Goal: Task Accomplishment & Management: Use online tool/utility

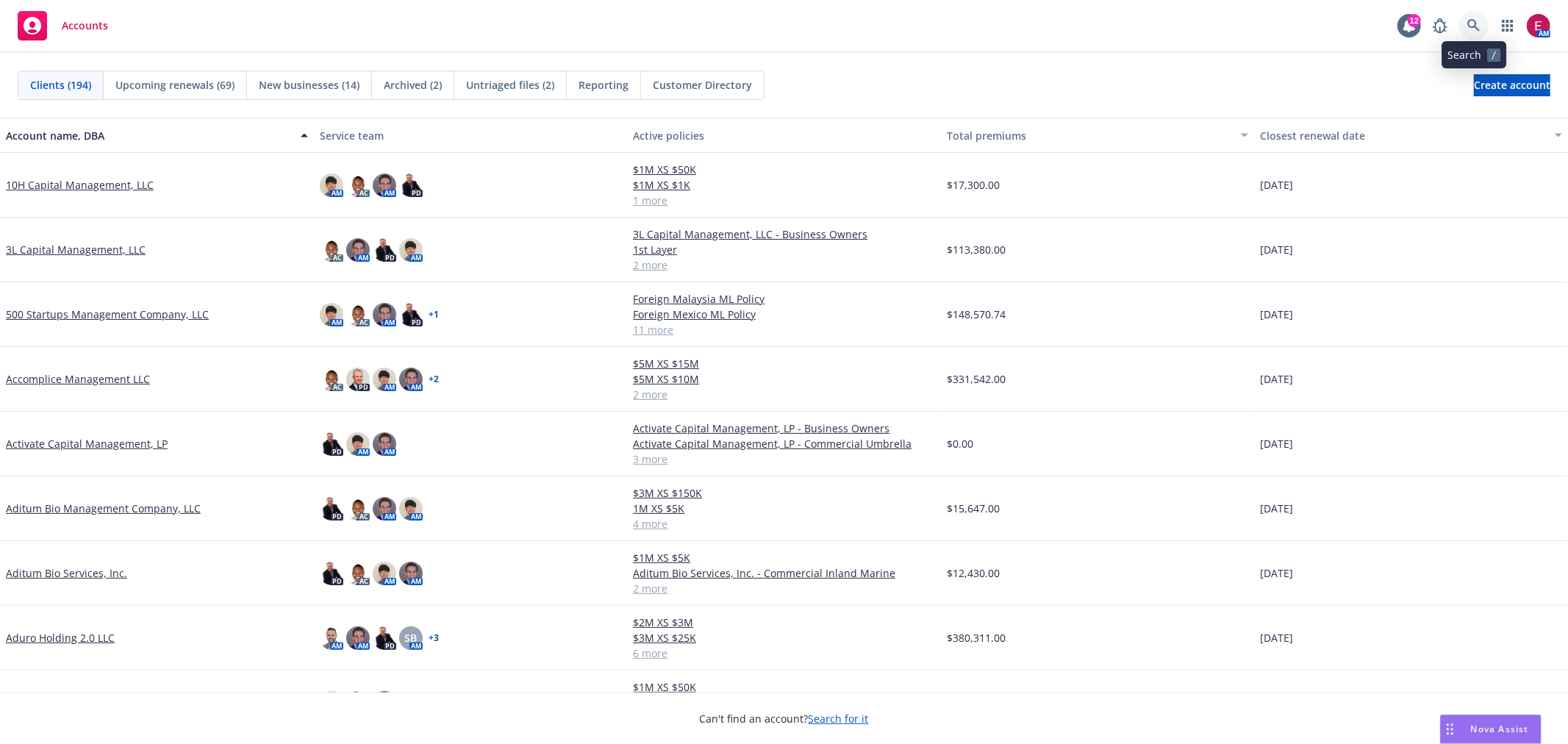
click at [1474, 37] on link at bounding box center [1474, 25] width 30 height 30
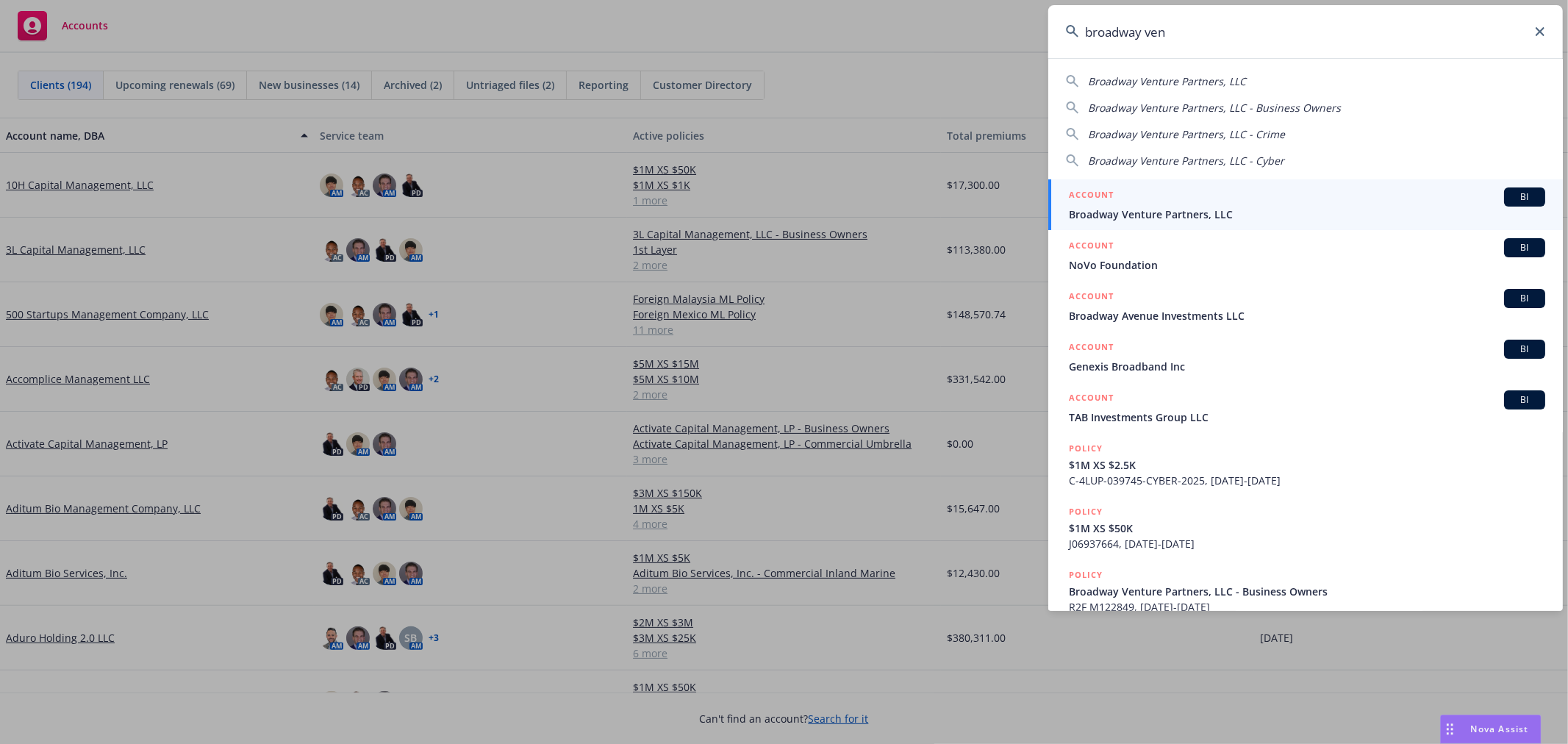
type input "broadway ven"
click at [1260, 216] on span "Broadway Venture Partners, LLC" at bounding box center [1308, 214] width 477 height 15
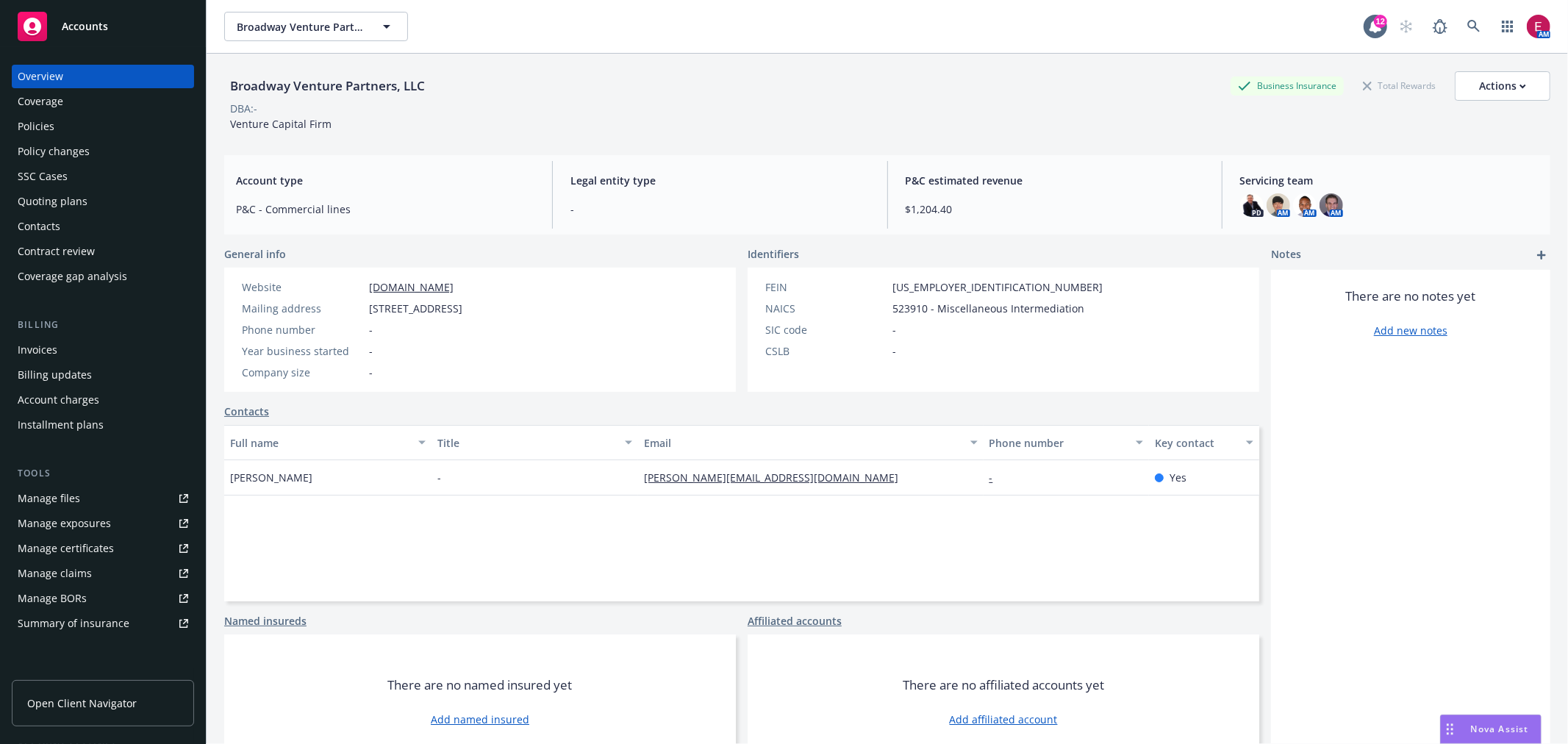
click at [22, 133] on div "Policies" at bounding box center [36, 126] width 37 height 24
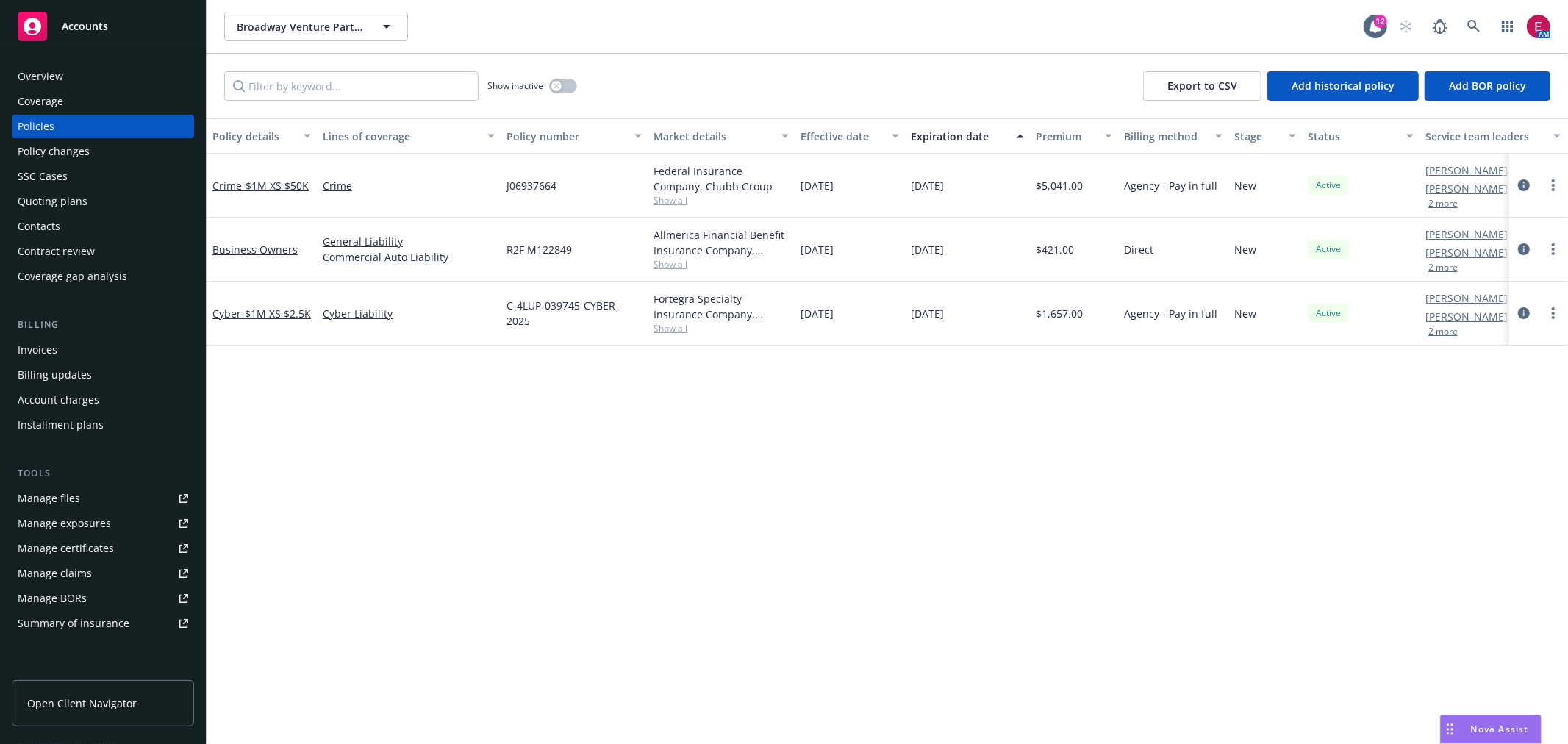
click at [56, 199] on div "Quoting plans" at bounding box center [53, 201] width 70 height 24
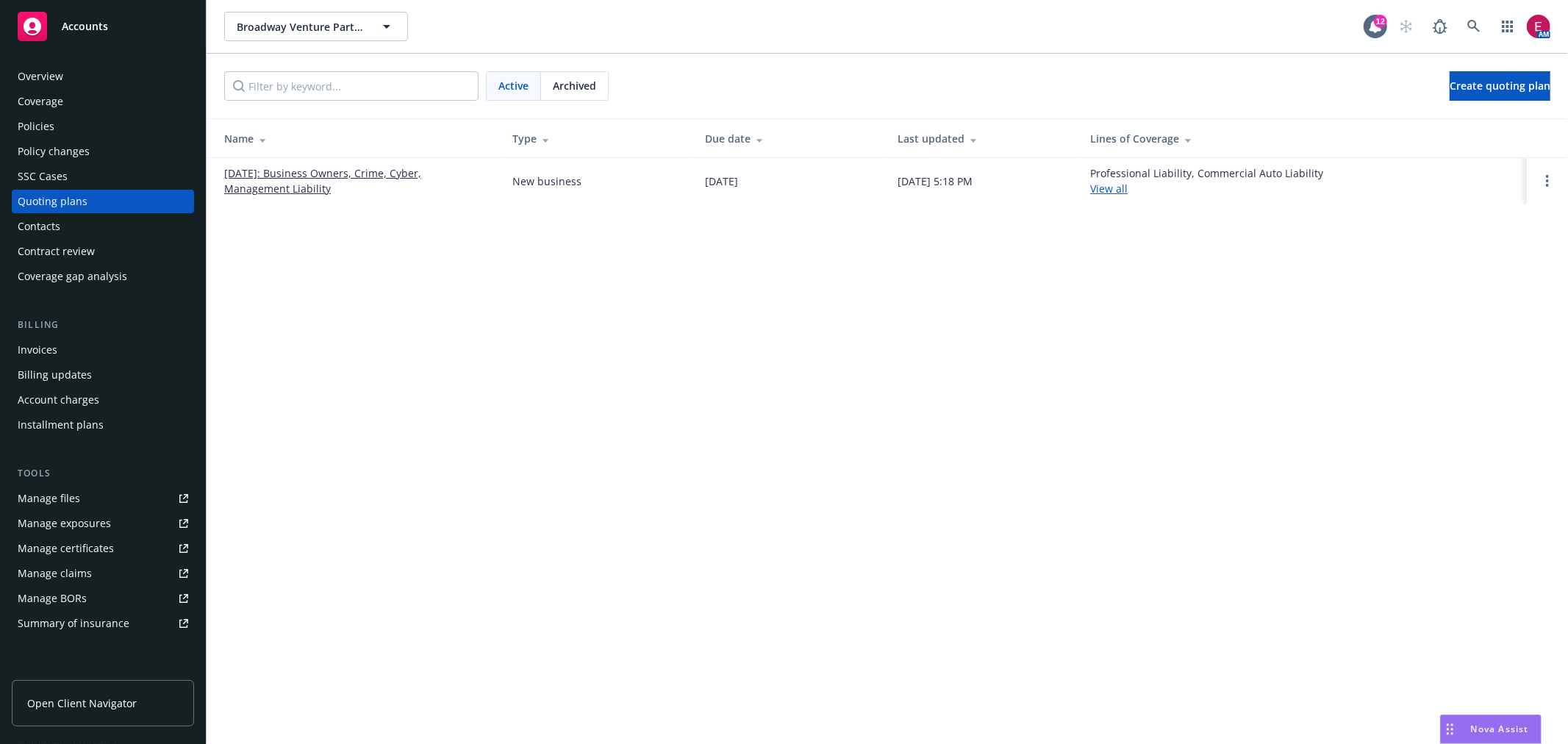
click at [276, 170] on link "07/31/2025: Business Owners, Crime, Cyber, Management Liability" at bounding box center [356, 180] width 265 height 31
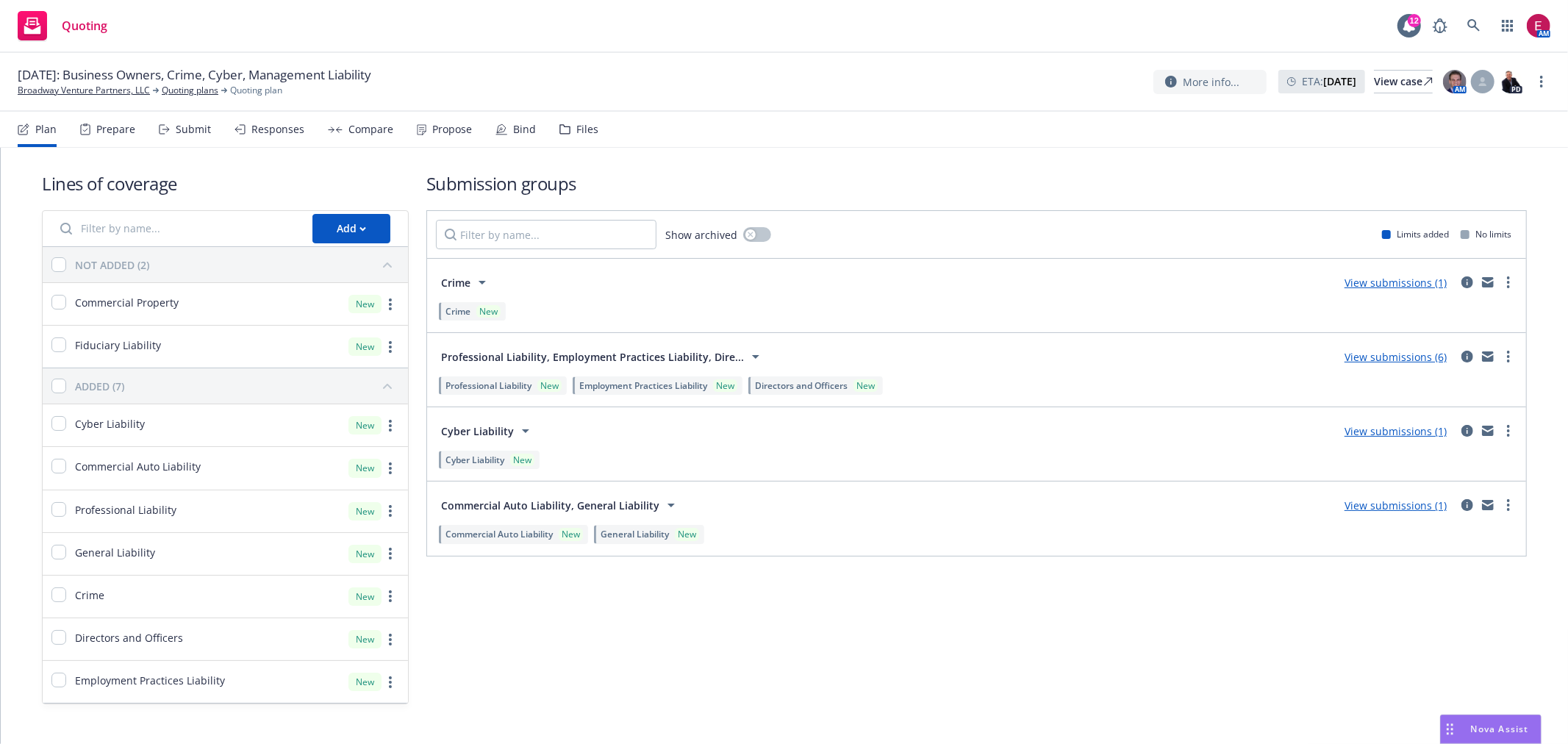
click at [530, 123] on div "Bind" at bounding box center [525, 129] width 23 height 11
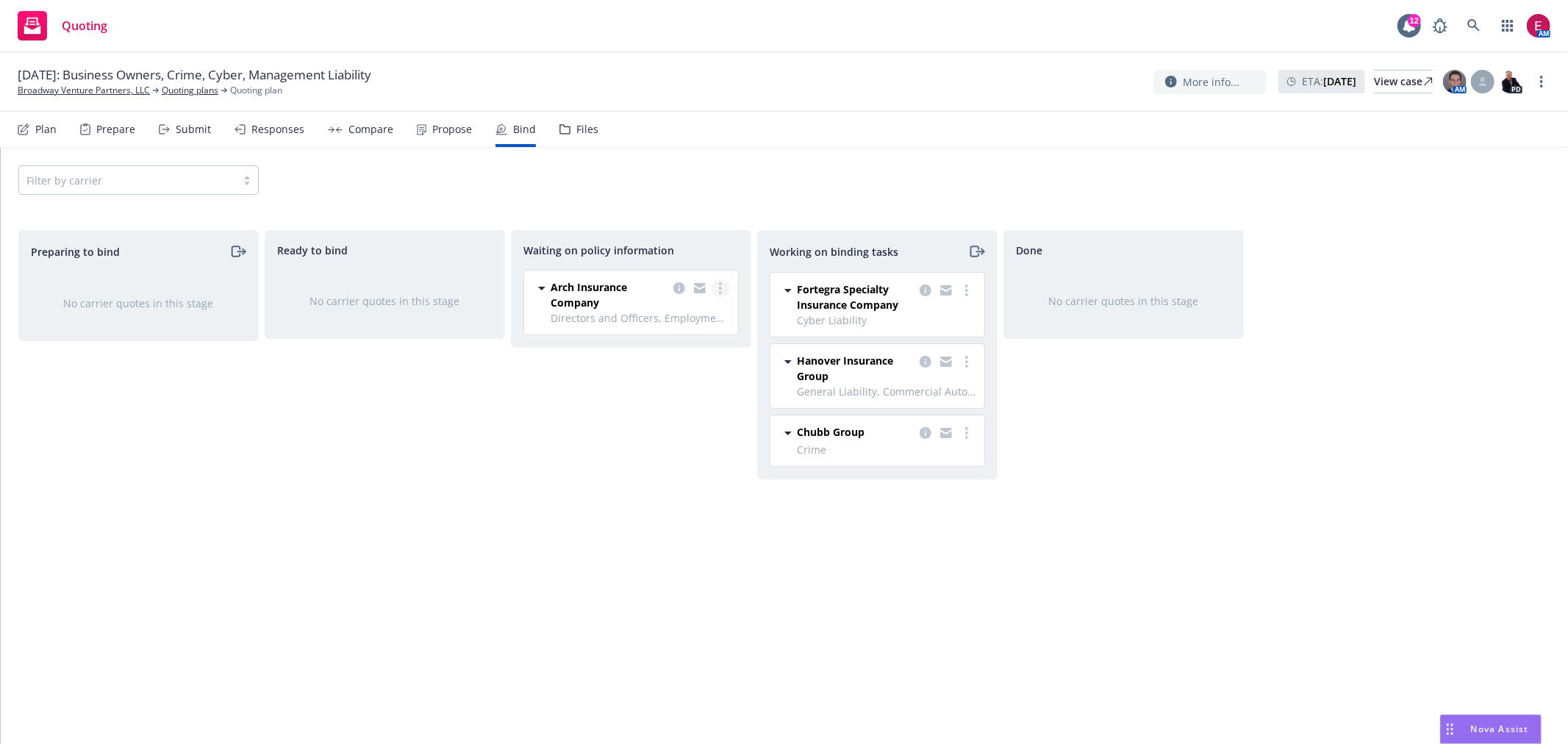
click at [719, 283] on circle "more" at bounding box center [720, 284] width 3 height 3
click at [688, 307] on link "Create policies" at bounding box center [662, 318] width 133 height 30
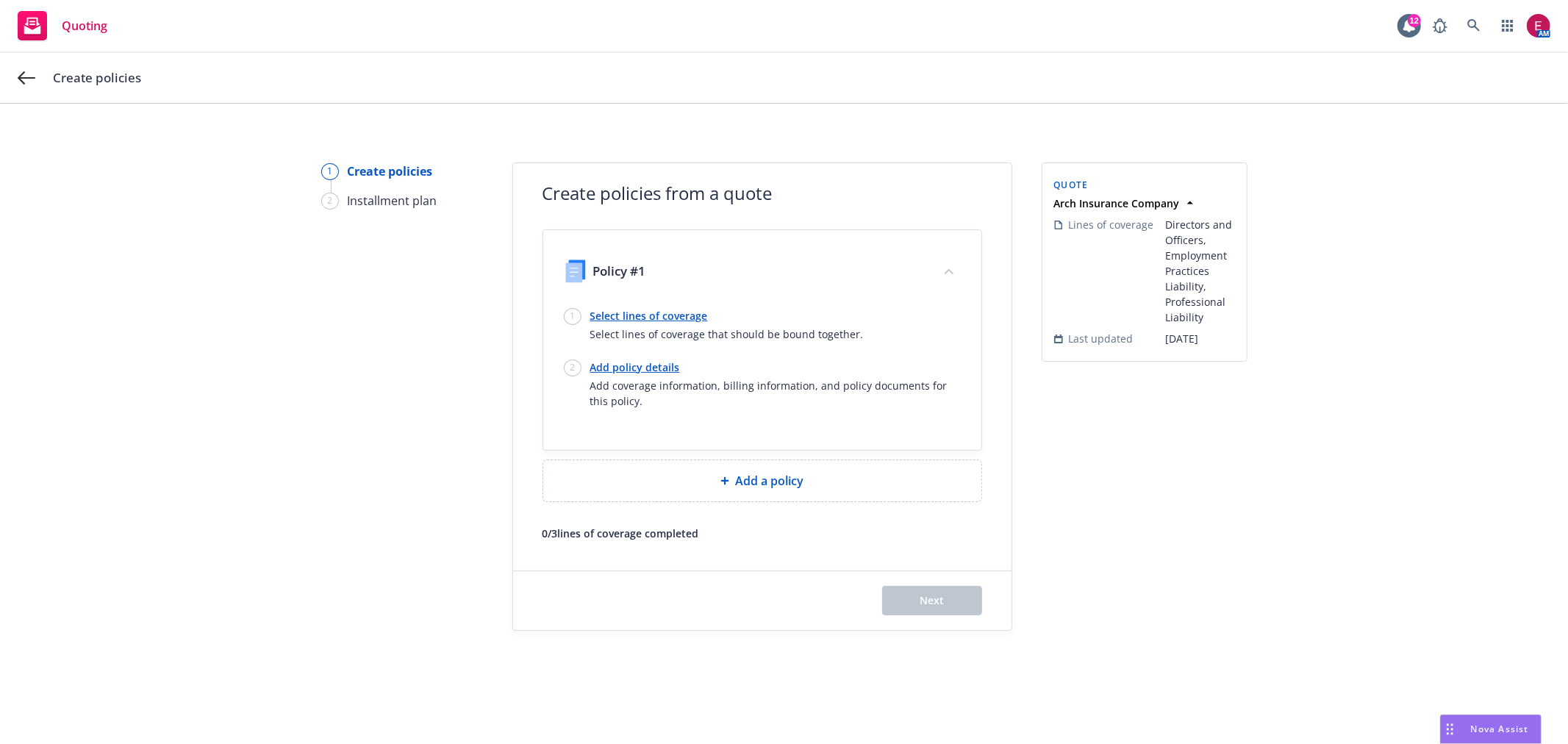
click at [612, 312] on link "Select lines of coverage" at bounding box center [727, 315] width 273 height 15
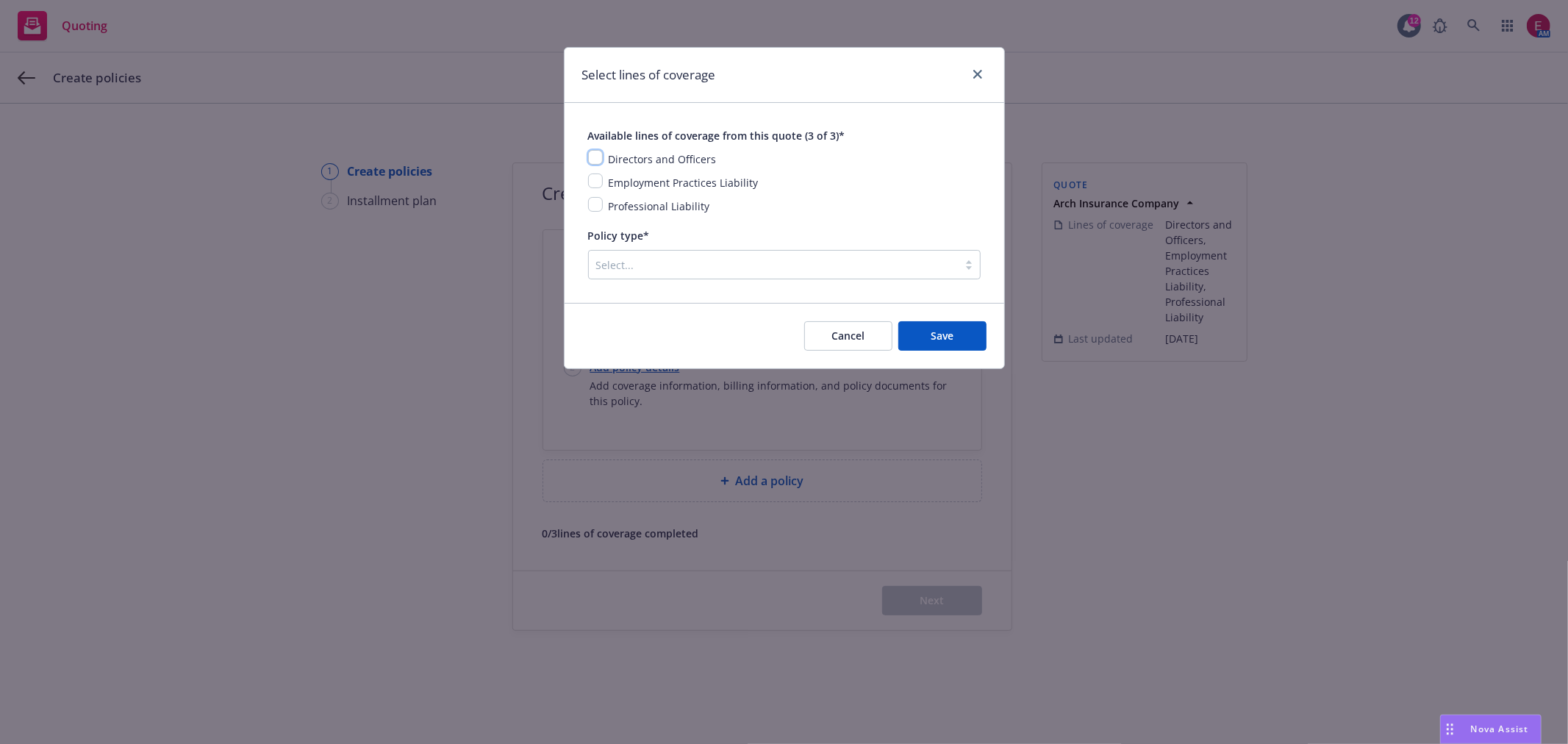
click at [596, 158] on input "checkbox" at bounding box center [595, 157] width 14 height 14
checkbox input "true"
click at [596, 184] on input "checkbox" at bounding box center [595, 180] width 14 height 14
checkbox input "true"
click at [594, 206] on input "checkbox" at bounding box center [595, 204] width 14 height 14
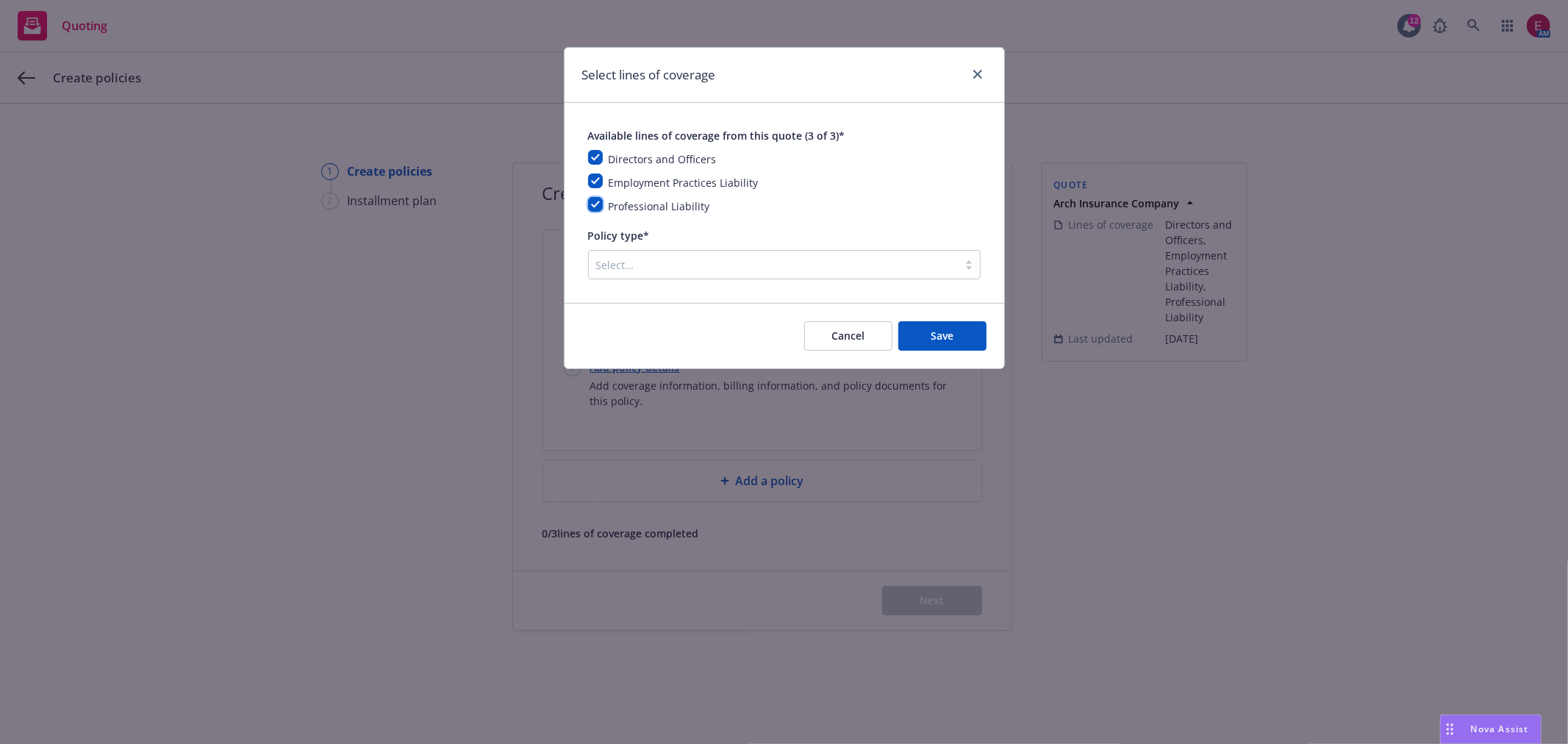
checkbox input "true"
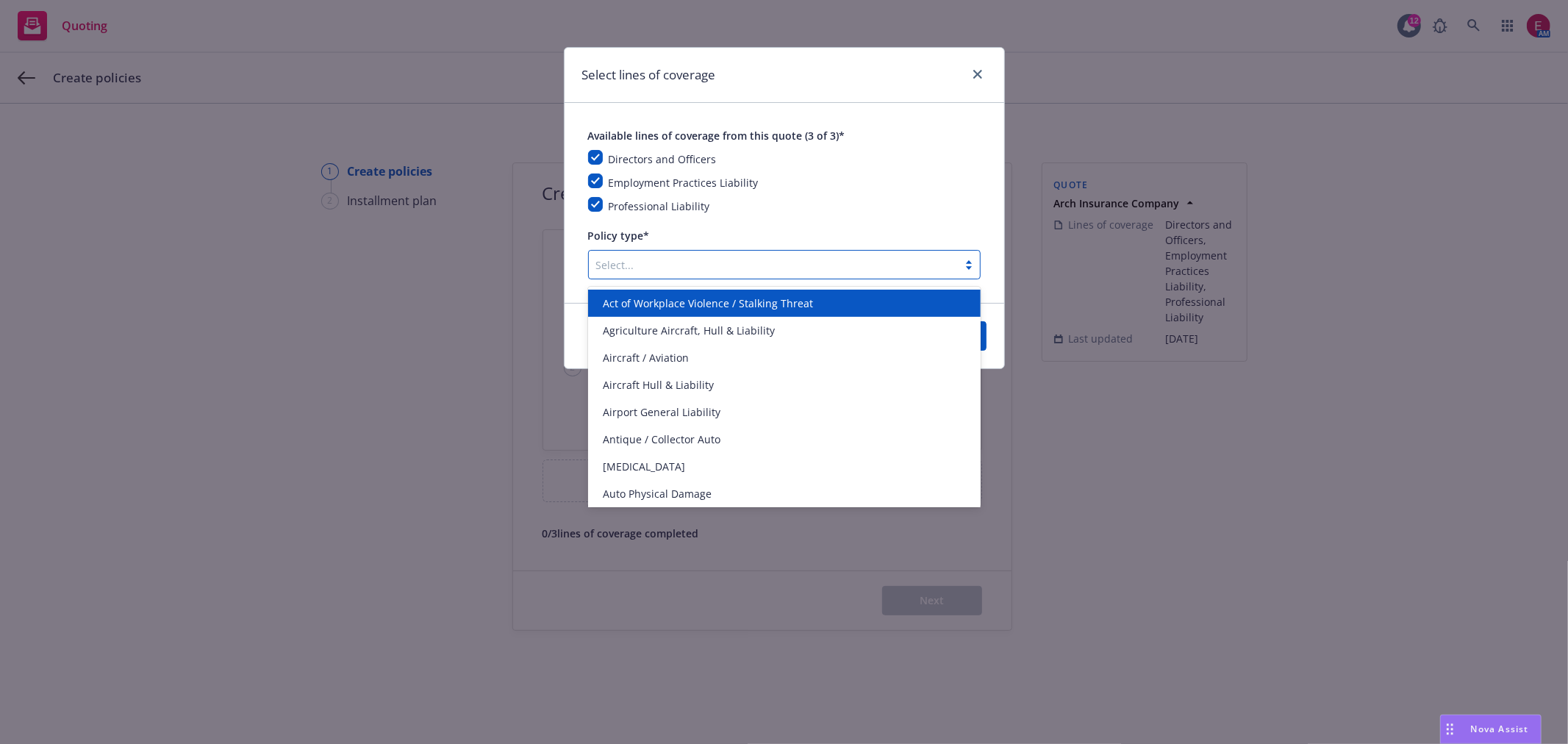
click at [635, 260] on div at bounding box center [773, 264] width 354 height 18
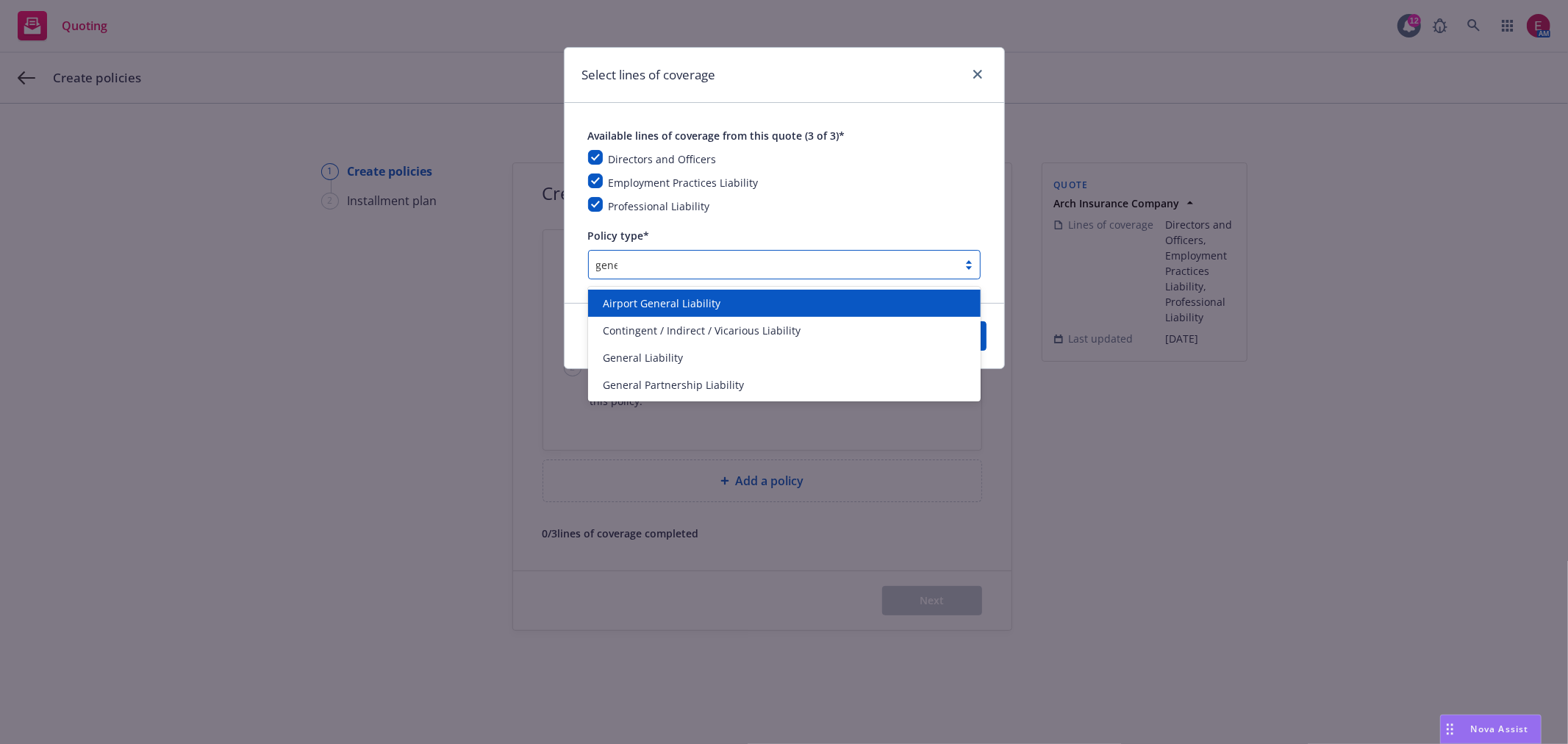
type input "genera"
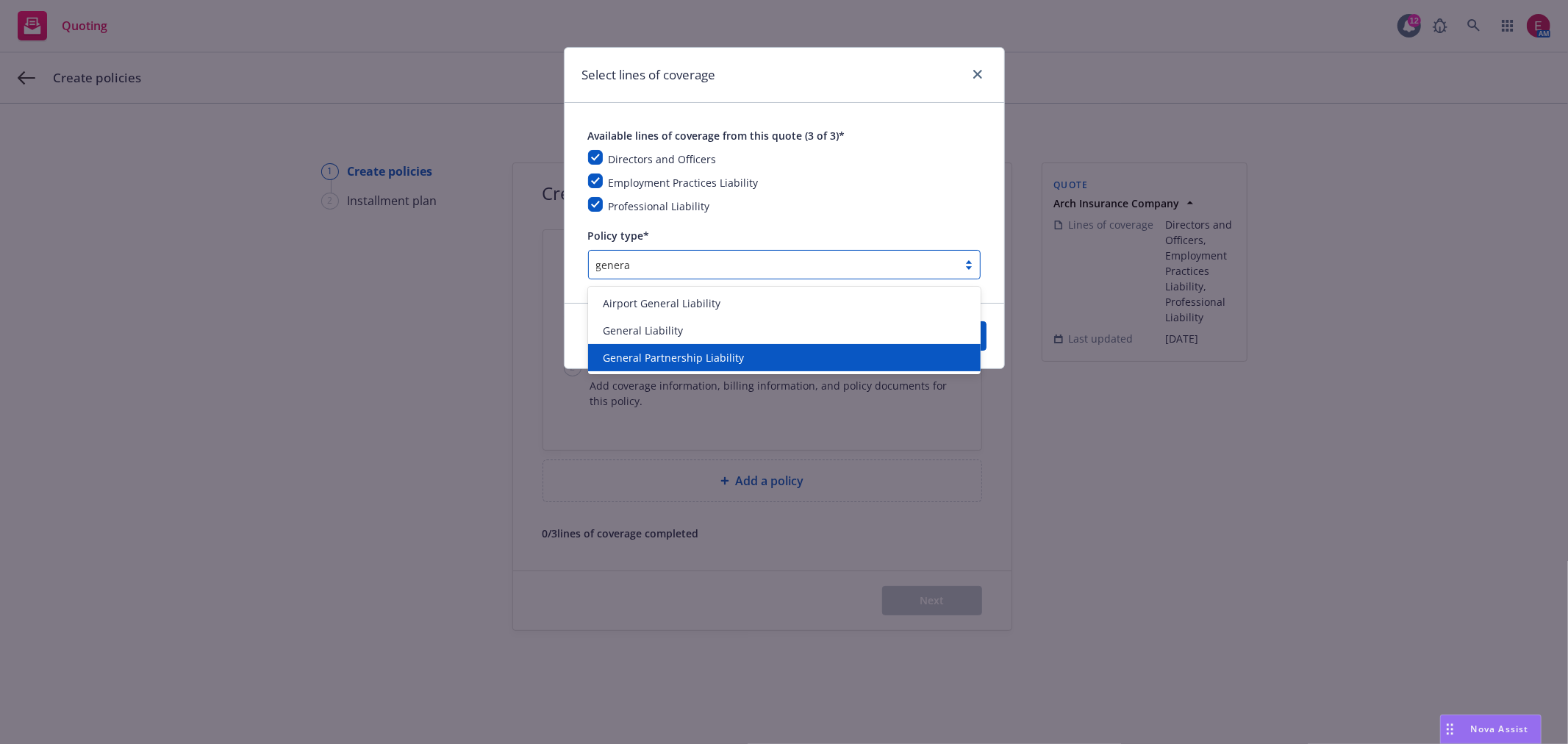
click at [752, 359] on div "General Partnership Liability" at bounding box center [784, 357] width 375 height 15
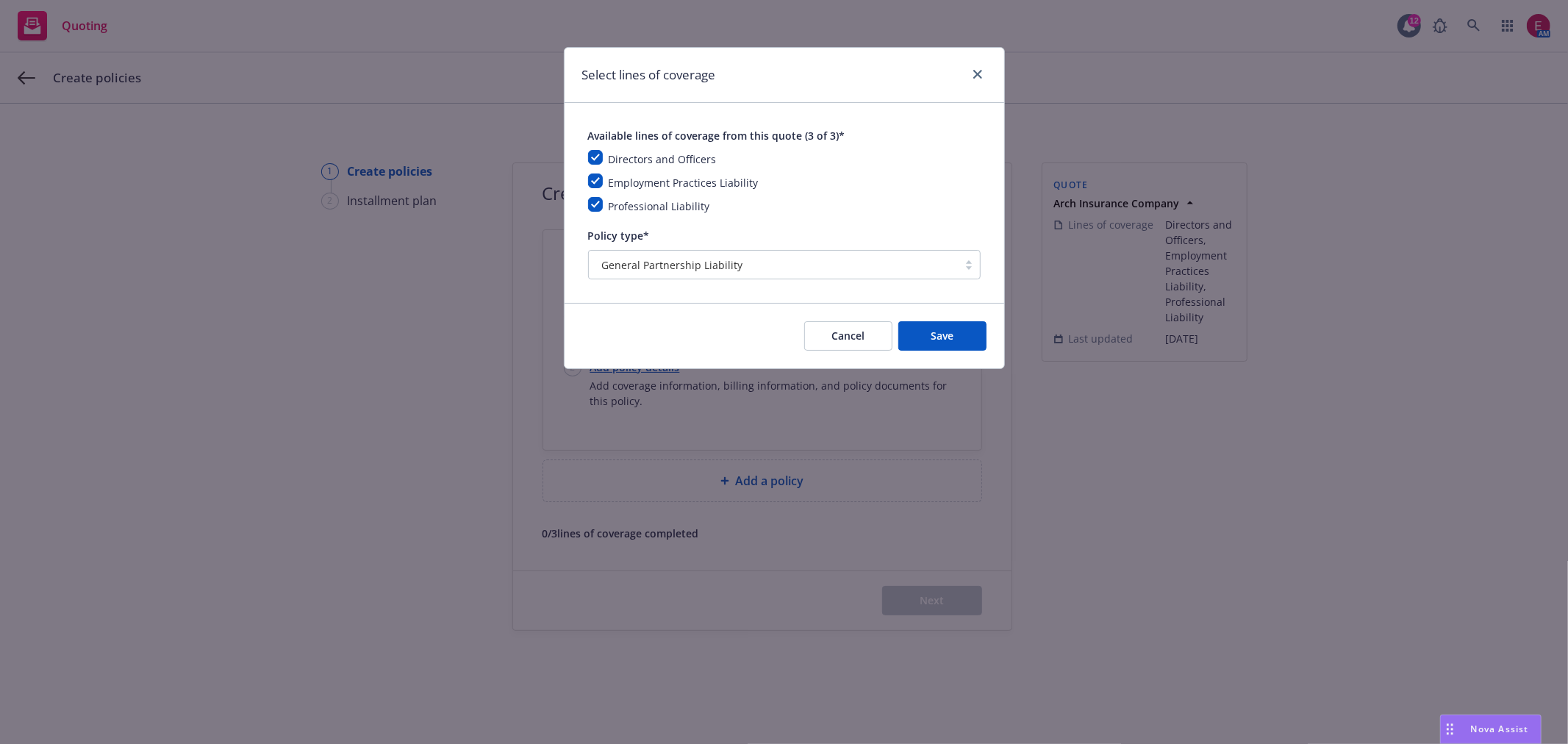
click at [564, 273] on div "Available lines of coverage from this quote (3 of 3)* Directors and Officers Em…" at bounding box center [784, 203] width 439 height 200
click at [928, 329] on button "Save" at bounding box center [943, 336] width 88 height 30
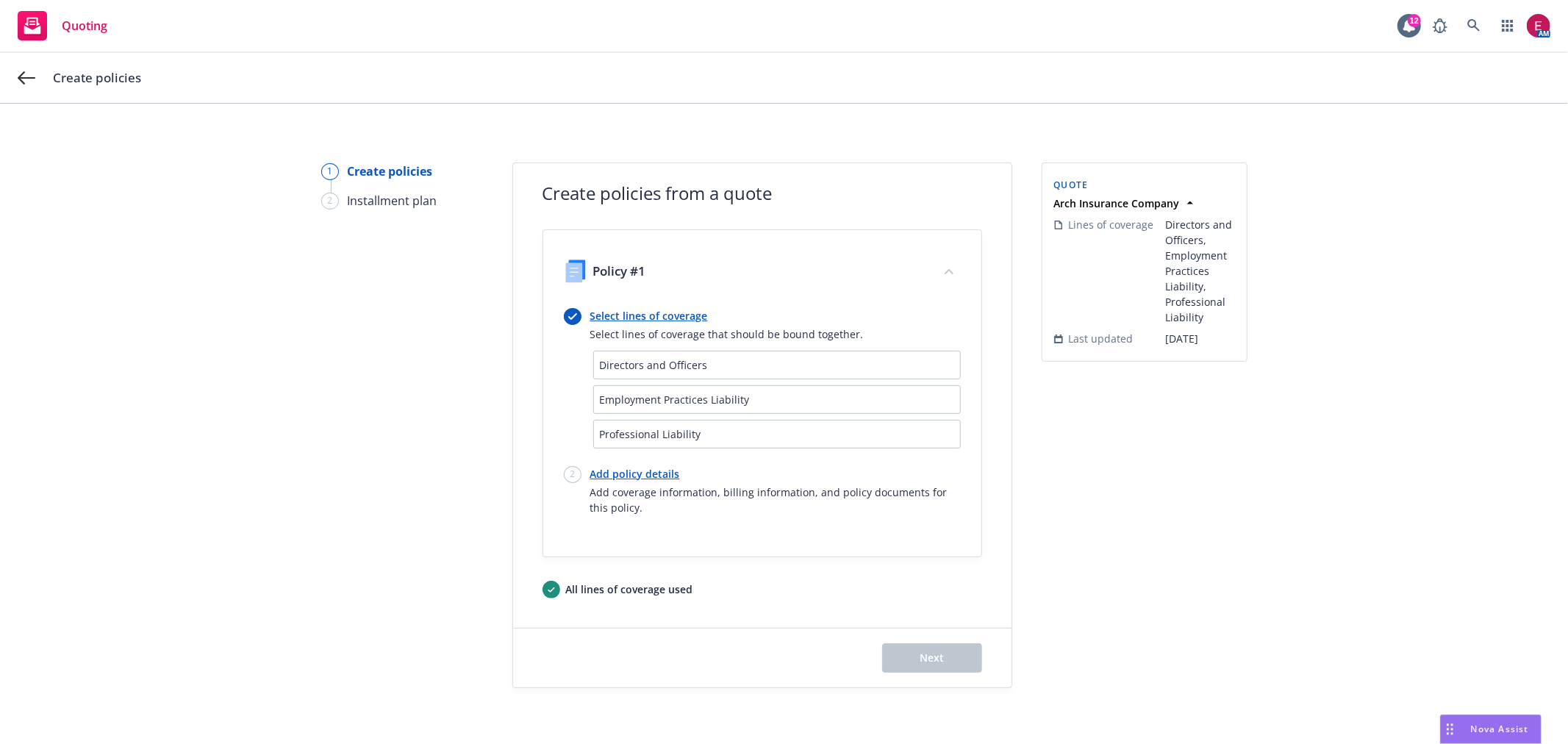
click at [637, 477] on link "Add policy details" at bounding box center [775, 474] width 371 height 15
select select "12"
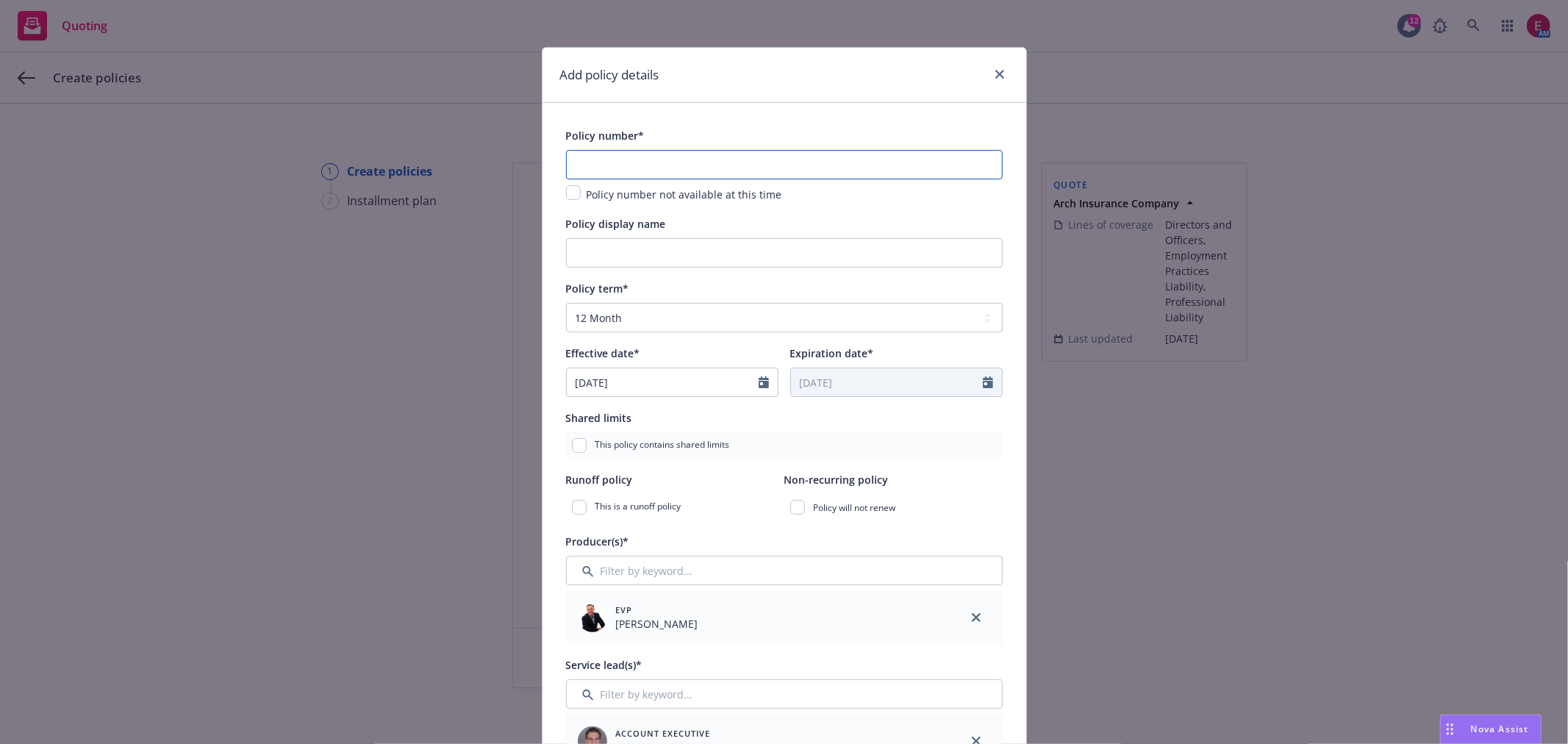
click at [645, 159] on input "text" at bounding box center [784, 164] width 436 height 30
paste input "AAP1000399-00"
type input "AAP1000399-00"
click at [630, 248] on input "Policy display name" at bounding box center [784, 253] width 436 height 30
type input "$1M XS $75K"
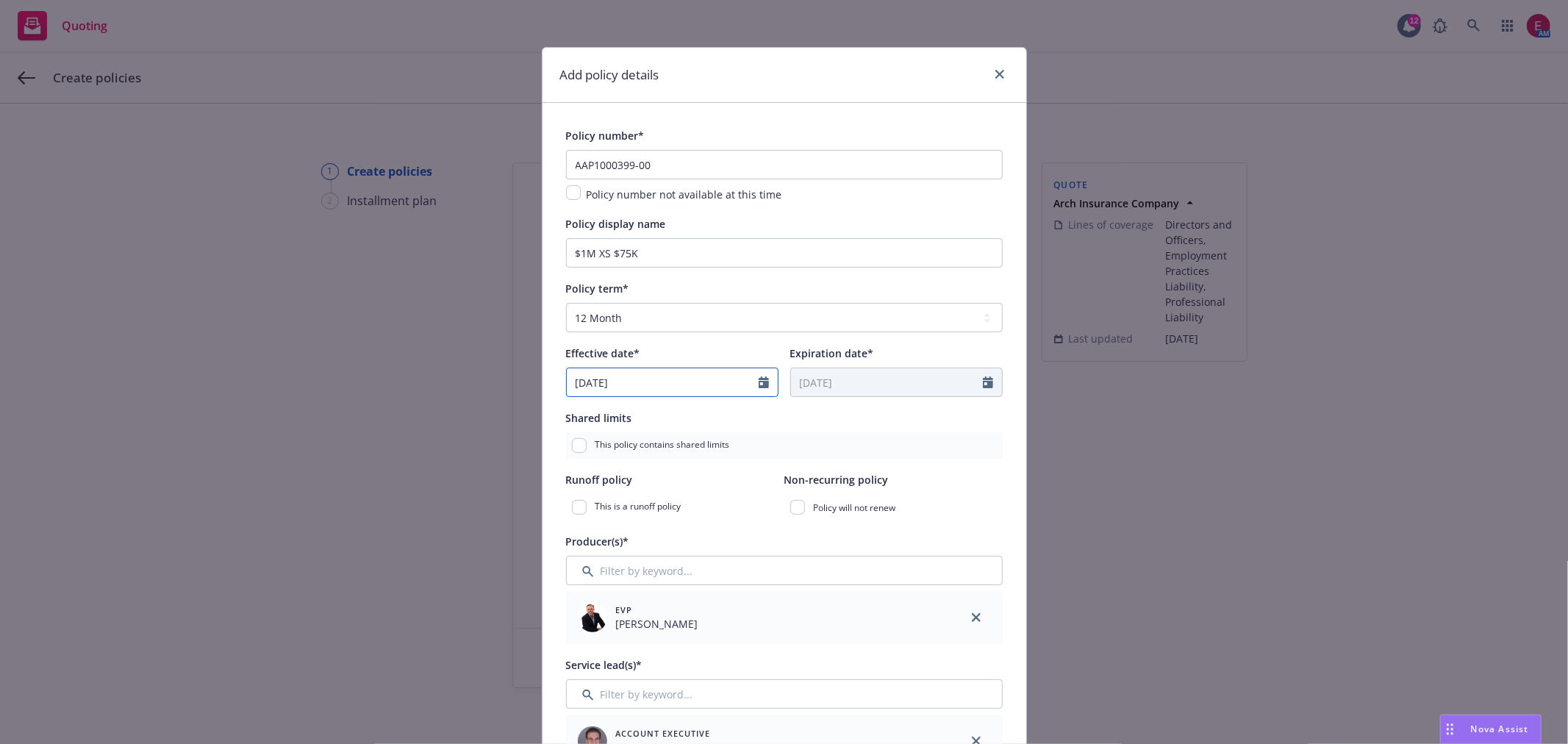
select select "7"
drag, startPoint x: 638, startPoint y: 379, endPoint x: 455, endPoint y: 372, distance: 183.1
click at [445, 375] on div "Add policy details Policy number* AAP1000399-00 Policy number not available at …" at bounding box center [784, 372] width 1568 height 744
type input "[DATE]"
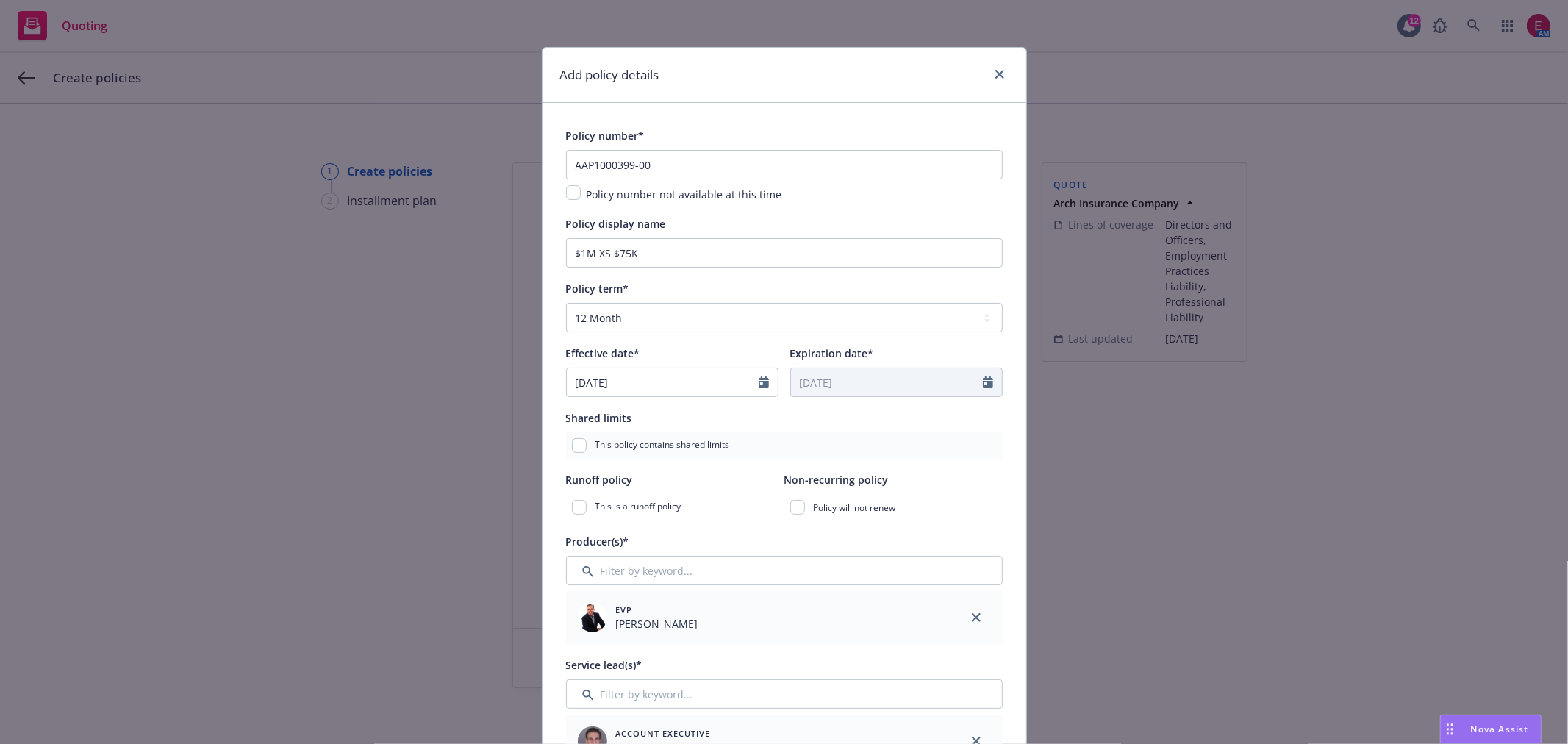
click at [708, 356] on div "Effective date*" at bounding box center [672, 353] width 212 height 18
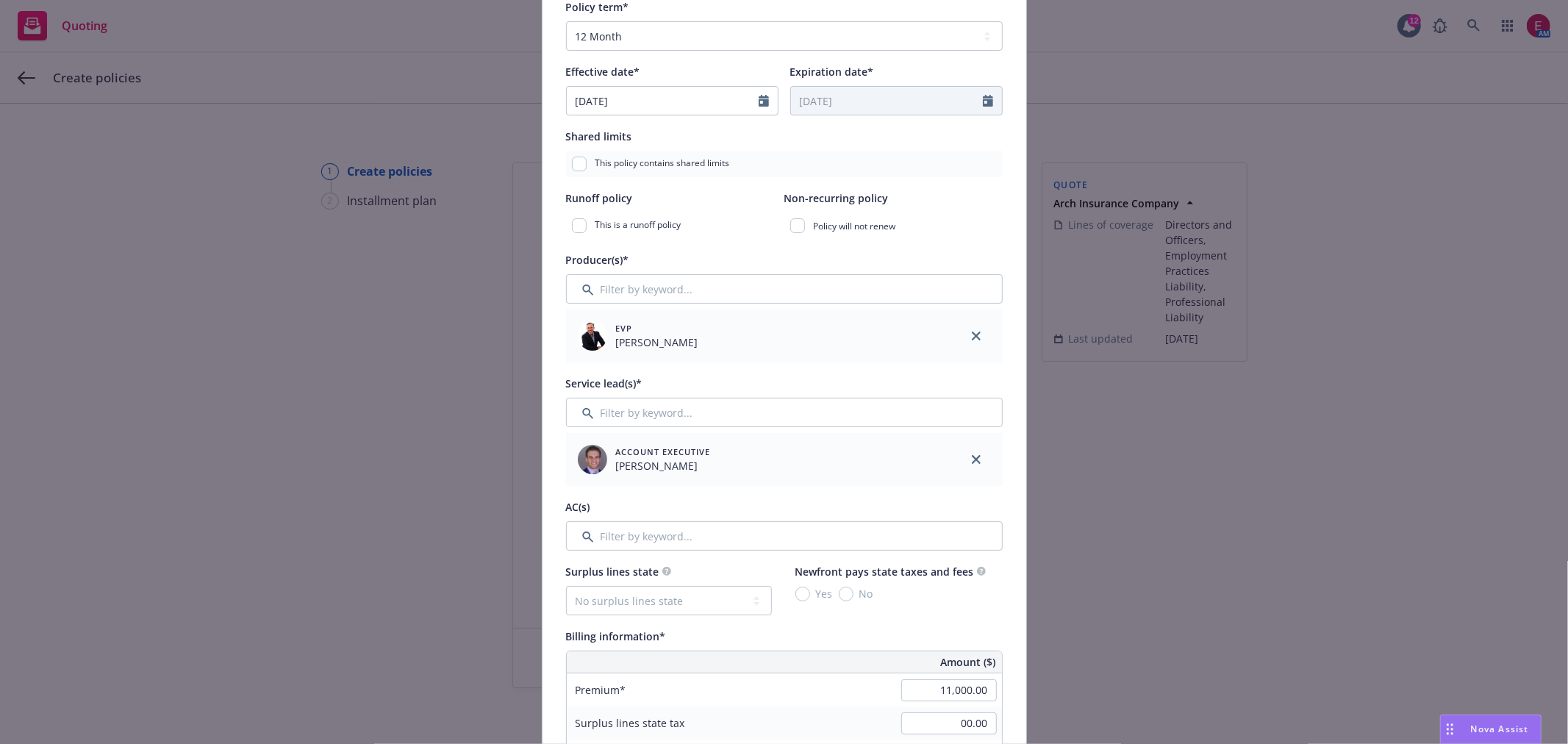
scroll to position [327, 0]
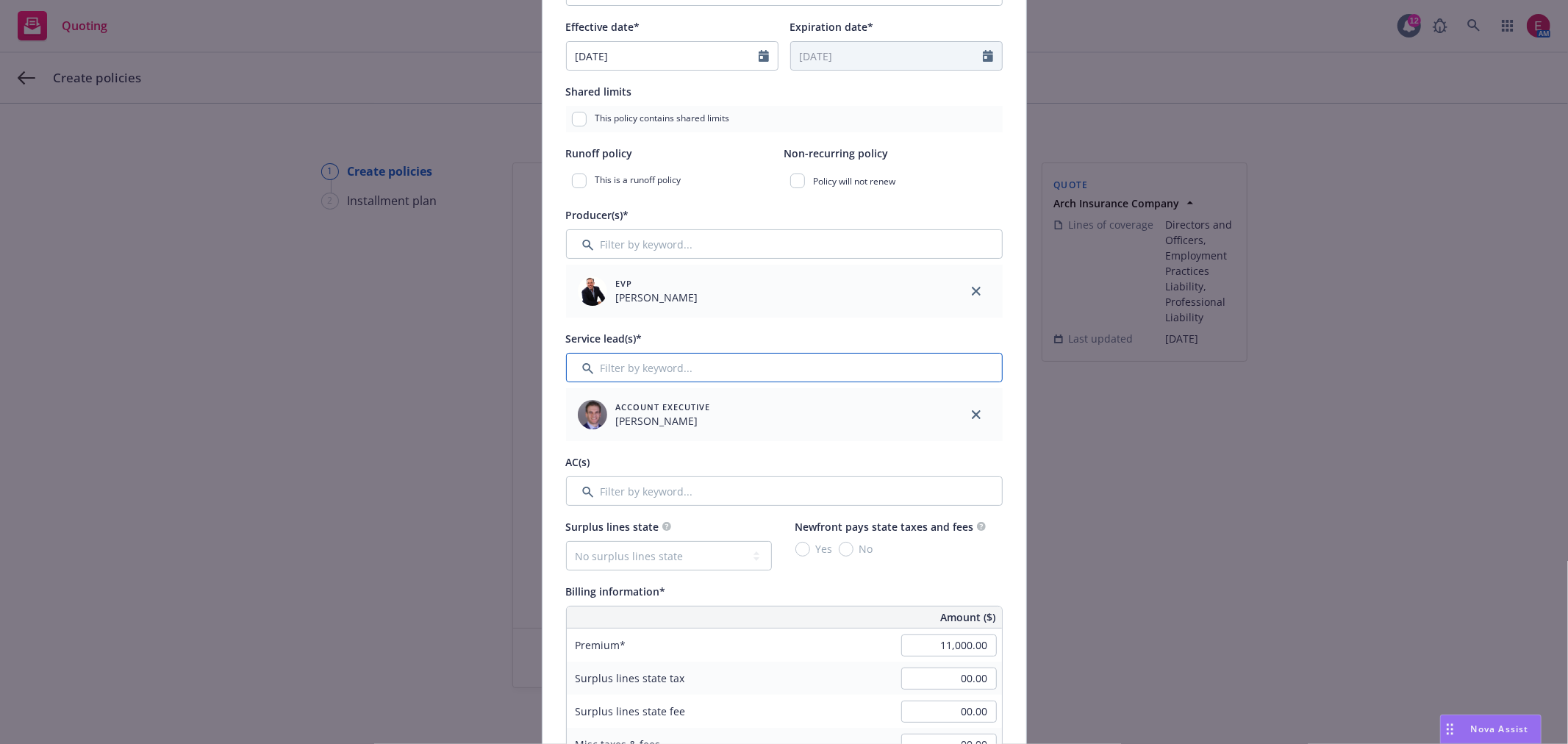
click at [666, 355] on input "Filter by keyword..." at bounding box center [784, 367] width 436 height 30
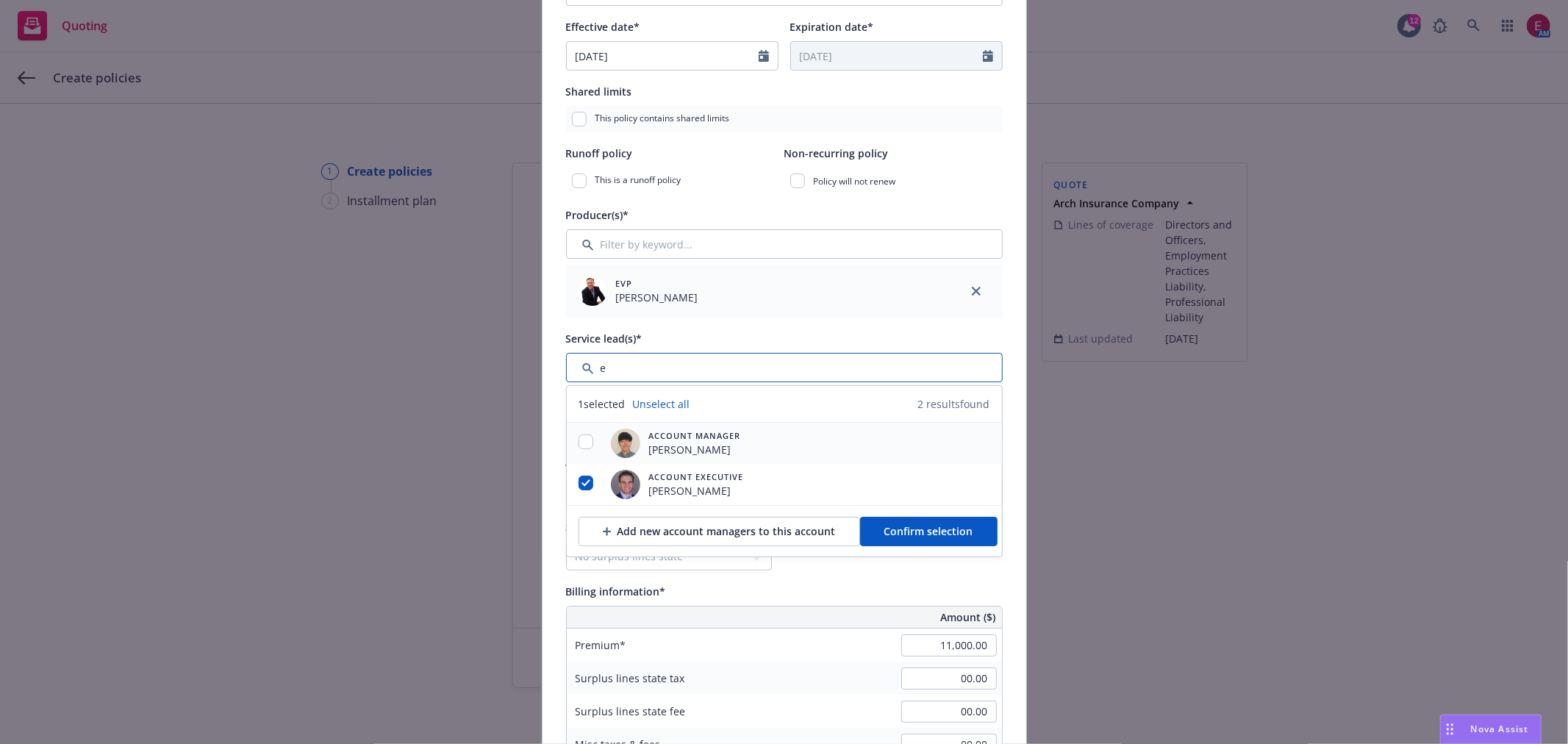
type input "e"
click at [583, 441] on input "checkbox" at bounding box center [586, 441] width 14 height 14
checkbox input "true"
click at [884, 532] on span "Confirm selection" at bounding box center [928, 531] width 89 height 14
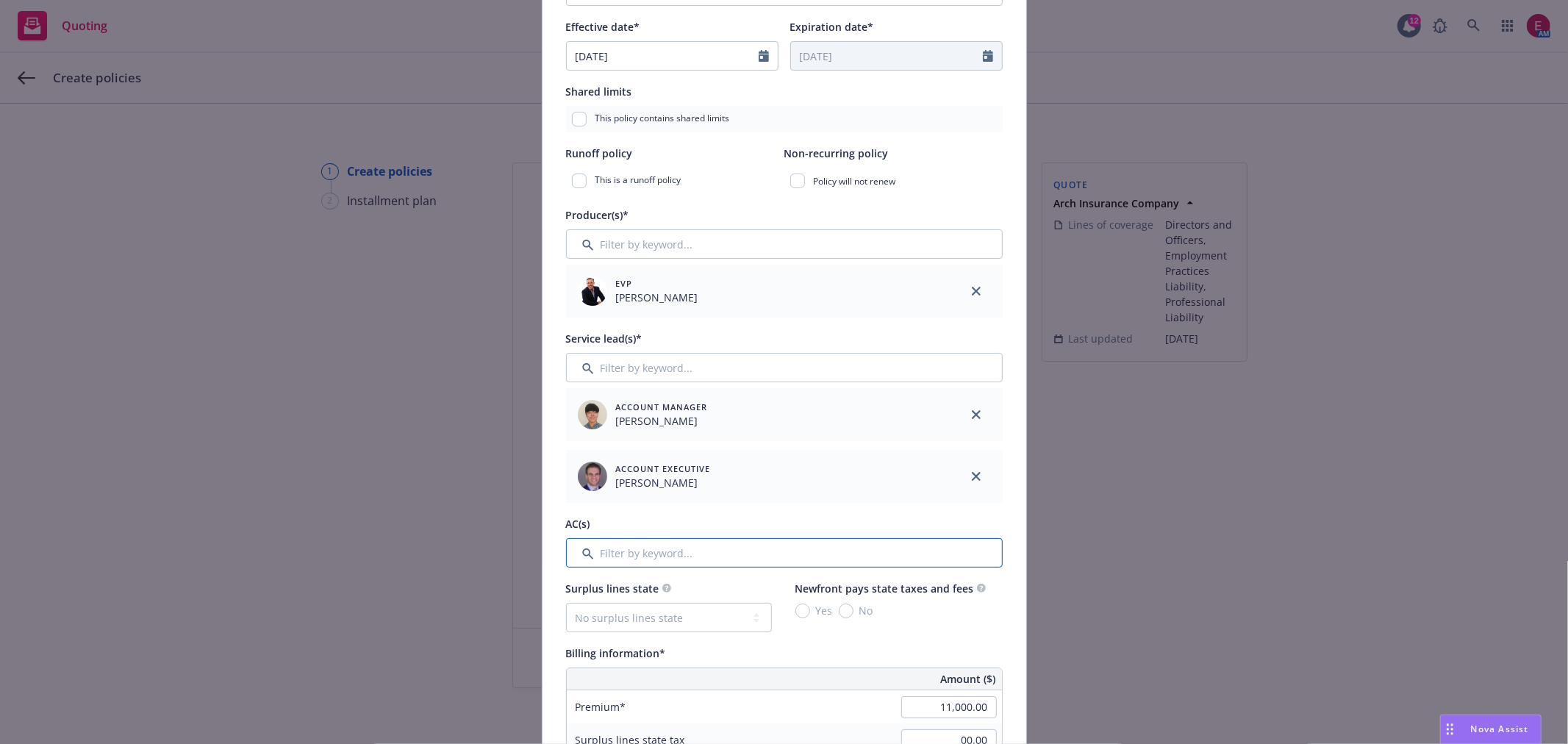
click at [622, 549] on input "Filter by keyword..." at bounding box center [784, 553] width 436 height 30
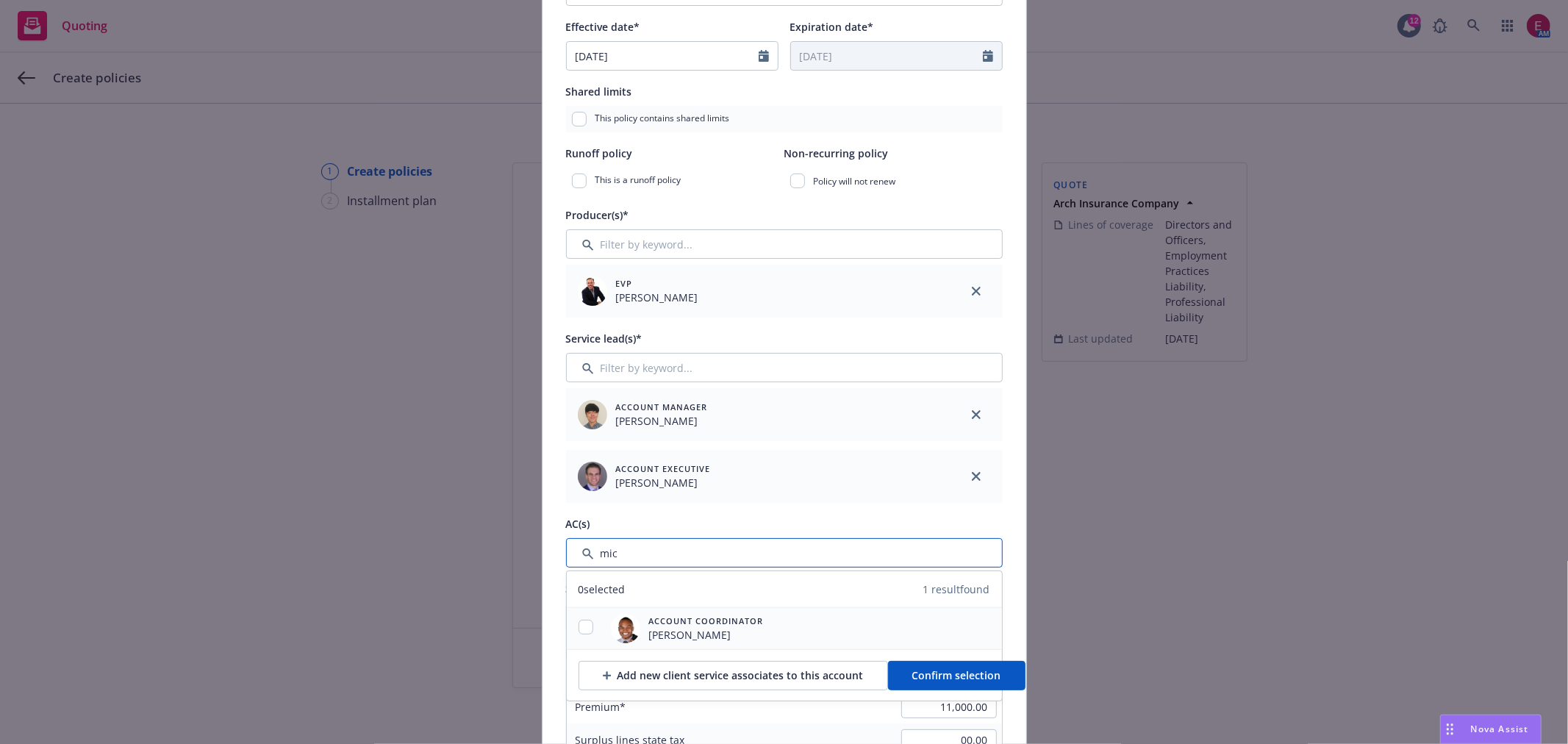
type input "mic"
click at [582, 627] on input "checkbox" at bounding box center [586, 627] width 14 height 14
checkbox input "true"
click at [931, 680] on span "Confirm selection" at bounding box center [956, 675] width 89 height 14
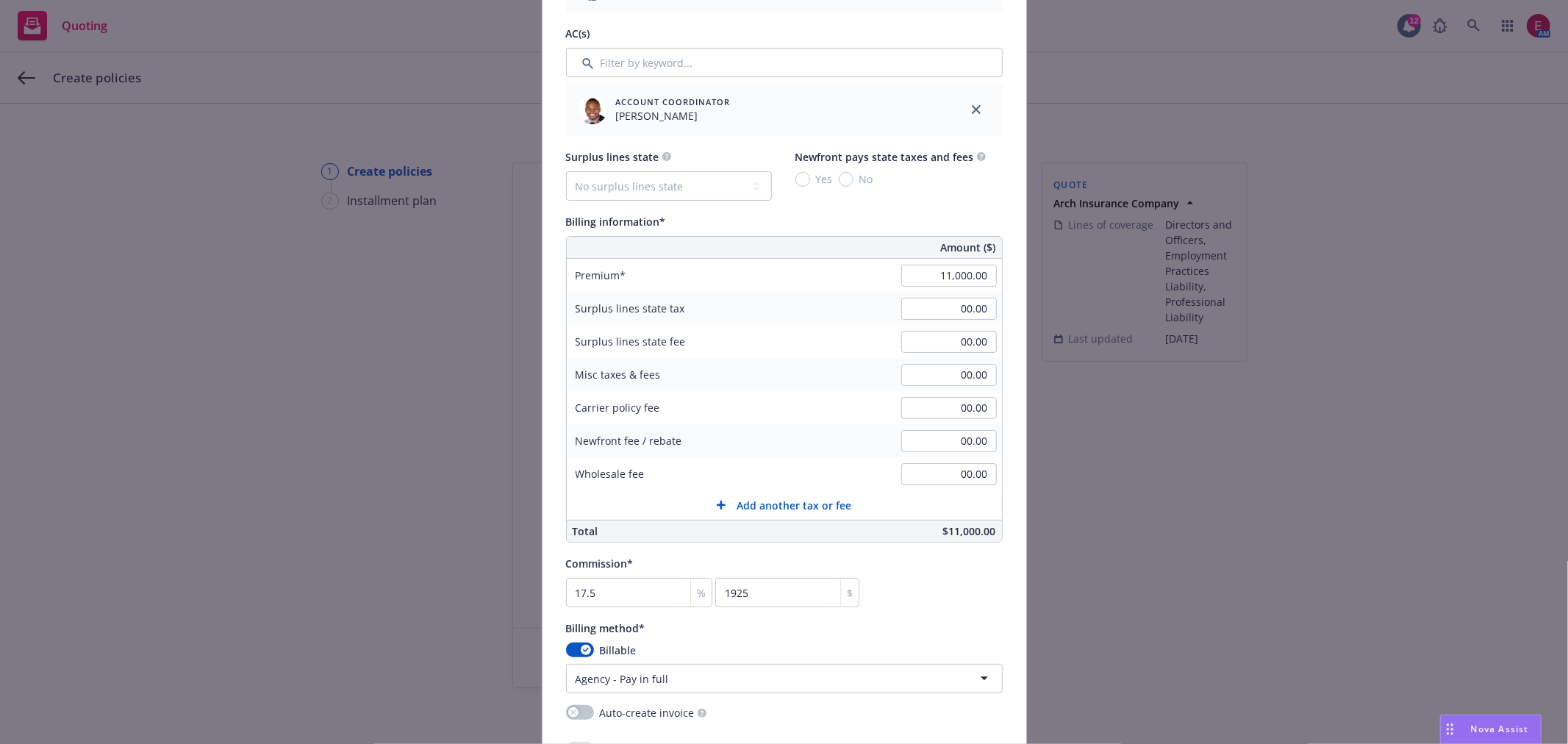
scroll to position [1225, 0]
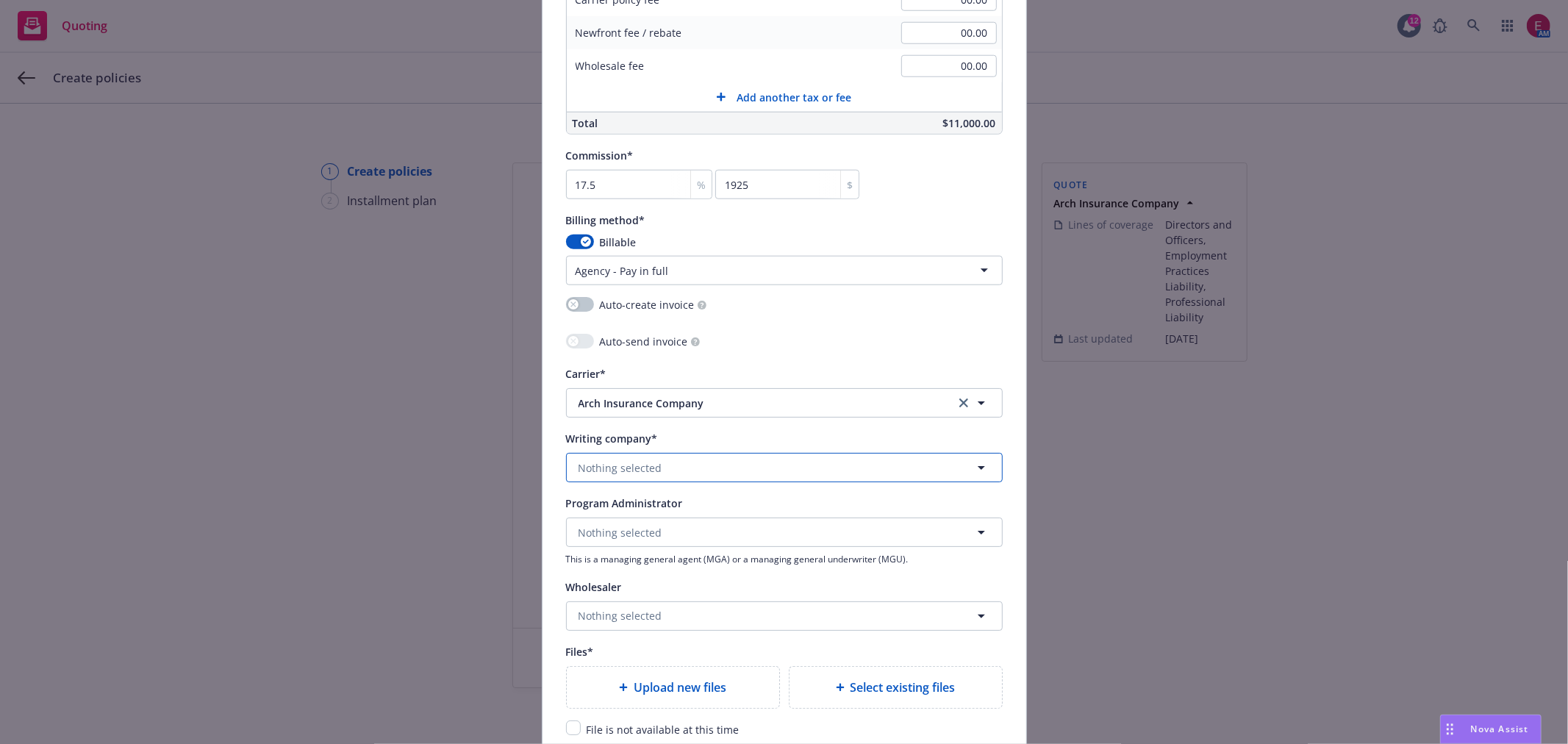
click at [628, 466] on span "Nothing selected" at bounding box center [621, 468] width 84 height 15
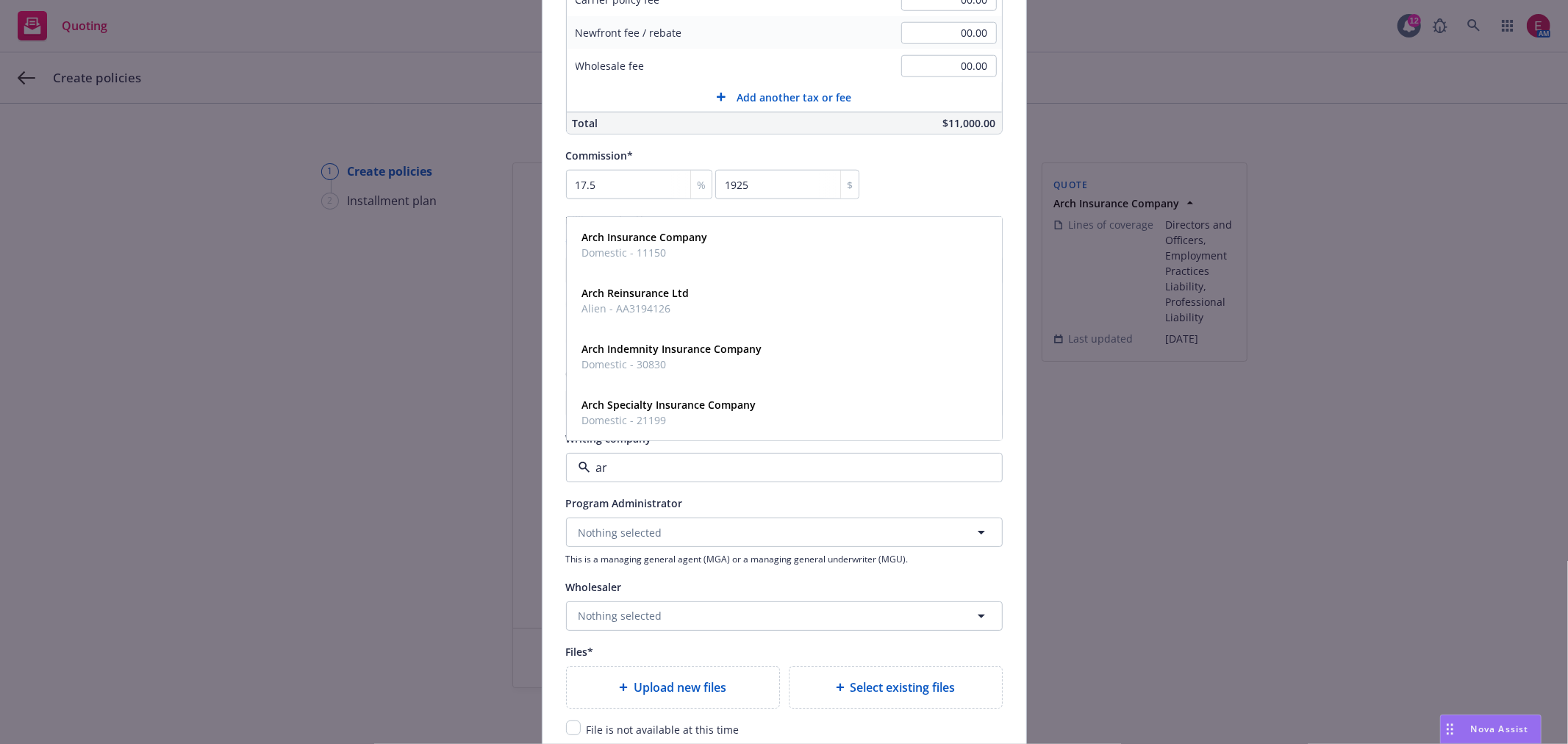
type input "arc"
click at [647, 256] on span "Domestic - 11150" at bounding box center [645, 259] width 126 height 15
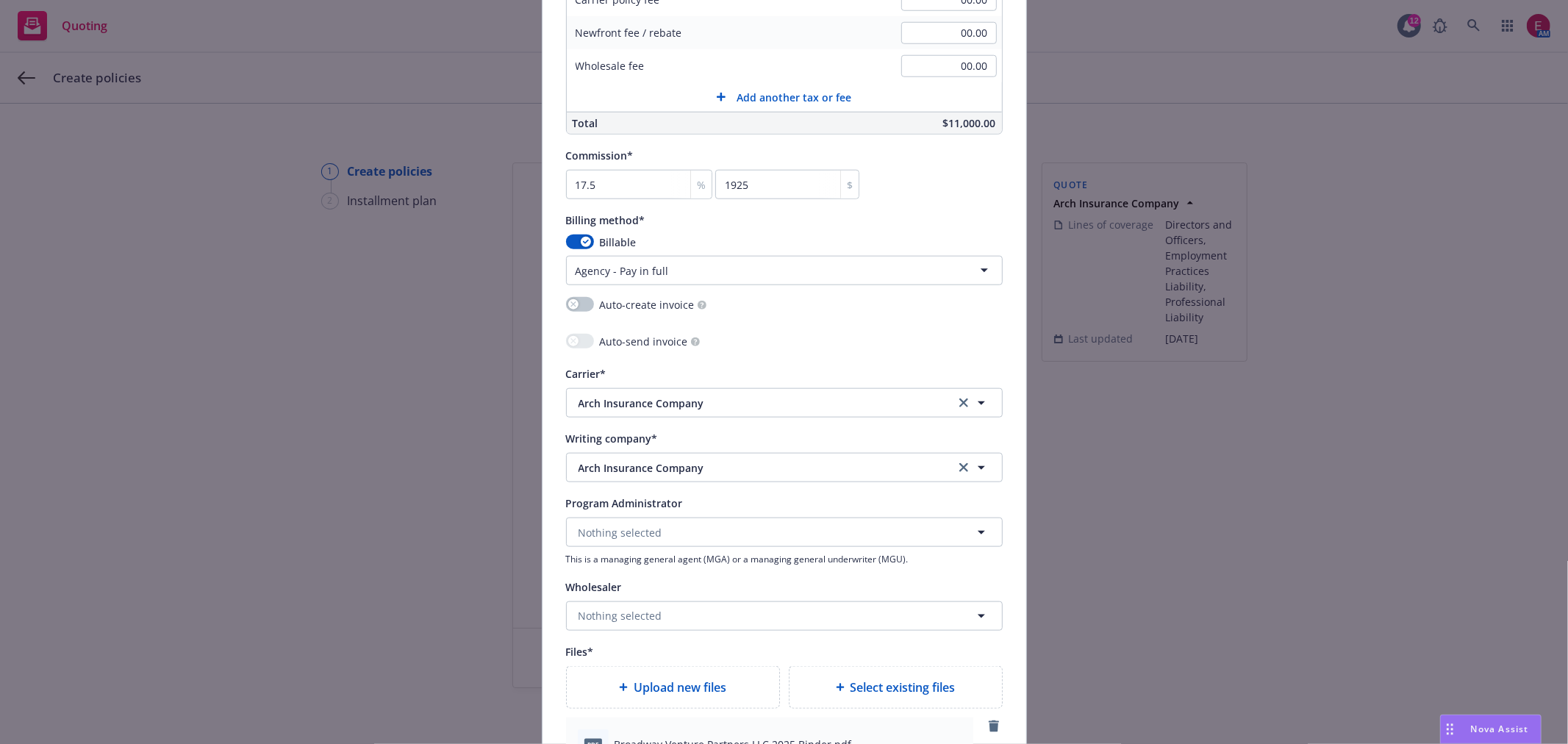
scroll to position [1552, 0]
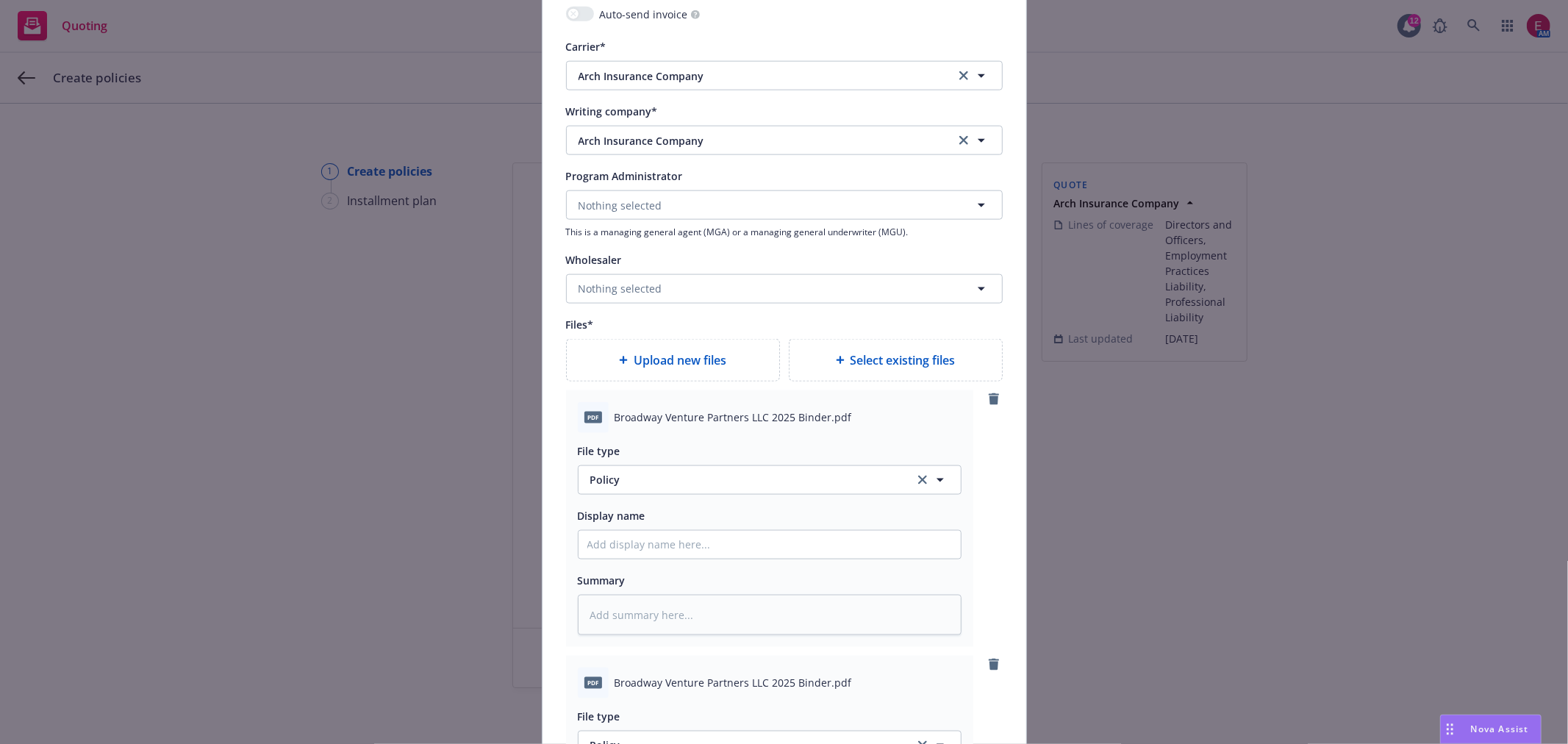
type textarea "x"
click at [618, 481] on span "Policy" at bounding box center [743, 480] width 307 height 15
type input "binder"
click at [640, 415] on div "Binder" at bounding box center [770, 400] width 382 height 39
click at [624, 547] on input "Policy display name" at bounding box center [770, 544] width 382 height 28
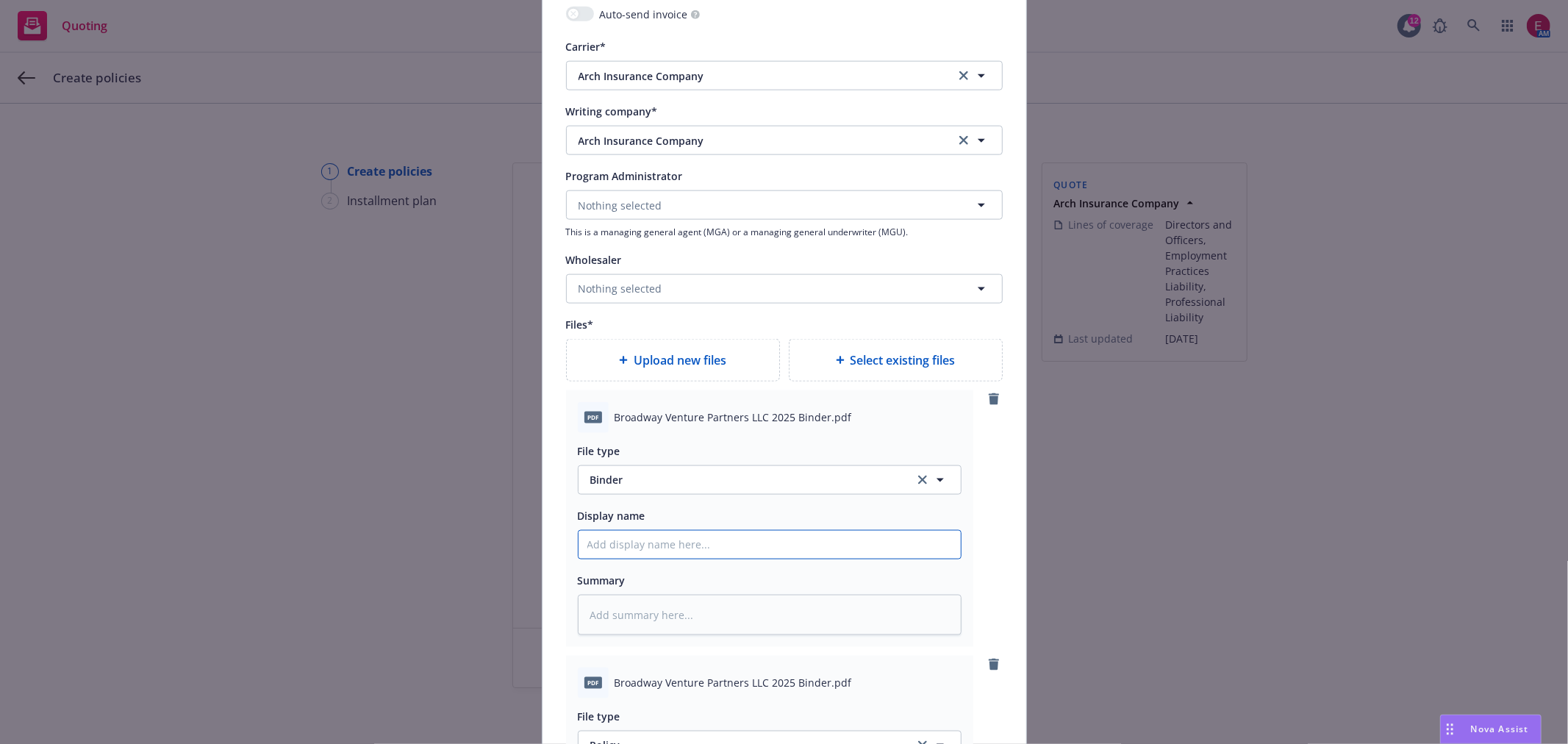
type textarea "x"
type input "B"
type textarea "x"
type input "Br"
type textarea "x"
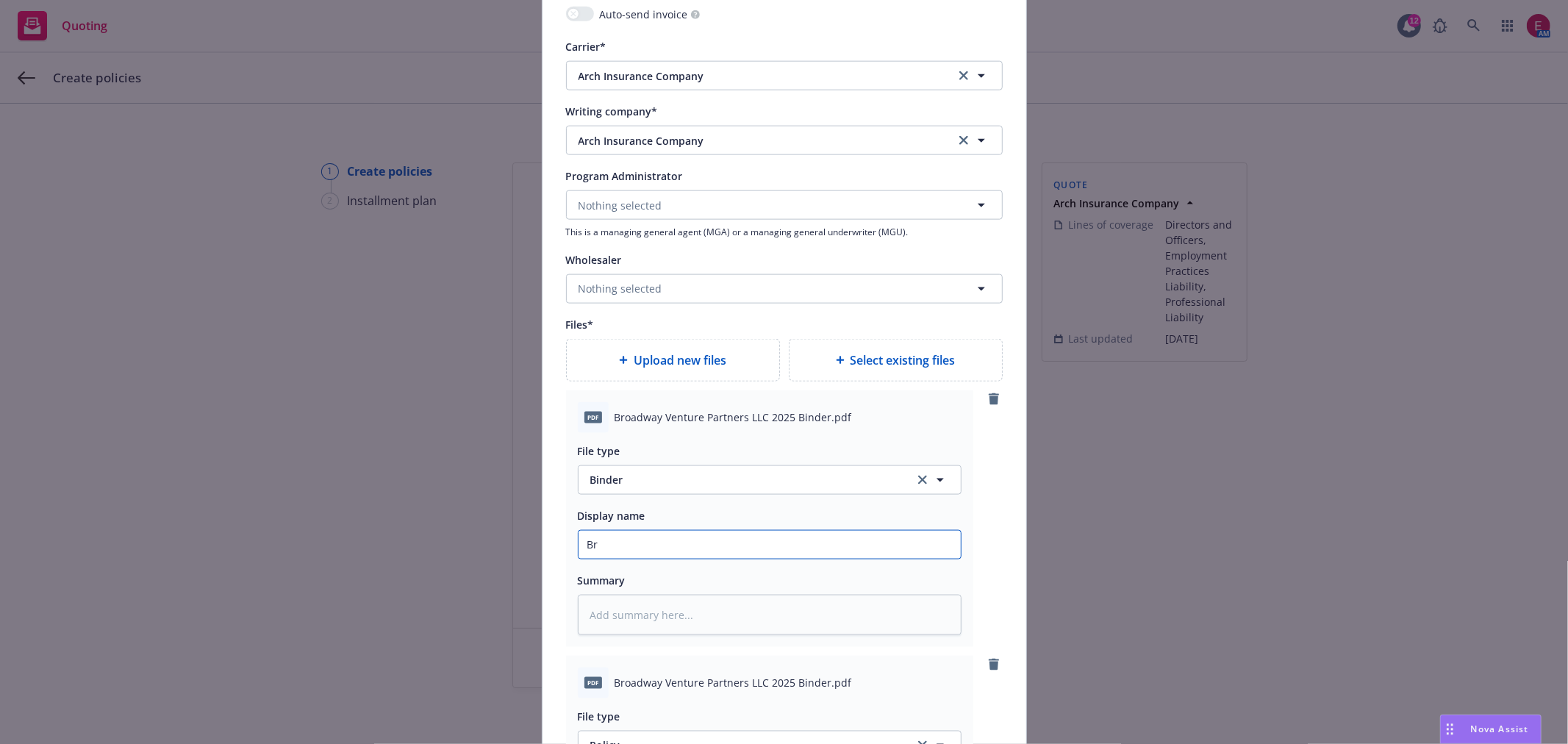
type input "Bro"
type textarea "x"
type input "Broa"
type textarea "x"
type input "Broad"
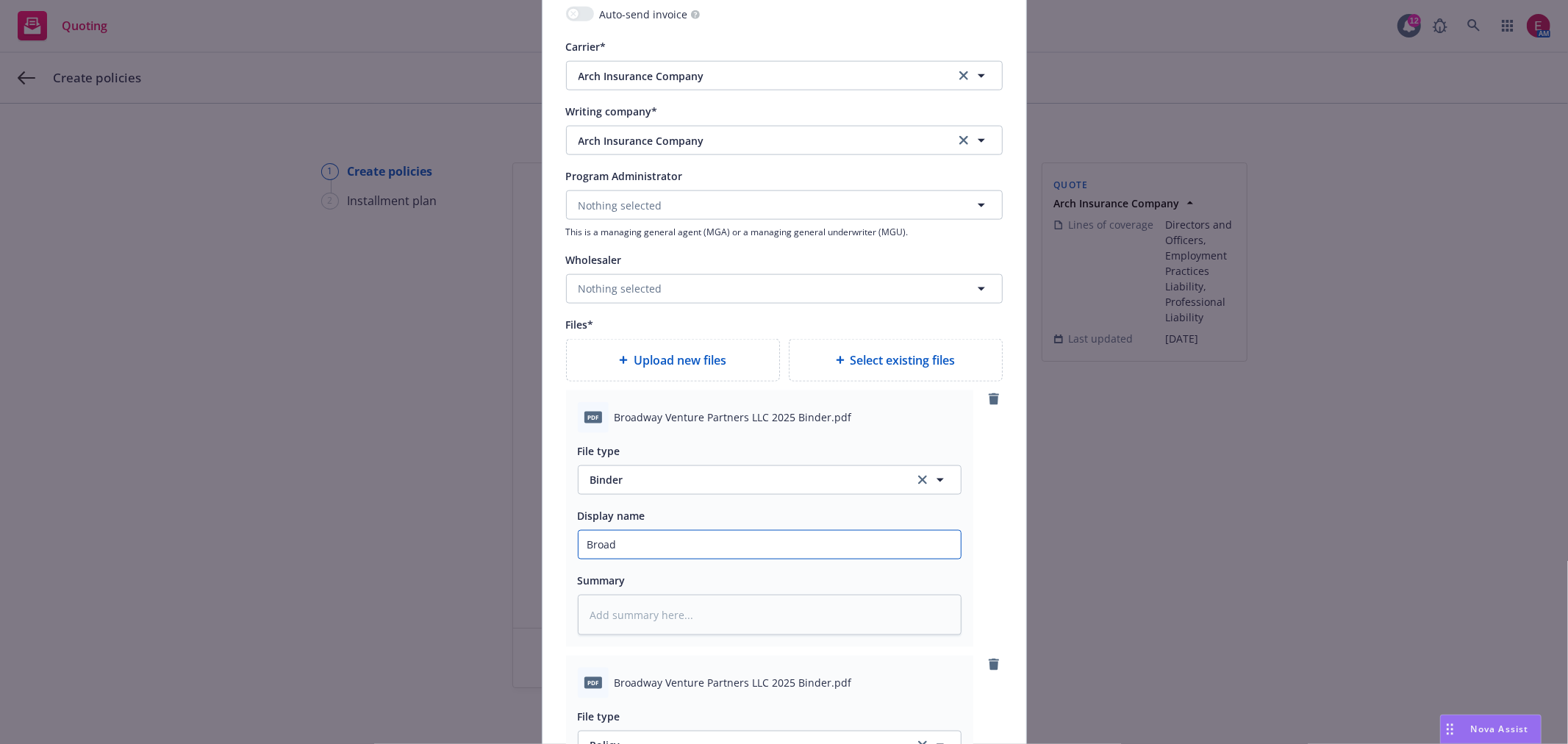
type textarea "x"
type input "Broadw"
type textarea "x"
type input "Broadwa"
type textarea "x"
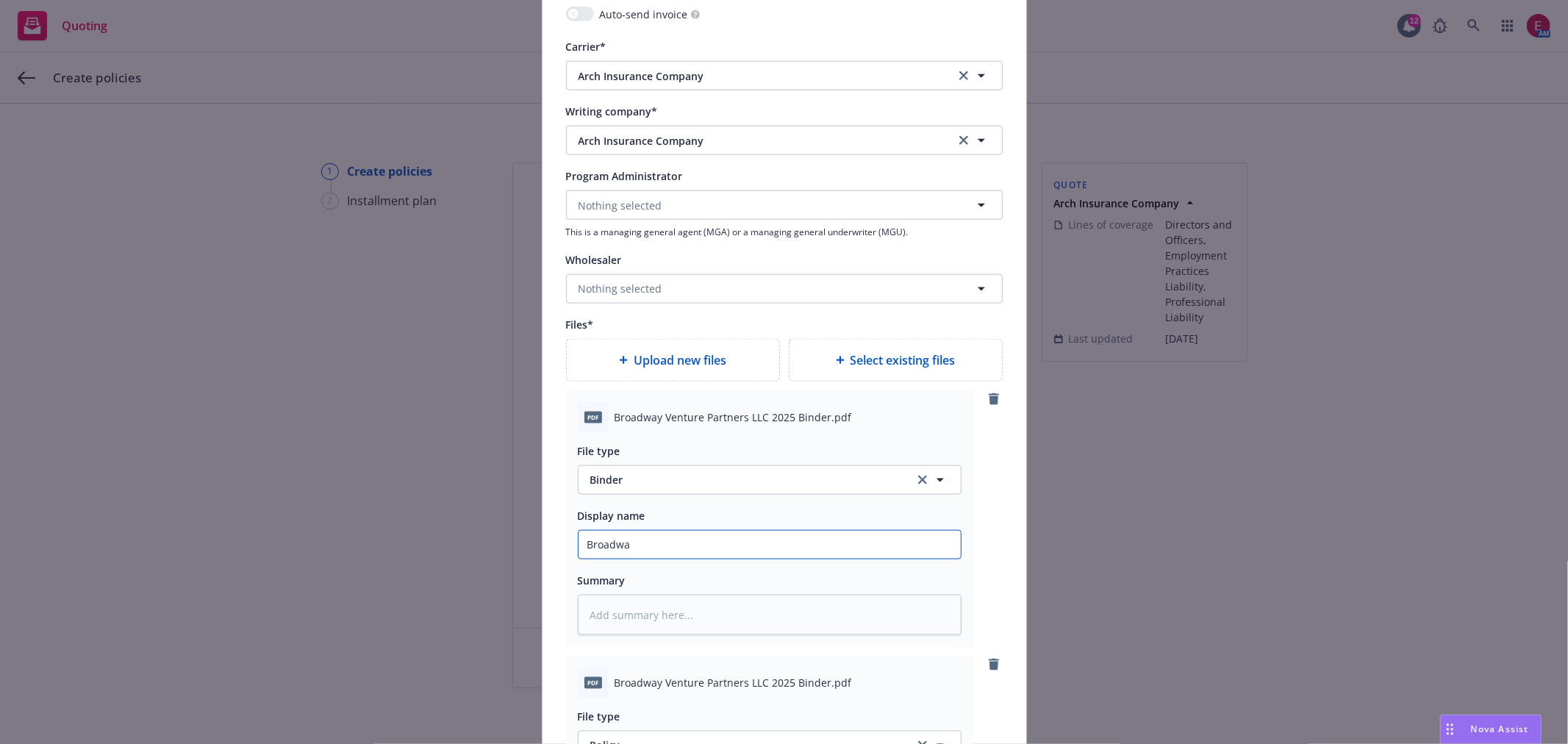
type input "Broadway"
type textarea "x"
type input "Broadway"
type textarea "x"
type input "Broadway V"
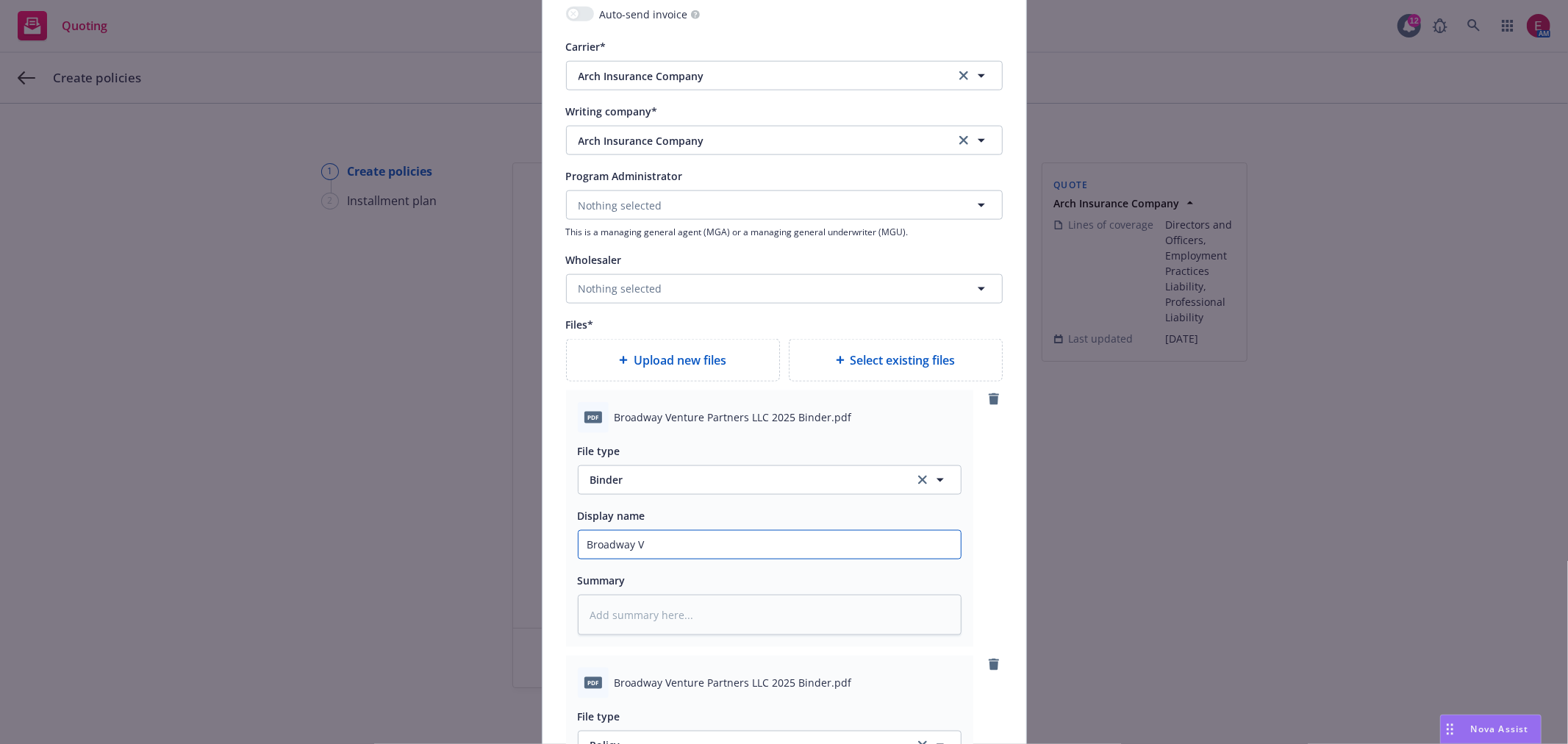
type textarea "x"
type input "Broadway Ve"
type textarea "x"
type input "Broadway Ven"
type textarea "x"
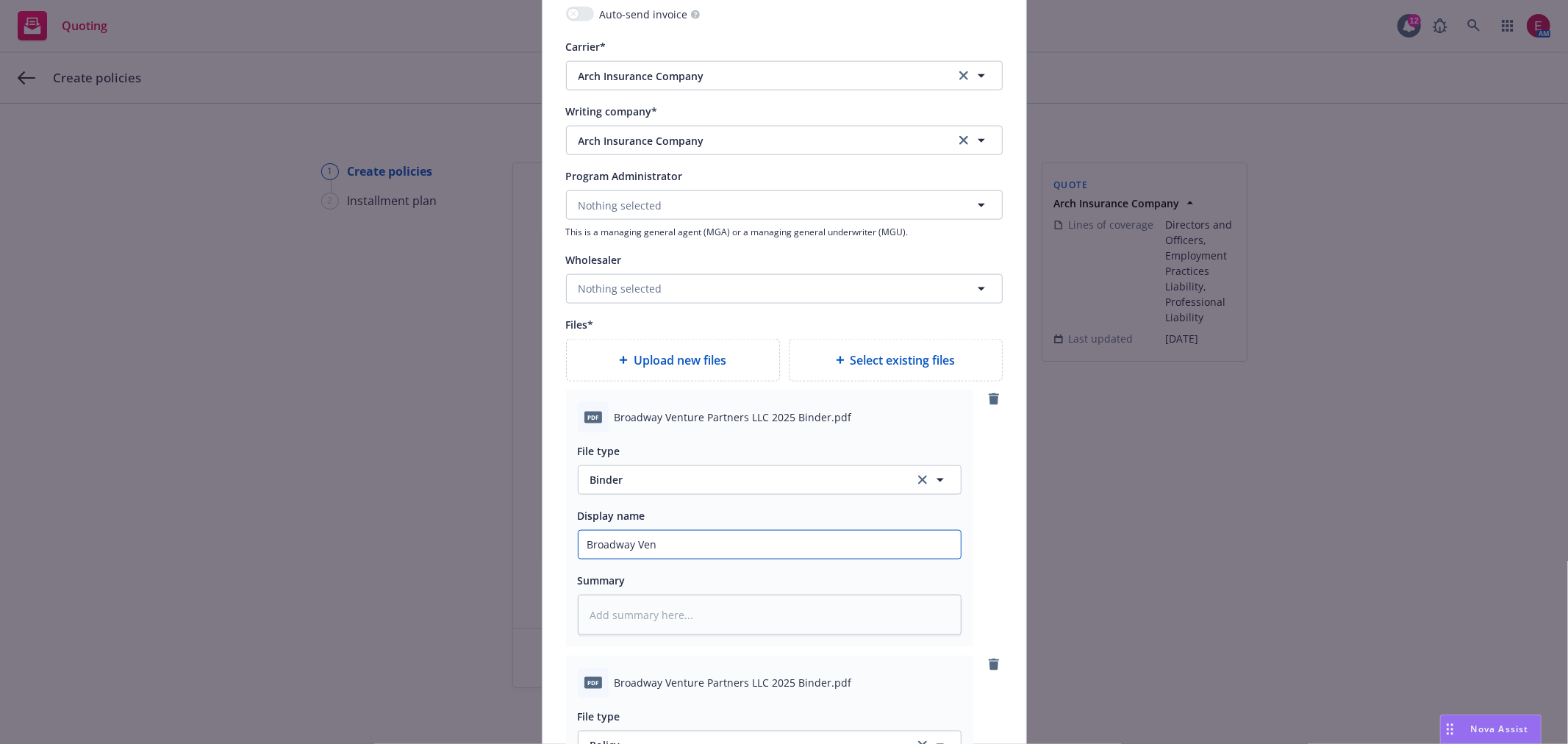
type input "Broadway Vent"
type textarea "x"
type input "Broadway Ventu"
type textarea "x"
type input "Broadway Ventur"
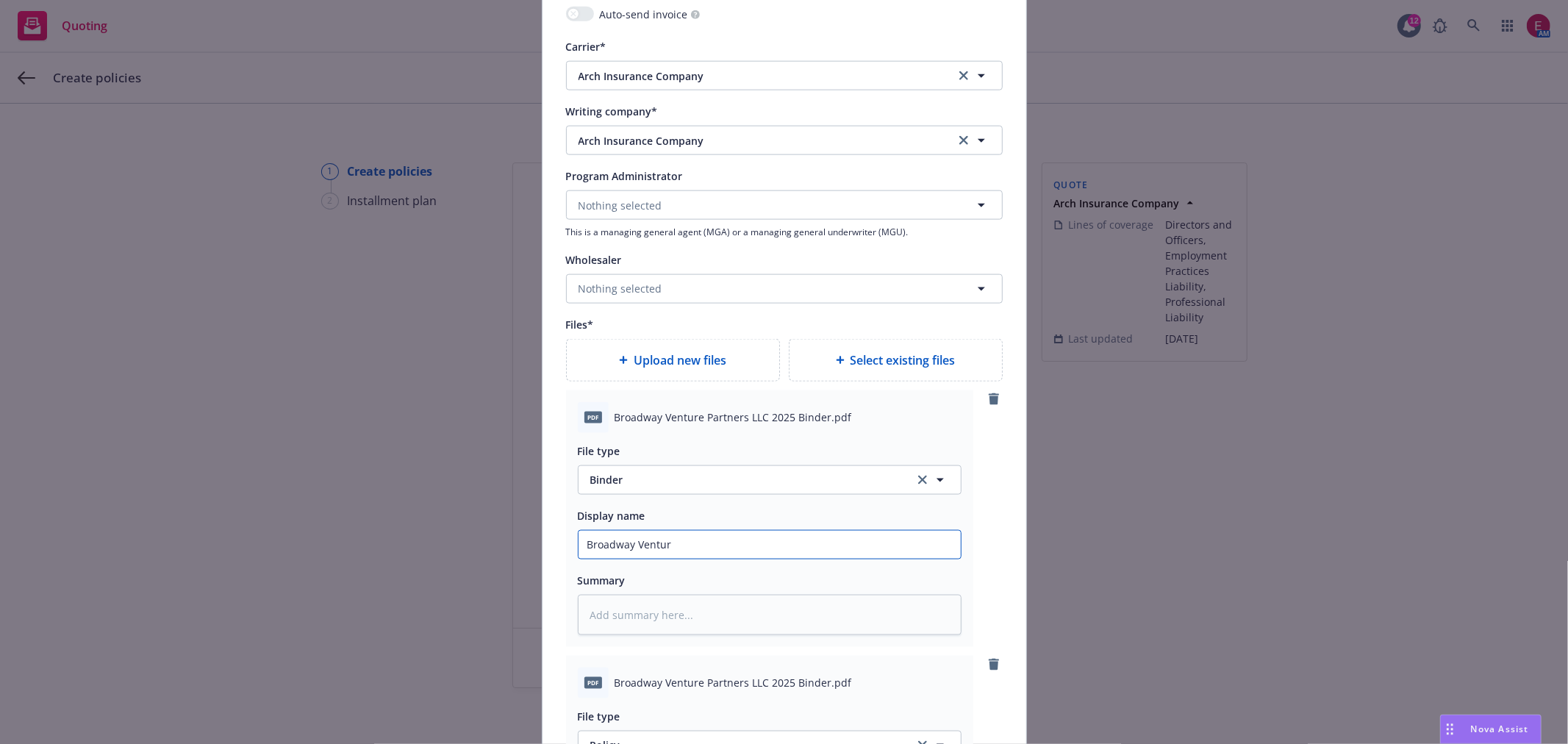
type textarea "x"
type input "Broadway Venture"
type textarea "x"
type input "Broadway Venture 2"
type textarea "x"
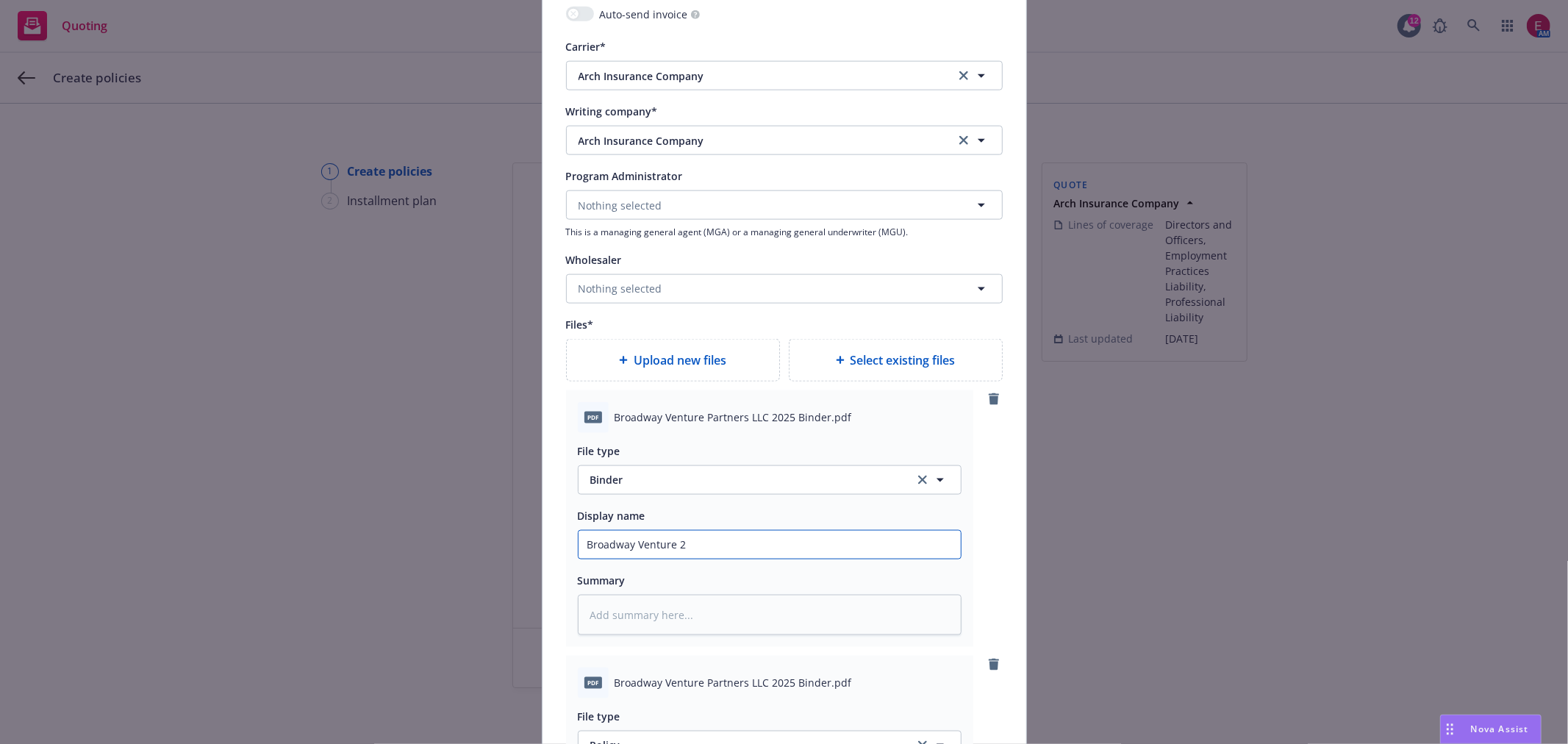
type input "Broadway Venture 2-"
type textarea "x"
type input "Broadway Venture 2"
type textarea "x"
type input "Broadway Venture 25"
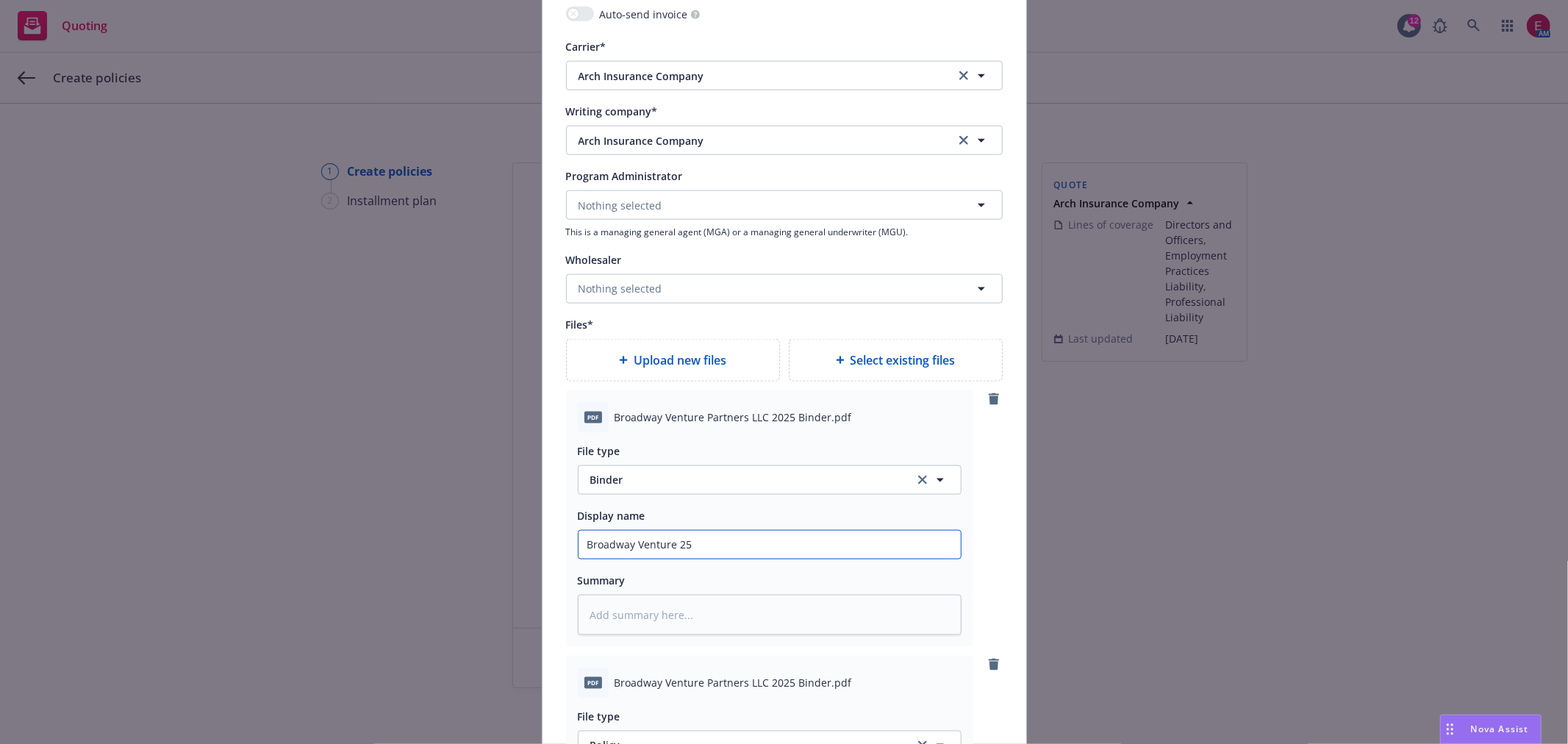
type textarea "x"
type input "Broadway Venture 25-"
type textarea "x"
type input "Broadway Venture 25-2"
type textarea "x"
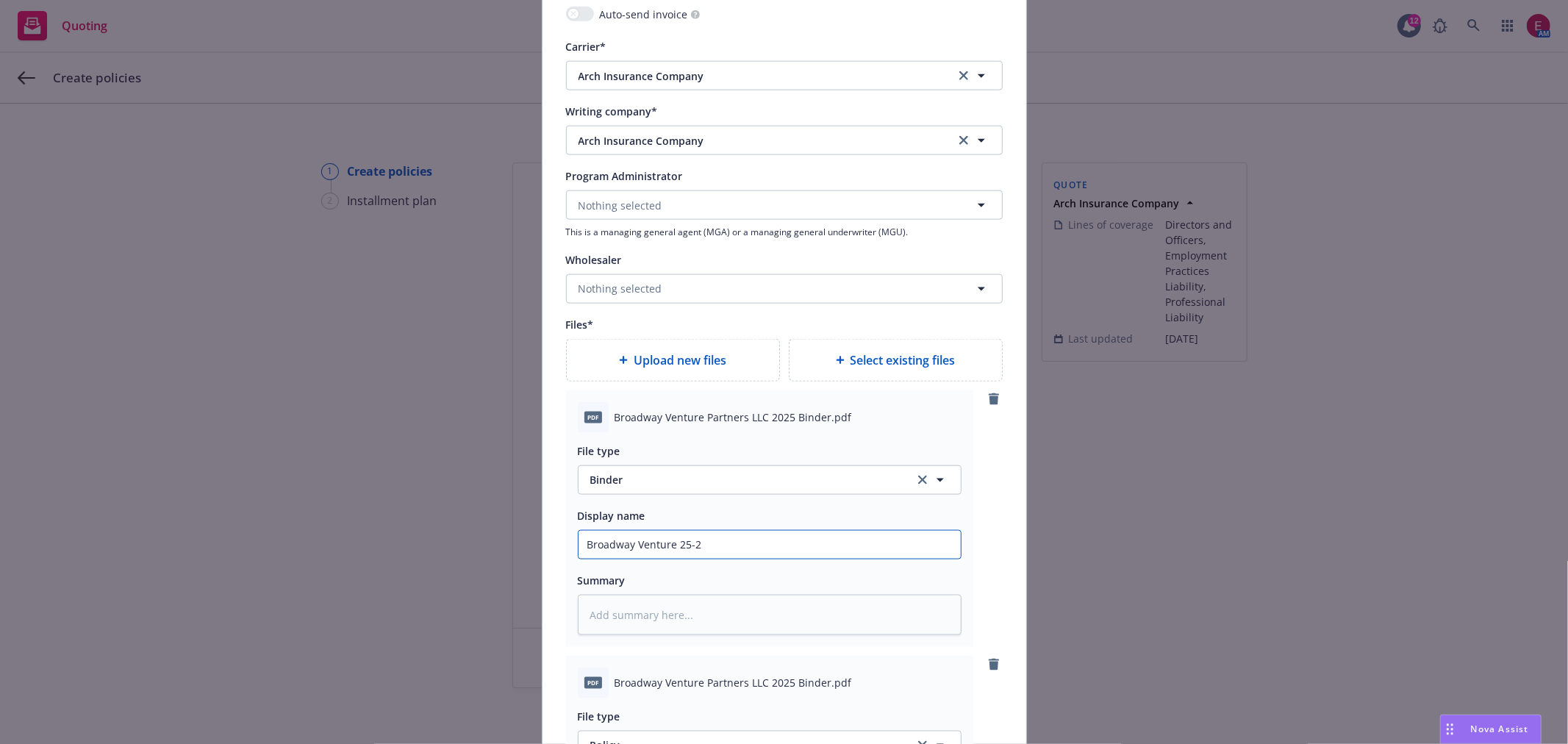
type input "Broadway Venture 25-26"
type textarea "x"
type input "Broadway Venture 25-26"
type textarea "x"
type input "Broadway Venture 25-26 G"
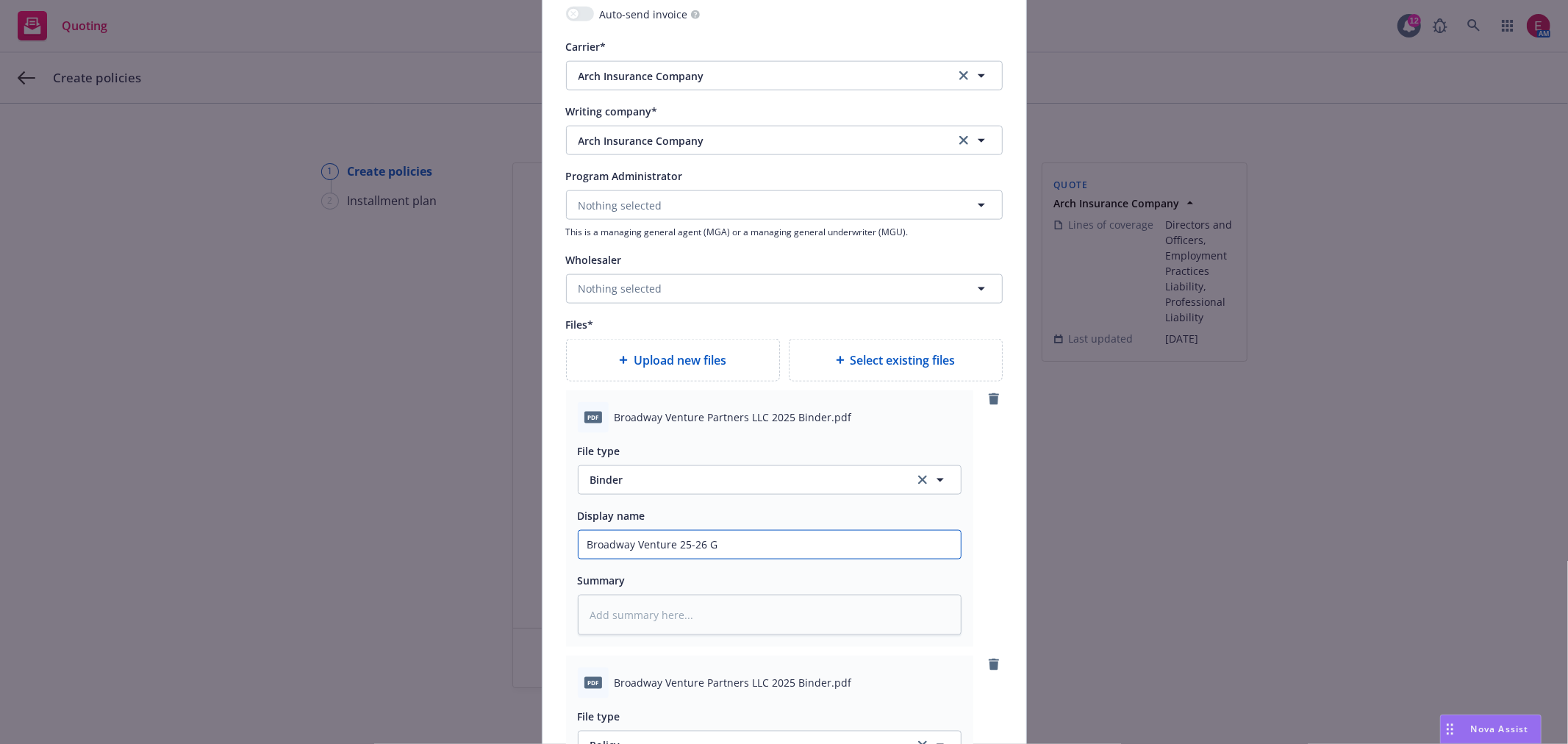
type textarea "x"
type input "Broadway Venture 25-26 GP"
type textarea "x"
type input "Broadway Venture 25-26 GPL"
type textarea "x"
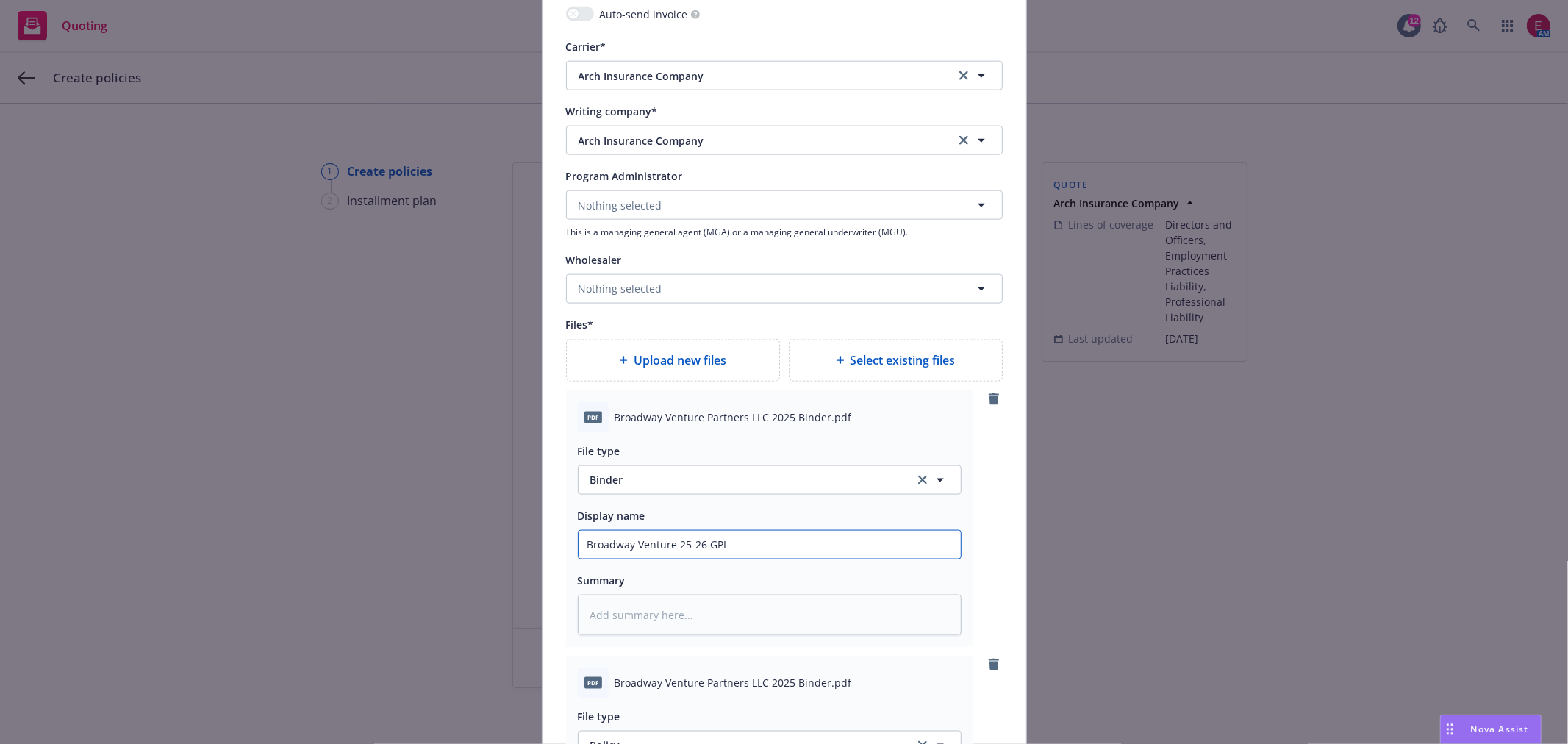
type input "Broadway Venture 25-26 GPL B"
type textarea "x"
type input "Broadway Venture 25-26 GPL Bi"
type textarea "x"
type input "Broadway Venture 25-26 GPL Bin"
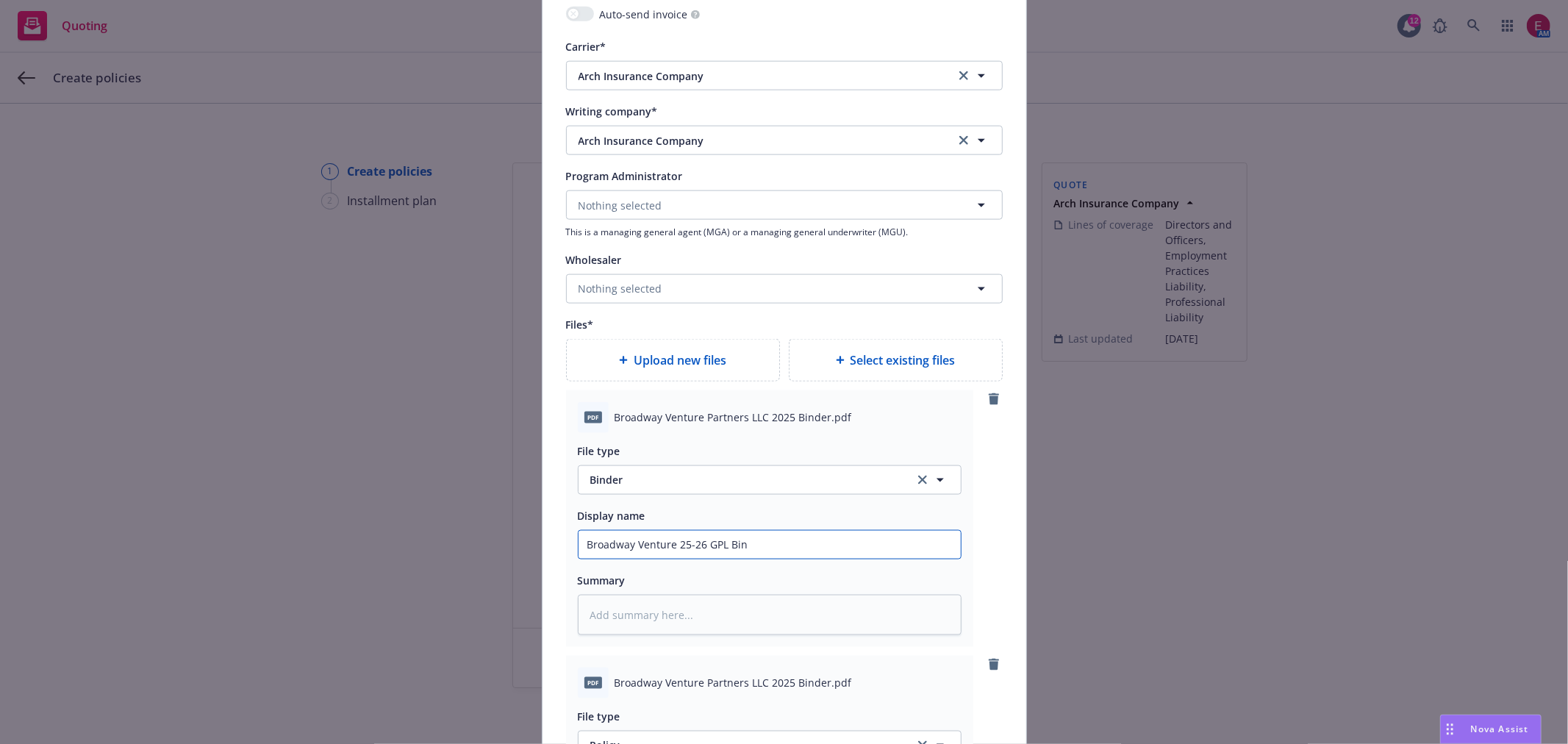
type textarea "x"
type input "Broadway Venture 25-26 GPL Bind"
type textarea "x"
type input "Broadway Venture 25-26 GPL Binde"
type textarea "x"
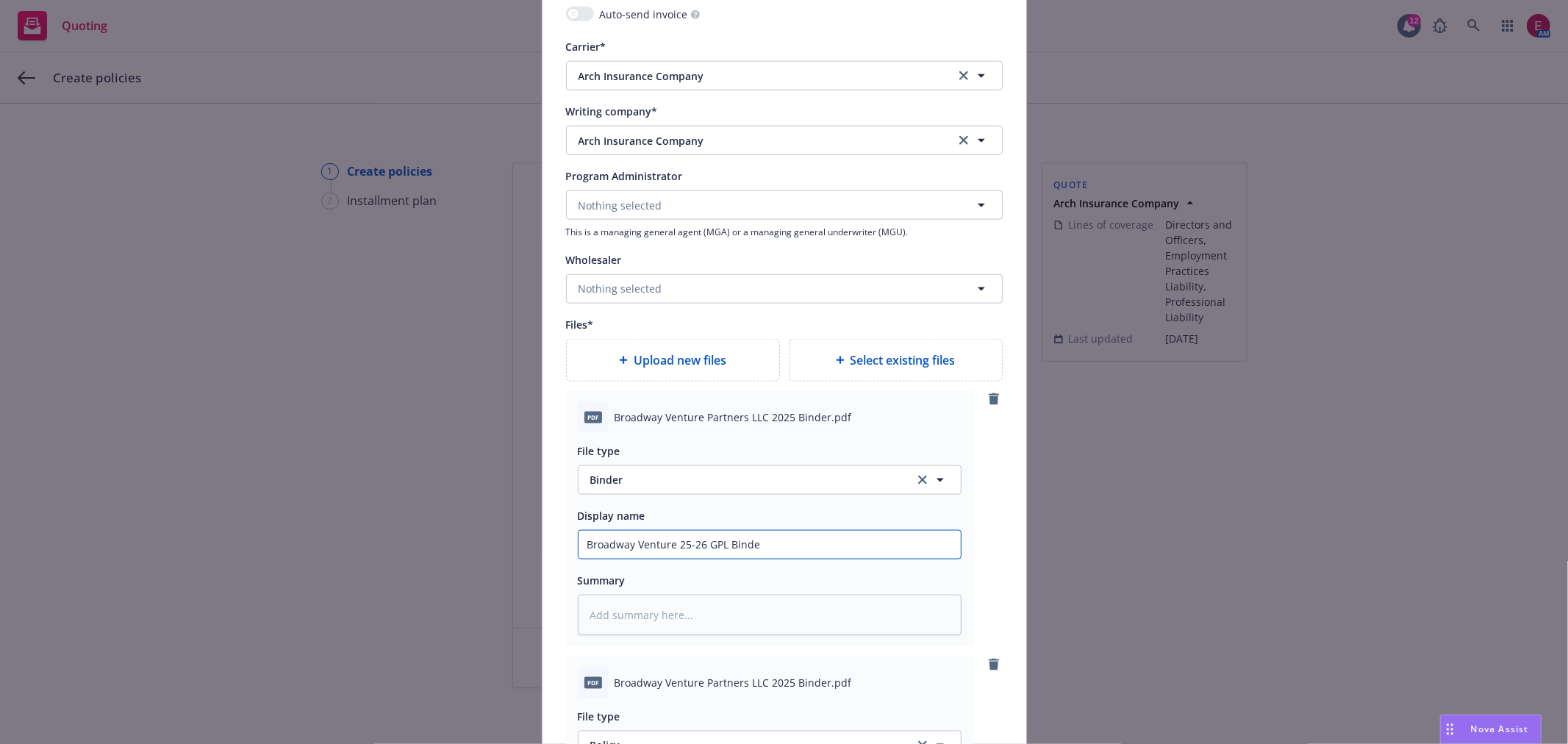
type input "Broadway Venture 25-26 GPL Binder"
type textarea "x"
type input "Broadway Venture 25-26 GPL Binder"
type textarea "x"
type input "Broadway Venture 25-26 GPL Binder A"
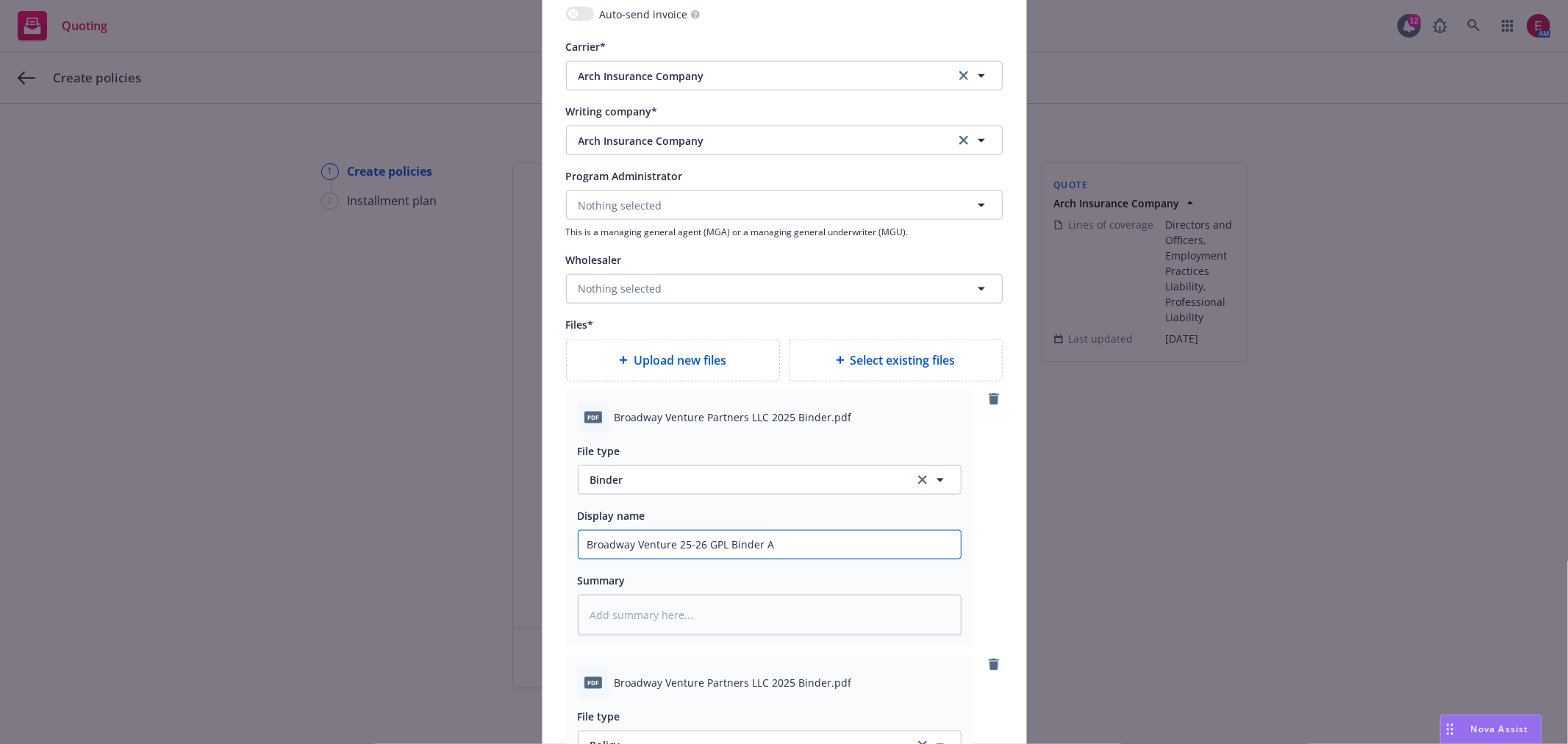
type textarea "x"
type input "Broadway Venture 25-26 GPL Binder Ar"
type textarea "x"
type input "Broadway Venture 25-26 GPL Binder Arc"
type textarea "x"
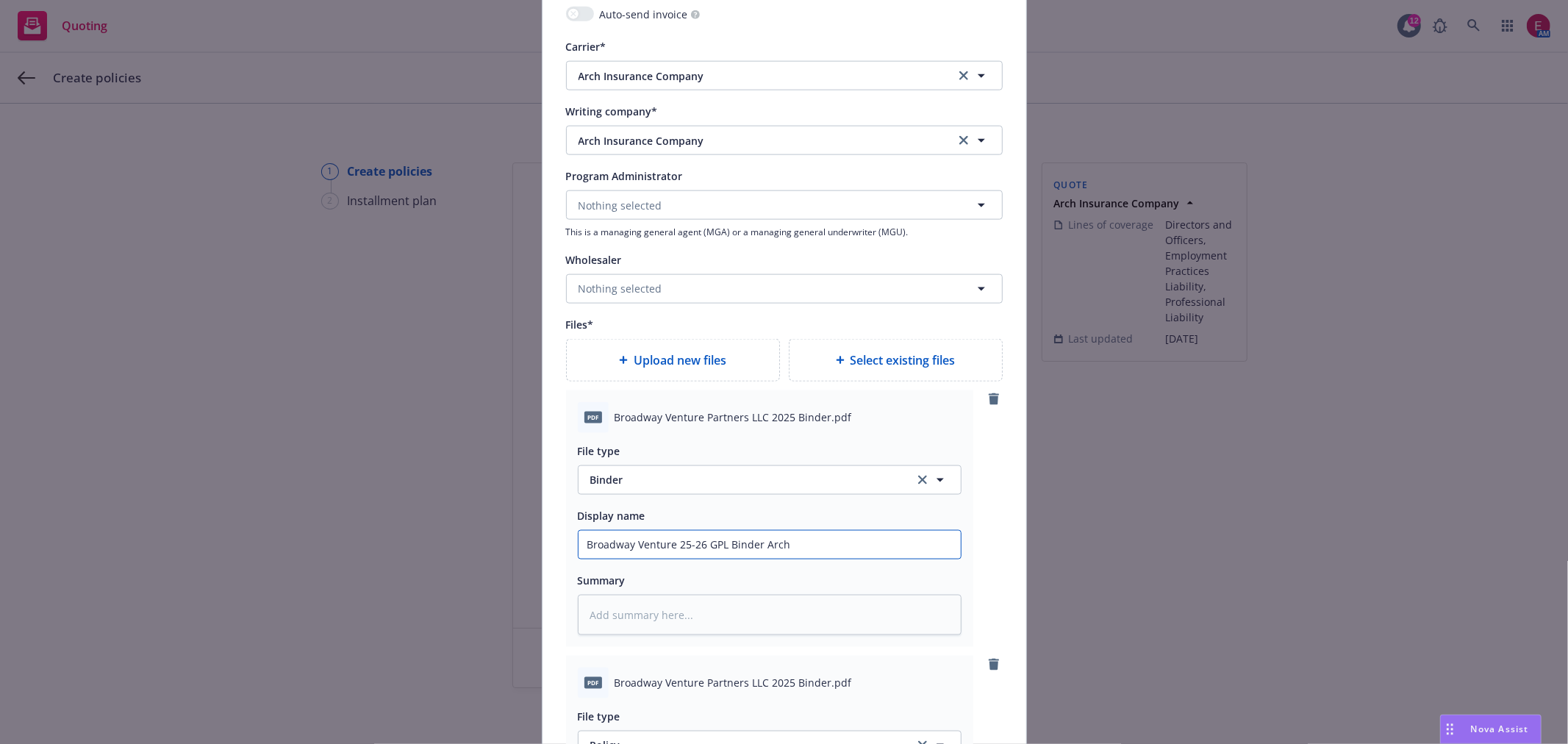
drag, startPoint x: 838, startPoint y: 538, endPoint x: 306, endPoint y: 562, distance: 532.5
click at [308, 562] on div "Add policy details Policy number* AAP1000399-00 Policy number not available at …" at bounding box center [784, 372] width 1568 height 744
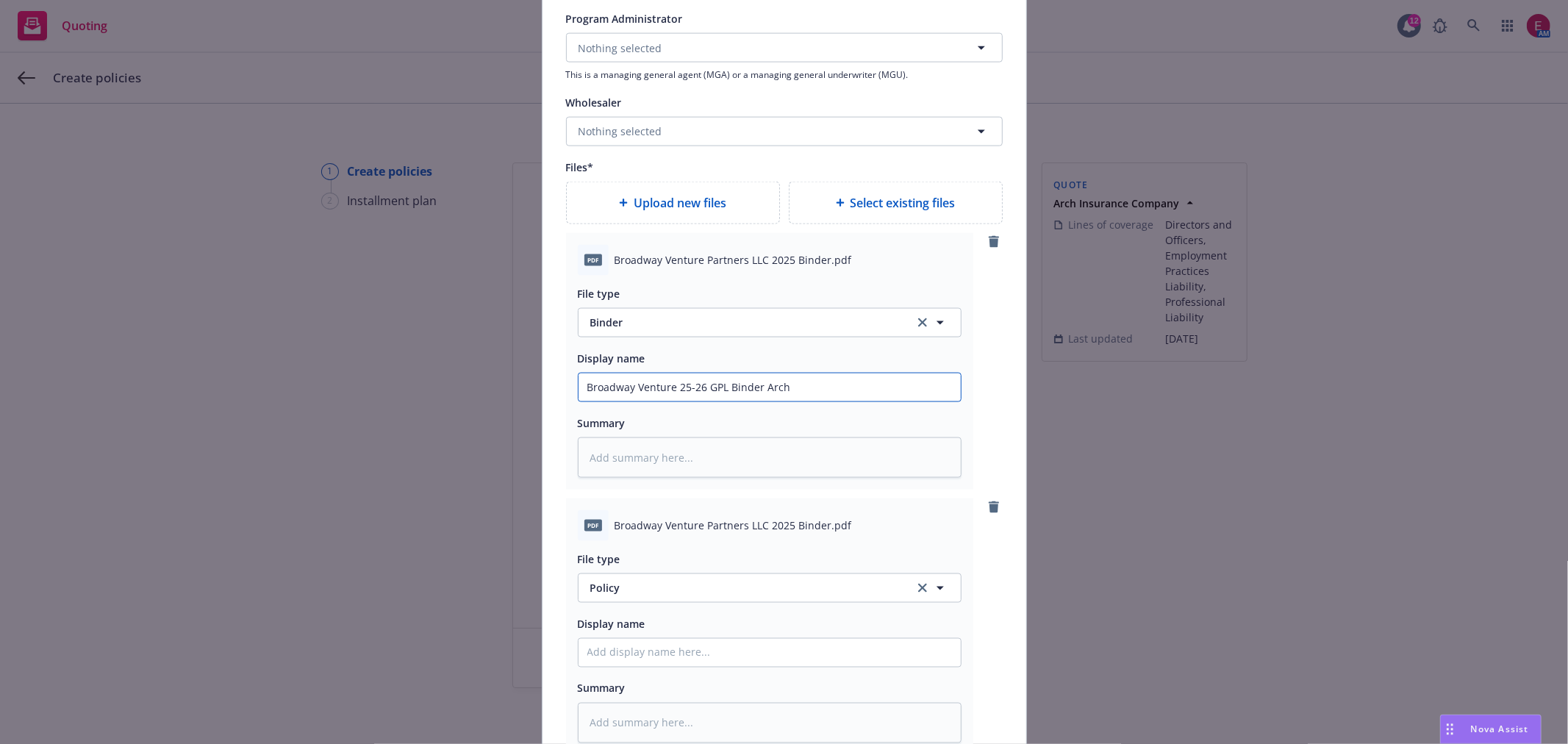
scroll to position [1959, 0]
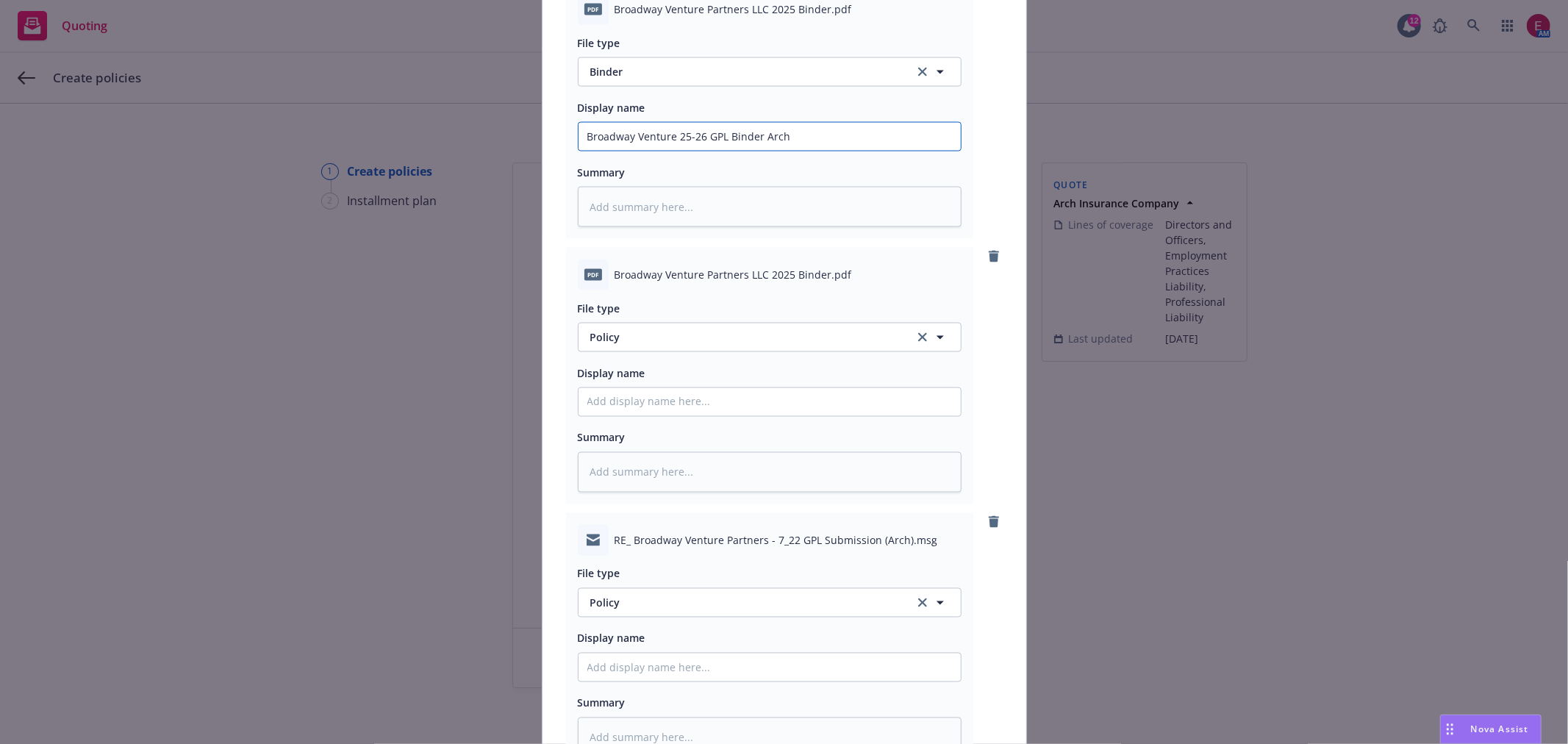
type input "Broadway Venture 25-26 GPL Binder Arch"
click at [666, 352] on button "Policy" at bounding box center [770, 337] width 384 height 30
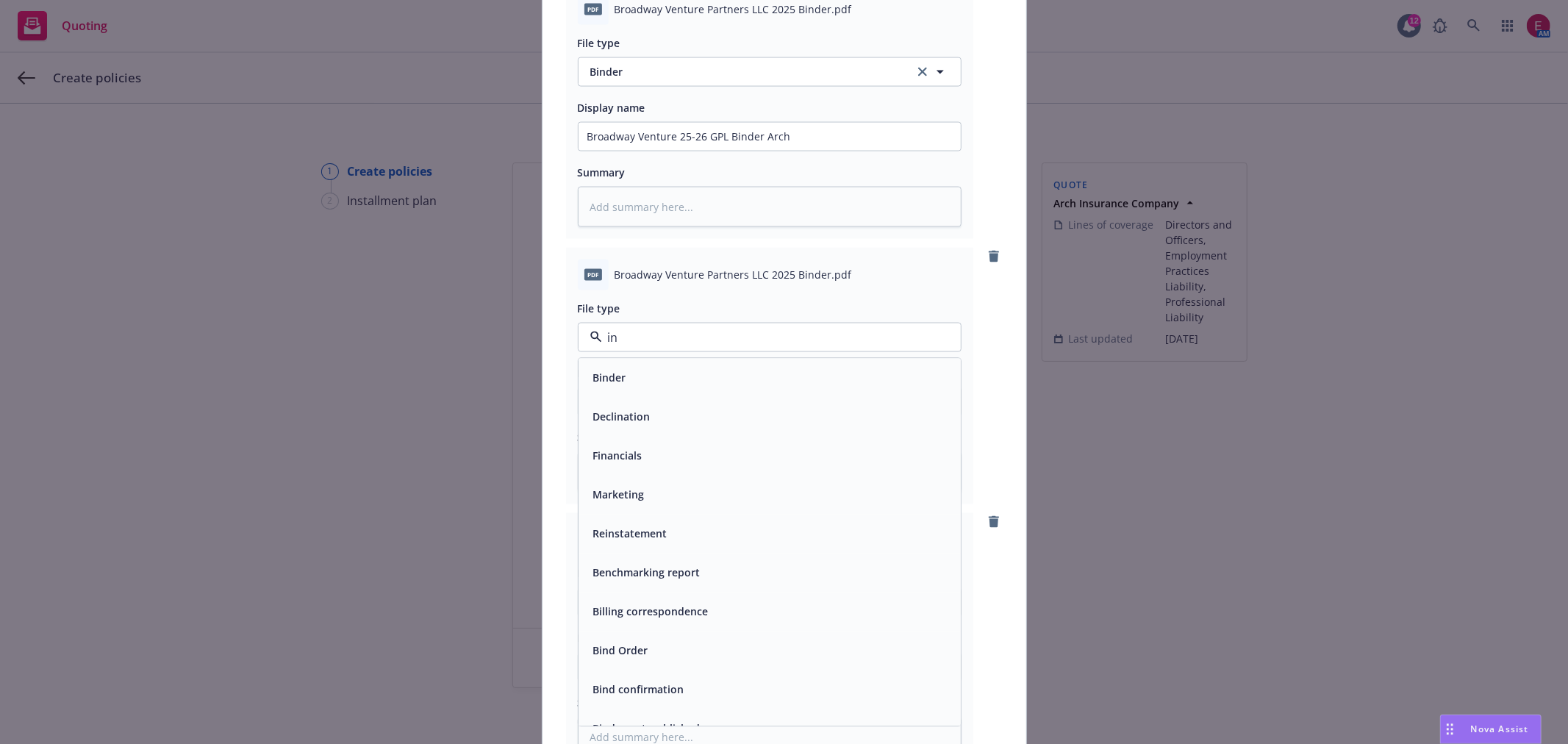
type input "inv"
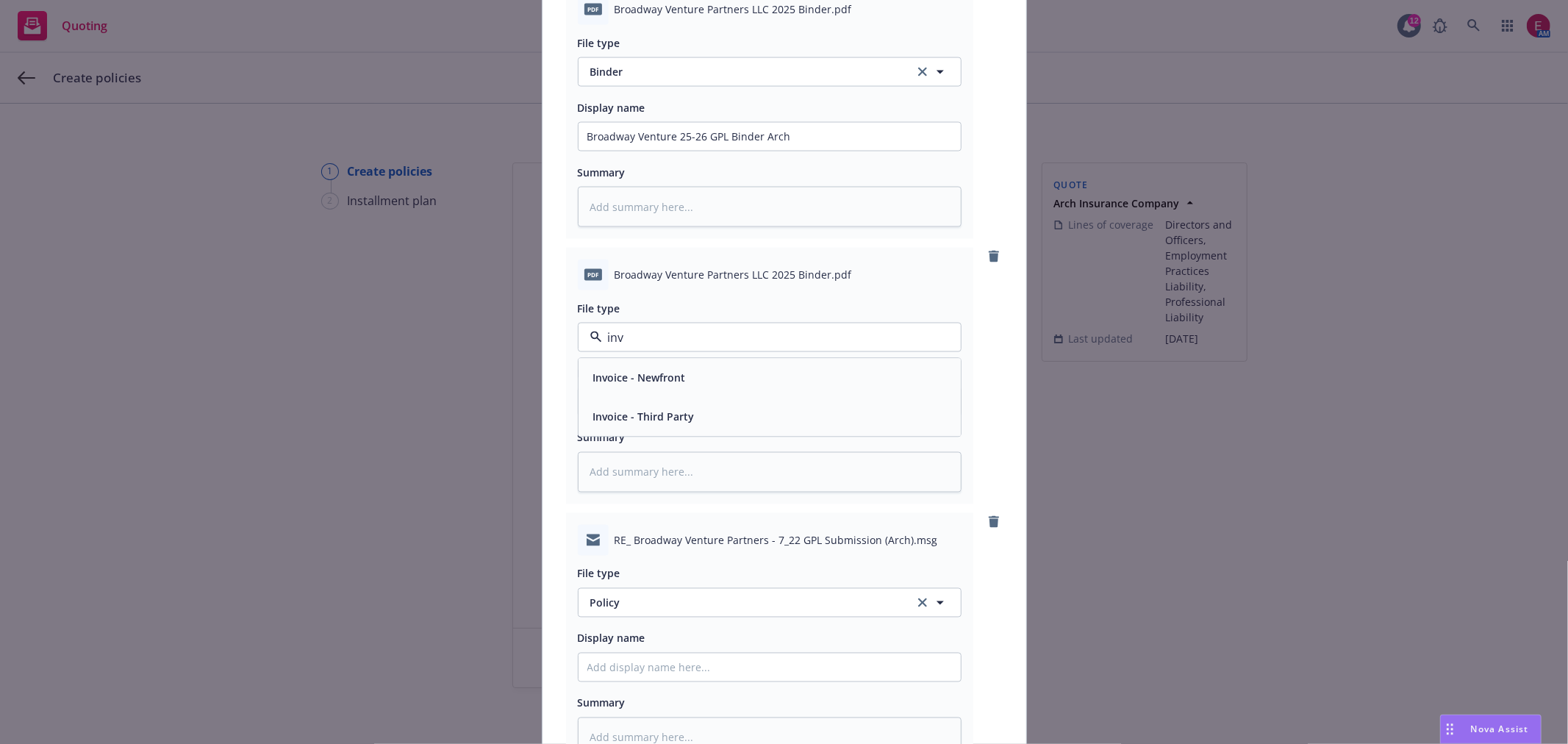
click at [704, 410] on div "Invoice - Third Party" at bounding box center [769, 417] width 365 height 21
click at [656, 151] on input "Policy display name" at bounding box center [770, 136] width 382 height 28
paste input "Broadway Venture 25-26 GPL Binder Arch"
type textarea "x"
type input "Broadway Venture 25-26 GPL Binder Arch"
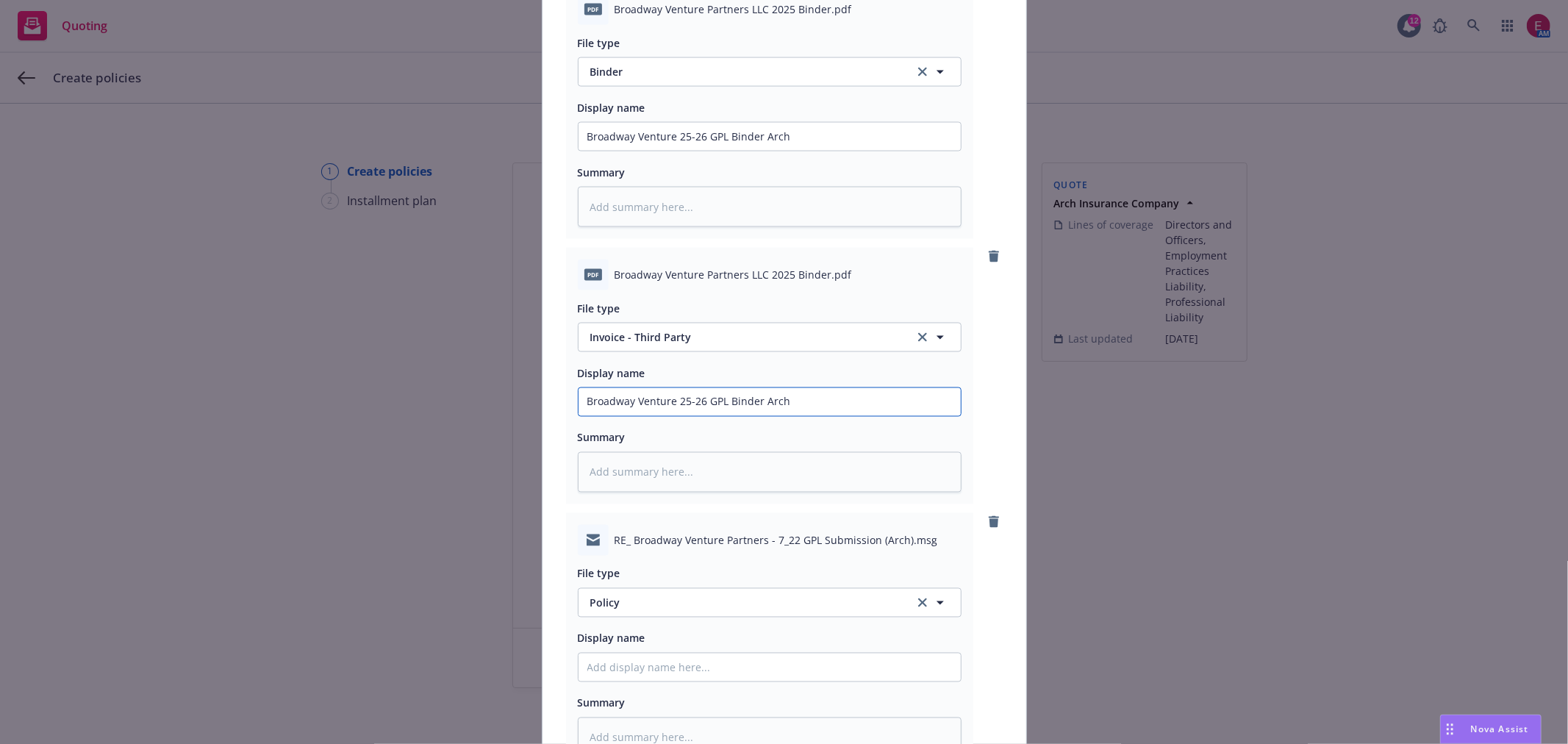
click at [736, 151] on input "Broadway Venture 25-26 GPL Binder Arch" at bounding box center [770, 136] width 382 height 28
type textarea "x"
type input "Broadway Venture 25-26 GPL IArch"
type textarea "x"
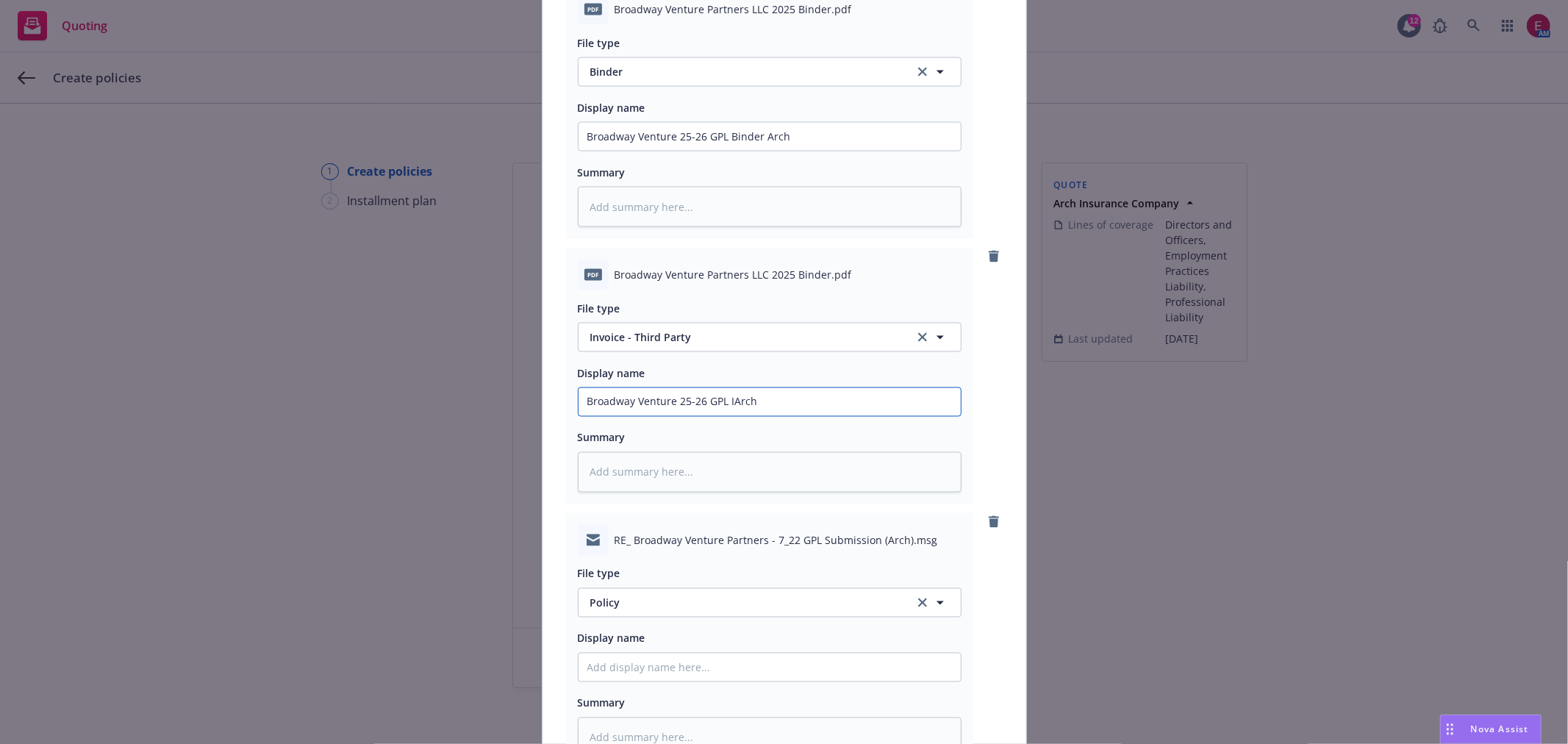
type input "Broadway Venture 25-26 GPL InArch"
type textarea "x"
type input "Broadway Venture 25-26 GPL InvArch"
type textarea "x"
type input "Broadway Venture 25-26 GPL InvoArch"
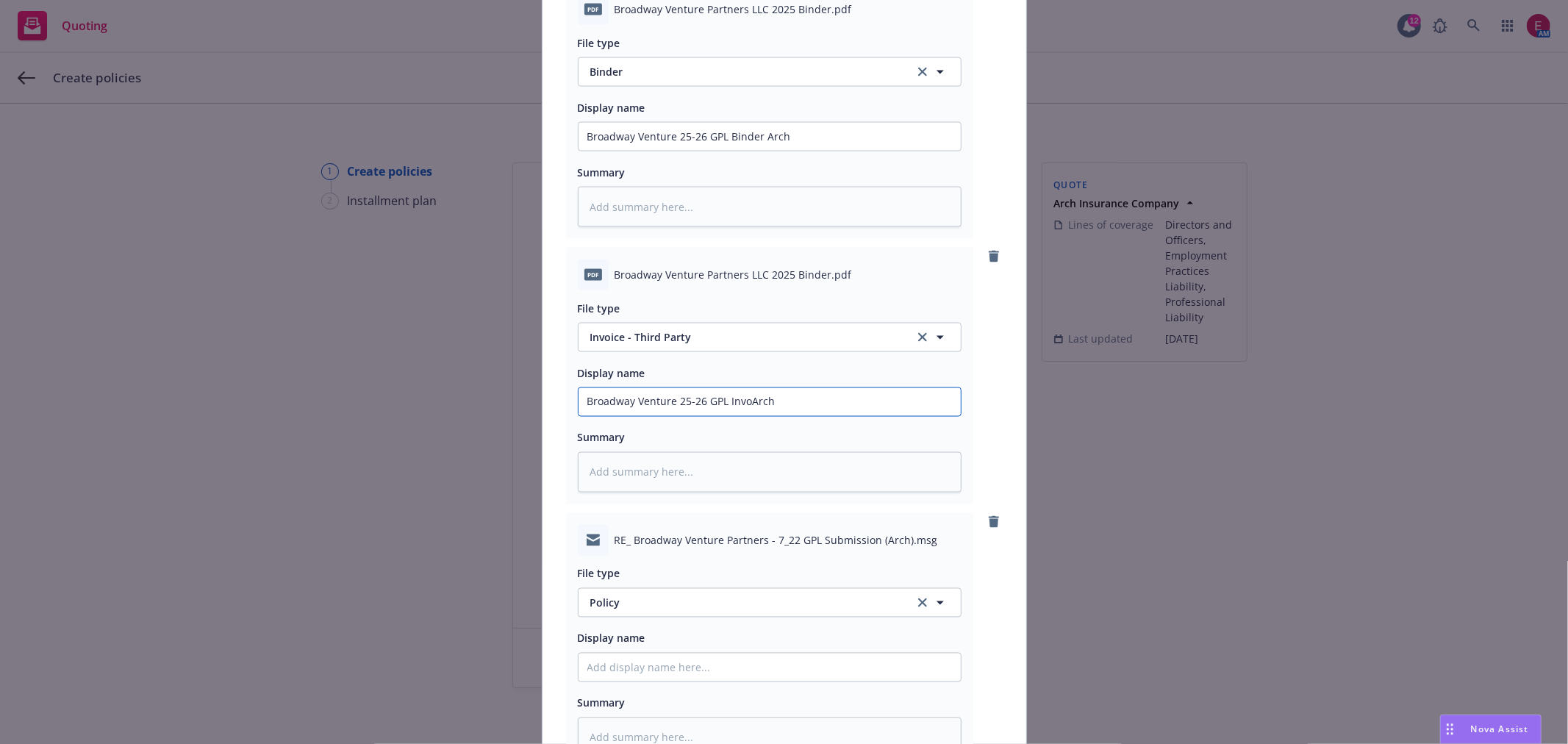
type textarea "x"
type input "Broadway Venture 25-26 GPL InvoiArch"
type textarea "x"
type input "Broadway Venture 25-26 GPL InvoicArch"
type textarea "x"
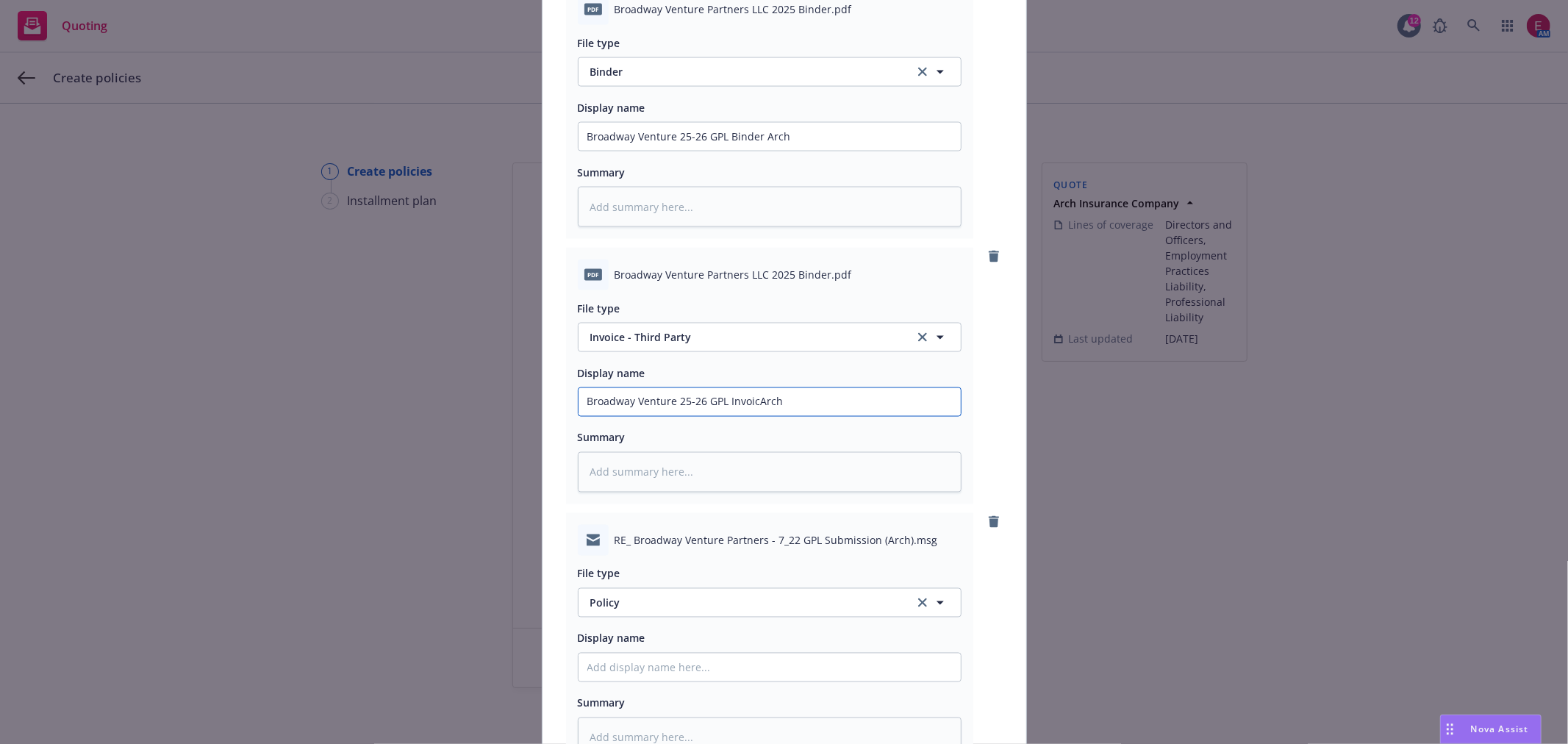
type input "Broadway Venture 25-26 GPL InvoiceArch"
type textarea "x"
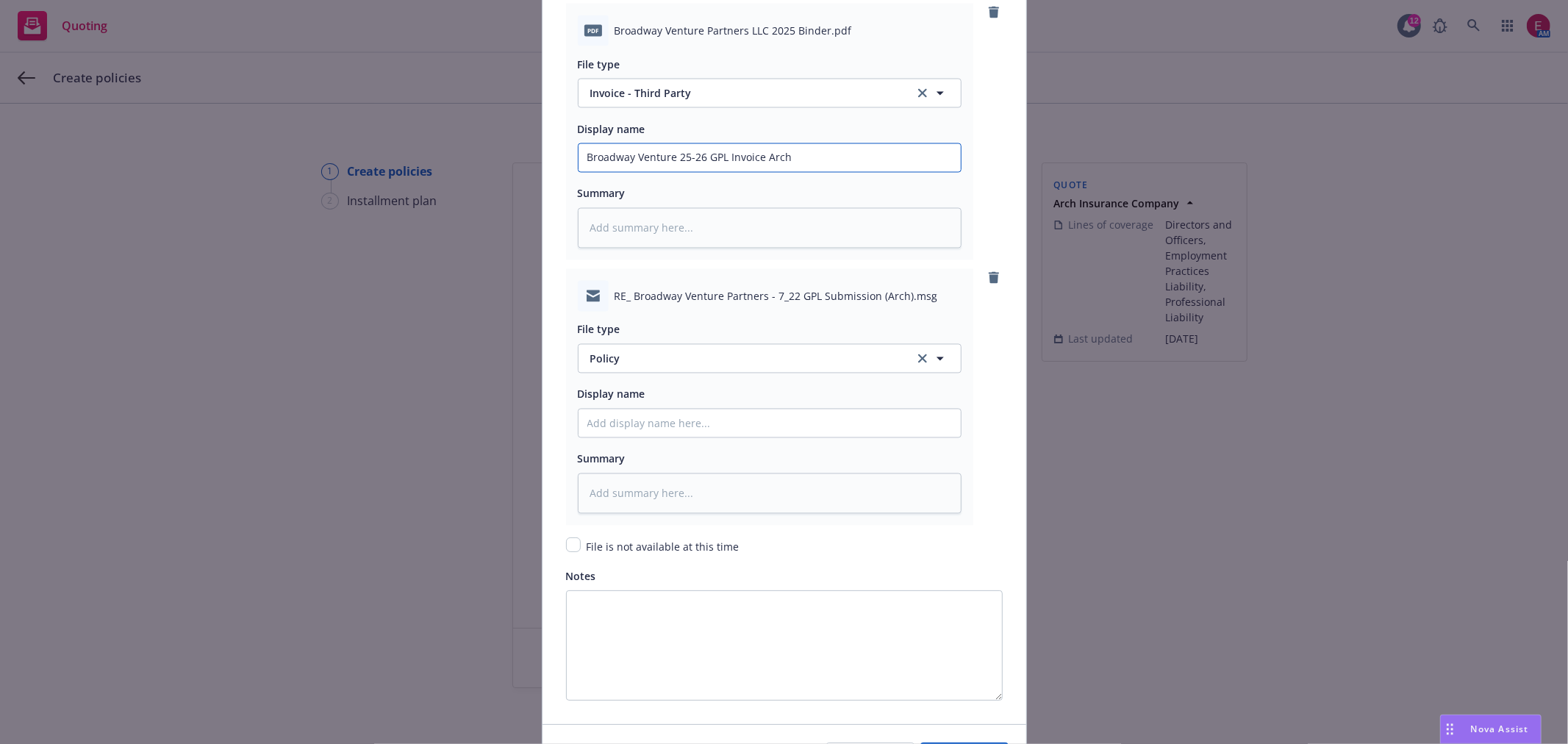
scroll to position [2205, 0]
type input "Broadway Venture 25-26 GPL Invoice Arch"
paste input "Broadway Venture 25-26 GPL Binder Arch"
type textarea "x"
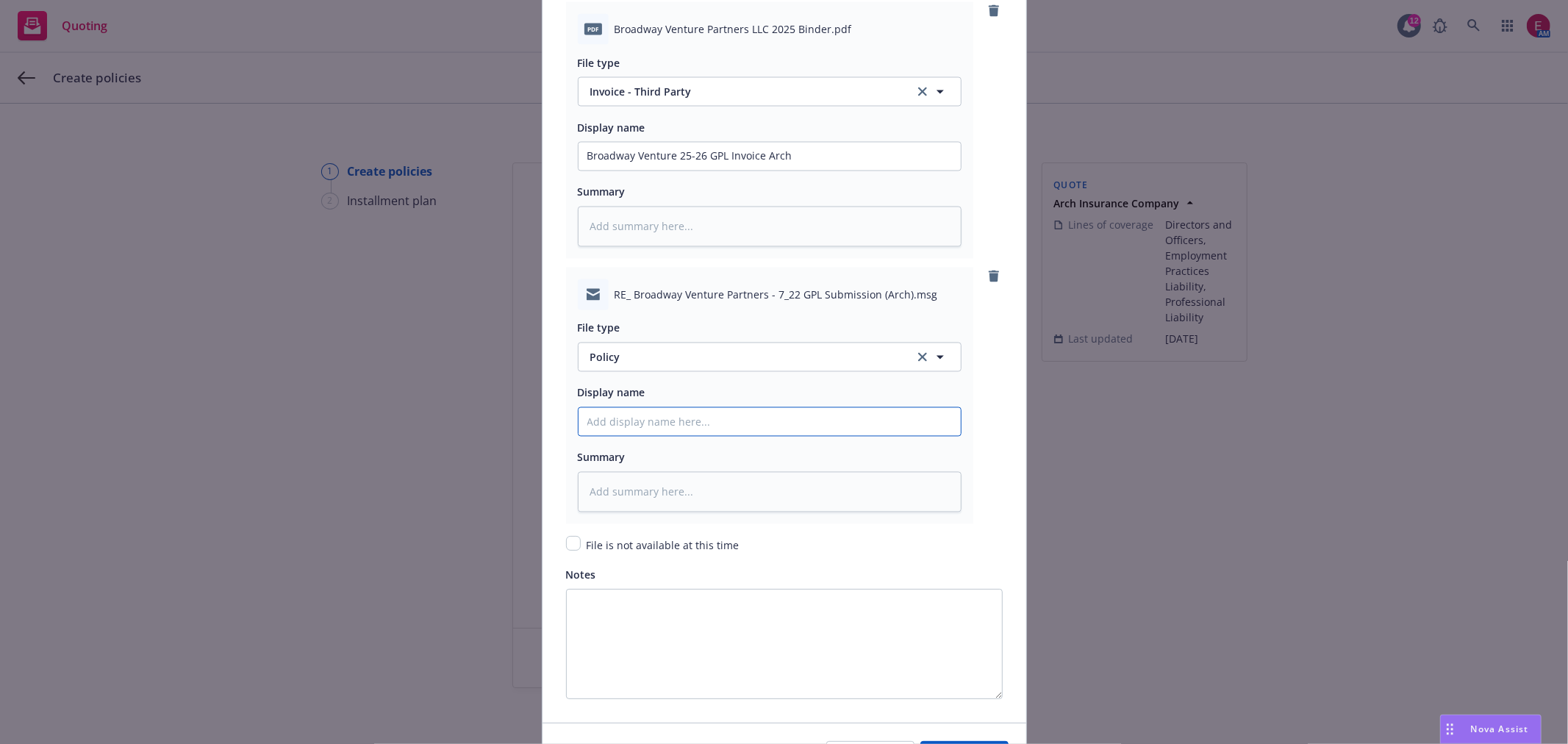
type input "Broadway Venture 25-26 GPL Binder Arch"
type textarea "x"
type input "Broadway Venture 25-26 GPL Binder EArch"
type textarea "x"
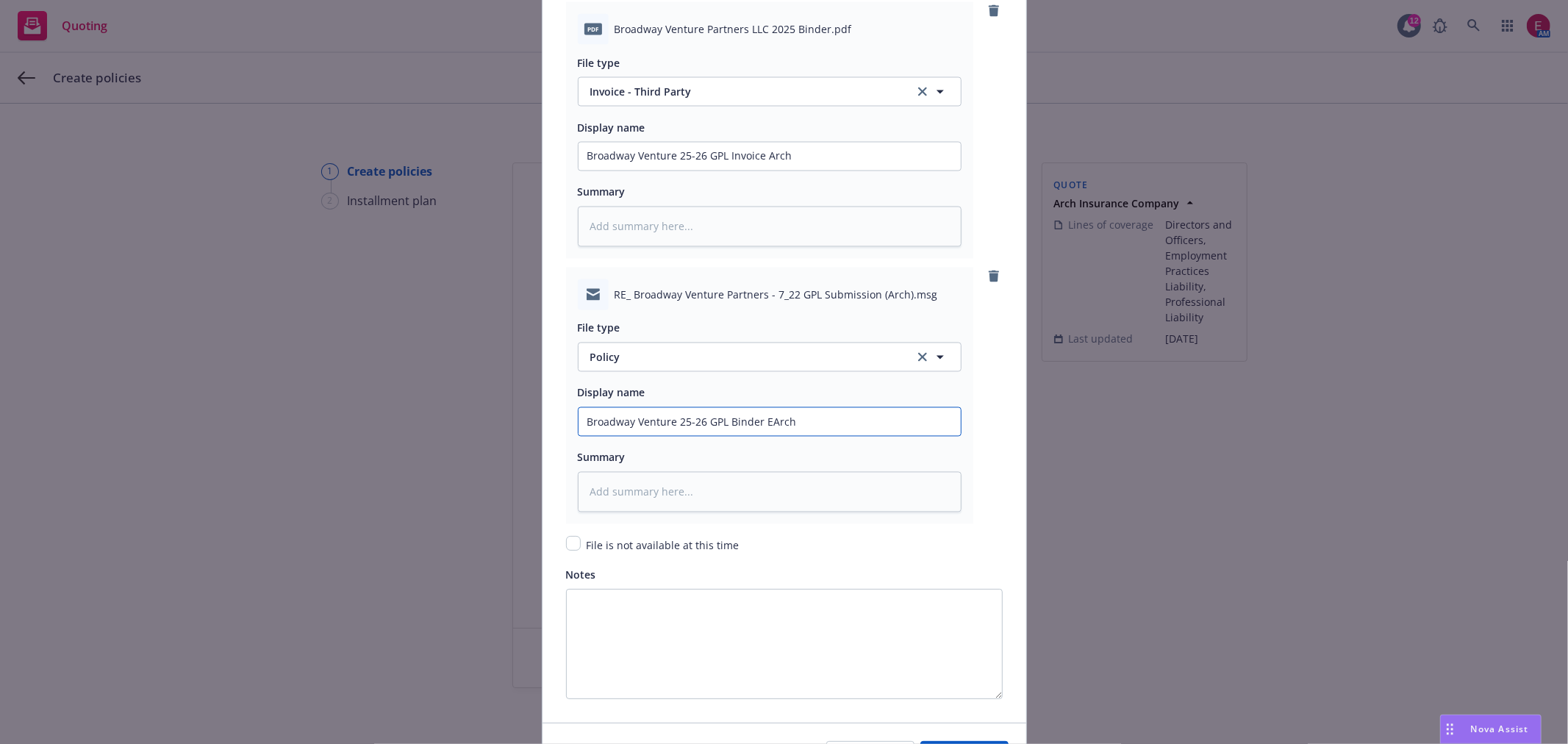
type input "Broadway Venture 25-26 GPL Binder EMArch"
type textarea "x"
type input "Broadway Venture 25-26 GPL Binder EM Arch"
click at [774, 366] on span "Policy" at bounding box center [743, 357] width 307 height 15
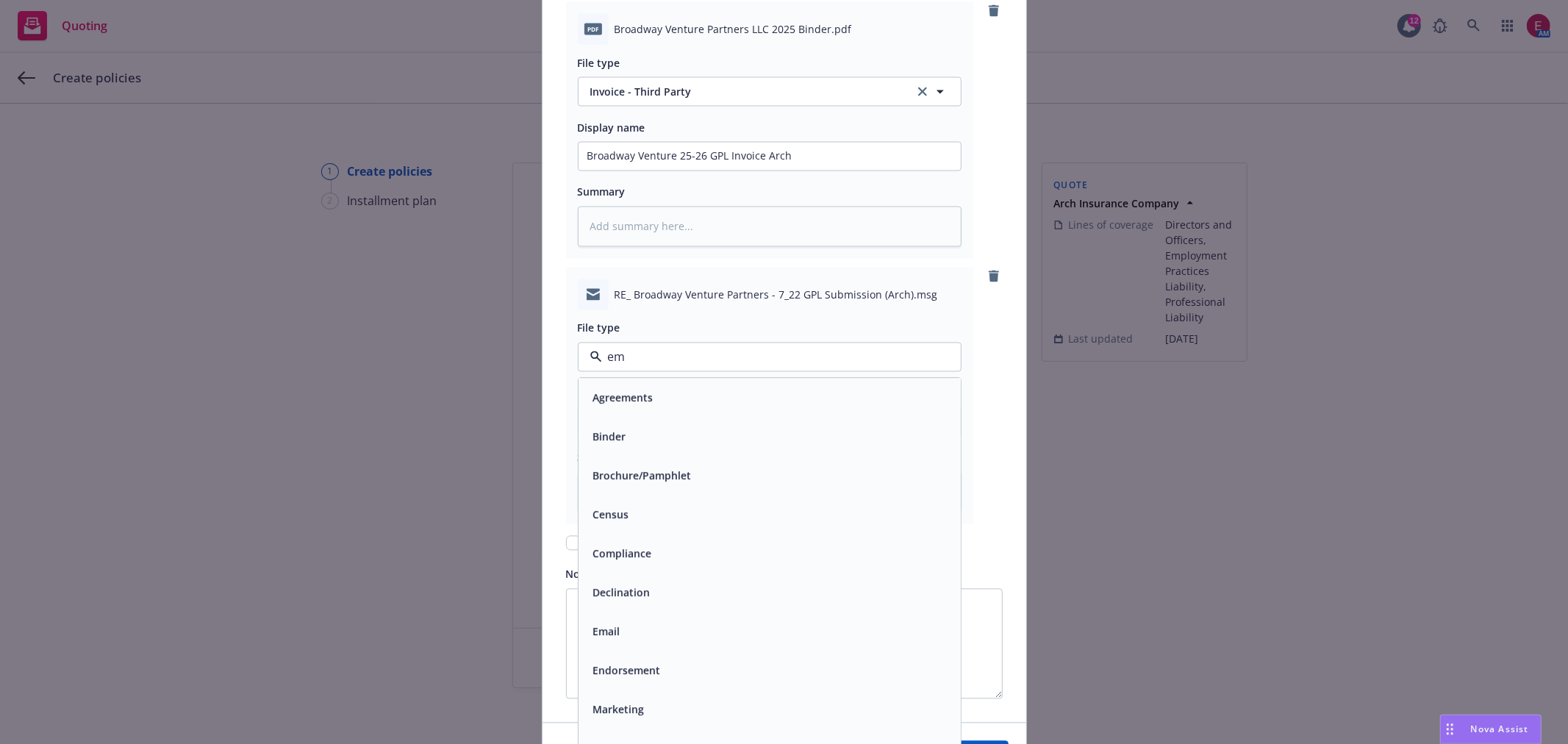
type input "ema"
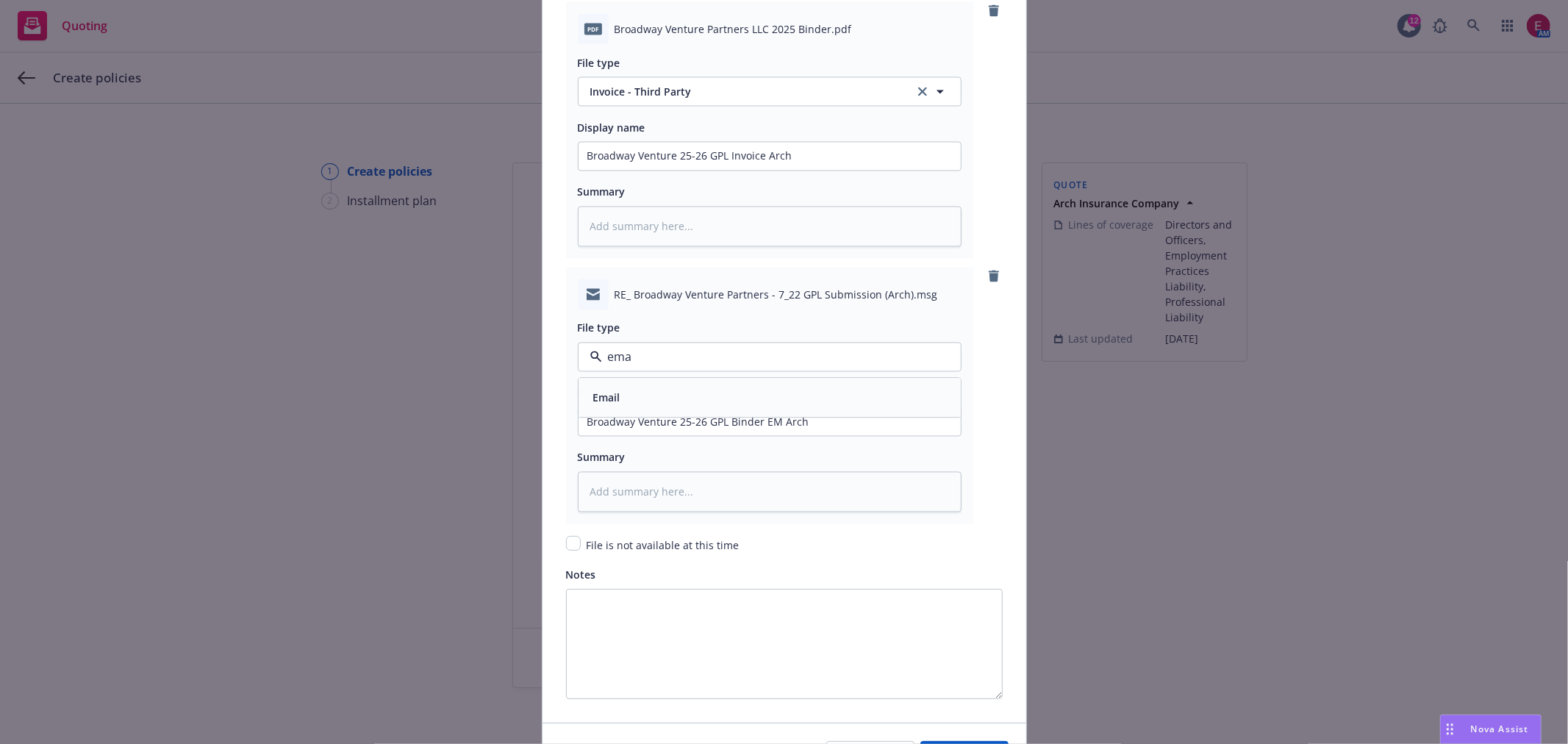
click at [776, 407] on div "Email" at bounding box center [769, 398] width 365 height 21
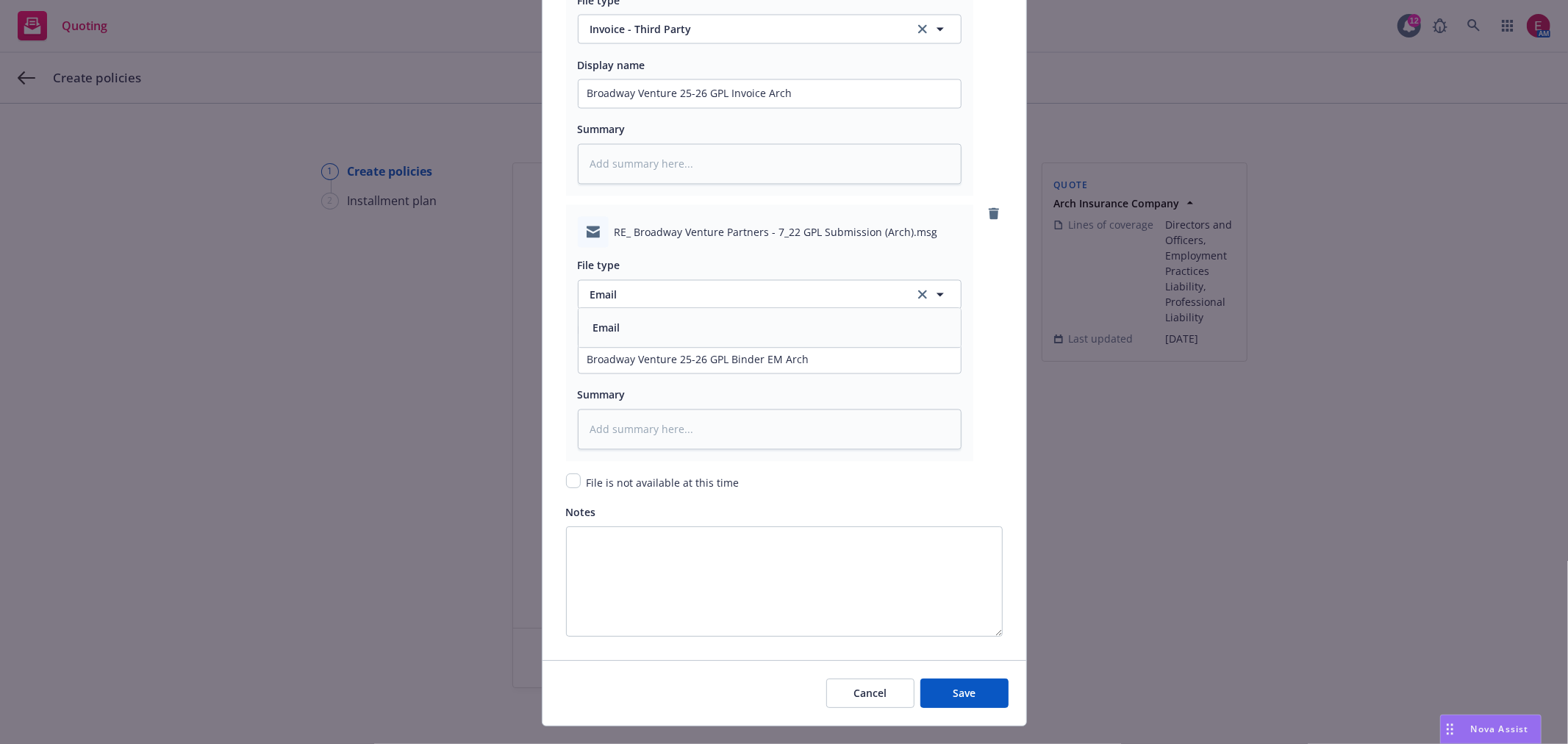
scroll to position [2304, 0]
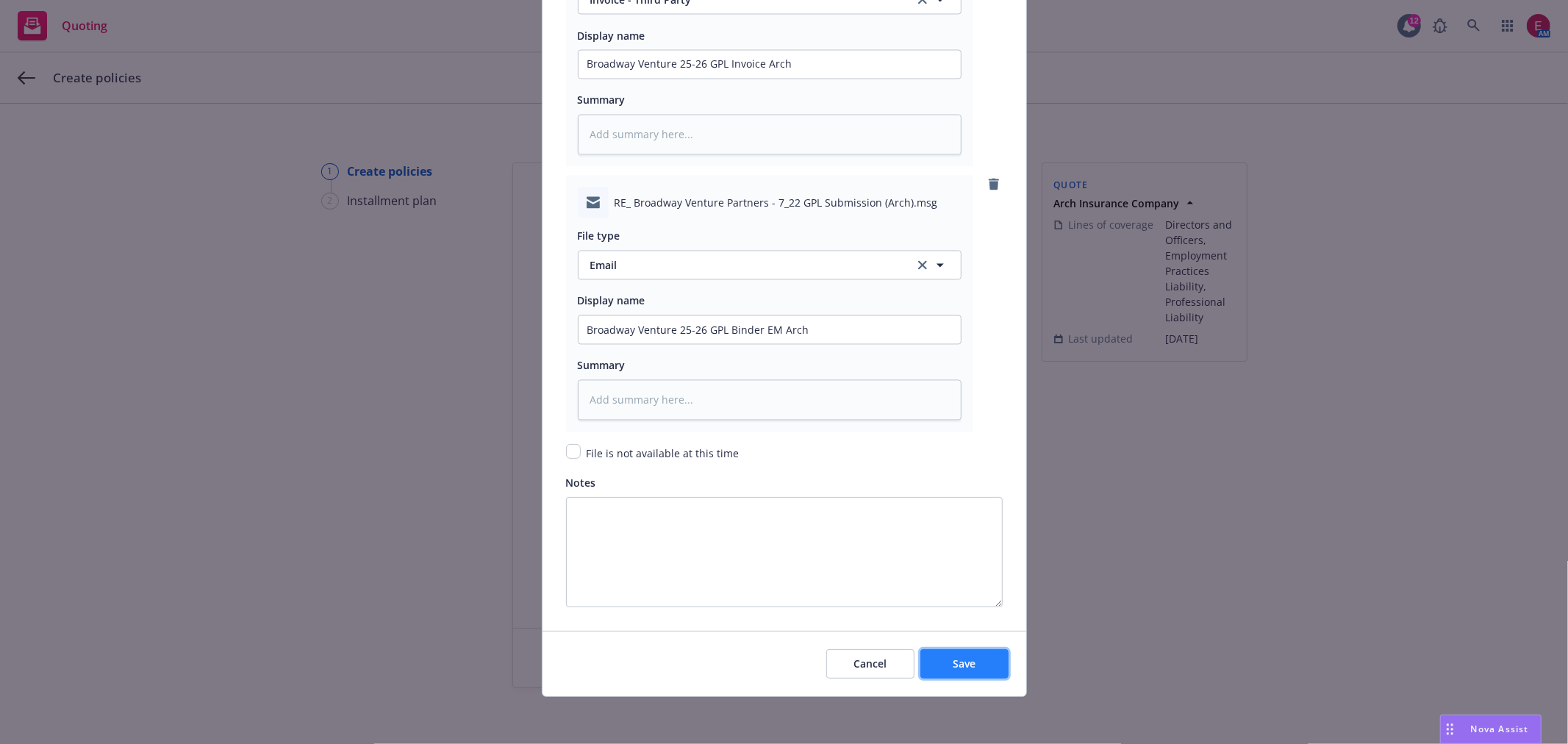
click at [939, 654] on button "Save" at bounding box center [965, 663] width 88 height 30
type textarea "x"
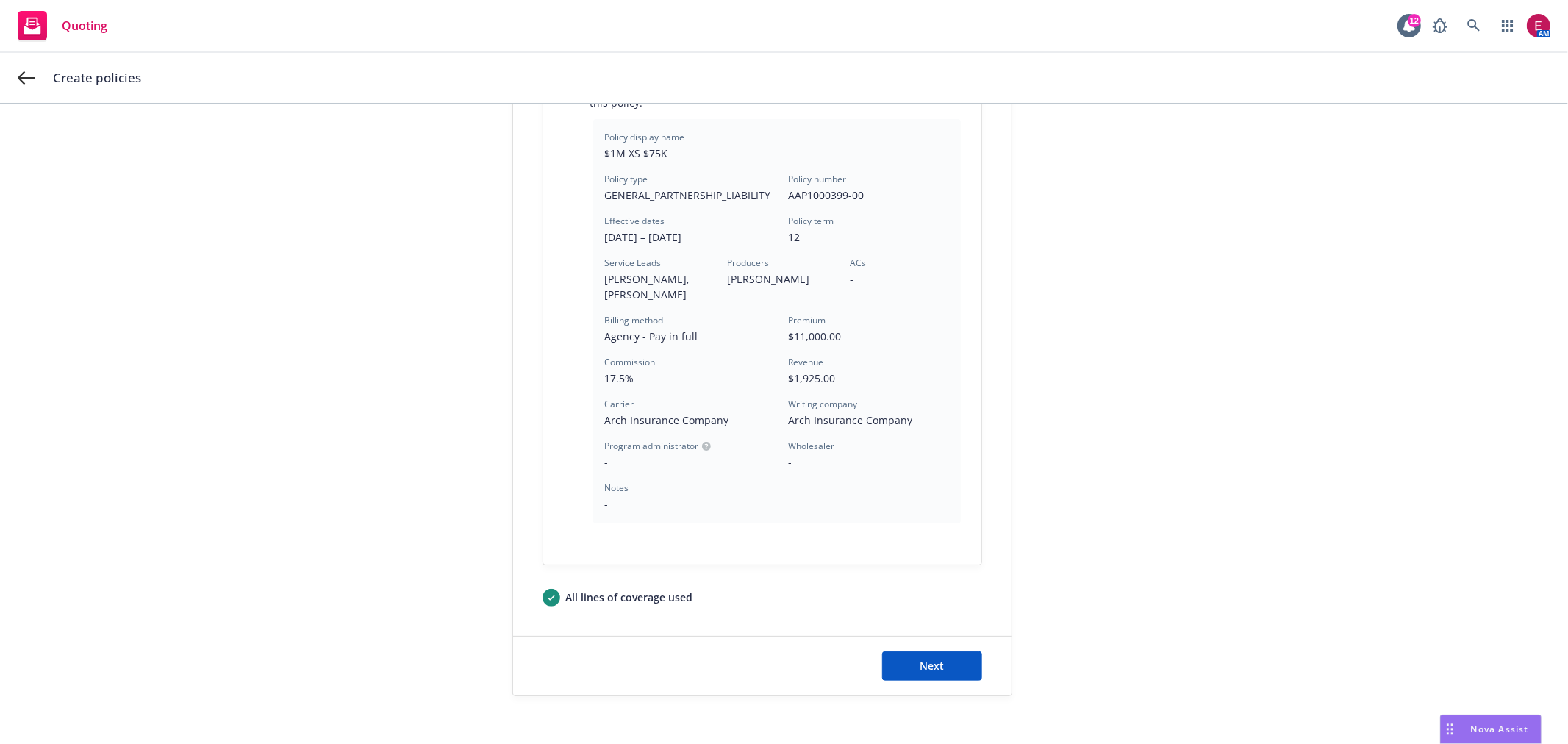
scroll to position [452, 0]
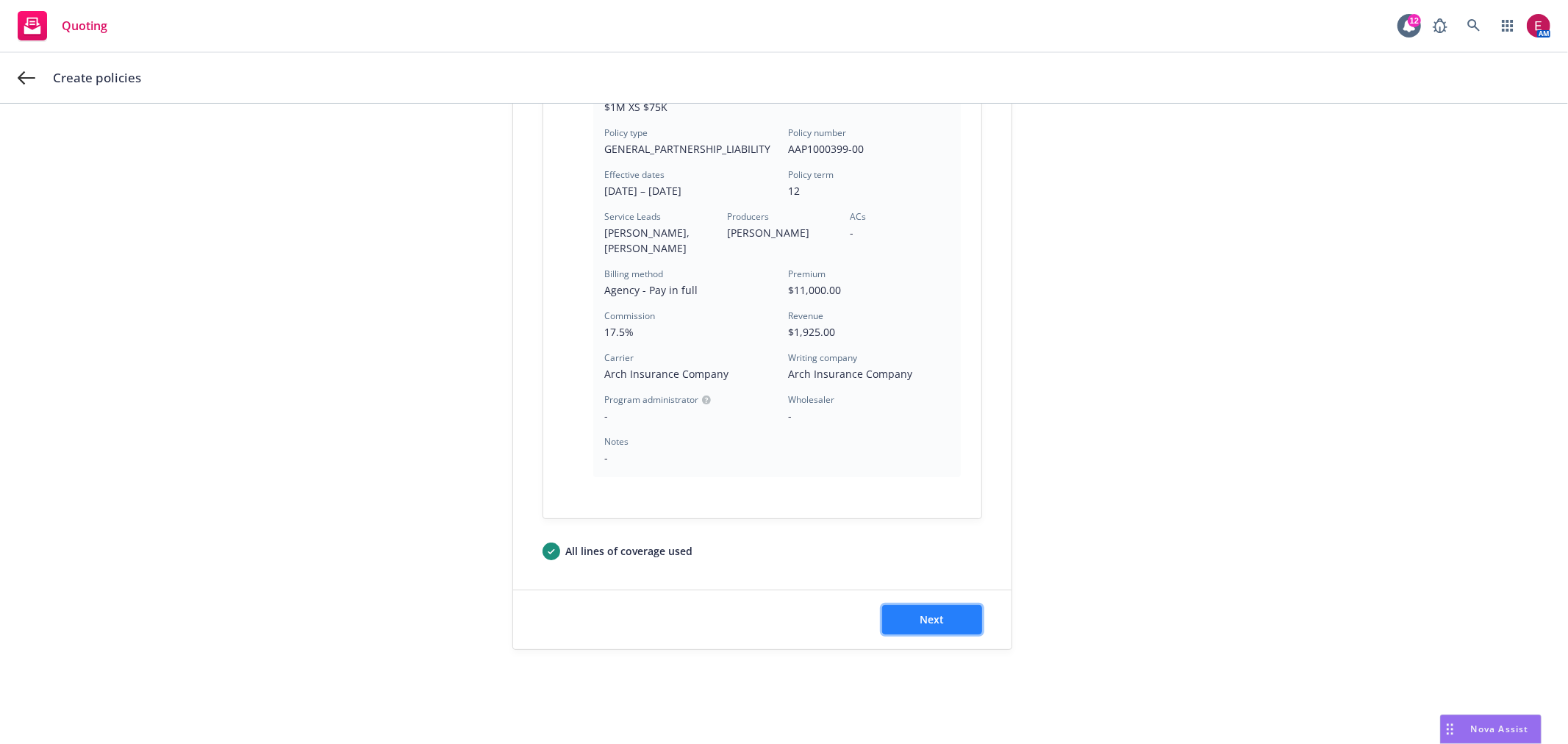
click at [934, 618] on span "Next" at bounding box center [932, 619] width 24 height 14
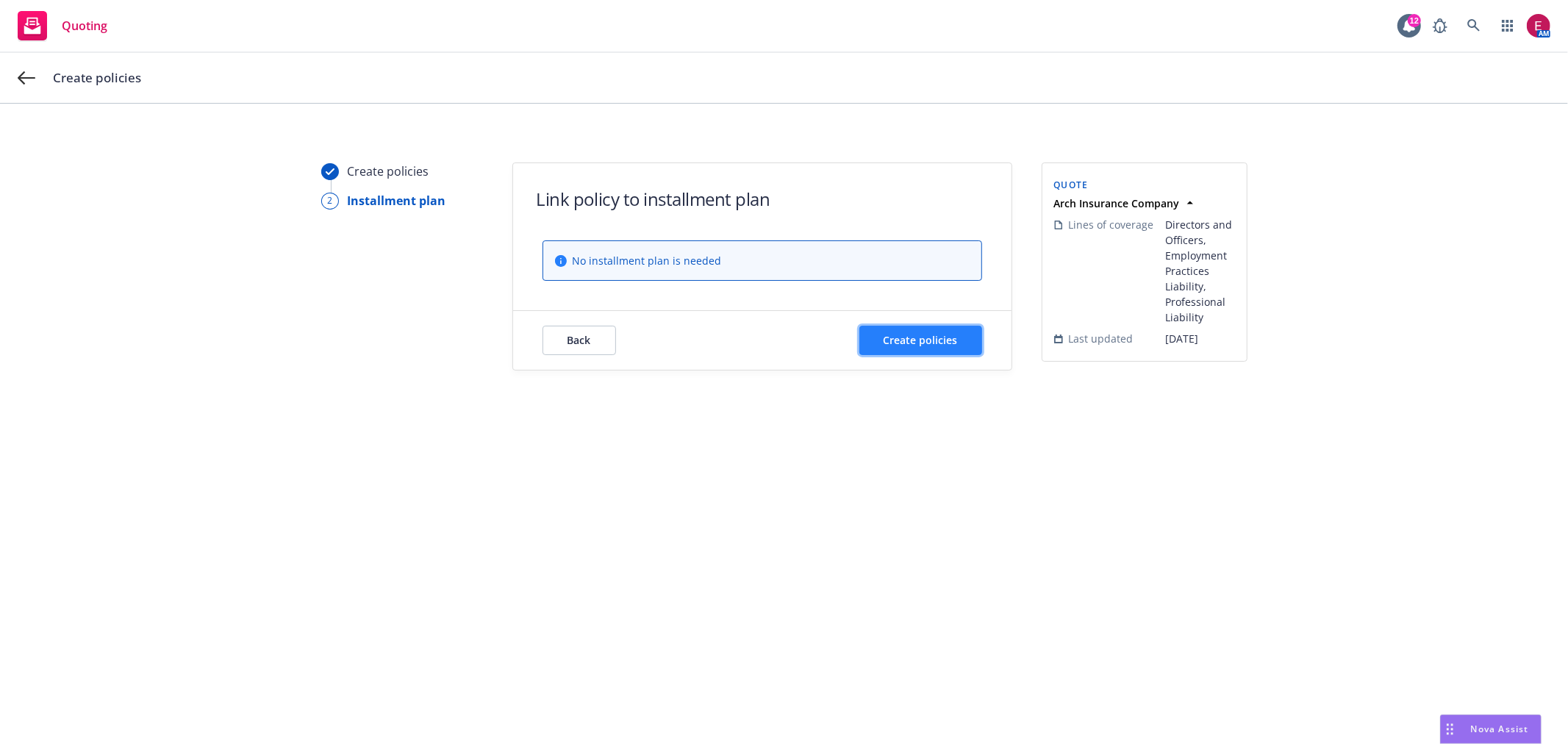
click at [928, 344] on span "Create policies" at bounding box center [920, 340] width 74 height 14
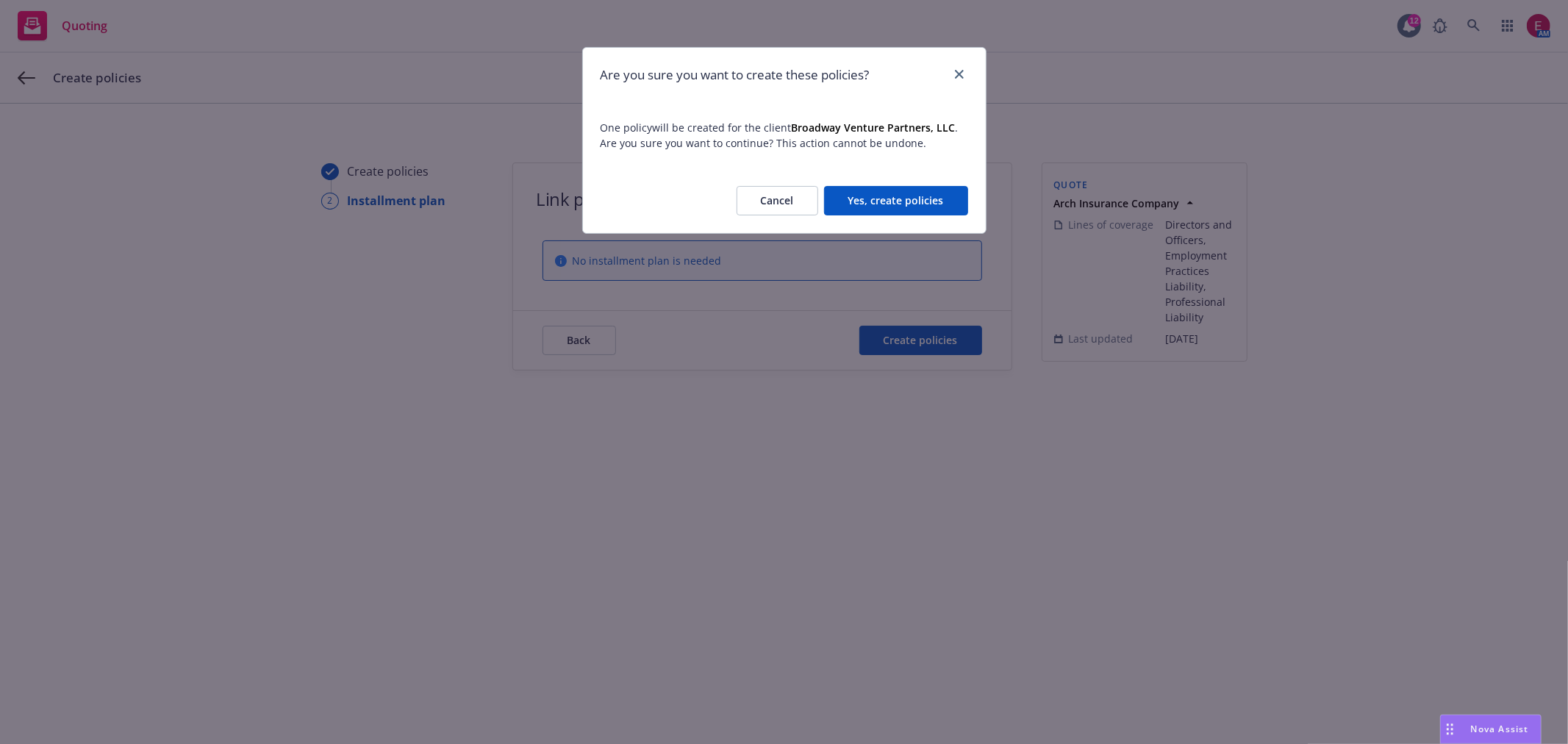
click at [893, 188] on button "Yes, create policies" at bounding box center [896, 200] width 144 height 30
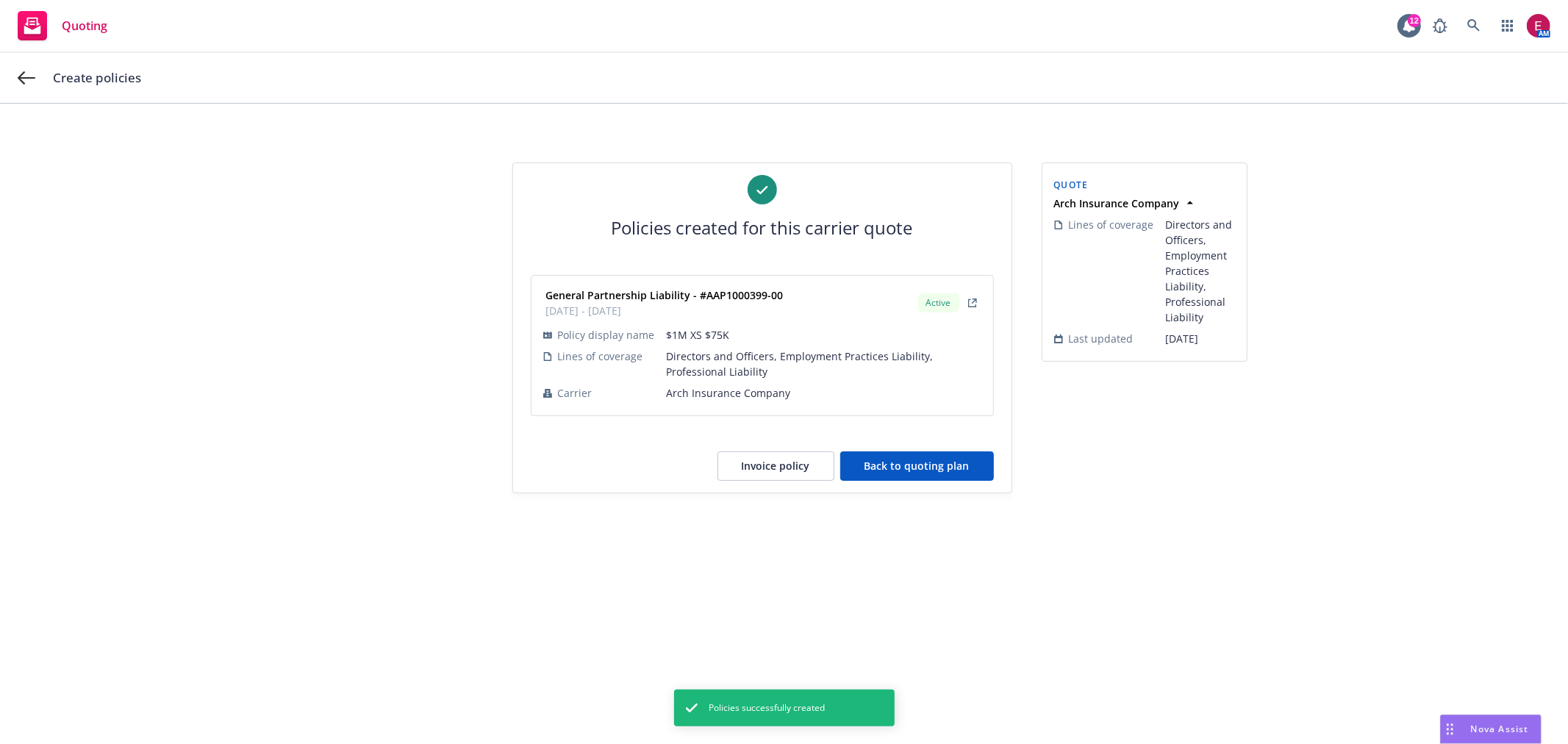
click at [947, 455] on button "Back to quoting plan" at bounding box center [917, 466] width 154 height 30
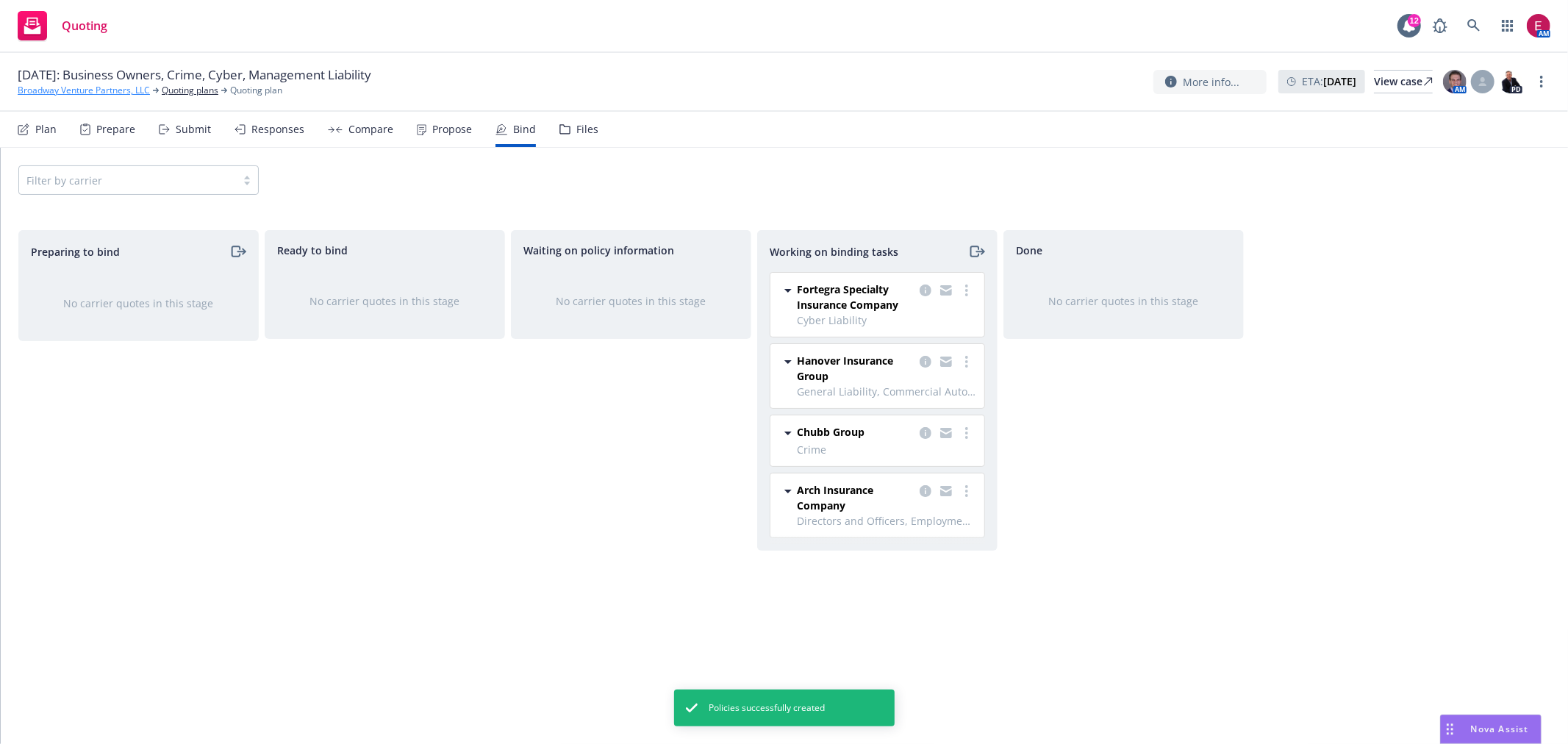
click at [85, 95] on link "Broadway Venture Partners, LLC" at bounding box center [84, 90] width 133 height 13
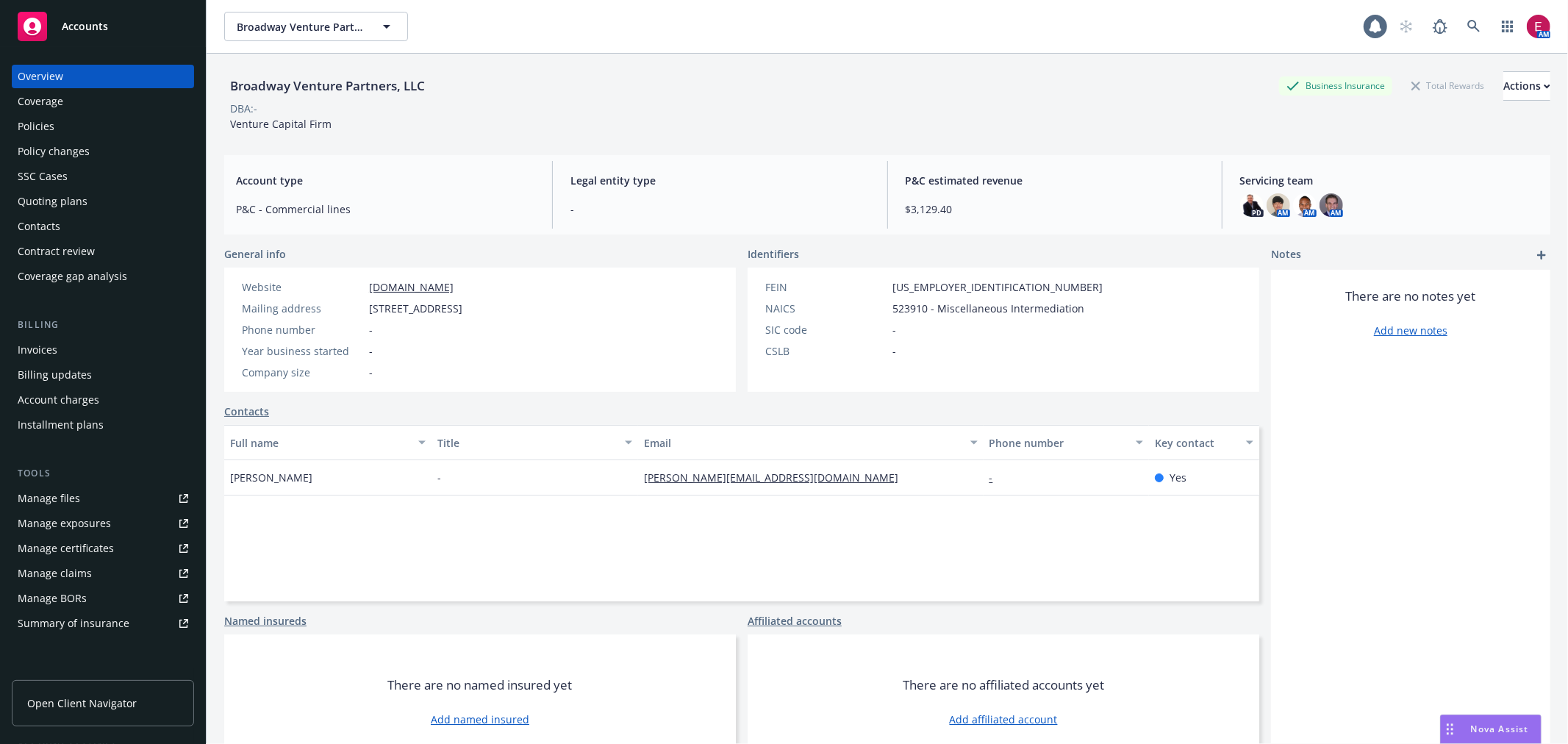
click at [83, 120] on div "Policies" at bounding box center [103, 126] width 171 height 24
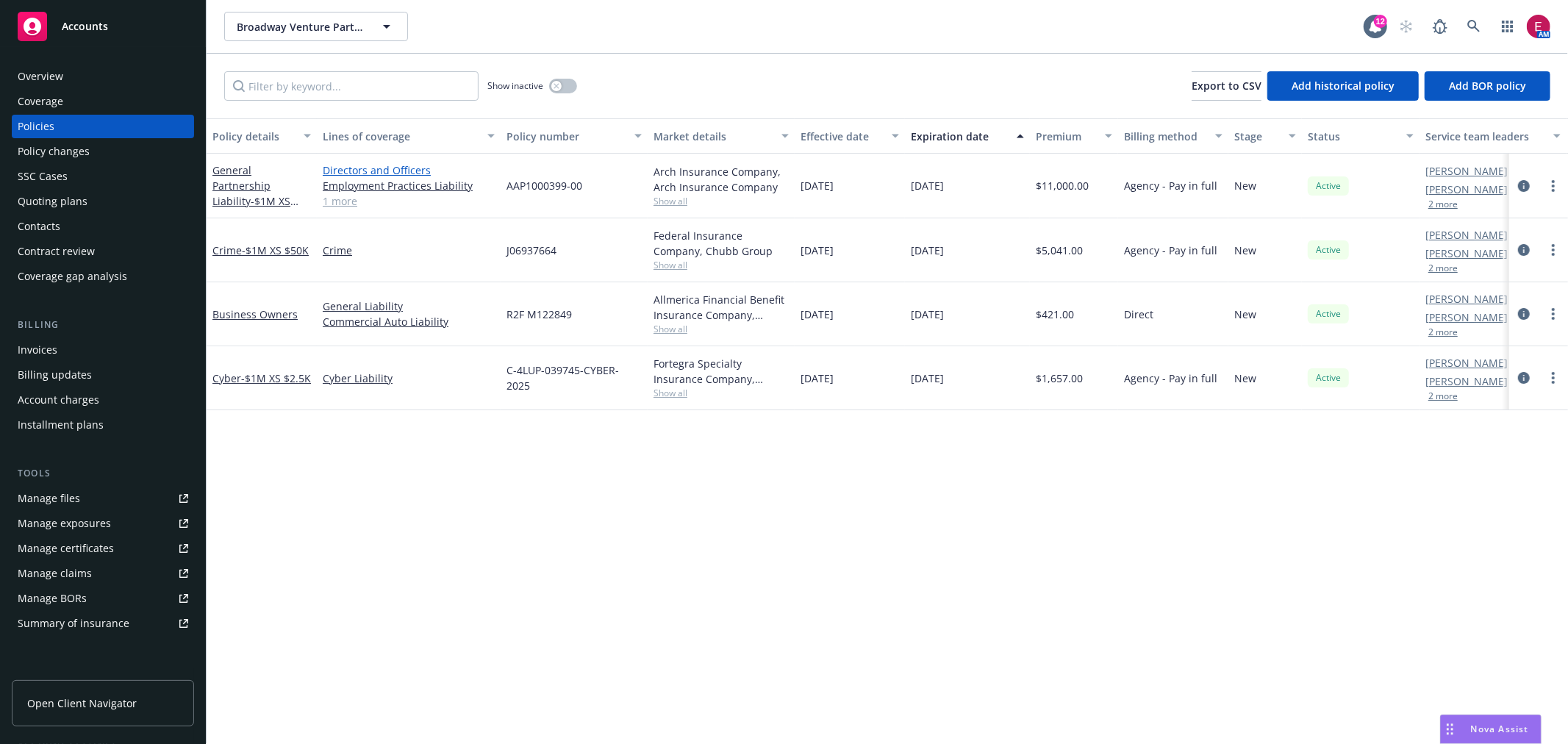
click at [412, 170] on link "Directors and Officers" at bounding box center [409, 170] width 172 height 15
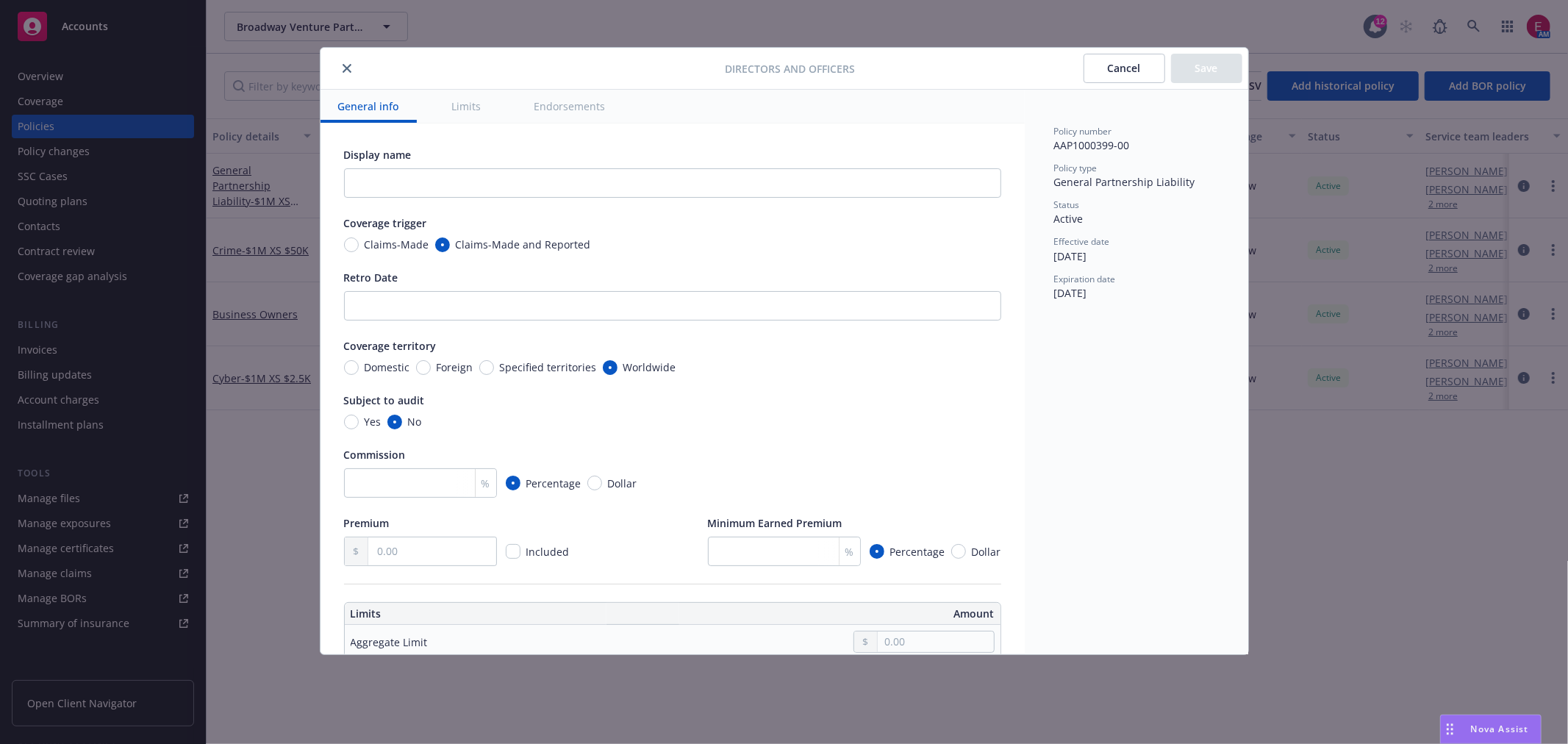
click at [359, 243] on span "Claims-Made" at bounding box center [394, 244] width 71 height 15
click at [358, 243] on input "Claims-Made" at bounding box center [351, 244] width 14 height 14
radio input "true"
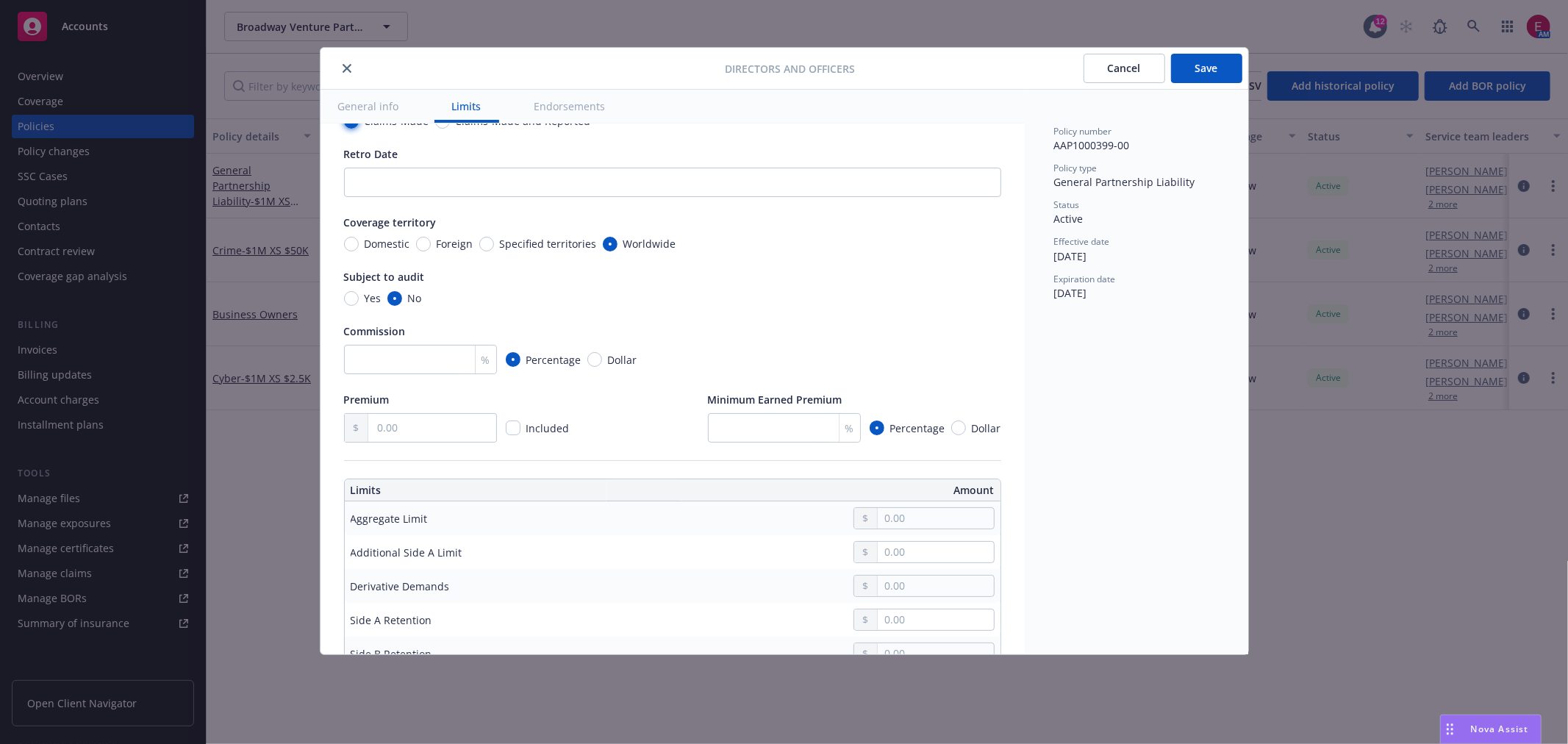
scroll to position [327, 0]
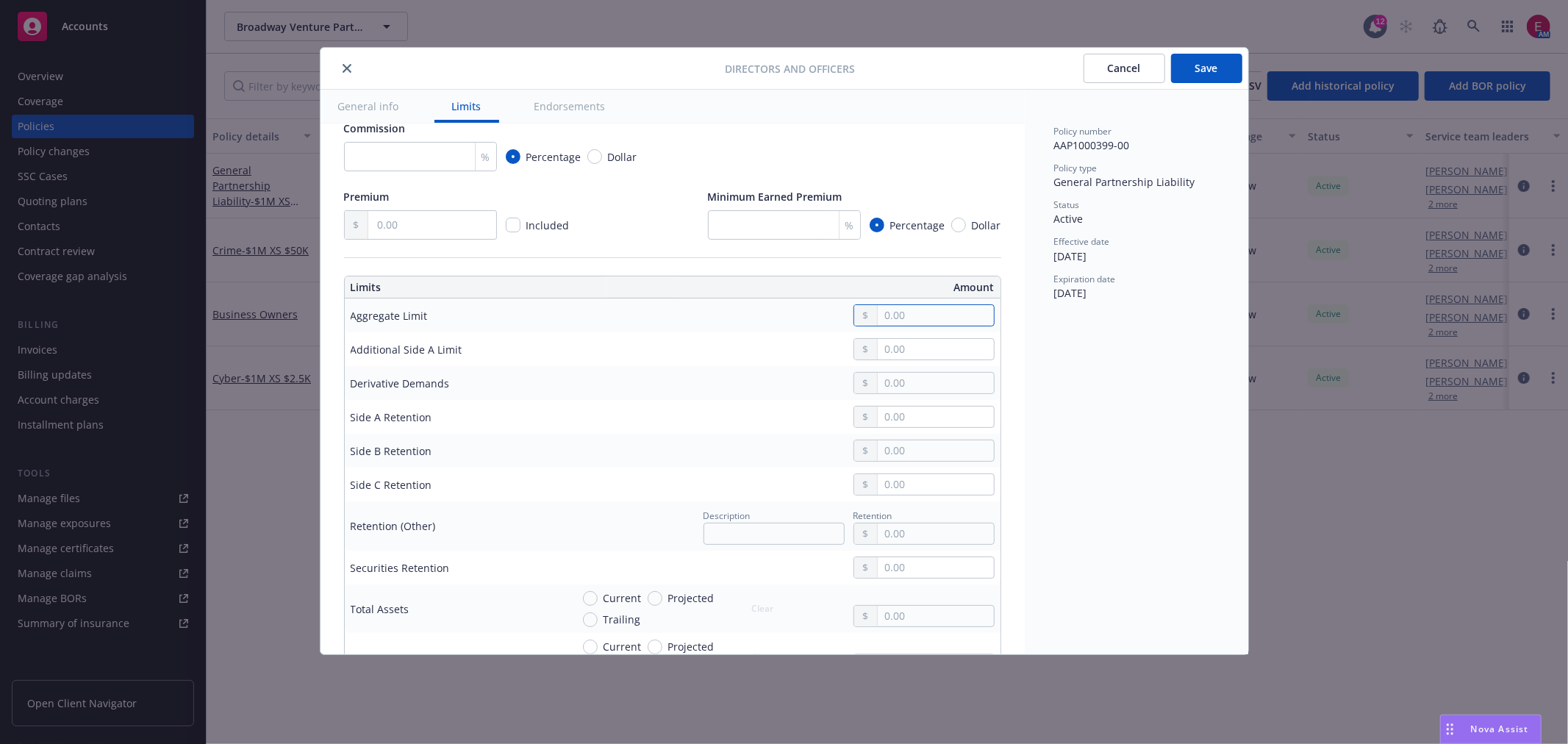
click at [922, 319] on input "text" at bounding box center [936, 315] width 116 height 21
type input "1,000,000.00"
click at [928, 385] on button "$1,000,000.00" at bounding box center [918, 378] width 126 height 27
click at [921, 449] on input "text" at bounding box center [936, 450] width 116 height 21
drag, startPoint x: 921, startPoint y: 450, endPoint x: 796, endPoint y: 458, distance: 125.3
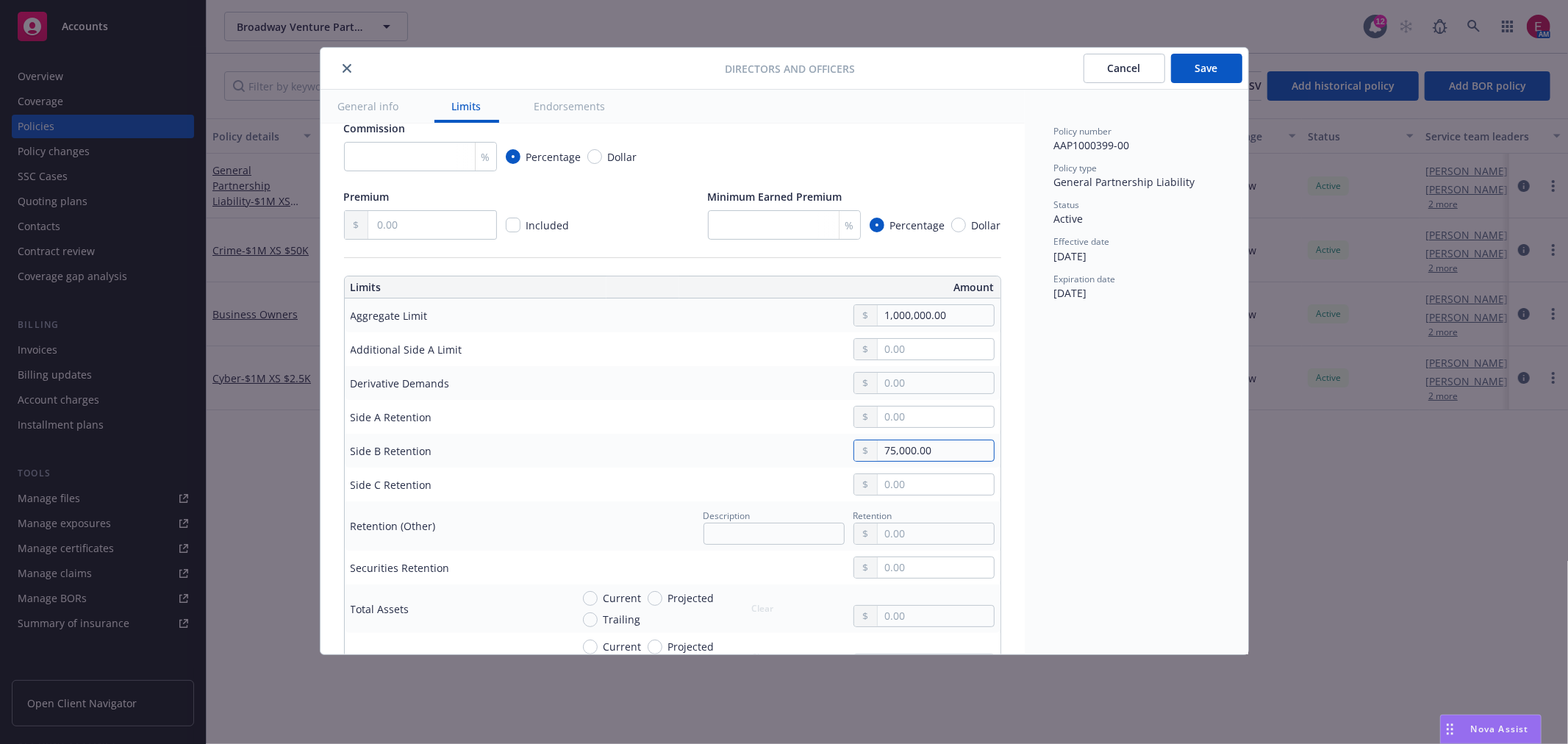
click at [796, 458] on div "75,000.00" at bounding box center [783, 450] width 423 height 22
type input "75,000.00"
click at [932, 487] on input "text" at bounding box center [936, 484] width 116 height 21
paste input "75,000.00"
type input "75,000.00"
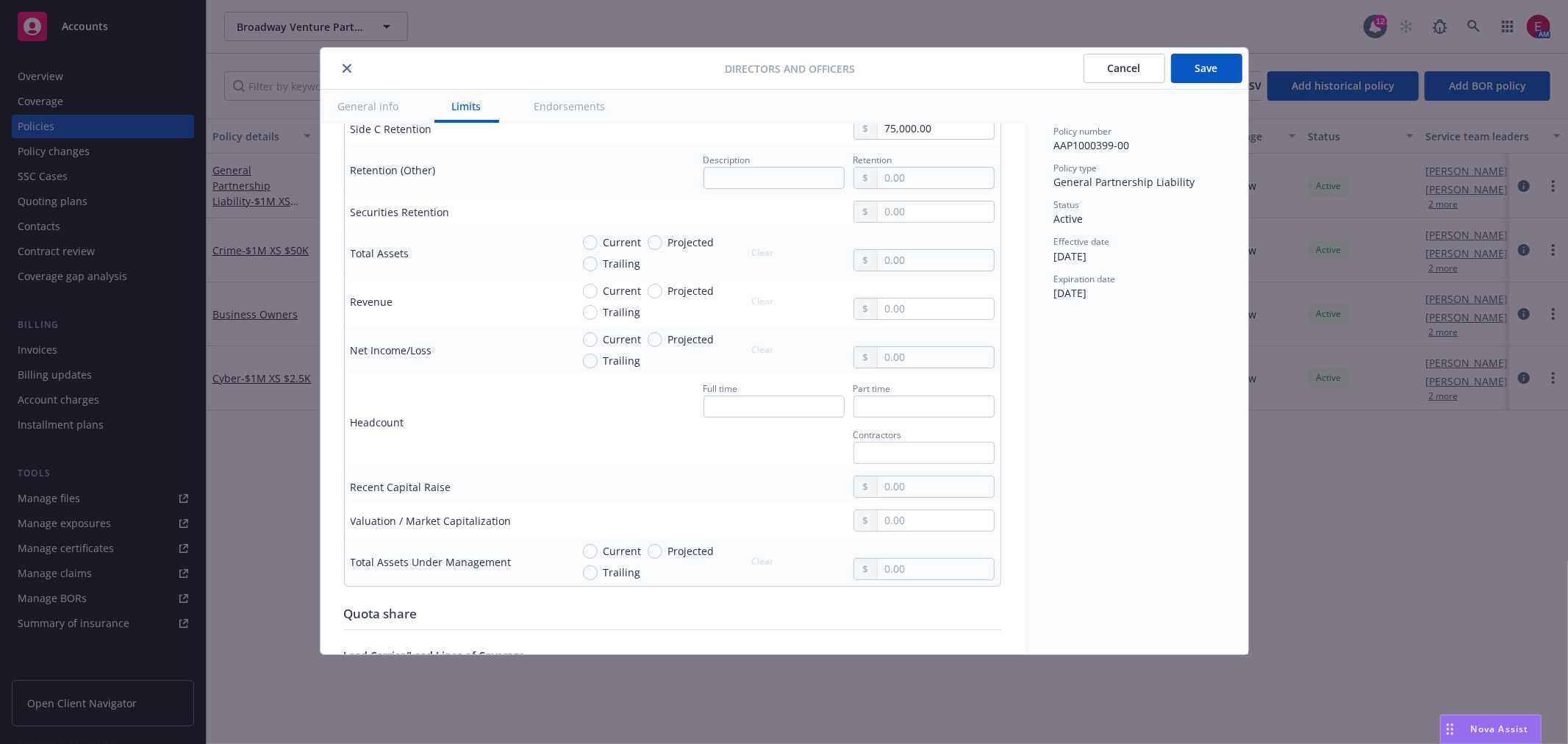
scroll to position [735, 0]
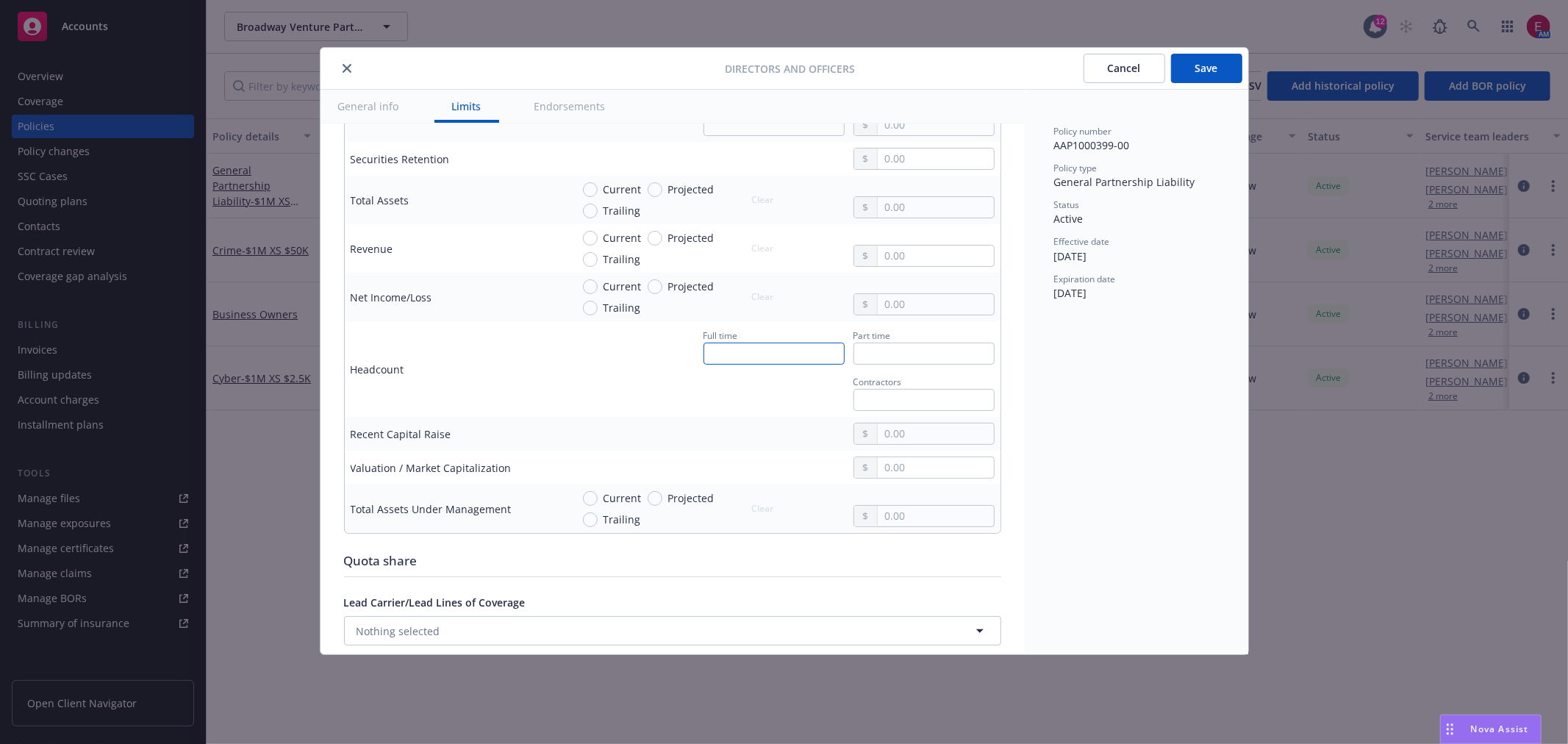
click at [742, 356] on input "text" at bounding box center [774, 353] width 141 height 22
type input "2"
drag, startPoint x: 663, startPoint y: 486, endPoint x: 664, endPoint y: 495, distance: 9.1
click at [663, 486] on td "Current Projected Trailing Clear" at bounding box center [782, 509] width 435 height 49
click at [664, 496] on span "Projected" at bounding box center [688, 498] width 53 height 15
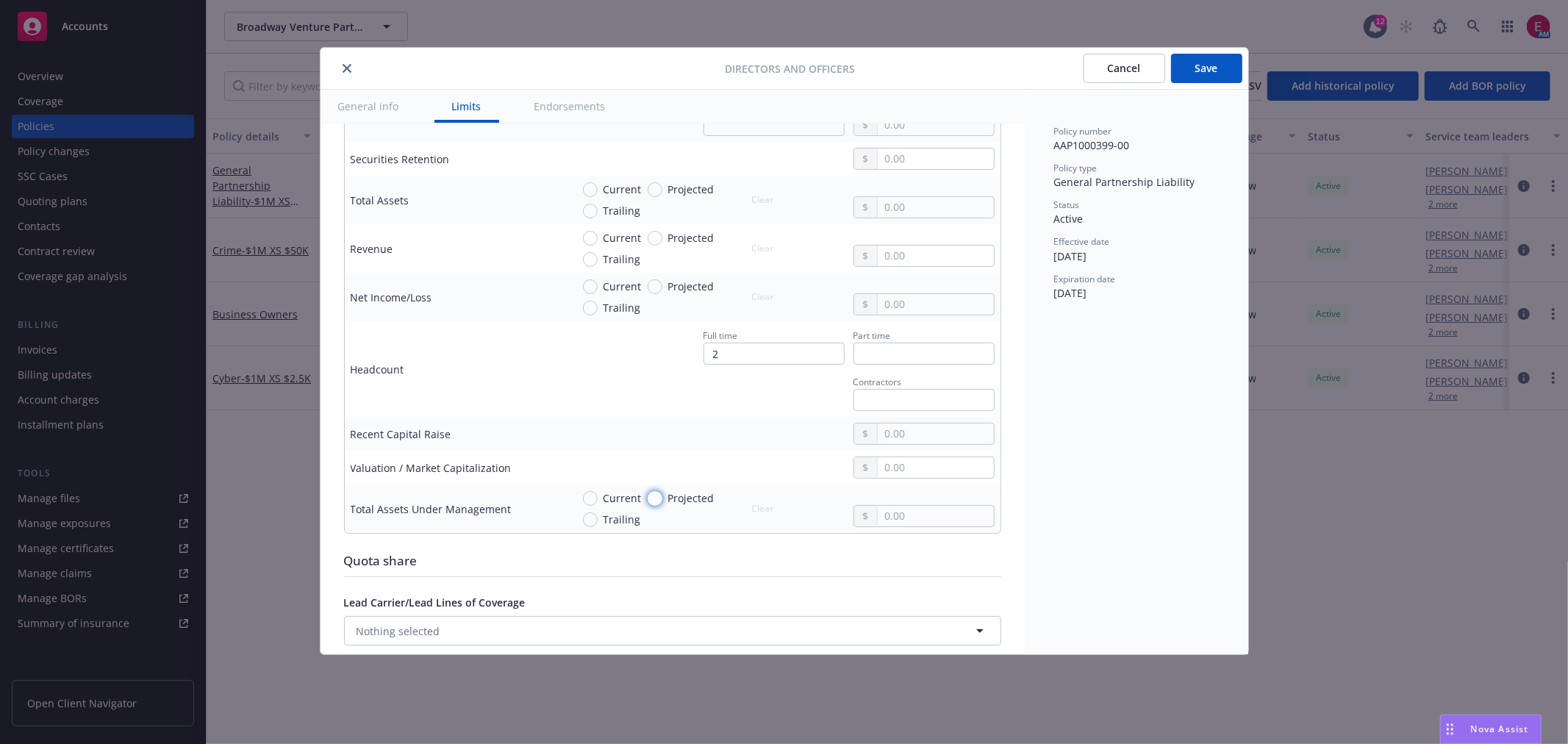
click at [663, 496] on input "Projected" at bounding box center [654, 498] width 14 height 14
radio input "true"
click at [895, 525] on input "text" at bounding box center [936, 516] width 116 height 21
type input "75,000,000.00"
click at [1202, 74] on button "Save" at bounding box center [1207, 68] width 72 height 30
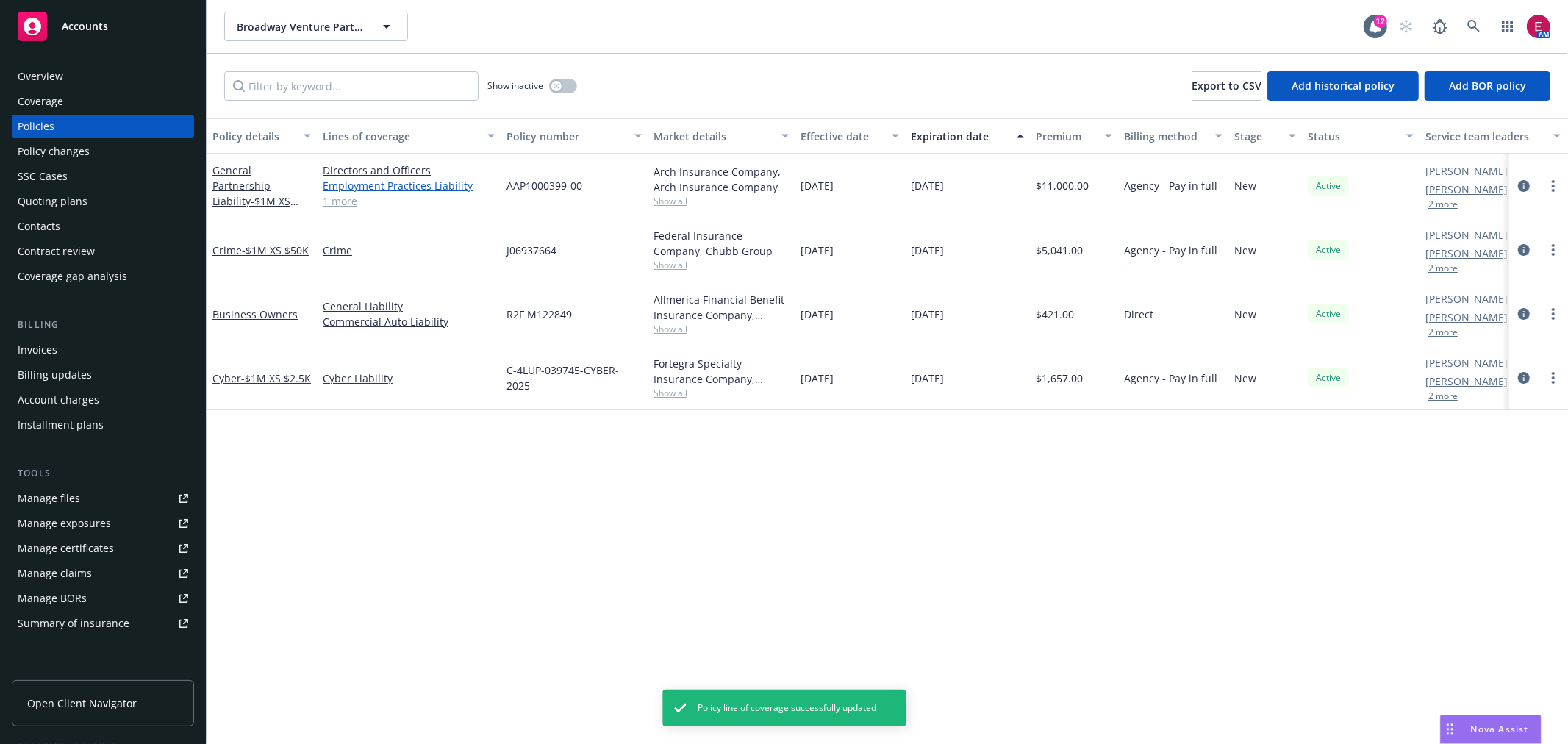
click at [372, 182] on link "Employment Practices Liability" at bounding box center [409, 186] width 172 height 15
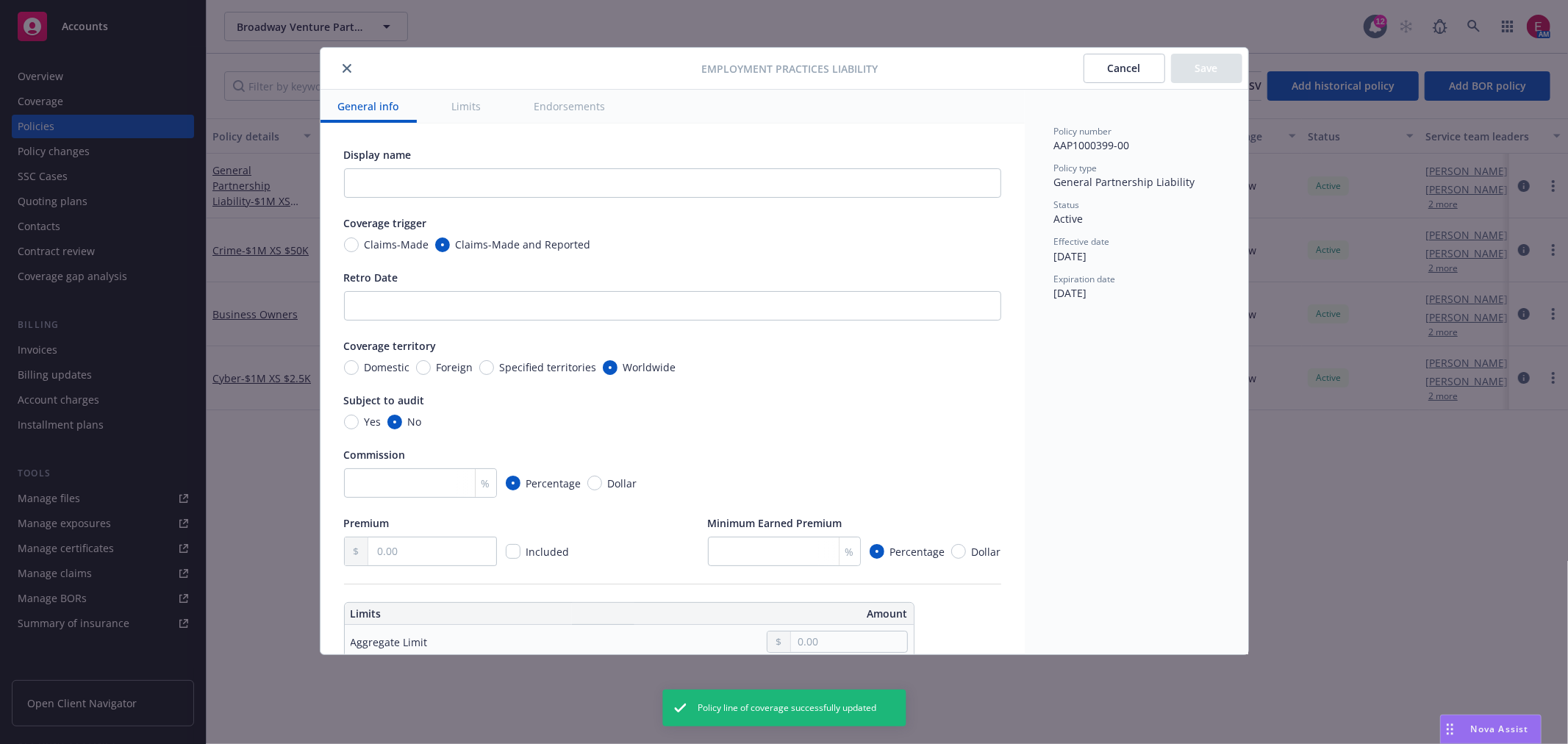
click at [394, 248] on span "Claims-Made" at bounding box center [397, 244] width 65 height 15
click at [359, 248] on input "Claims-Made" at bounding box center [351, 244] width 14 height 14
radio input "true"
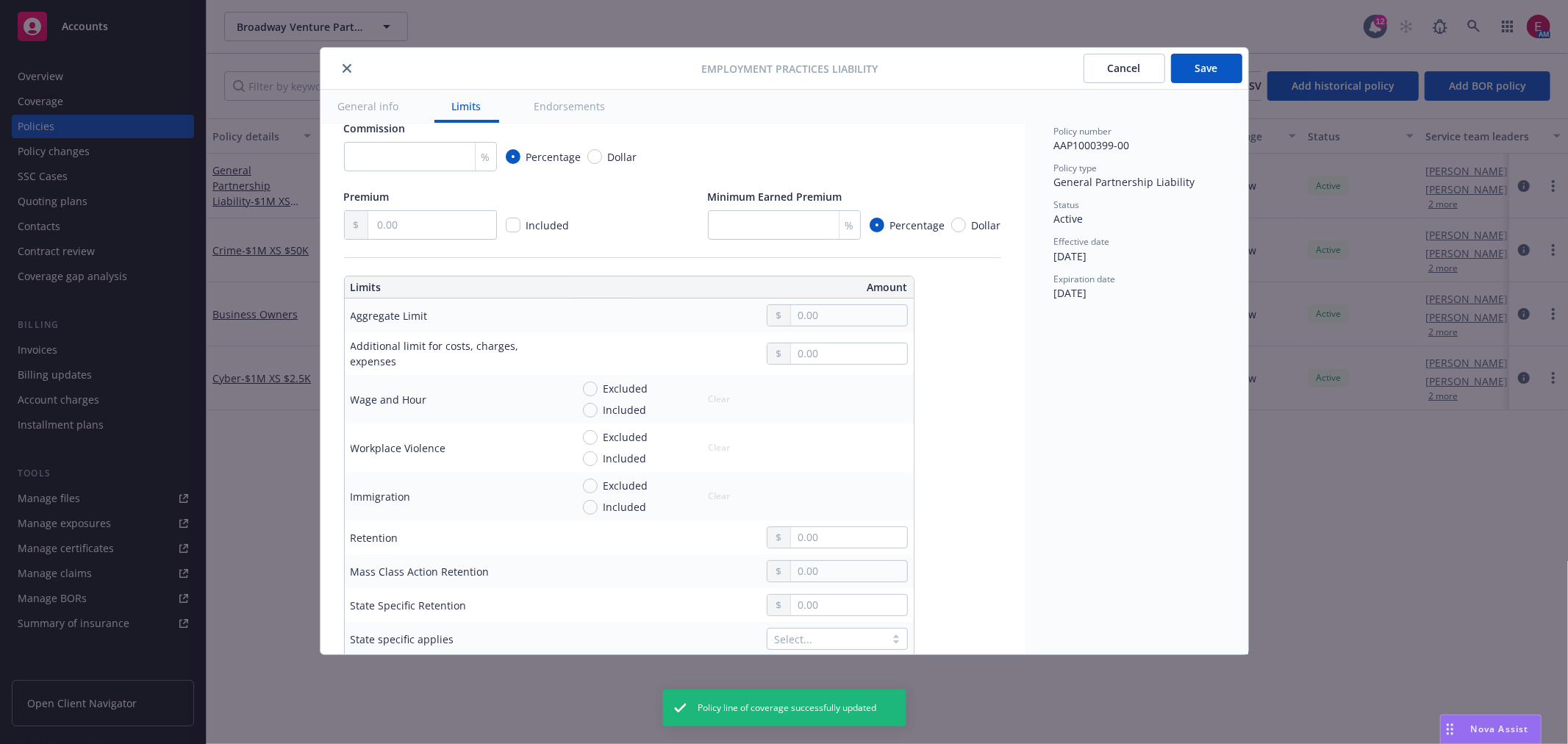
scroll to position [408, 0]
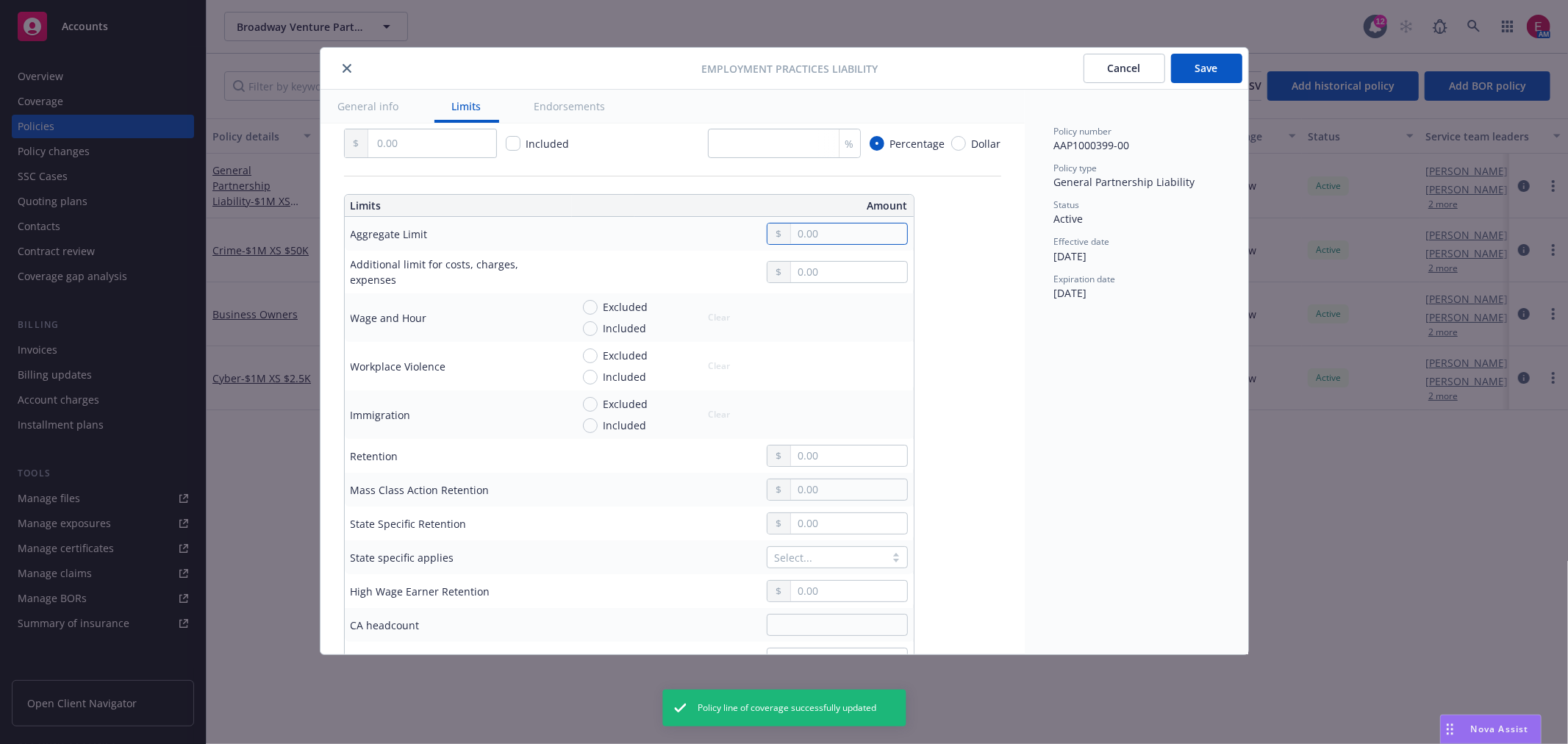
click at [801, 232] on input "text" at bounding box center [849, 233] width 116 height 21
type input "1,000,000.00"
drag, startPoint x: 836, startPoint y: 443, endPoint x: 836, endPoint y: 453, distance: 10.0
click at [836, 445] on div at bounding box center [837, 455] width 141 height 22
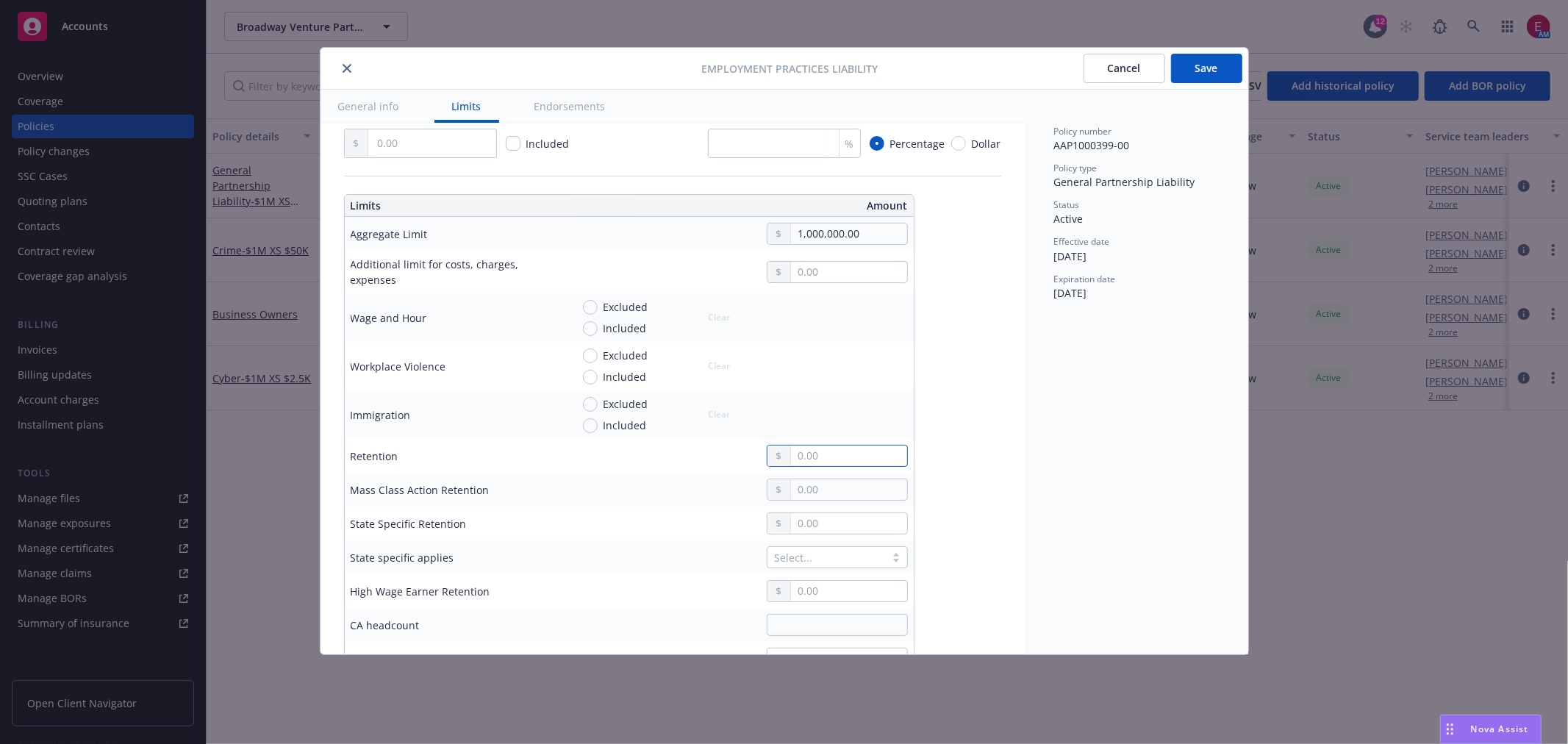
click at [838, 454] on input "text" at bounding box center [849, 455] width 116 height 21
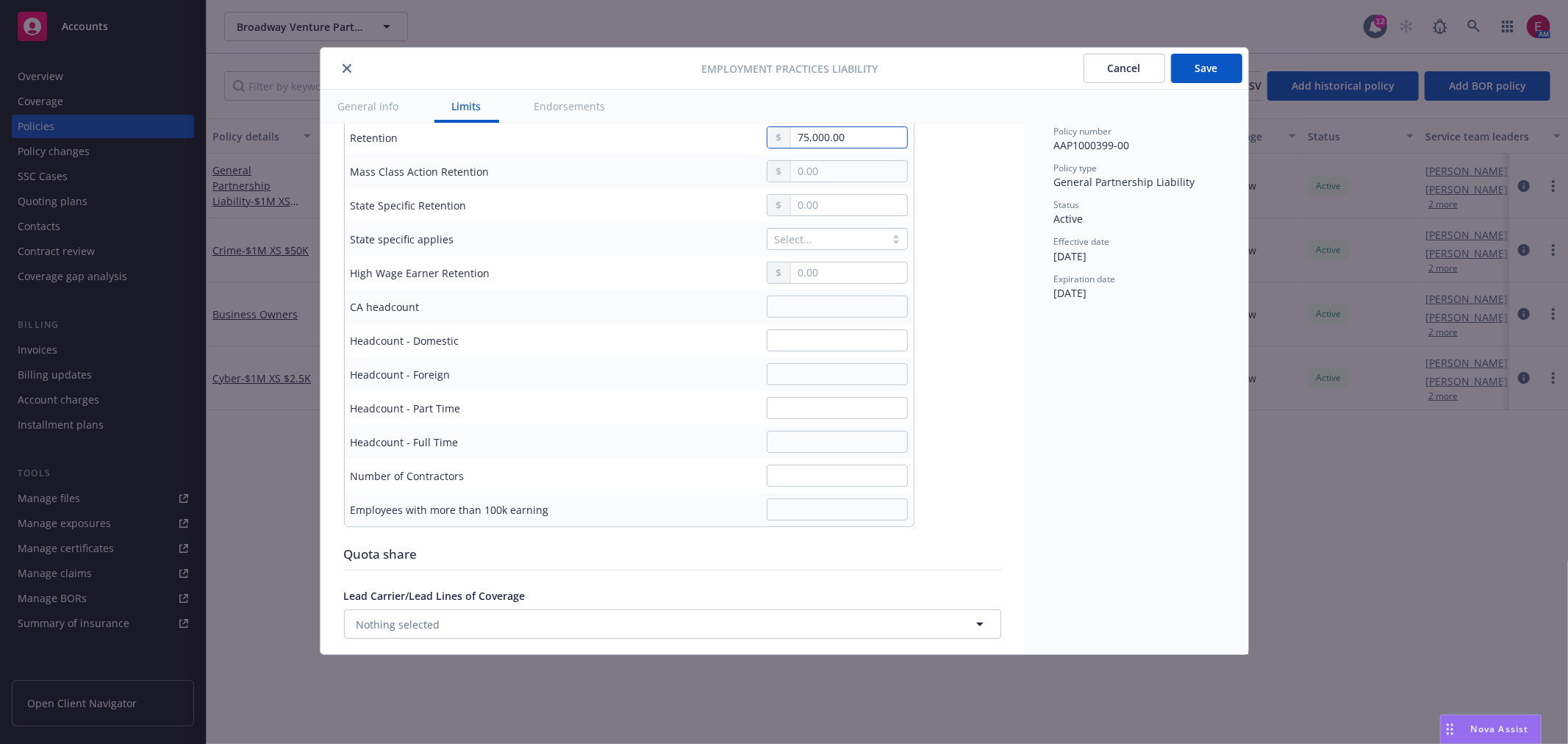
scroll to position [735, 0]
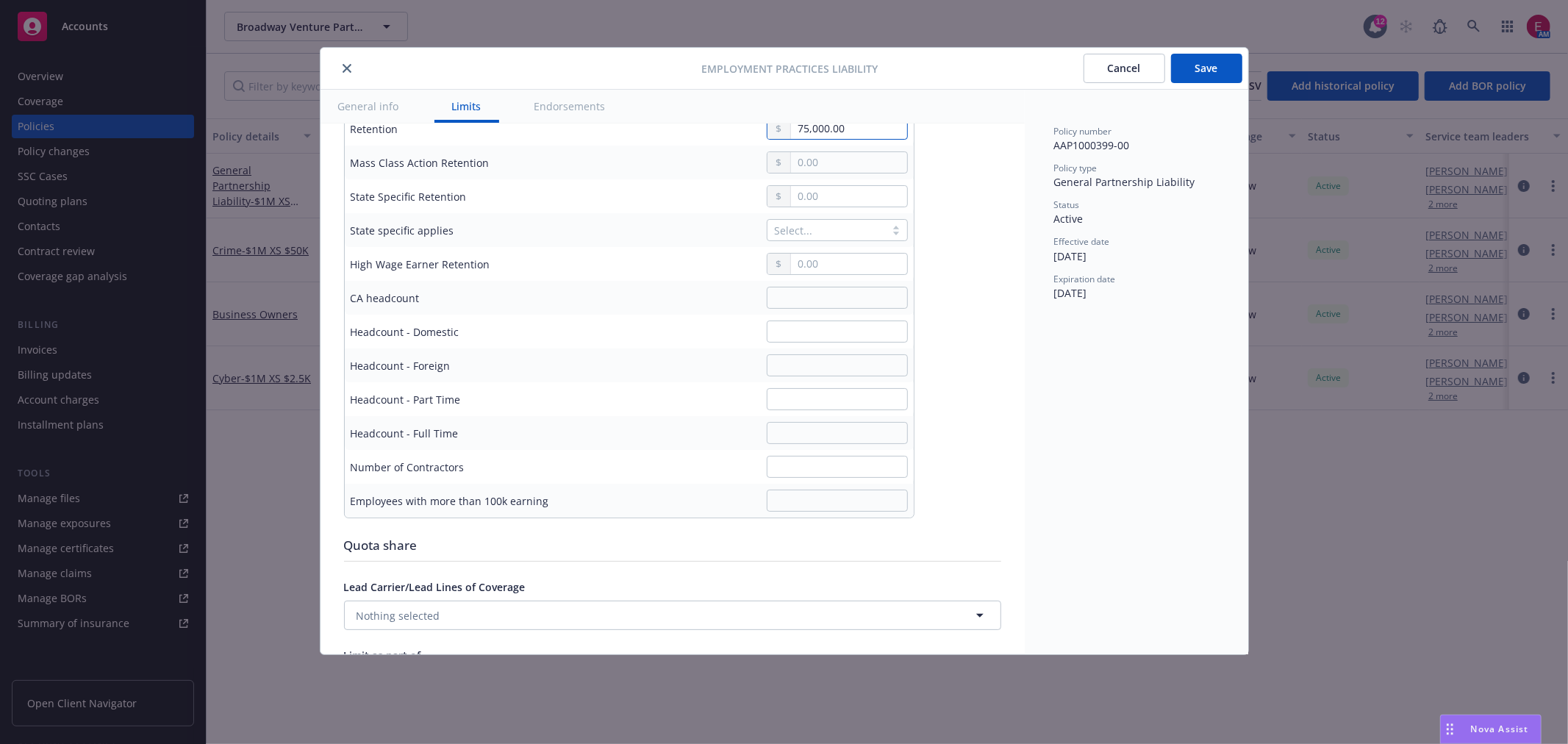
type input "75,000.00"
drag, startPoint x: 790, startPoint y: 449, endPoint x: 798, endPoint y: 438, distance: 13.6
click at [795, 442] on td at bounding box center [739, 433] width 349 height 34
click at [800, 436] on input "text" at bounding box center [837, 433] width 141 height 22
type input "2"
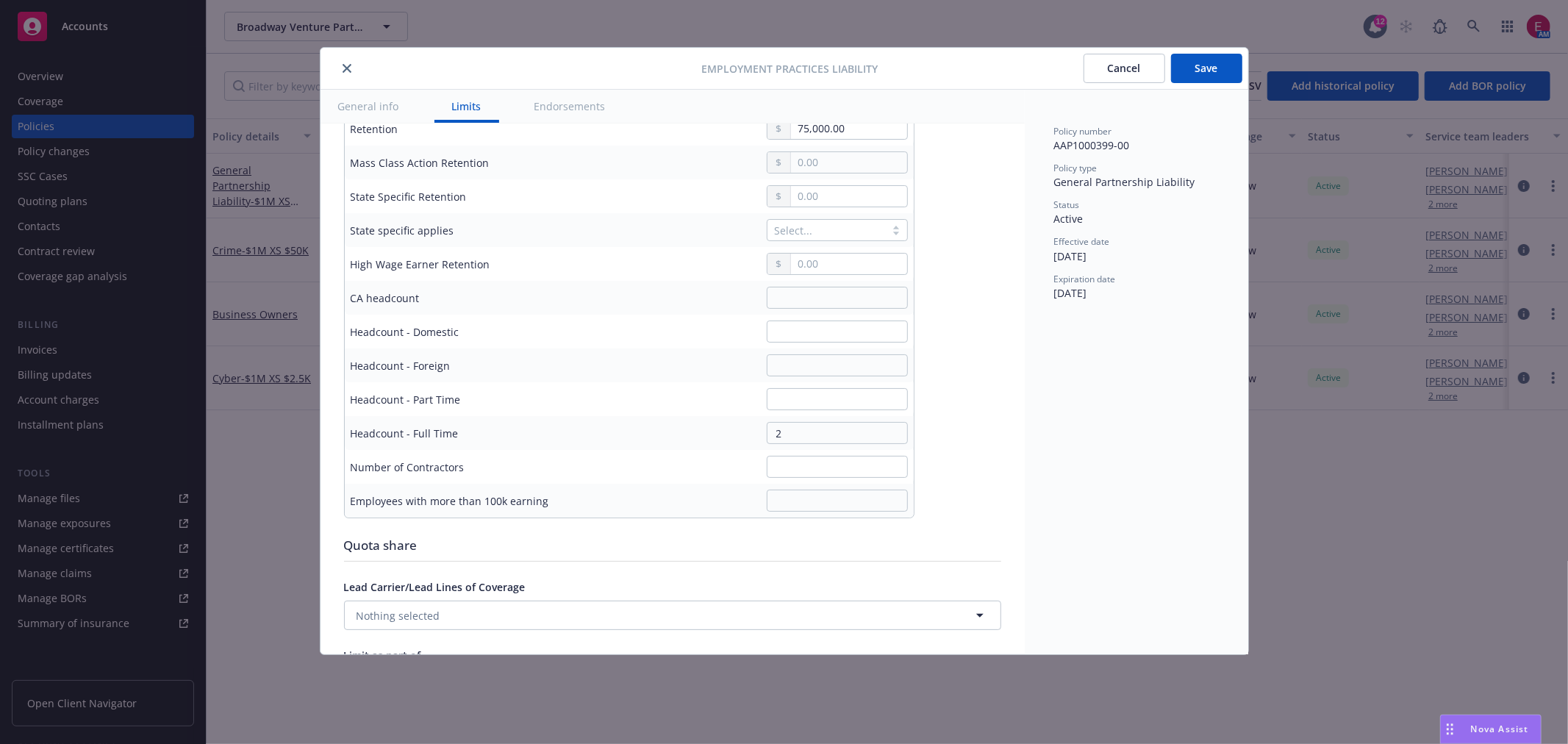
click at [1238, 68] on button "Save" at bounding box center [1207, 68] width 72 height 30
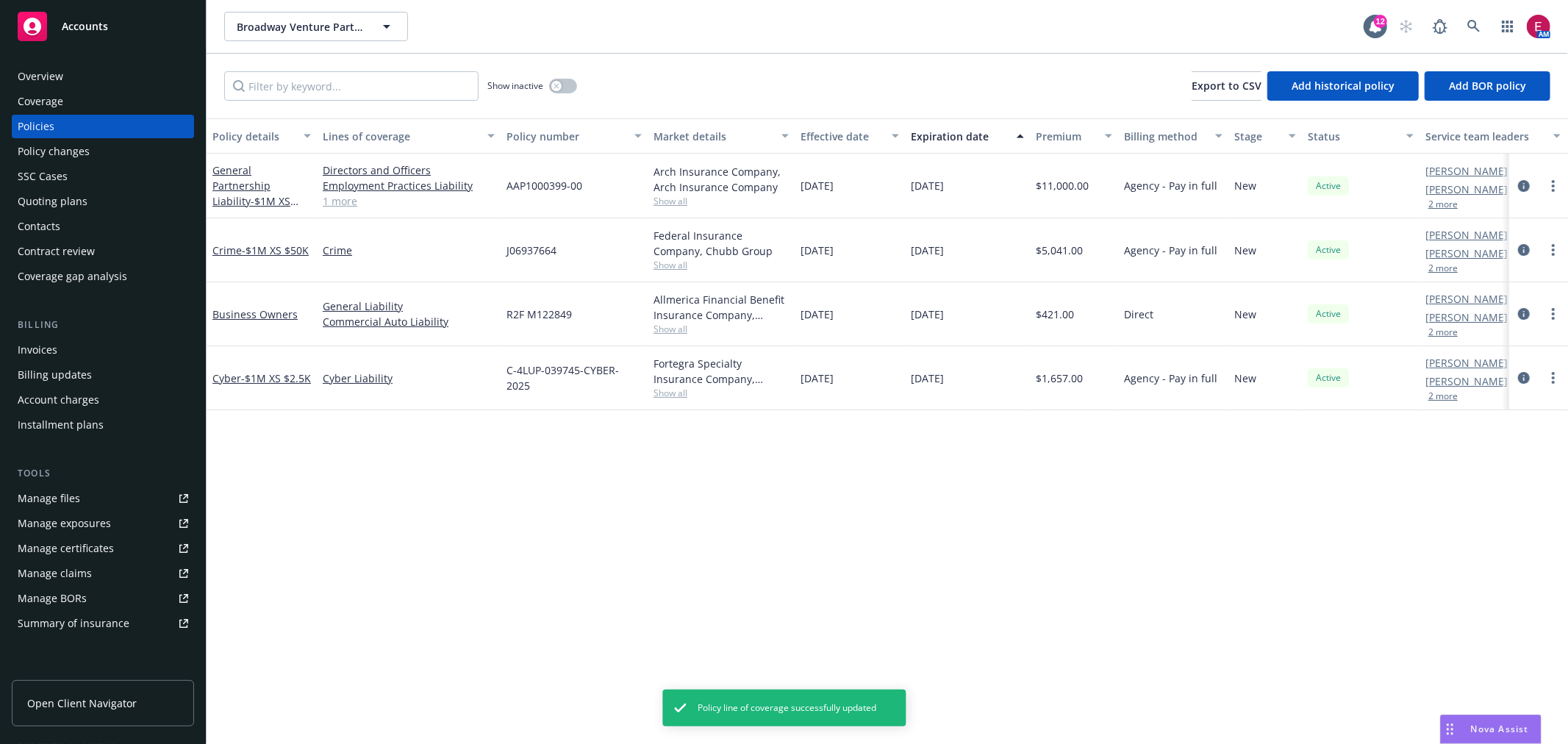
click at [335, 193] on link "1 more" at bounding box center [409, 201] width 172 height 15
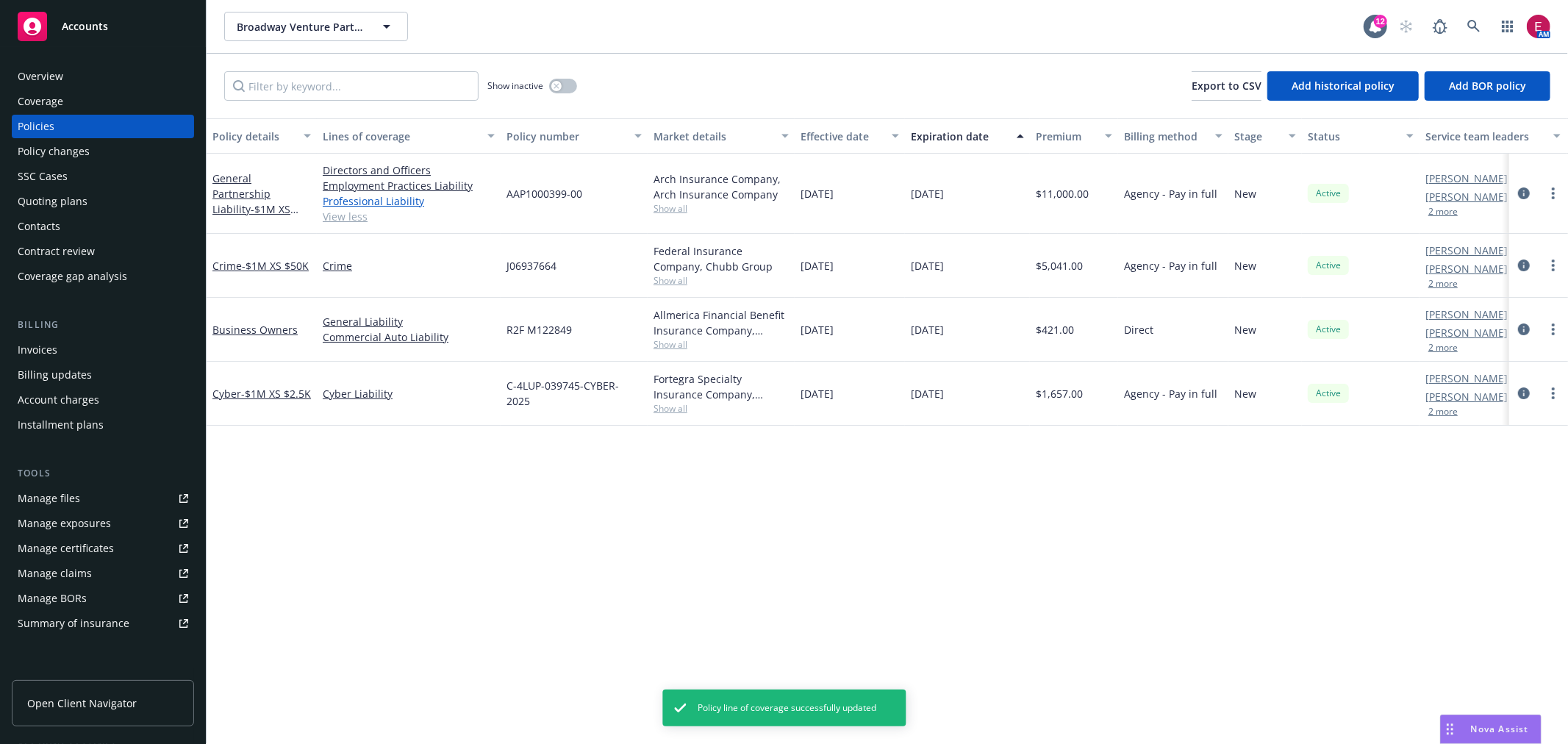
click at [350, 200] on link "Professional Liability" at bounding box center [409, 201] width 172 height 15
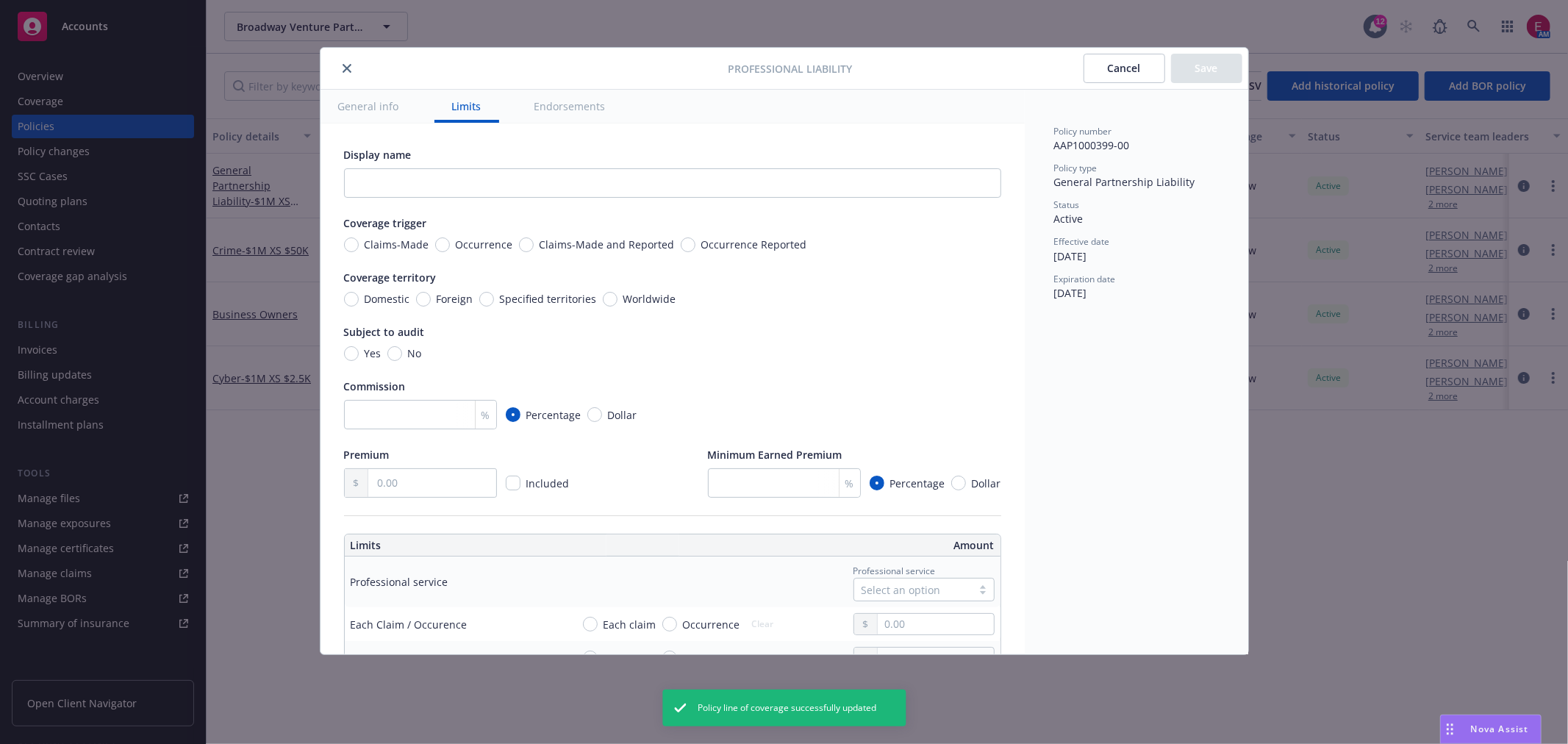
click at [388, 240] on span "Claims-Made" at bounding box center [397, 244] width 65 height 15
click at [359, 240] on input "Claims-Made" at bounding box center [351, 244] width 14 height 14
radio input "true"
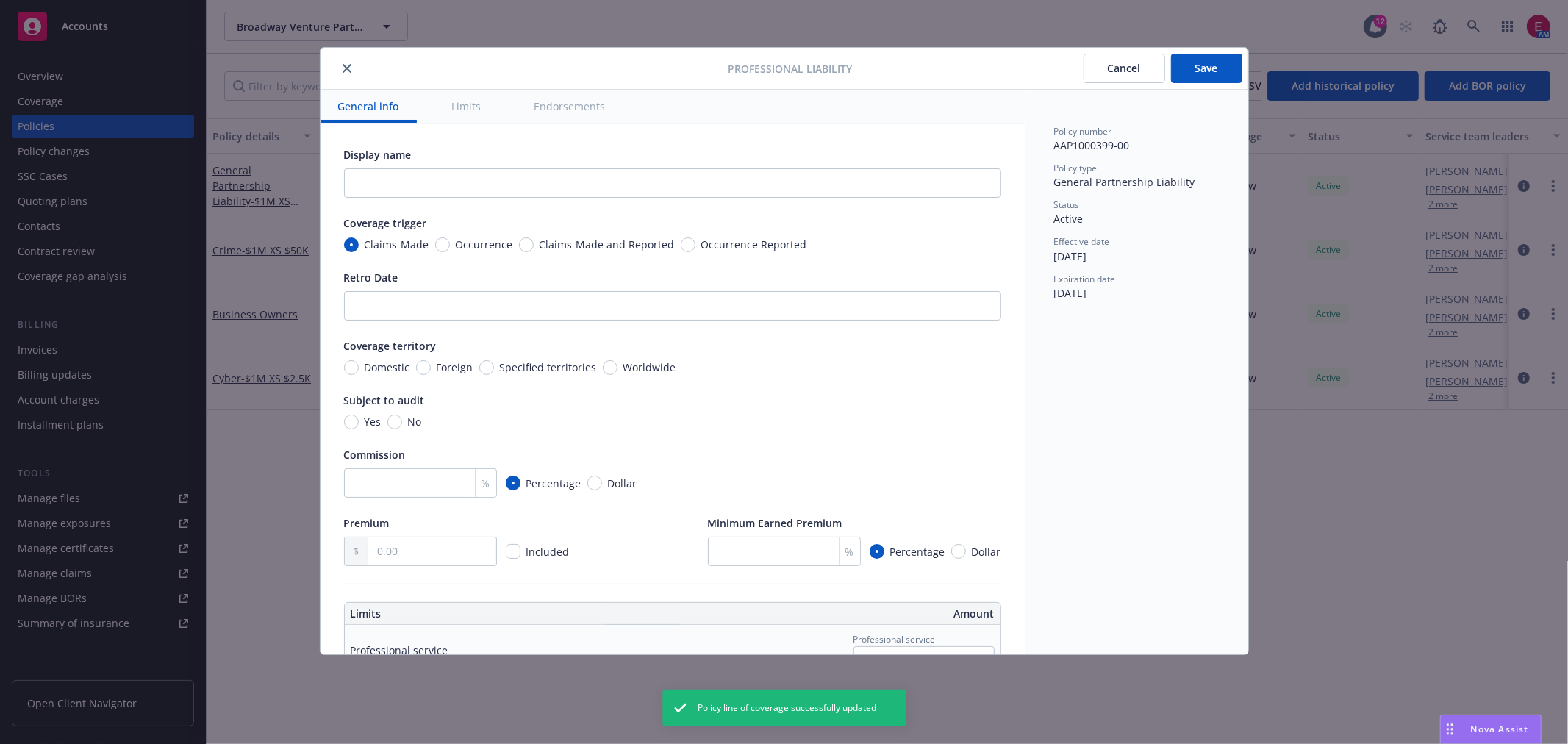
drag, startPoint x: 634, startPoint y: 370, endPoint x: 644, endPoint y: 362, distance: 12.8
click at [635, 369] on span "Worldwide" at bounding box center [650, 367] width 53 height 15
click at [618, 369] on input "Worldwide" at bounding box center [610, 367] width 14 height 14
radio input "true"
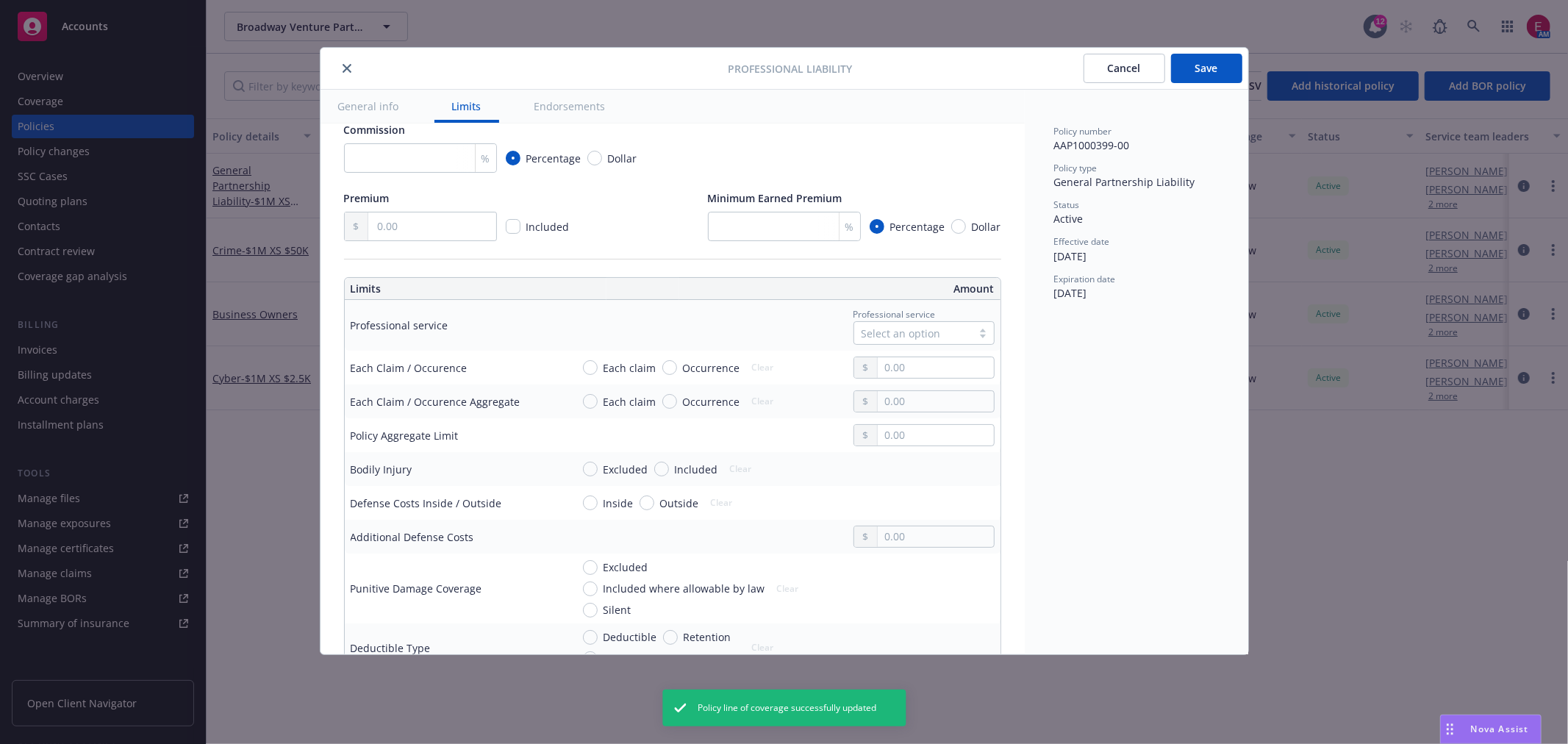
scroll to position [327, 0]
click at [894, 336] on div "Select an option" at bounding box center [912, 332] width 103 height 15
click at [948, 477] on span "Investment Advisors" at bounding box center [905, 478] width 100 height 15
type input "Investment Advisors"
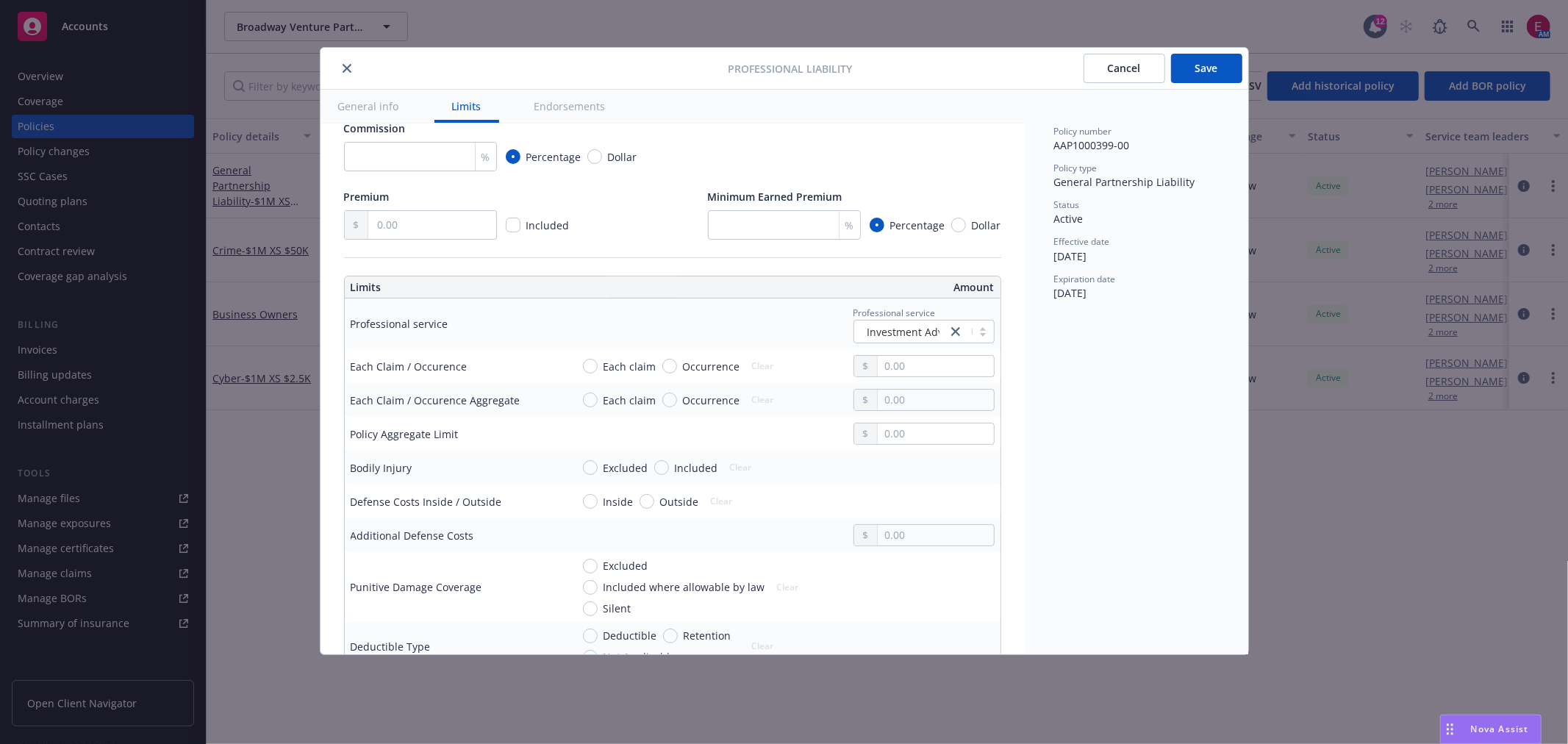
drag, startPoint x: 899, startPoint y: 366, endPoint x: 905, endPoint y: 388, distance: 22.8
click at [900, 371] on div at bounding box center [924, 366] width 141 height 22
click at [905, 376] on input "text" at bounding box center [936, 366] width 116 height 21
type input "1,000,000.00"
click at [905, 441] on button "$1,000,000.00" at bounding box center [918, 445] width 126 height 27
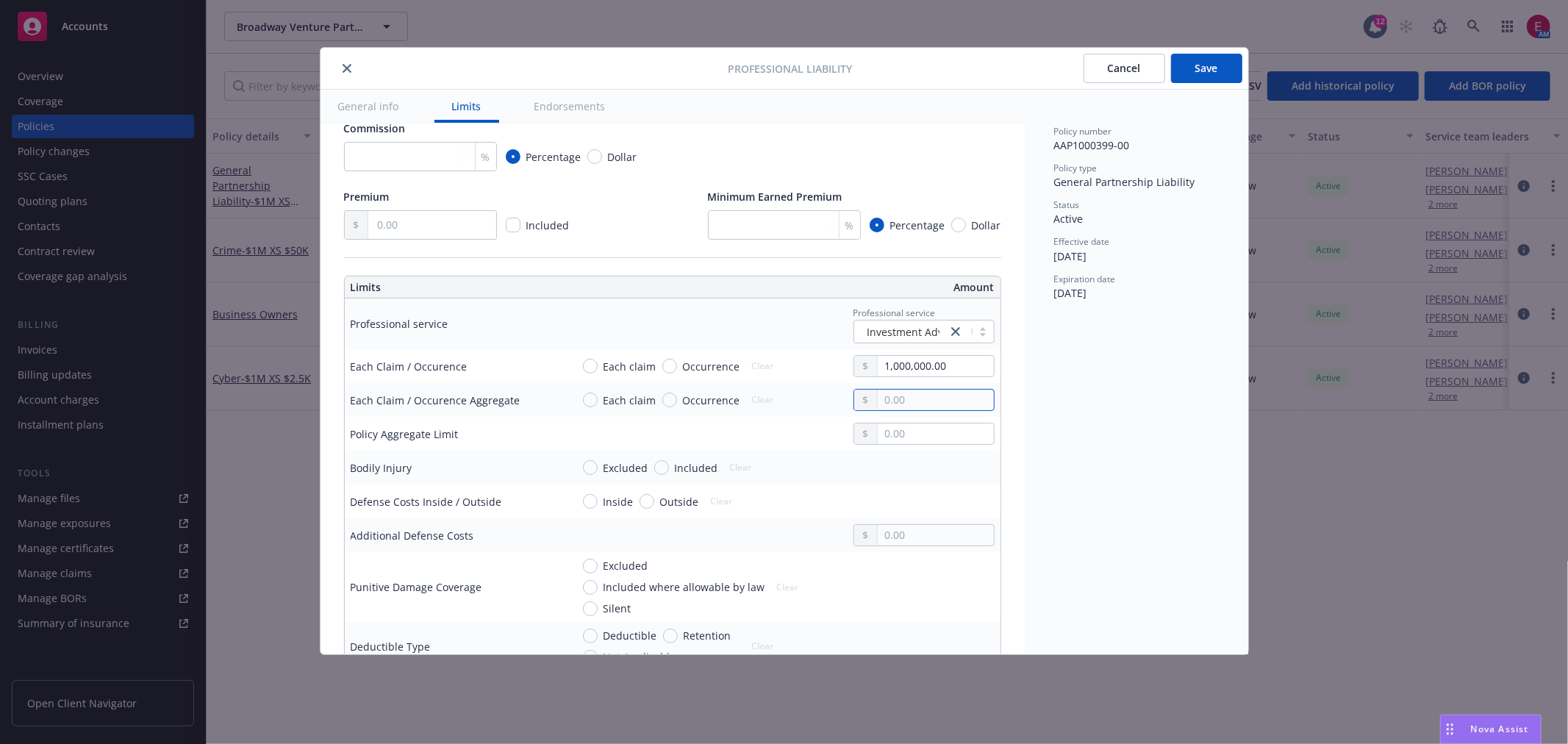
click at [892, 410] on input "text" at bounding box center [936, 400] width 116 height 21
type input "1,000,000.00"
drag, startPoint x: 899, startPoint y: 490, endPoint x: 900, endPoint y: 468, distance: 22.0
click at [899, 487] on button "$1,000,000.00" at bounding box center [918, 493] width 126 height 27
click at [900, 444] on input "text" at bounding box center [936, 433] width 116 height 21
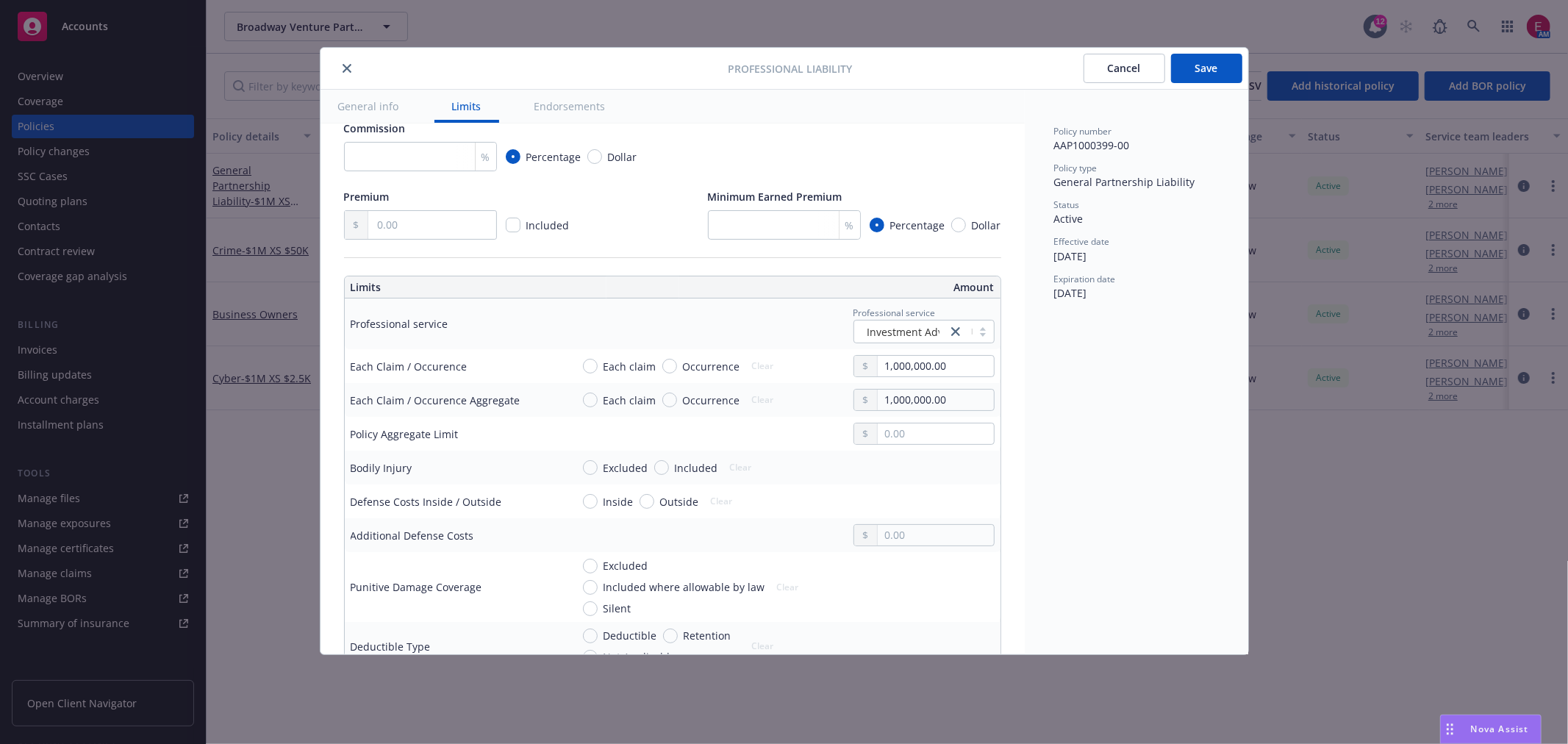
type input "1,000,000.00"
click at [907, 519] on button "$1,000,000.00" at bounding box center [918, 527] width 126 height 27
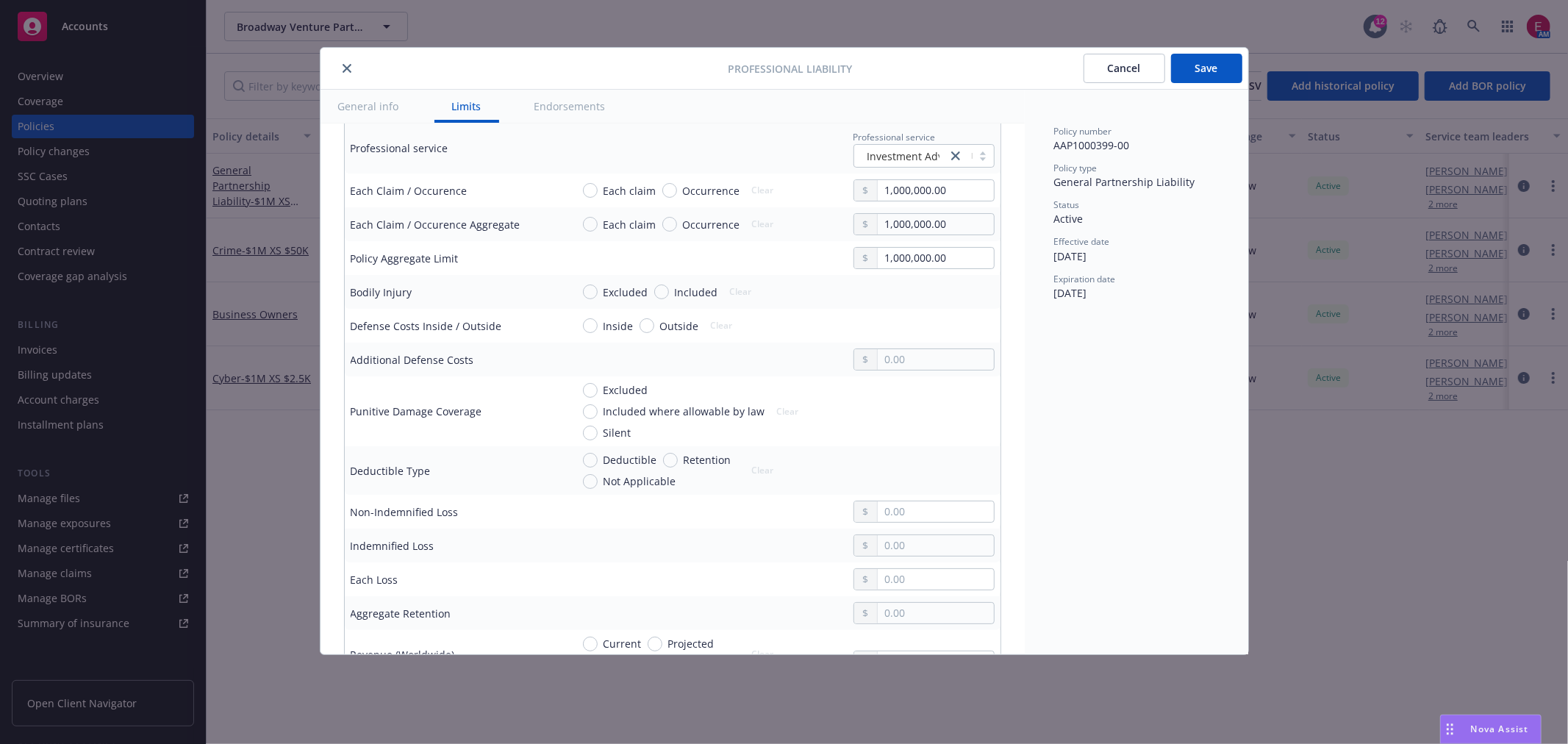
scroll to position [653, 0]
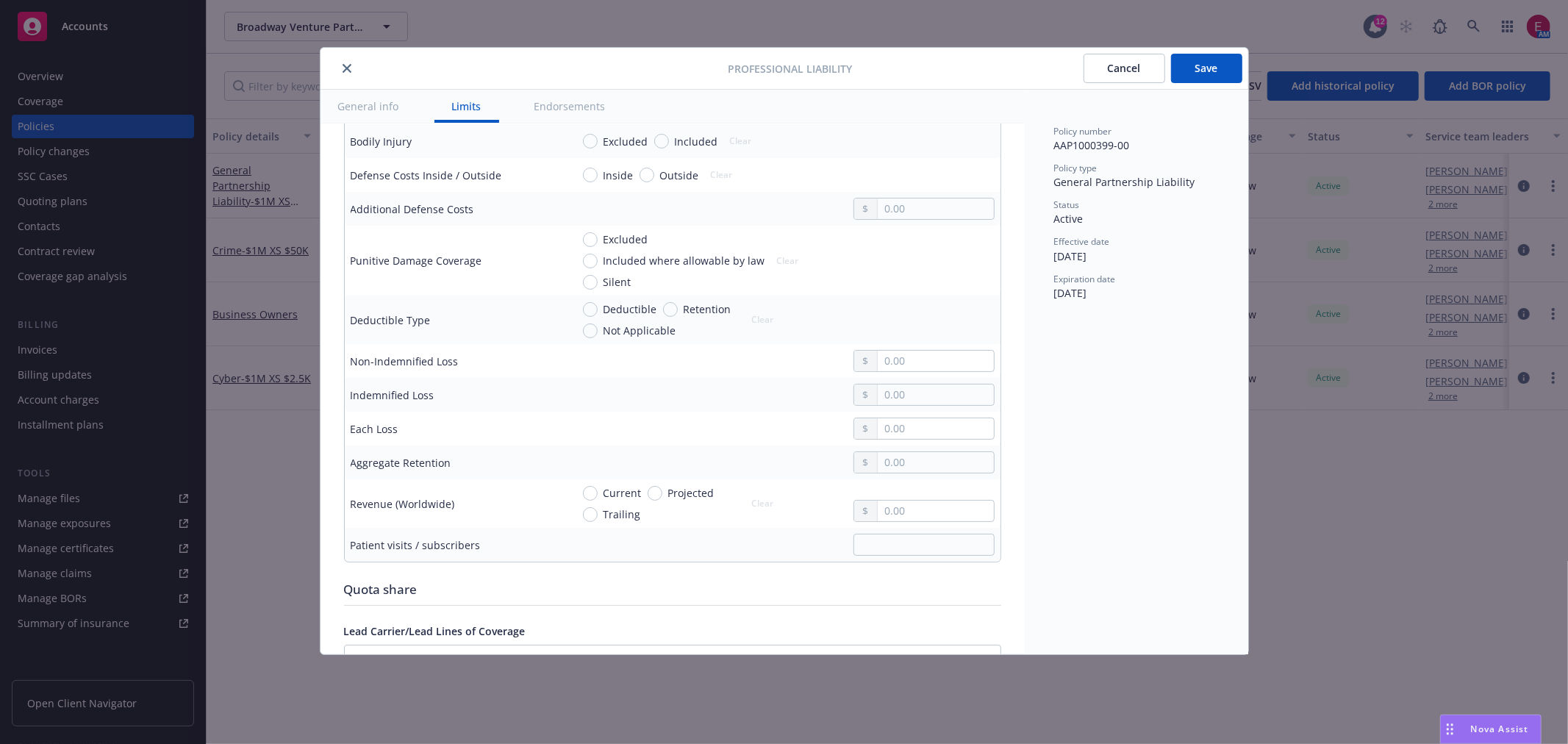
click at [685, 317] on span "Retention" at bounding box center [707, 309] width 48 height 15
click at [678, 317] on input "Retention" at bounding box center [670, 309] width 14 height 14
radio input "true"
click at [913, 473] on input "text" at bounding box center [936, 462] width 116 height 21
type input "75,000.00"
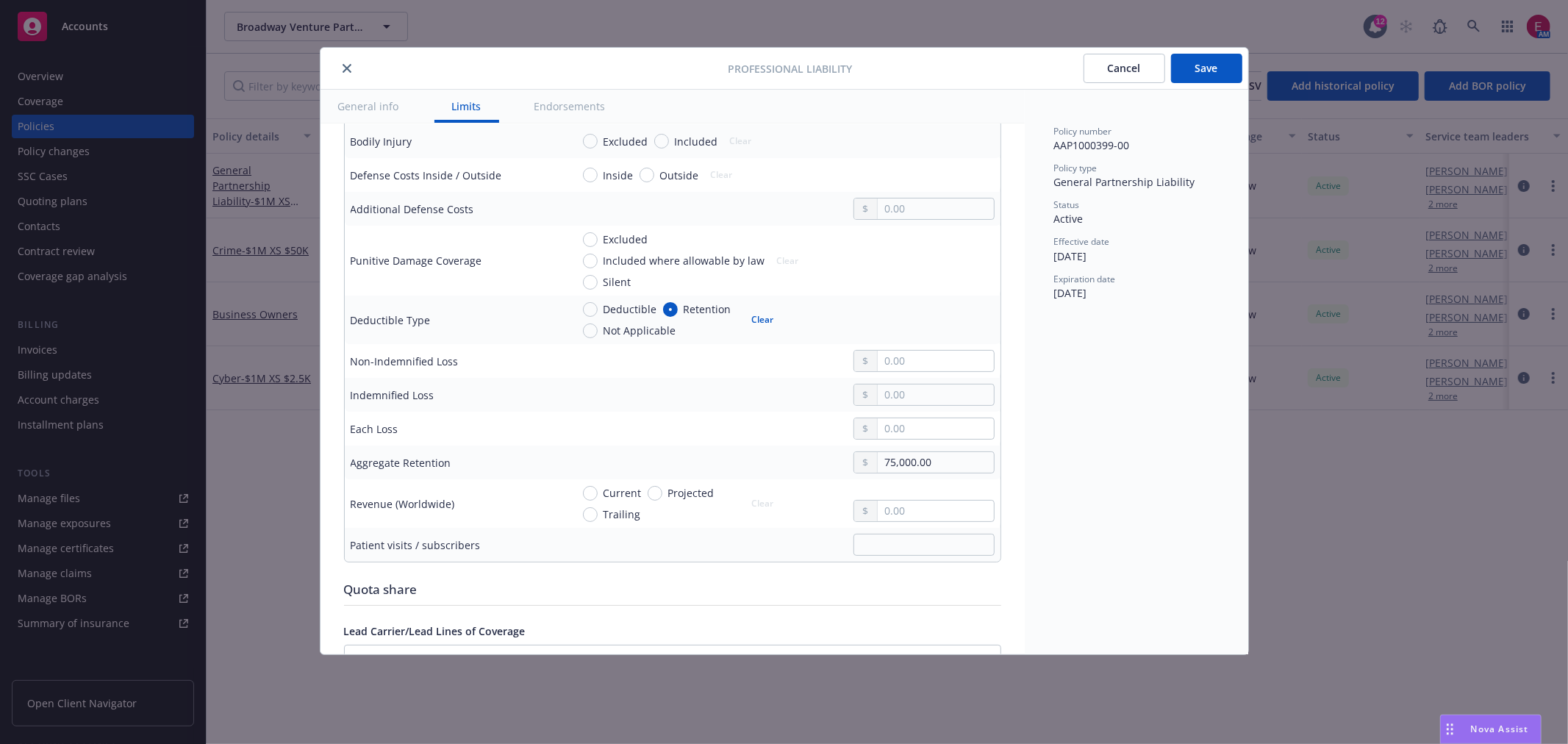
click at [1214, 75] on button "Save" at bounding box center [1207, 68] width 72 height 30
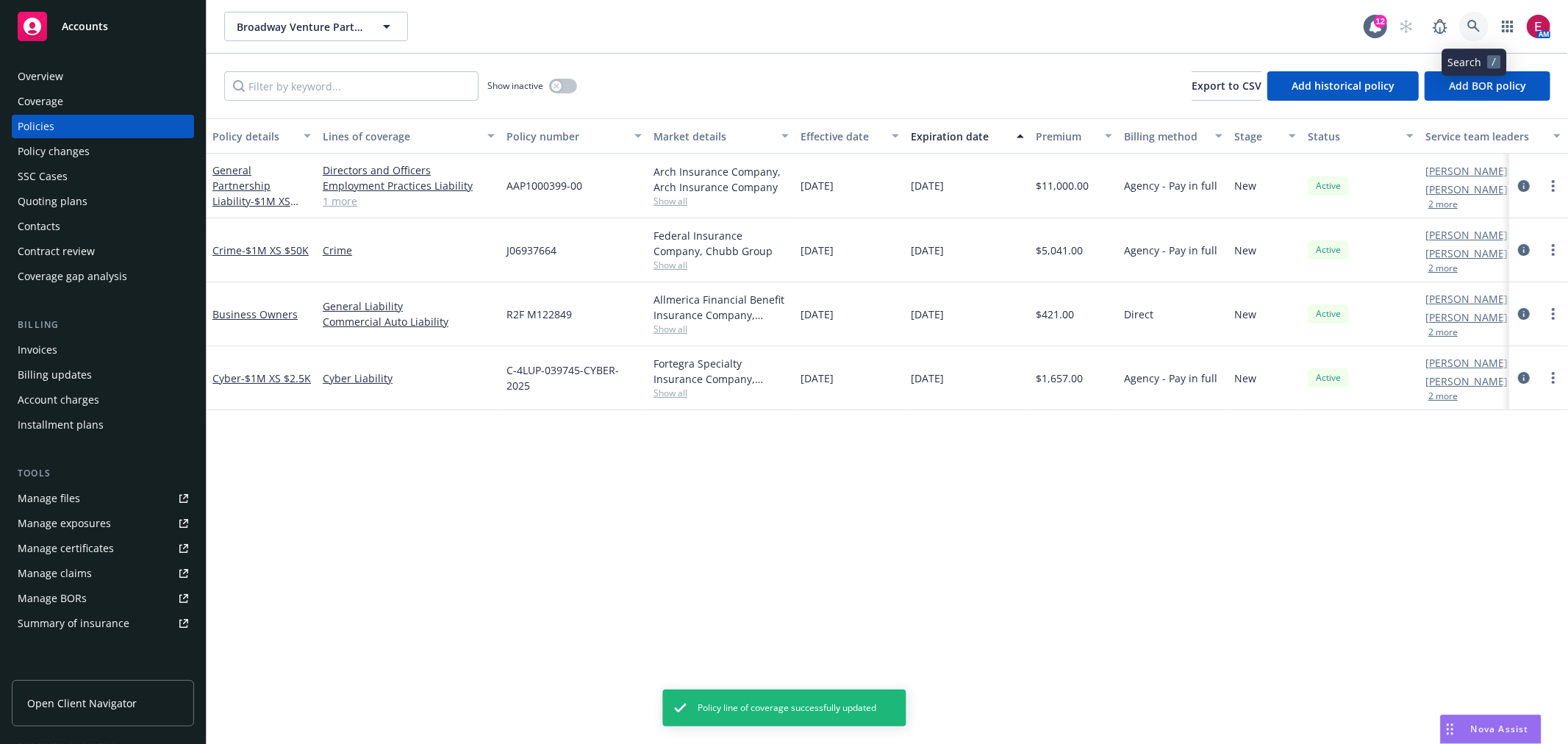
click at [1471, 25] on icon at bounding box center [1474, 26] width 13 height 13
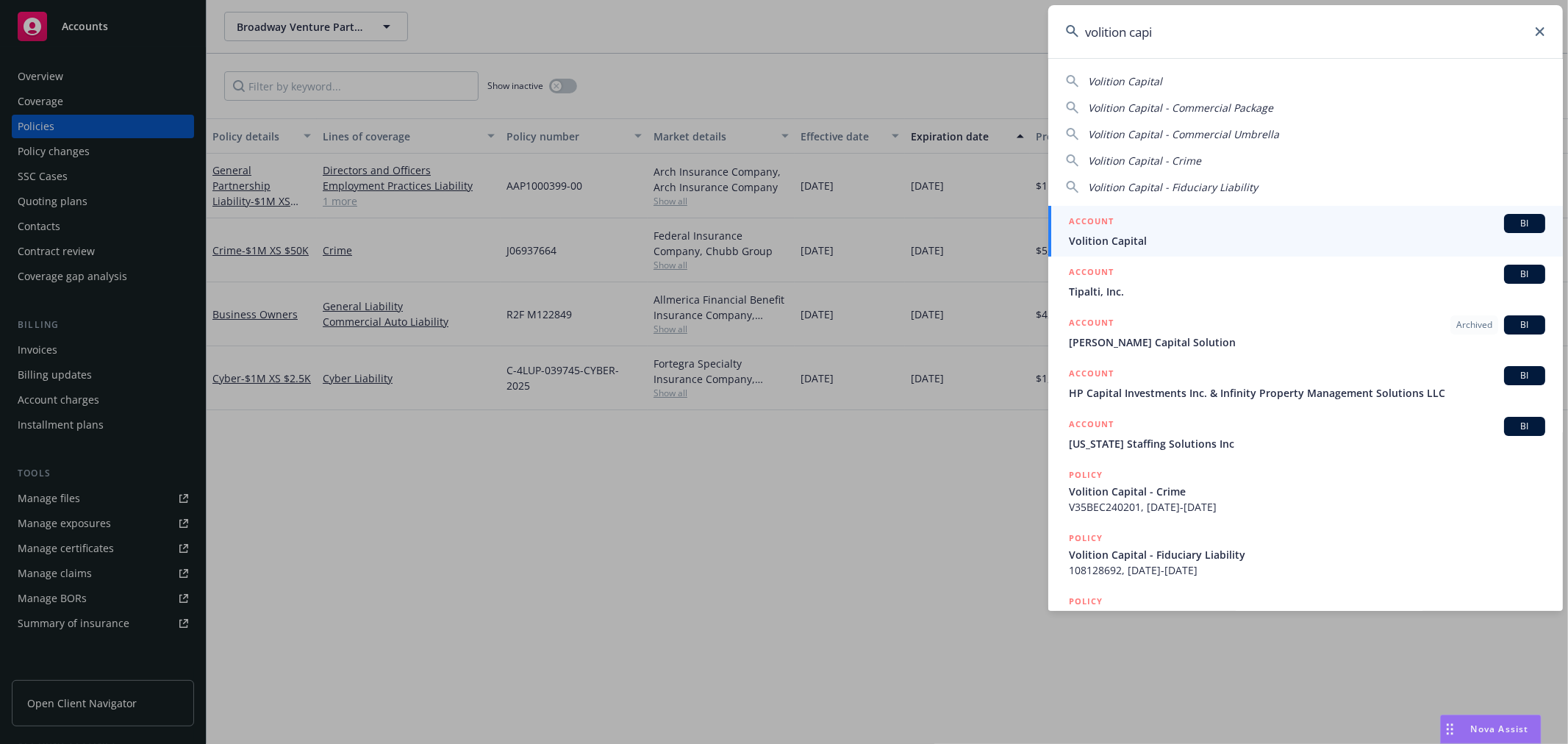
type input "volition capi"
click at [1199, 215] on div "ACCOUNT BI" at bounding box center [1308, 223] width 477 height 19
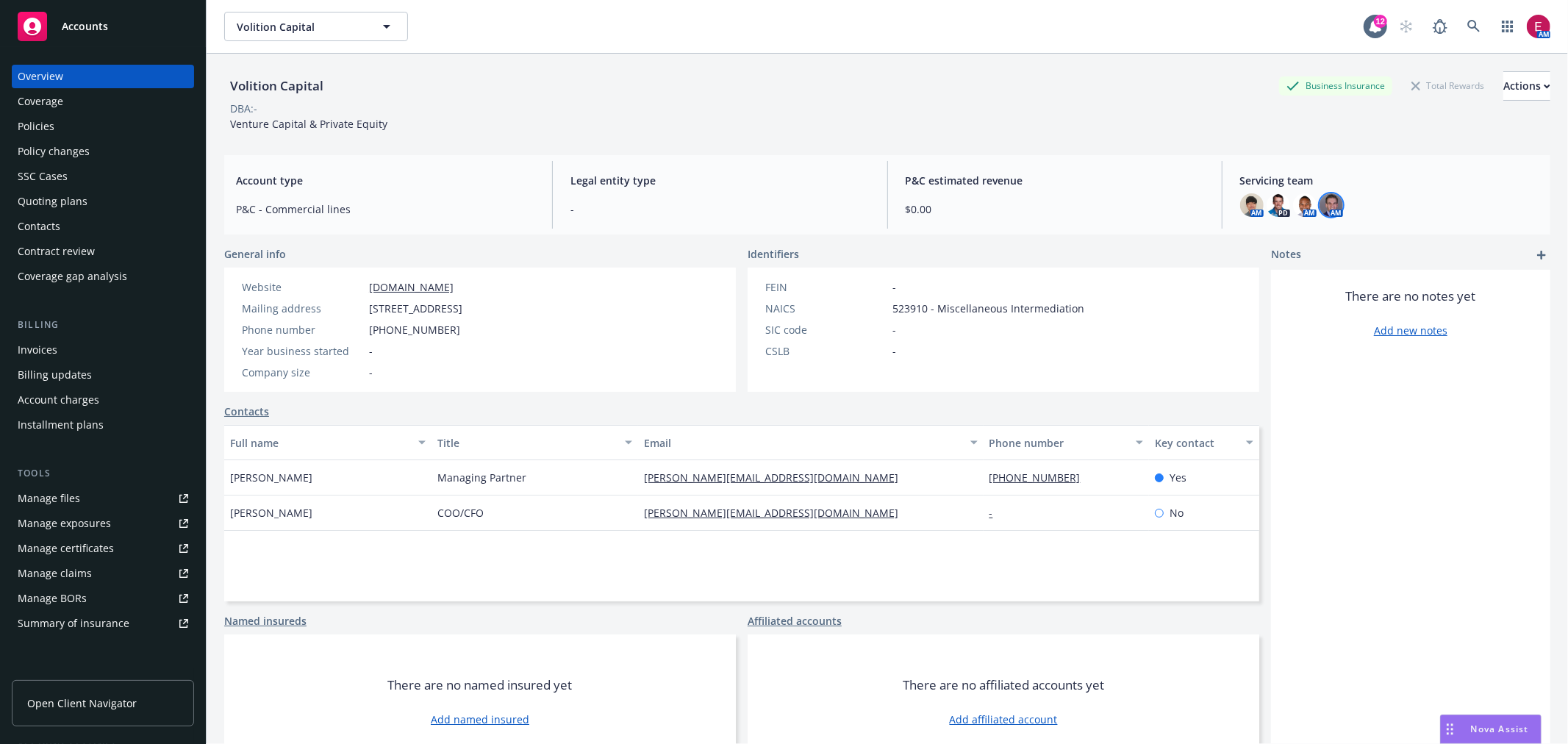
click at [1322, 207] on img at bounding box center [1331, 205] width 24 height 24
click at [1251, 206] on img at bounding box center [1251, 205] width 24 height 24
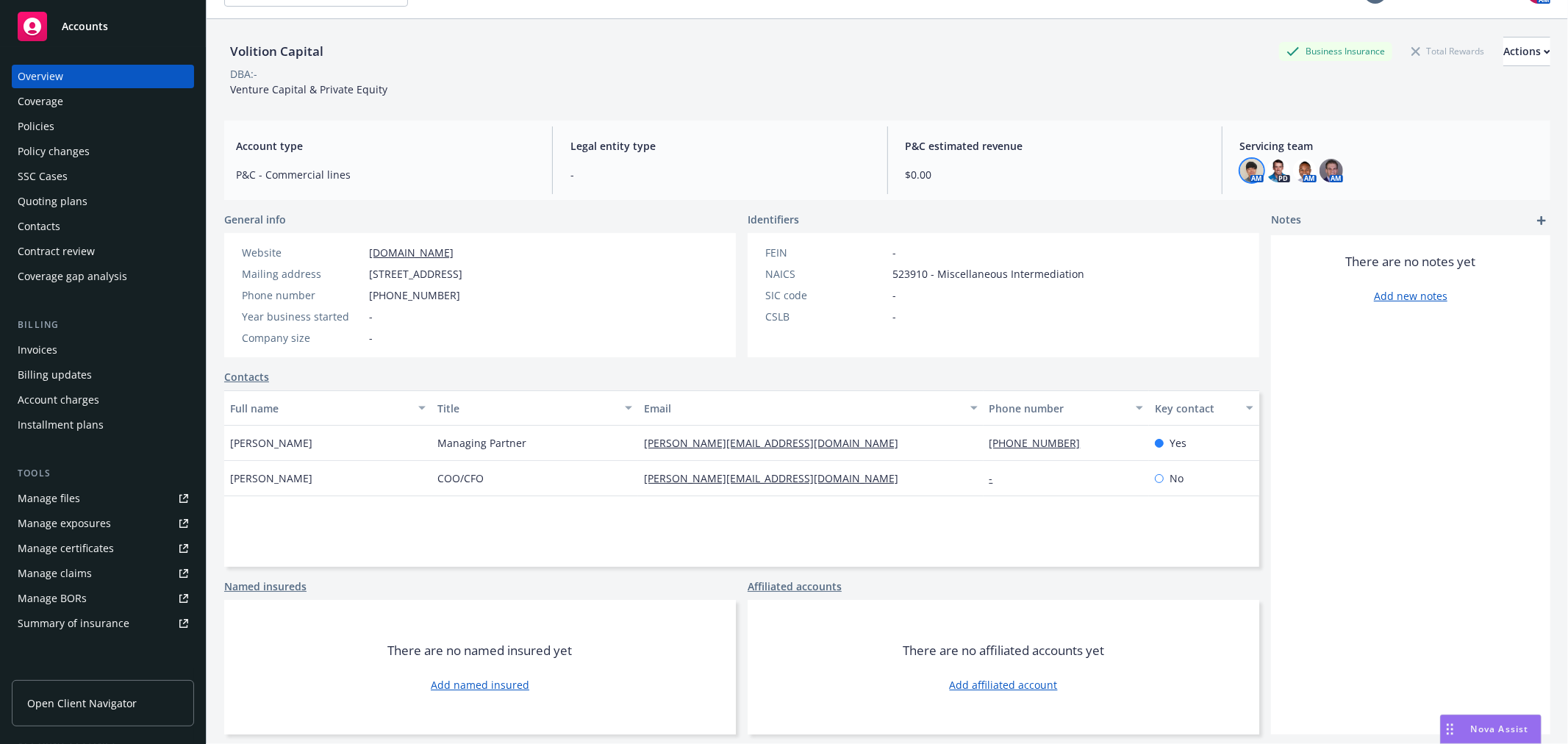
scroll to position [53, 0]
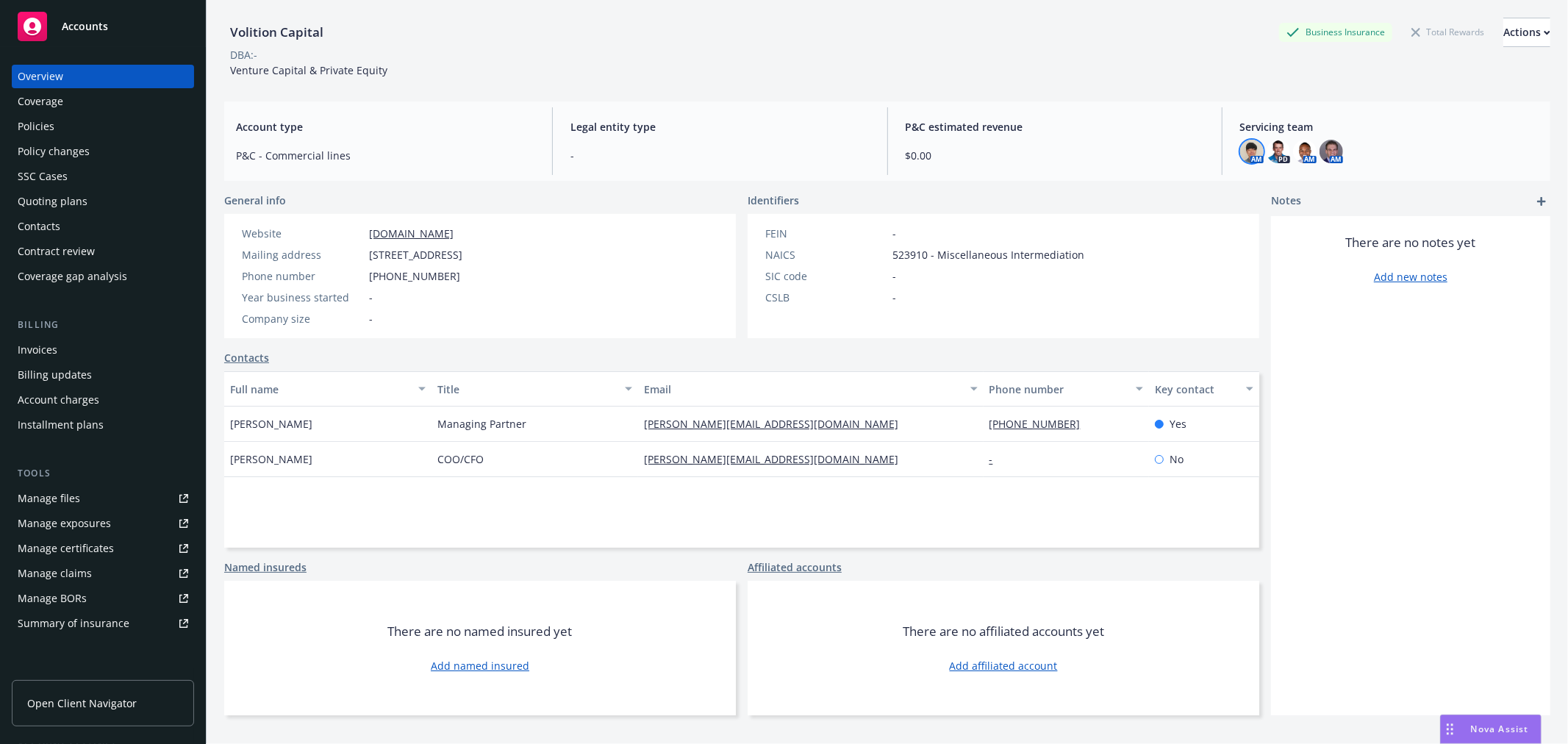
click at [611, 366] on div "Contacts Full name Title Email Phone number Key contact Sean Cantwell Managing …" at bounding box center [741, 449] width 1035 height 198
click at [1273, 151] on img at bounding box center [1278, 151] width 24 height 24
click at [75, 497] on div "Manage files" at bounding box center [49, 498] width 62 height 24
click at [37, 129] on div "Policies" at bounding box center [36, 126] width 37 height 24
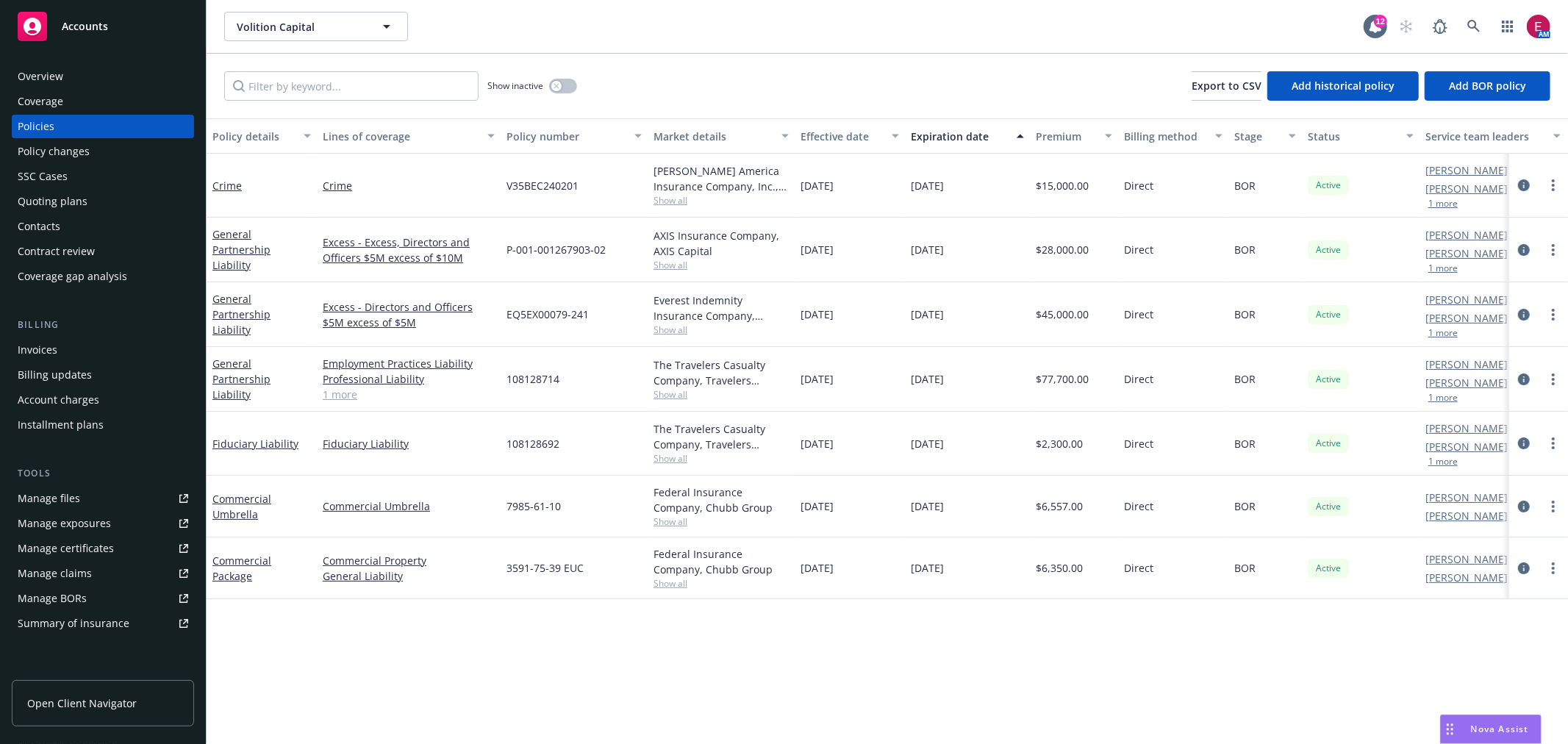
click at [150, 81] on div "Overview" at bounding box center [103, 76] width 171 height 24
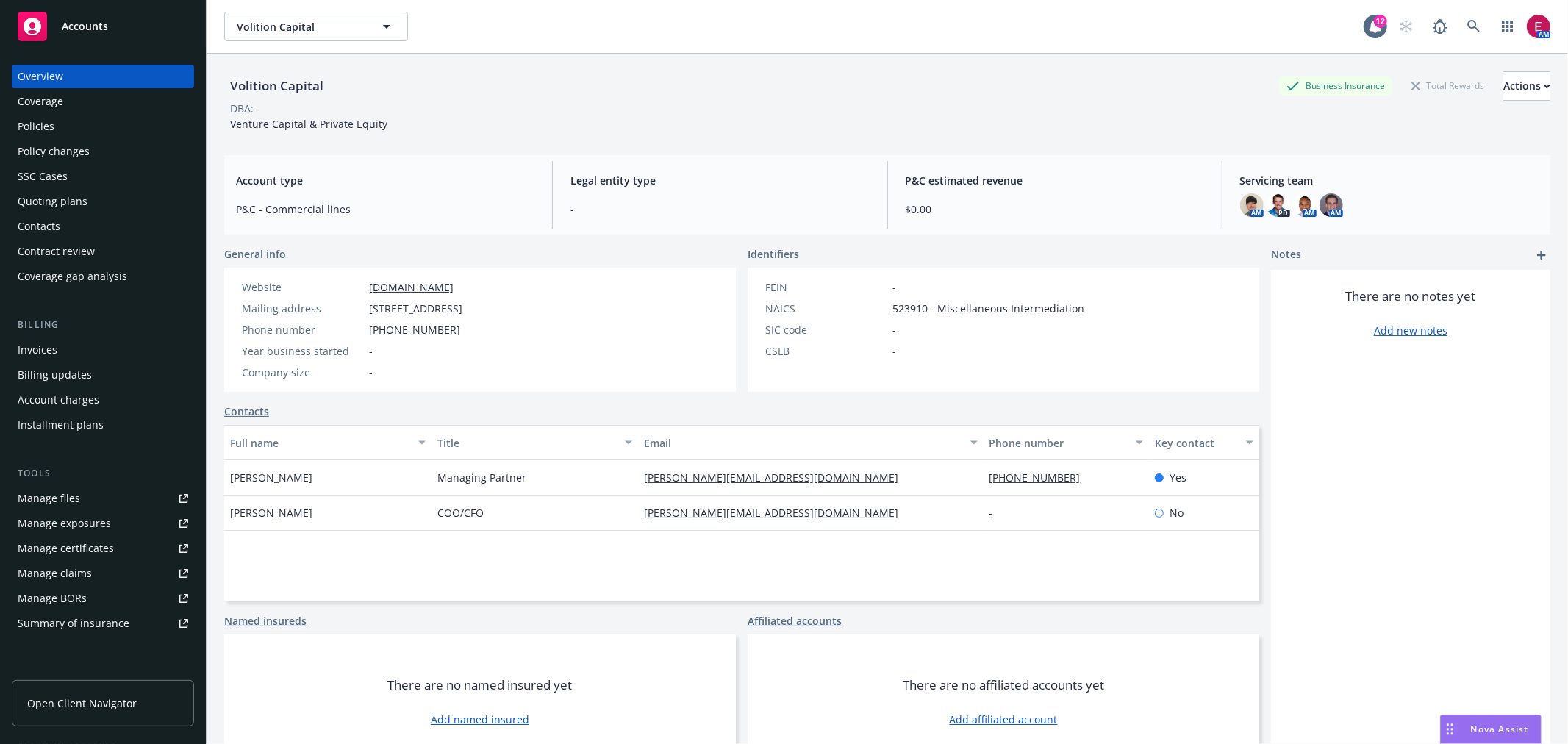
click at [93, 135] on div "Policies" at bounding box center [103, 126] width 171 height 24
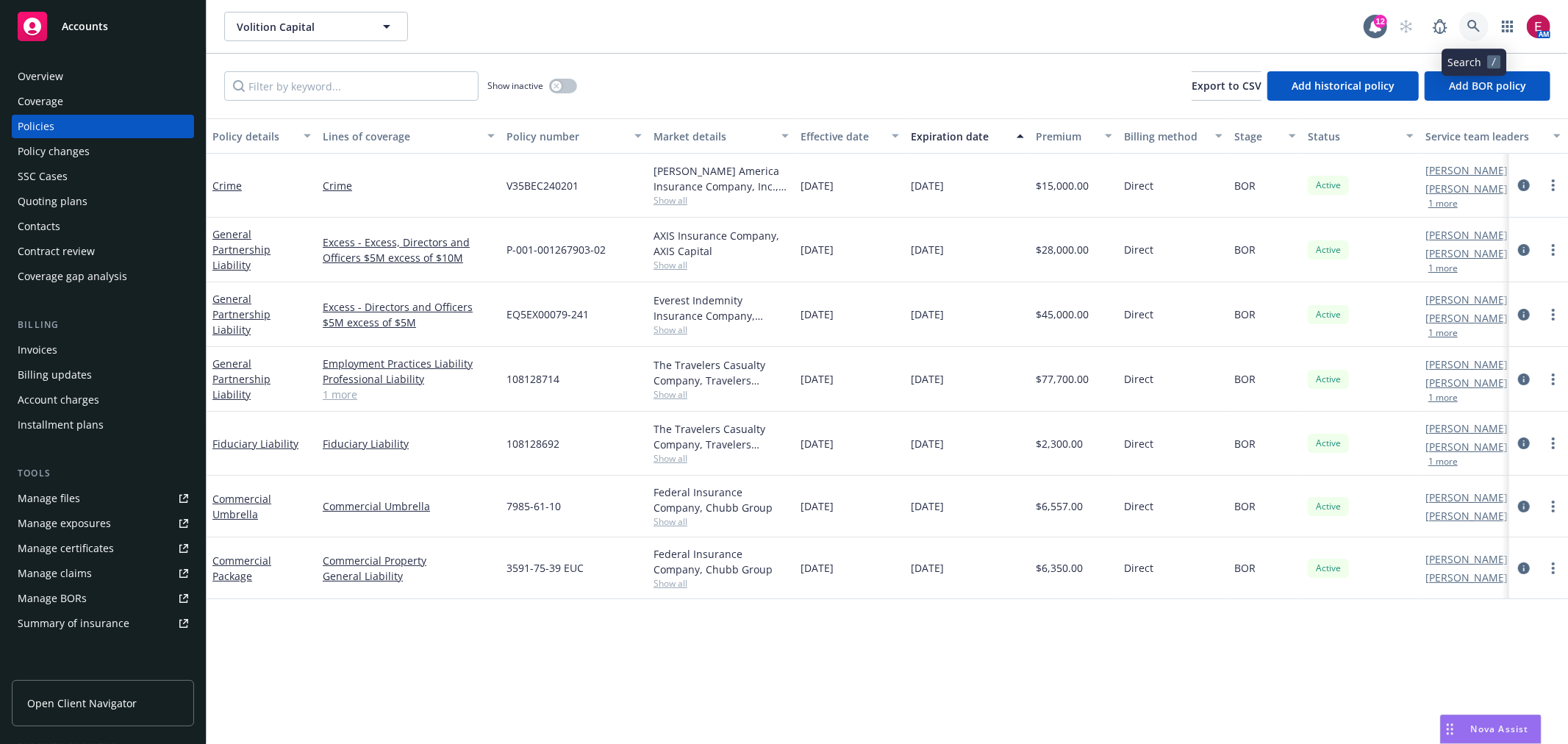
click at [1478, 26] on icon at bounding box center [1474, 26] width 13 height 13
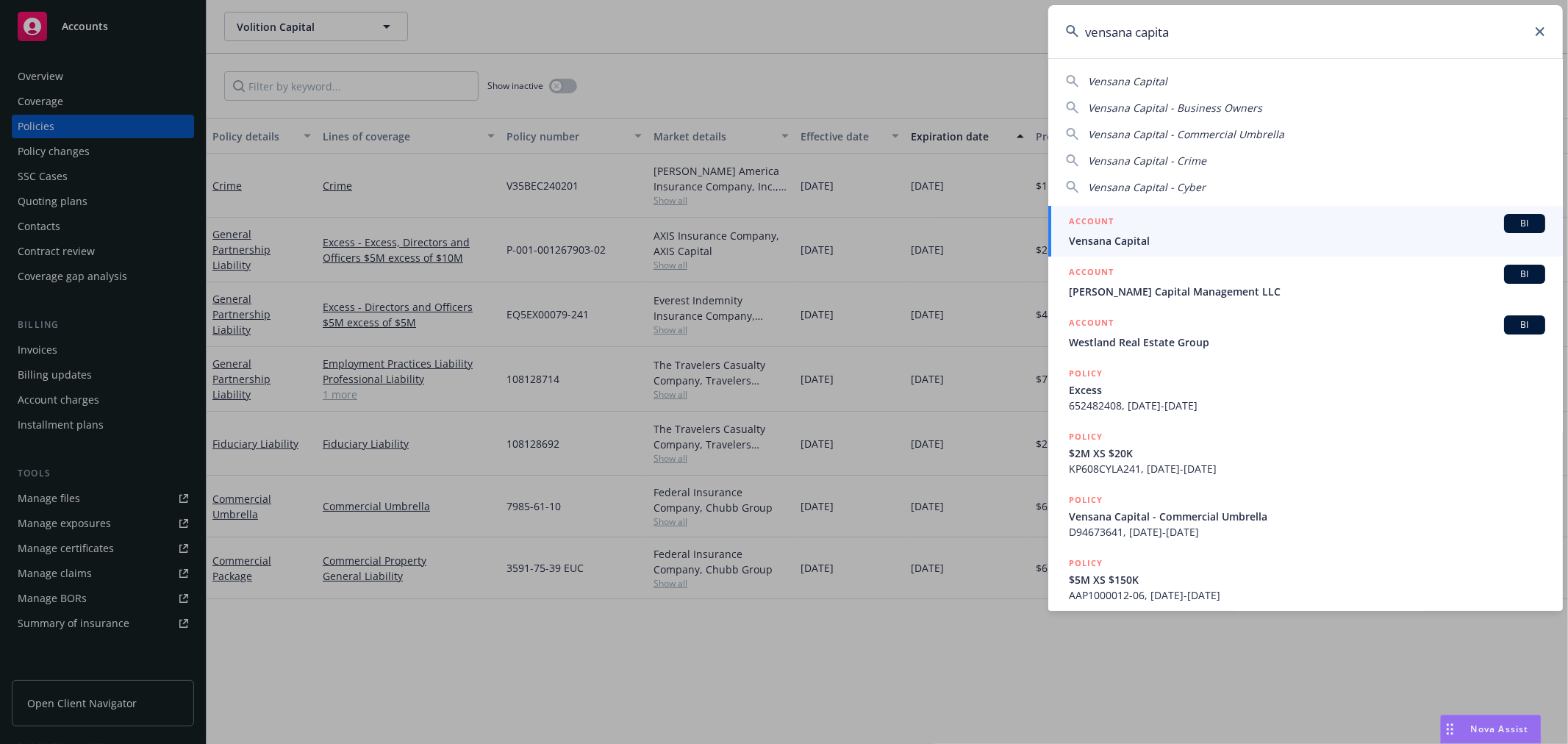
type input "vensana capita"
click at [1203, 225] on div "ACCOUNT BI" at bounding box center [1308, 223] width 477 height 19
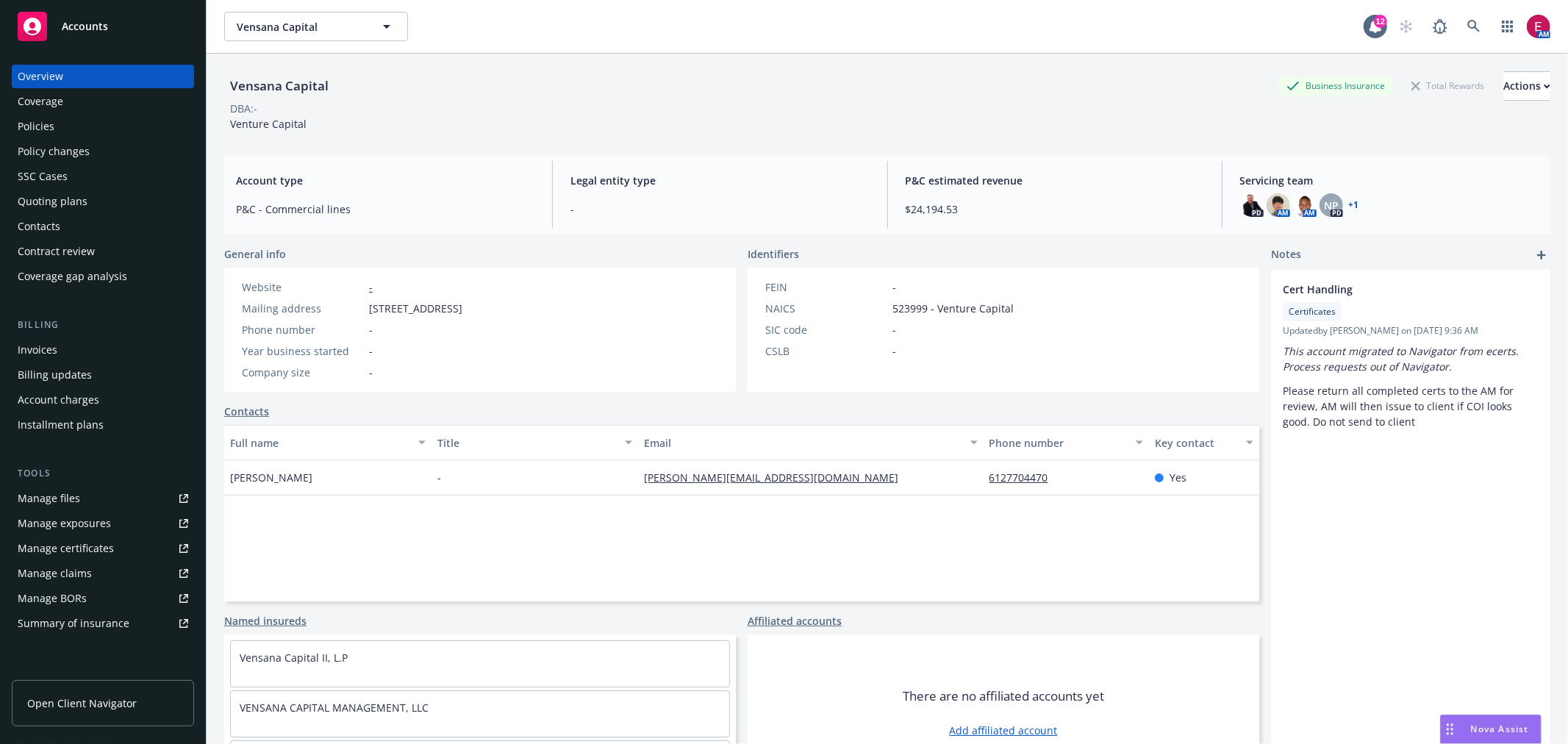
click at [74, 199] on div "Quoting plans" at bounding box center [53, 201] width 70 height 24
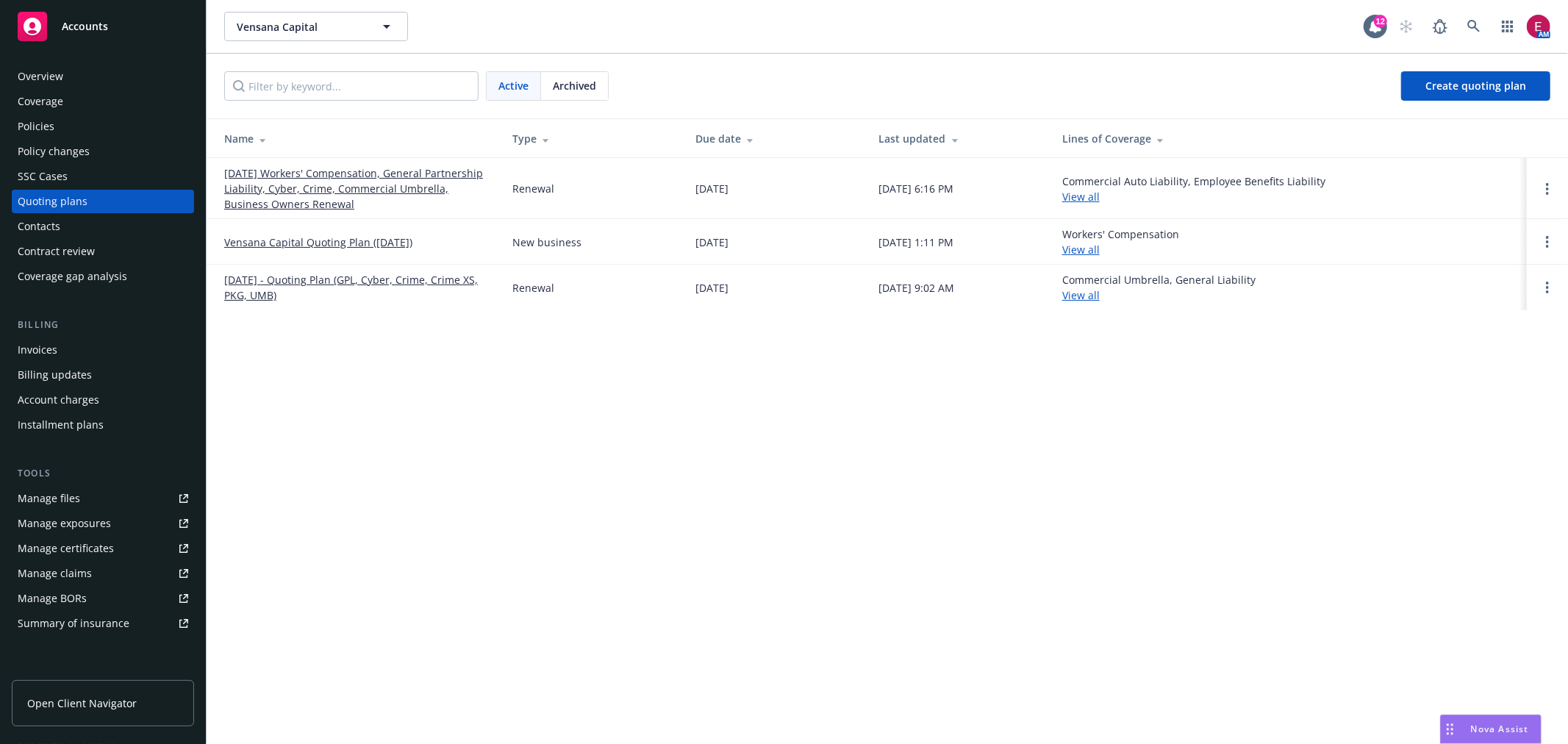
click at [331, 167] on link "12/11/25 Workers' Compensation, General Partnership Liability, Cyber, Crime, Co…" at bounding box center [356, 188] width 265 height 46
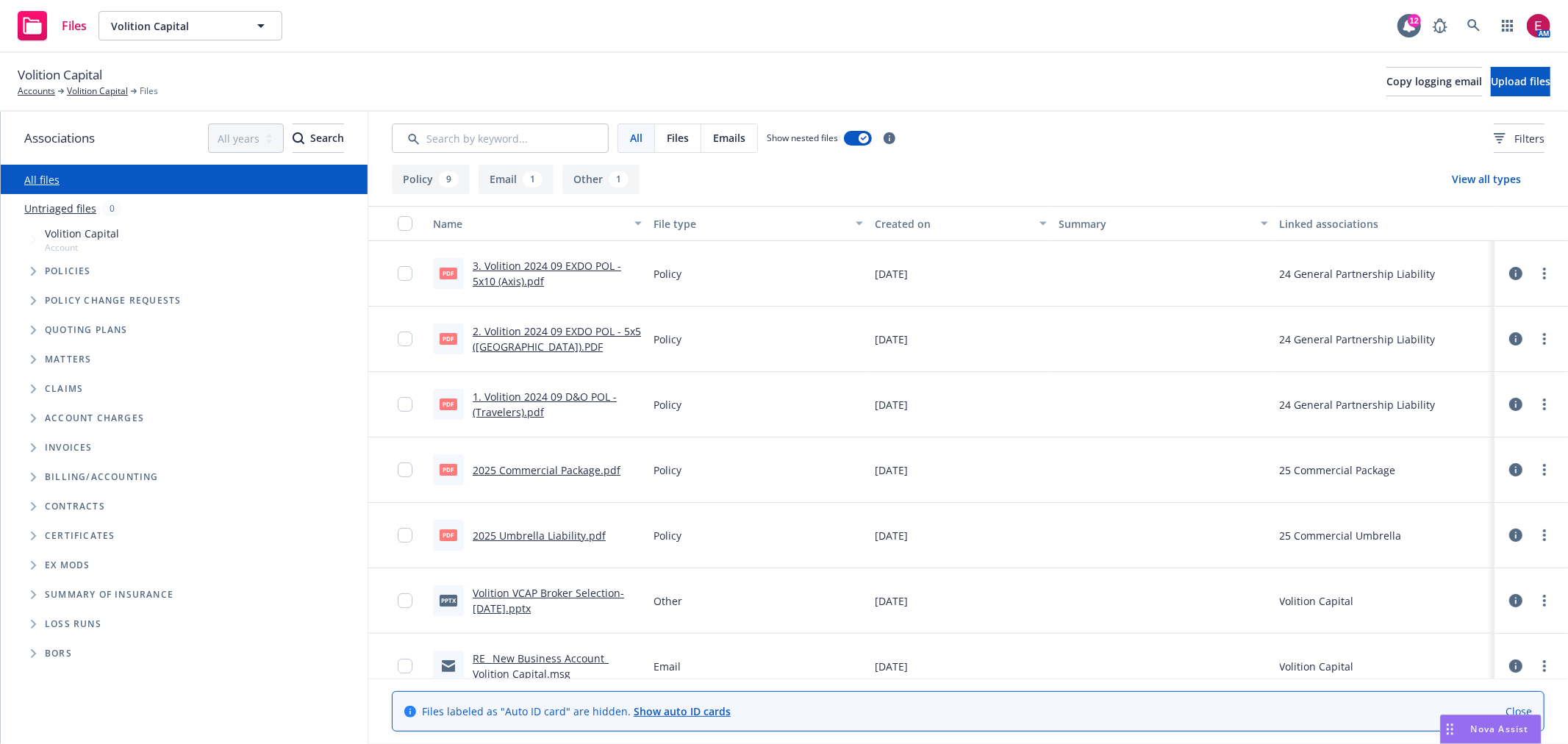
click at [527, 272] on div "3. Volition 2024 09 EXDO POL - 5x10 (Axis).pdf" at bounding box center [557, 273] width 169 height 31
click at [528, 267] on link "3. Volition 2024 09 EXDO POL - 5x10 (Axis).pdf" at bounding box center [547, 273] width 148 height 30
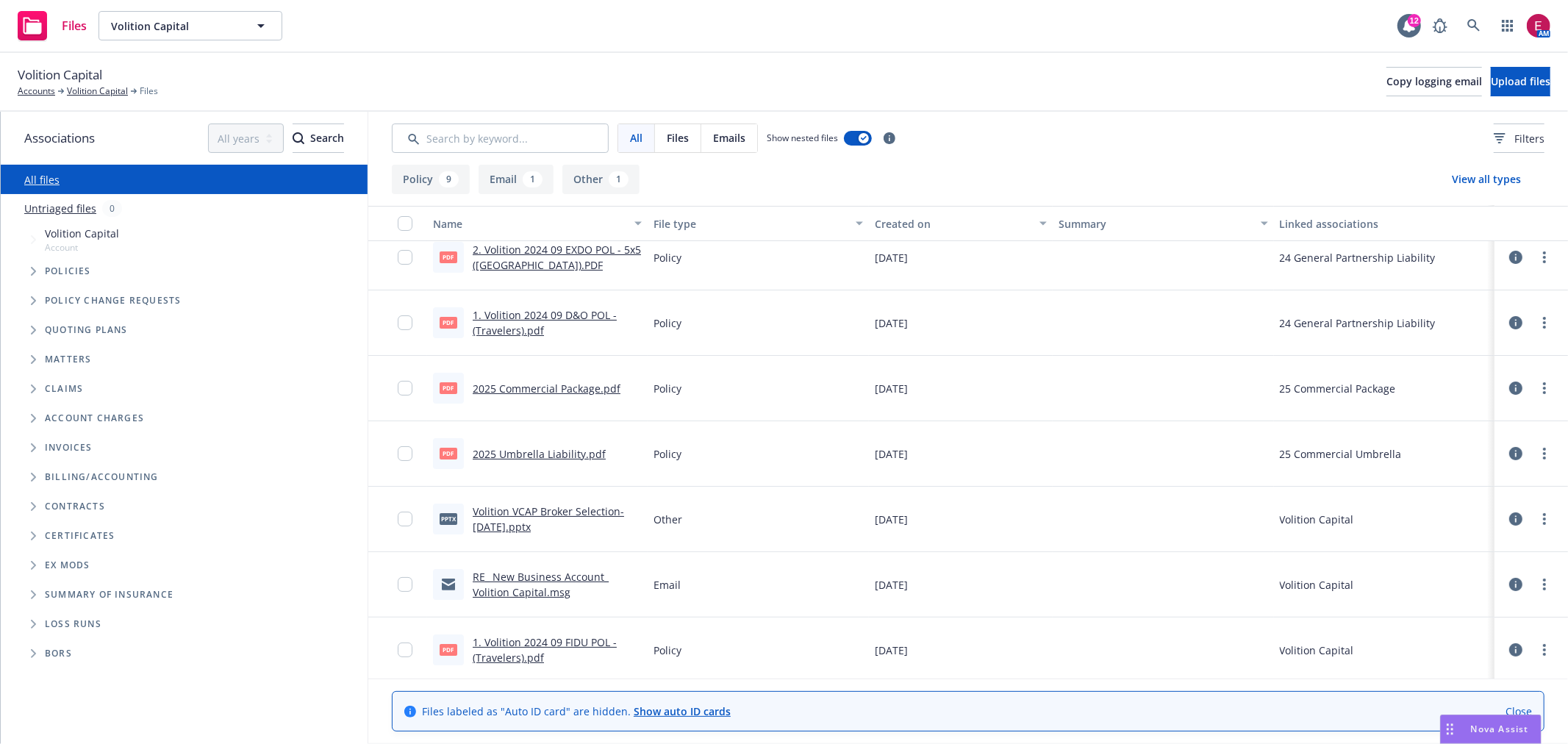
scroll to position [163, 0]
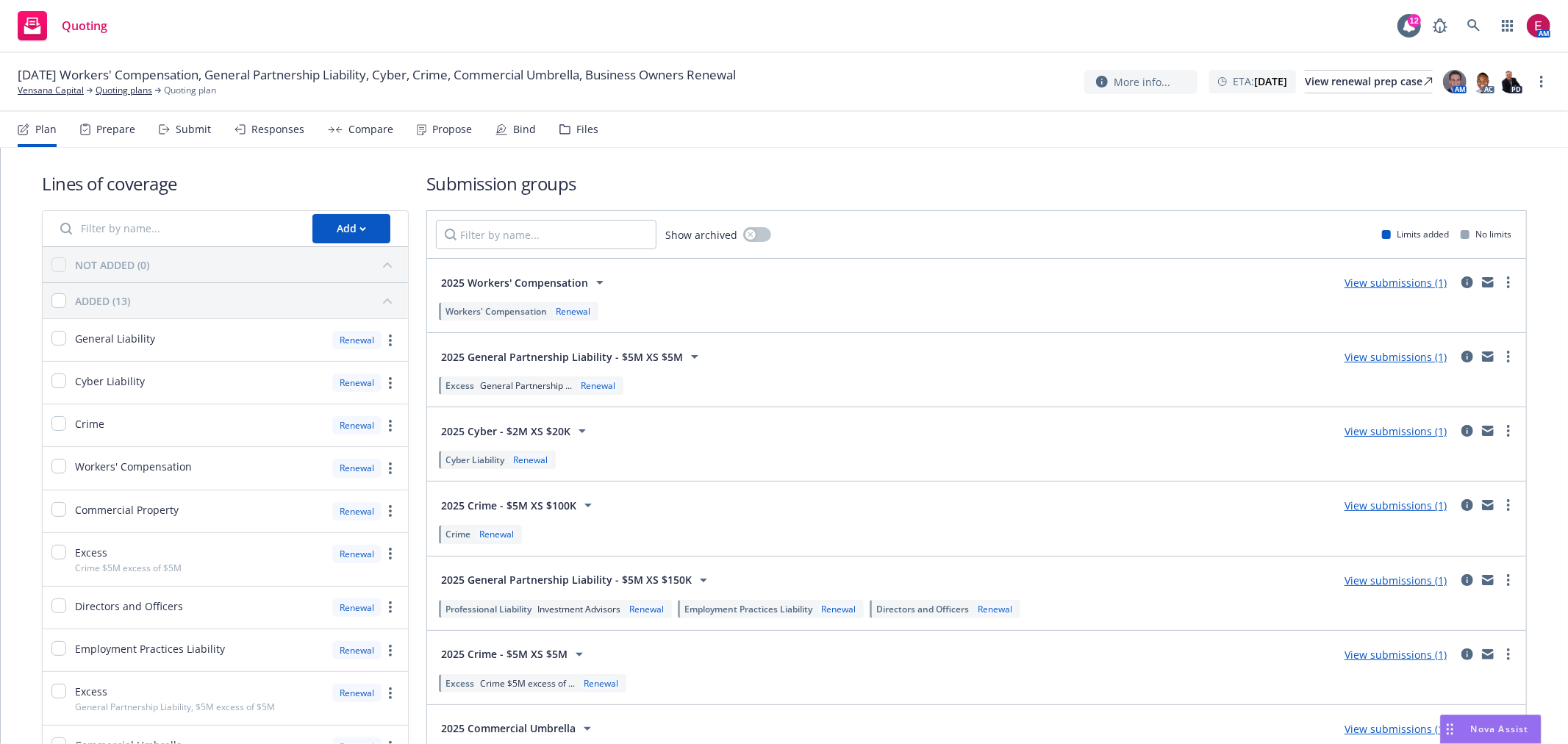
scroll to position [81, 0]
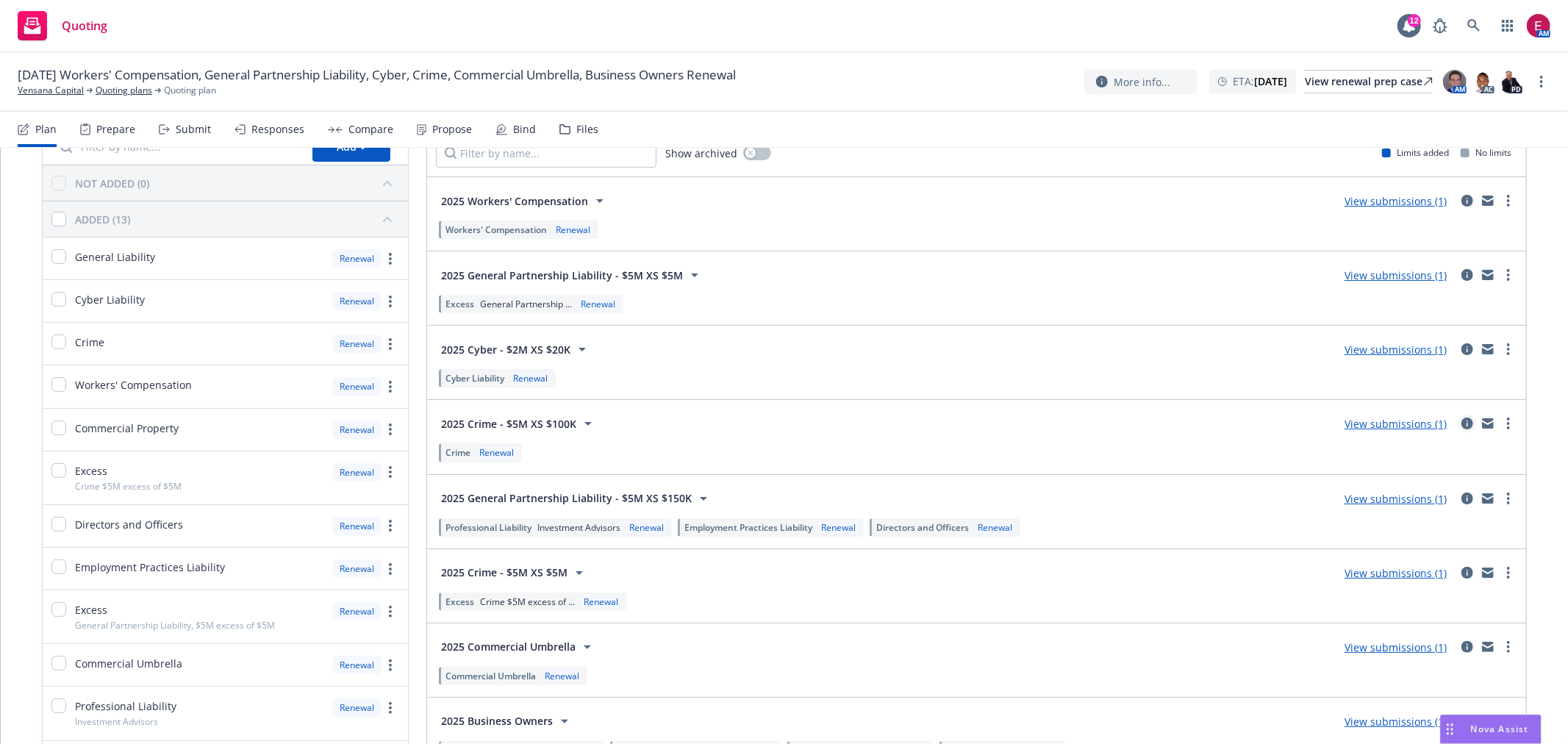
click at [1461, 417] on icon "circleInformation" at bounding box center [1467, 423] width 11 height 11
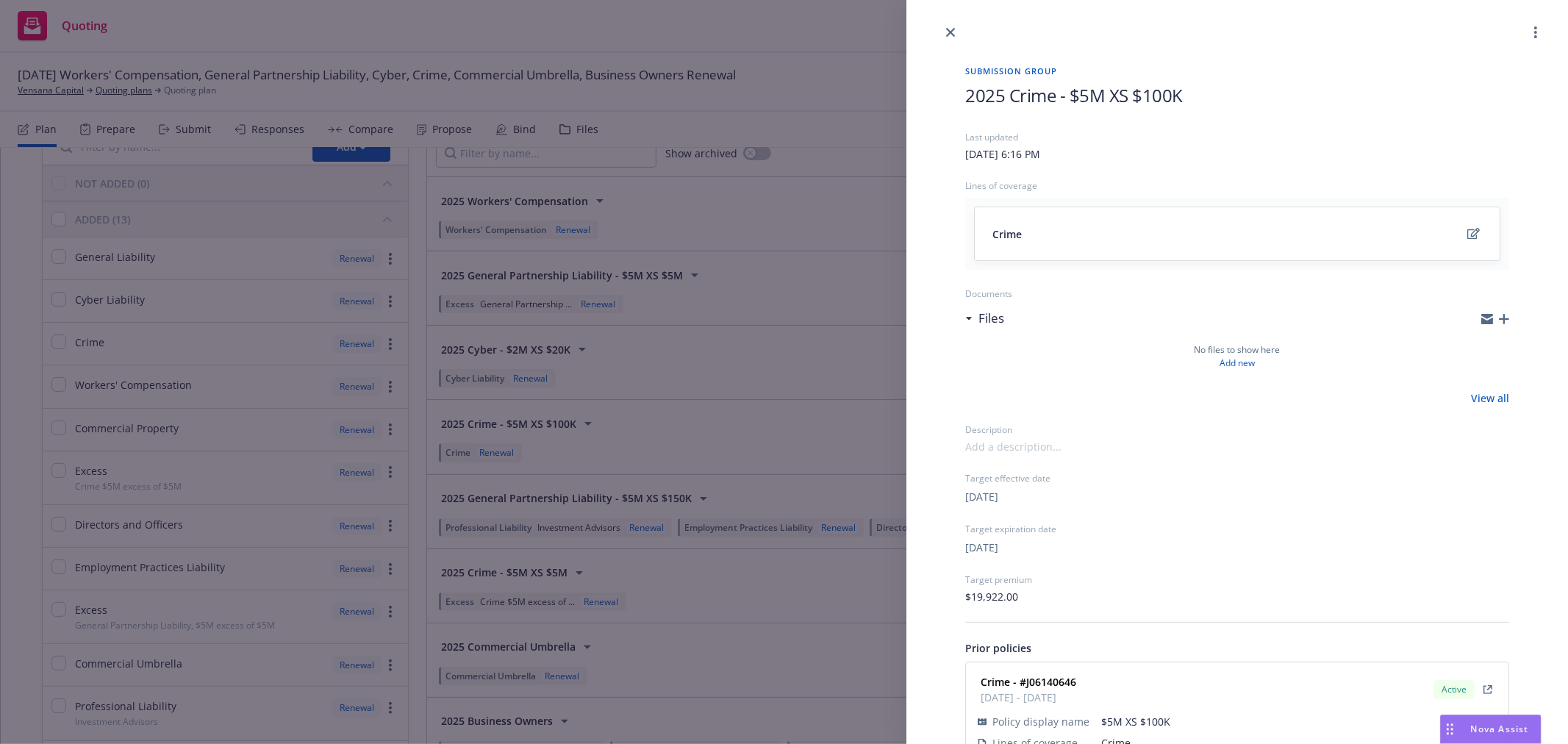
click at [1499, 321] on icon "button" at bounding box center [1504, 319] width 11 height 11
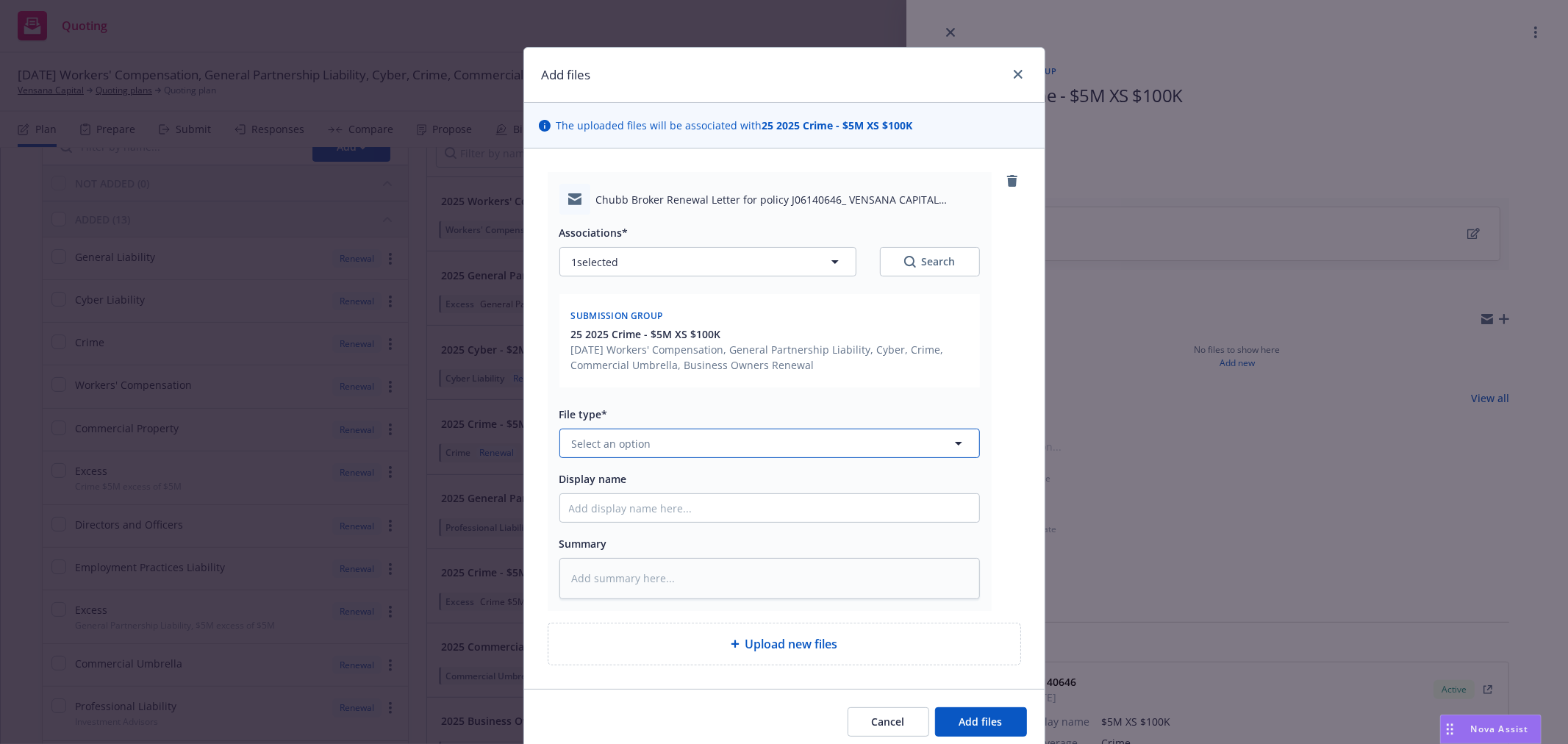
click at [695, 438] on button "Select an option" at bounding box center [770, 443] width 420 height 30
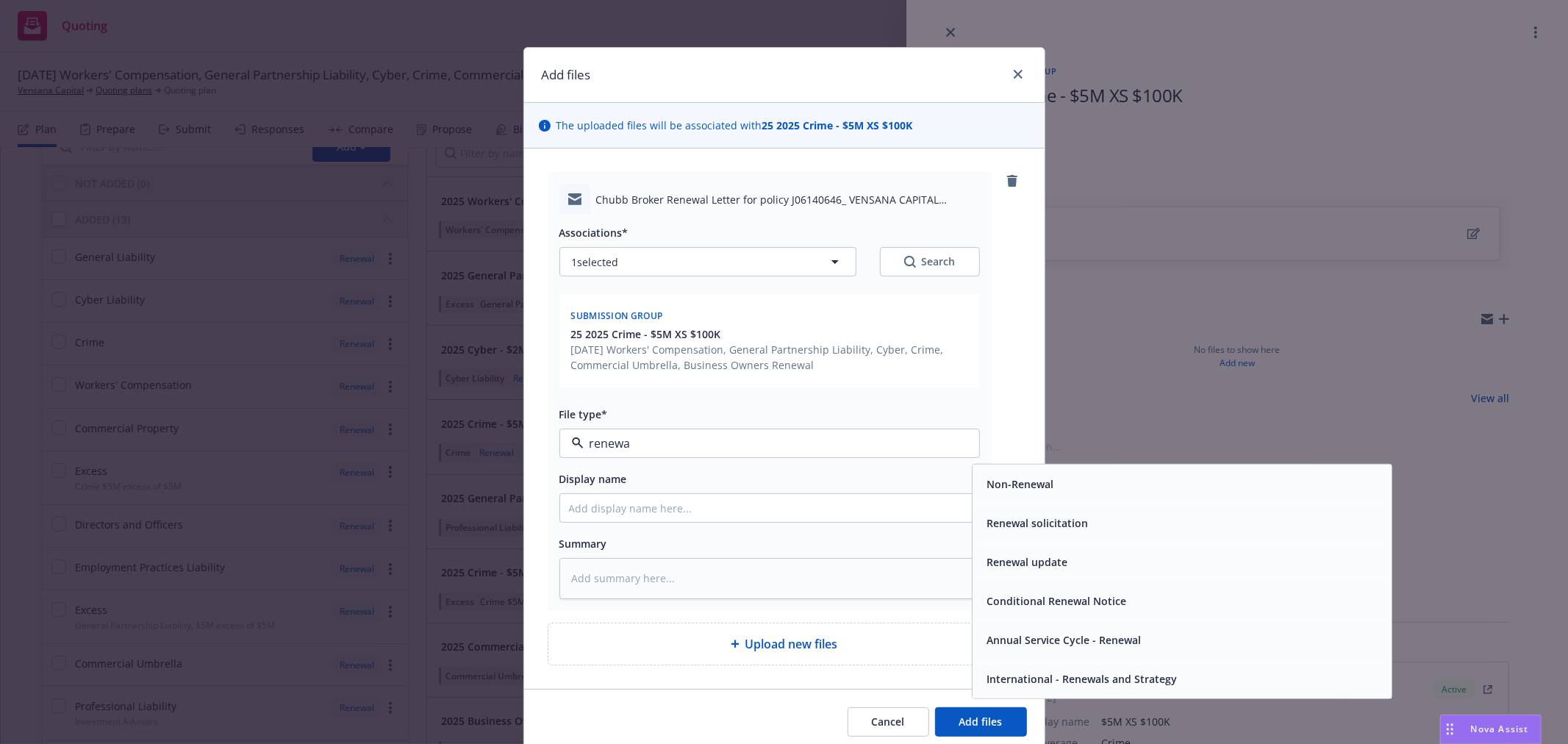
type input "renewal"
click at [1186, 519] on div "Renewal solicitation" at bounding box center [1182, 523] width 401 height 21
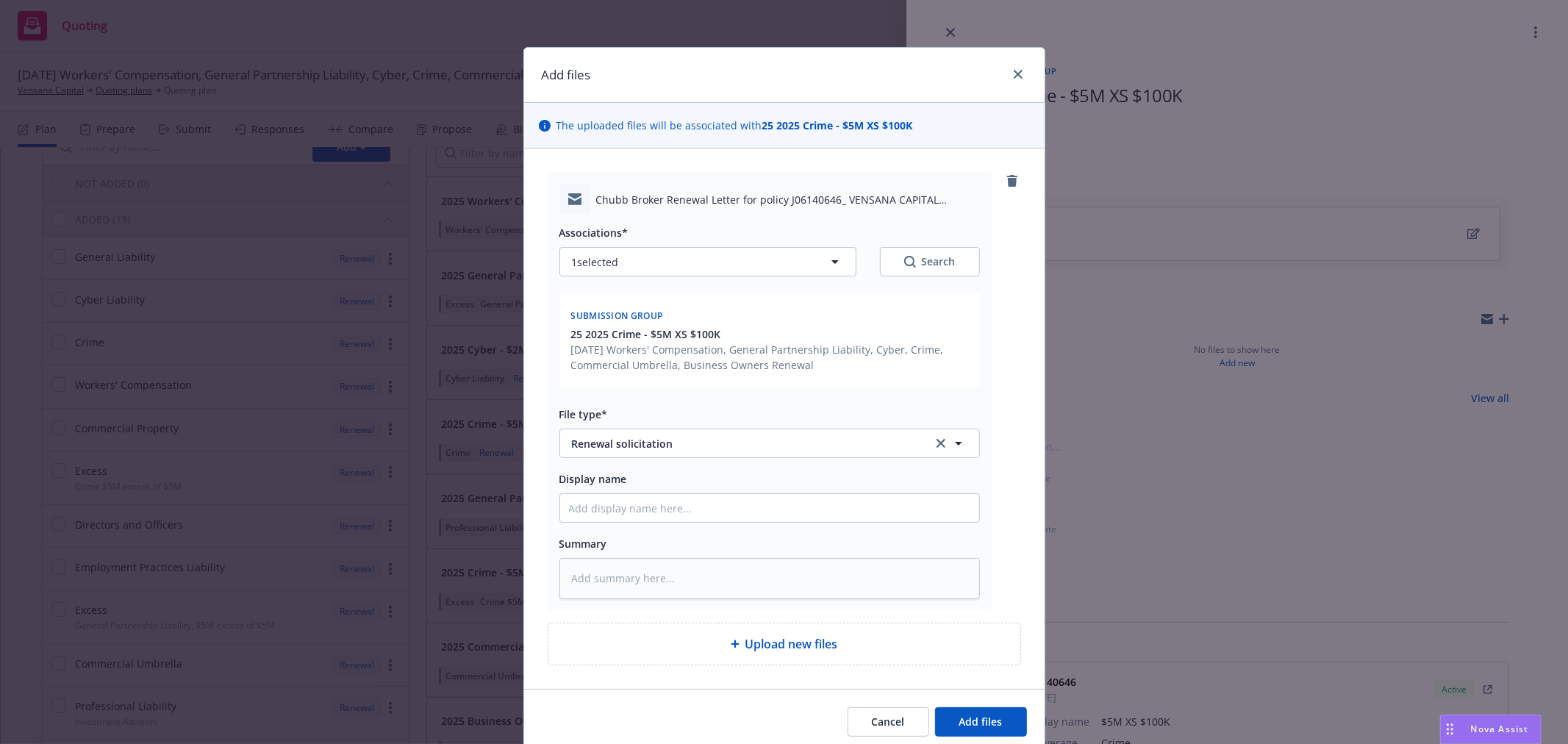
click at [988, 737] on div "Cancel Add files" at bounding box center [784, 721] width 520 height 65
click at [994, 730] on button "Add files" at bounding box center [981, 722] width 92 height 30
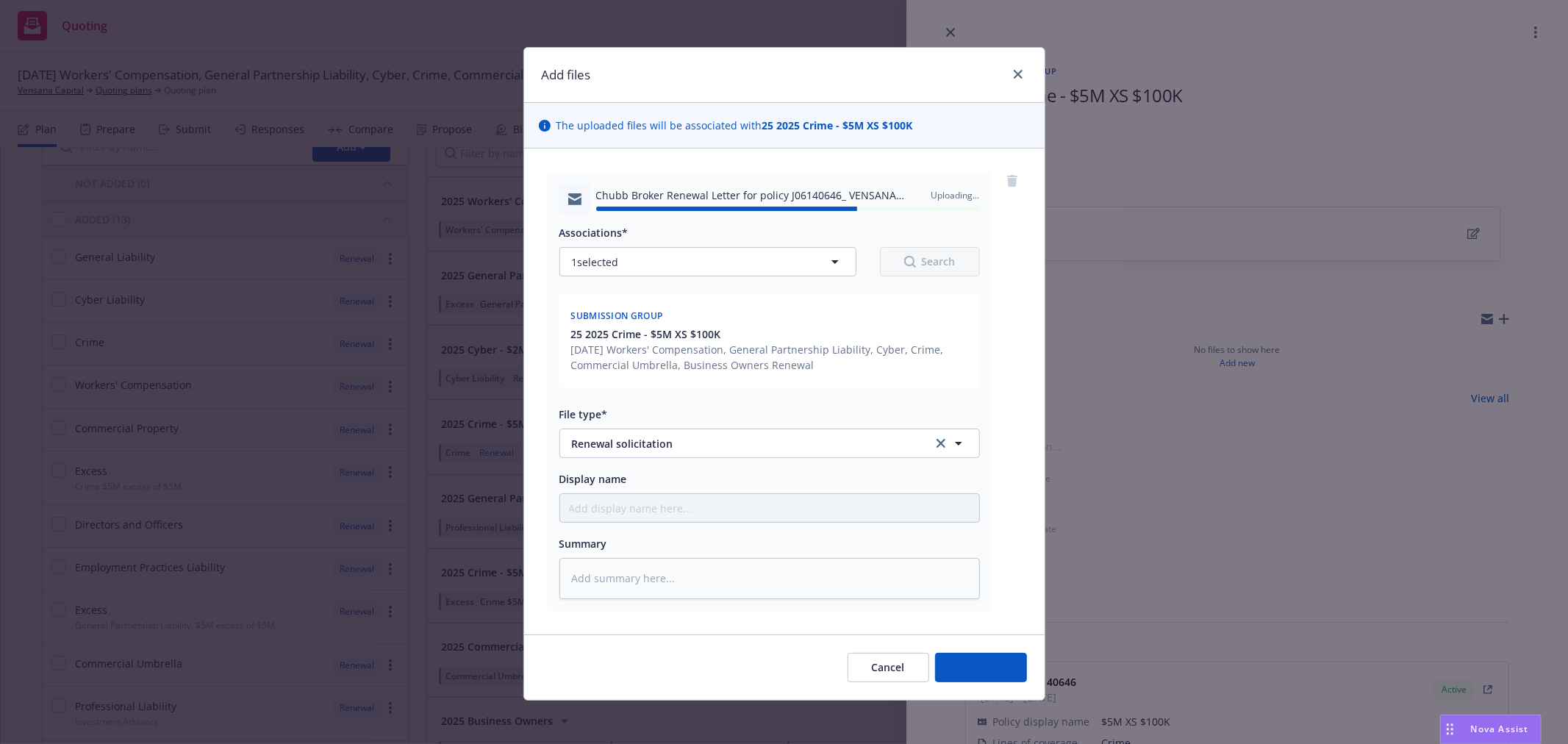
type textarea "x"
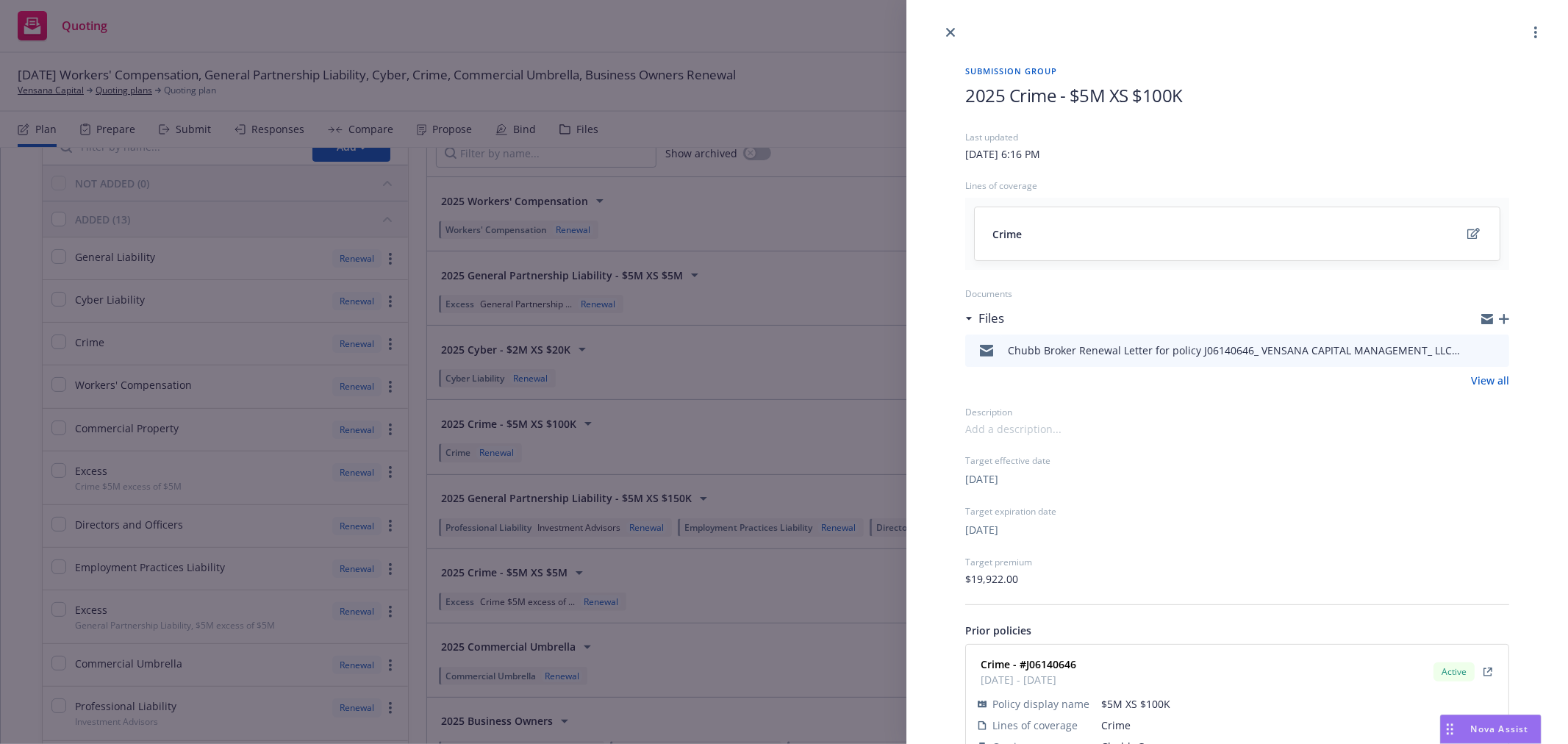
click at [959, 26] on div at bounding box center [1237, 21] width 662 height 41
click at [956, 26] on link "close" at bounding box center [950, 32] width 18 height 18
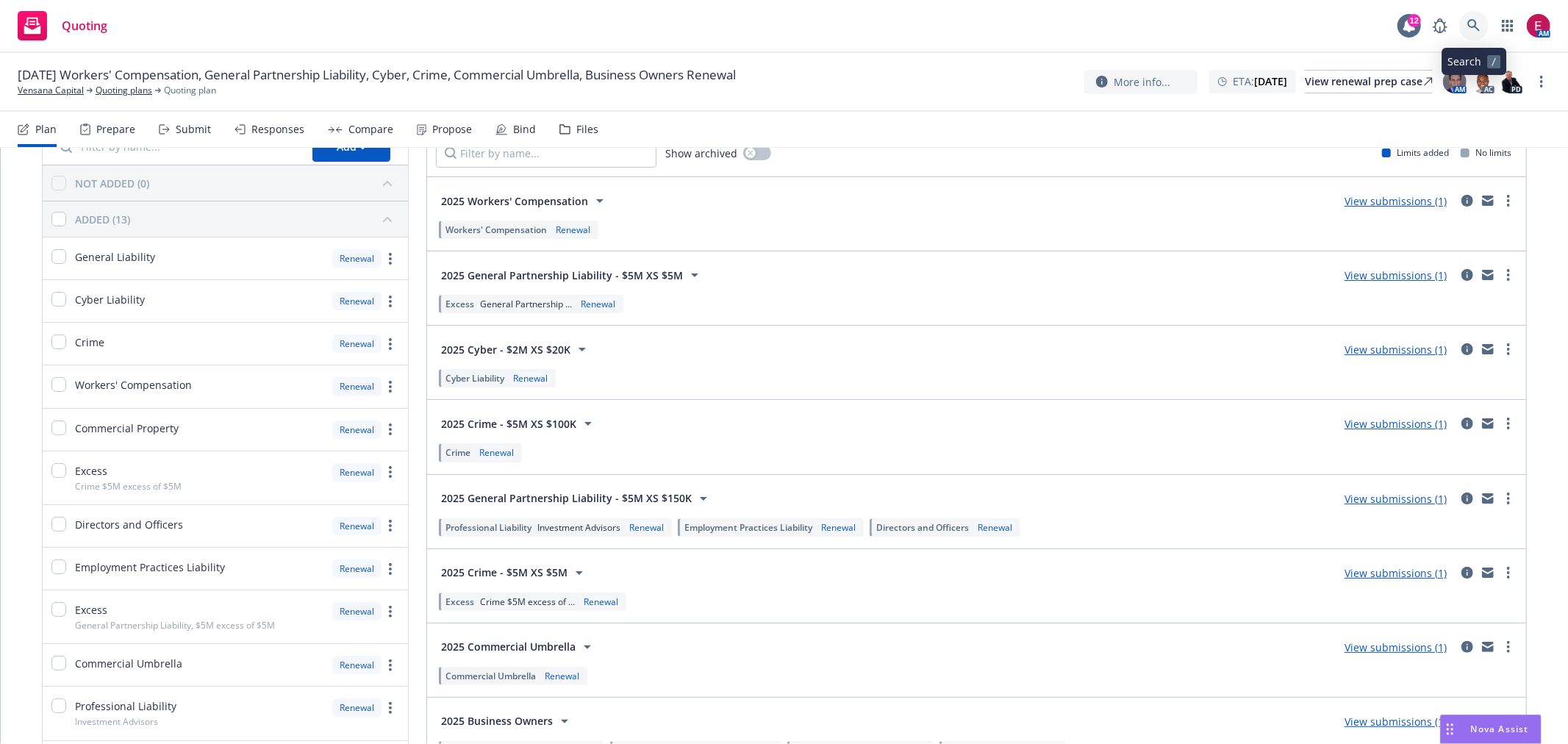
click at [1487, 23] on link at bounding box center [1474, 25] width 30 height 30
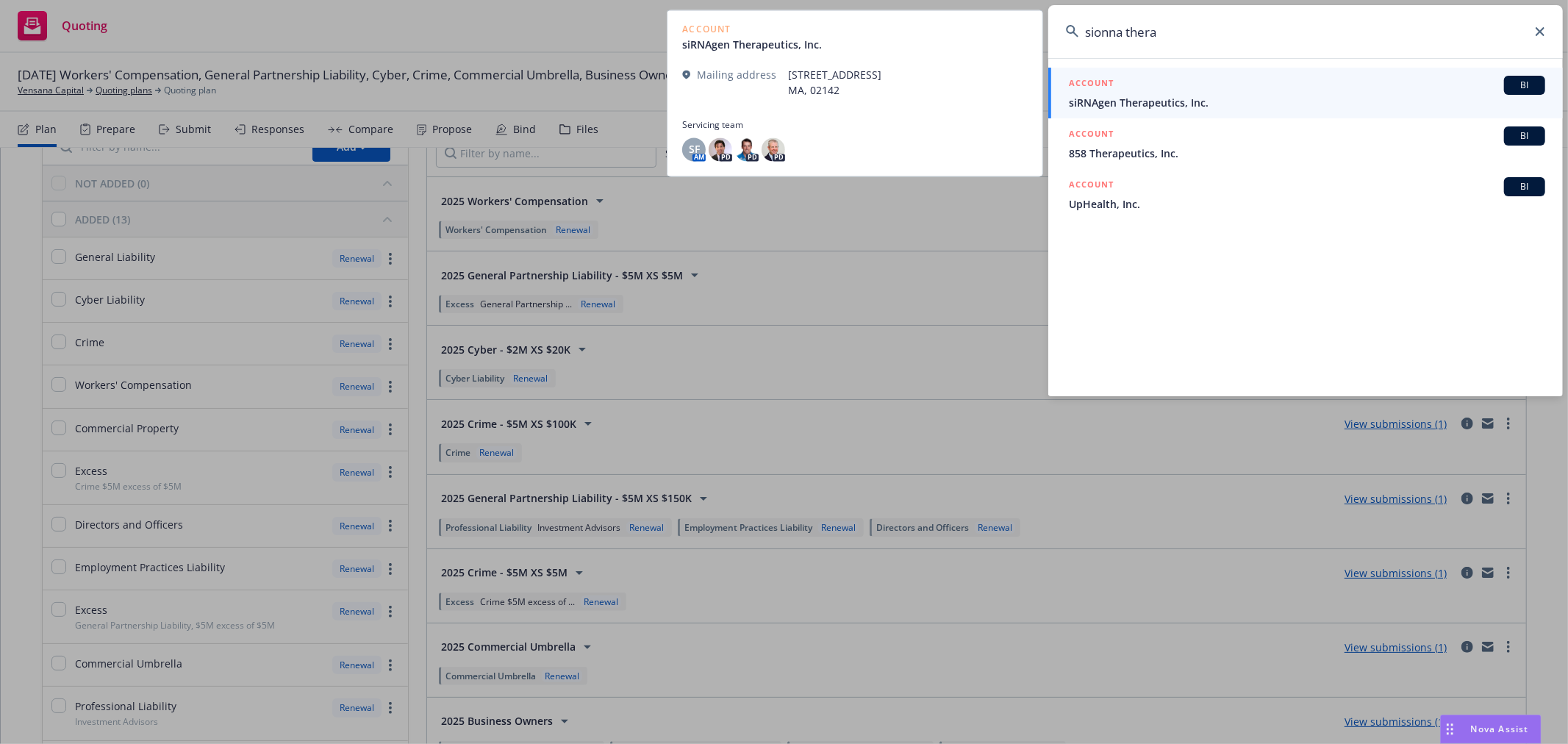
type input "sionna thera"
click at [1240, 88] on div "ACCOUNT BI" at bounding box center [1308, 85] width 477 height 19
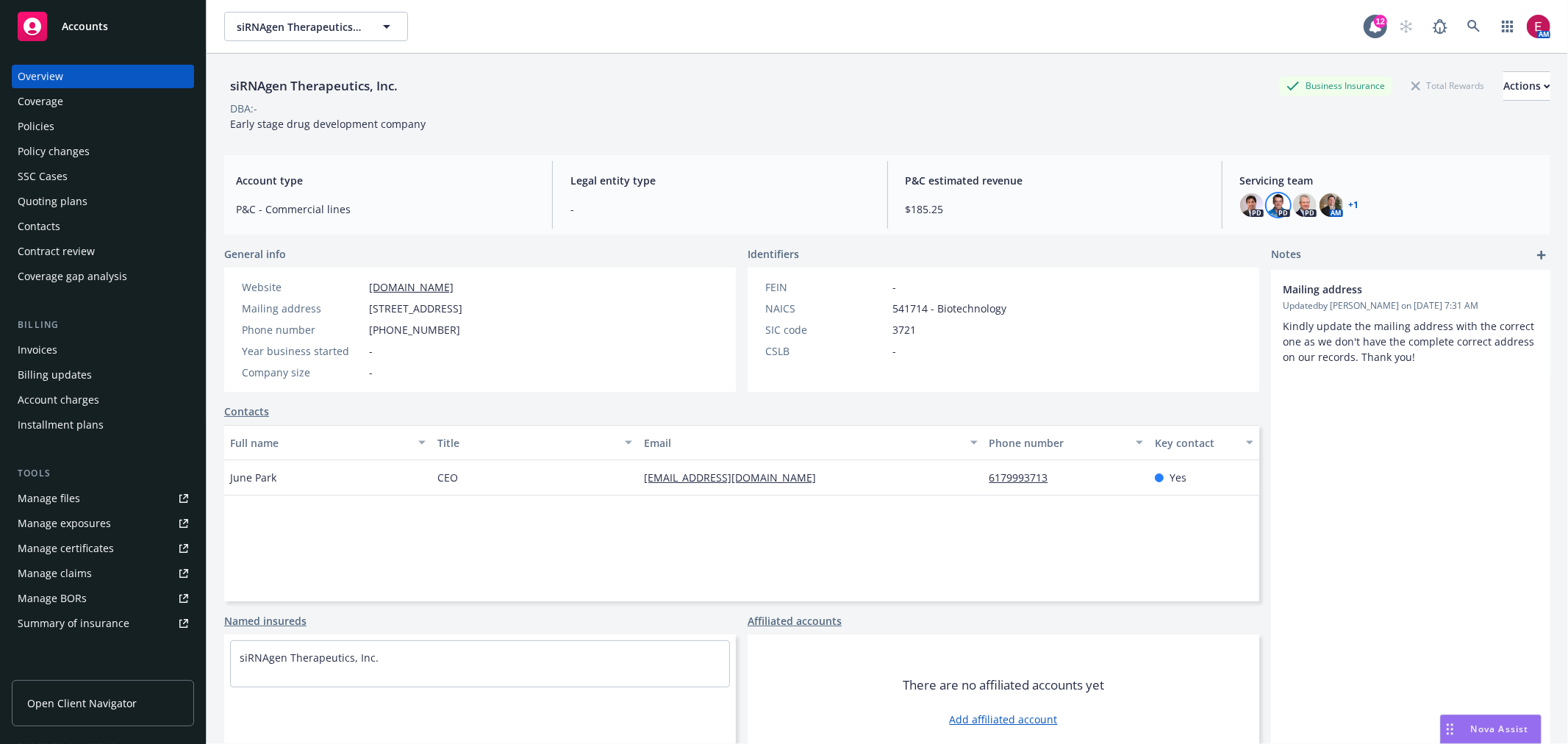
click at [1269, 203] on img at bounding box center [1278, 205] width 24 height 24
click at [1471, 21] on link at bounding box center [1474, 26] width 30 height 30
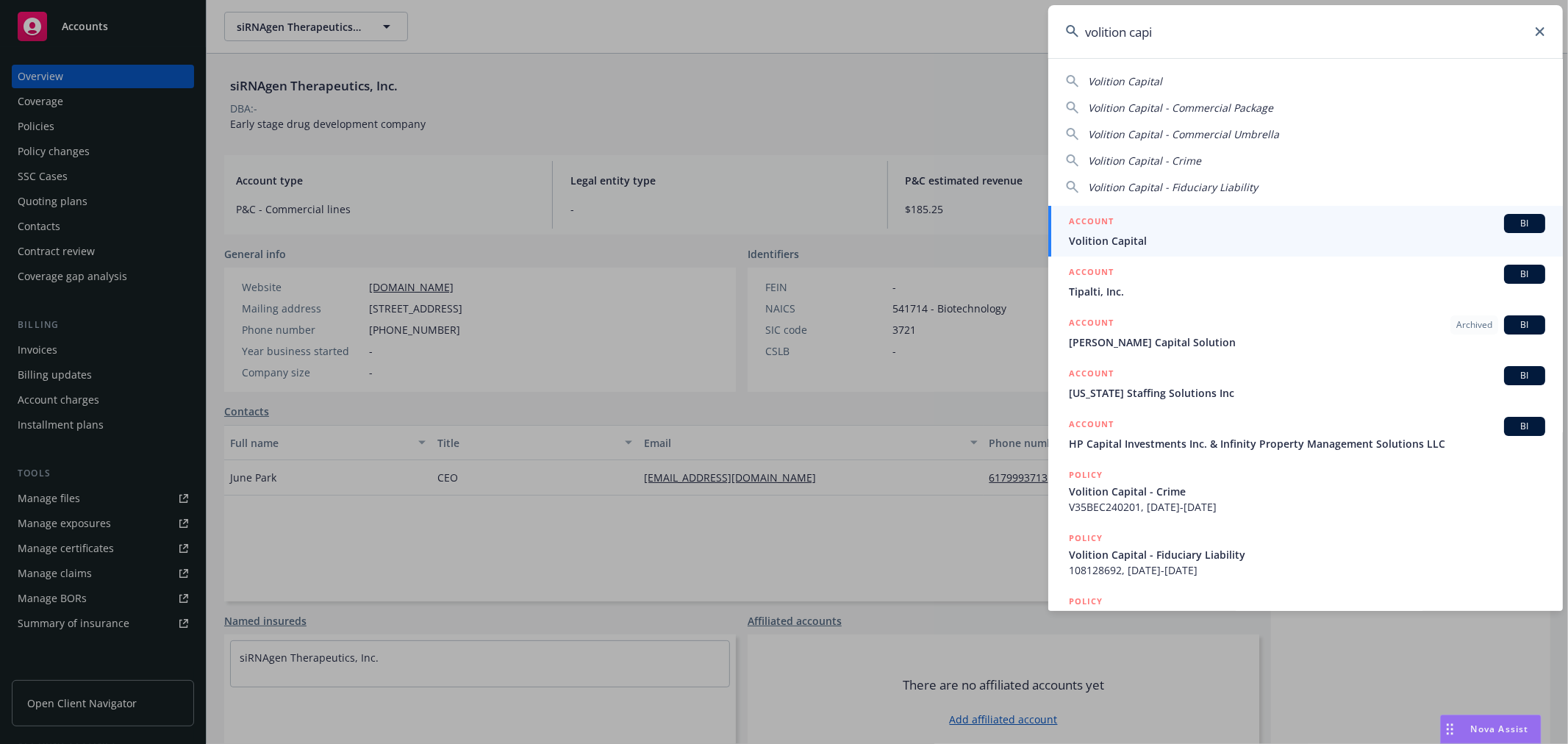
type input "volition capi"
click at [1259, 239] on span "Volition Capital" at bounding box center [1308, 241] width 477 height 15
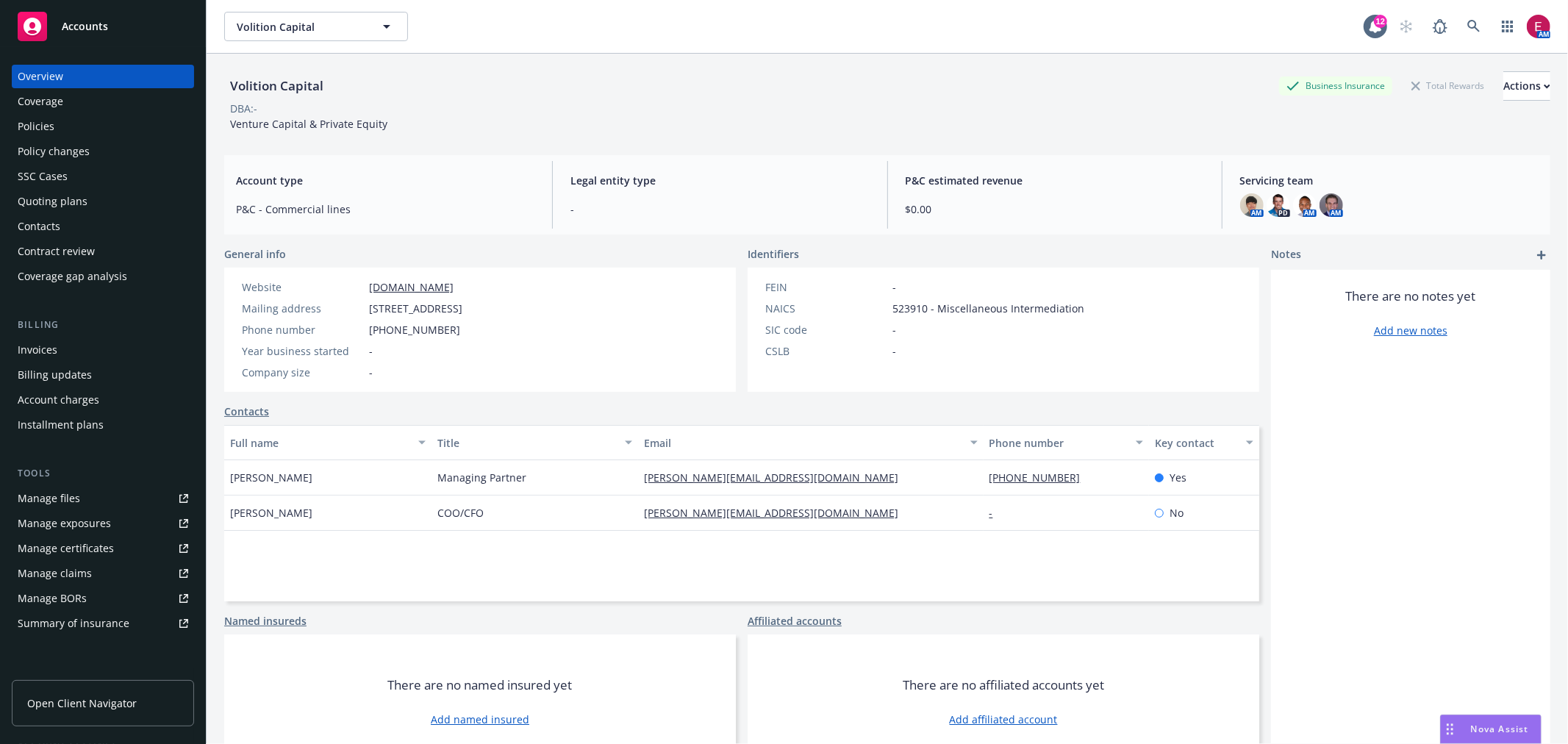
click at [120, 128] on div "Policies" at bounding box center [103, 126] width 171 height 24
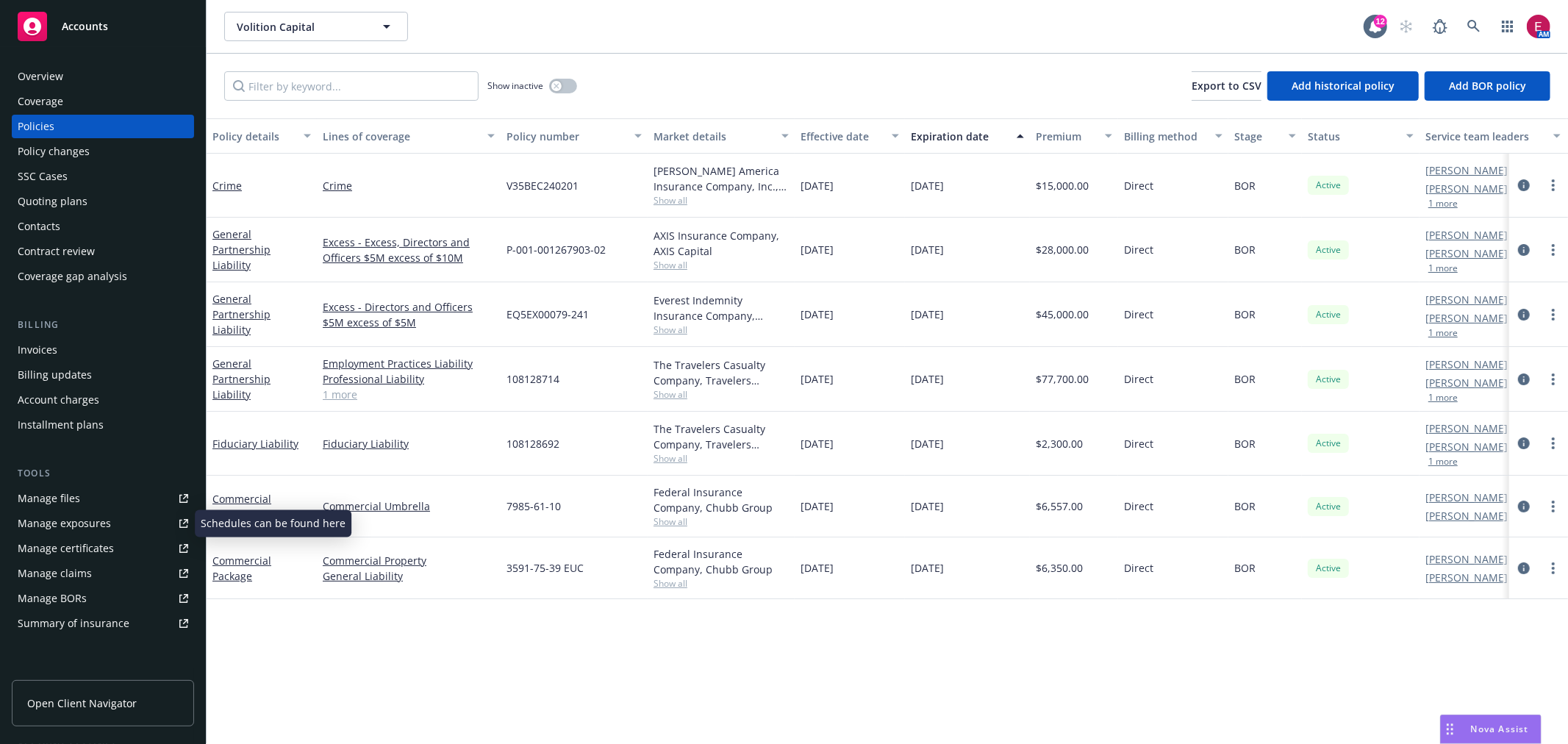
click at [113, 495] on link "Manage files" at bounding box center [102, 498] width 182 height 24
click at [245, 563] on link "Commercial Package" at bounding box center [241, 568] width 59 height 30
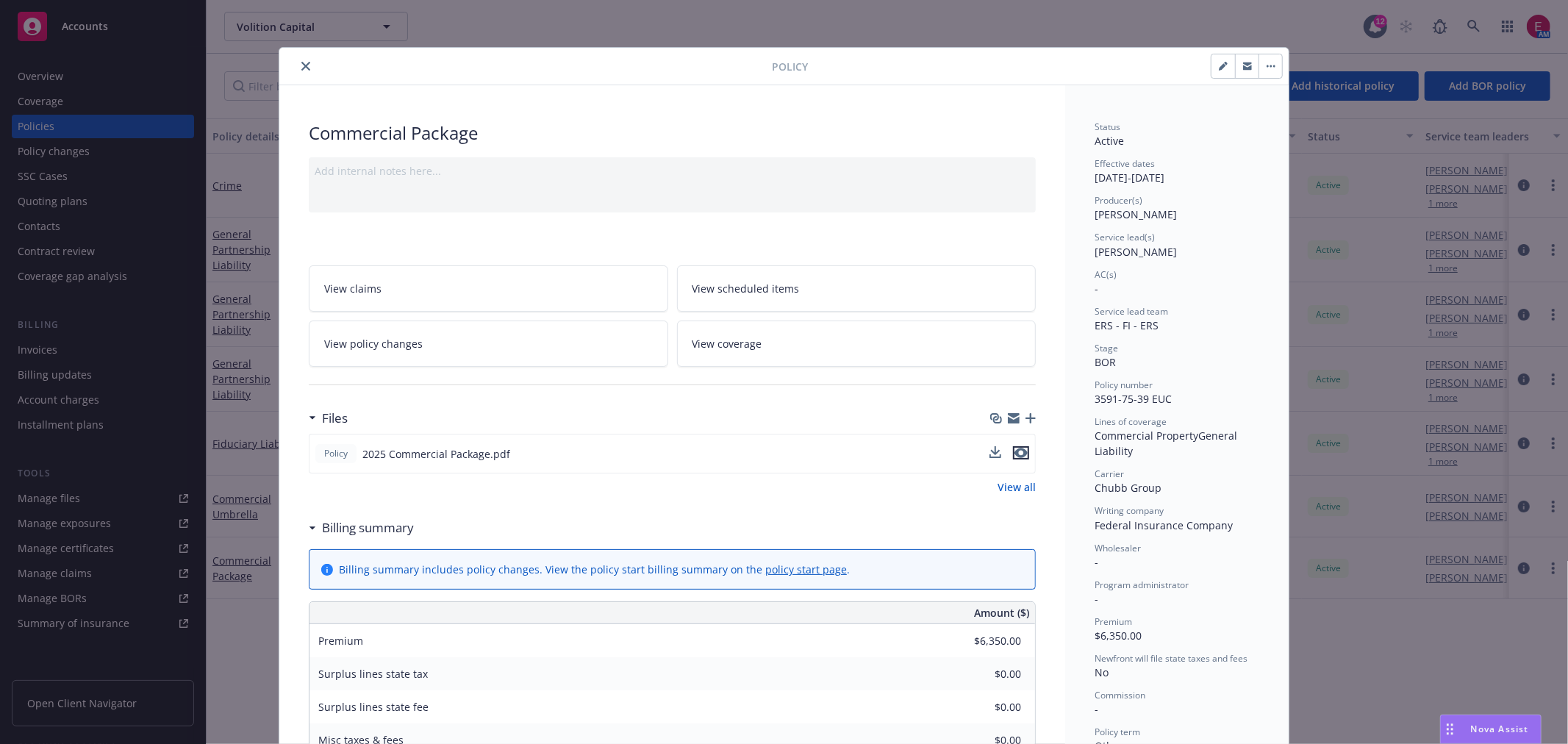
click at [1014, 449] on icon "preview file" at bounding box center [1020, 453] width 13 height 11
click at [1471, 30] on div "Policy Commercial Package Add internal notes here... View claims View scheduled…" at bounding box center [784, 372] width 1568 height 744
click at [1480, 24] on div "Policy Commercial Package Add internal notes here... View claims View scheduled…" at bounding box center [784, 372] width 1568 height 744
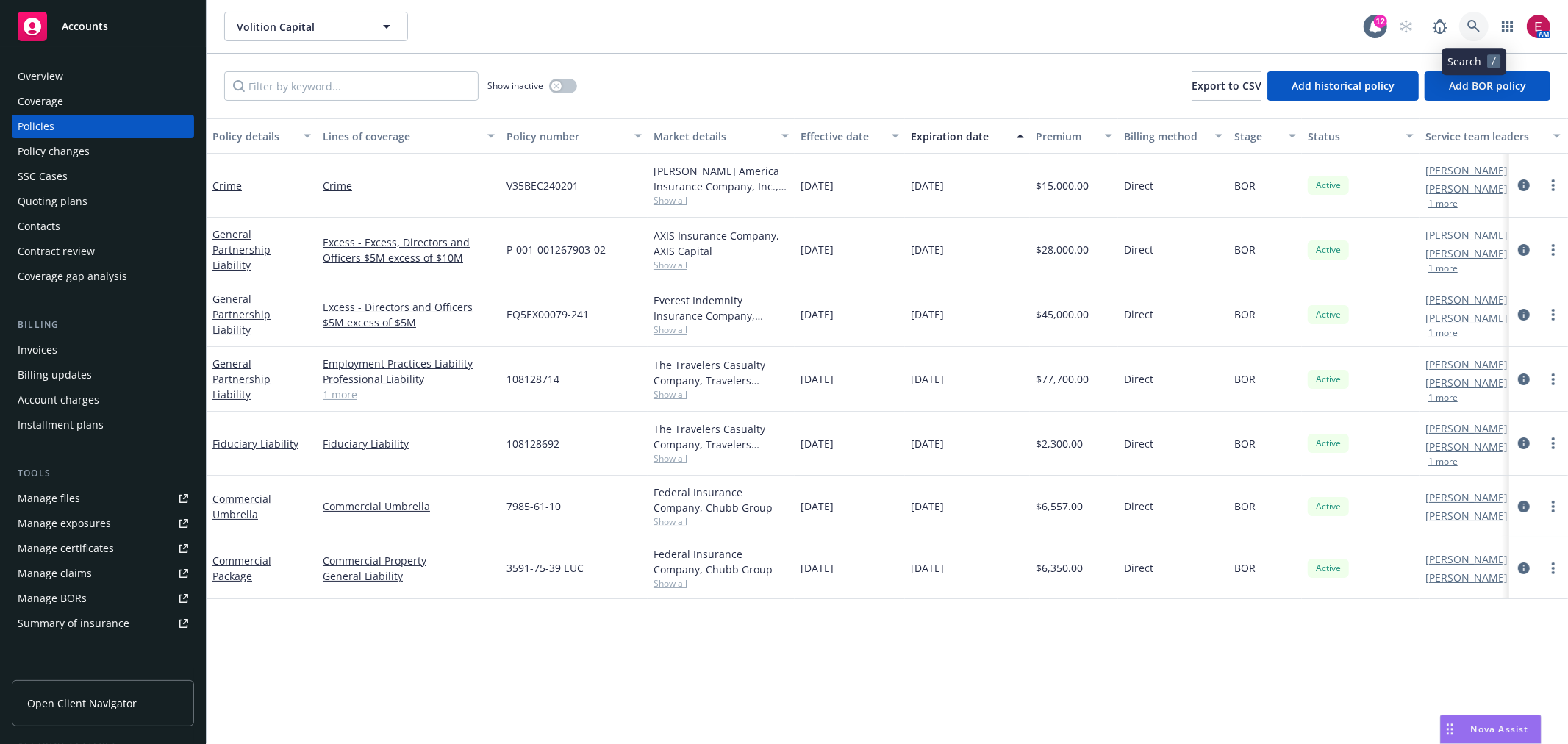
click at [1480, 24] on link at bounding box center [1474, 26] width 30 height 30
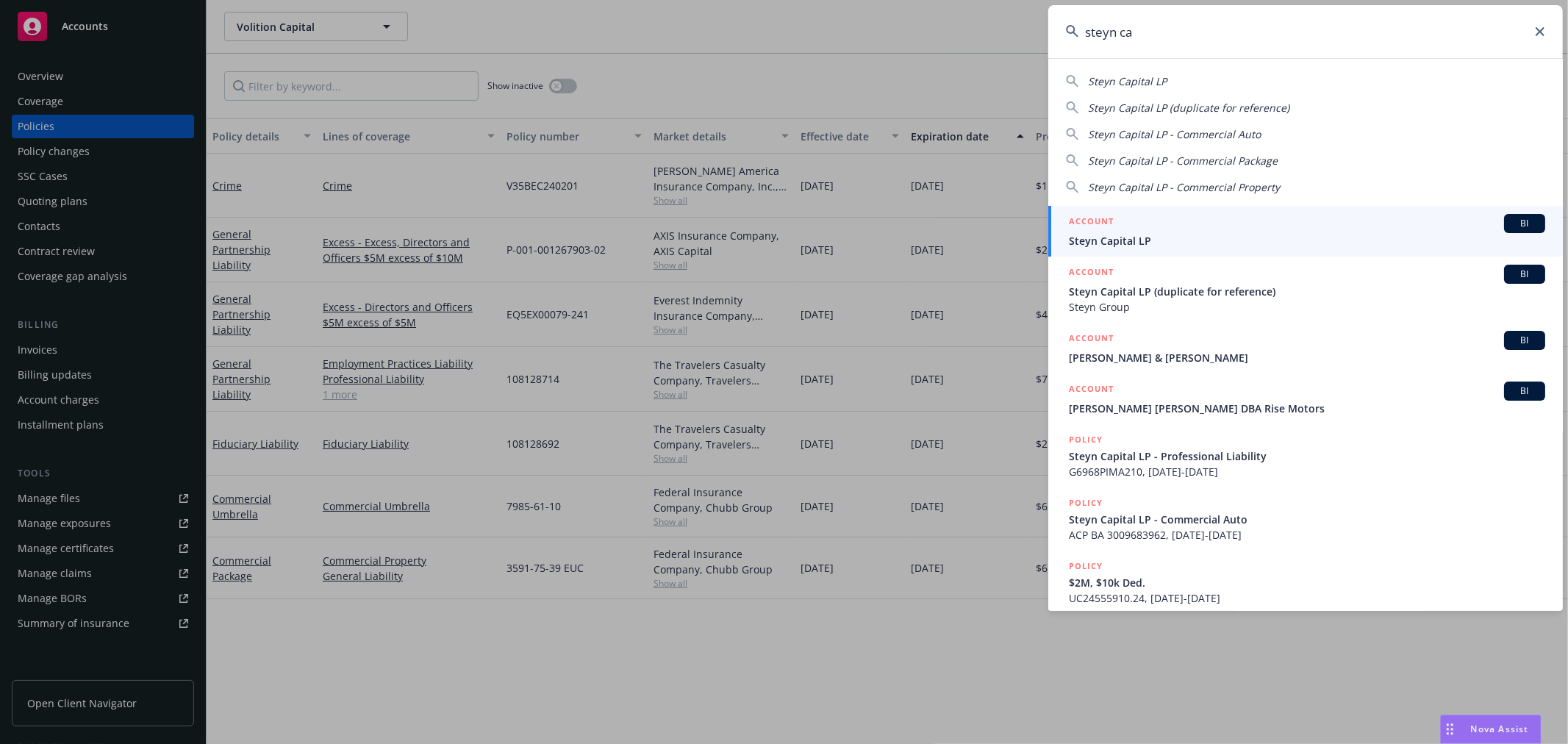
type input "steyn ca"
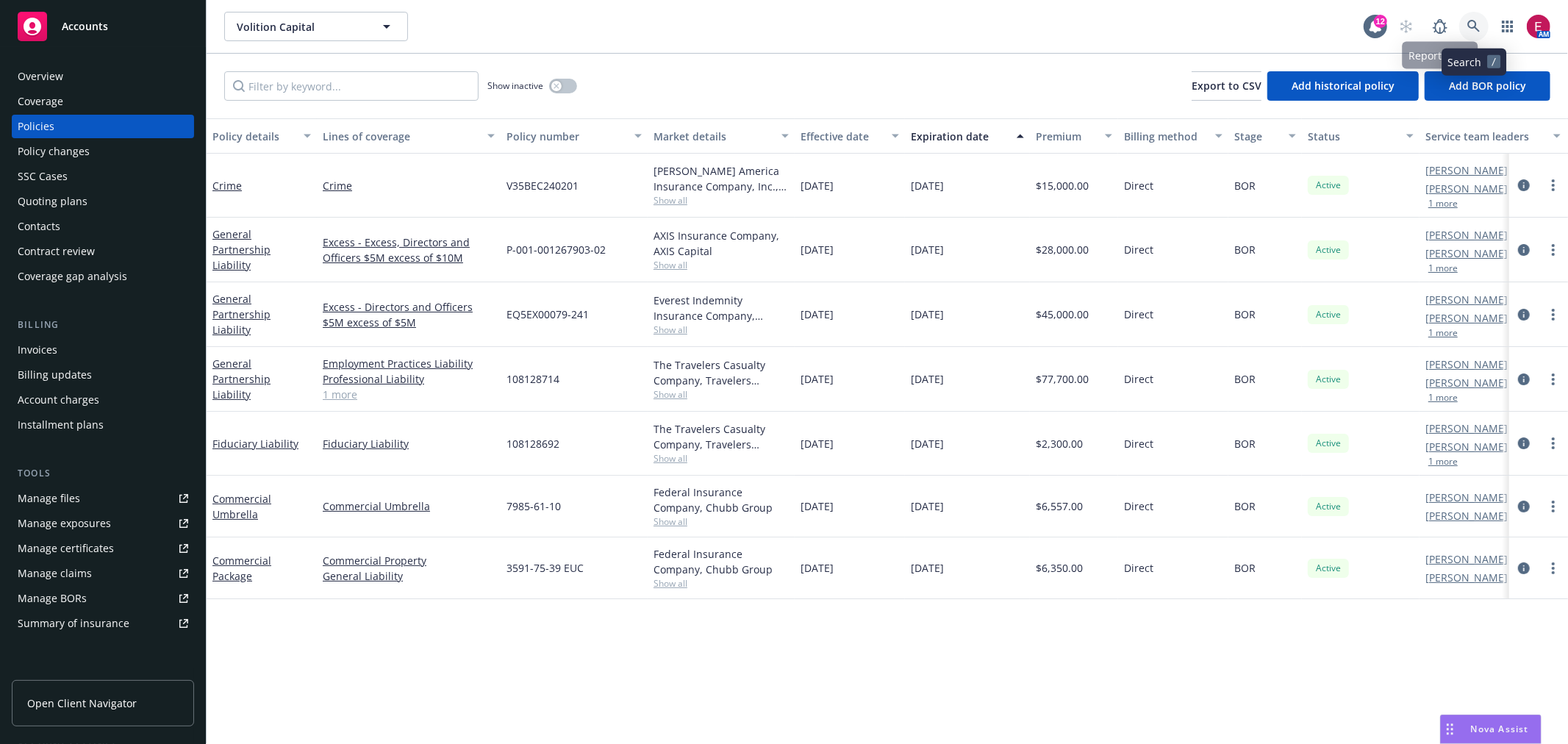
click at [1464, 30] on link at bounding box center [1474, 26] width 30 height 30
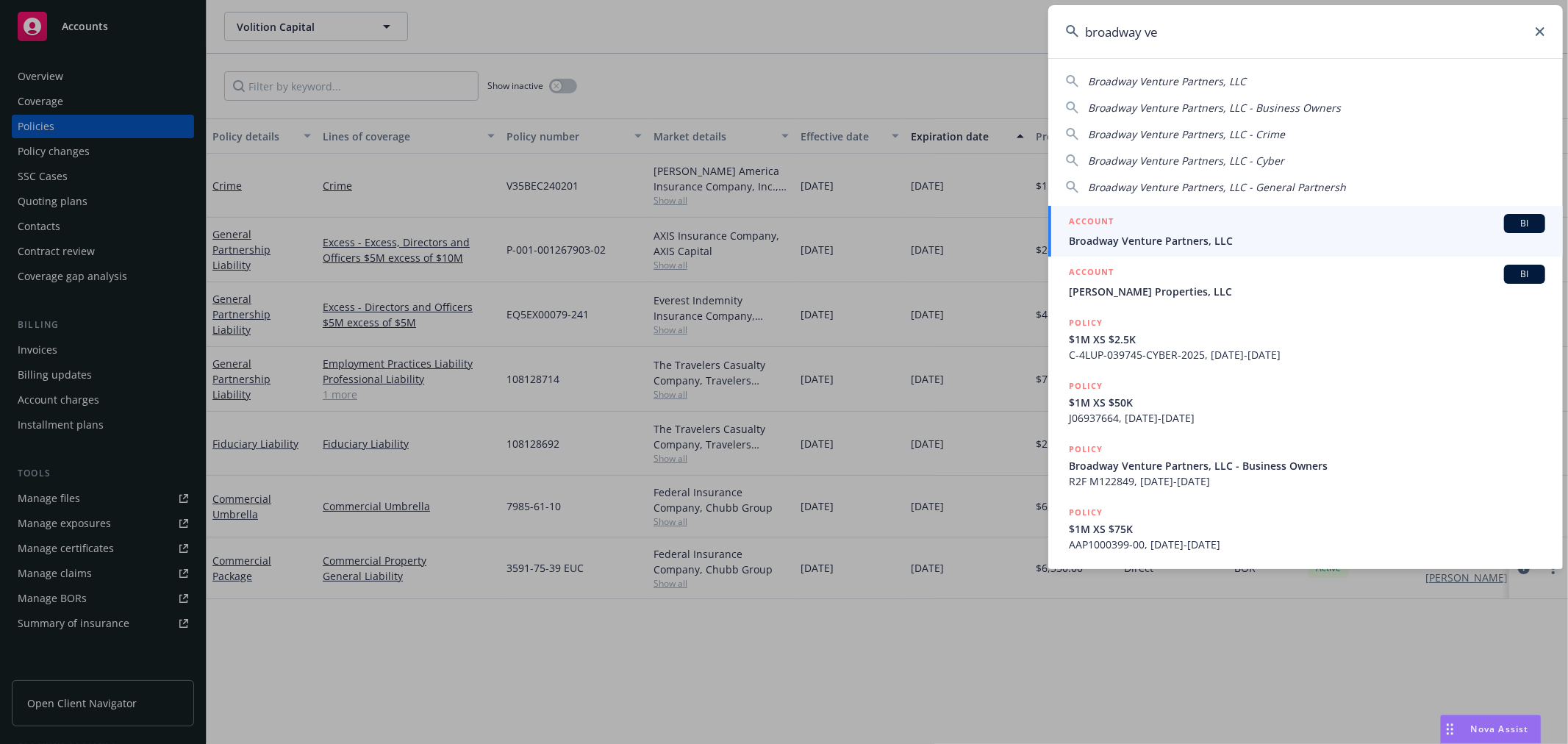
type input "broadway ve"
click at [1180, 209] on link "ACCOUNT BI Broadway Venture Partners, LLC" at bounding box center [1305, 231] width 515 height 51
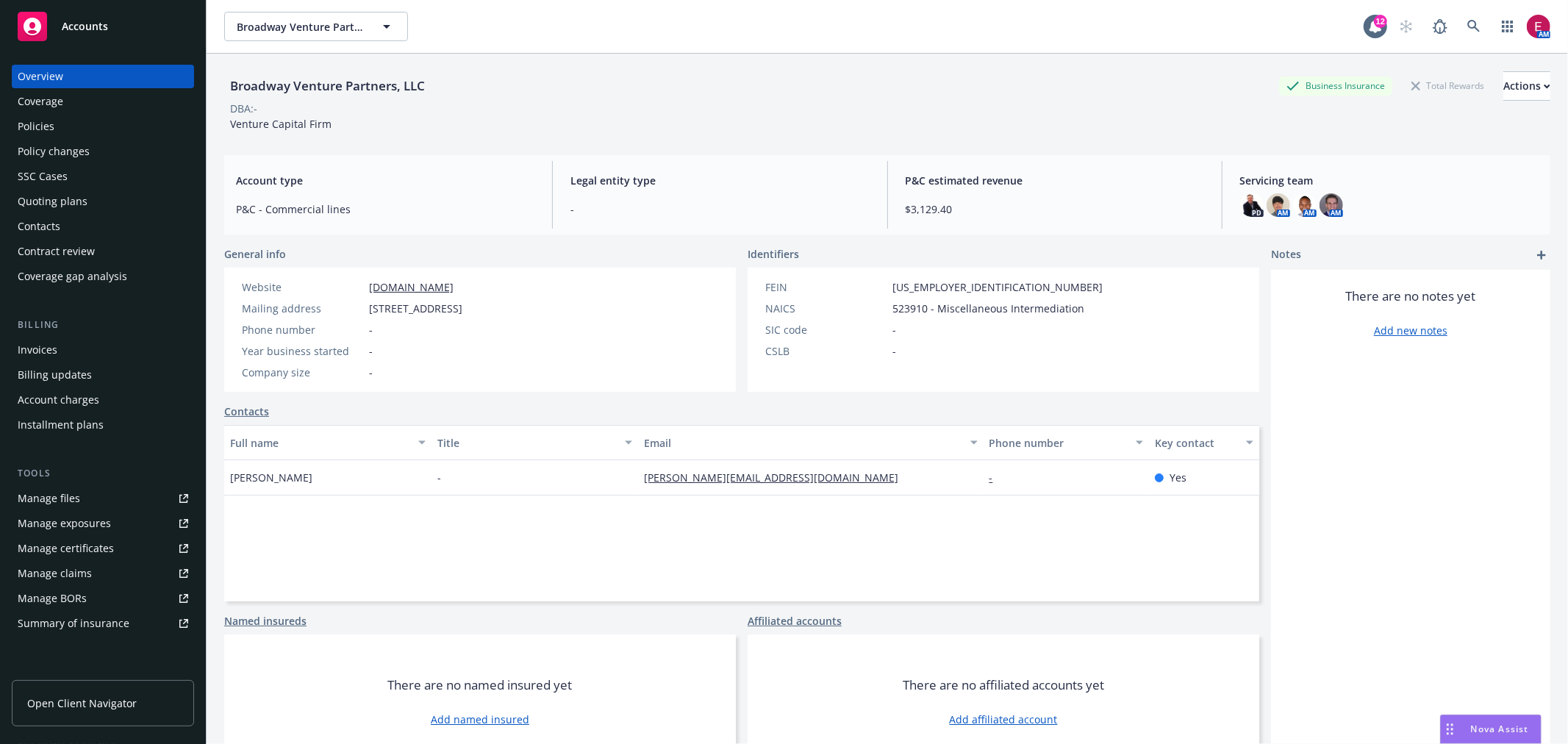
click at [591, 116] on div "Broadway Venture Partners, LLC Business Insurance Total Rewards Actions DBA: - …" at bounding box center [886, 101] width 1326 height 60
click at [68, 126] on div "Policies" at bounding box center [103, 126] width 171 height 24
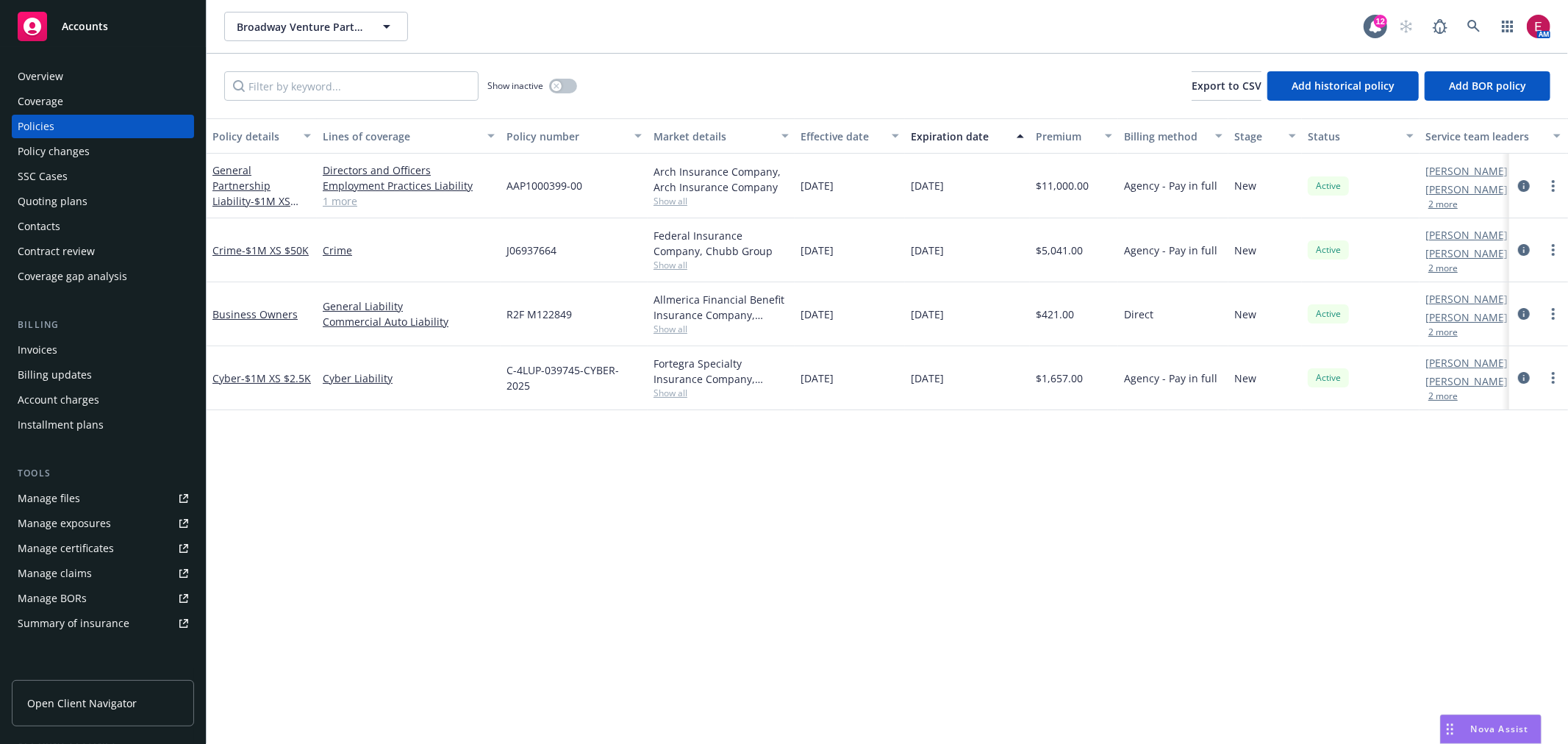
click at [75, 74] on div "Overview" at bounding box center [103, 76] width 171 height 24
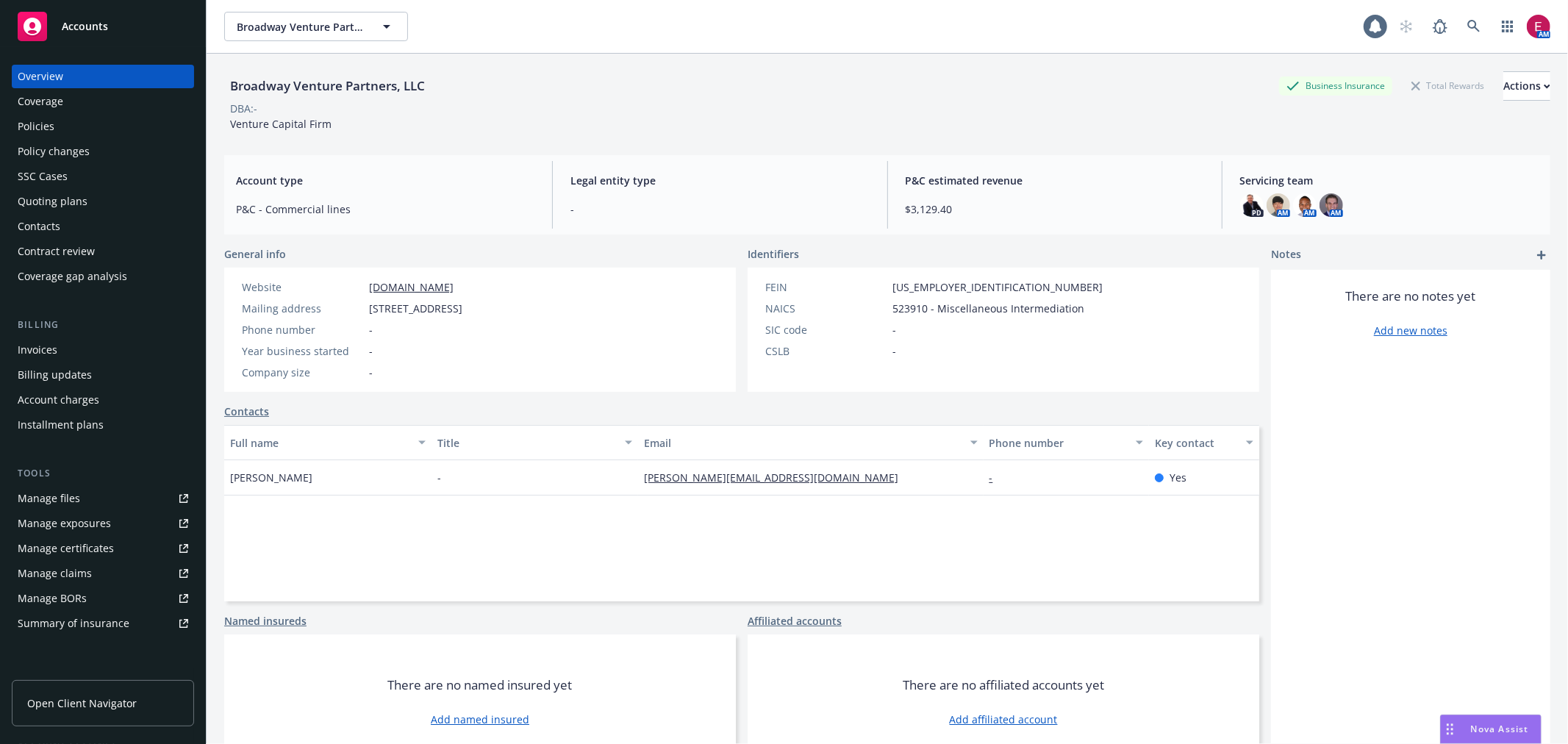
click at [81, 123] on div "Policies" at bounding box center [103, 126] width 171 height 24
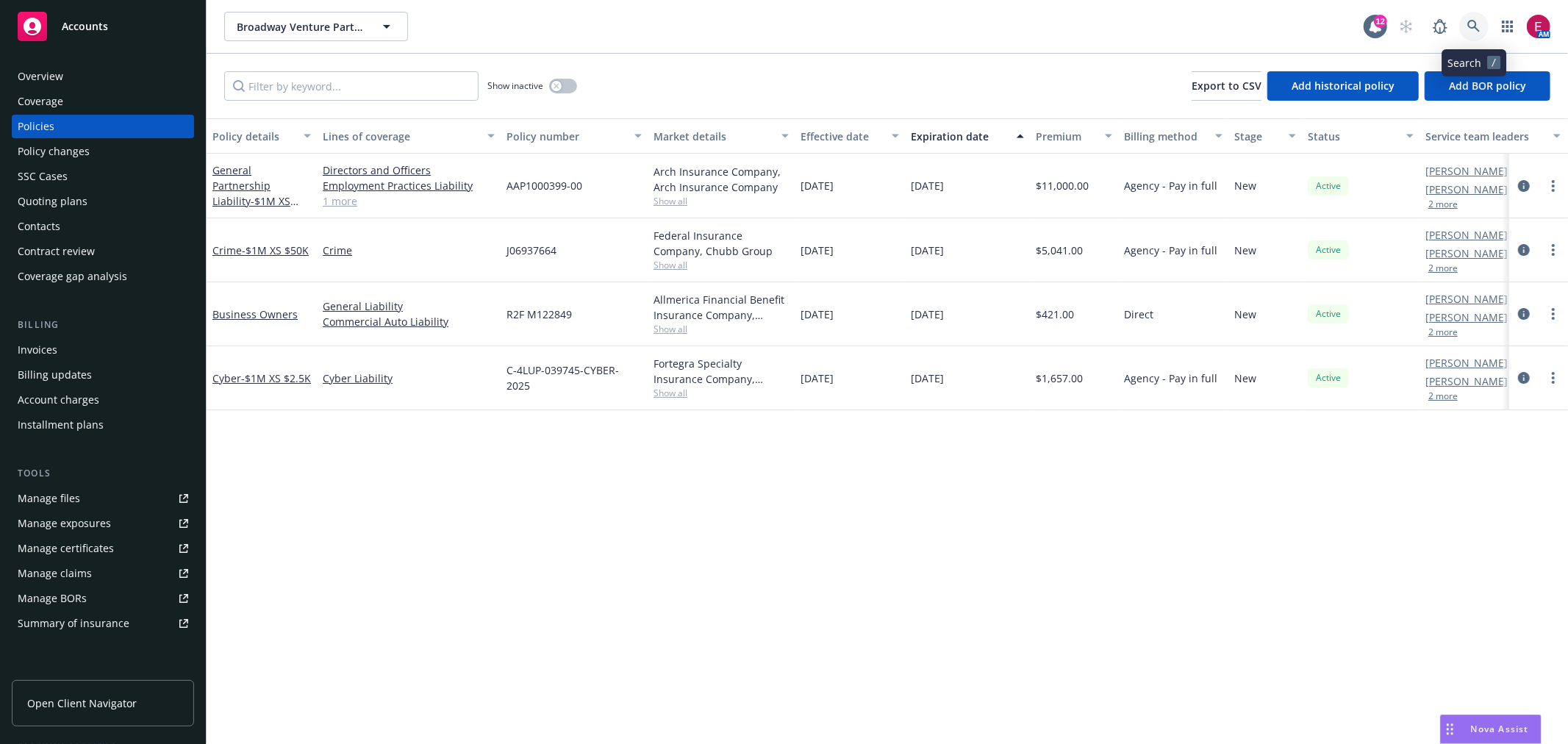
click at [1482, 24] on link at bounding box center [1474, 26] width 30 height 30
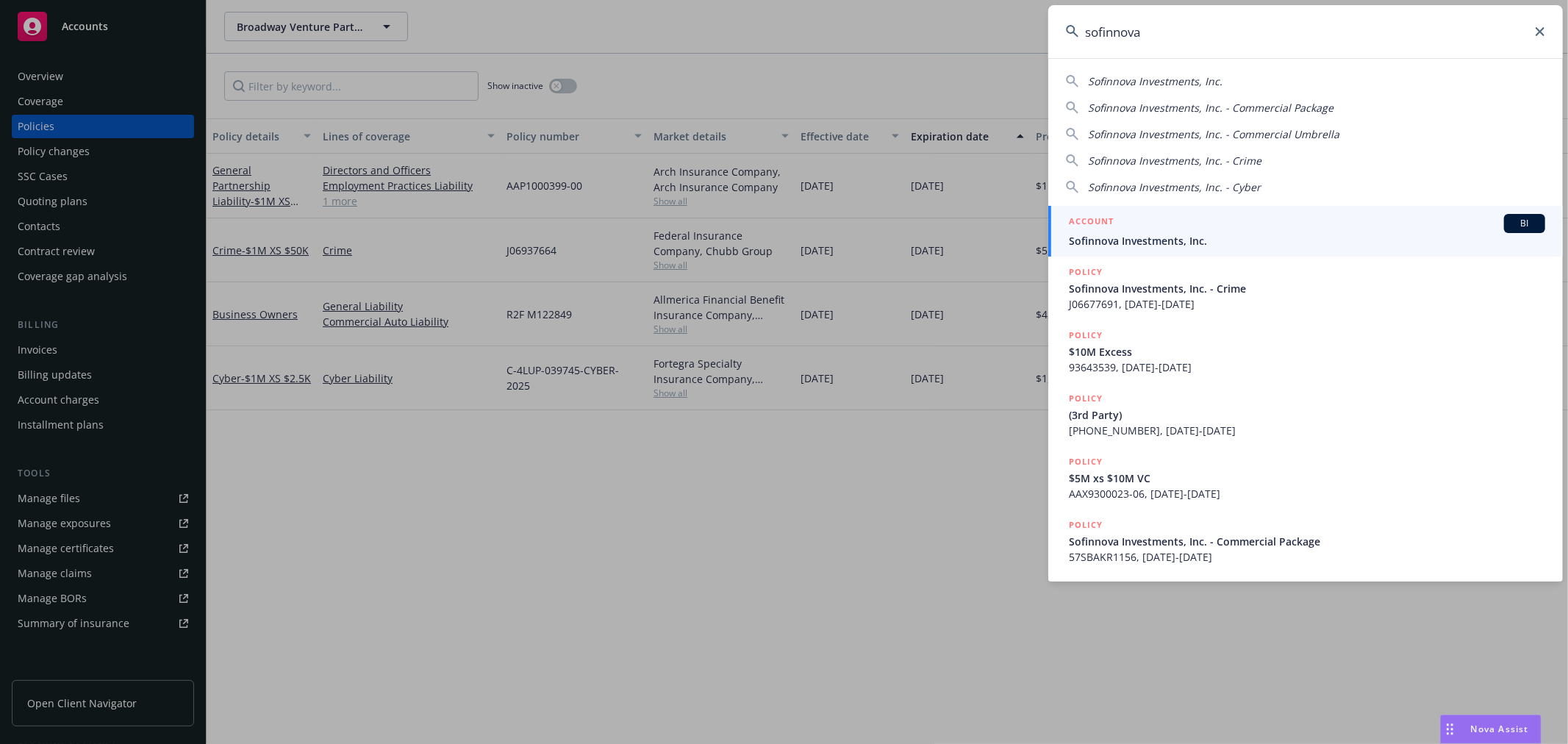
type input "sofinnova"
click at [1209, 244] on span "Sofinnova Investments, Inc." at bounding box center [1308, 241] width 477 height 15
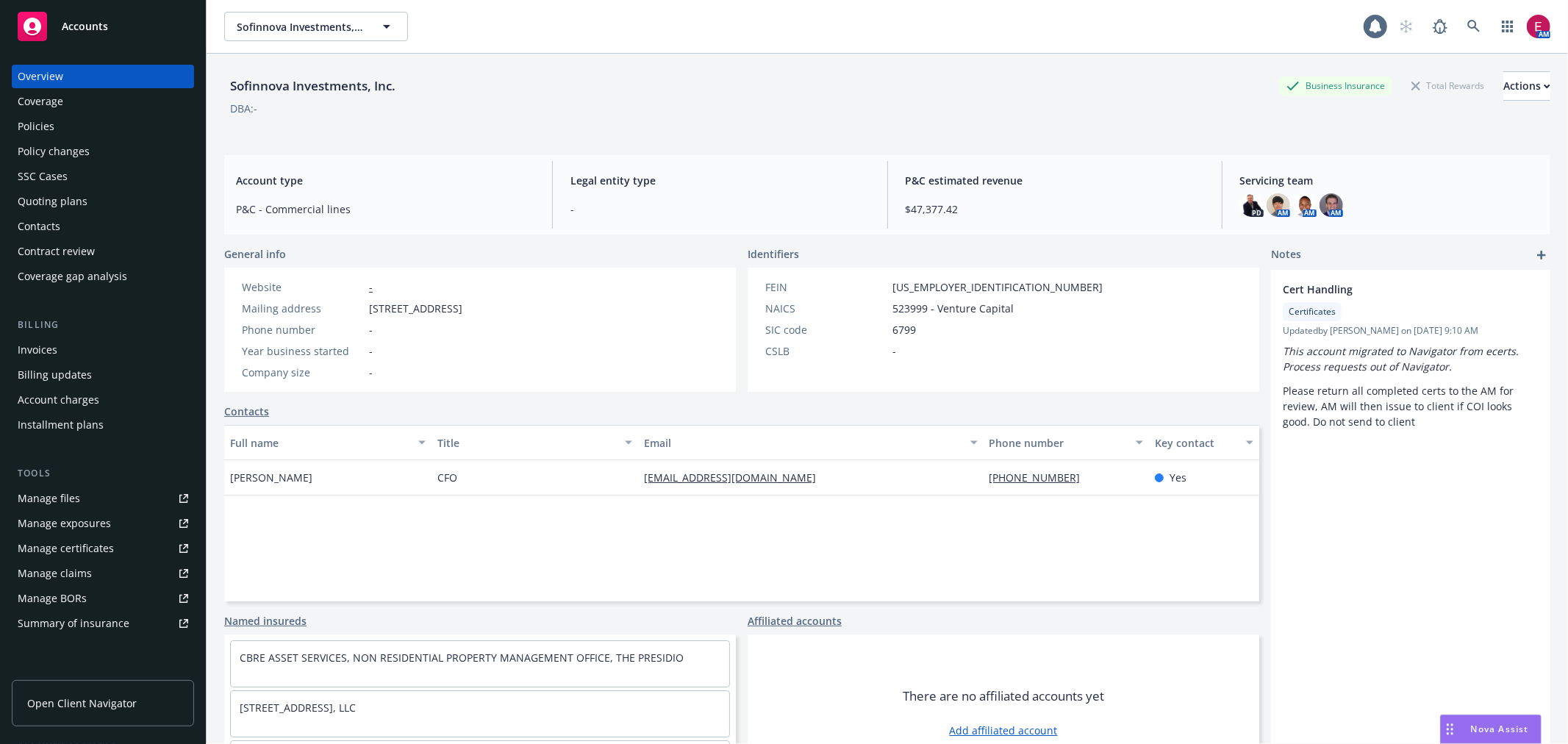
click at [93, 125] on div "Policies" at bounding box center [103, 126] width 171 height 24
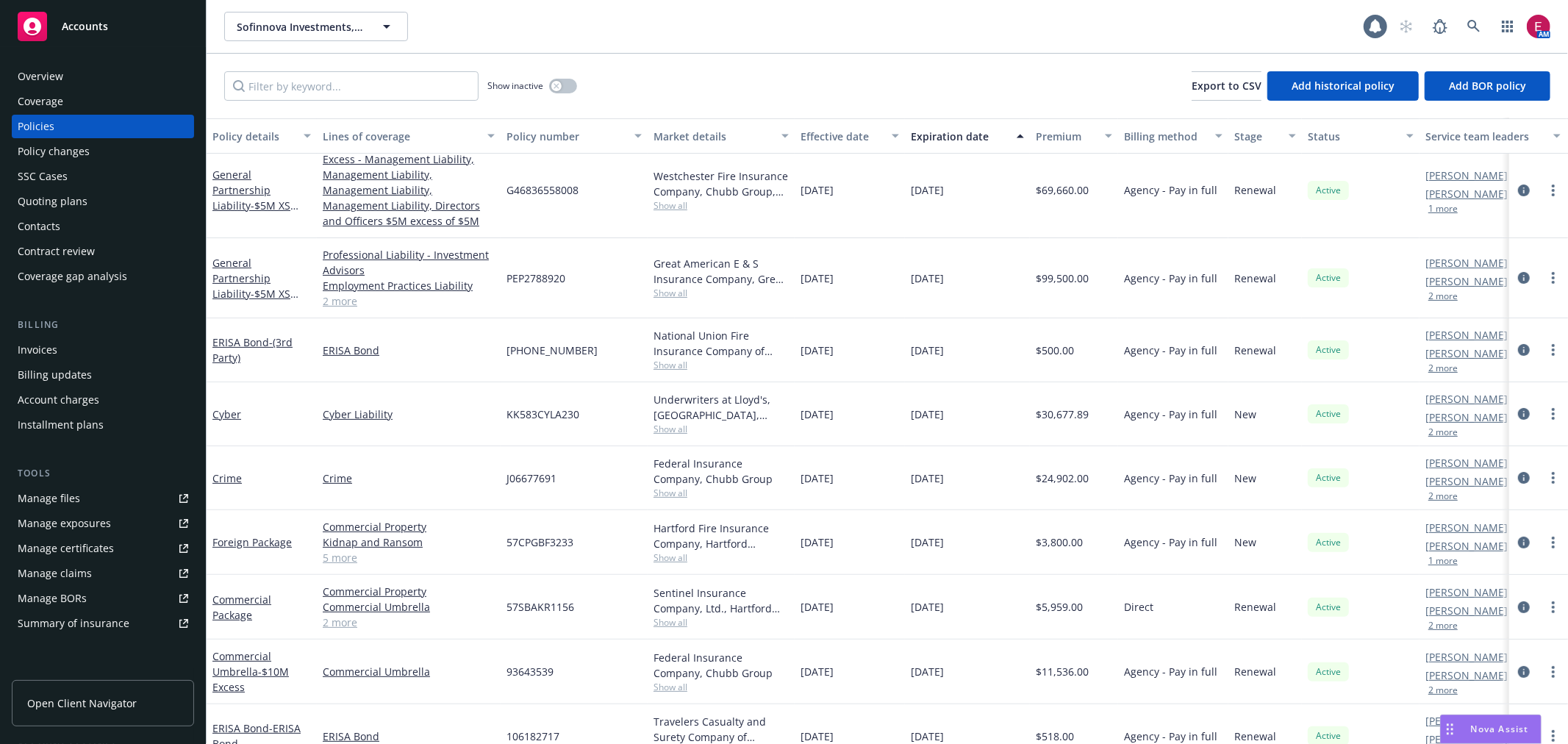
scroll to position [224, 0]
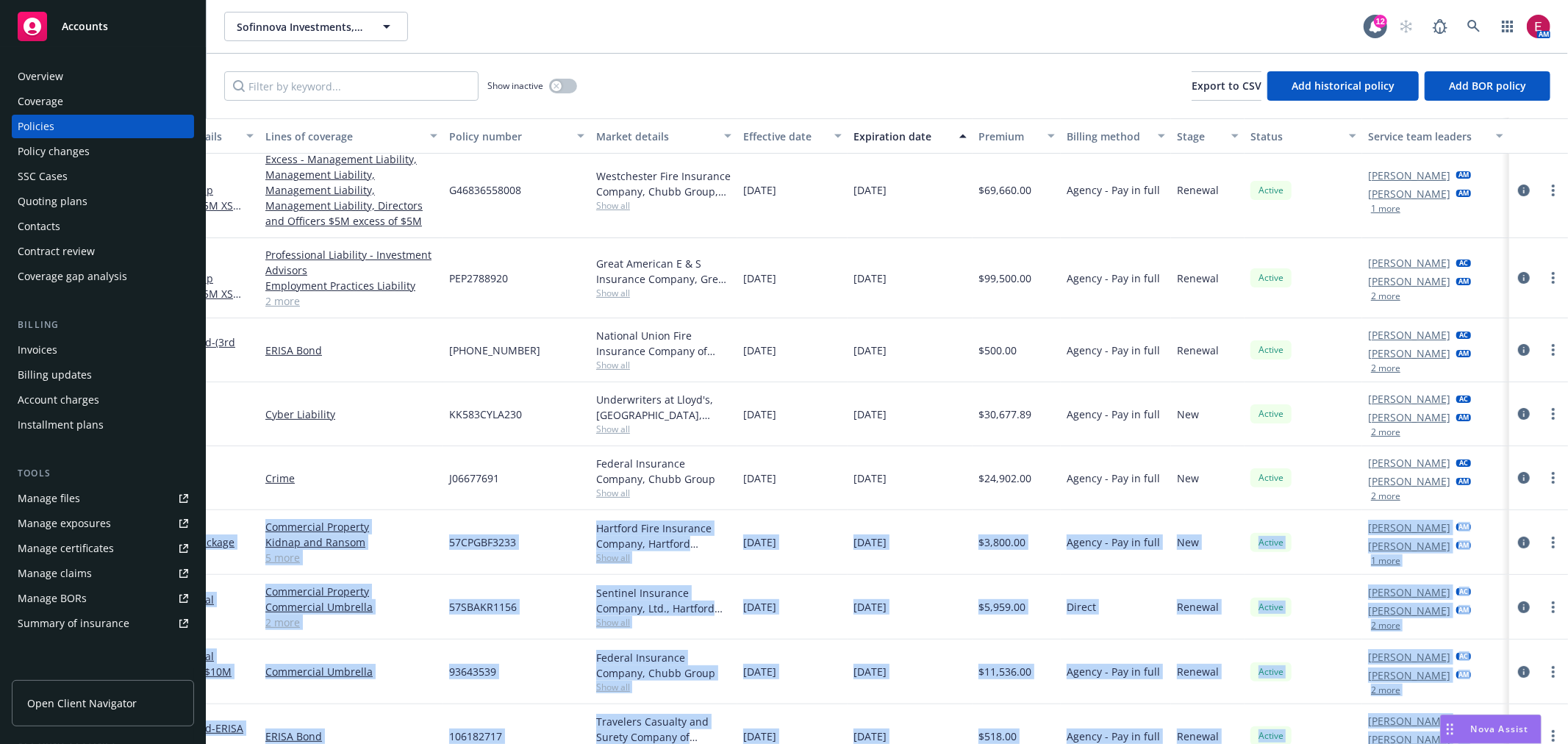
drag, startPoint x: 212, startPoint y: 516, endPoint x: 1567, endPoint y: 730, distance: 1371.8
click at [1567, 730] on div "Policy details Lines of coverage Policy number Market details Effective date Ex…" at bounding box center [887, 430] width 1362 height 625
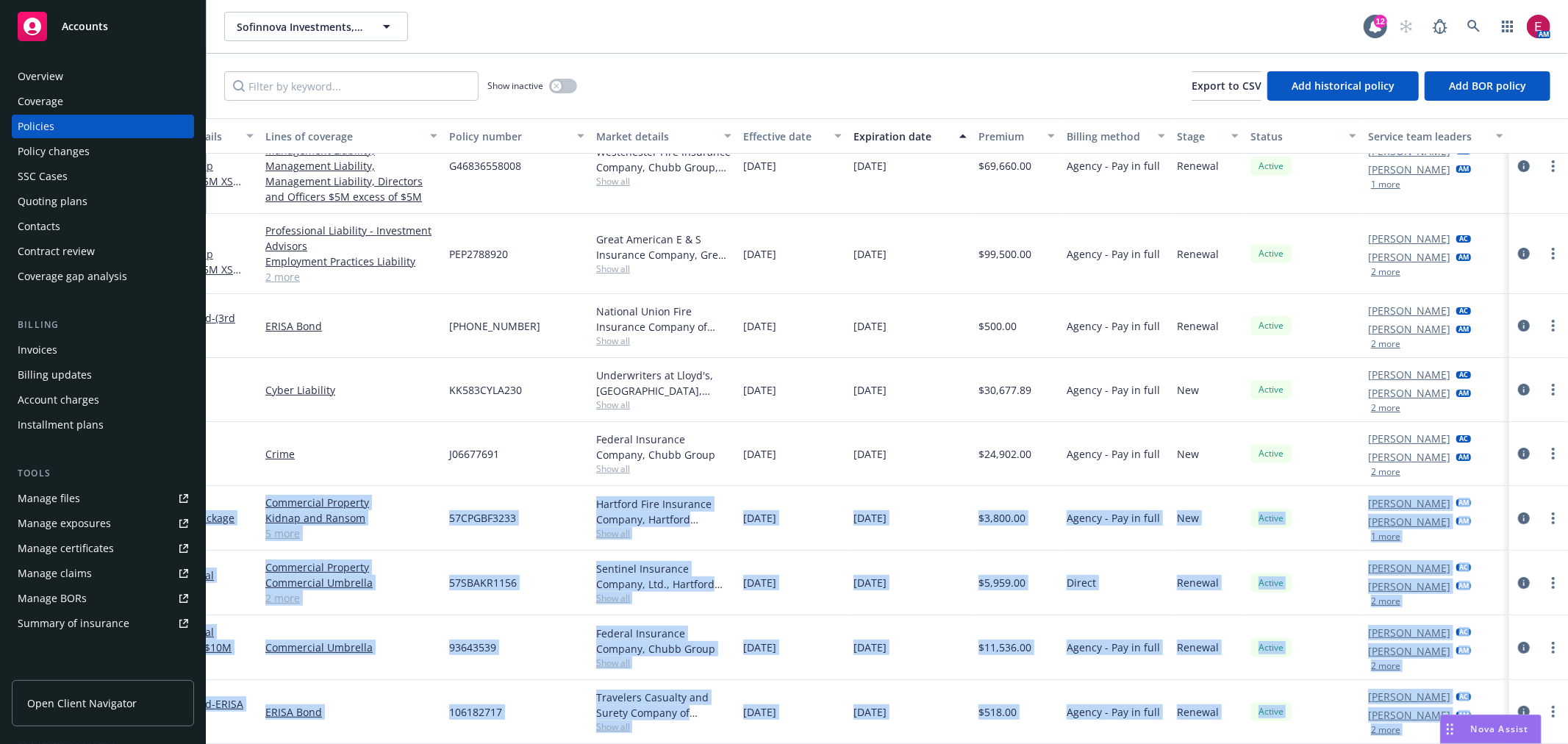
scroll to position [224, 69]
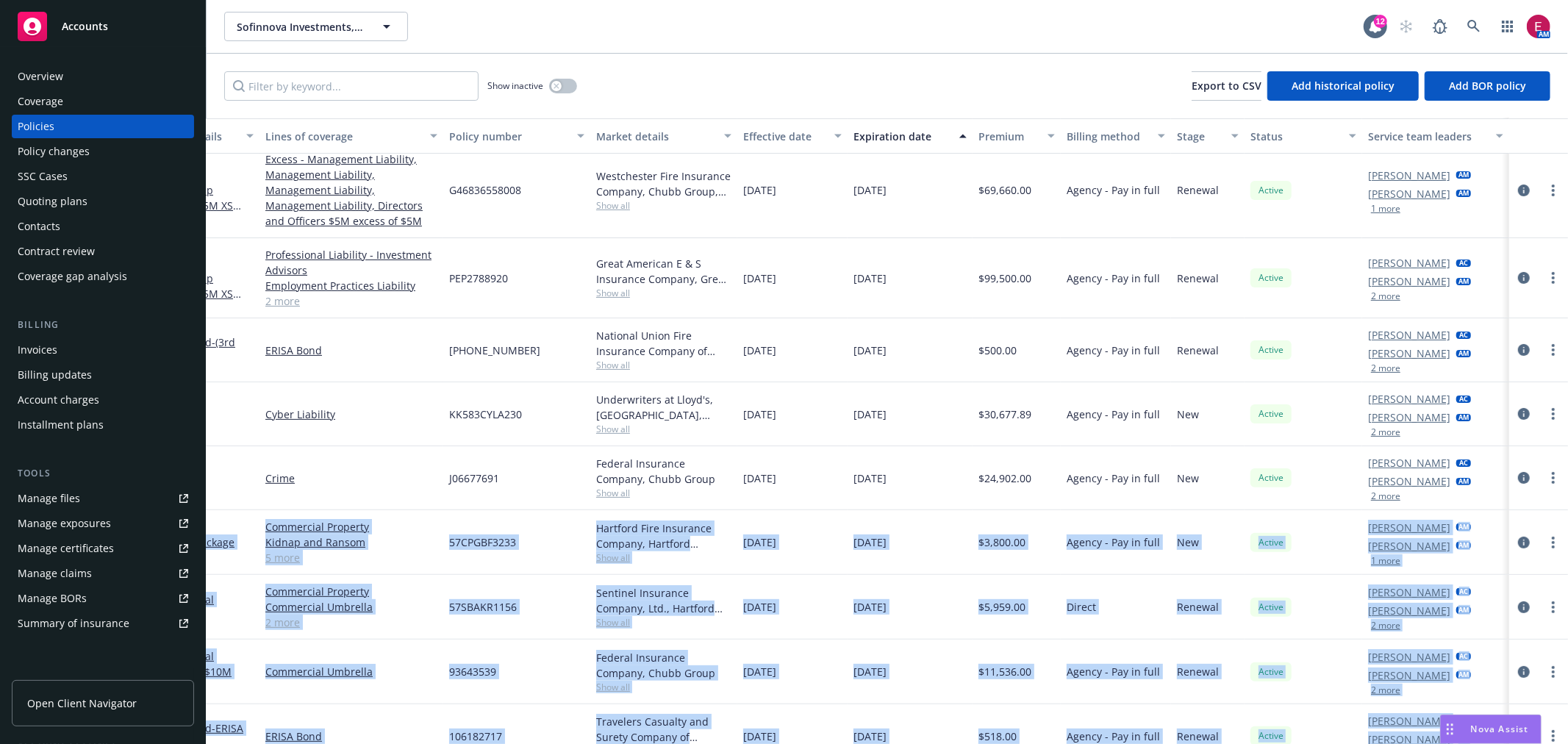
click at [976, 621] on div "$5,959.00" at bounding box center [1017, 607] width 88 height 65
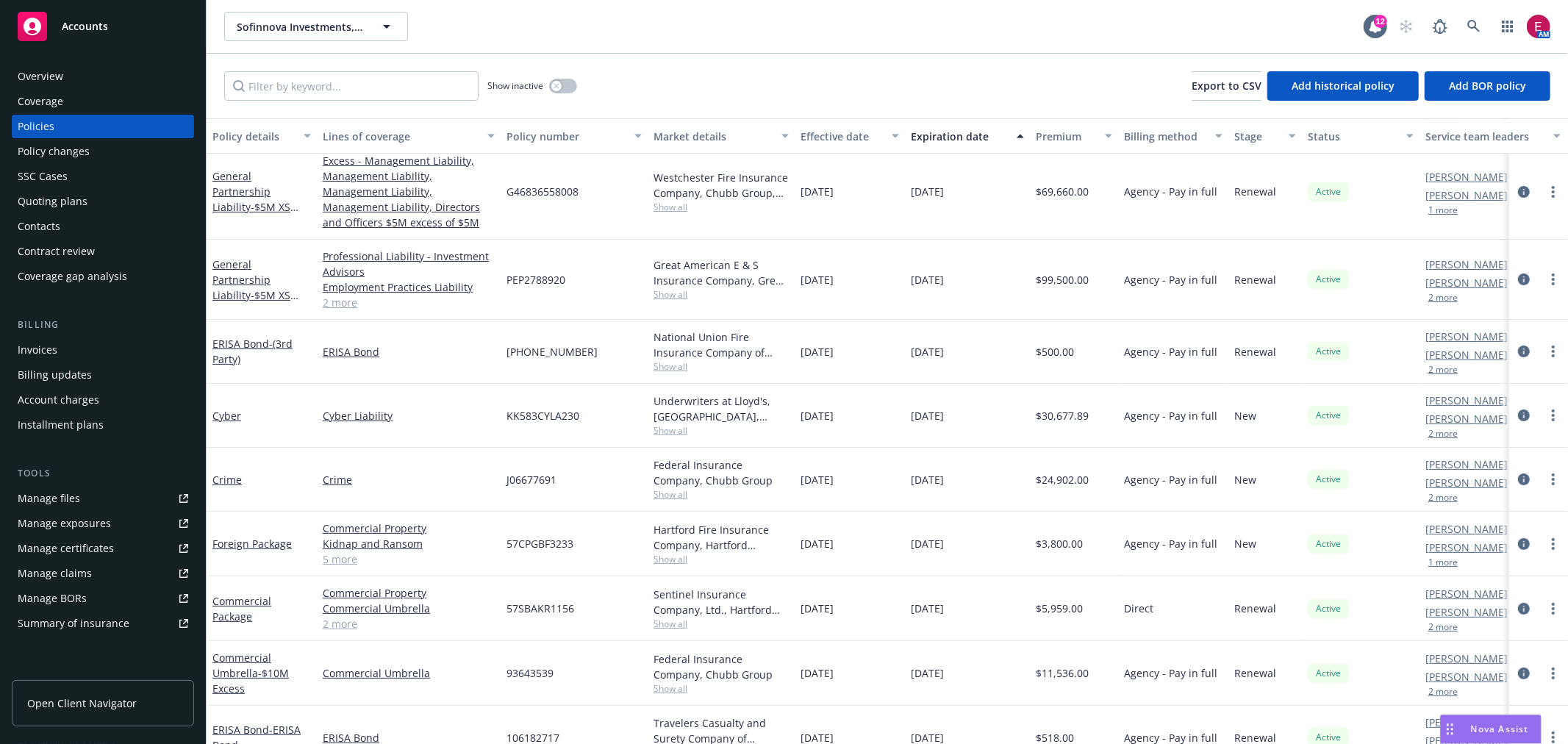
drag, startPoint x: 1117, startPoint y: 635, endPoint x: 758, endPoint y: 611, distance: 359.8
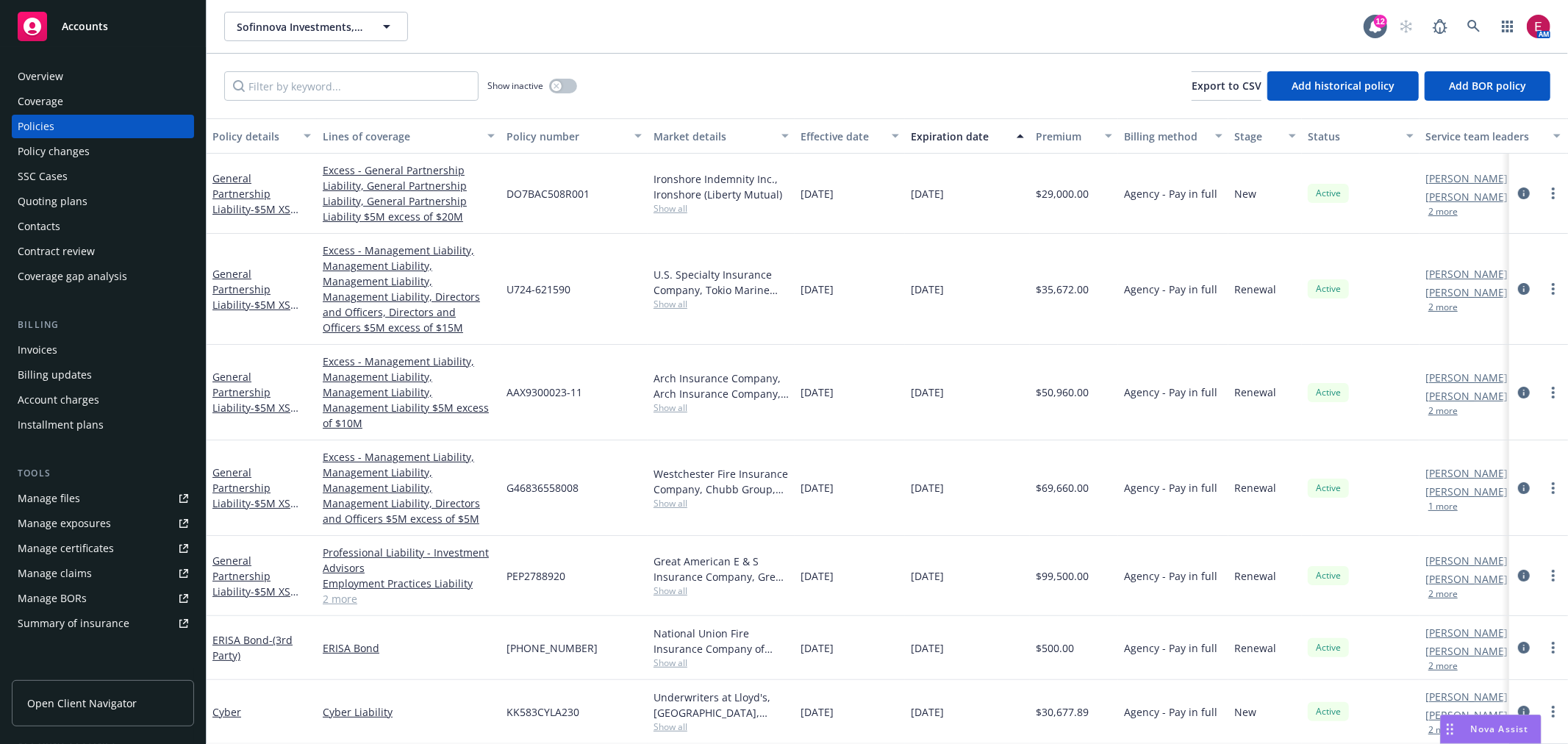
scroll to position [224, 0]
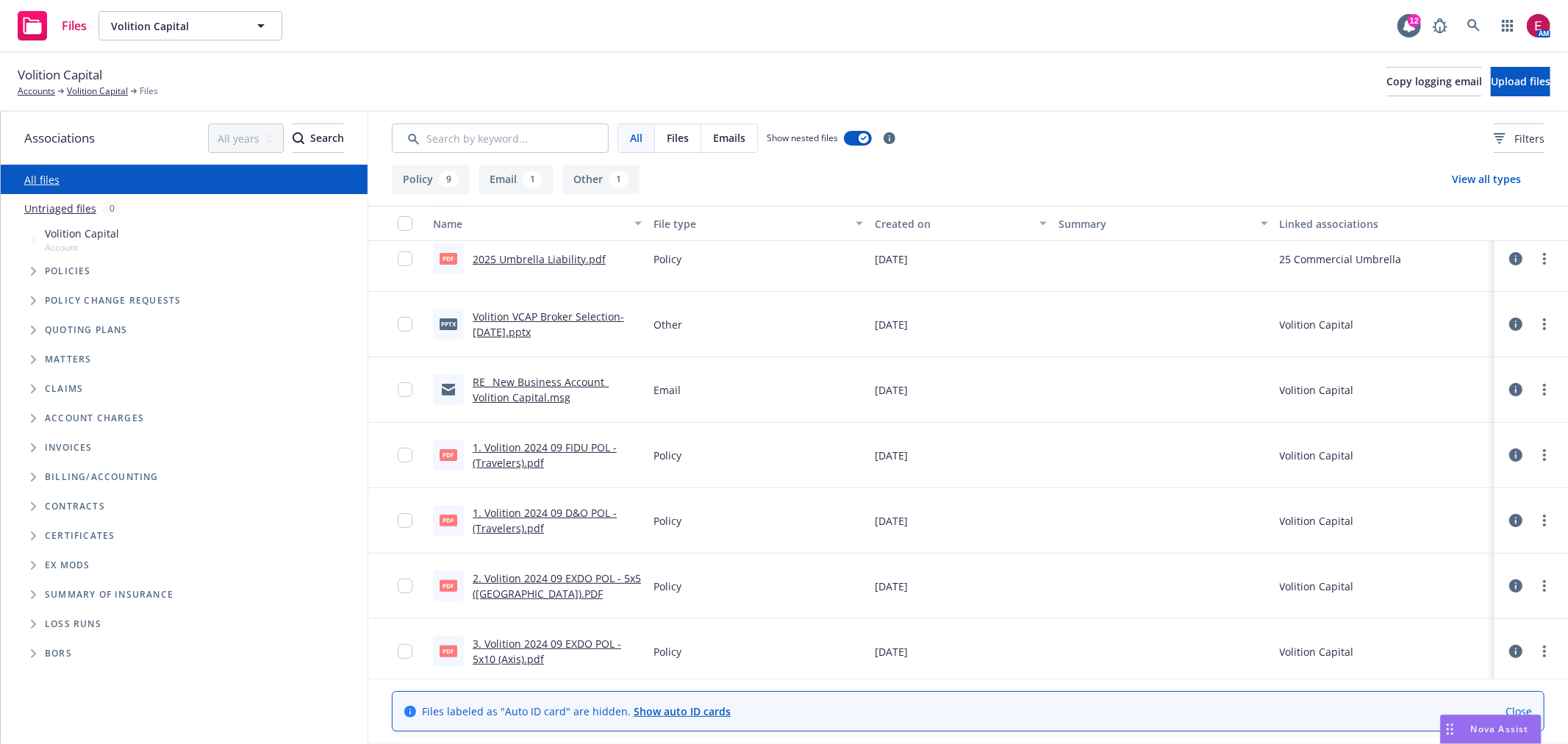
scroll to position [280, 0]
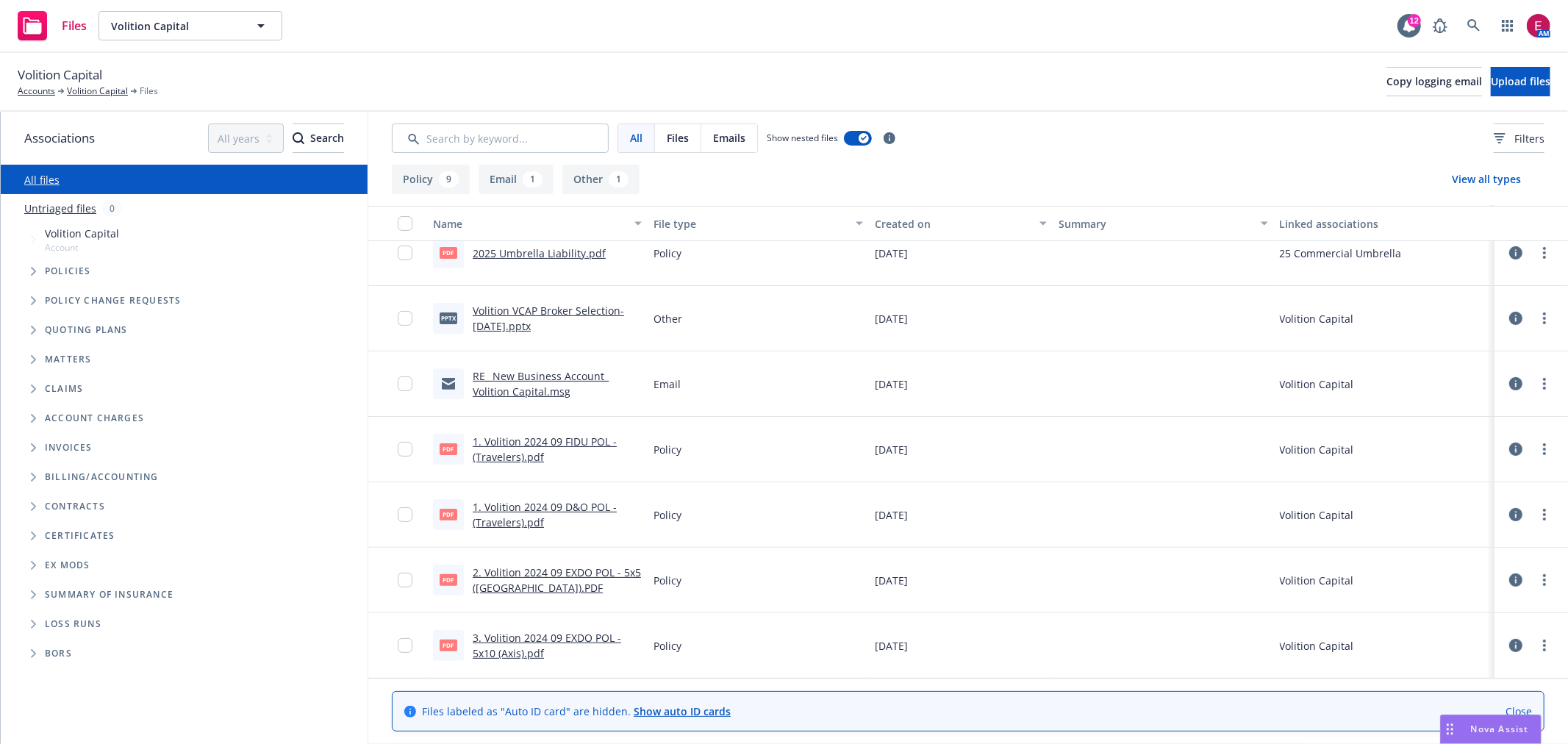
click at [520, 385] on link "RE_ New Business Account_ Volition Capital.msg" at bounding box center [541, 384] width 136 height 30
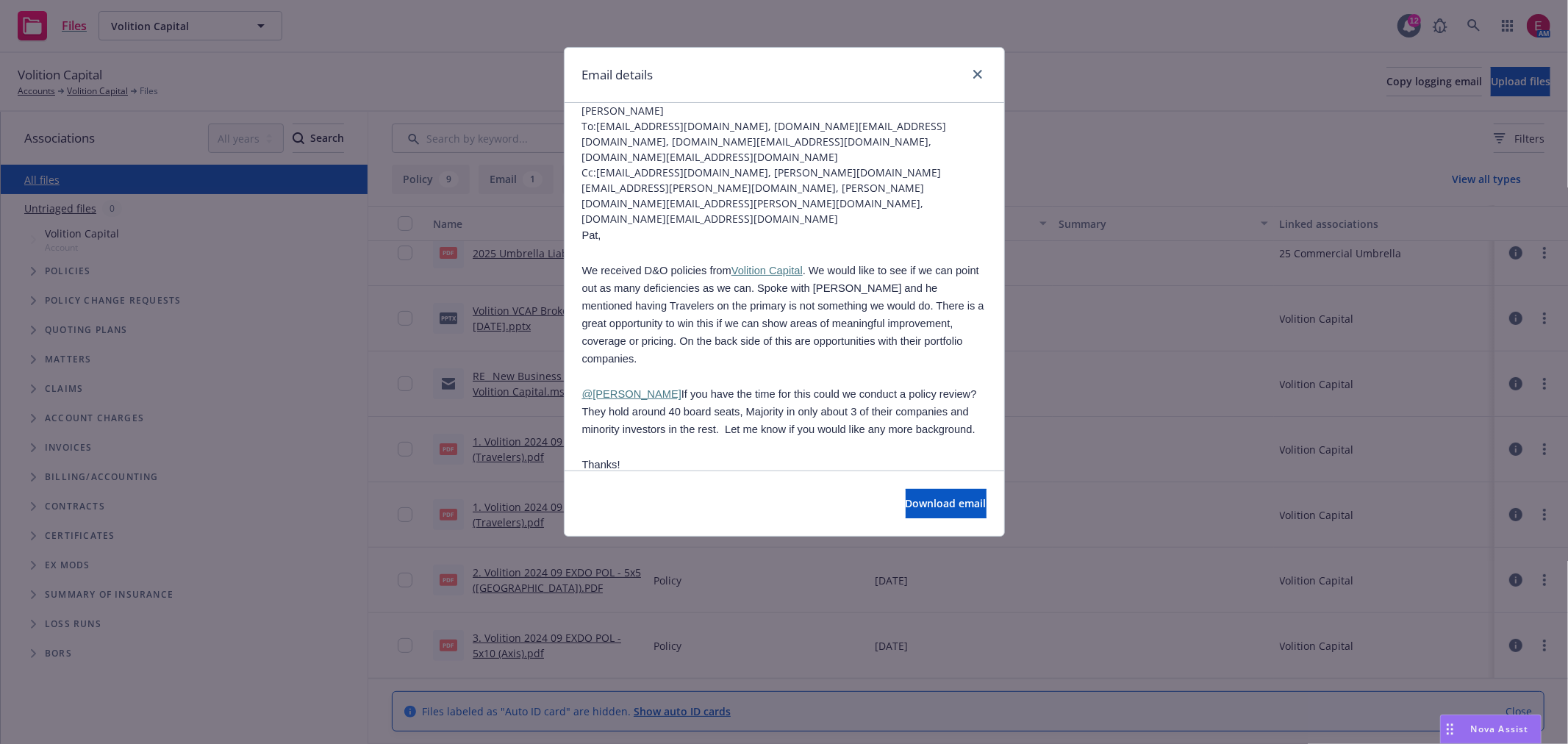
scroll to position [81, 0]
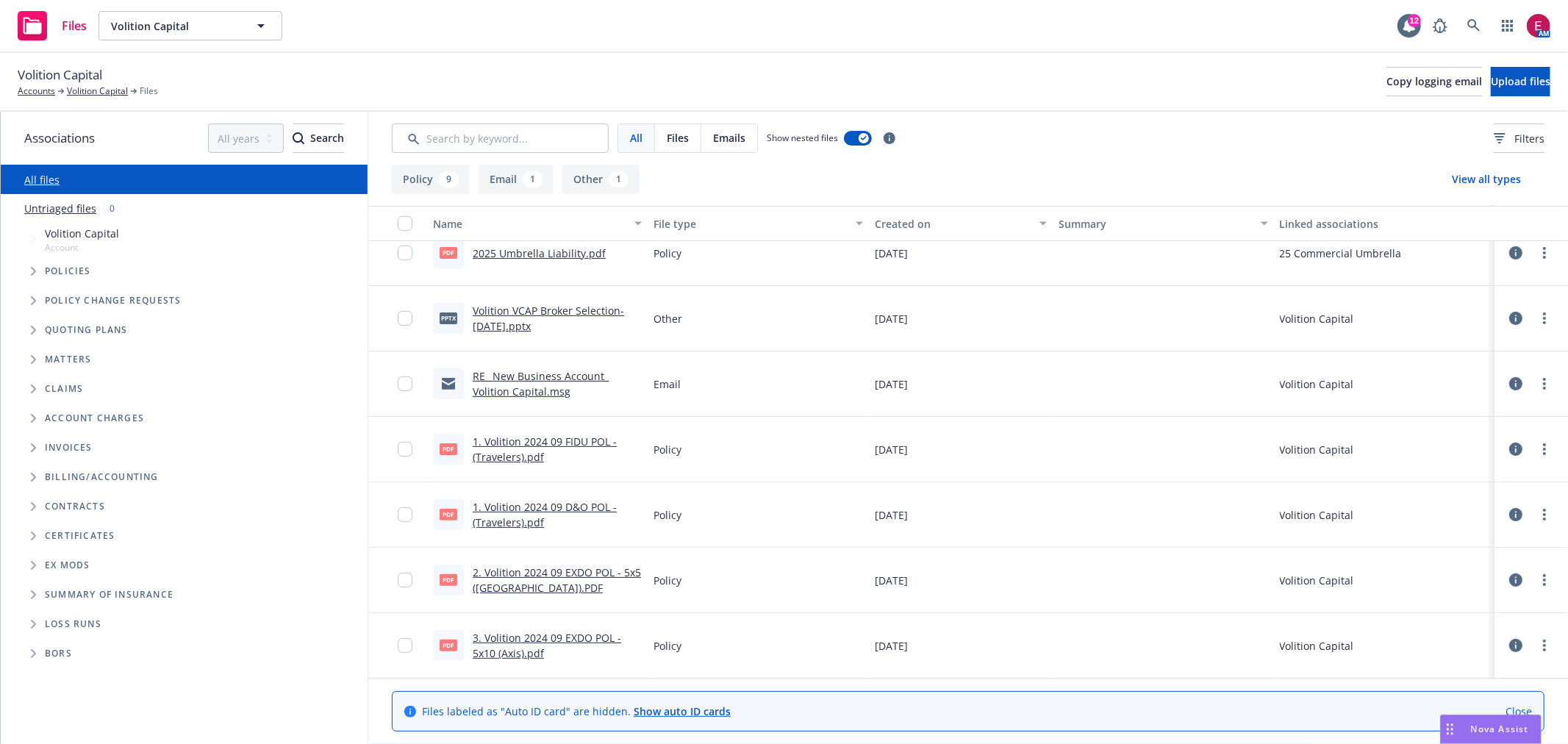
click at [544, 318] on div "Volition VCAP Broker Selection- [DATE].pptx" at bounding box center [557, 318] width 169 height 31
click at [538, 307] on link "Volition VCAP Broker Selection- [DATE].pptx" at bounding box center [548, 318] width 152 height 30
click at [1469, 21] on icon at bounding box center [1474, 25] width 12 height 12
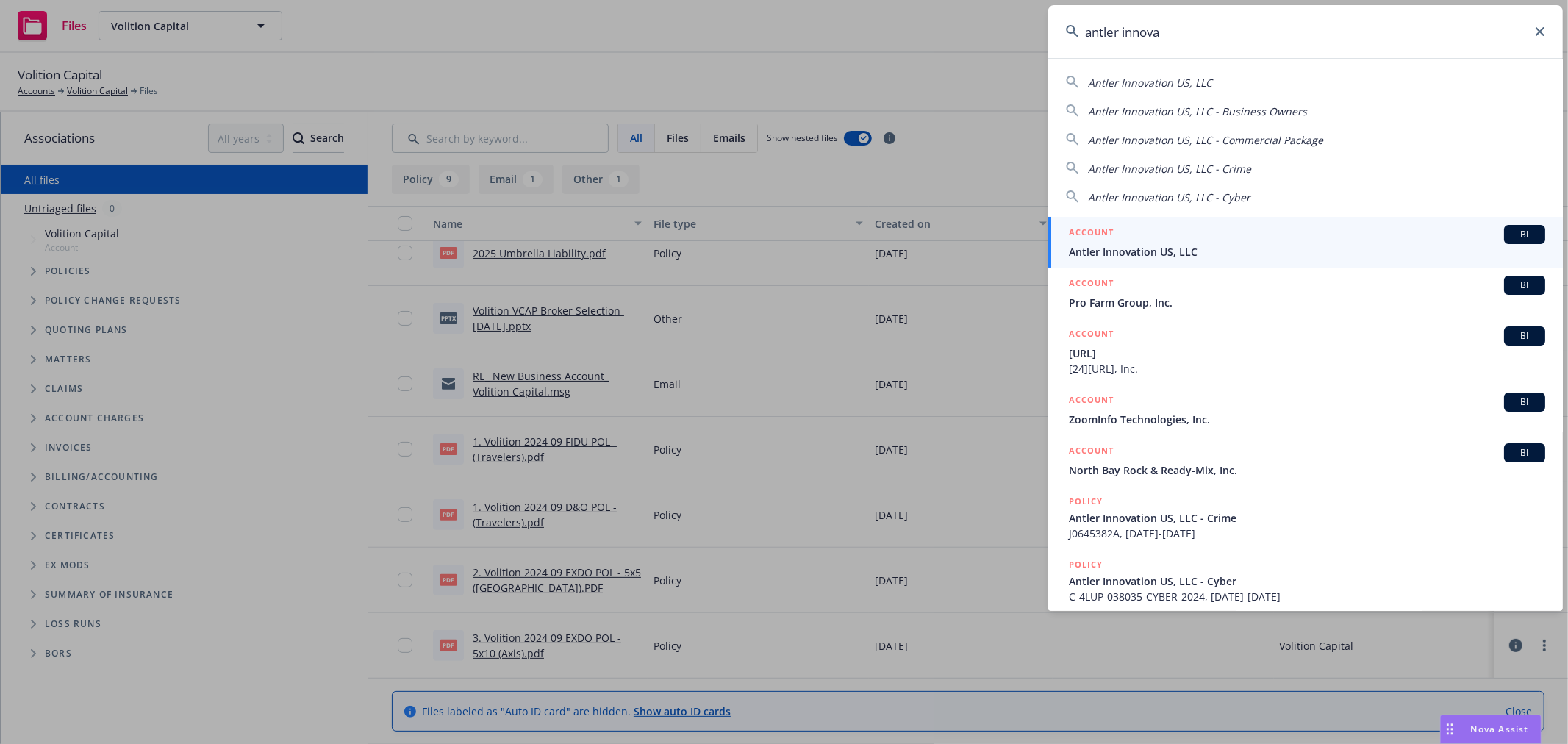
type input "antler innova"
click at [1180, 241] on div "ACCOUNT BI" at bounding box center [1308, 234] width 477 height 19
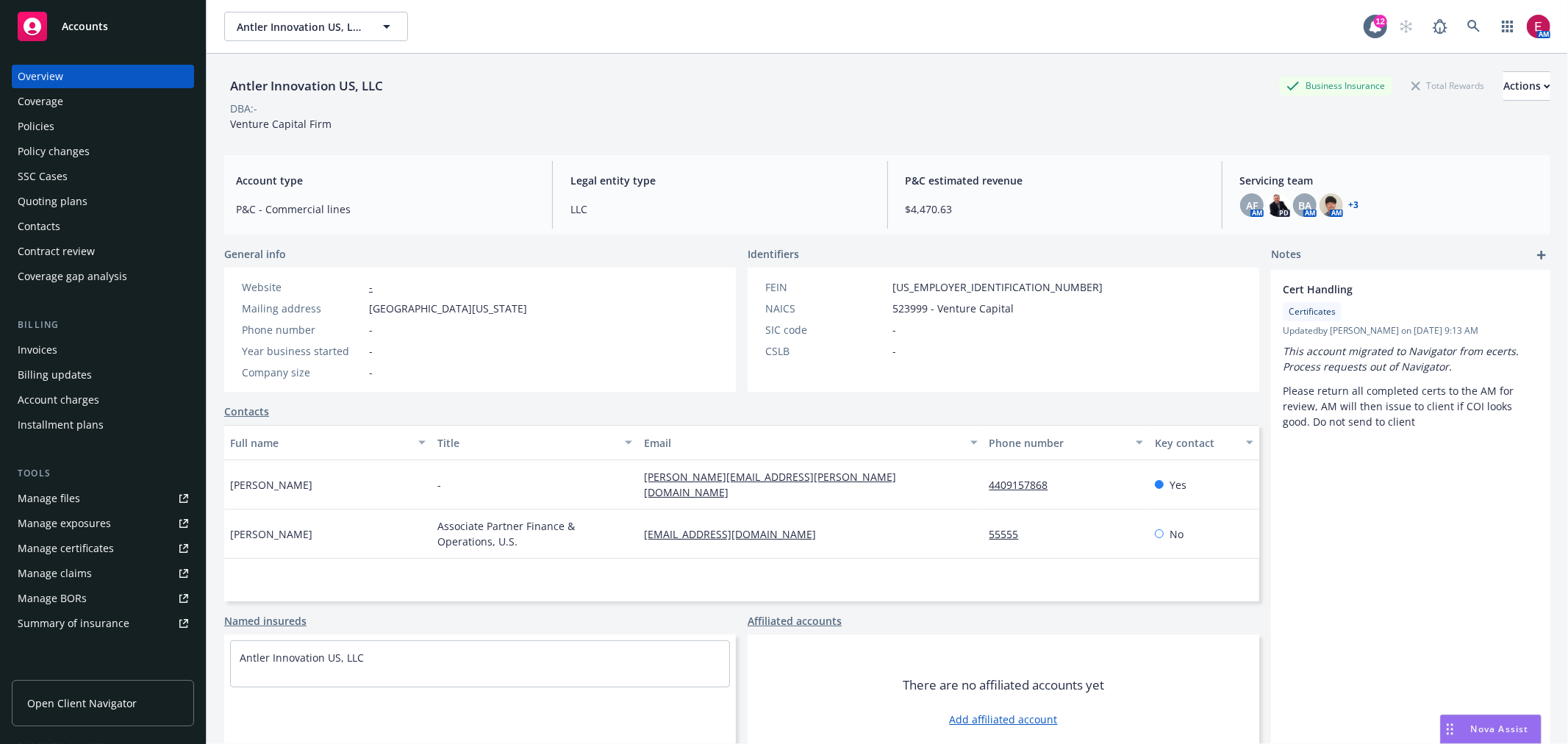
click at [1477, 24] on div "AM" at bounding box center [1471, 26] width 159 height 30
click at [1469, 24] on link at bounding box center [1474, 26] width 30 height 30
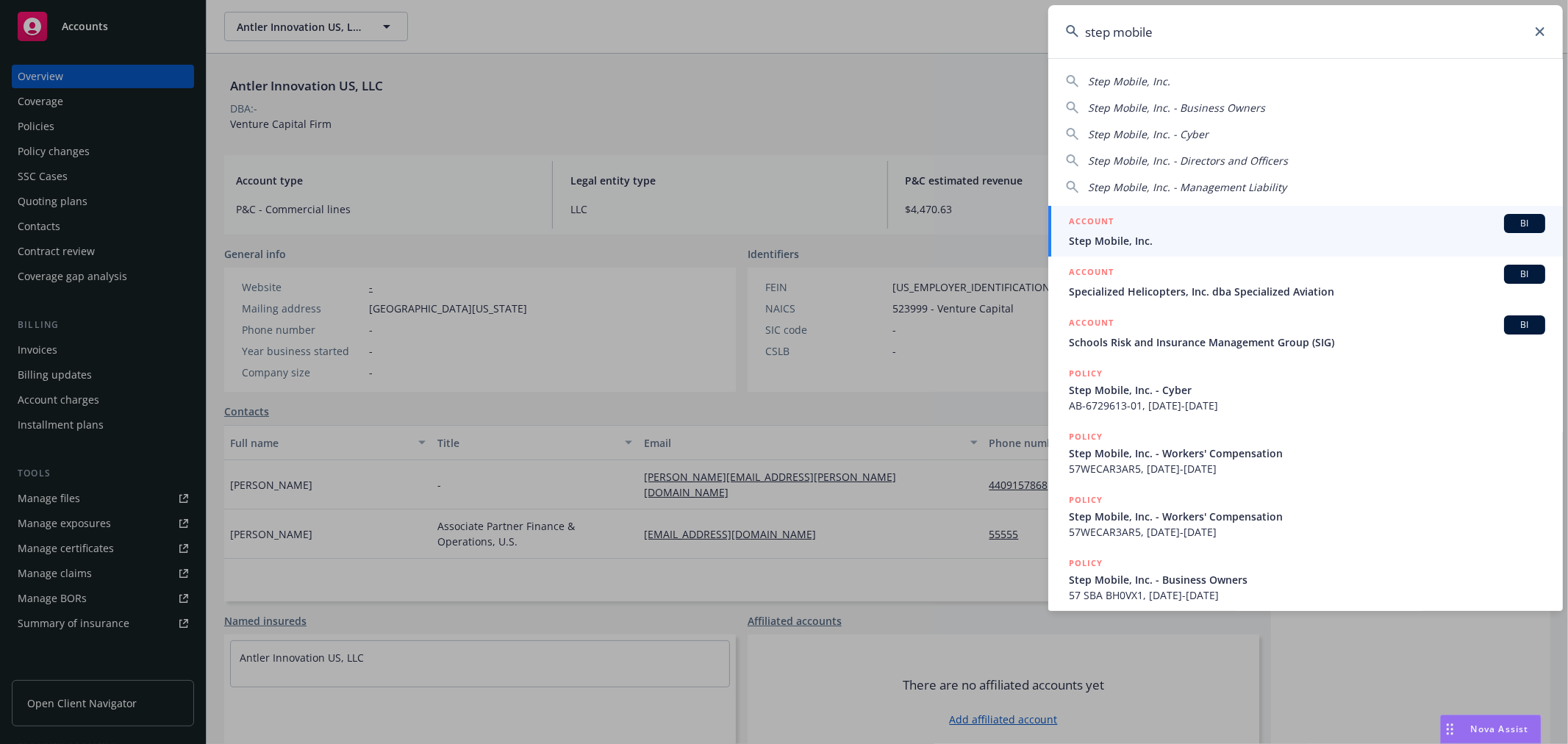
type input "step mobile"
click at [1128, 226] on div "ACCOUNT BI" at bounding box center [1308, 223] width 477 height 19
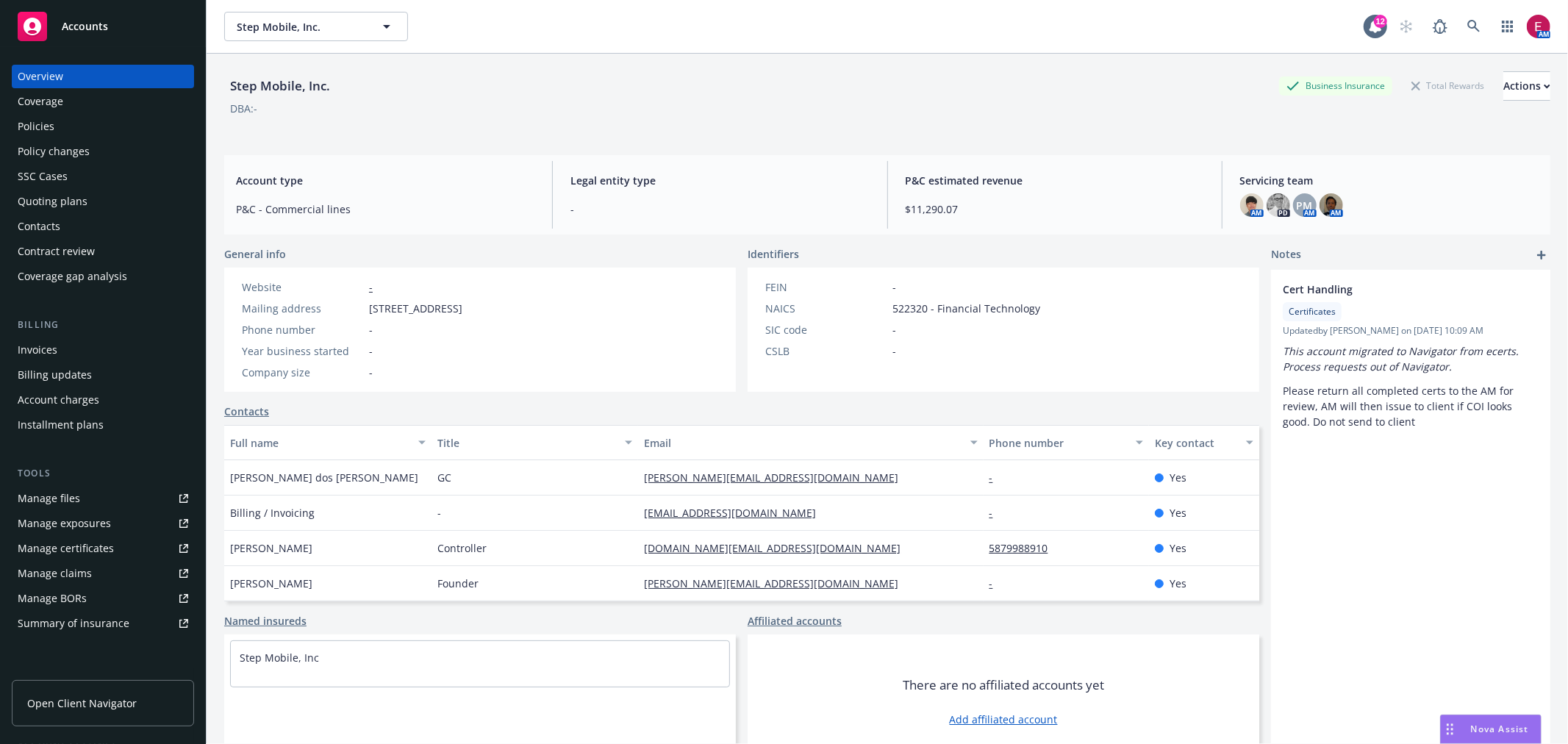
click at [104, 209] on div "Quoting plans" at bounding box center [103, 201] width 171 height 24
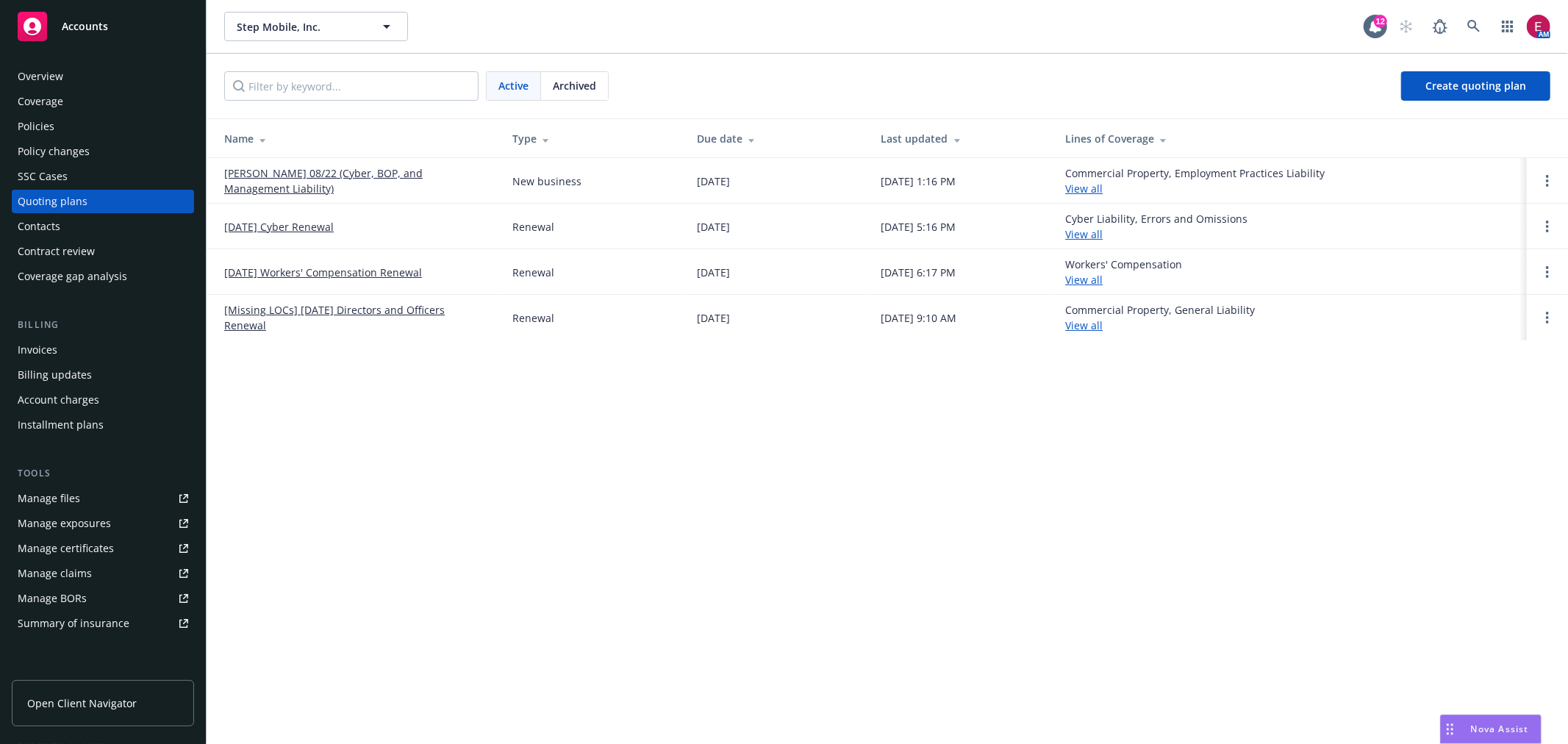
click at [267, 160] on td "[PERSON_NAME] 08/22 (Cyber, BOP, and Management Liability)" at bounding box center [353, 181] width 294 height 46
click at [273, 169] on link "[PERSON_NAME] 08/22 (Cyber, BOP, and Management Liability)" at bounding box center [356, 180] width 265 height 31
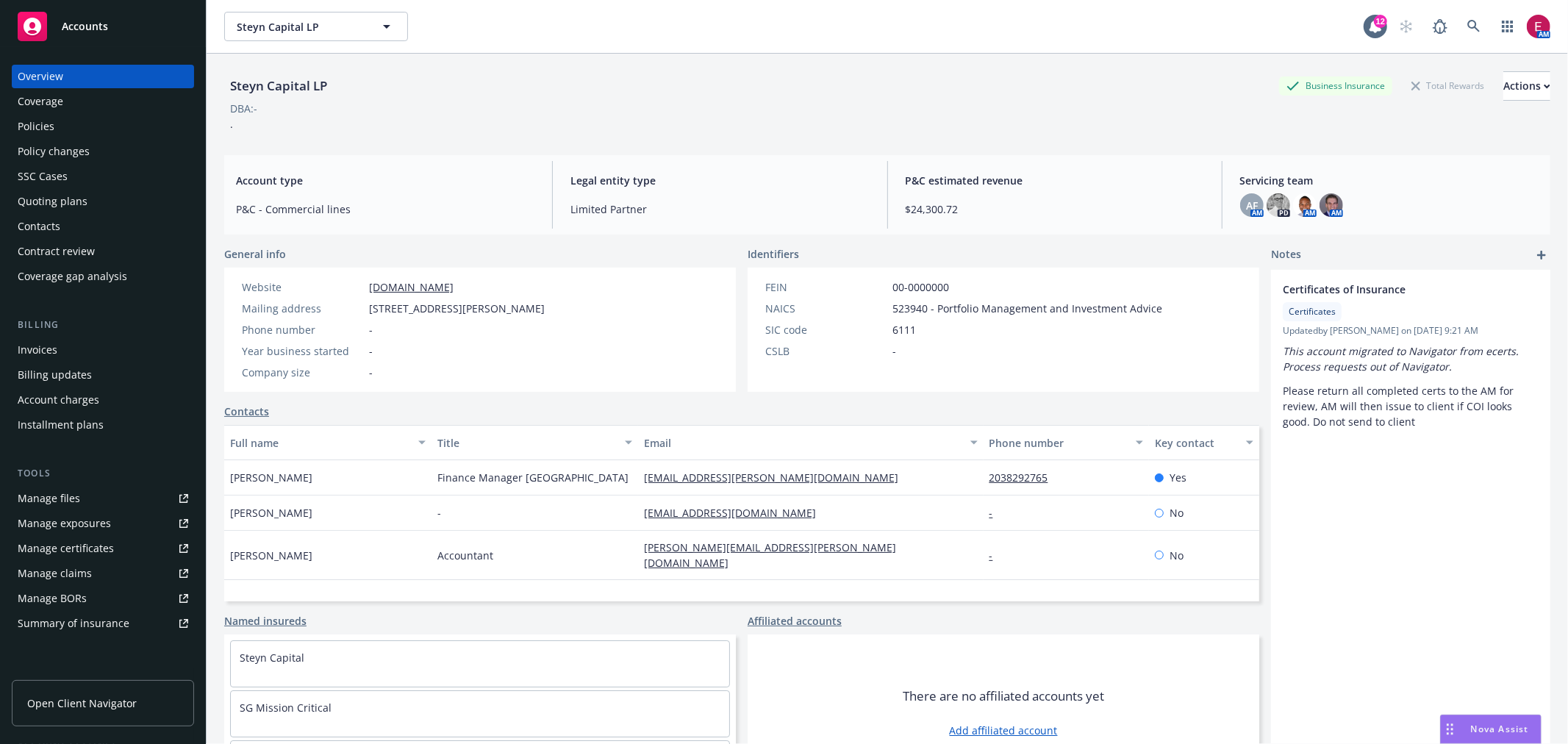
click at [110, 125] on div "Policies" at bounding box center [103, 126] width 171 height 24
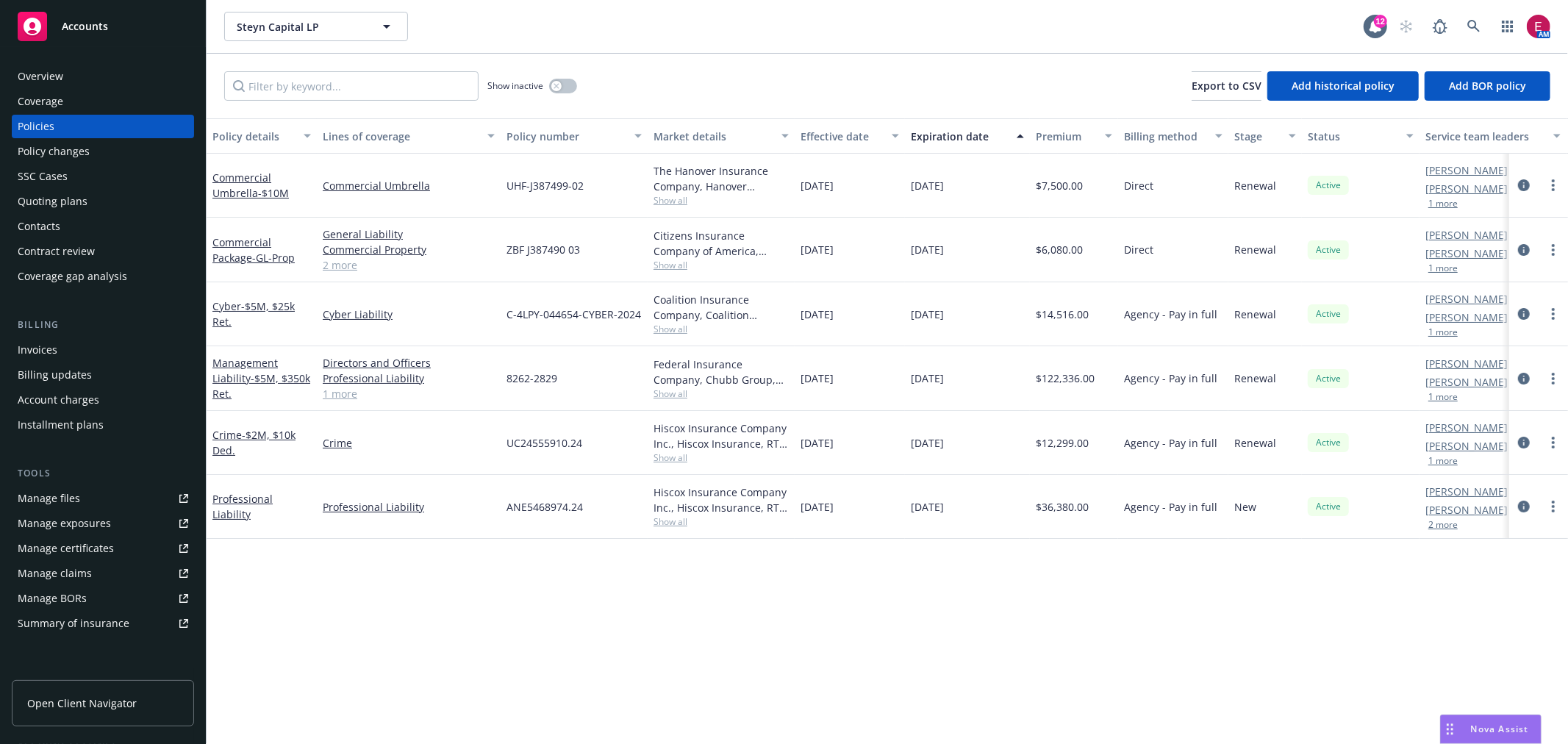
click at [94, 489] on link "Manage files" at bounding box center [102, 498] width 182 height 24
click at [88, 342] on div "Invoices" at bounding box center [103, 350] width 171 height 24
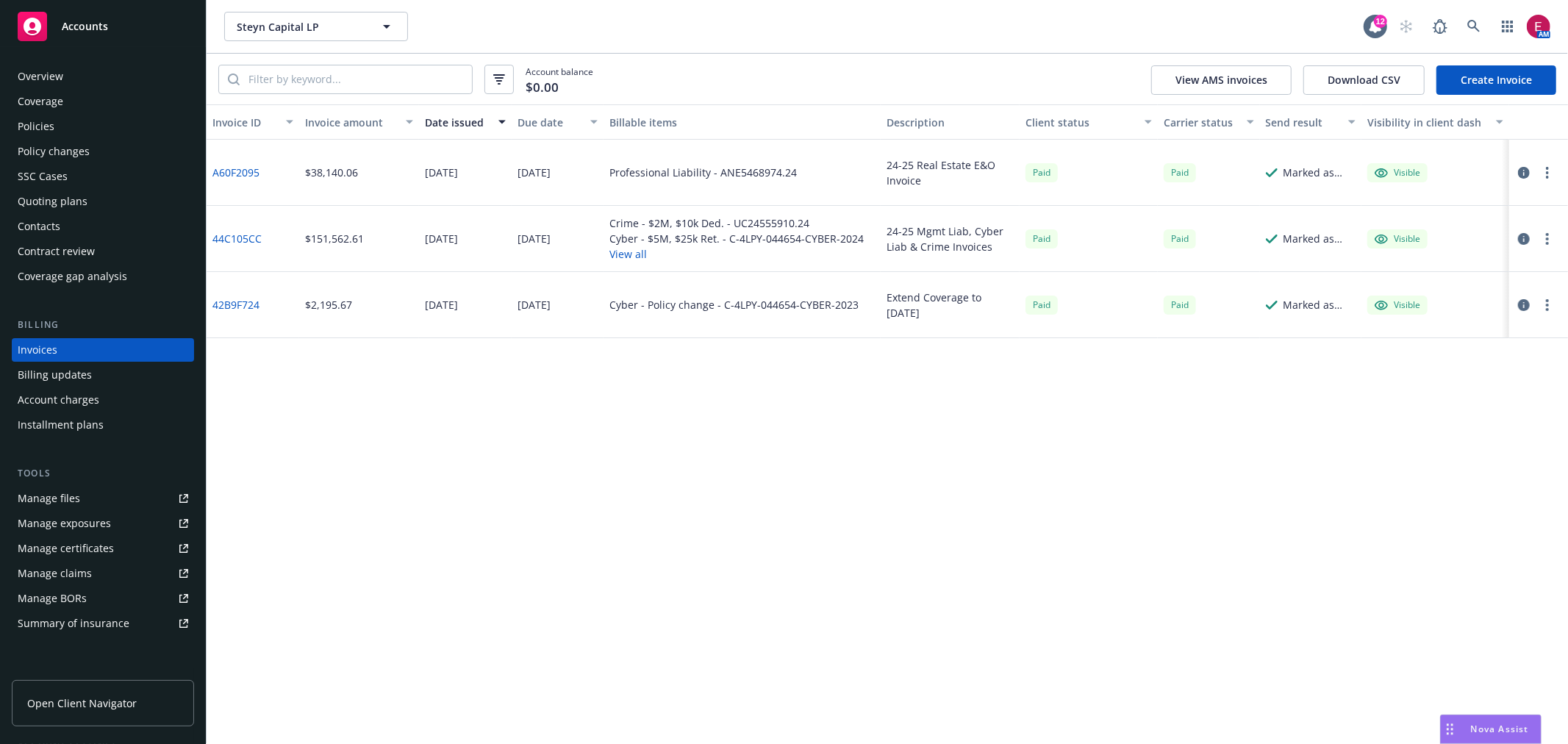
click at [91, 66] on div "Overview" at bounding box center [103, 76] width 171 height 24
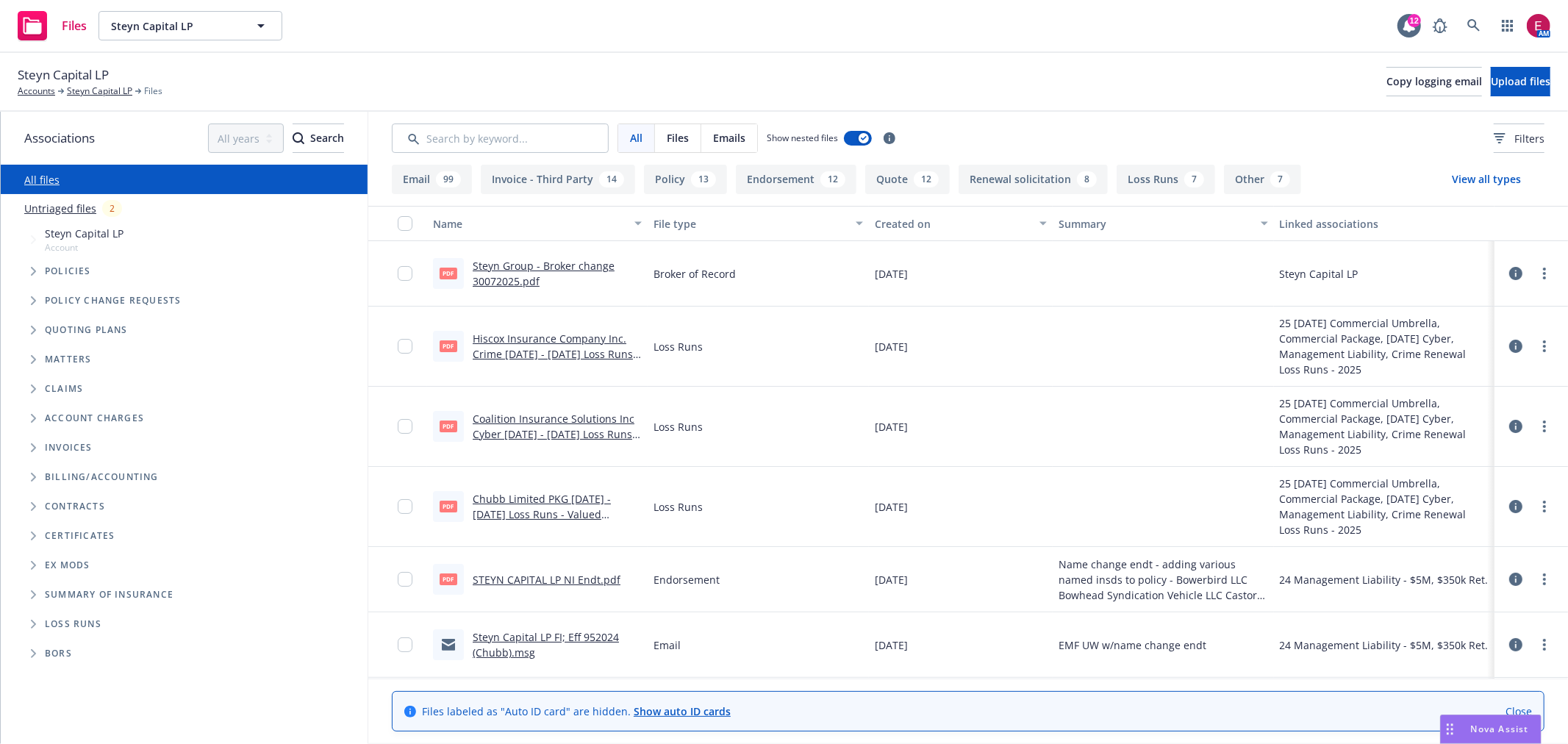
click at [509, 270] on link "Steyn Group - Broker change 30072025.pdf" at bounding box center [544, 273] width 142 height 30
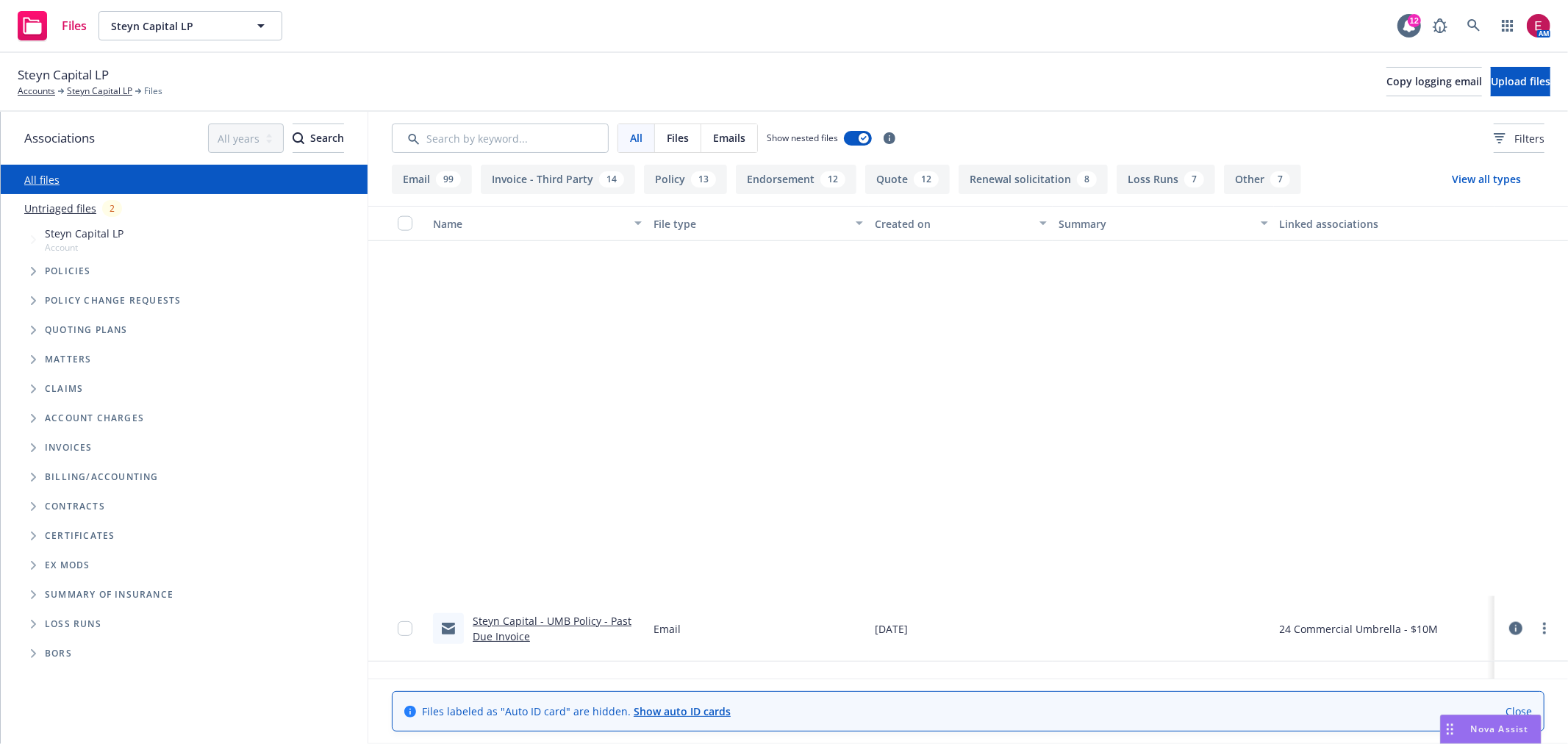
scroll to position [2287, 0]
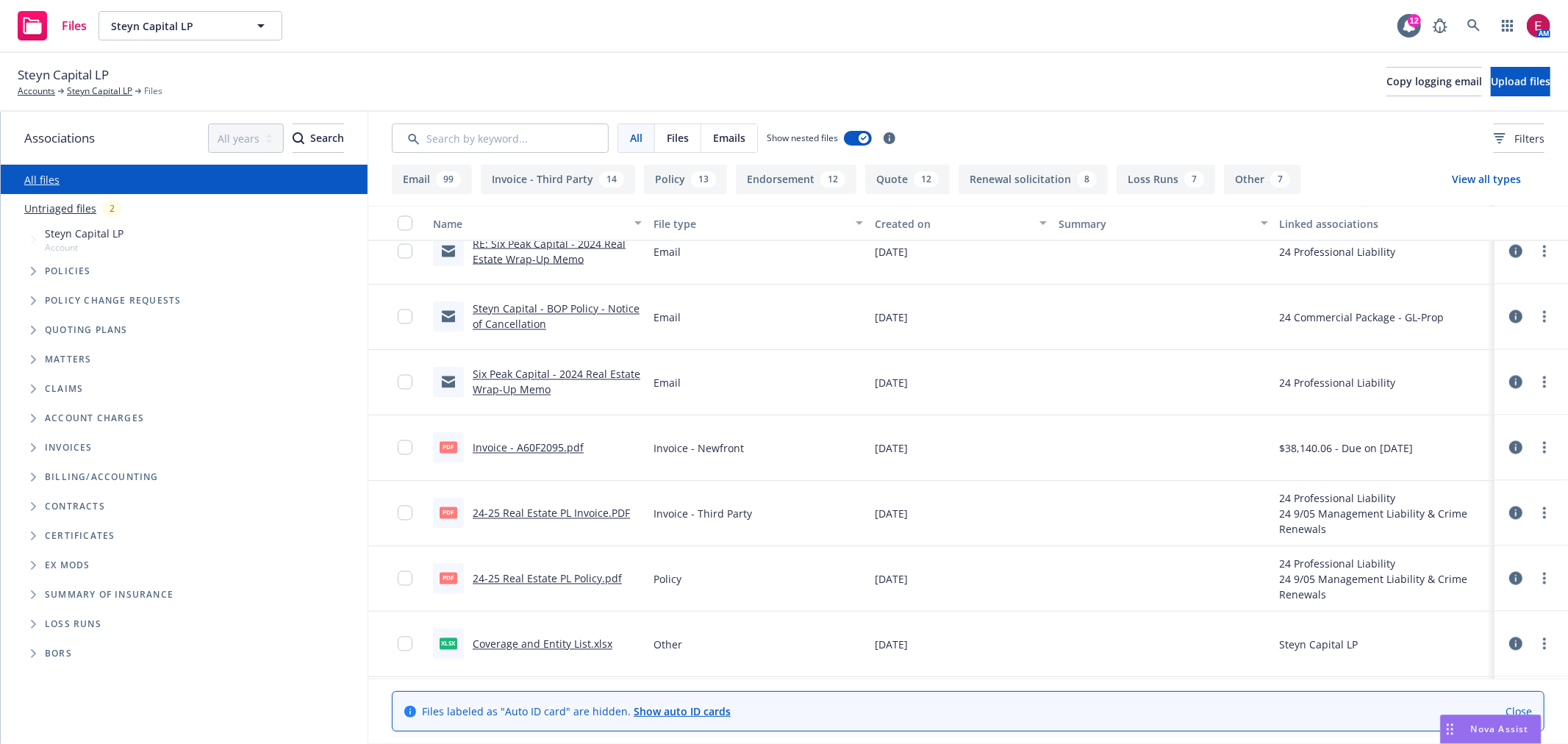
click at [519, 442] on link "Invoice - A60F2095.pdf" at bounding box center [529, 448] width 111 height 14
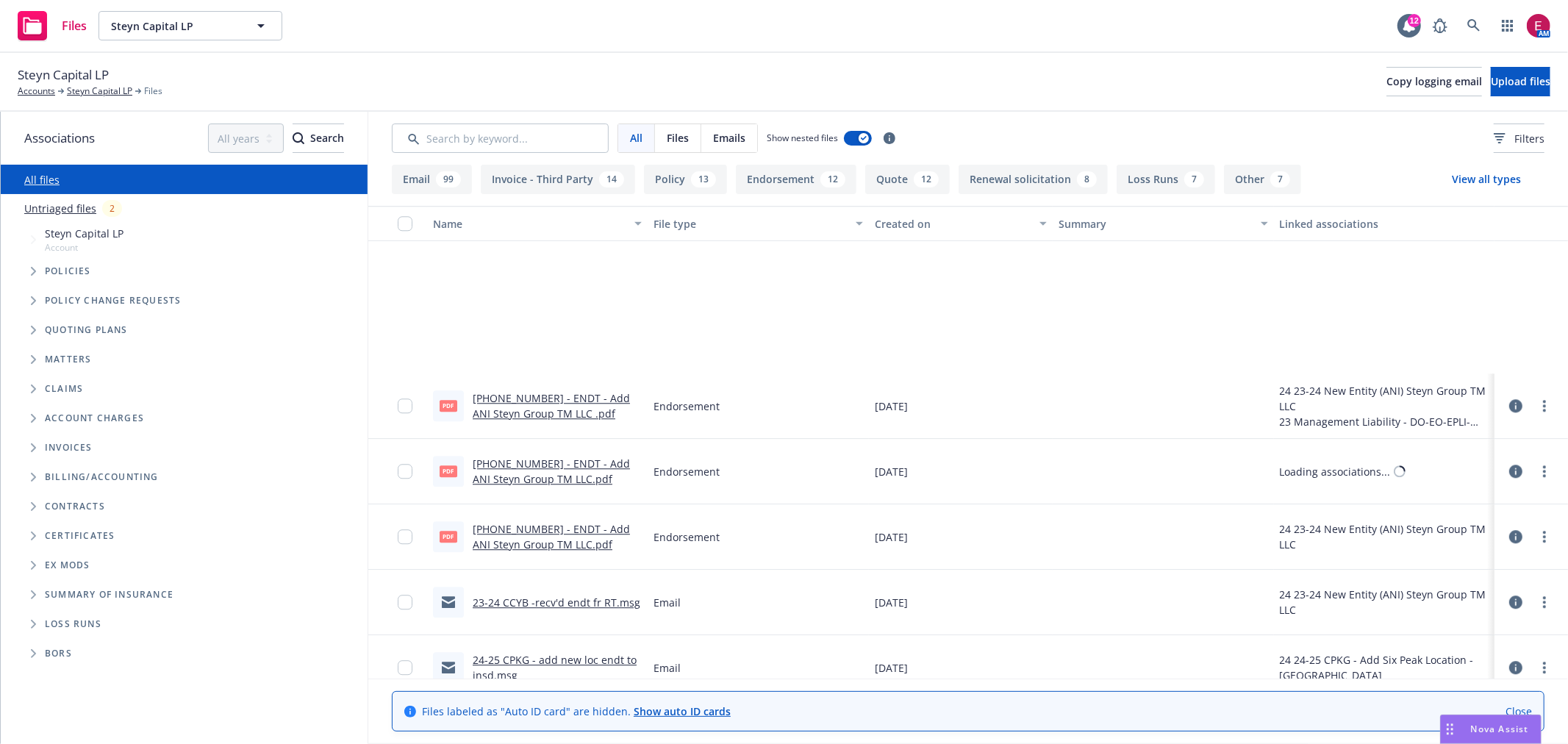
scroll to position [3511, 0]
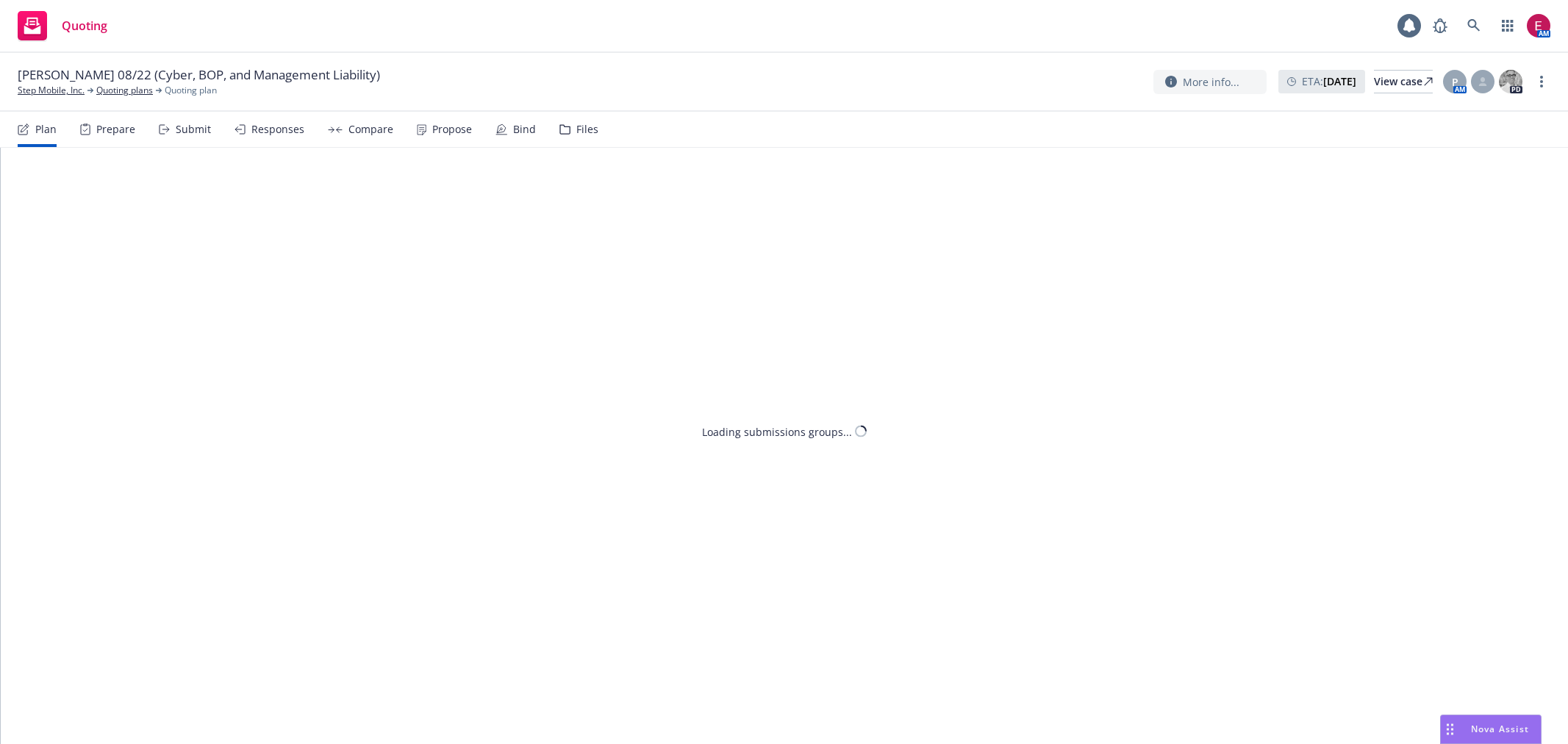
click at [594, 120] on nav "Plan Prepare Submit Responses Compare Propose Bind Files" at bounding box center [784, 129] width 1533 height 35
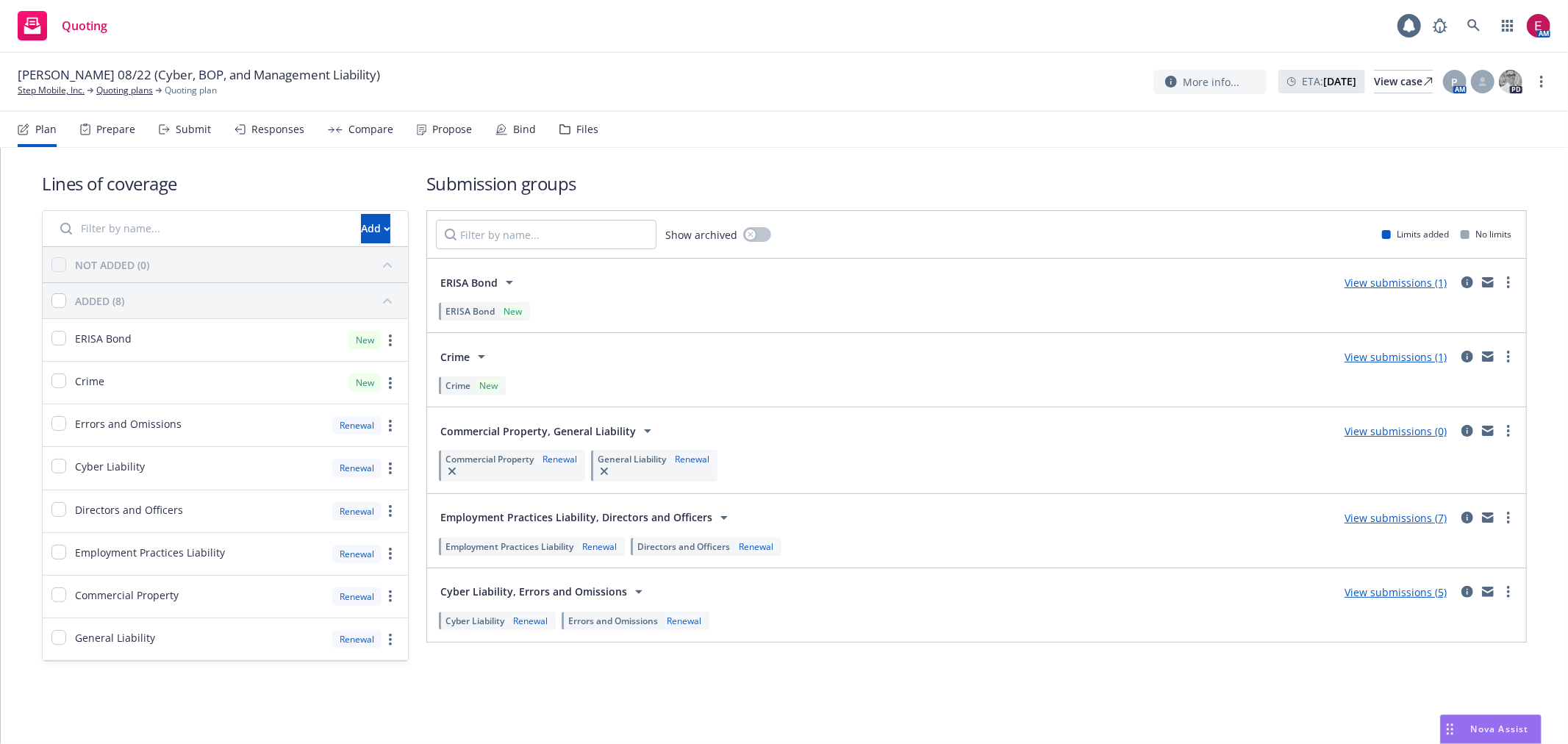
click at [583, 133] on div "Files" at bounding box center [587, 129] width 22 height 11
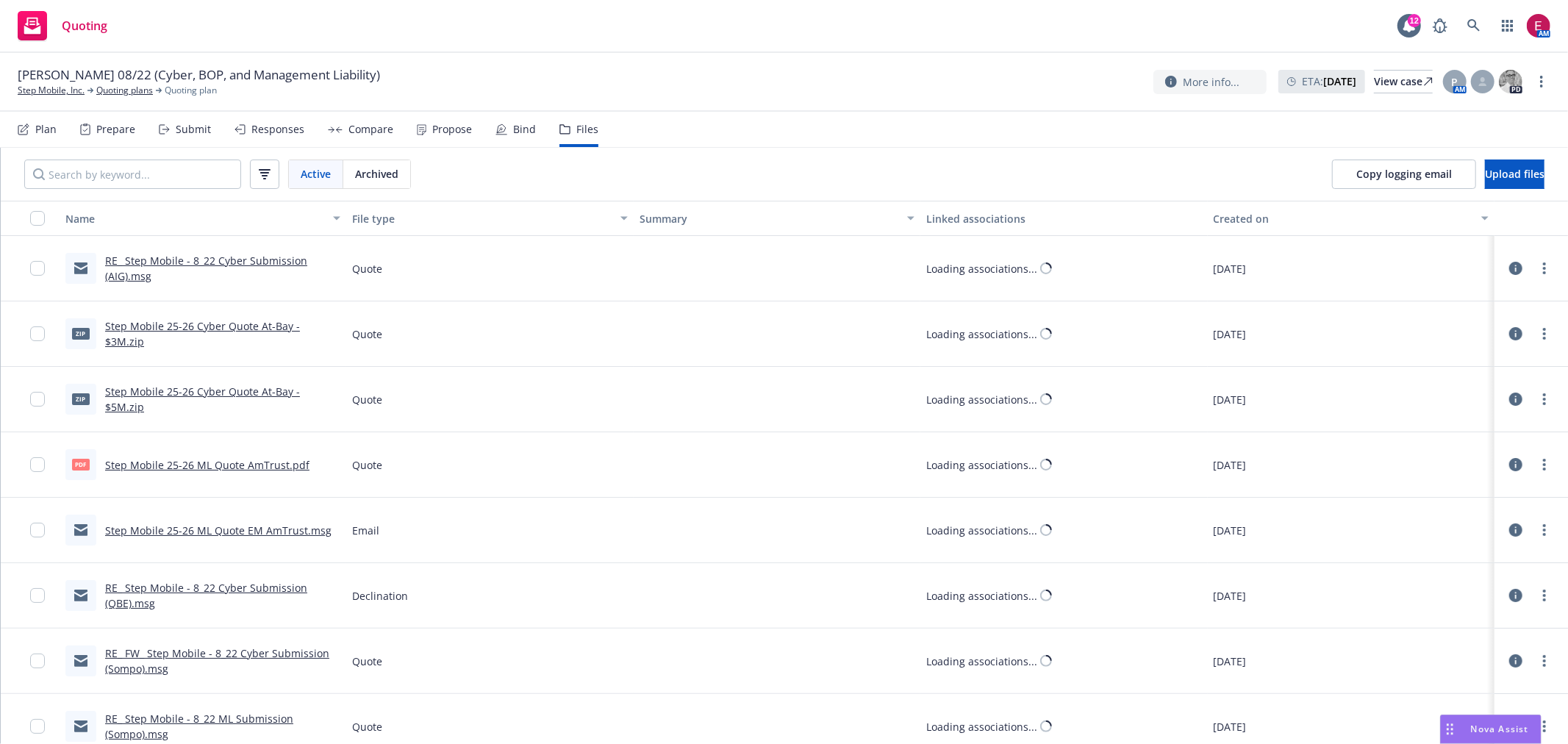
click at [500, 133] on icon at bounding box center [501, 129] width 11 height 11
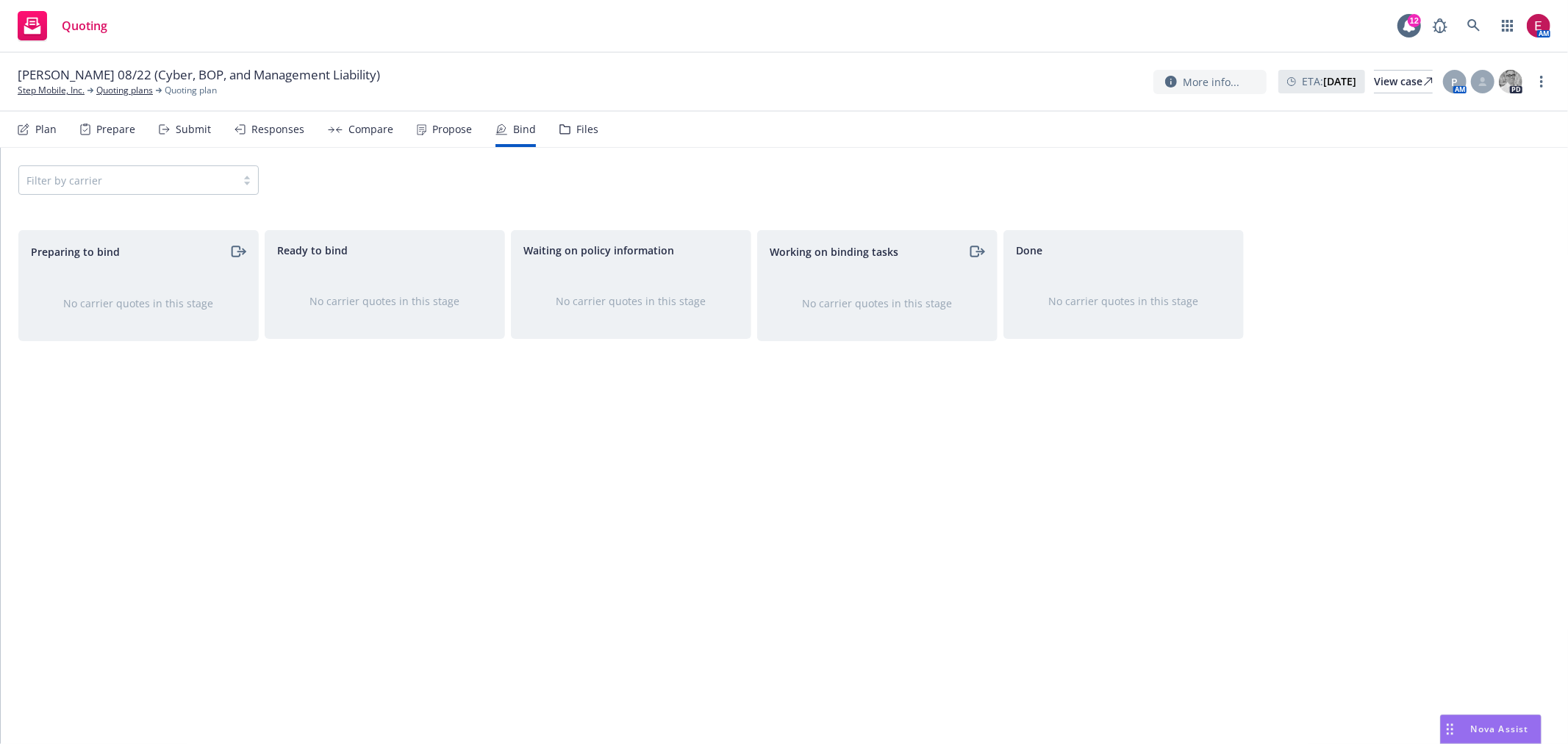
click at [179, 136] on div "Submit" at bounding box center [185, 129] width 53 height 35
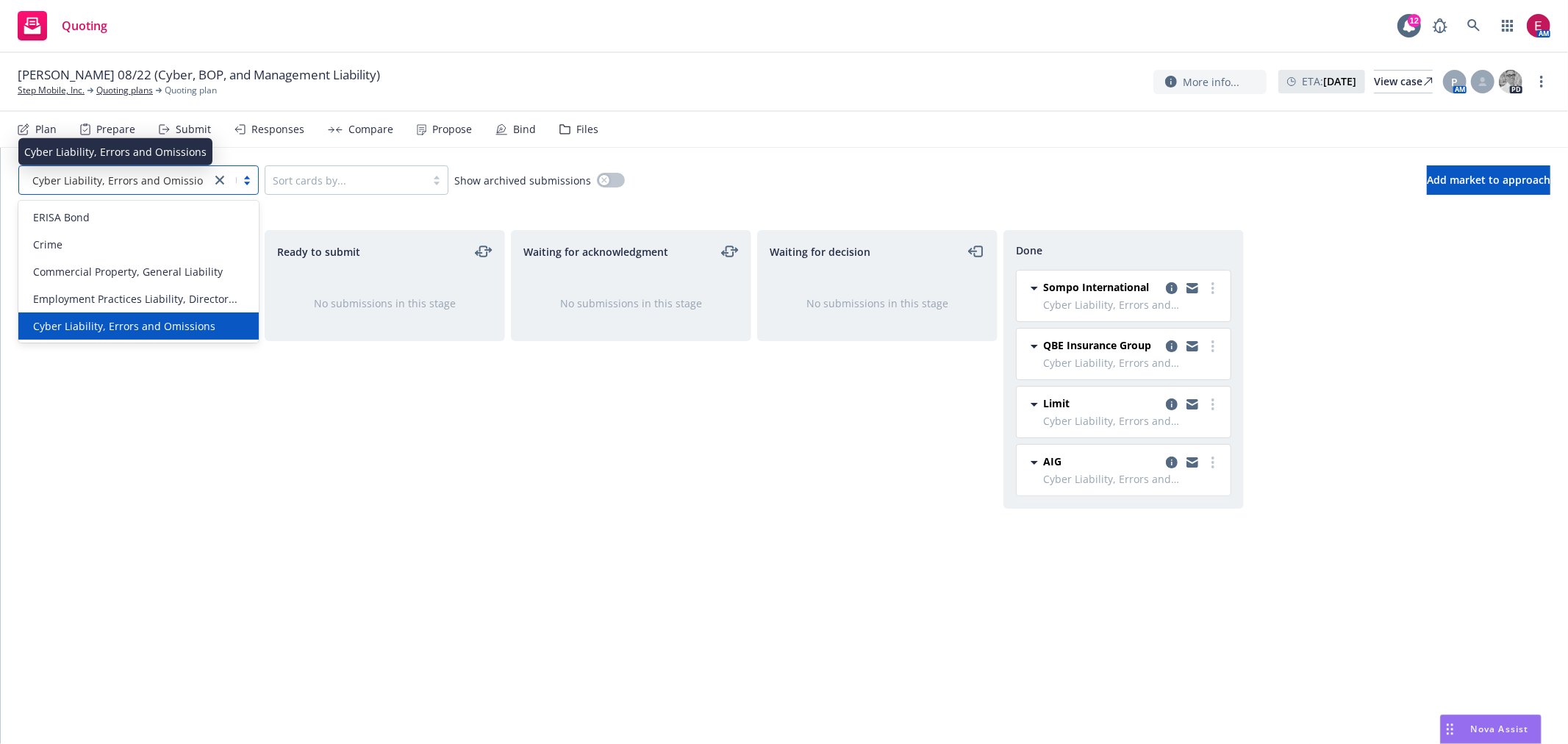
click at [201, 185] on span "Cyber Liability, Errors and Omissions" at bounding box center [123, 180] width 182 height 15
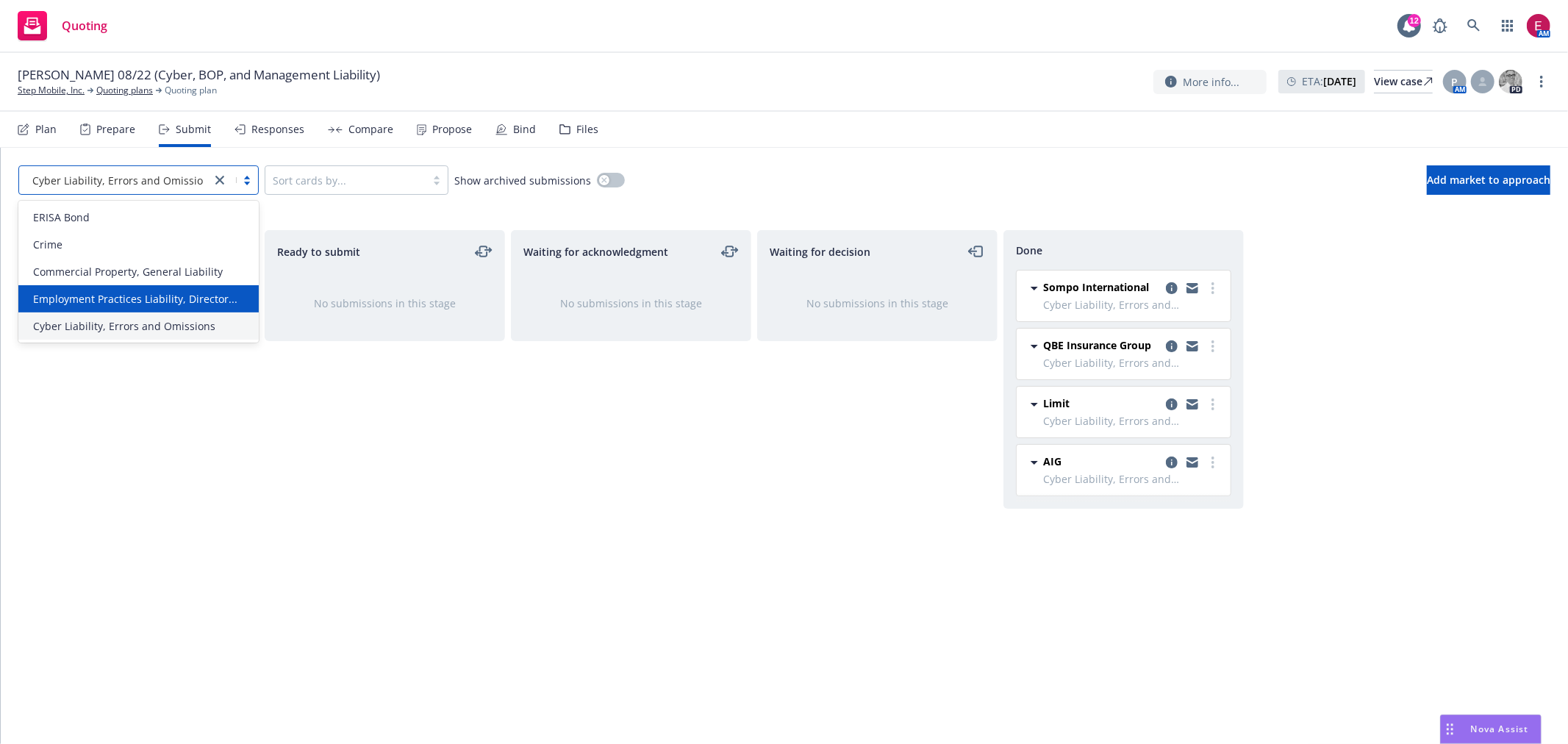
click at [187, 302] on span "Employment Practices Liability, Director..." at bounding box center [135, 299] width 204 height 15
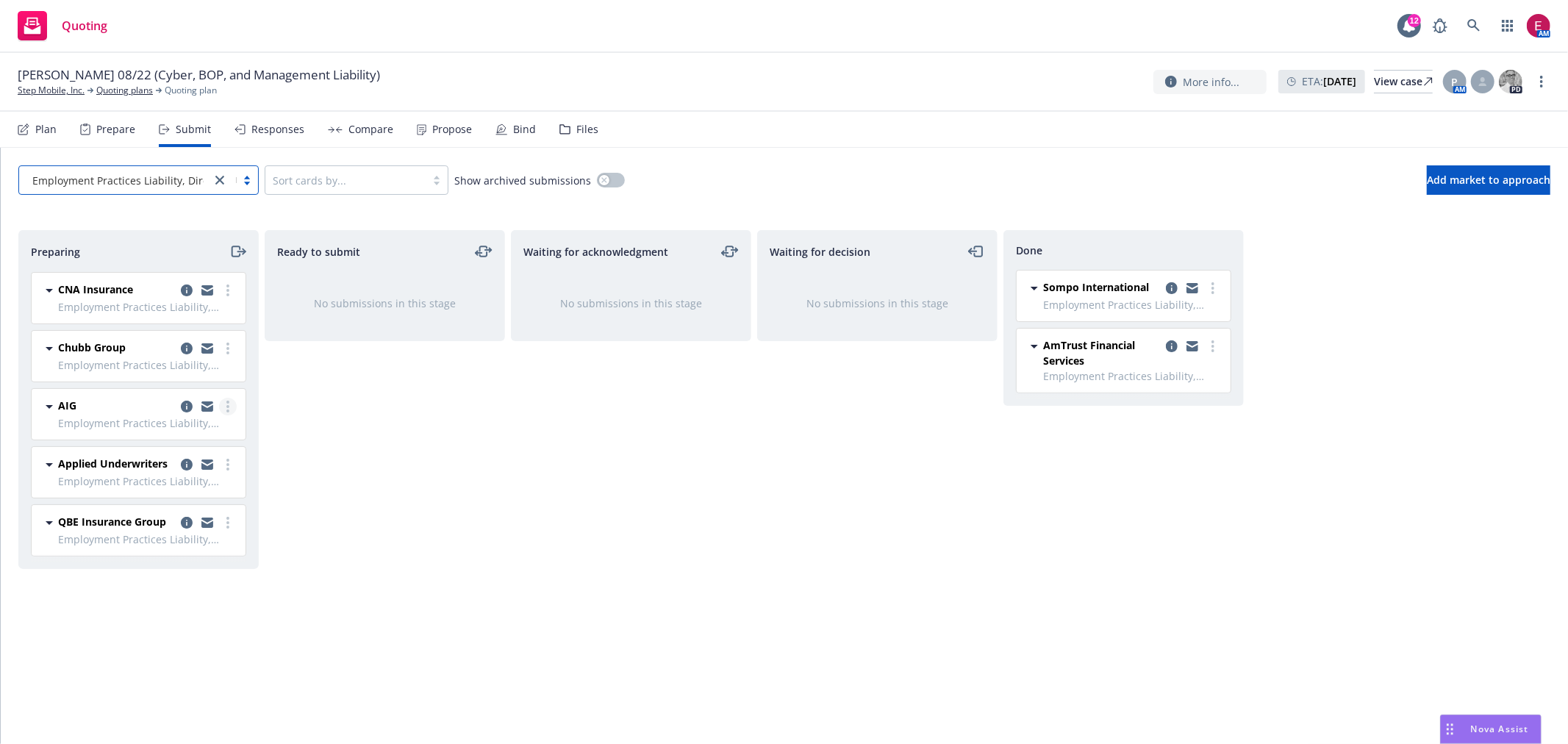
click at [222, 409] on link "more" at bounding box center [228, 406] width 18 height 18
click at [190, 562] on link "Add declined decision" at bounding box center [162, 554] width 147 height 30
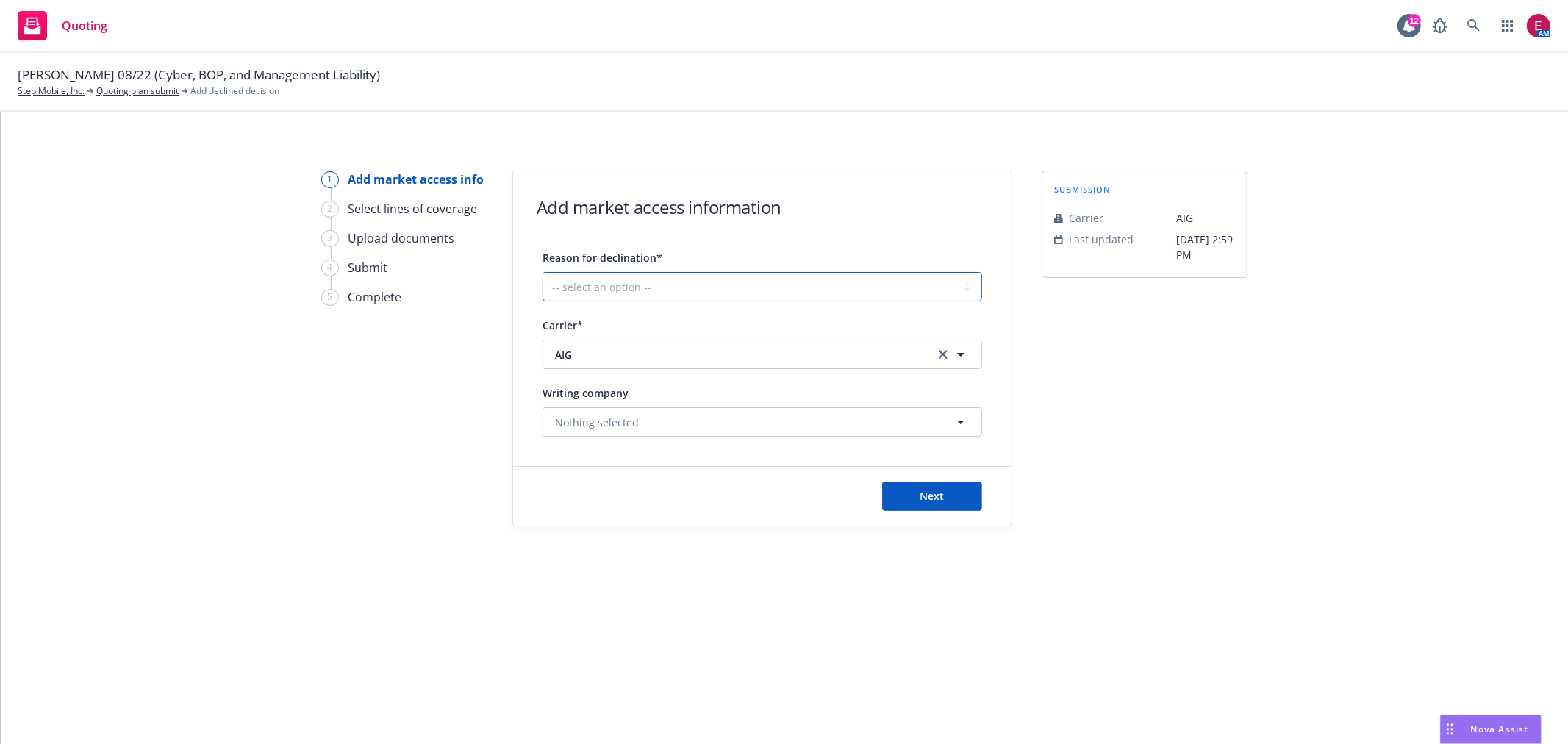
click at [679, 286] on select "-- select an option -- Cannot compete with other markets Carrier non-renewed Ca…" at bounding box center [762, 286] width 439 height 30
select select "DOES_NOT_FIT_UNDERWRITER_APPETITE"
click at [542, 272] on select "-- select an option -- Cannot compete with other markets Carrier non-renewed Ca…" at bounding box center [762, 286] width 439 height 30
click at [948, 491] on button "Next" at bounding box center [931, 496] width 100 height 30
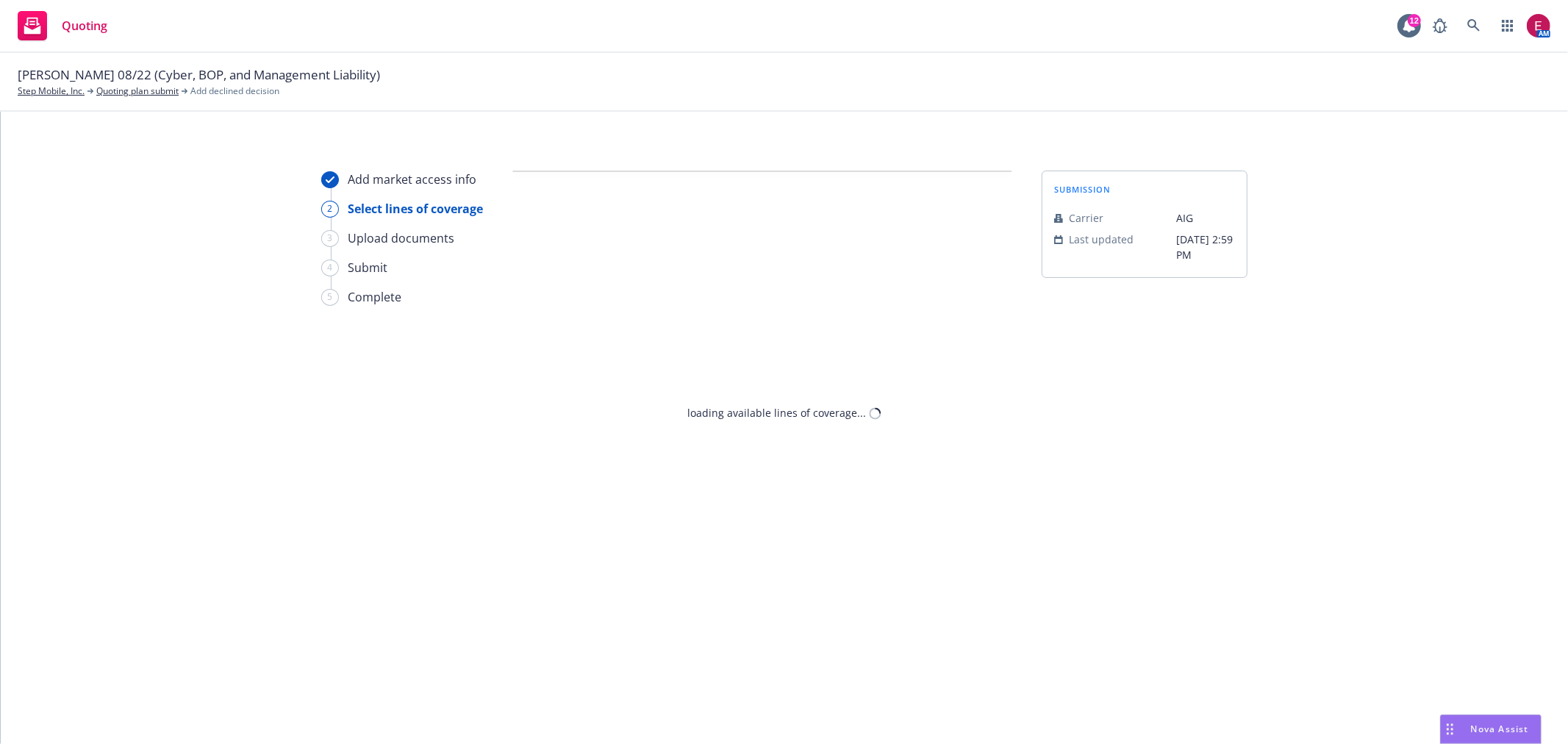
select select "DOES_NOT_FIT_UNDERWRITER_APPETITE"
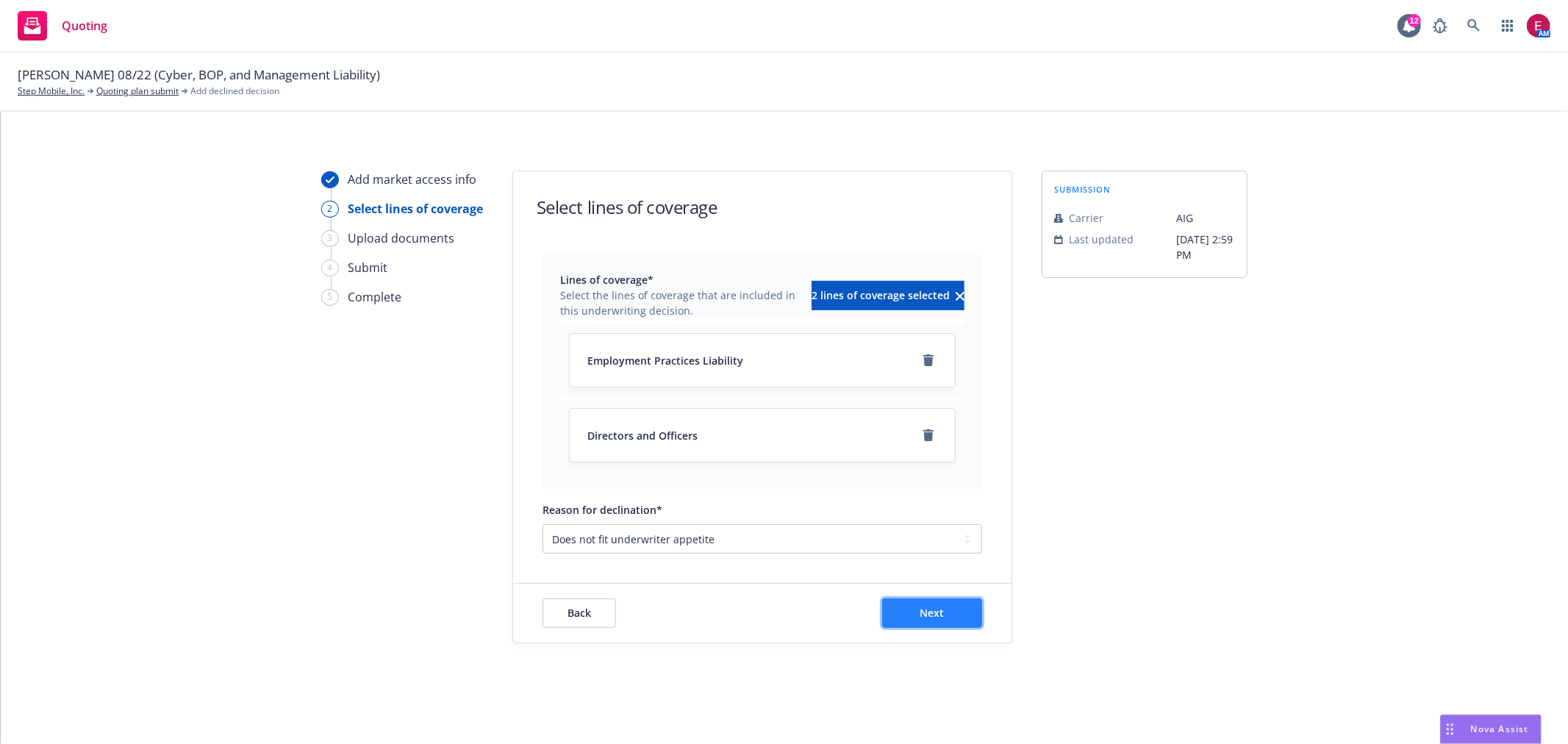
click at [940, 605] on span "Next" at bounding box center [933, 612] width 24 height 14
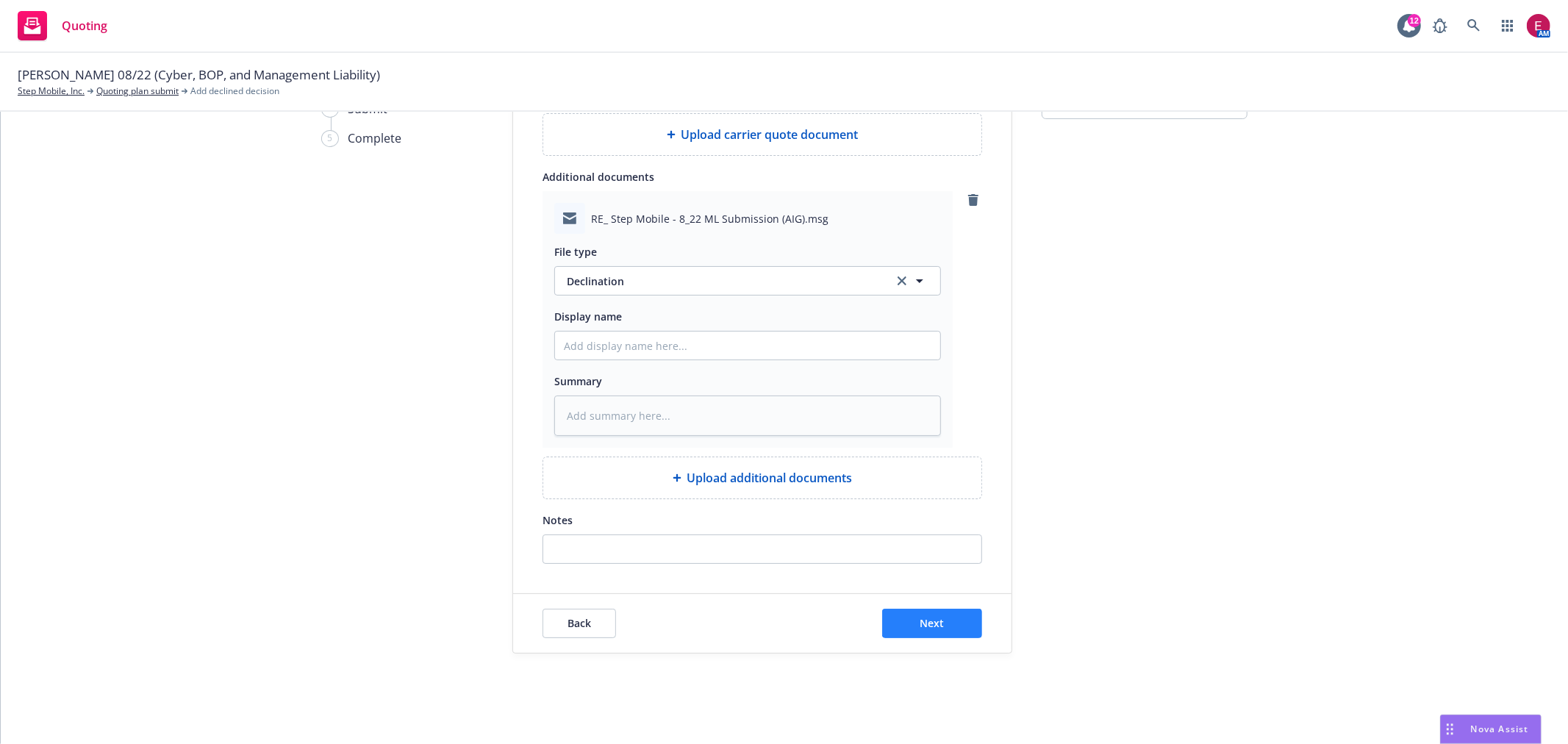
scroll to position [164, 0]
click at [906, 608] on button "Next" at bounding box center [931, 619] width 100 height 30
type textarea "x"
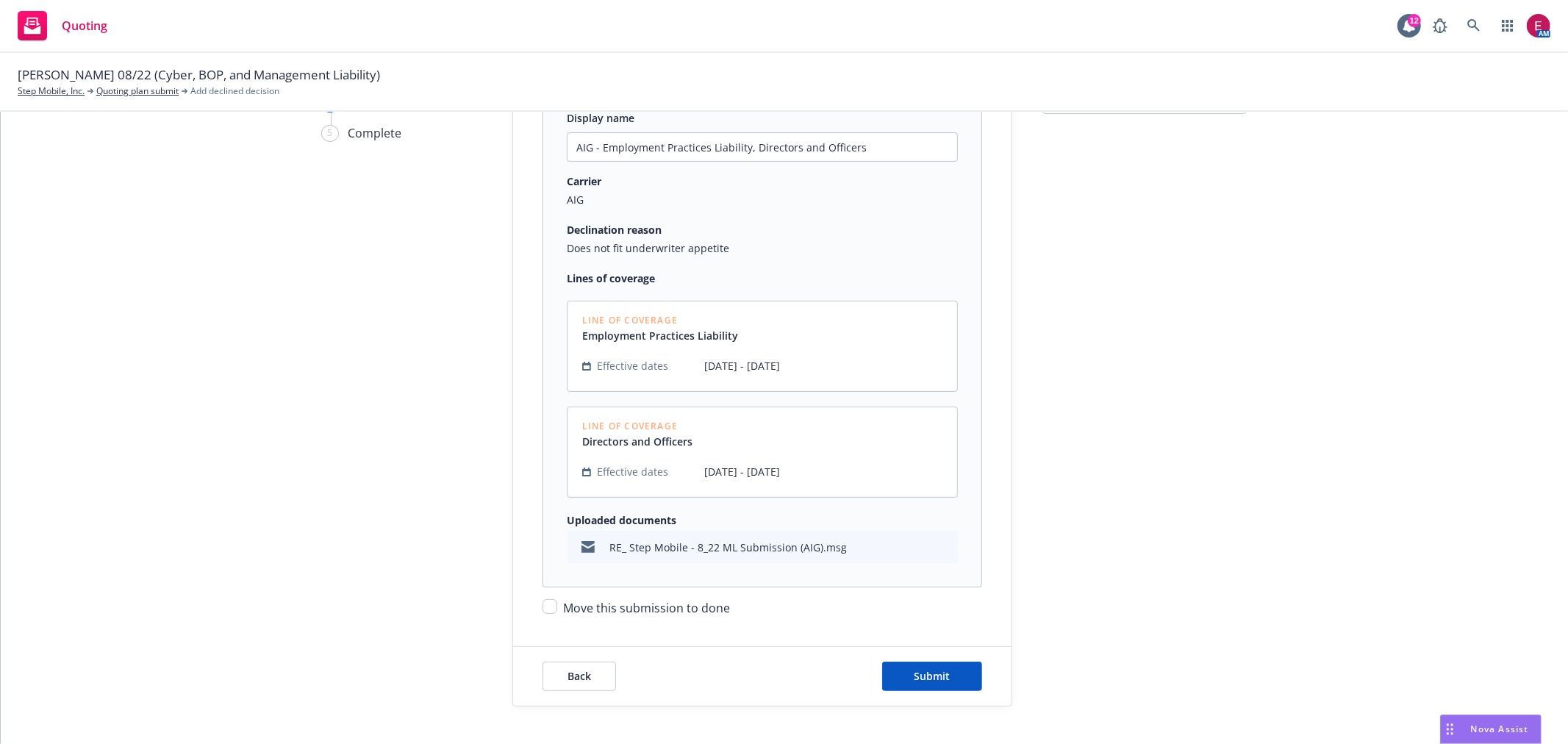
click at [520, 602] on div "Display name AIG - Employment Practices Liability, Directors and Officers Carri…" at bounding box center [762, 350] width 498 height 532
click at [542, 603] on input "Move this submission to done" at bounding box center [549, 606] width 14 height 14
checkbox input "true"
click at [957, 681] on button "Submit" at bounding box center [931, 676] width 100 height 30
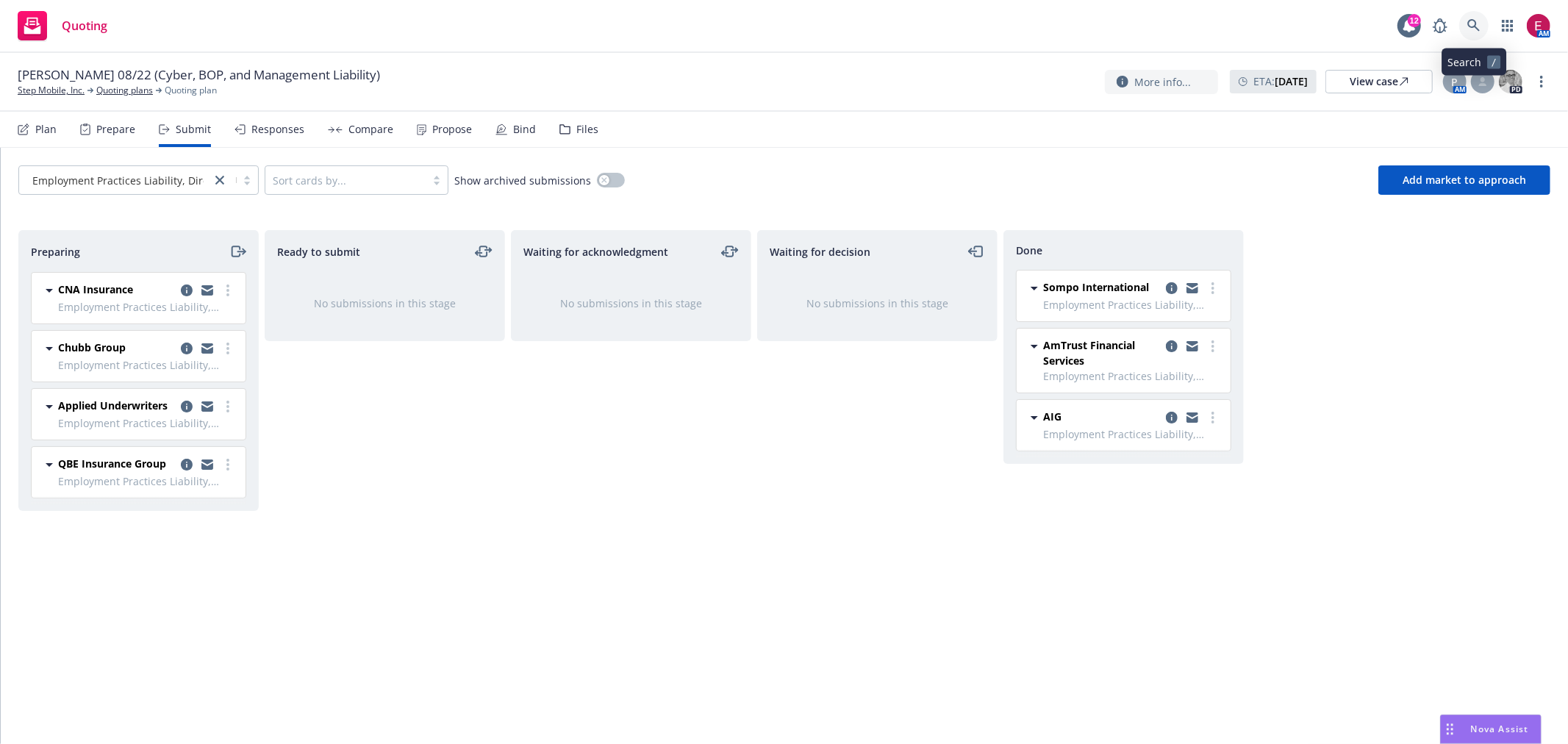
click at [1478, 27] on icon at bounding box center [1474, 25] width 13 height 13
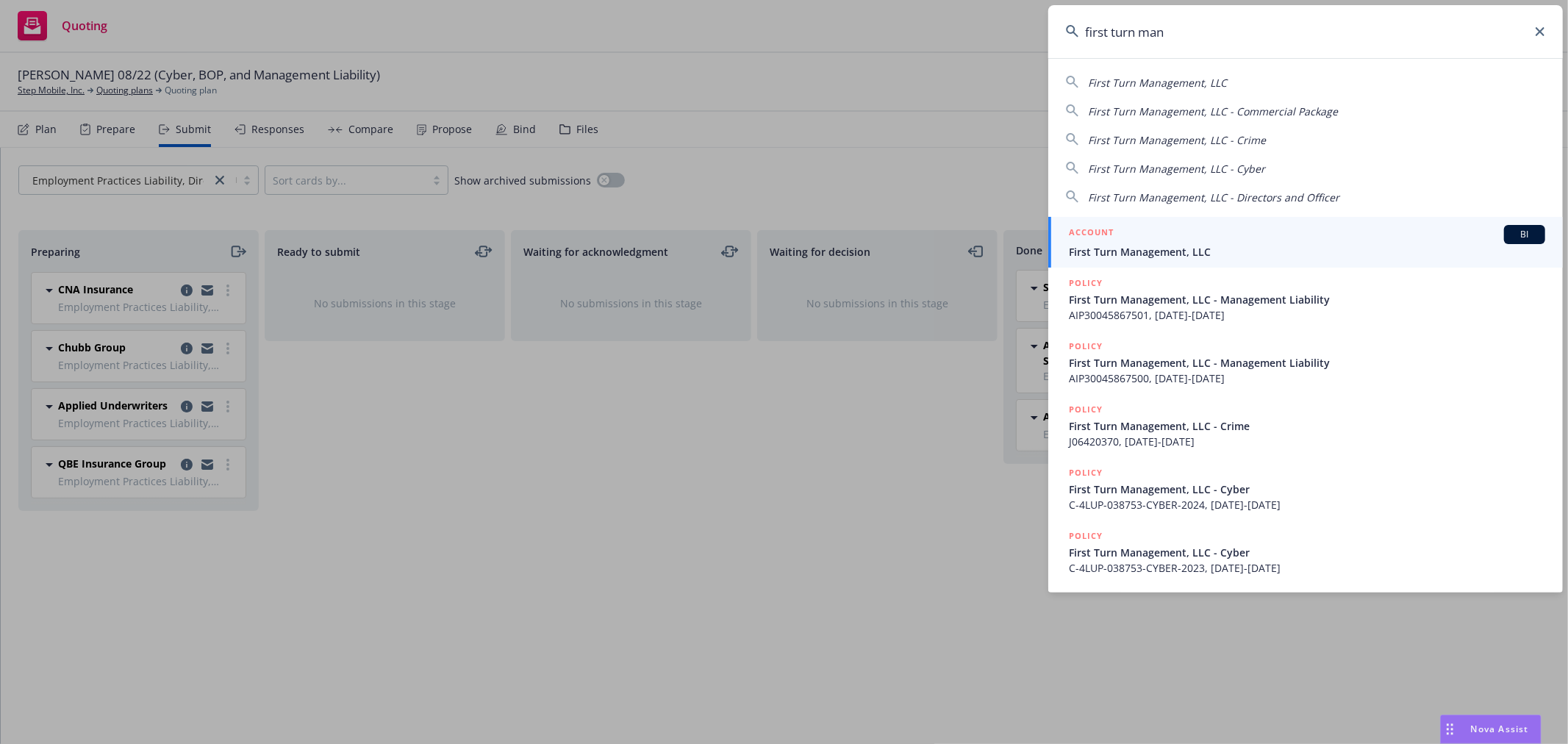
type input "first turn man"
click at [1254, 255] on span "First Turn Management, LLC" at bounding box center [1308, 251] width 477 height 15
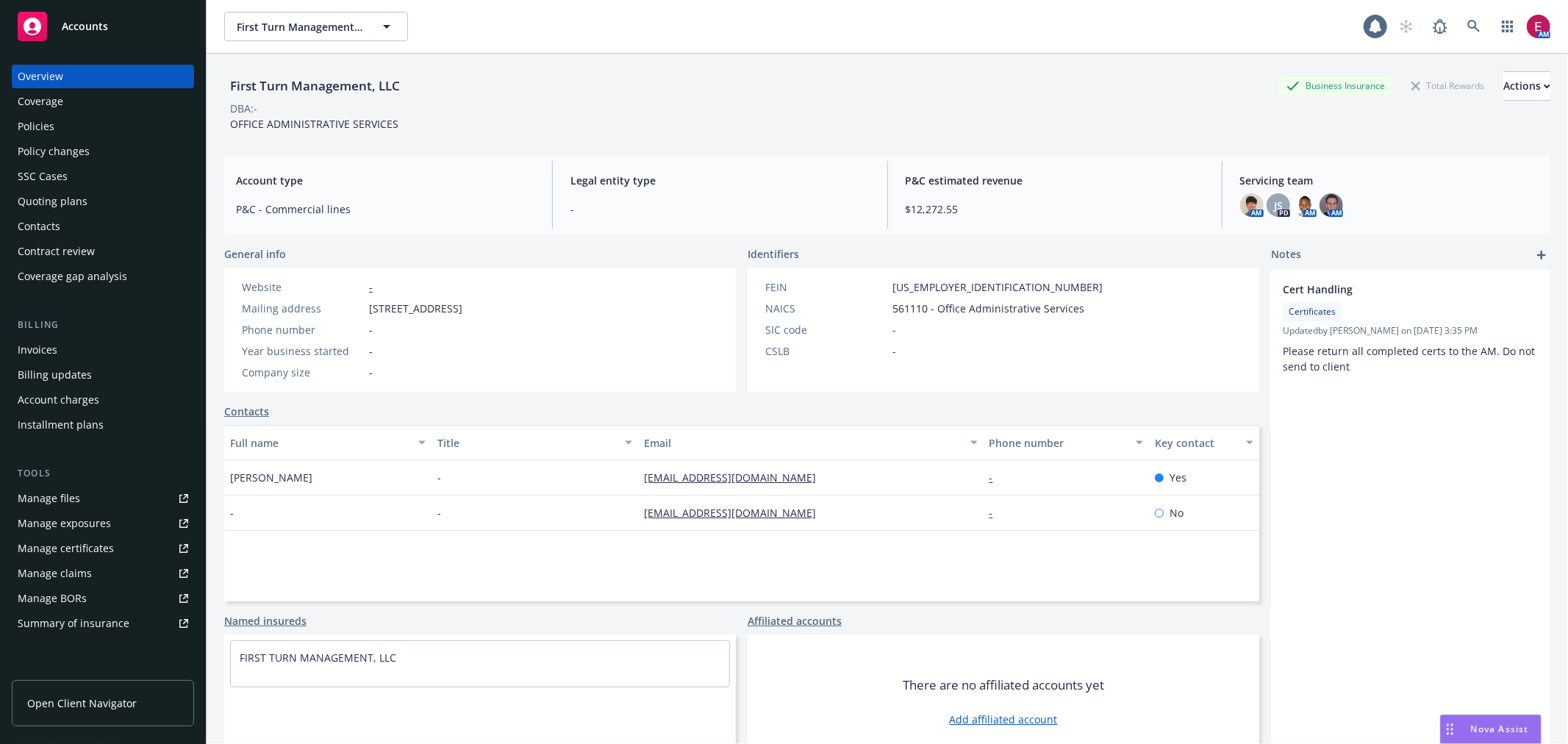
click at [94, 200] on div "Quoting plans" at bounding box center [103, 201] width 171 height 24
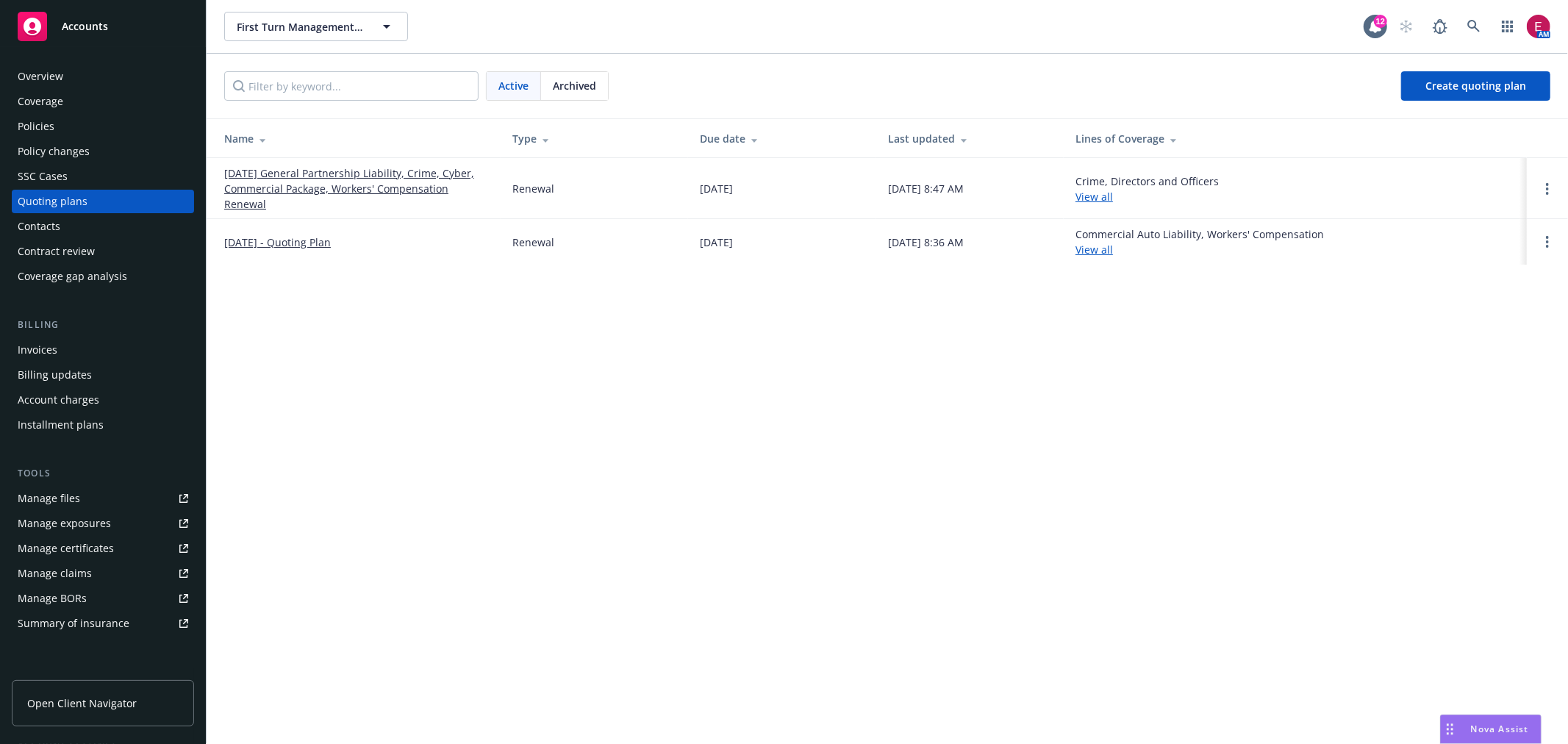
click at [98, 489] on link "Manage files" at bounding box center [102, 498] width 182 height 24
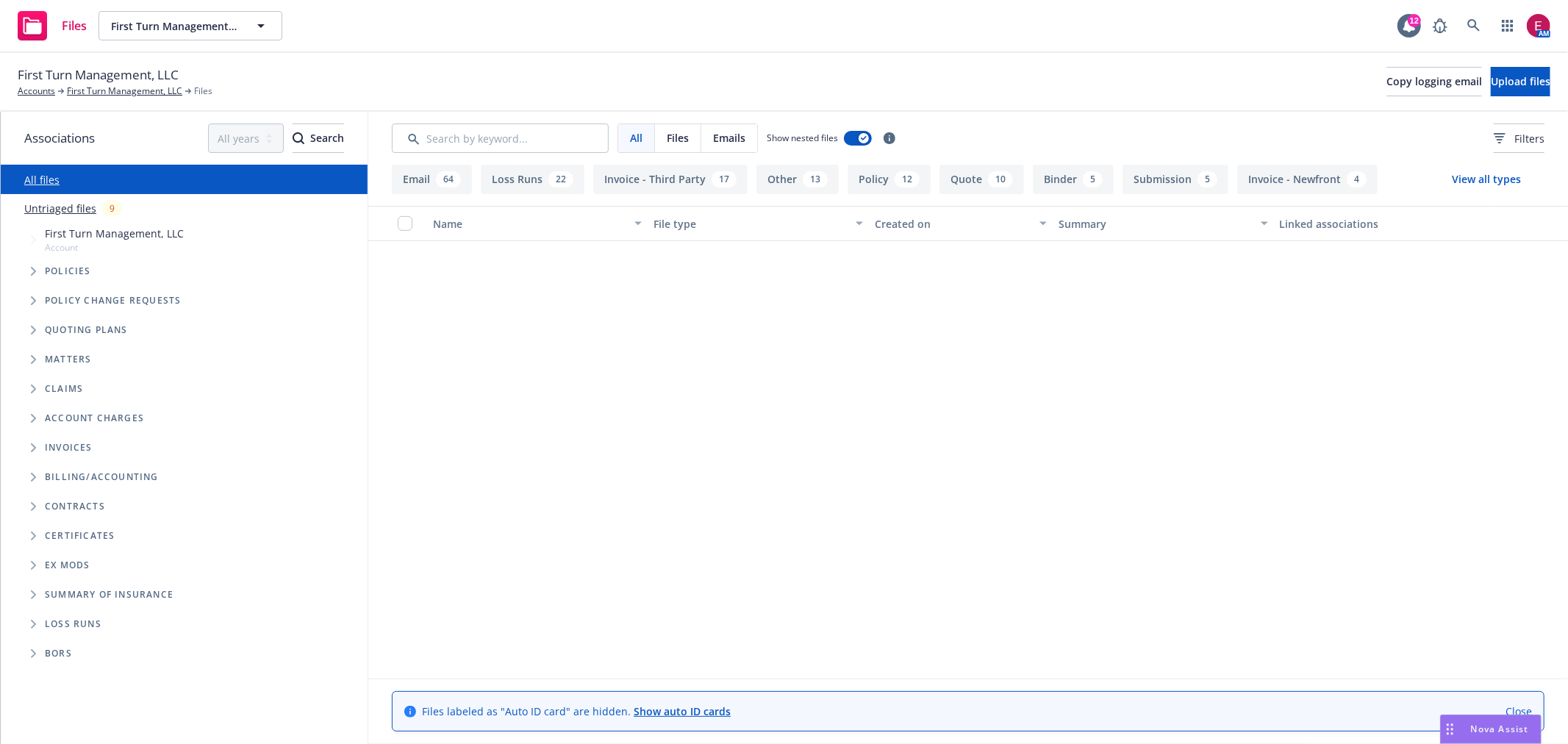
scroll to position [1225, 0]
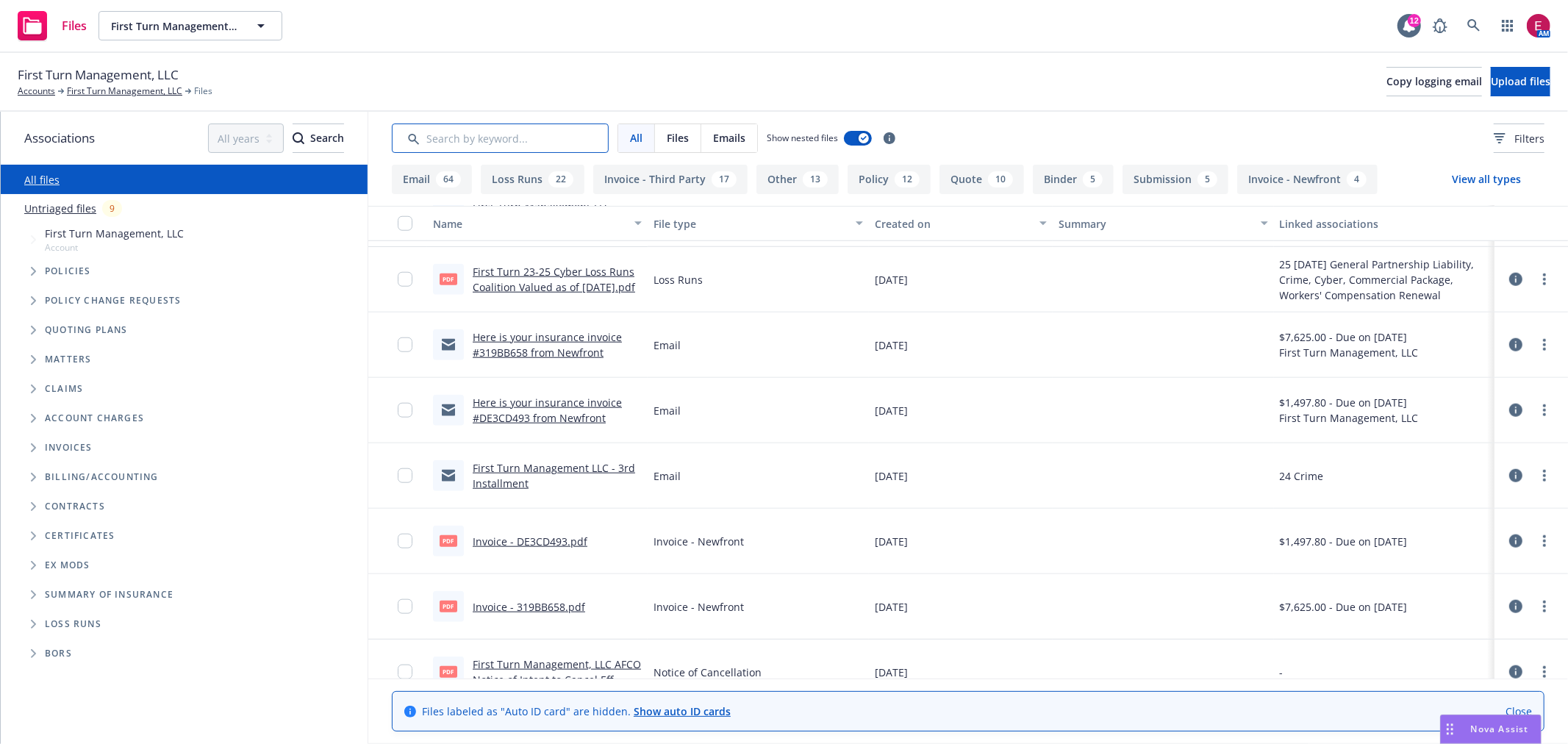
click at [461, 149] on input "Search by keyword..." at bounding box center [500, 138] width 217 height 30
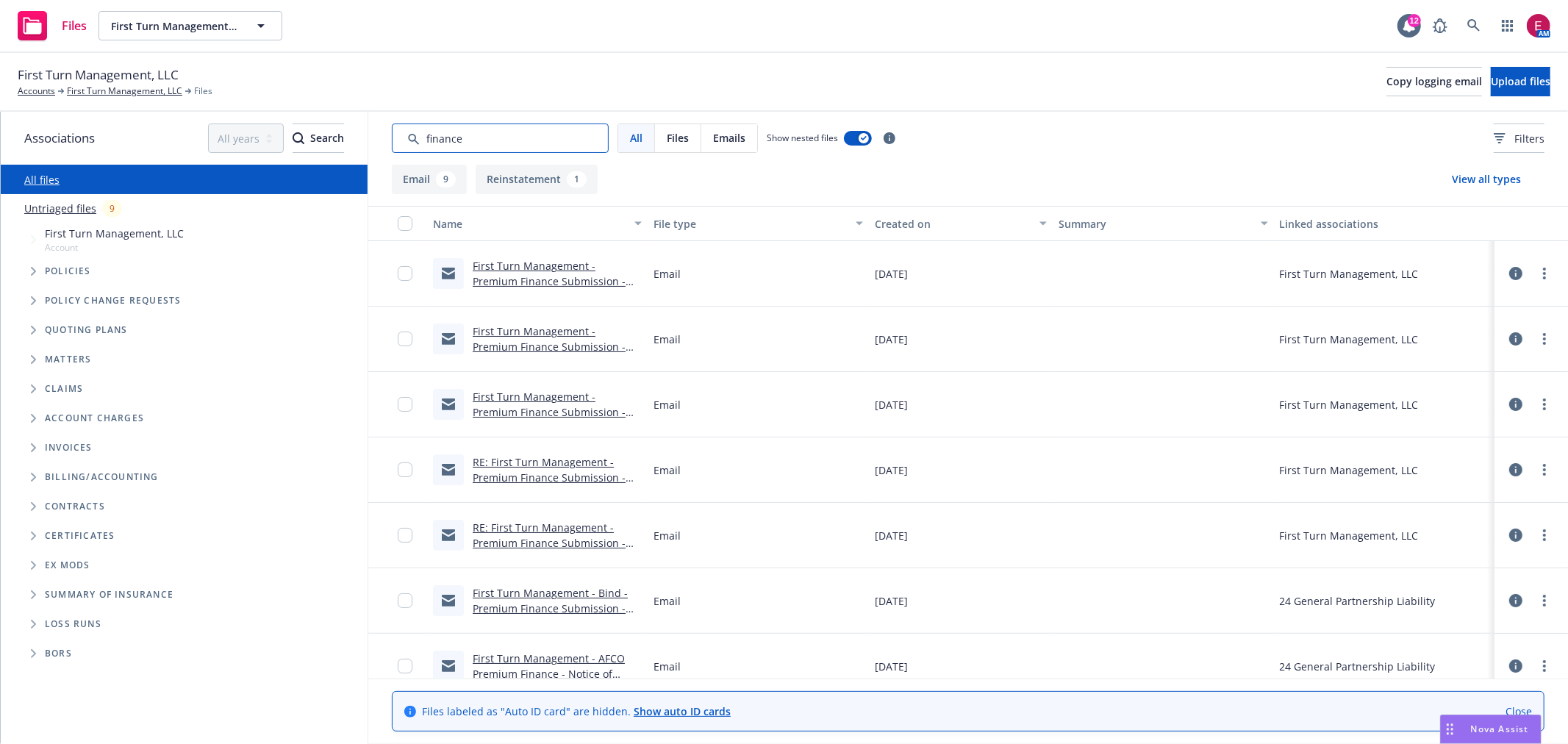
scroll to position [209, 0]
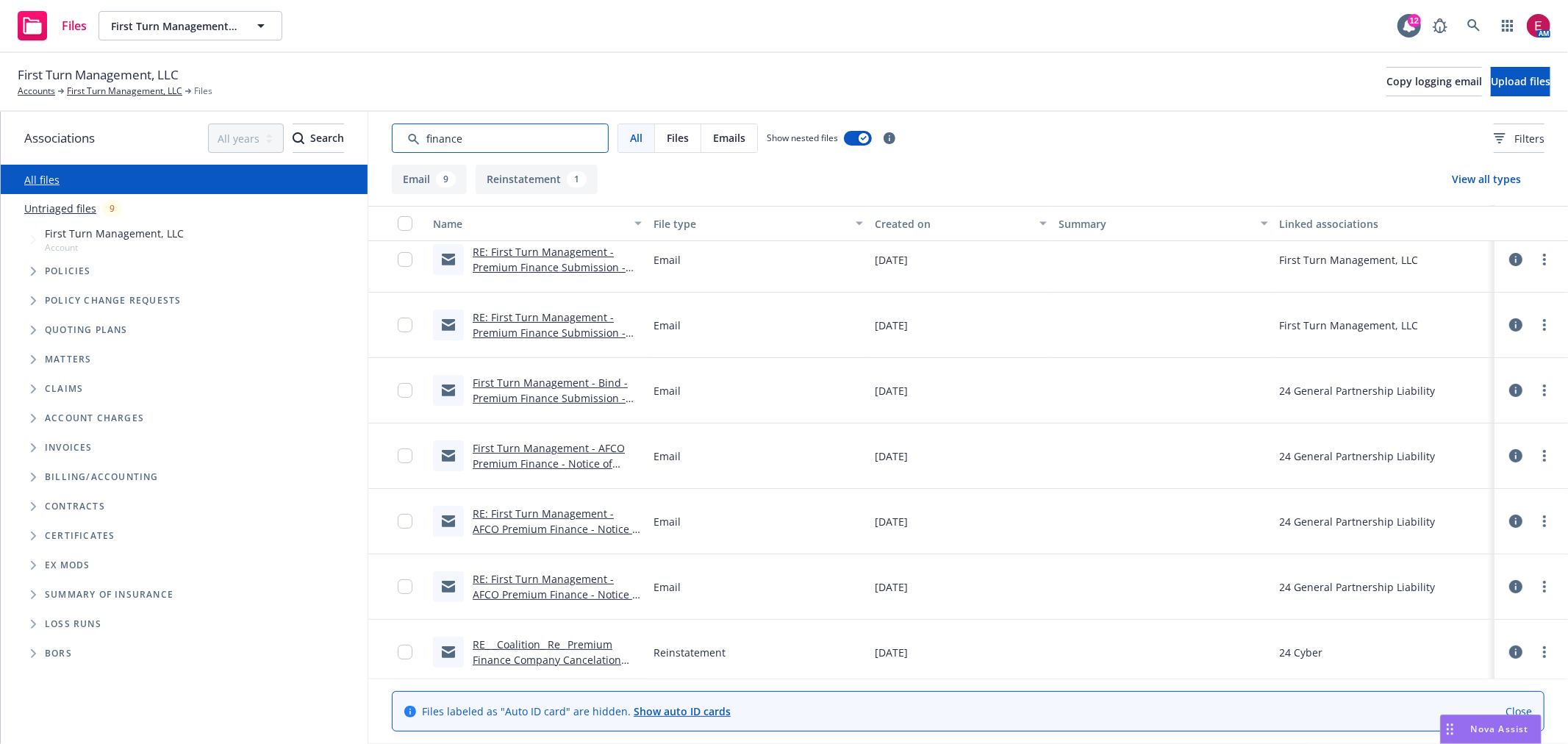
type input "finance"
click at [519, 385] on link "First Turn Management - Bind - Premium Finance Submission - AFCO" at bounding box center [551, 398] width 155 height 45
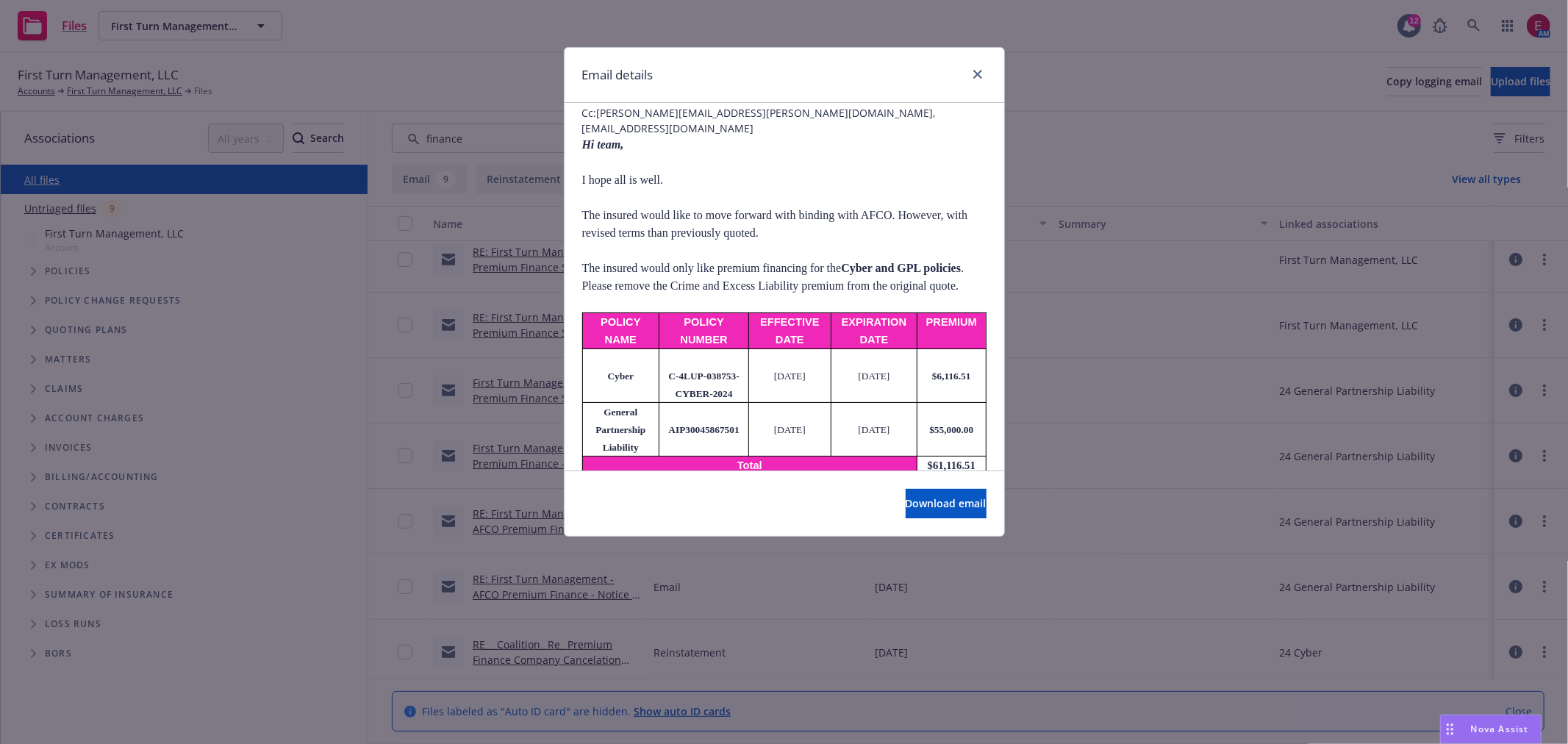
scroll to position [81, 0]
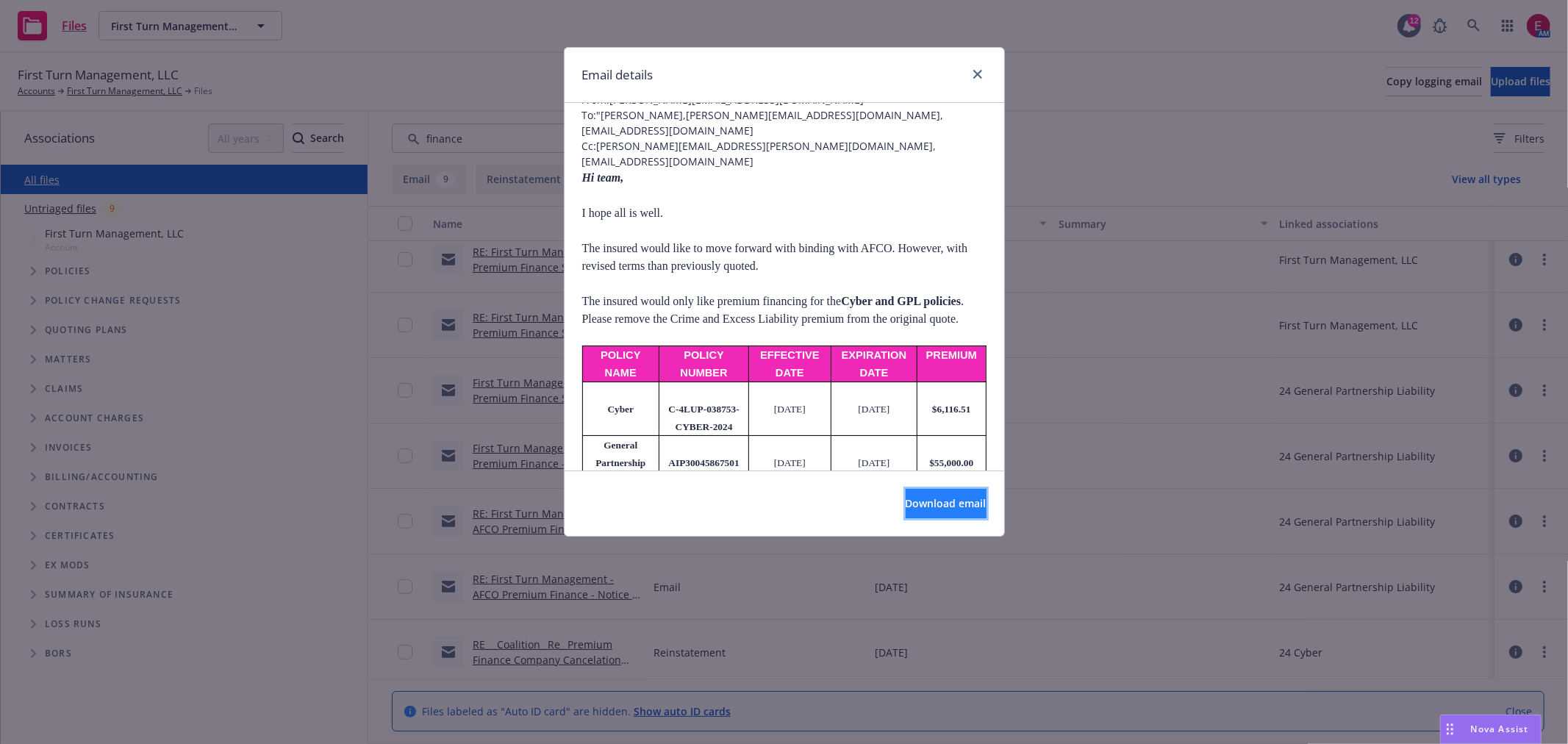
click at [905, 504] on span "Download email" at bounding box center [946, 503] width 81 height 14
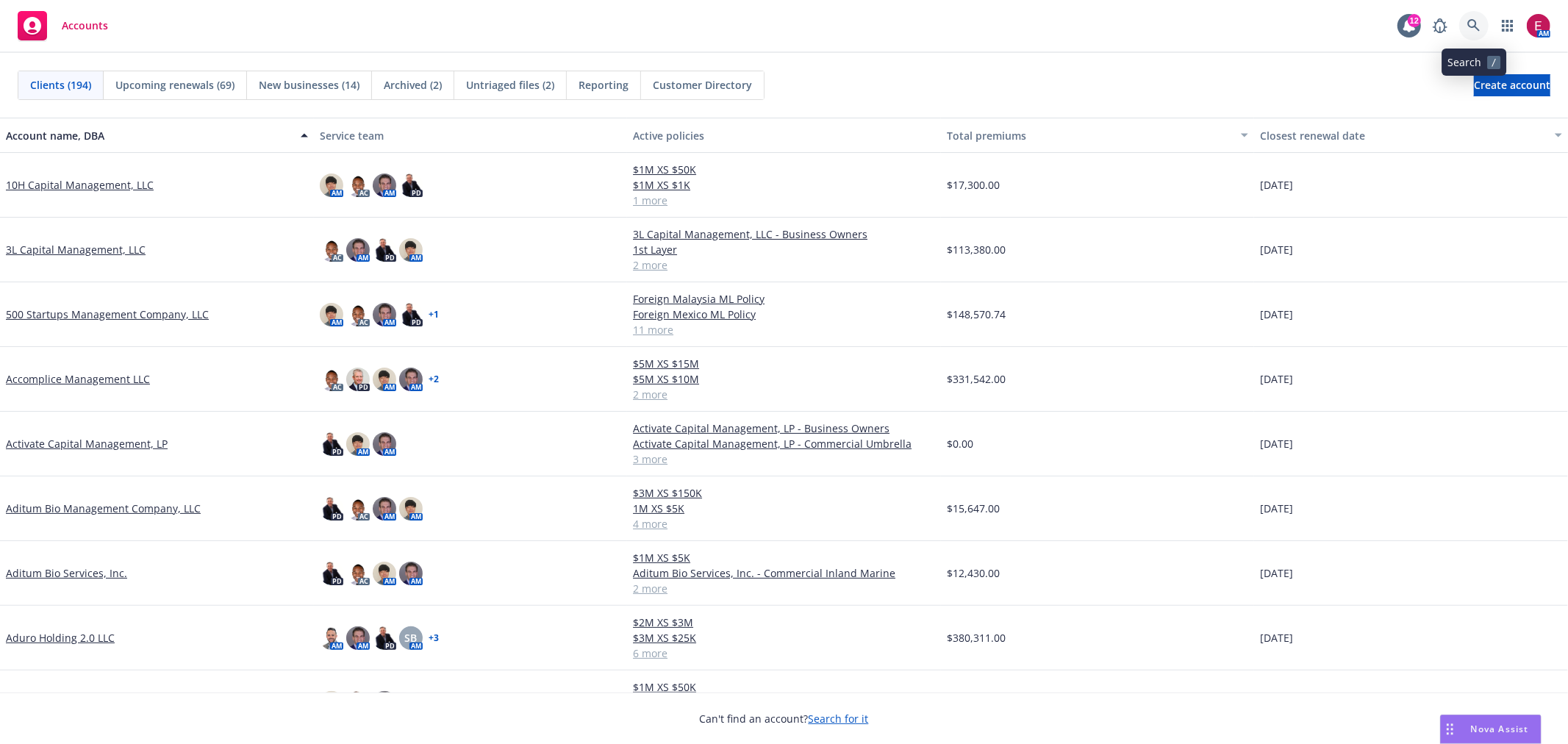
click at [1482, 20] on link at bounding box center [1474, 25] width 30 height 30
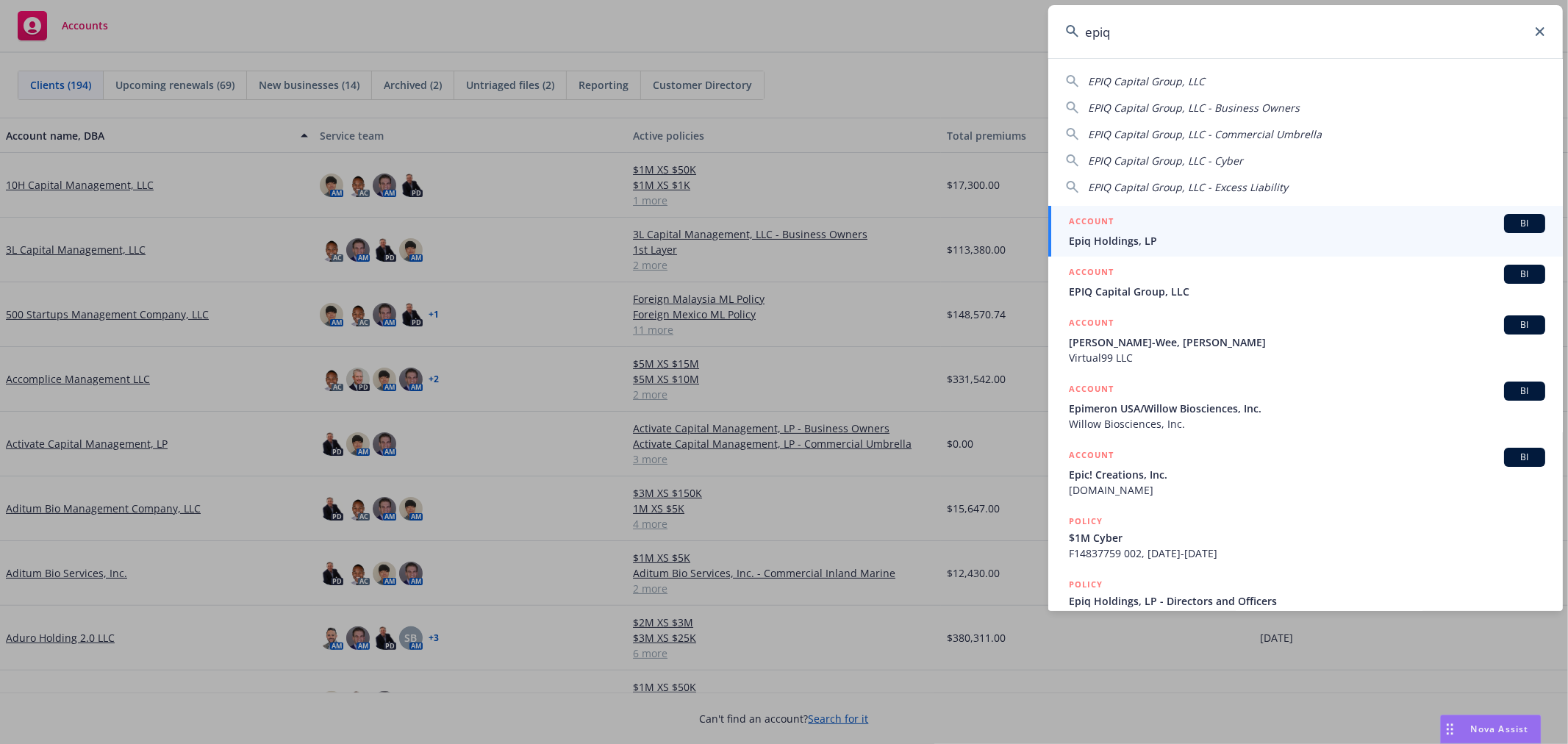
type input "epiq"
click at [1235, 208] on link "ACCOUNT BI Epiq Holdings, LP" at bounding box center [1305, 231] width 515 height 51
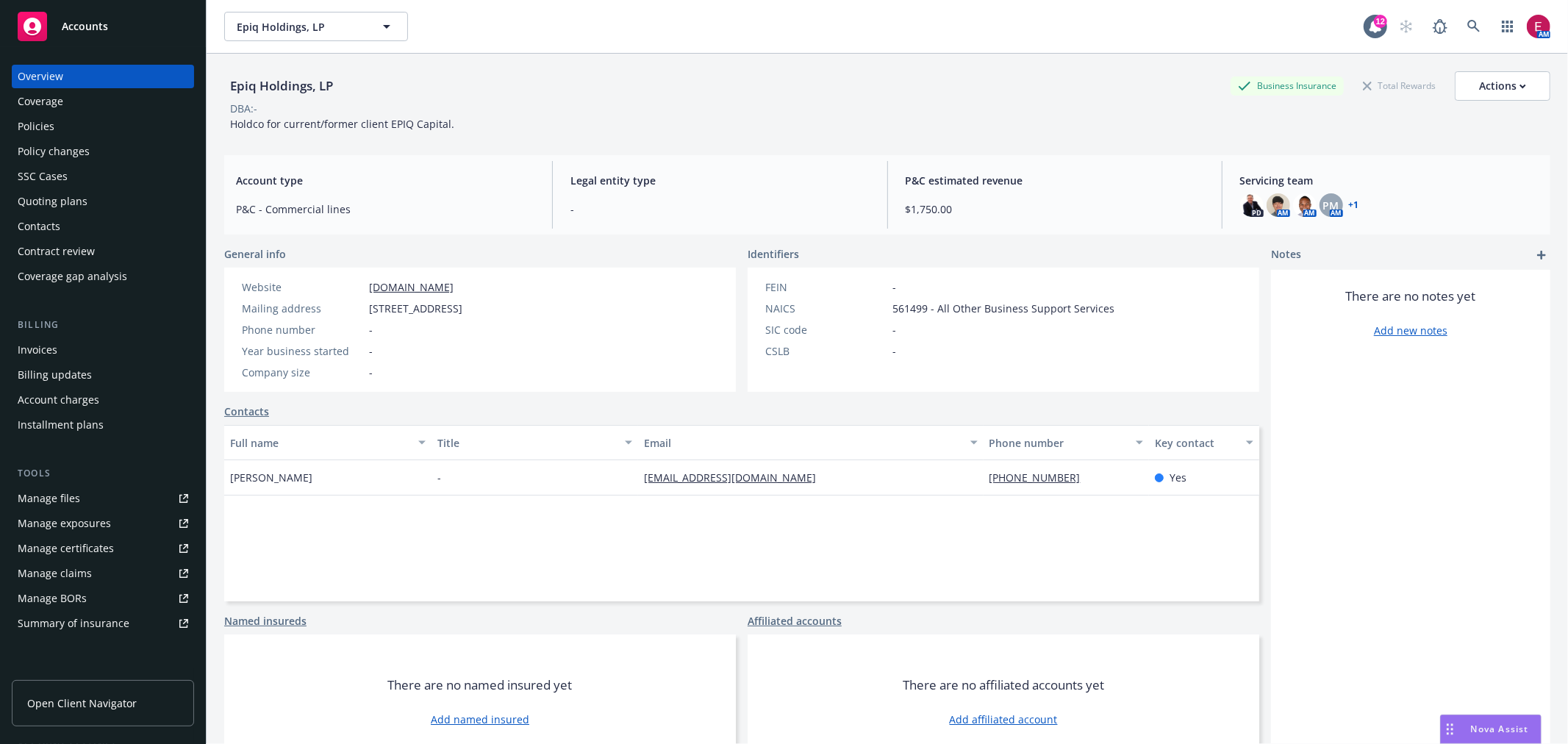
click at [84, 500] on link "Manage files" at bounding box center [102, 498] width 182 height 24
click at [1324, 203] on span "PM" at bounding box center [1331, 206] width 16 height 15
click at [1474, 32] on link at bounding box center [1474, 26] width 30 height 30
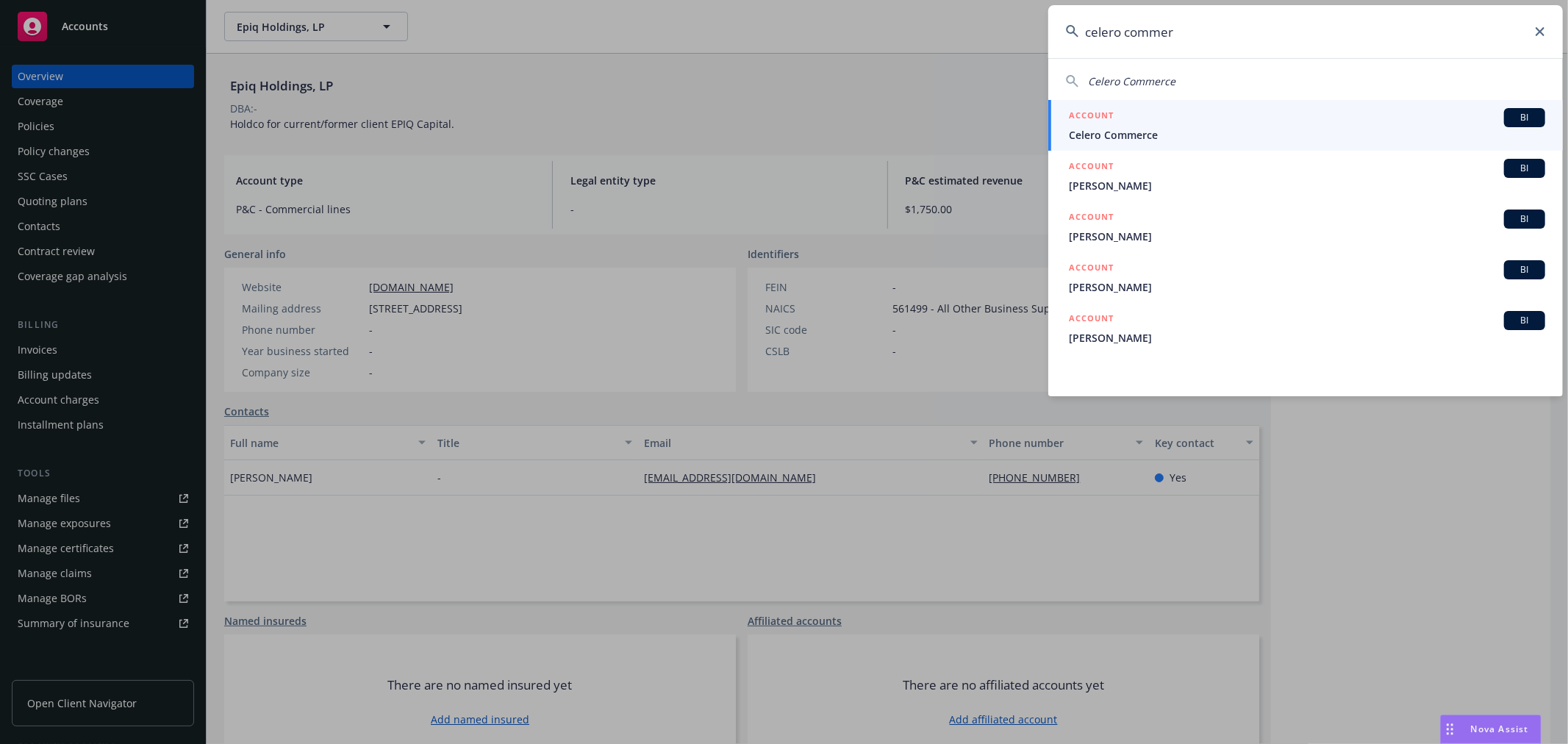
type input "celero commer"
click at [1211, 134] on span "Celero Commerce" at bounding box center [1308, 135] width 477 height 15
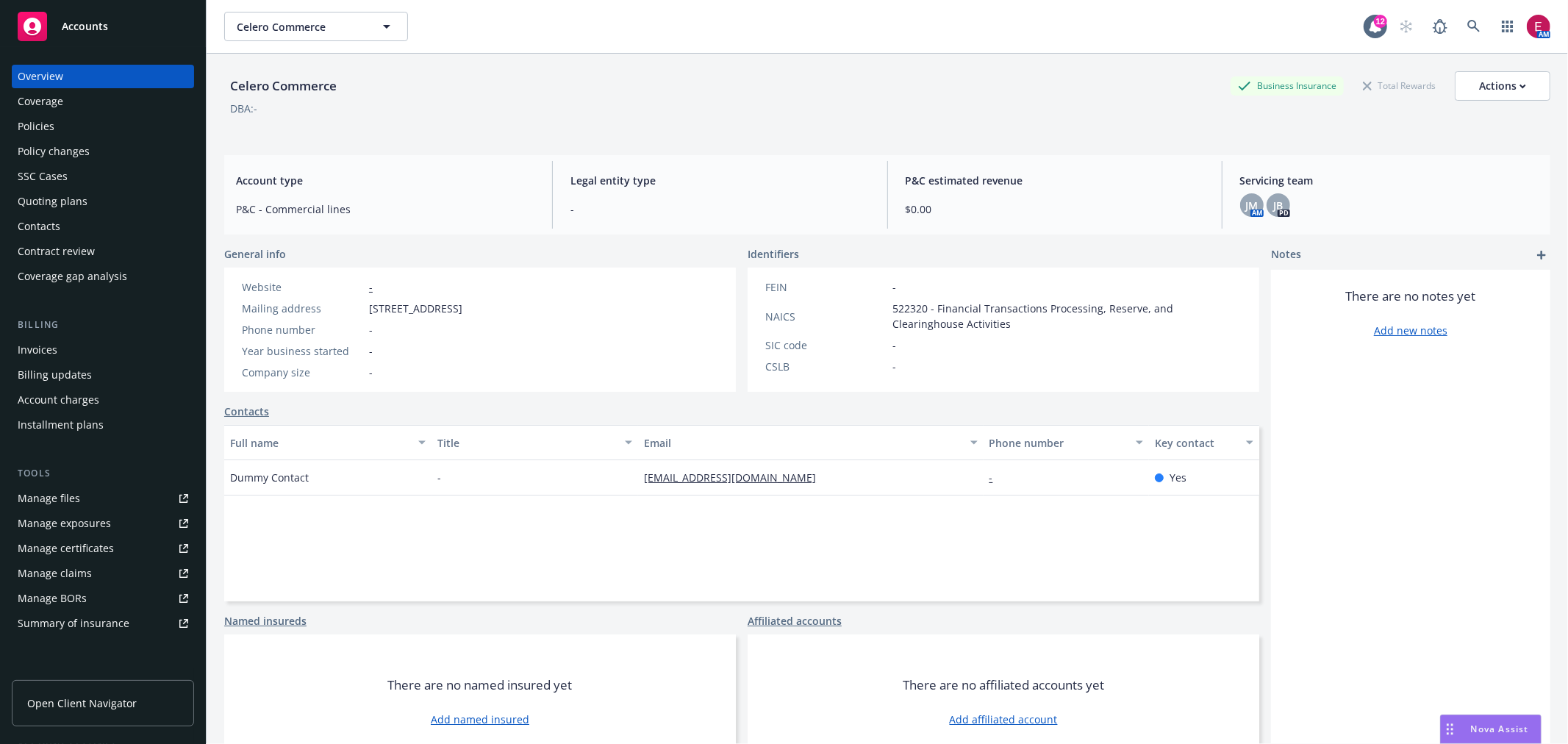
click at [134, 123] on div "Policies" at bounding box center [103, 126] width 171 height 24
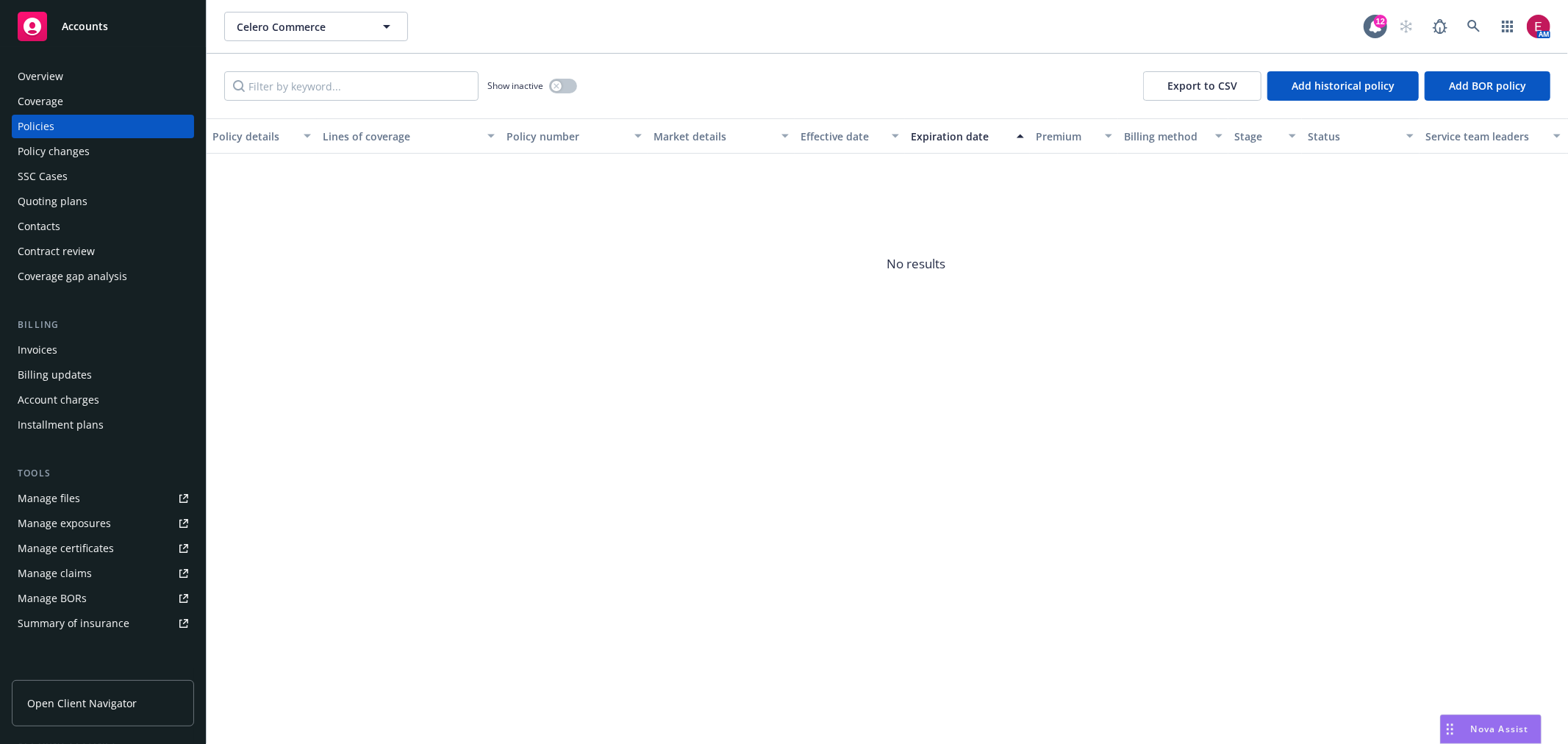
click at [106, 497] on link "Manage files" at bounding box center [102, 498] width 182 height 24
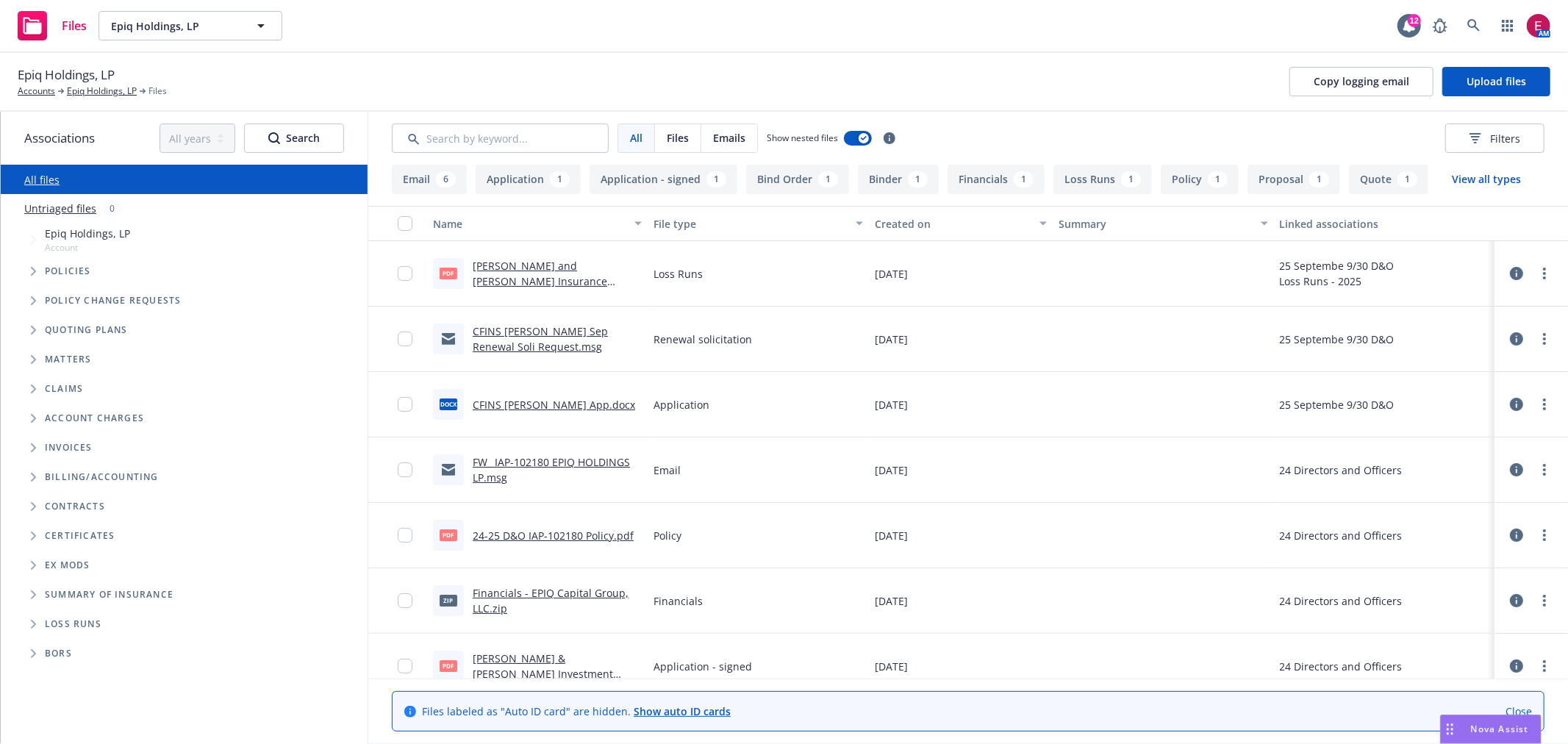
click at [508, 334] on link "CFINS [PERSON_NAME] Sep Renewal Soli Request.msg" at bounding box center [541, 339] width 136 height 30
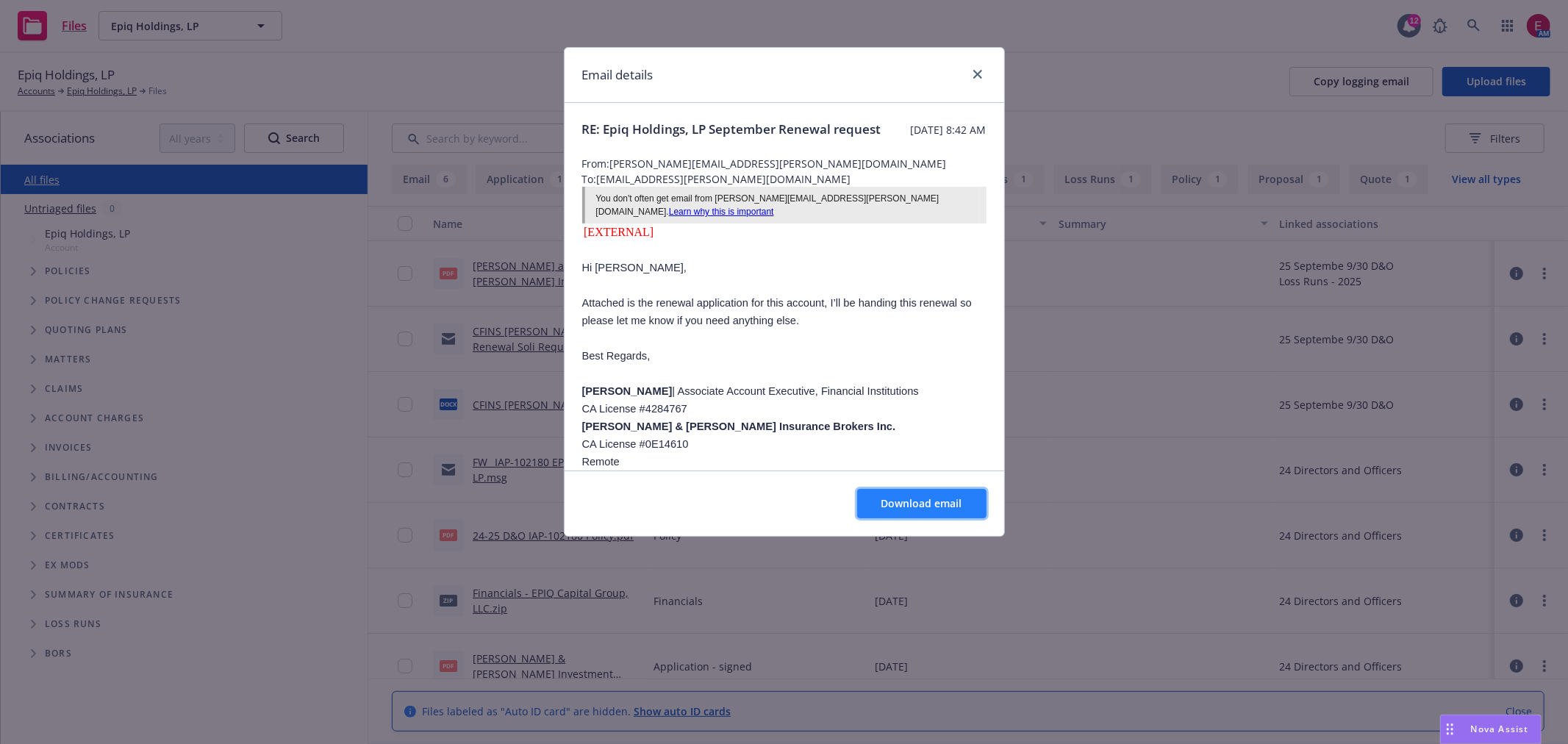
click at [937, 493] on button "Download email" at bounding box center [922, 503] width 129 height 30
click at [979, 69] on link "close" at bounding box center [977, 74] width 18 height 18
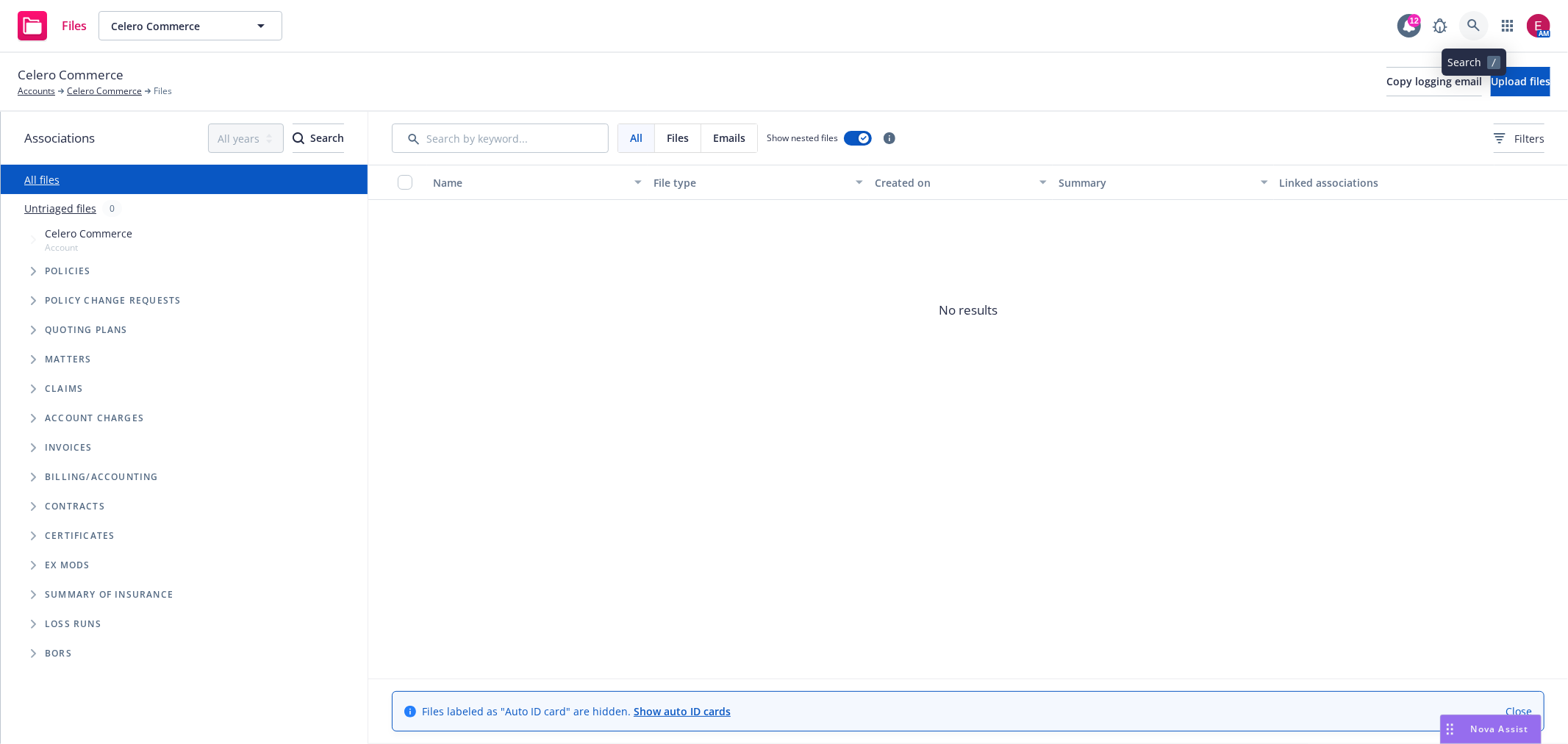
click at [1469, 14] on link at bounding box center [1474, 25] width 30 height 30
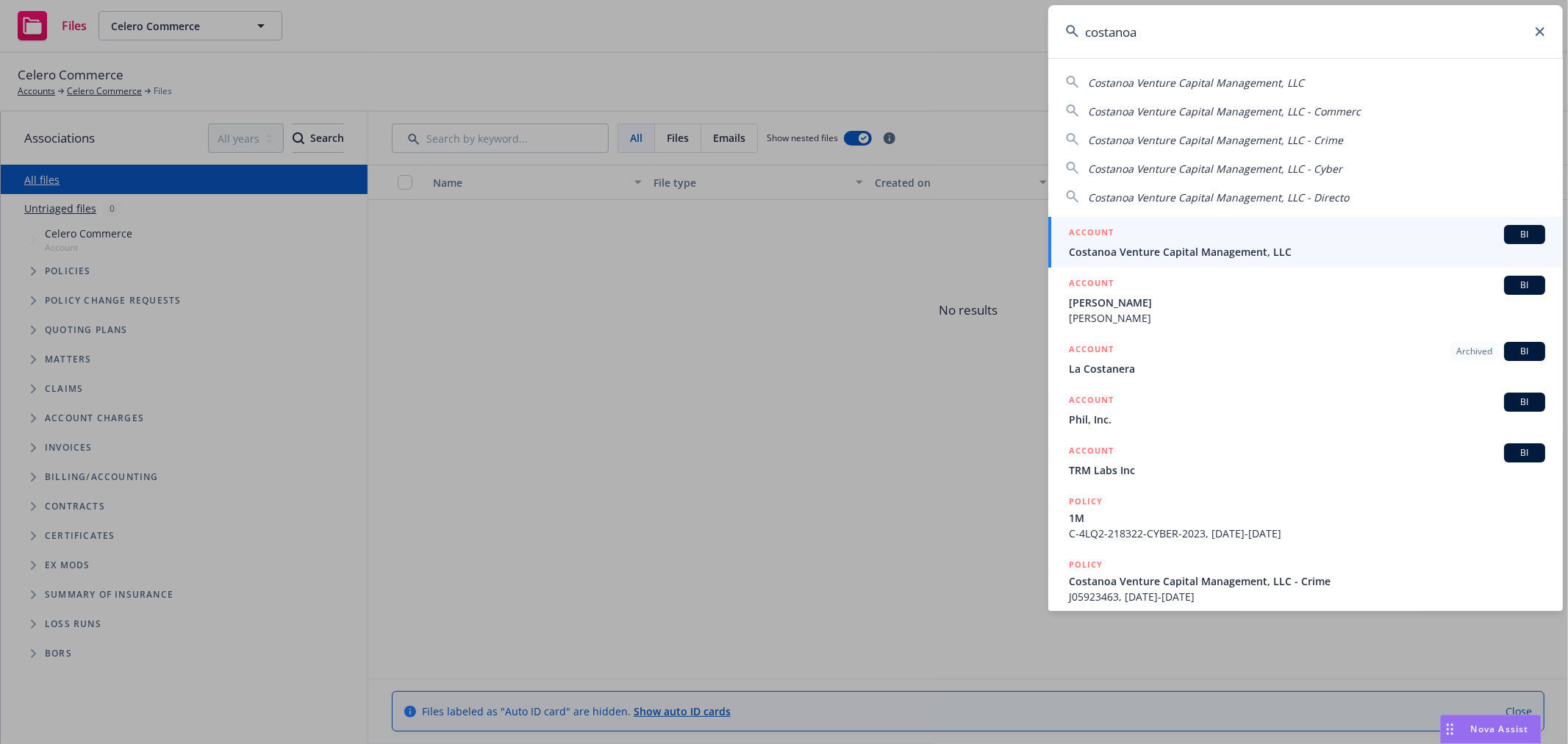
click at [1185, 24] on input "costanoa" at bounding box center [1305, 32] width 515 height 53
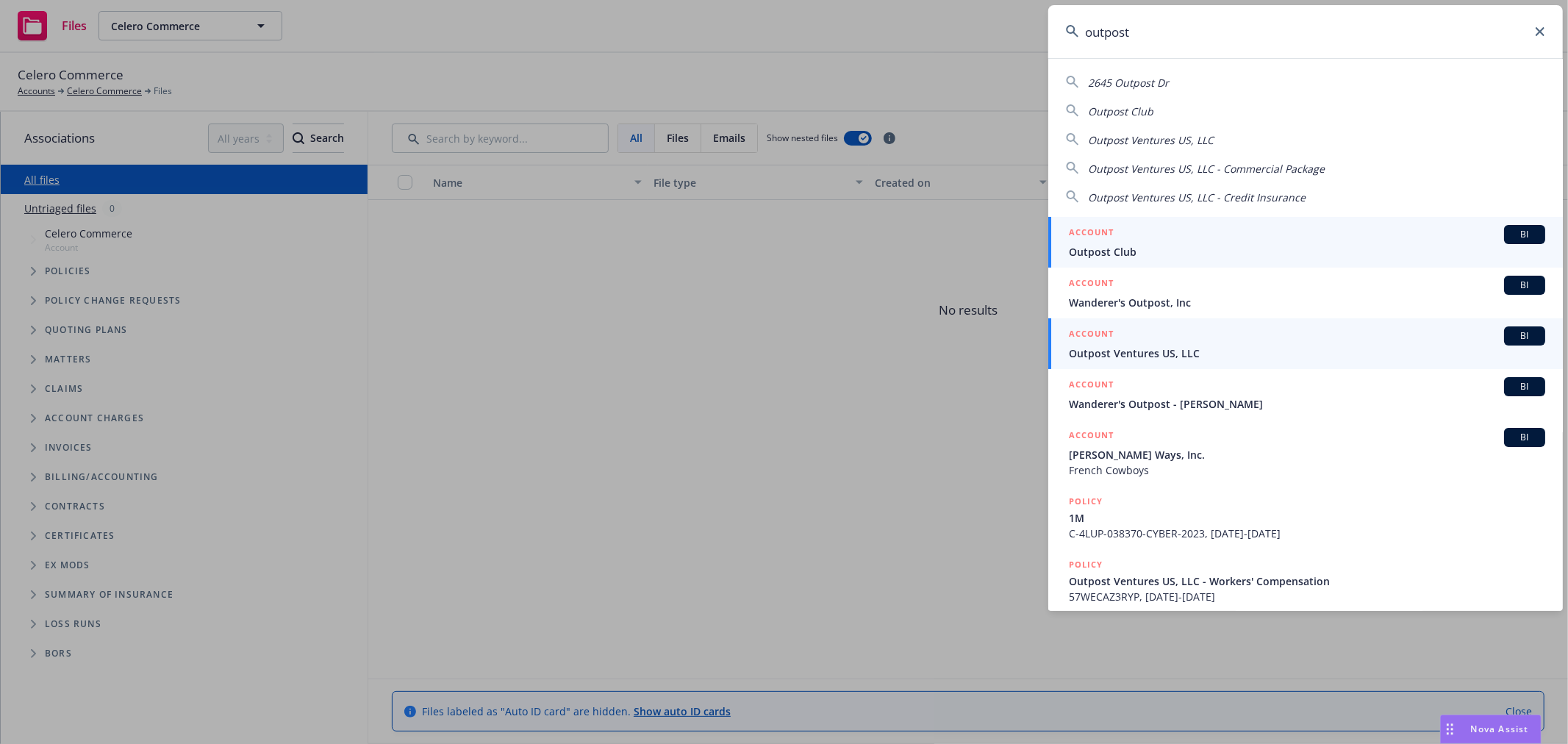
type input "outpost"
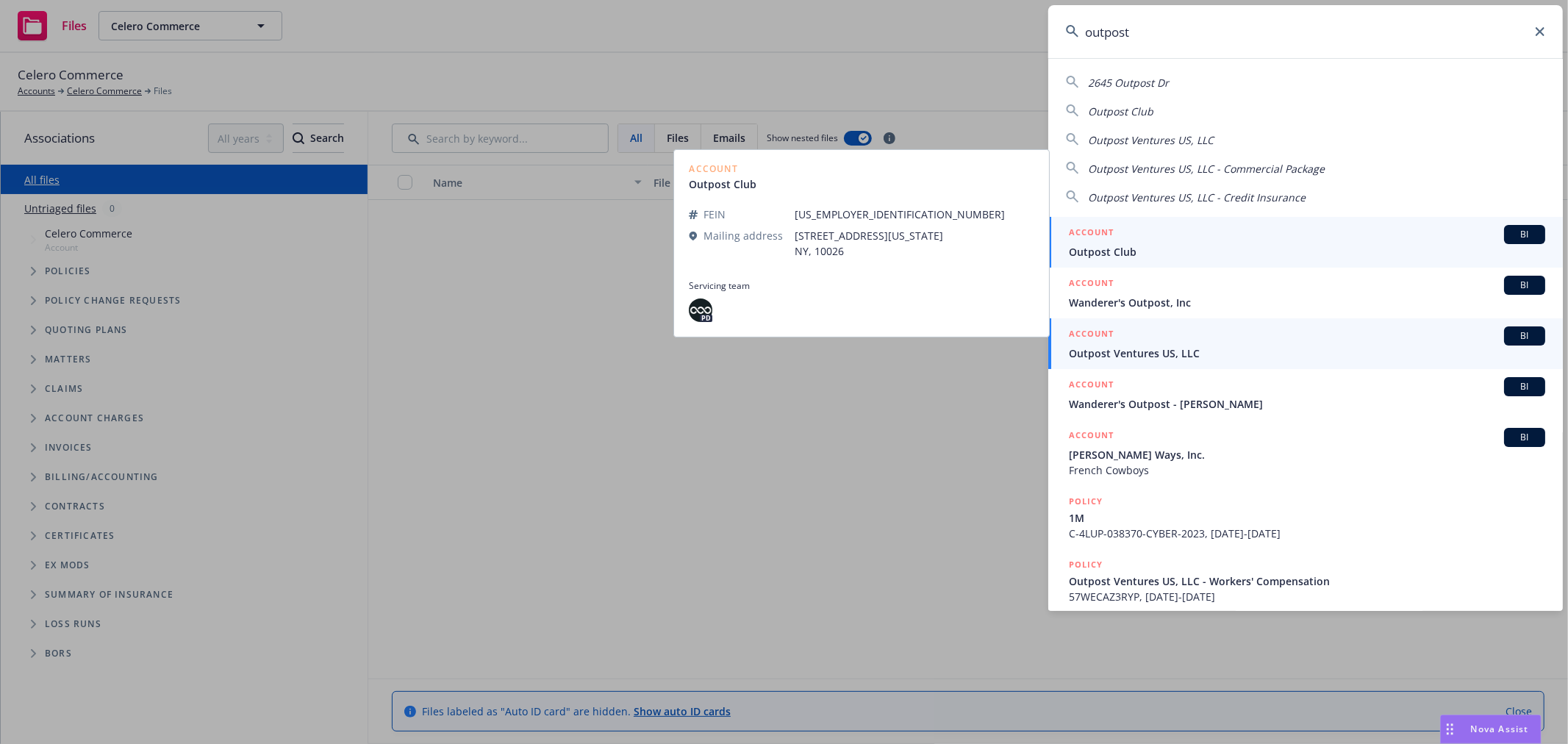
click at [1176, 343] on div "ACCOUNT BI" at bounding box center [1308, 336] width 477 height 19
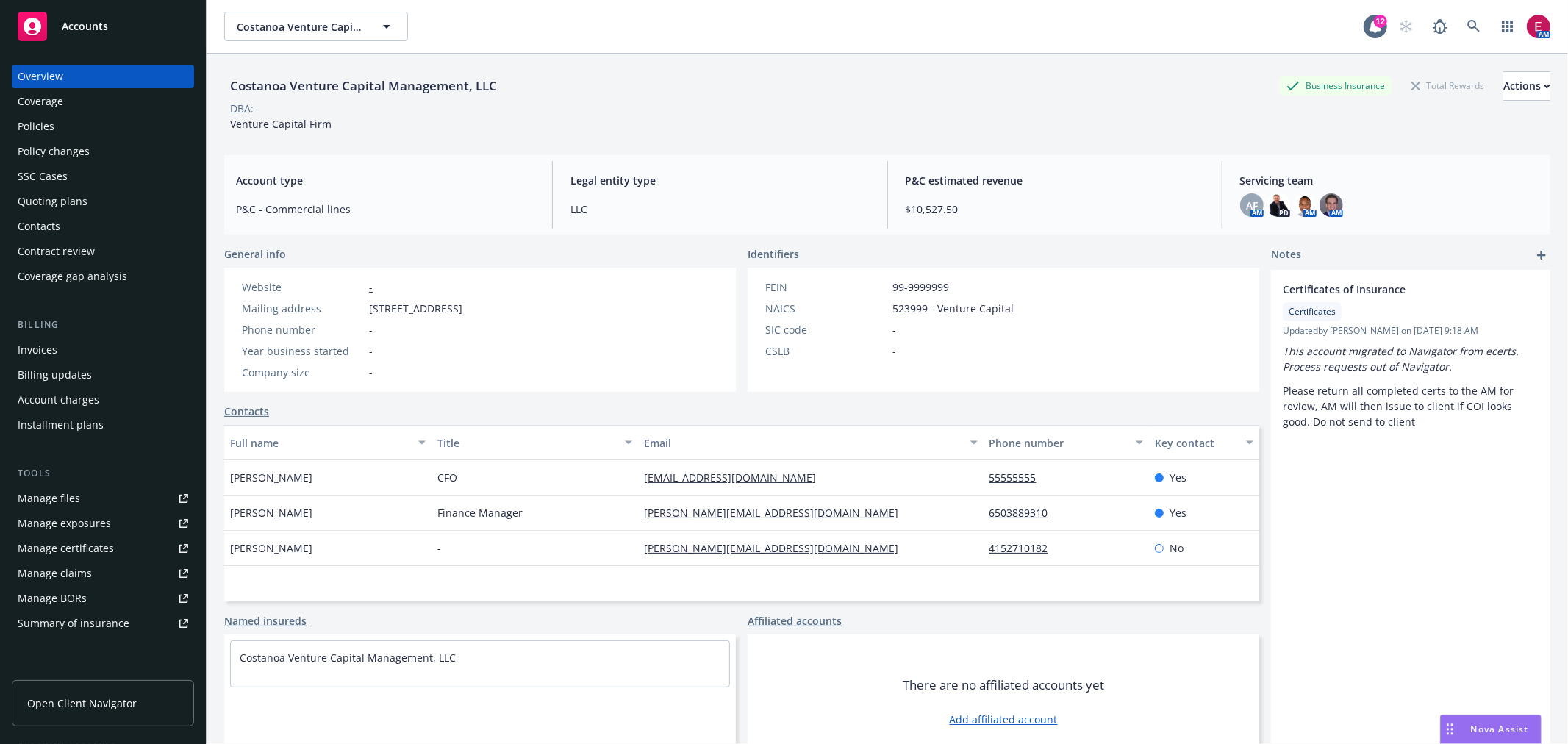
click at [125, 123] on div "Policies" at bounding box center [103, 126] width 171 height 24
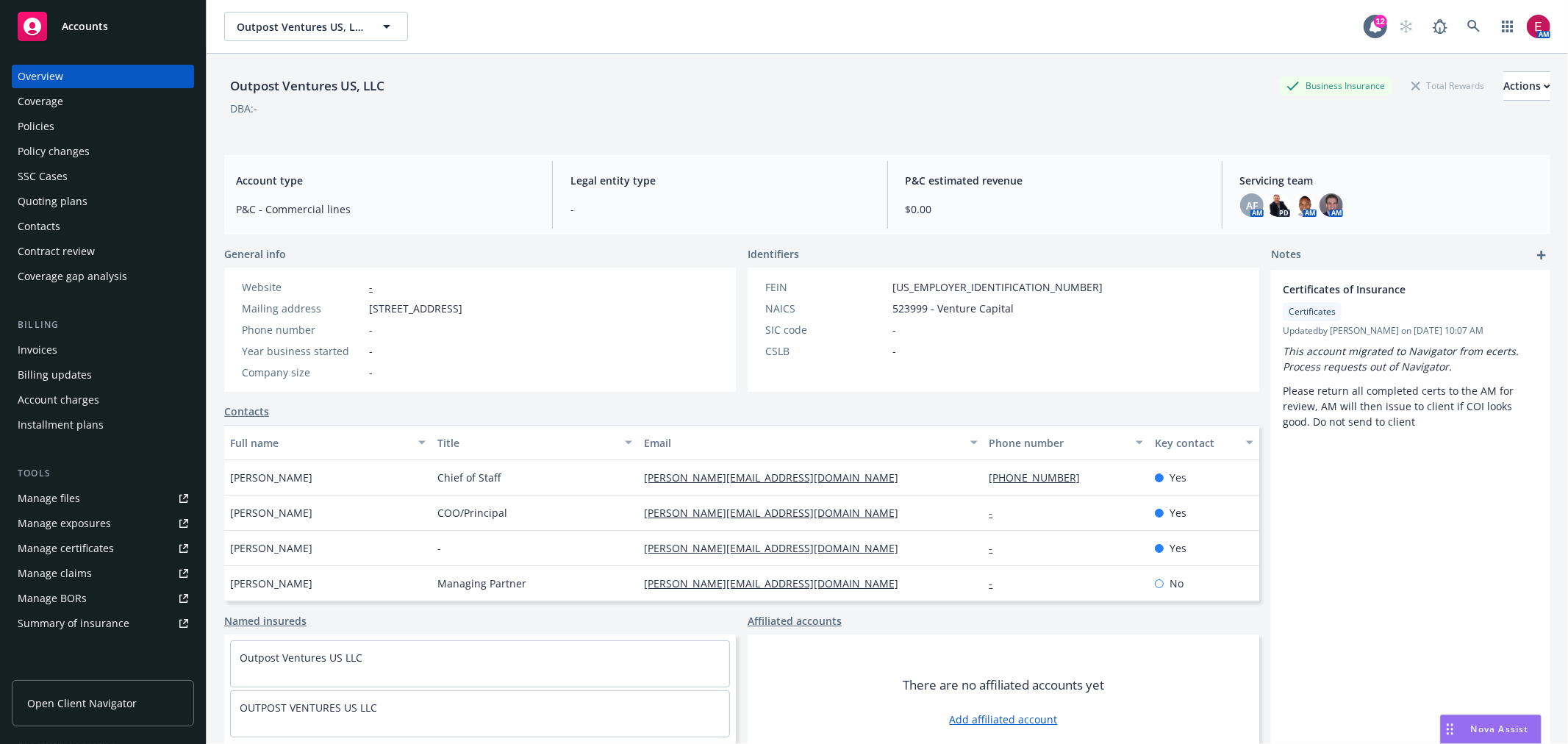
click at [114, 120] on div "Policies" at bounding box center [103, 126] width 171 height 24
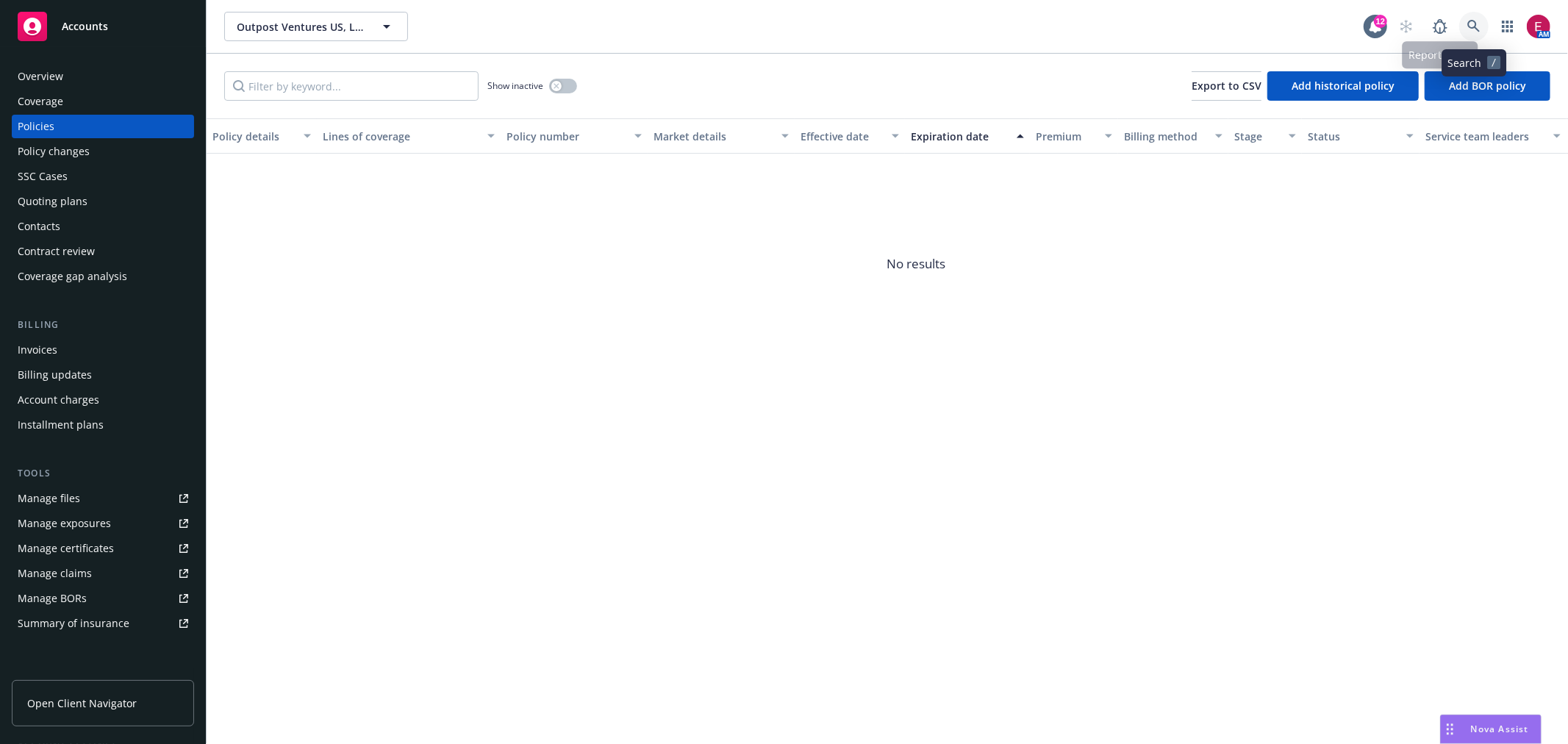
click at [1472, 27] on icon at bounding box center [1474, 26] width 12 height 12
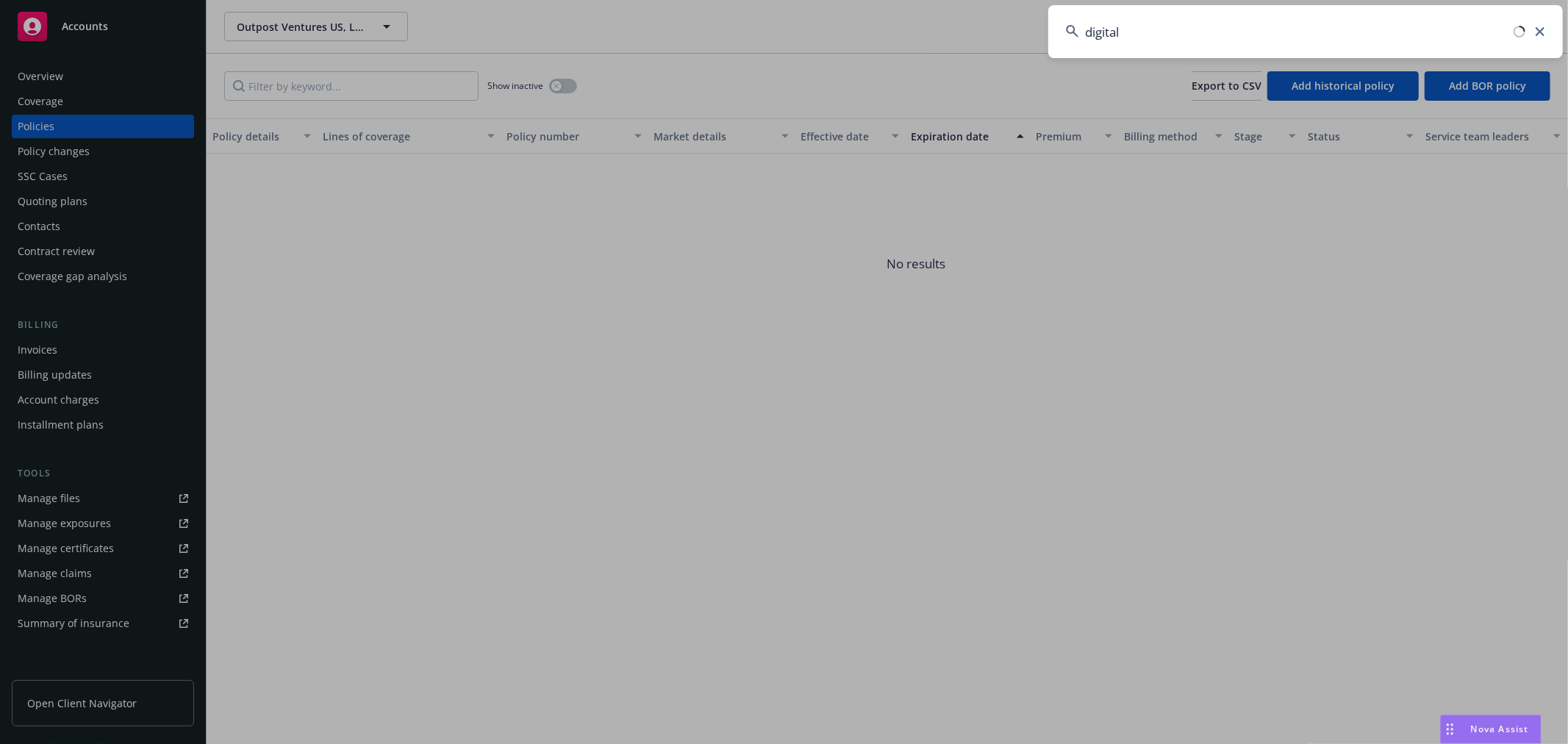
type input "digital a"
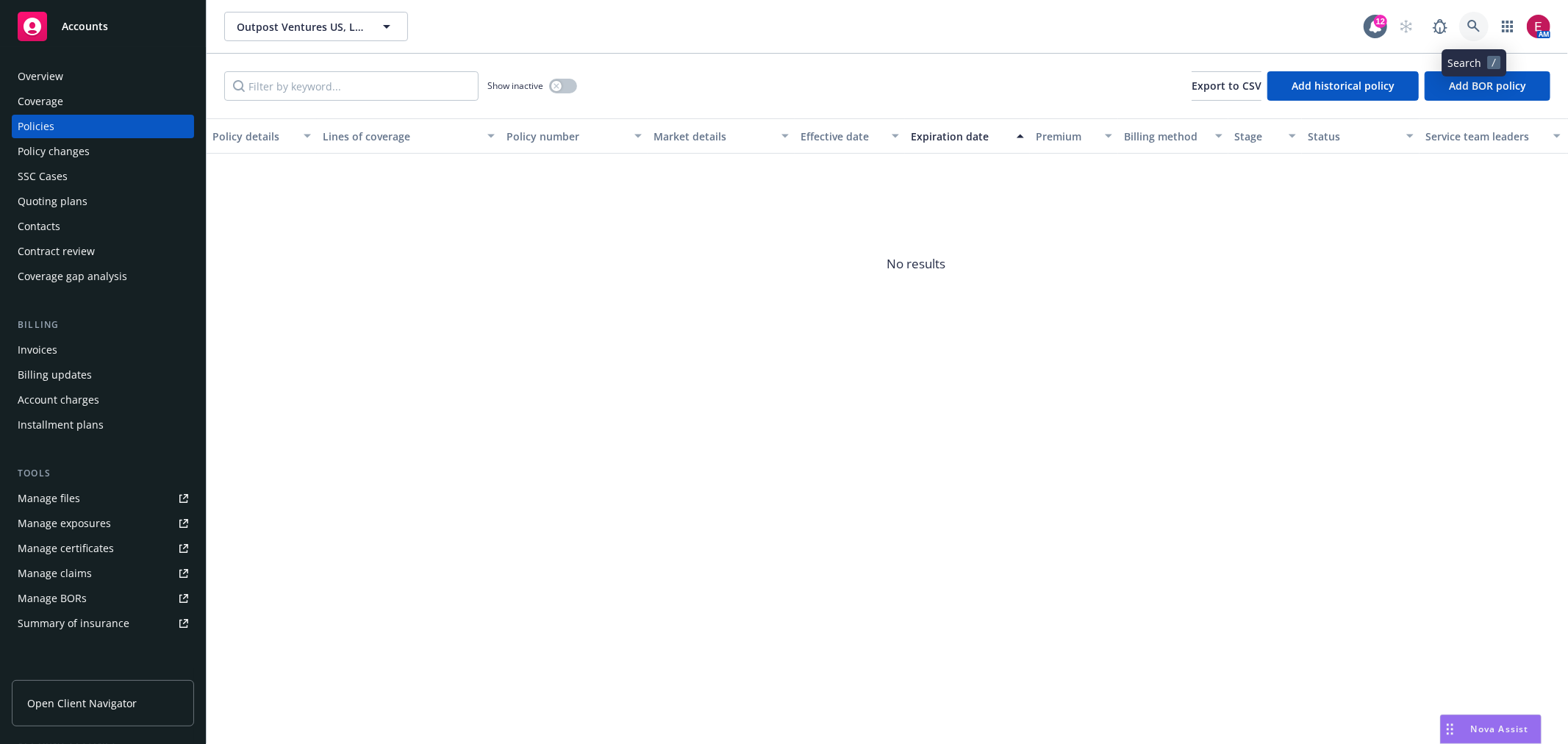
click at [1468, 22] on icon at bounding box center [1474, 26] width 12 height 12
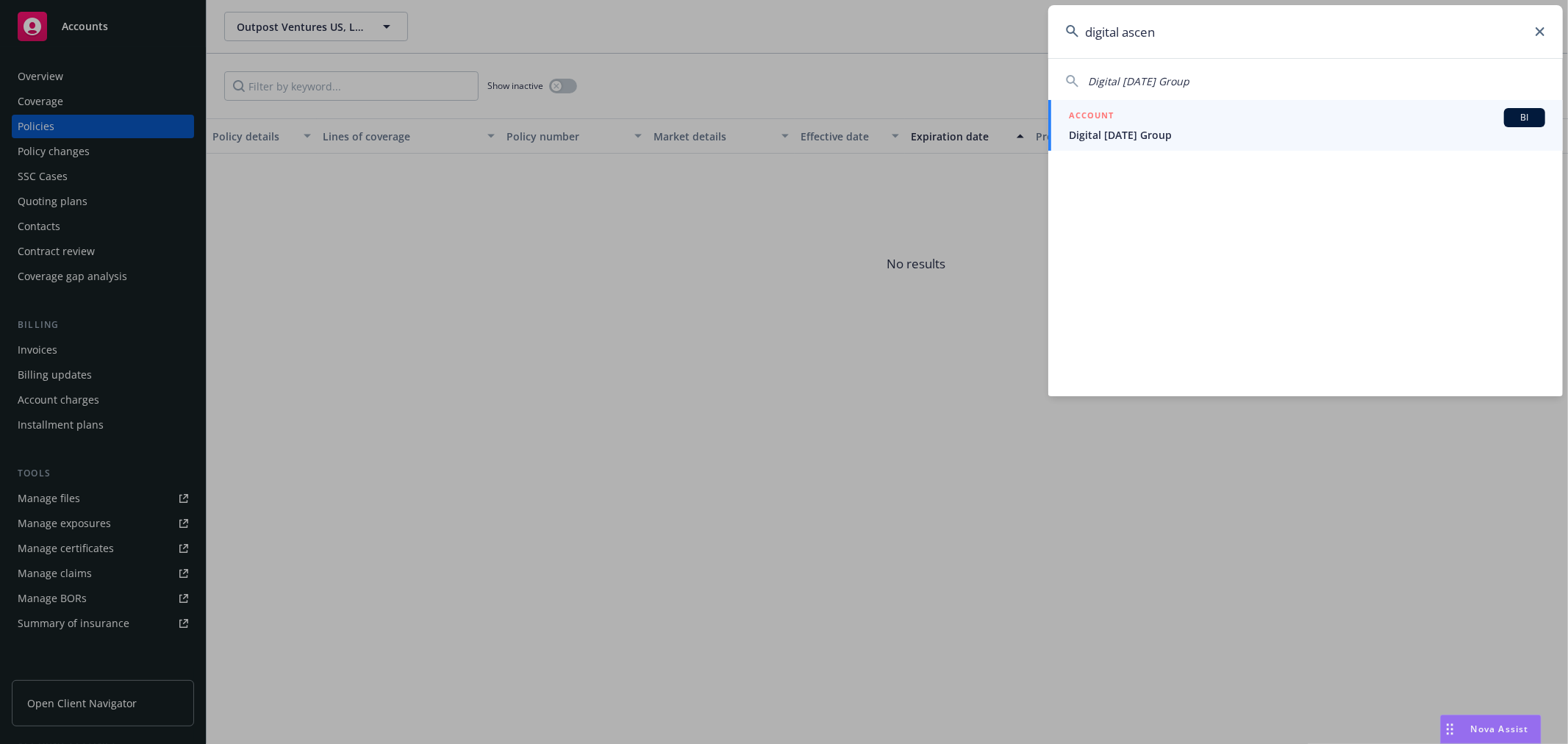
type input "digital ascen"
click at [1151, 130] on span "Digital [DATE] Group" at bounding box center [1308, 135] width 477 height 15
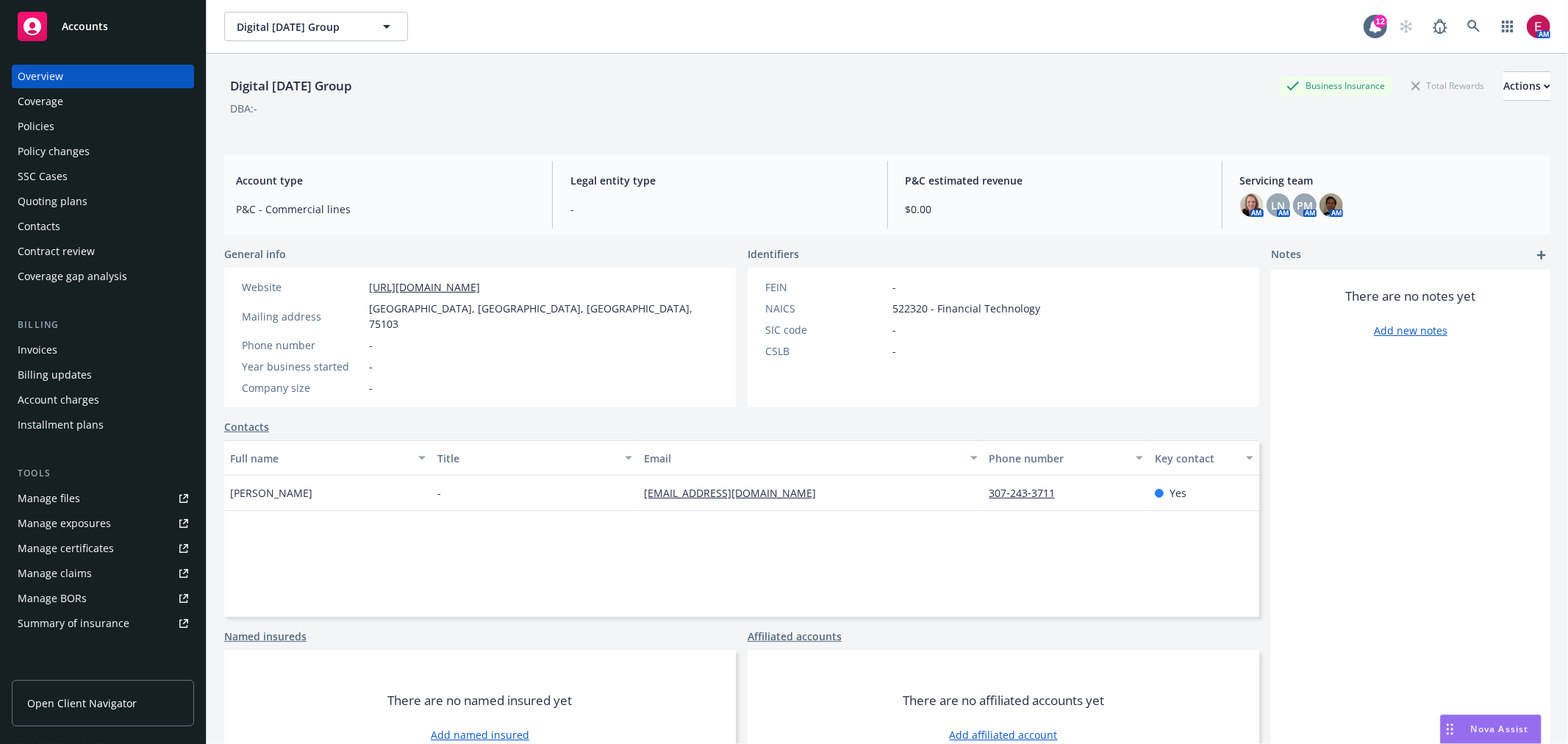
click at [142, 122] on div "Policies" at bounding box center [103, 126] width 171 height 24
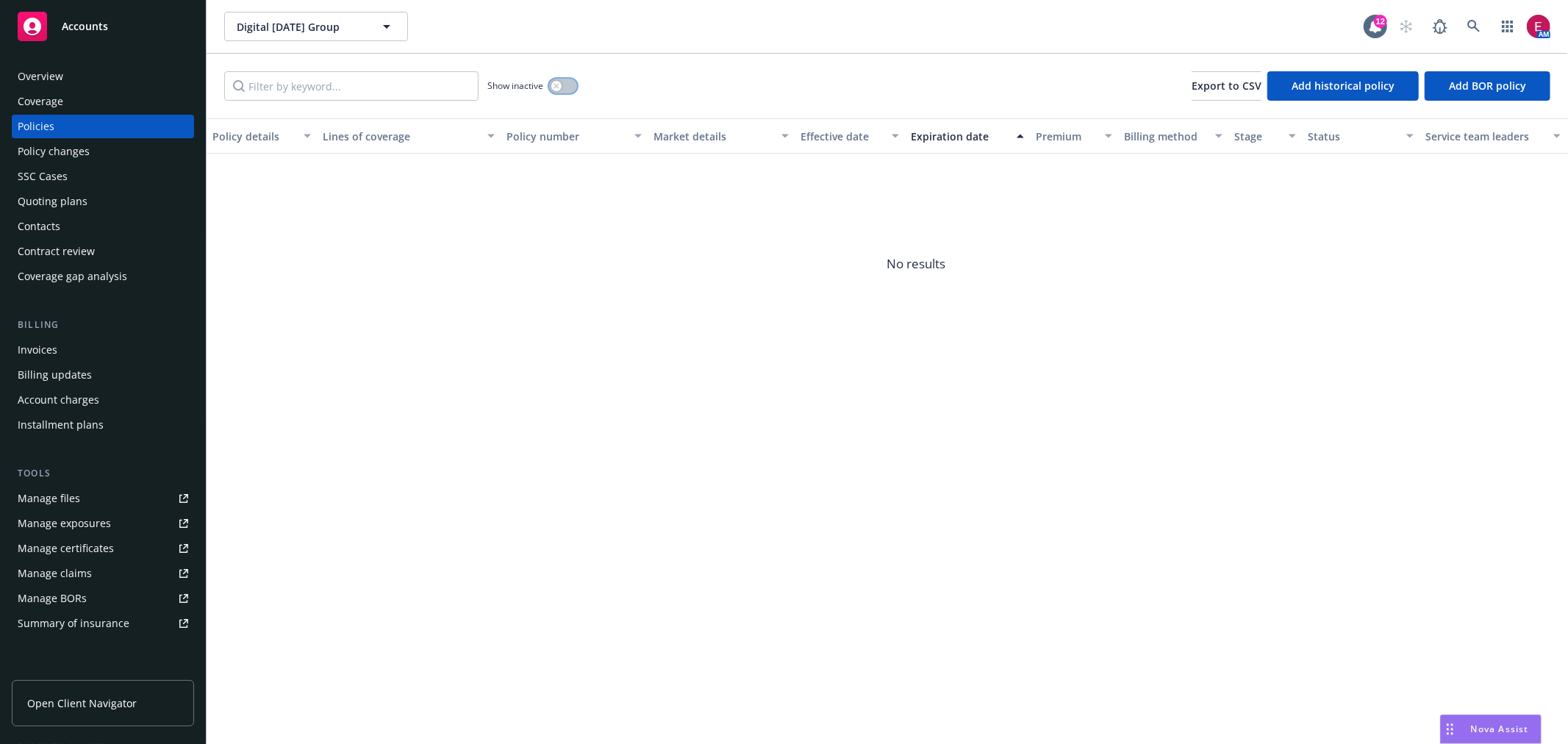
click at [557, 85] on icon "button" at bounding box center [556, 85] width 5 height 5
click at [561, 85] on button "button" at bounding box center [563, 85] width 28 height 14
click at [1471, 17] on link at bounding box center [1474, 26] width 30 height 30
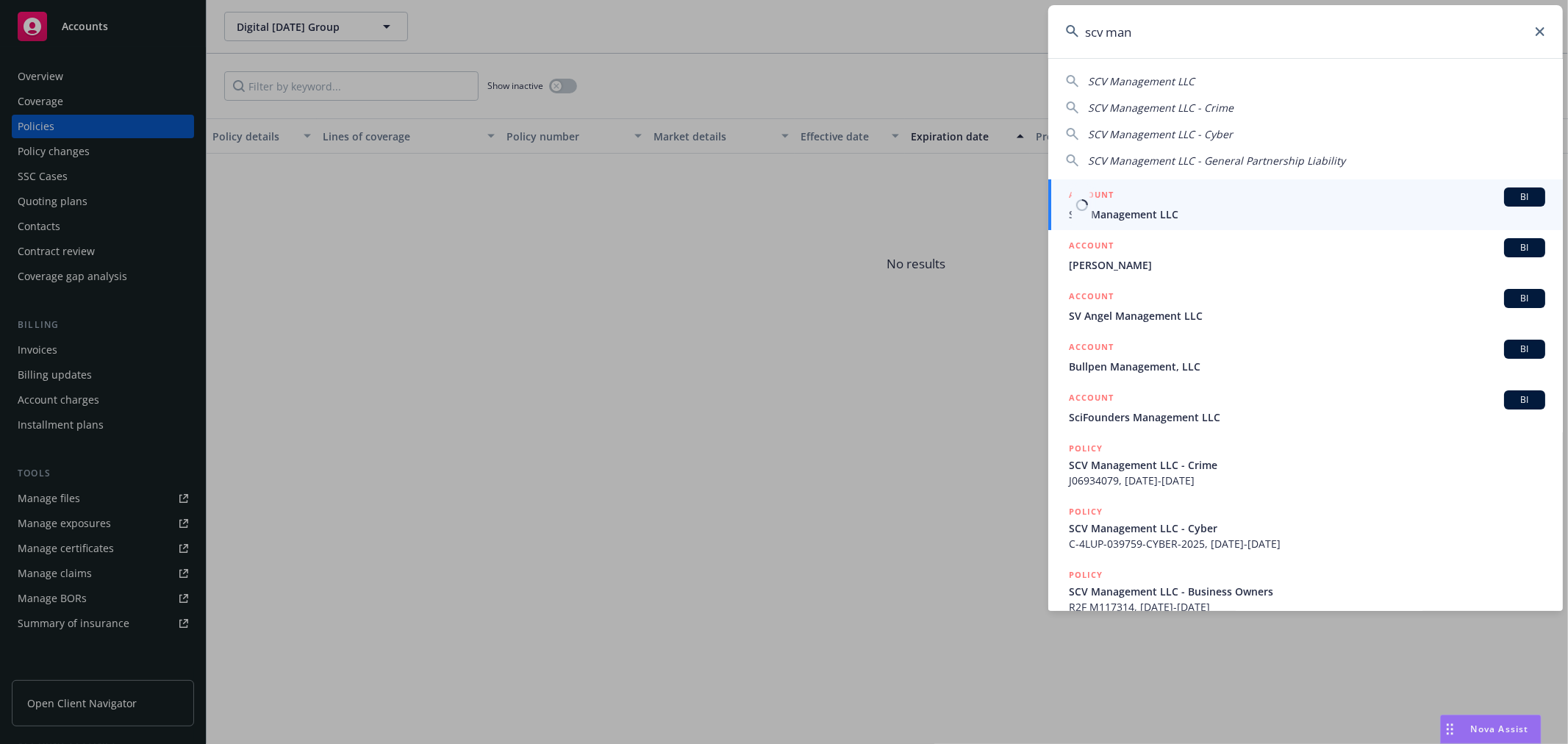
type input "scv man"
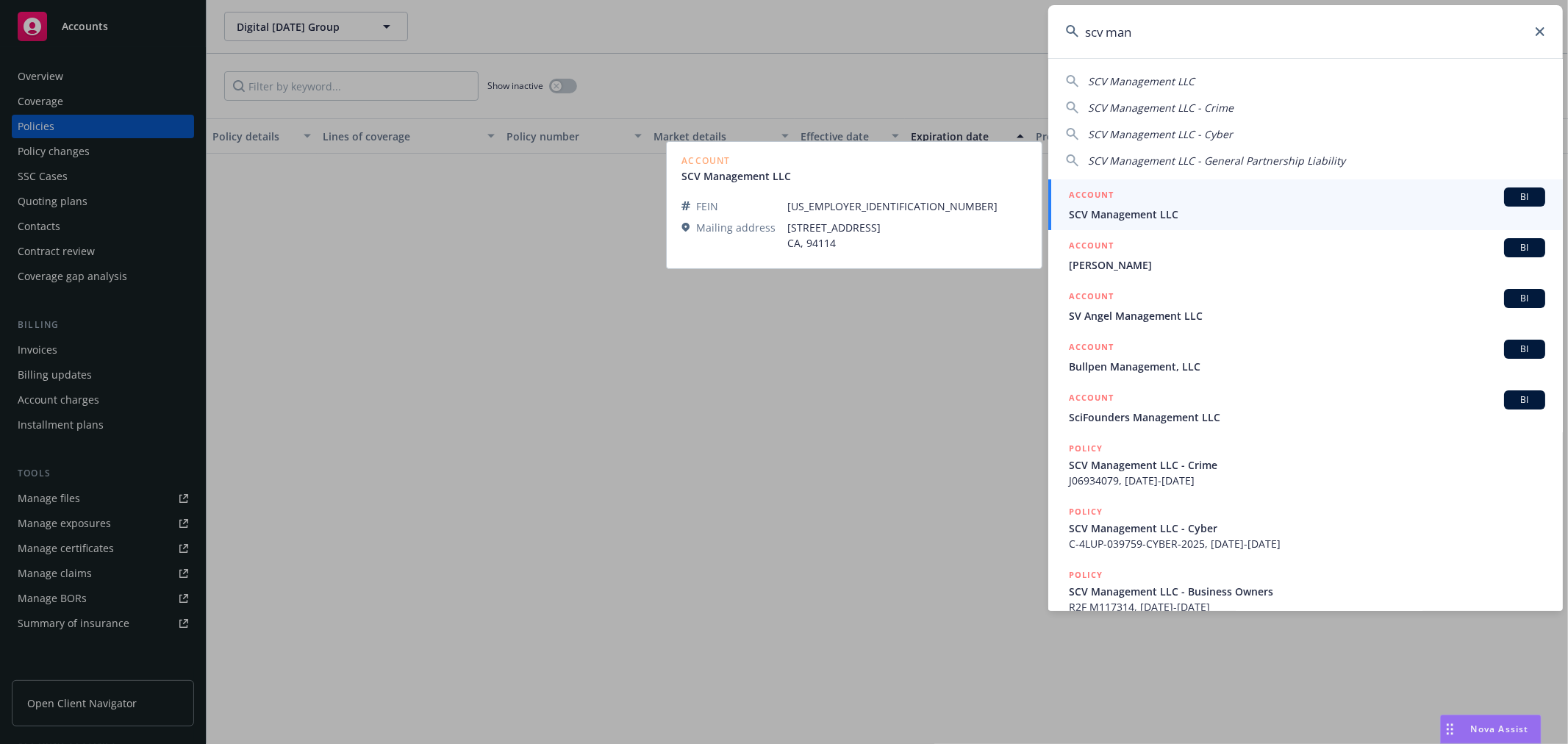
click at [1228, 181] on link "ACCOUNT BI SCV Management LLC" at bounding box center [1305, 205] width 515 height 51
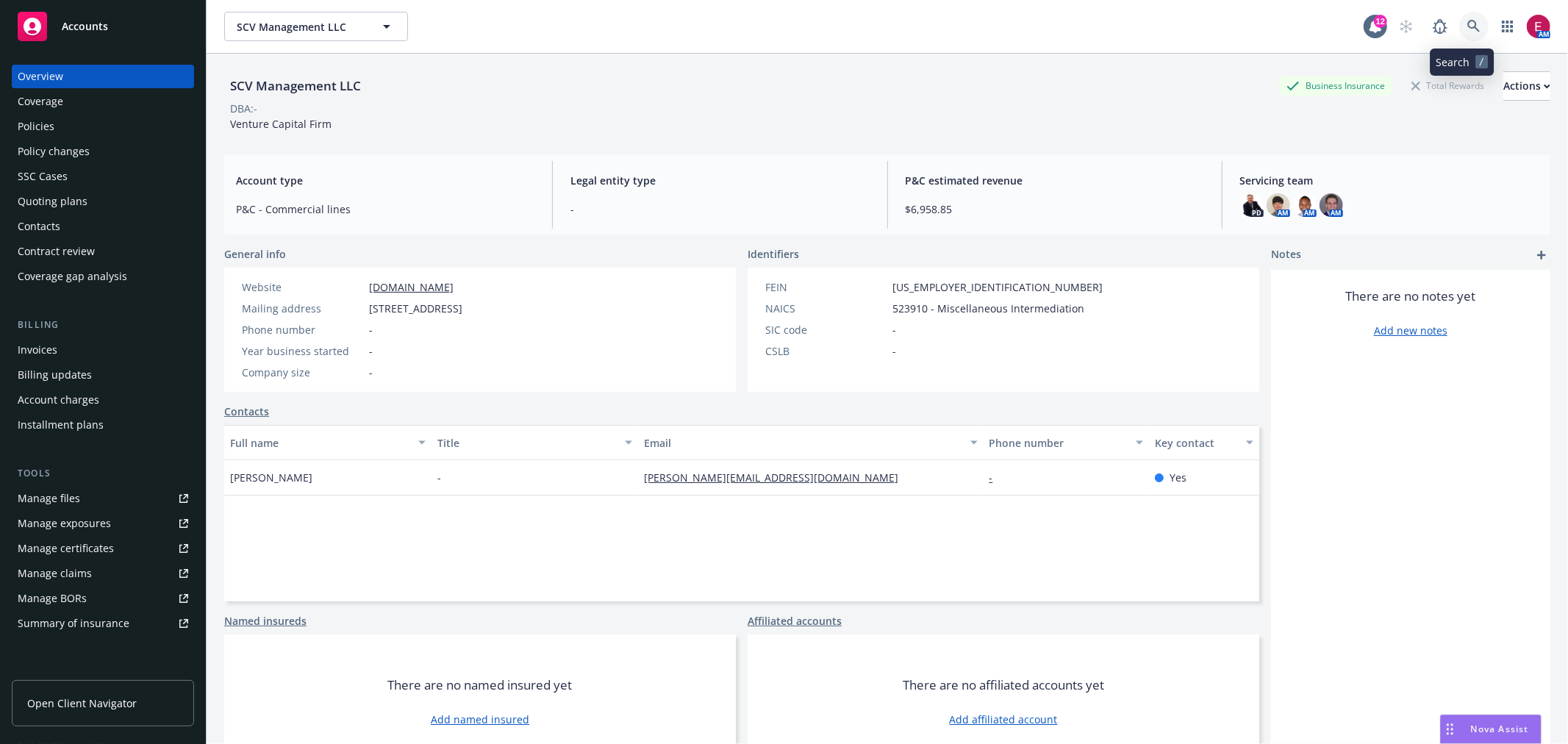
click at [1469, 28] on link at bounding box center [1474, 26] width 30 height 30
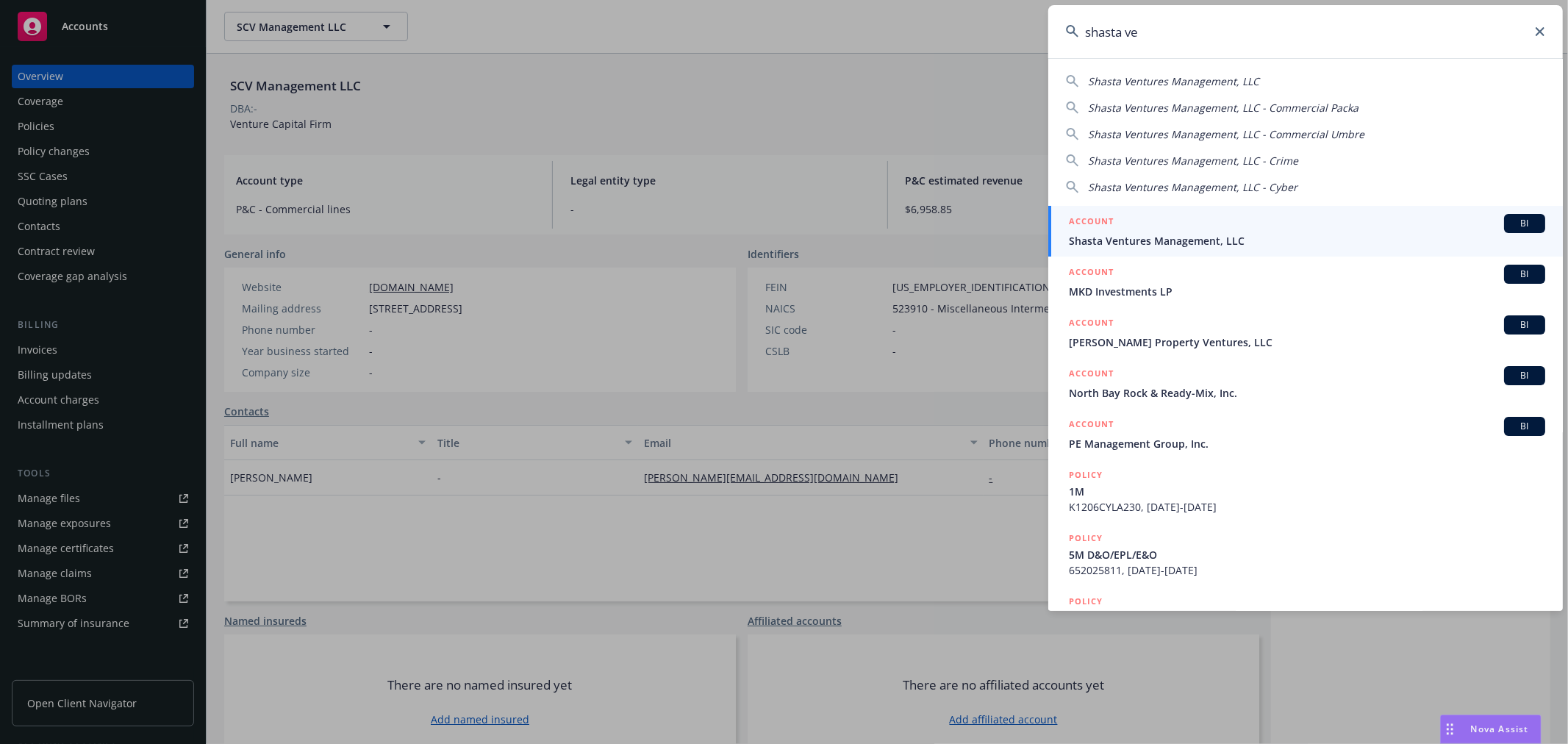
type input "shasta ve"
click at [1164, 225] on div "ACCOUNT BI" at bounding box center [1308, 223] width 477 height 19
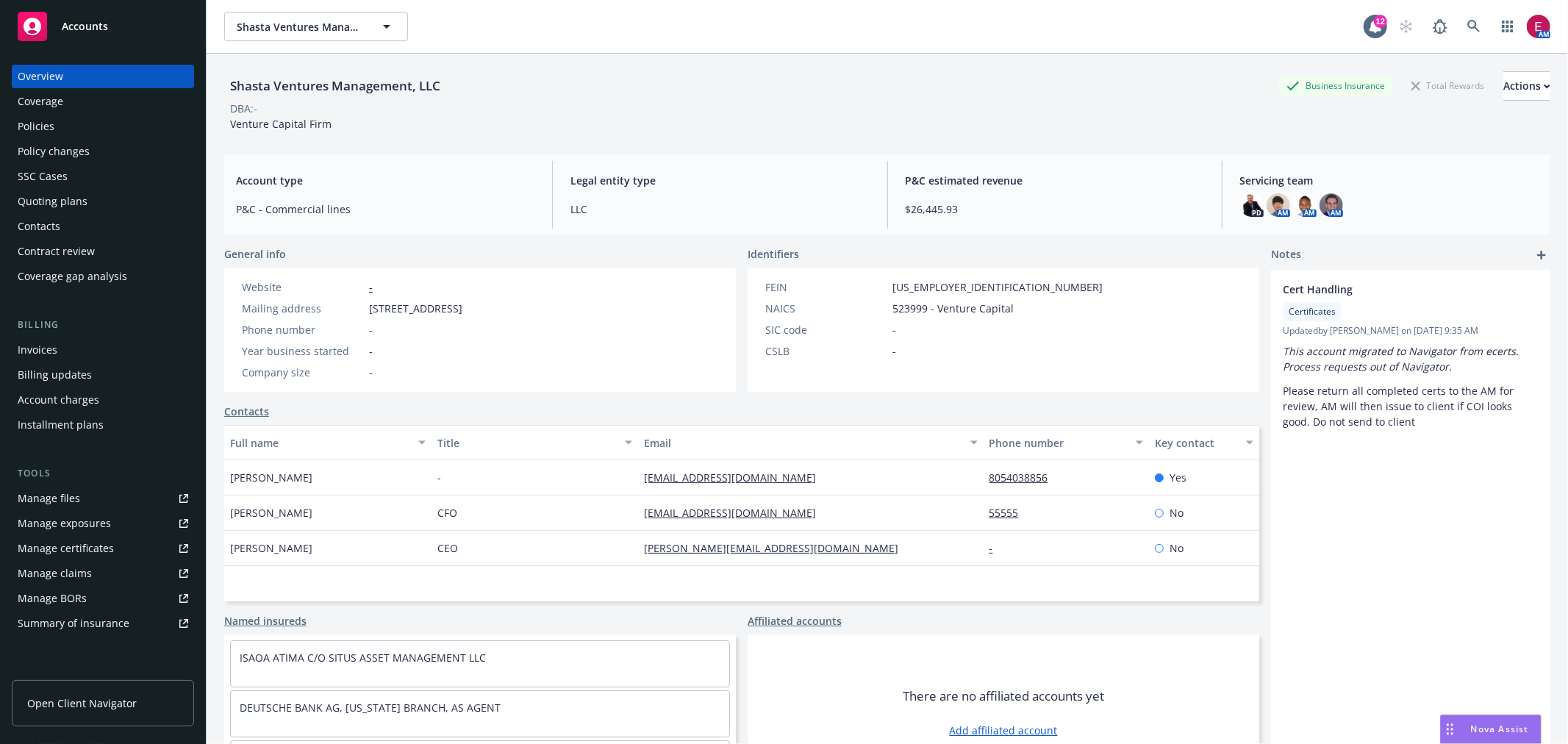
click at [74, 126] on div "Policies" at bounding box center [103, 126] width 171 height 24
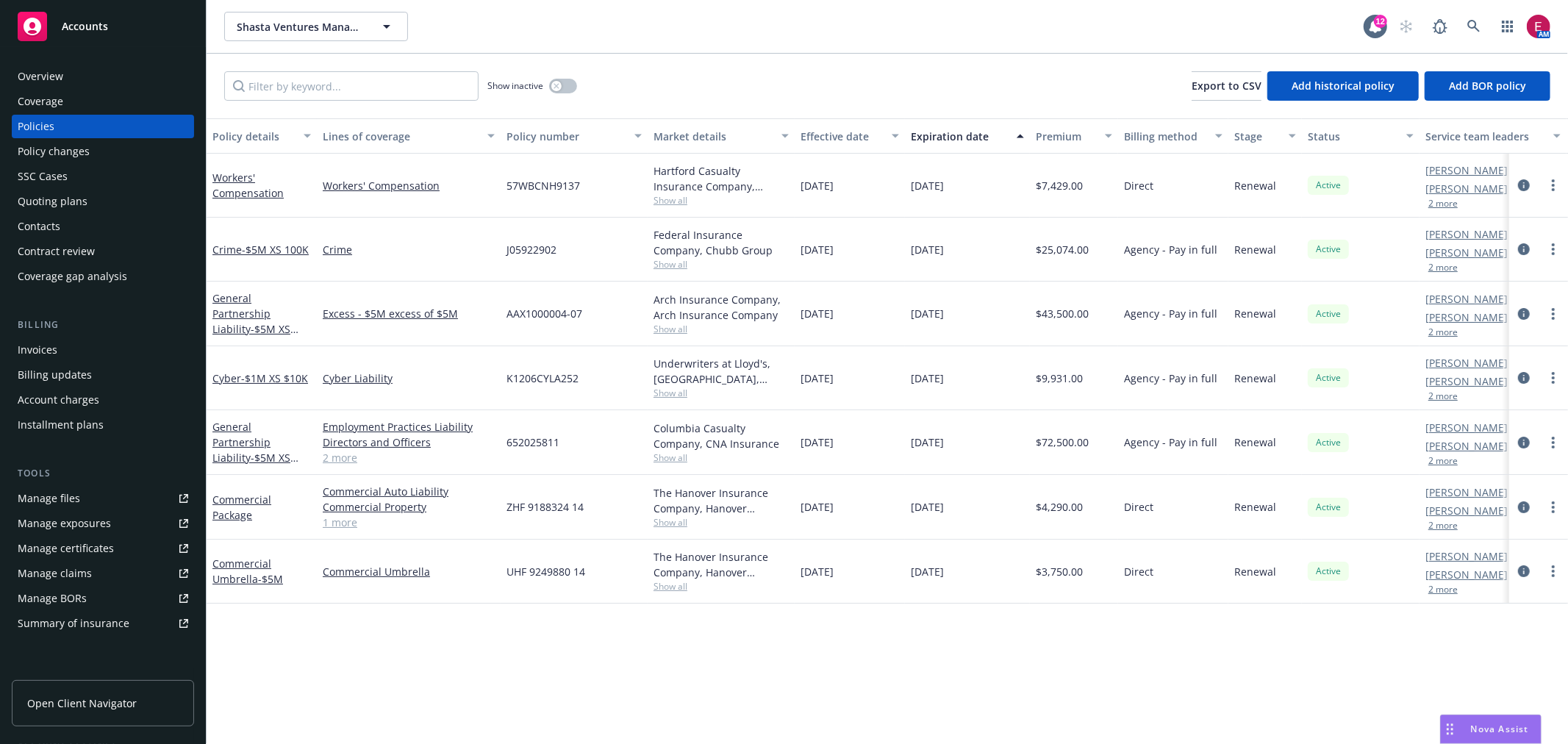
click at [105, 74] on div "Overview" at bounding box center [103, 76] width 171 height 24
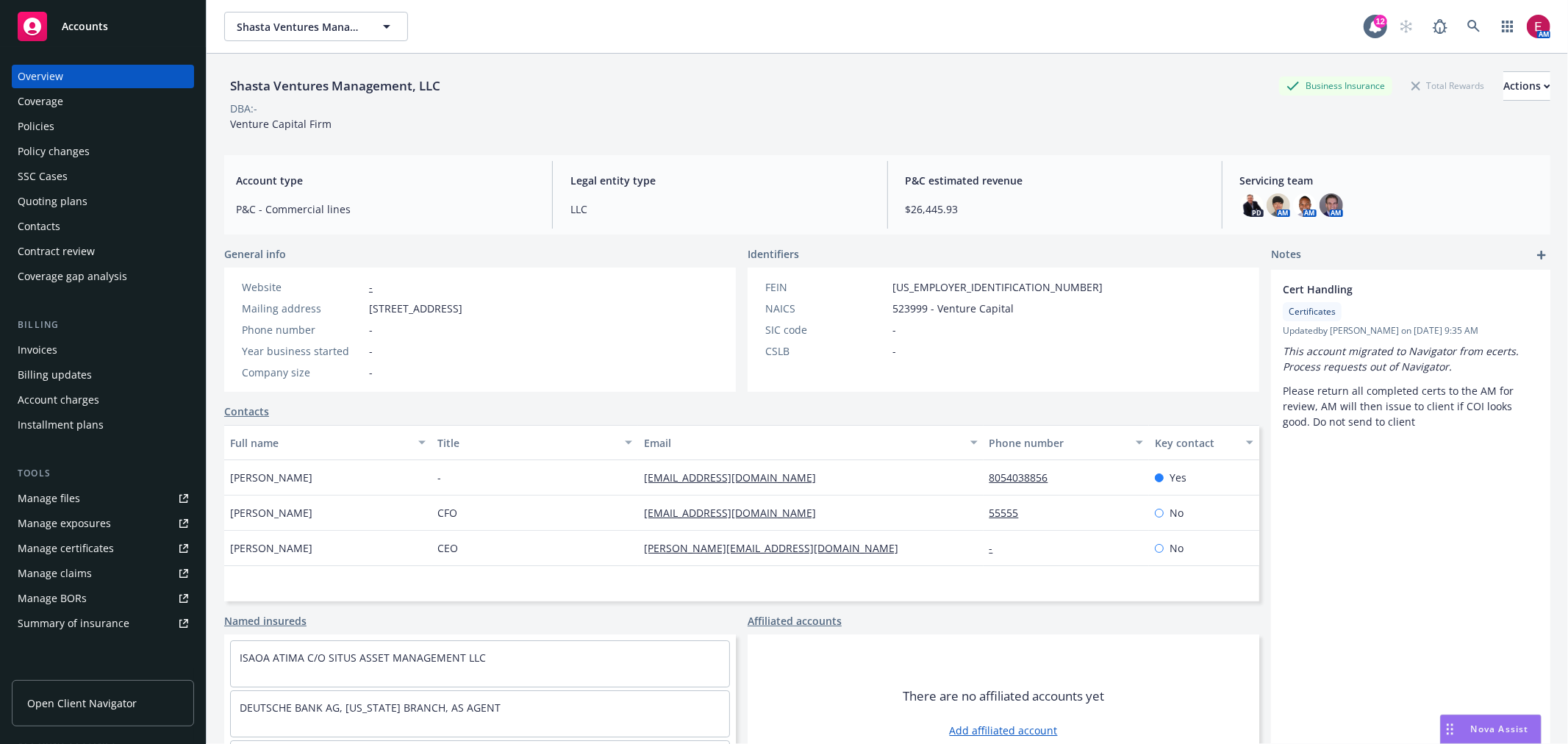
click at [27, 130] on div "Policies" at bounding box center [36, 126] width 37 height 24
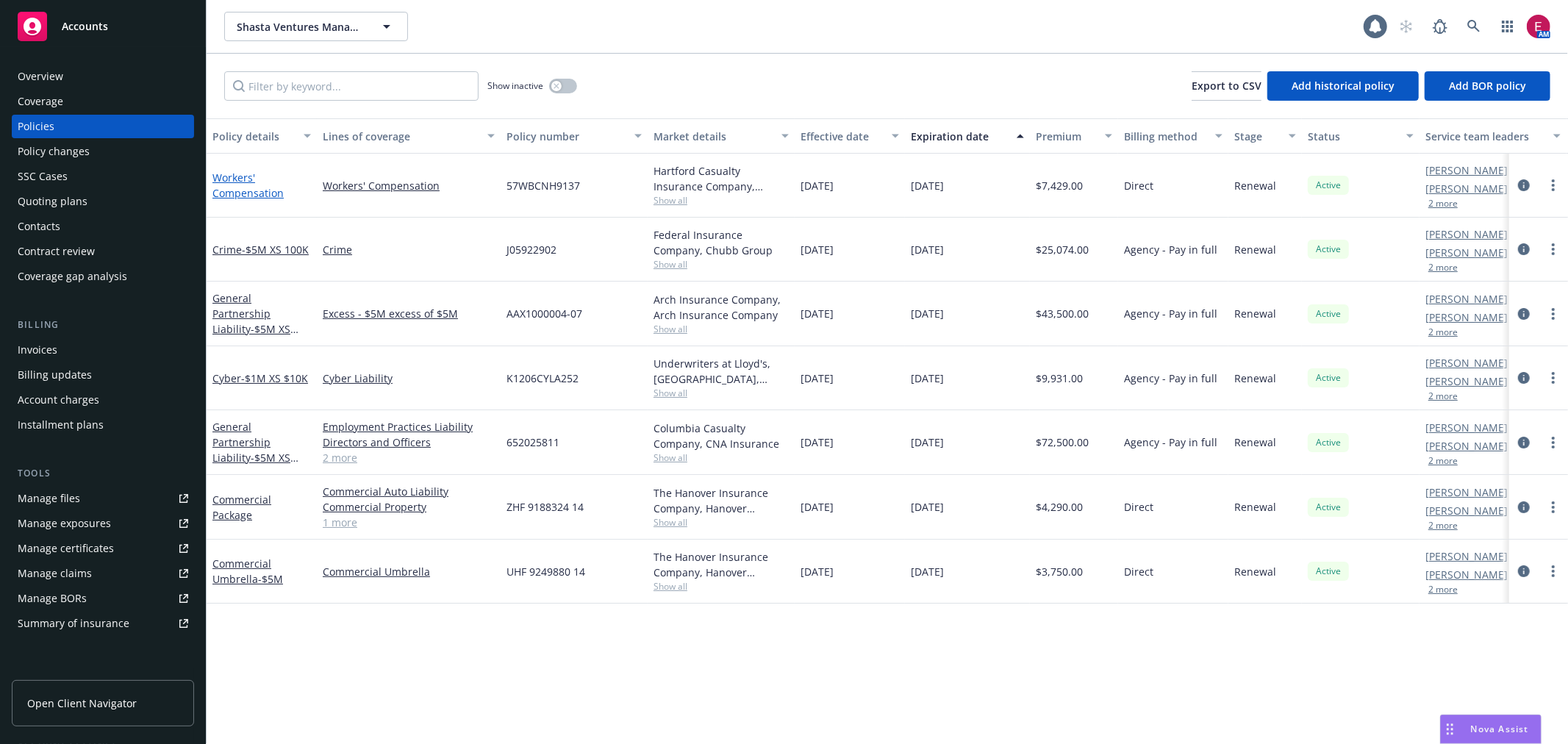
click at [244, 181] on link "Workers' Compensation" at bounding box center [248, 185] width 72 height 30
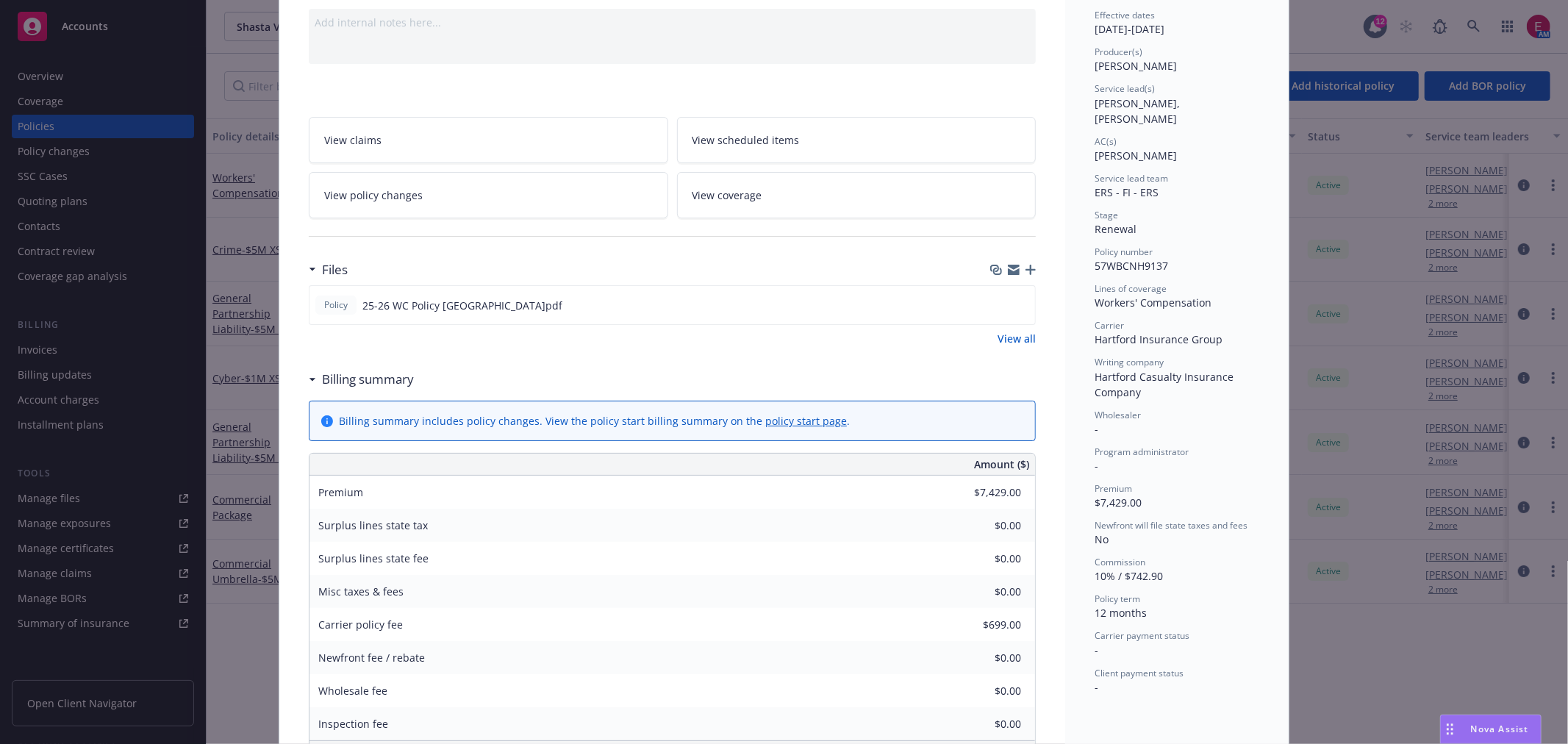
scroll to position [163, 0]
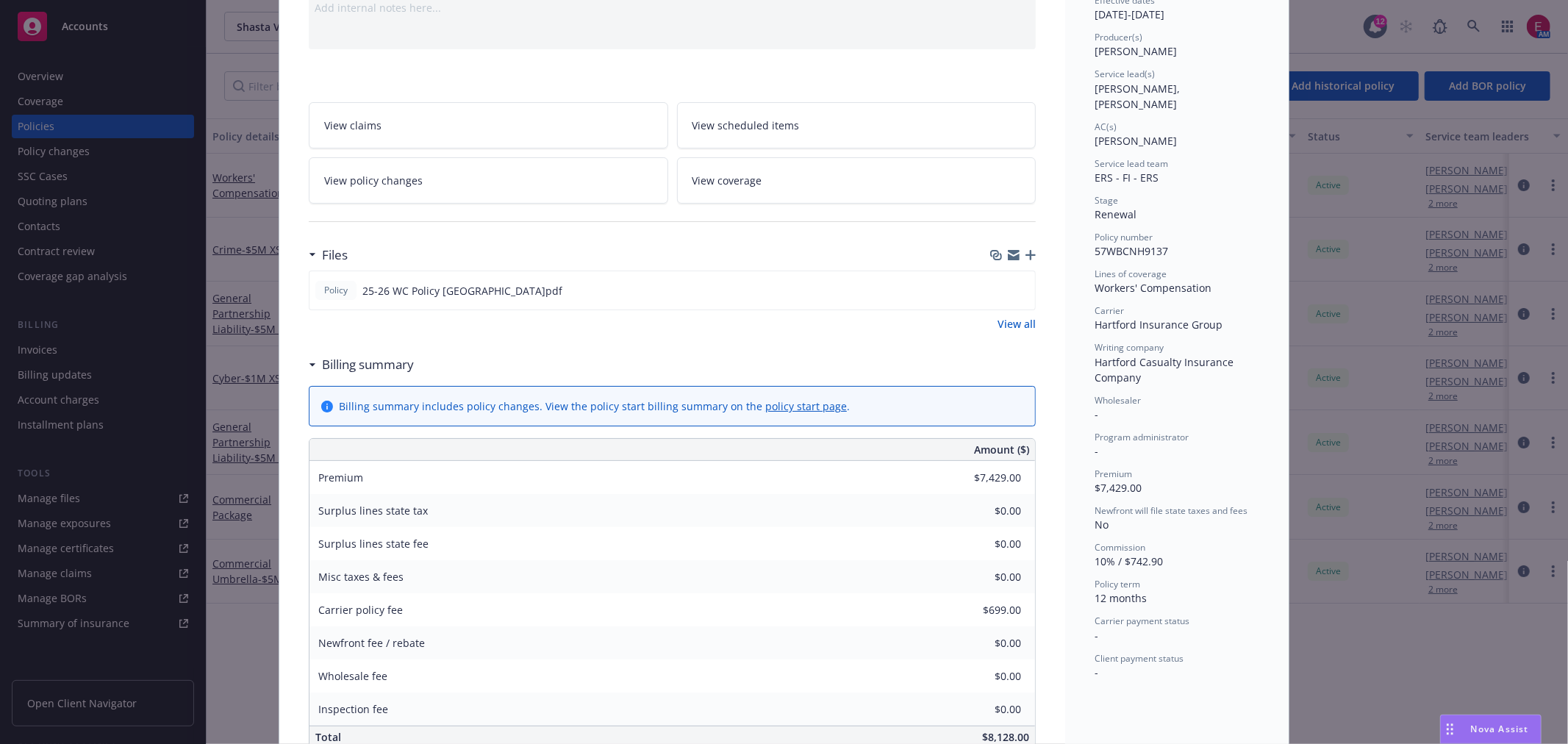
drag, startPoint x: 1458, startPoint y: 203, endPoint x: 1468, endPoint y: 180, distance: 25.1
click at [1468, 180] on div "Policy Workers' Compensation Add internal notes here... View claims View schedu…" at bounding box center [784, 372] width 1568 height 744
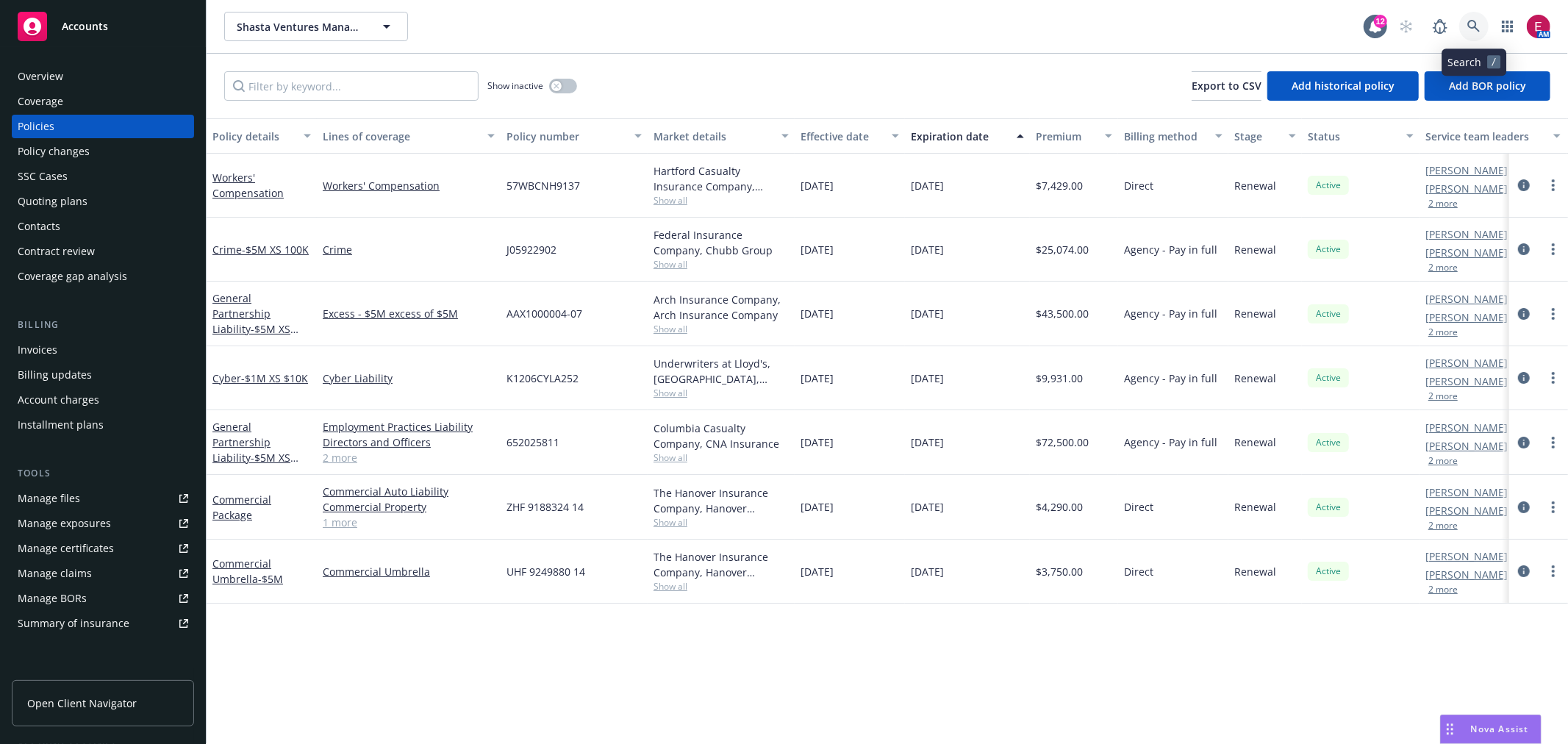
click at [1474, 21] on icon at bounding box center [1474, 26] width 12 height 12
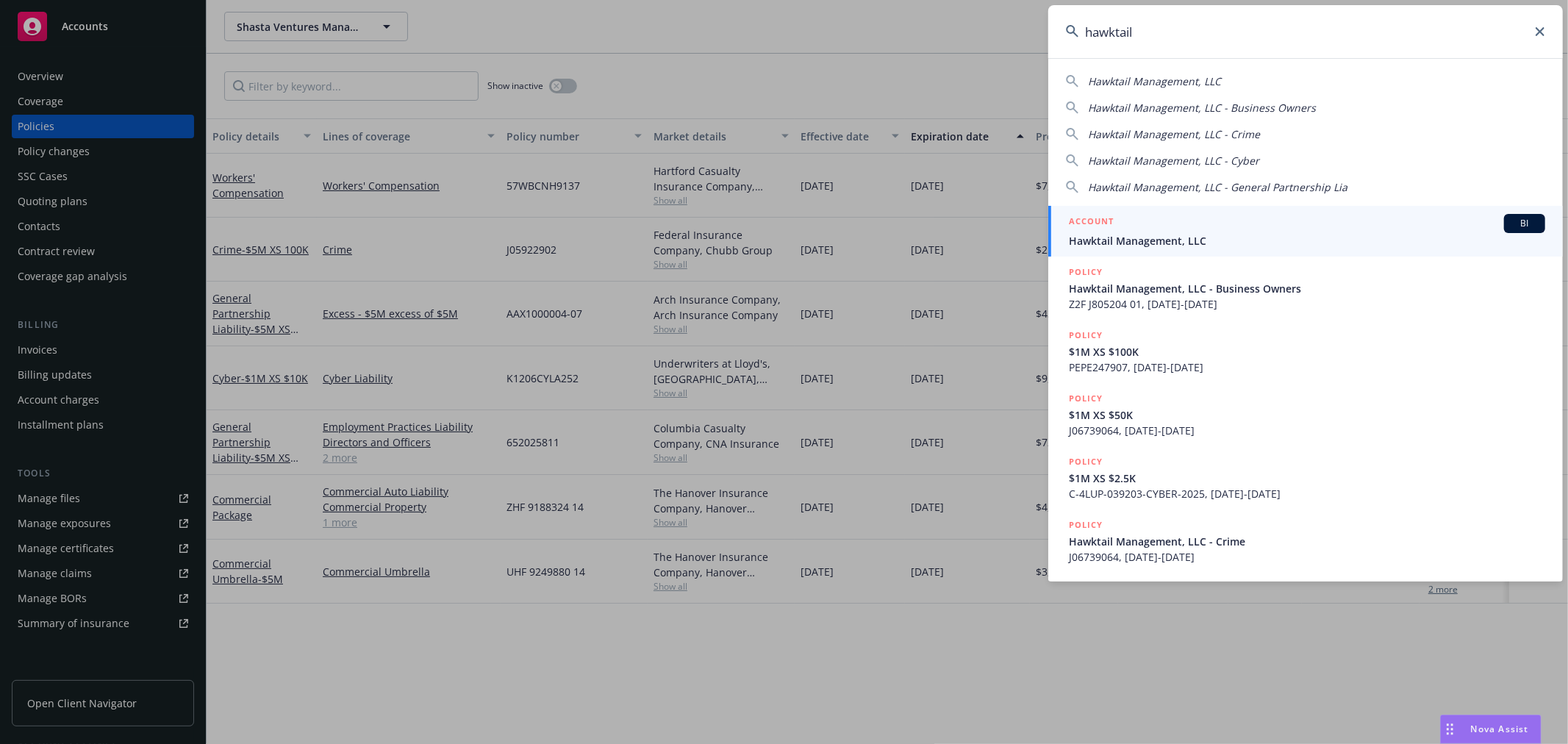
type input "hawktail"
click at [1193, 216] on div "ACCOUNT BI" at bounding box center [1308, 223] width 477 height 19
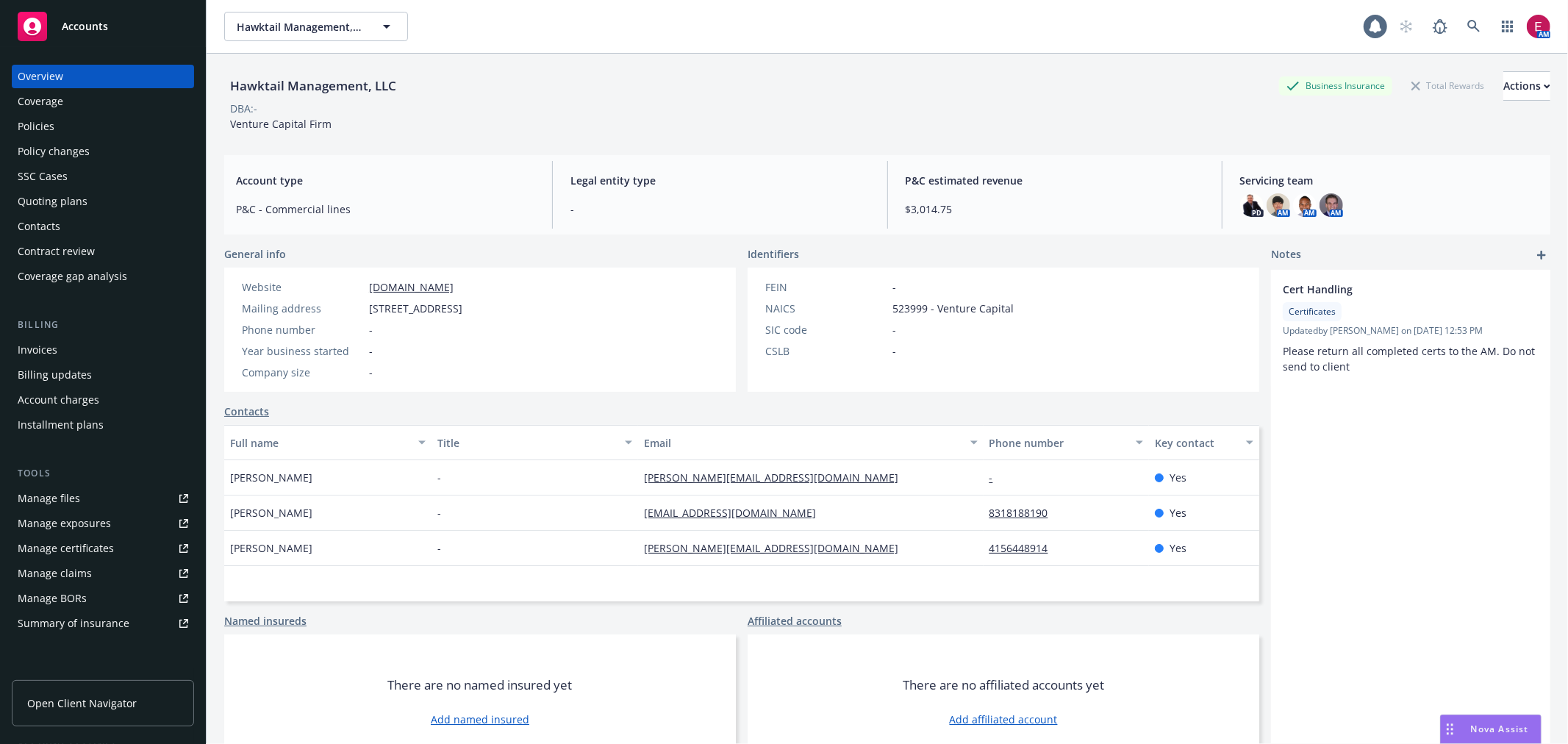
click at [83, 122] on div "Policies" at bounding box center [103, 126] width 171 height 24
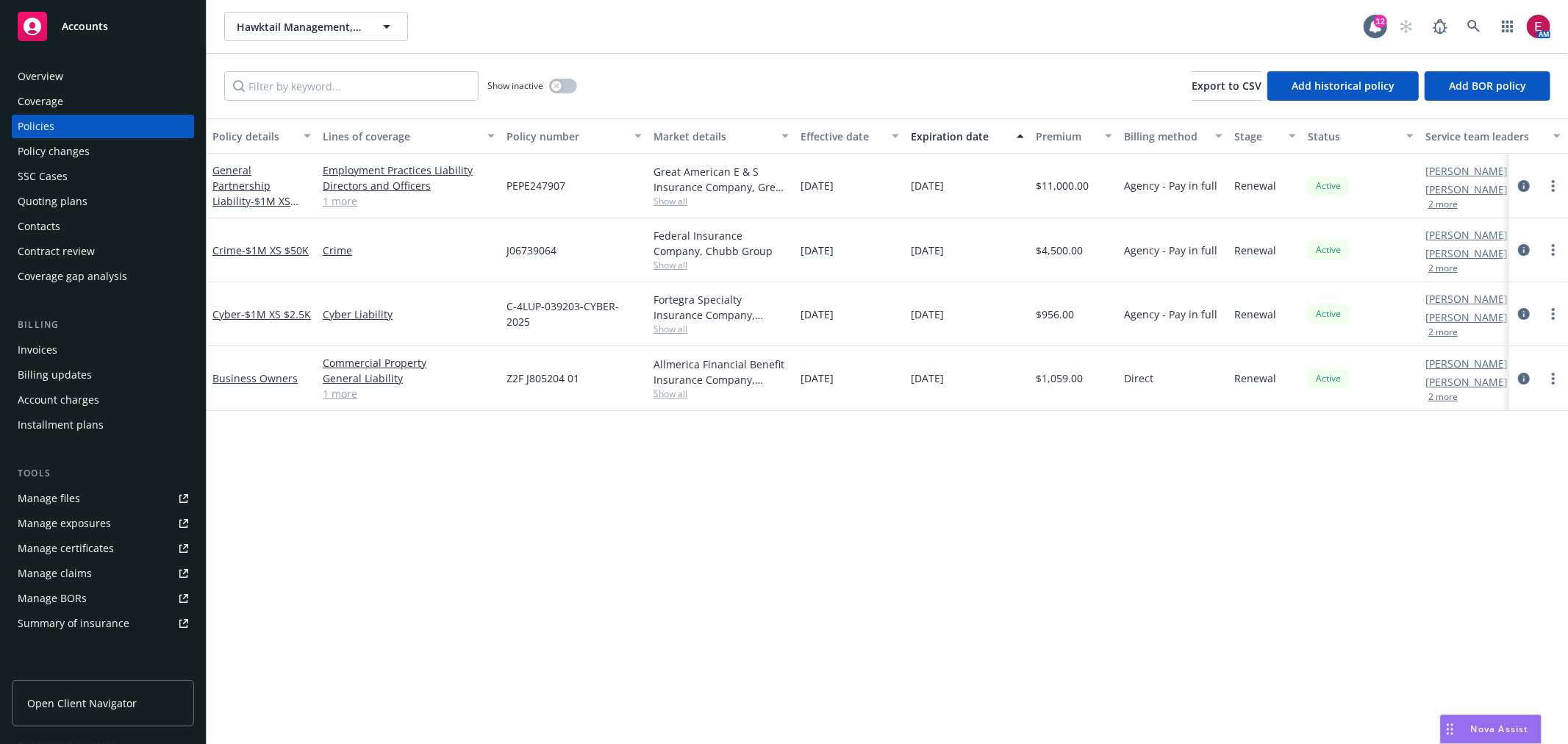
click at [78, 69] on div "Overview" at bounding box center [103, 76] width 171 height 24
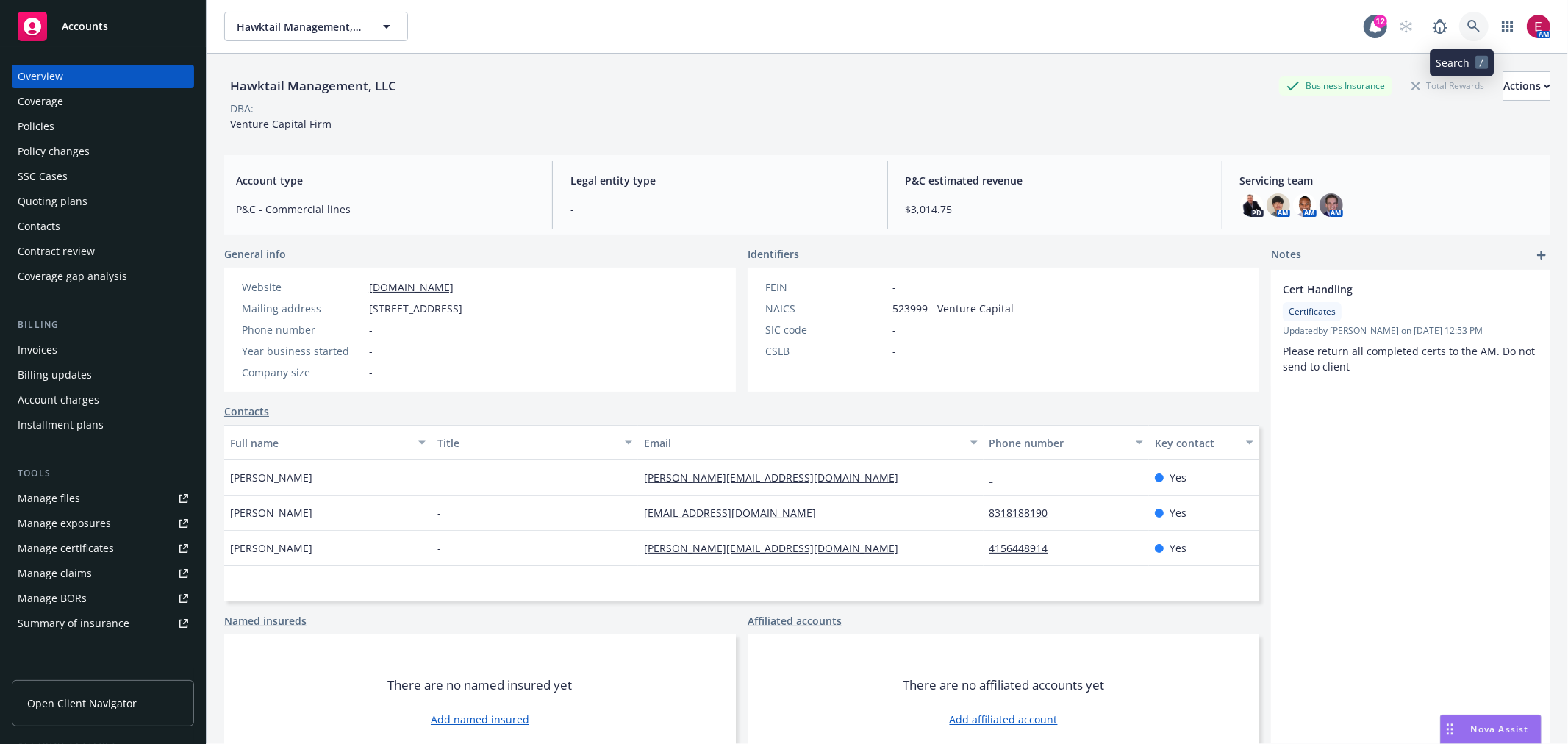
click at [1468, 27] on link at bounding box center [1474, 26] width 30 height 30
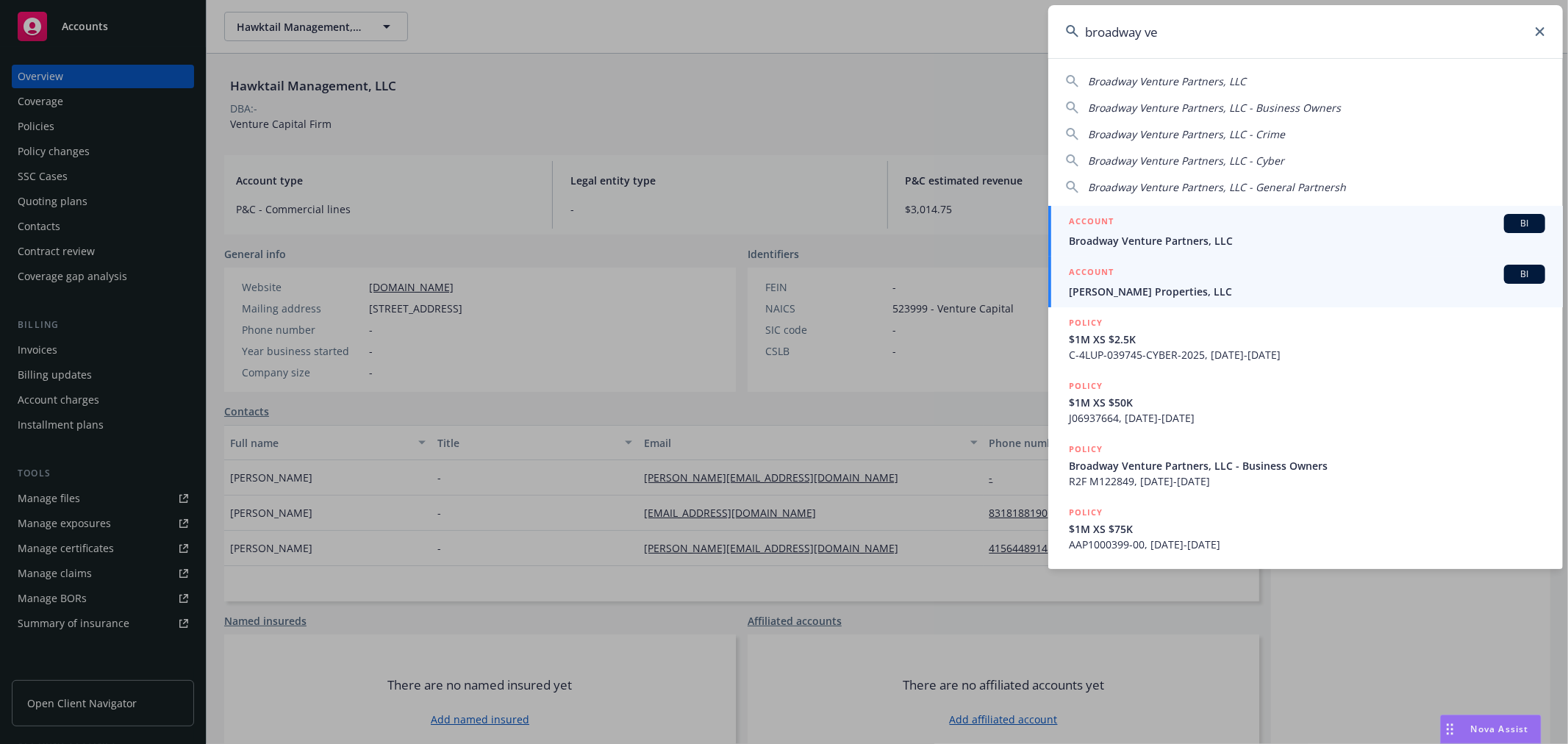
type input "broadway ve"
click at [1186, 239] on span "Broadway Venture Partners, LLC" at bounding box center [1308, 241] width 477 height 15
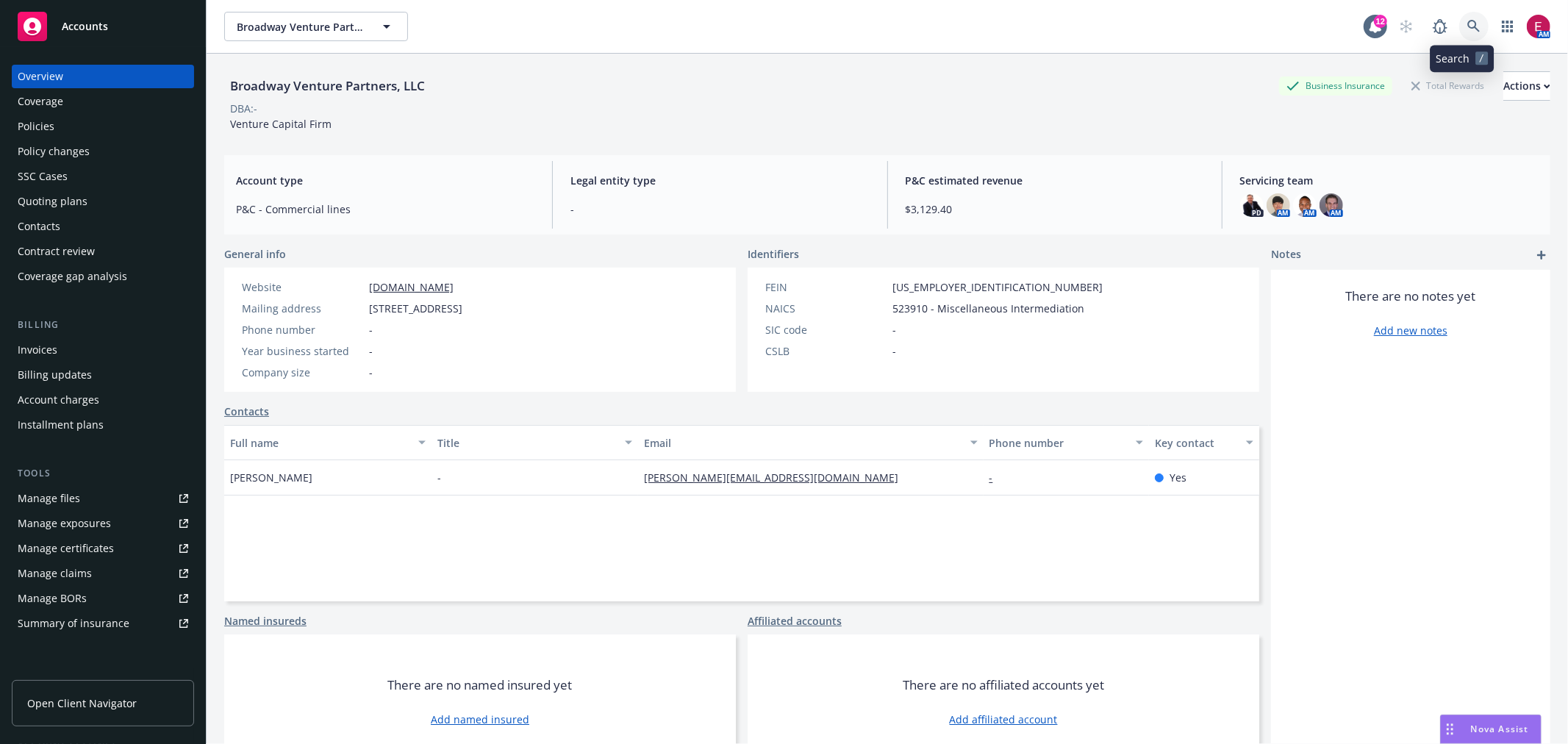
click at [1467, 26] on icon at bounding box center [1474, 26] width 13 height 13
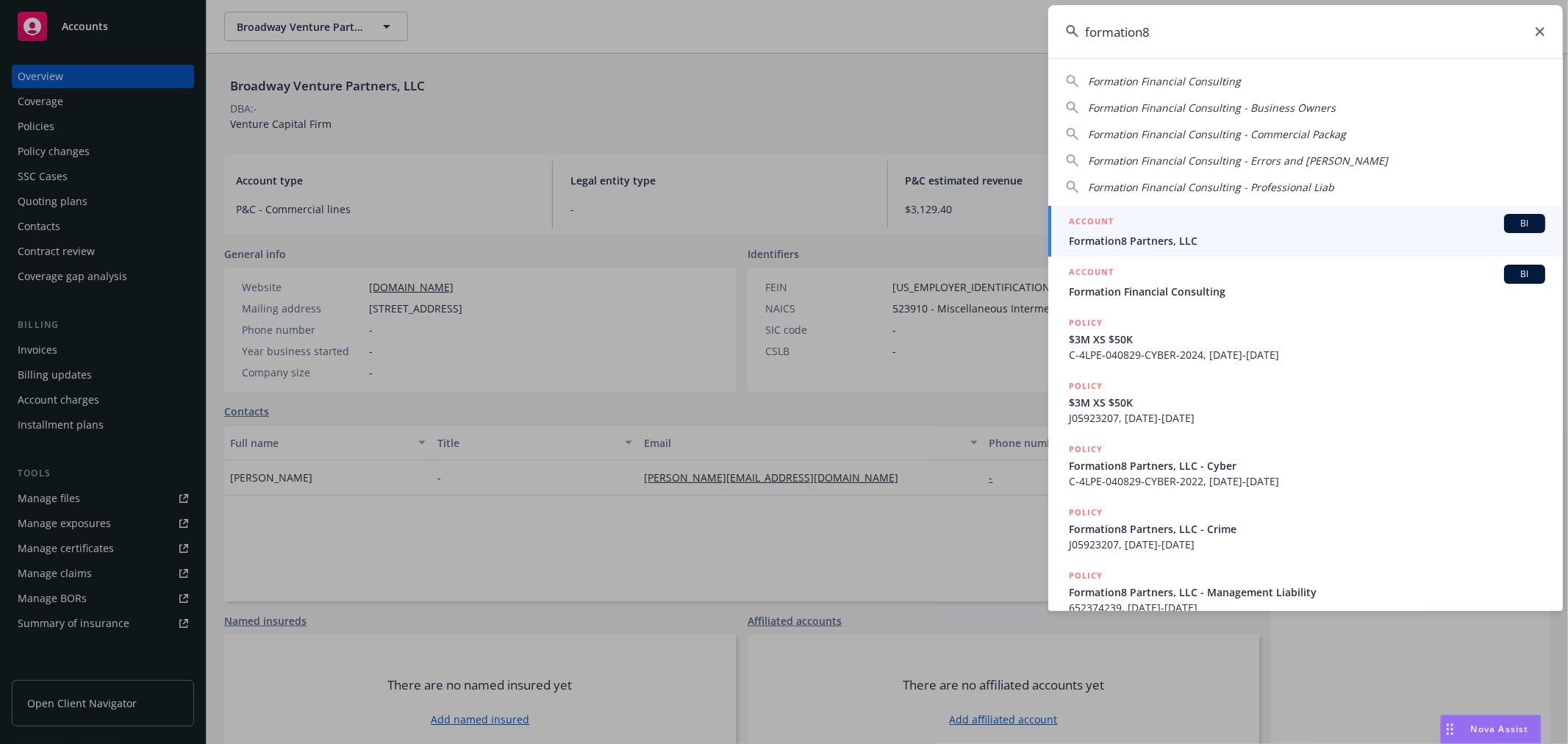
type input "formation8"
click at [1154, 229] on div "ACCOUNT BI" at bounding box center [1308, 223] width 477 height 19
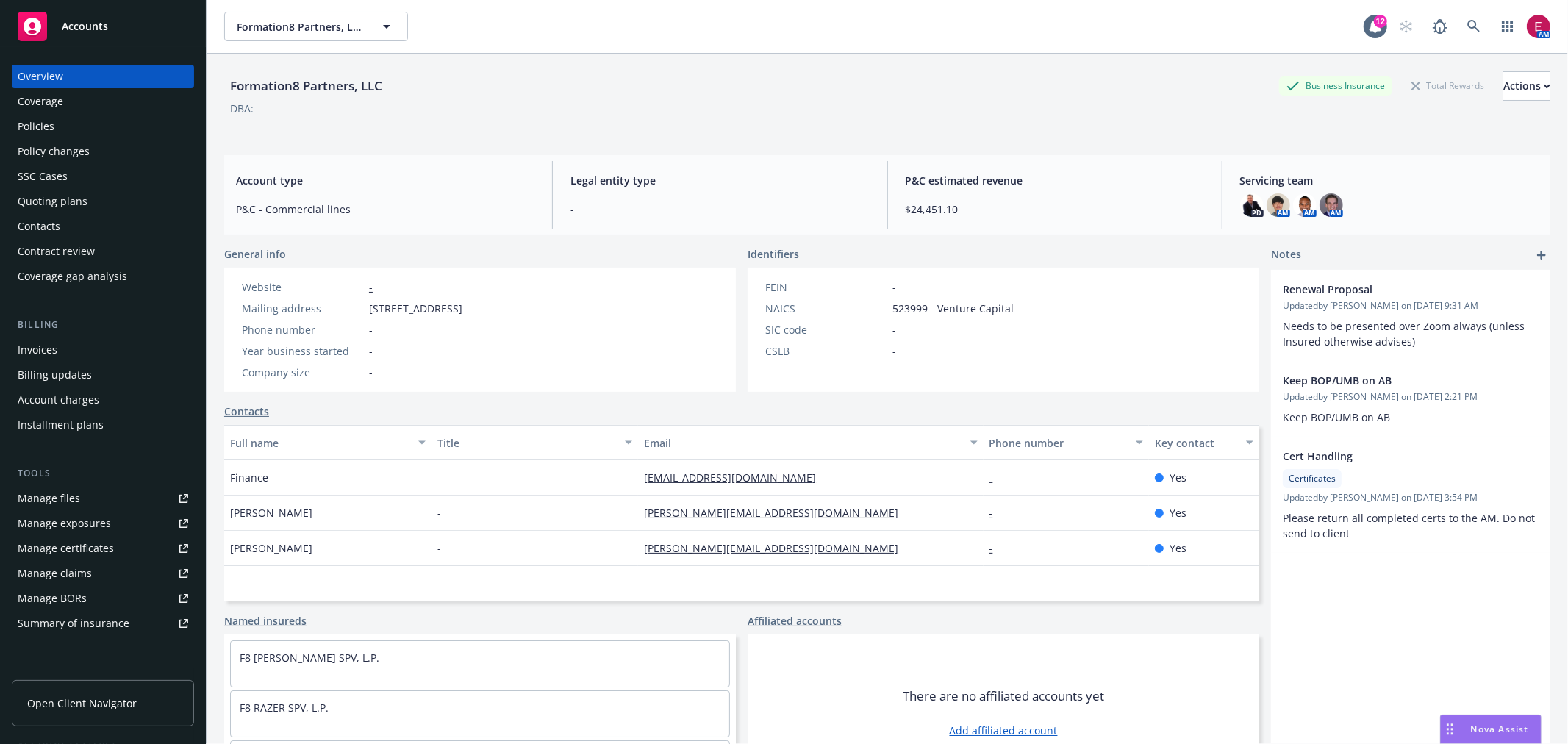
click at [89, 126] on div "Policies" at bounding box center [103, 126] width 171 height 24
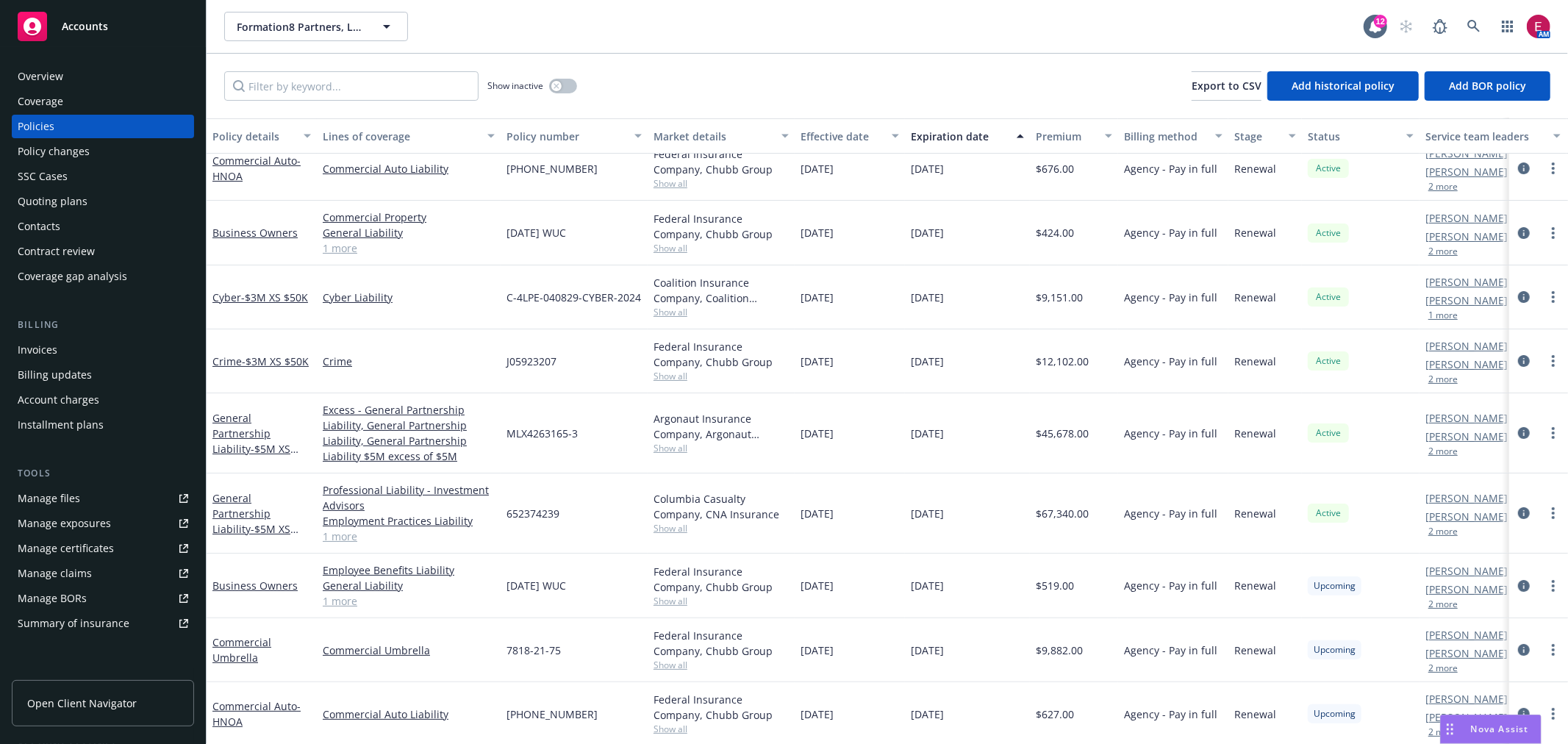
scroll to position [96, 0]
click at [251, 576] on link "Business Owners" at bounding box center [255, 583] width 85 height 14
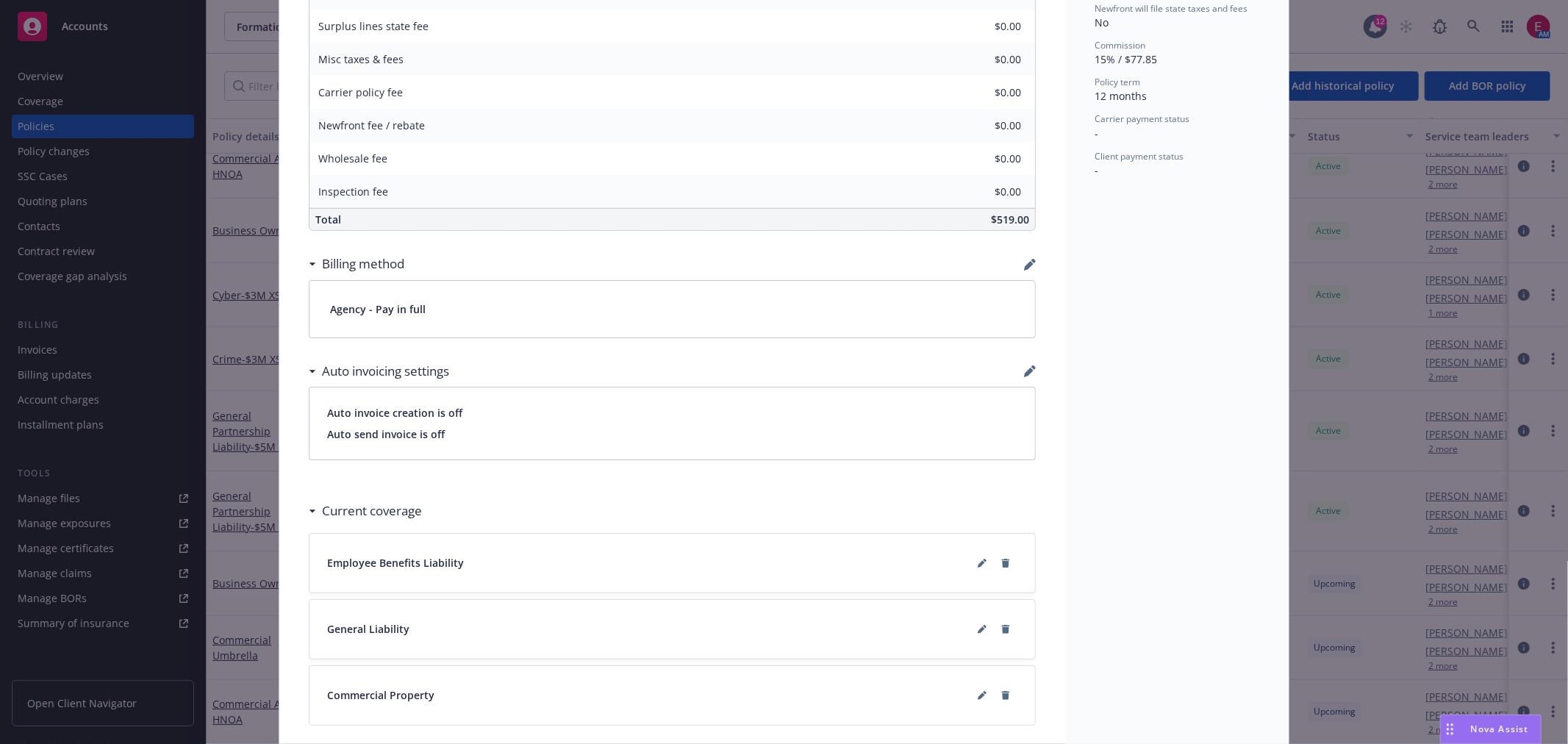
scroll to position [350, 0]
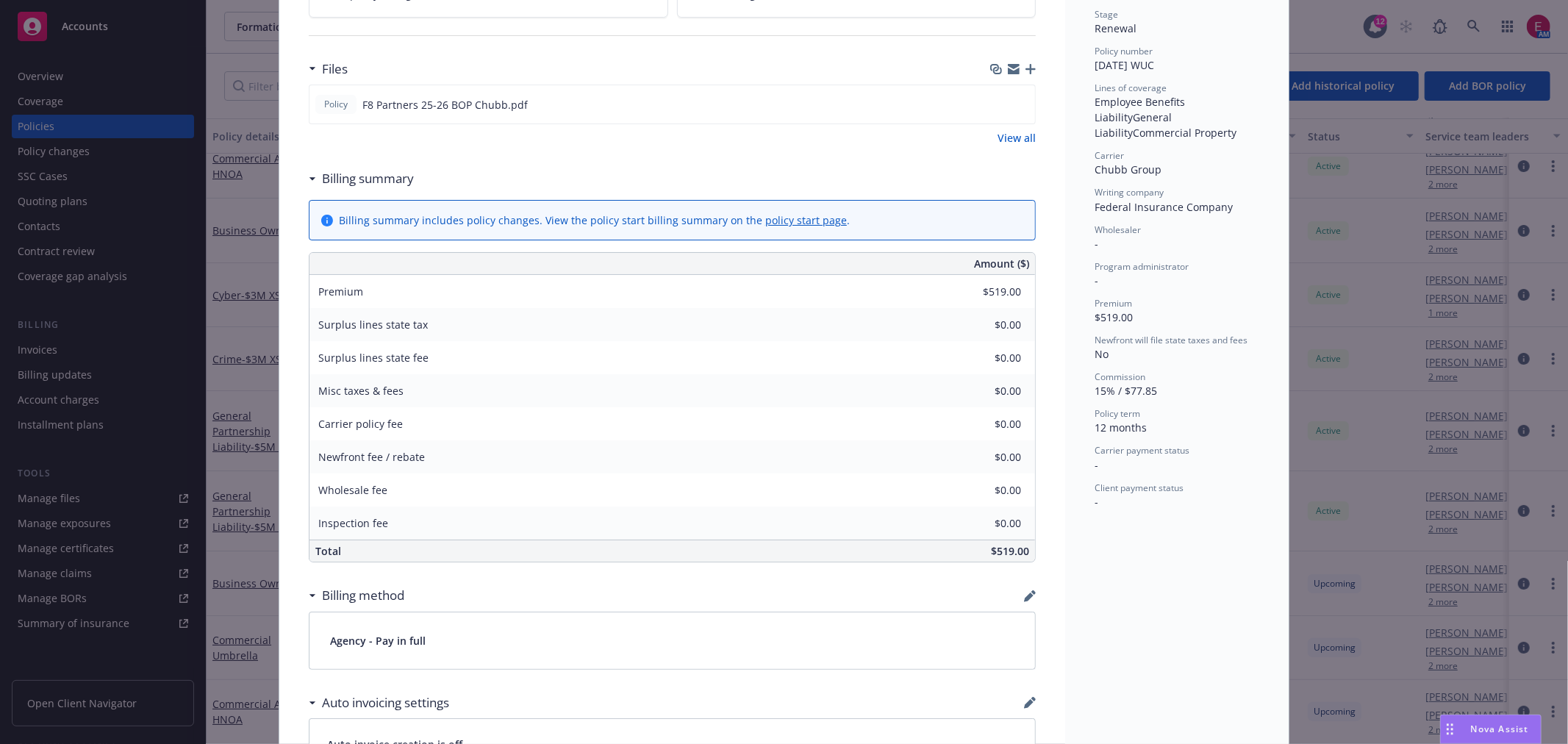
click at [251, 339] on div "Policy Business Owners Add internal notes here... View claims View scheduled it…" at bounding box center [784, 372] width 1568 height 744
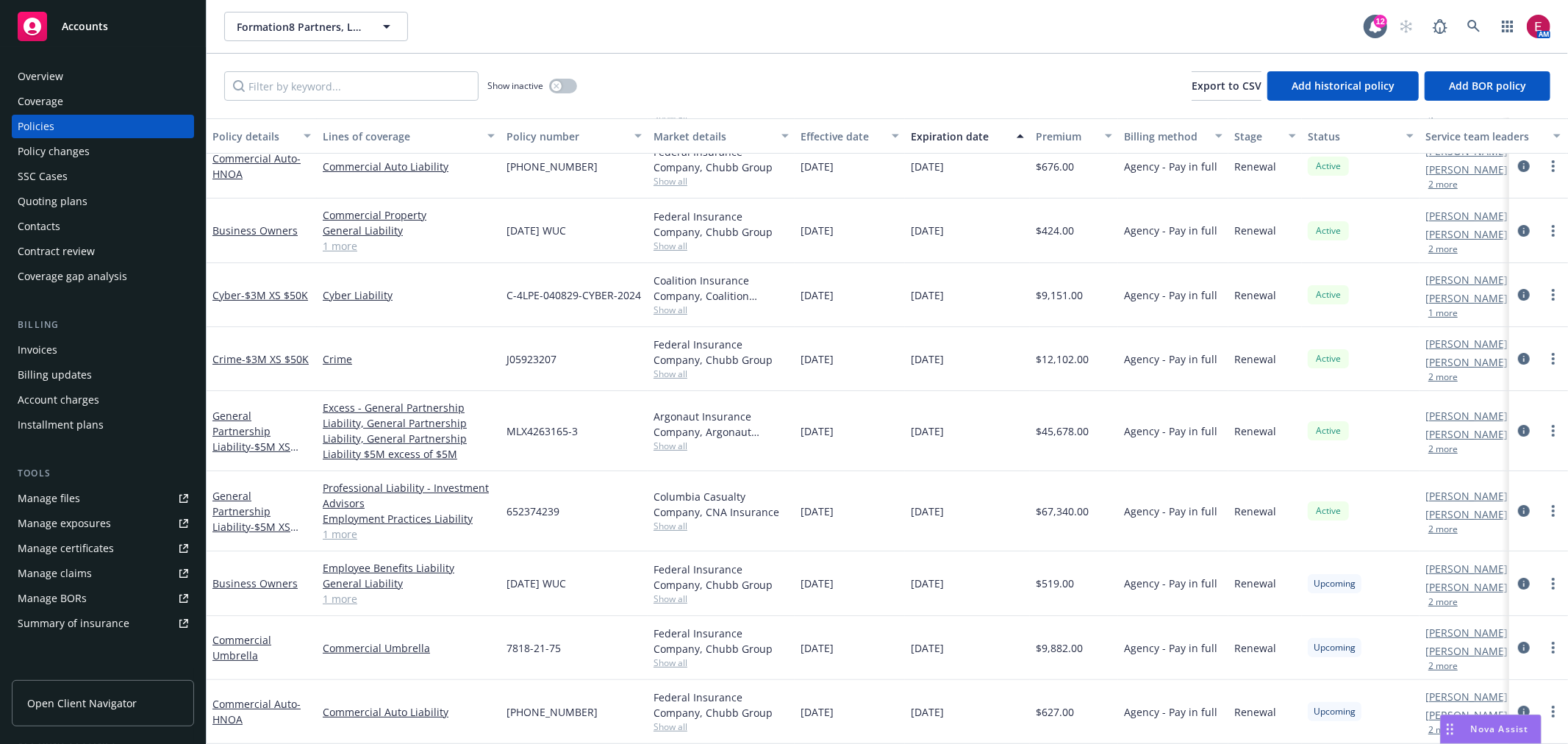
click at [254, 633] on link "Commercial Umbrella" at bounding box center [241, 647] width 59 height 30
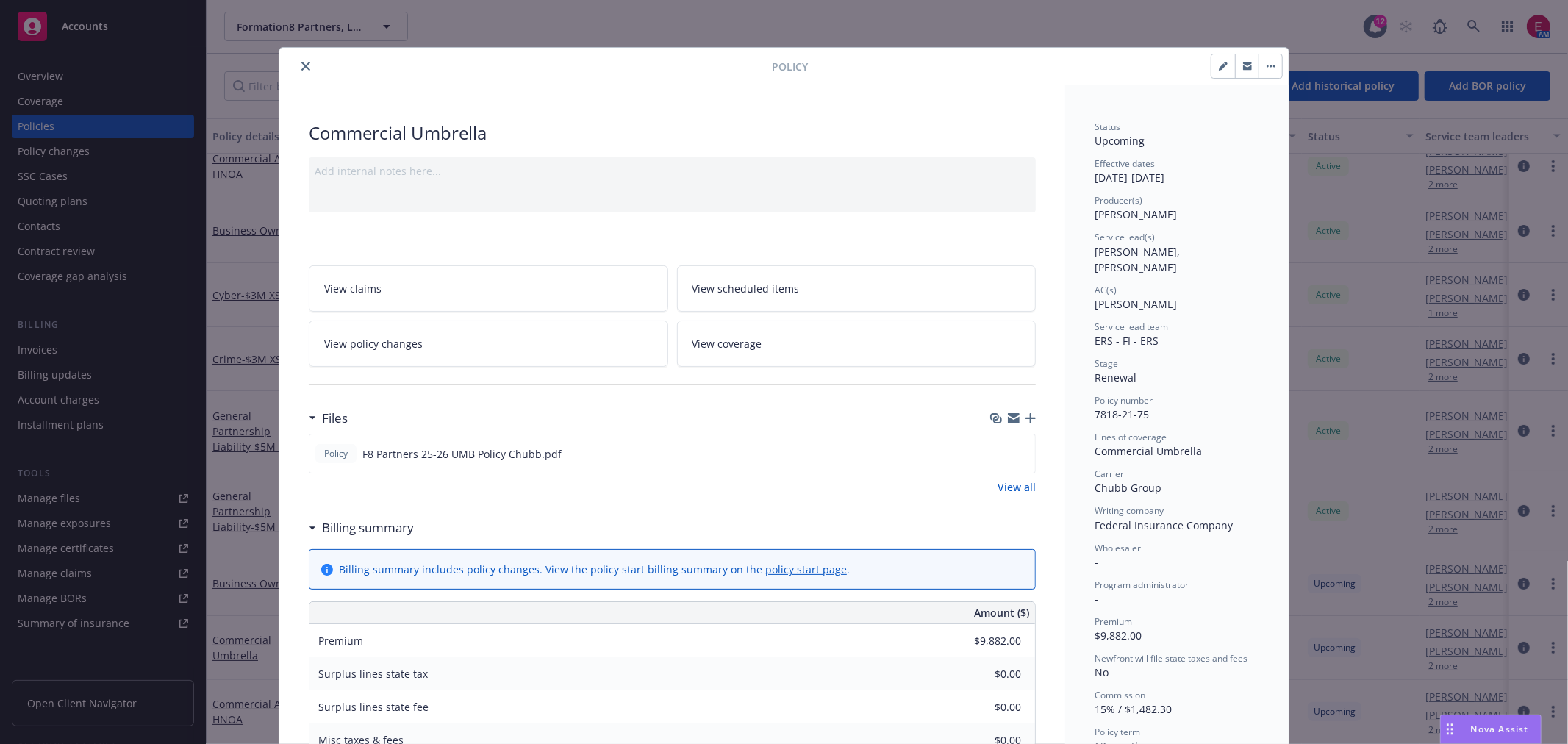
click at [168, 372] on div "Policy Commercial Umbrella Add internal notes here... View claims View schedule…" at bounding box center [784, 372] width 1568 height 744
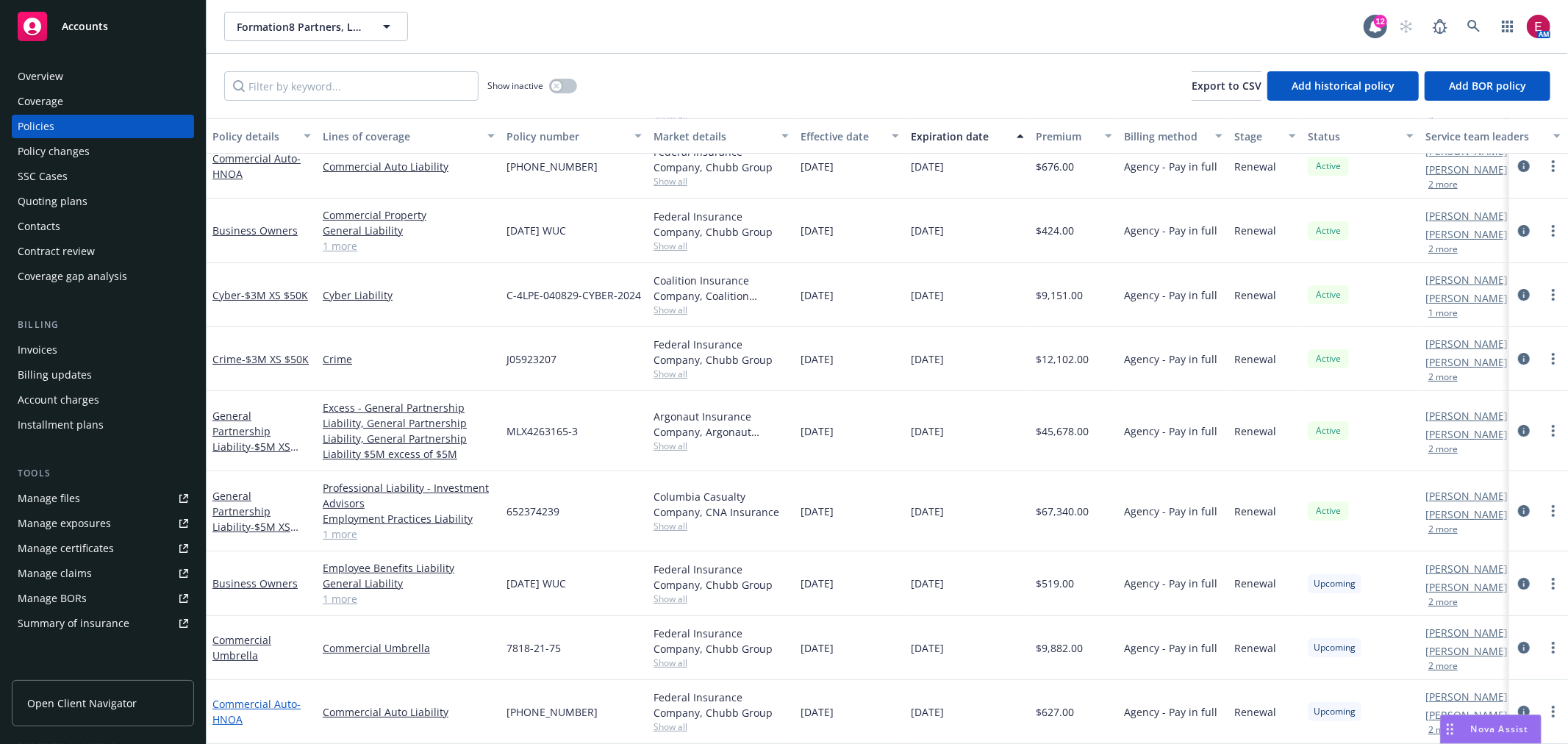
click at [263, 697] on link "Commercial Auto - HNOA" at bounding box center [257, 711] width 88 height 30
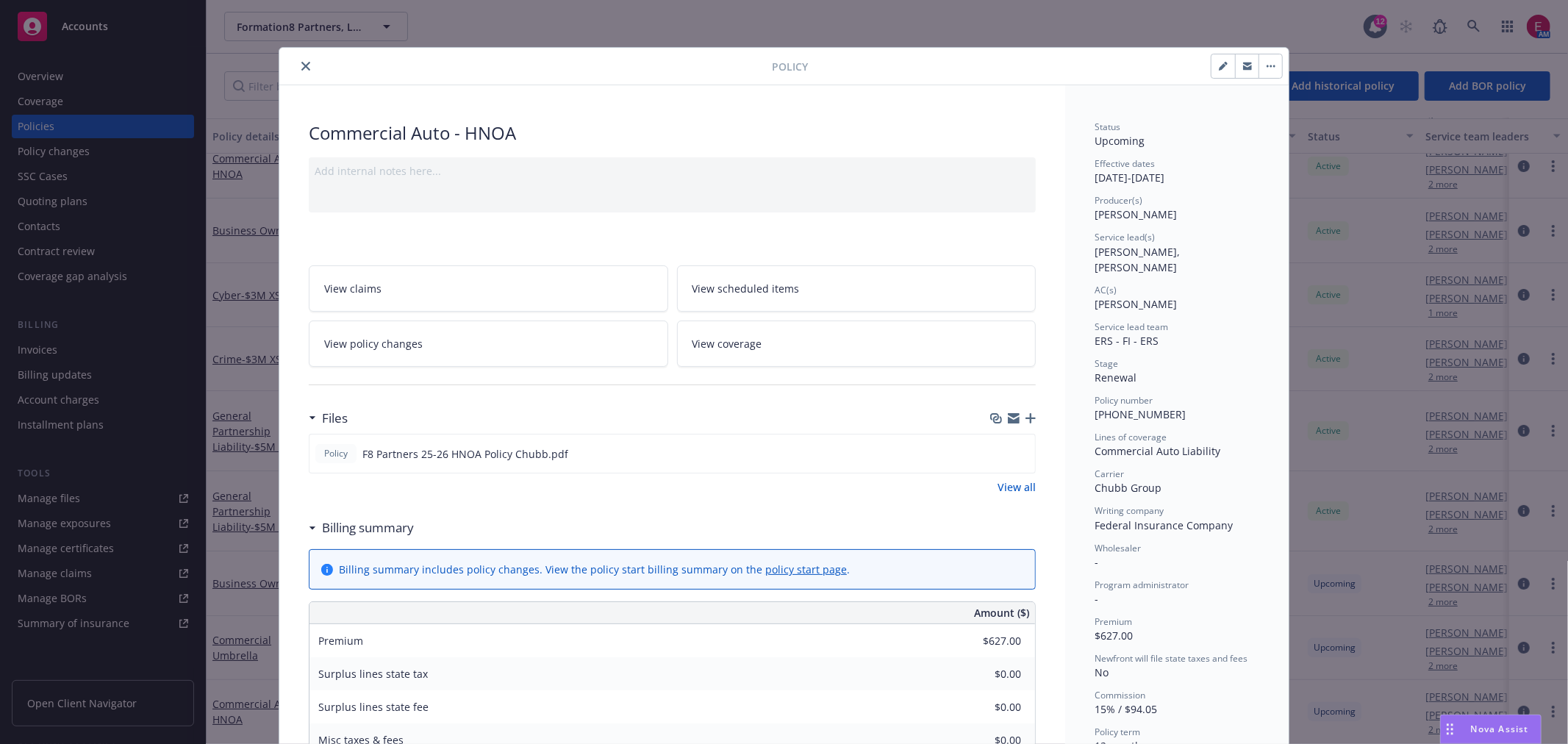
click at [1490, 360] on div "Policy Commercial Auto - HNOA Add internal notes here... View claims View sched…" at bounding box center [784, 372] width 1568 height 744
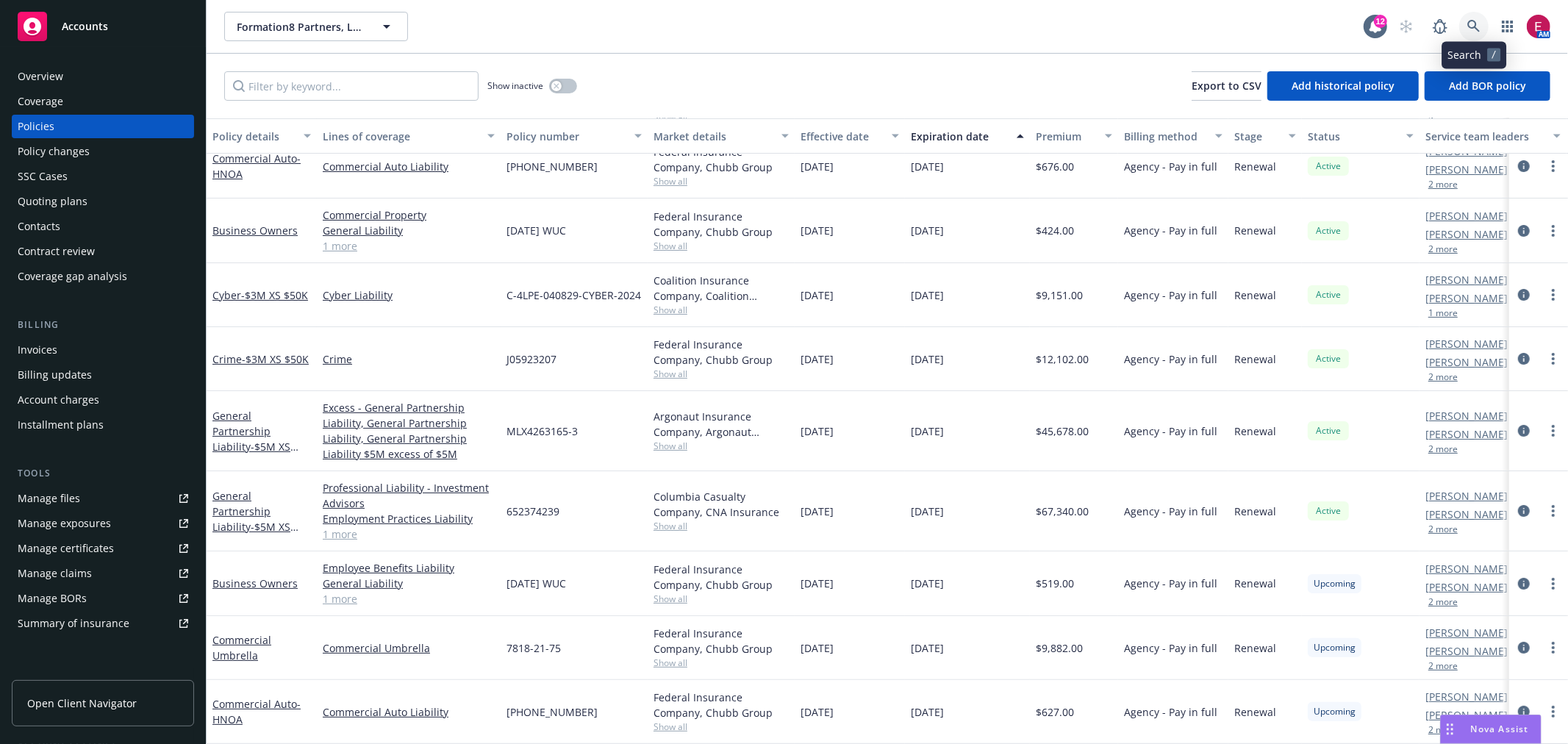
click at [1479, 21] on icon at bounding box center [1474, 26] width 13 height 13
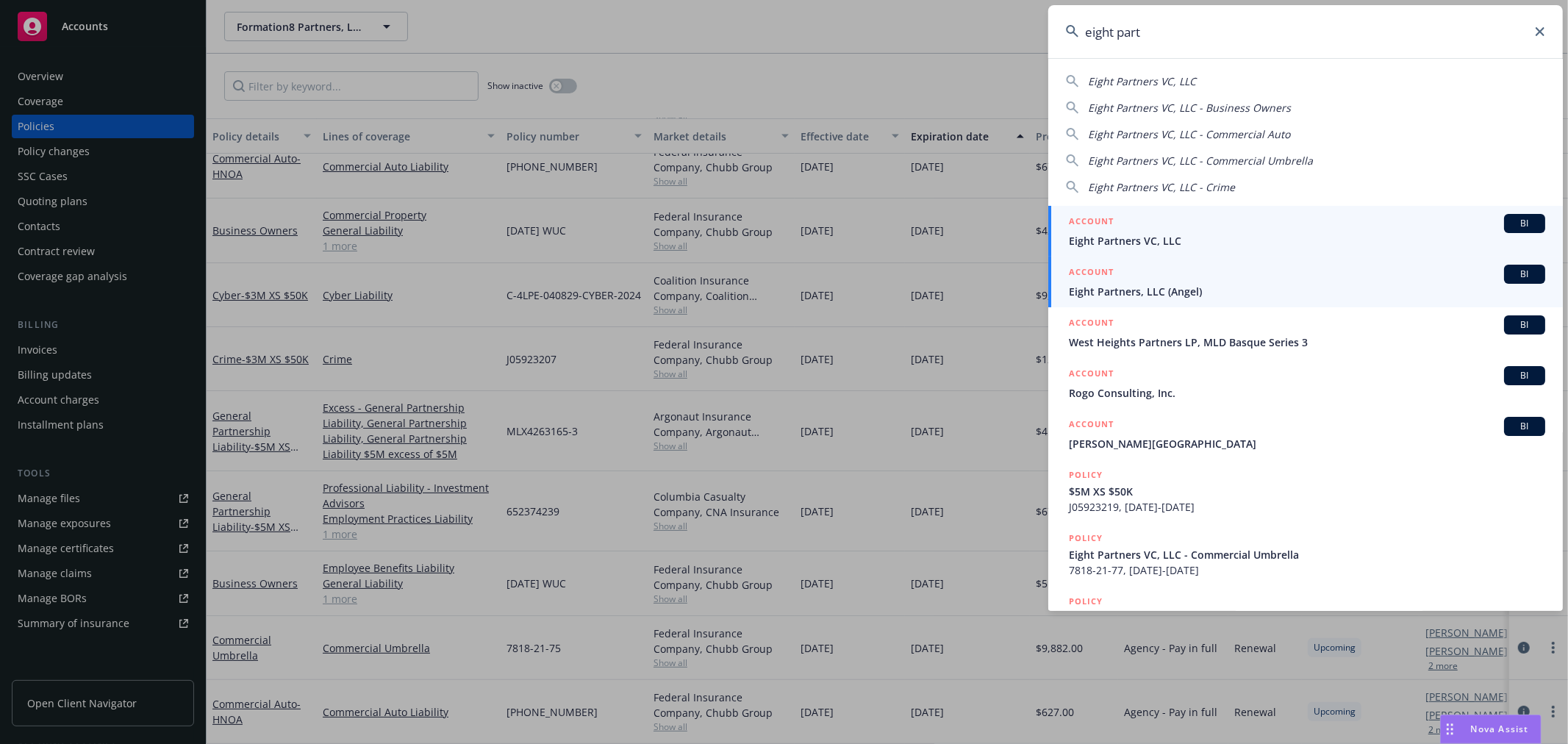
type input "eight part"
click at [1163, 251] on link "ACCOUNT BI Eight Partners VC, LLC" at bounding box center [1305, 231] width 515 height 51
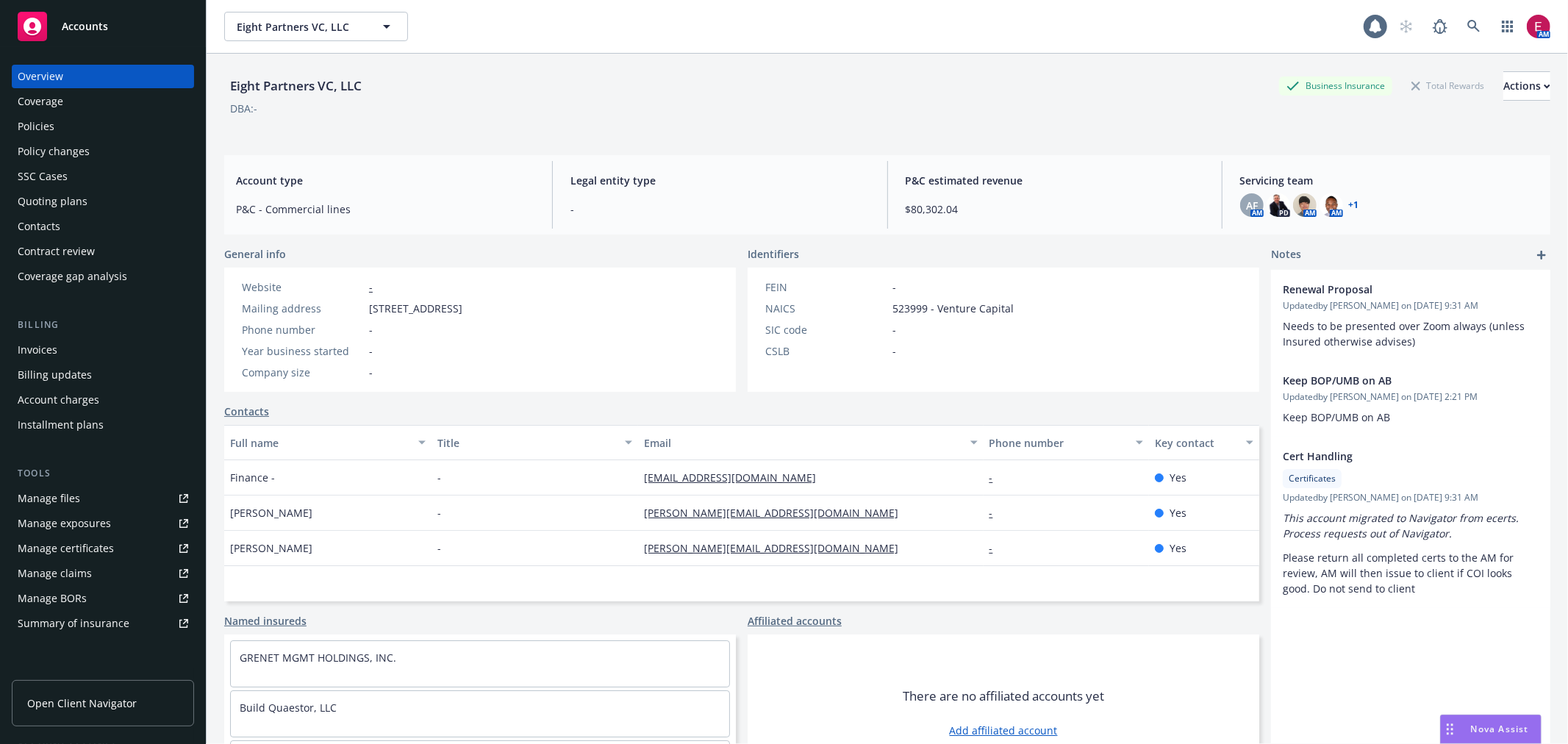
click at [57, 118] on div "Policies" at bounding box center [103, 126] width 171 height 24
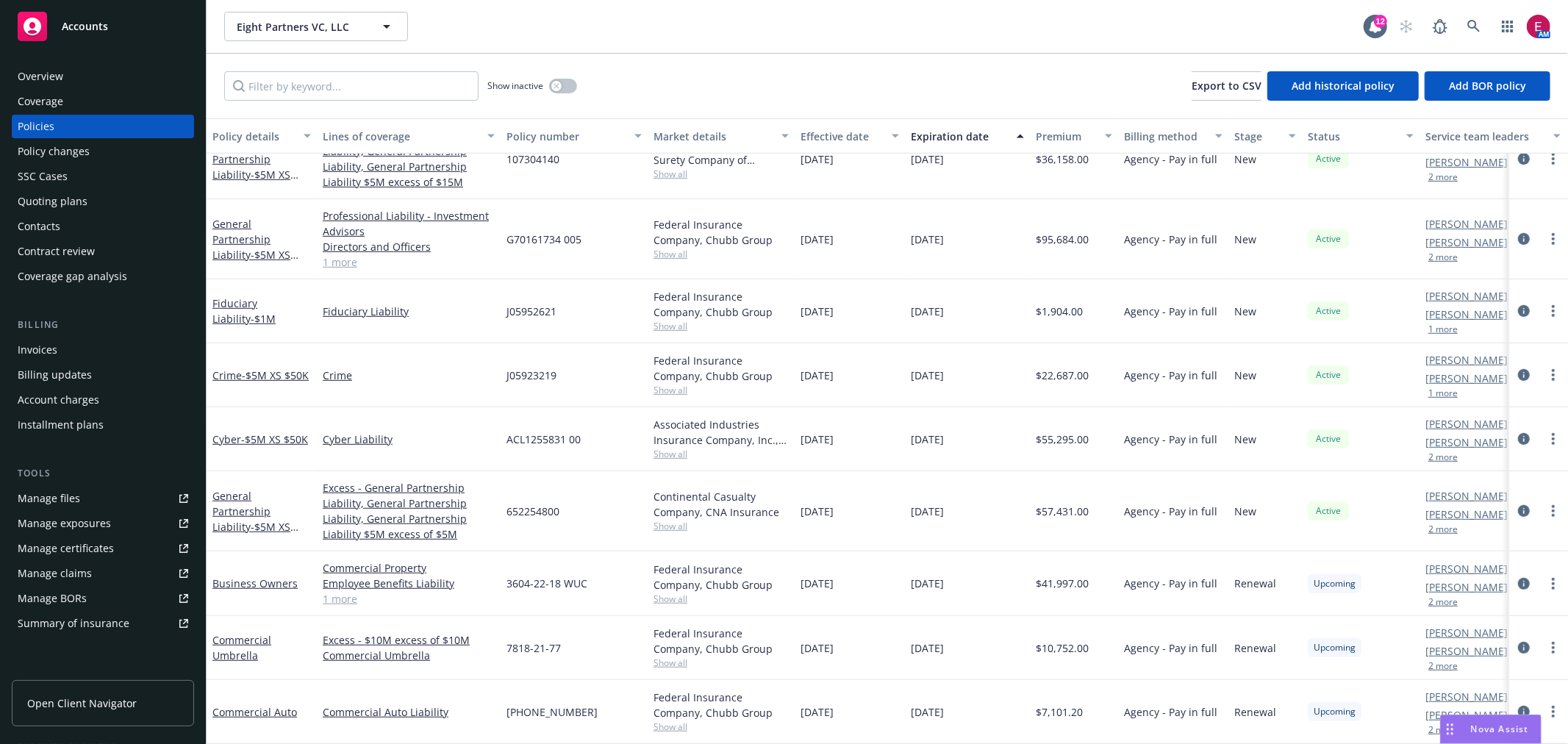
scroll to position [578, 0]
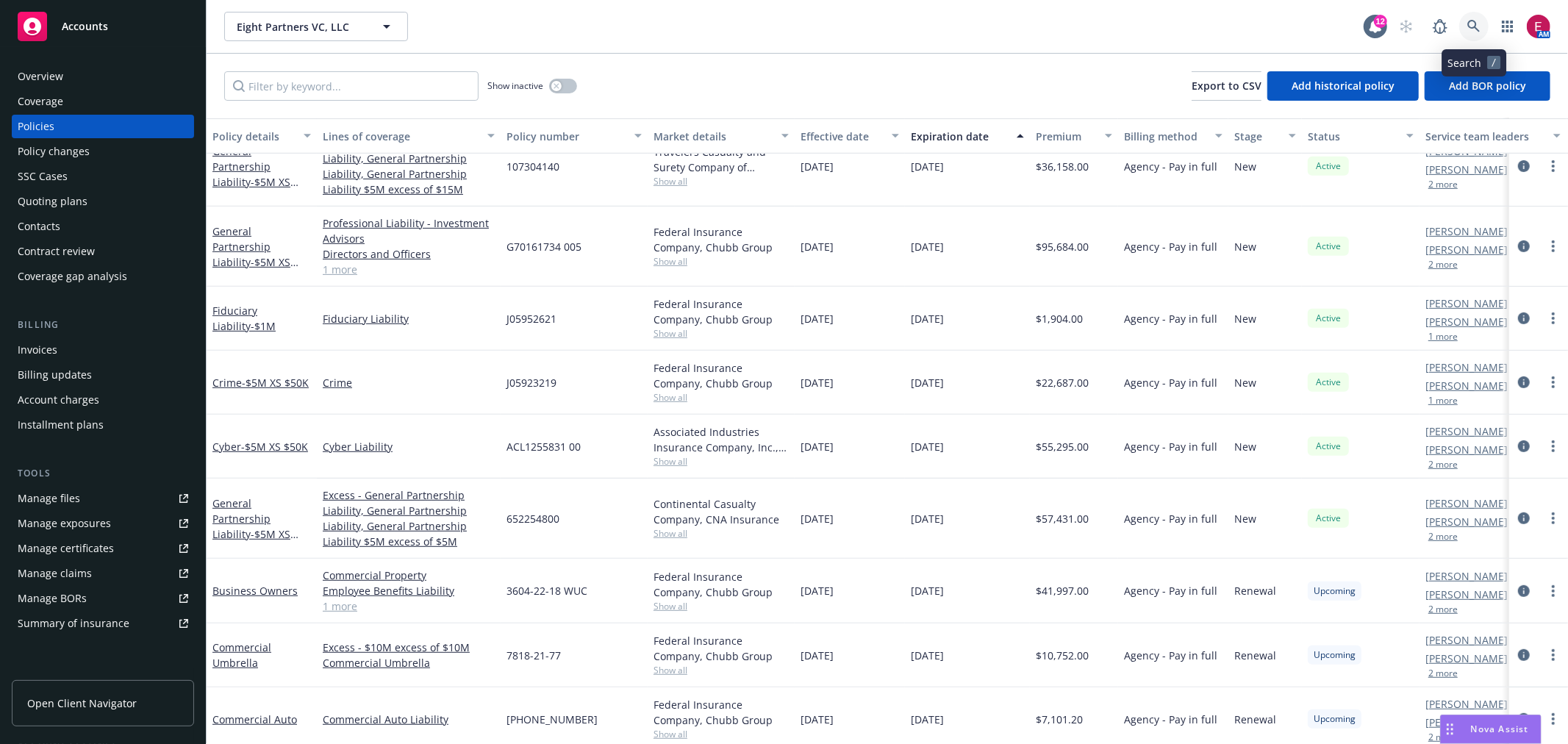
click at [1480, 16] on link at bounding box center [1474, 26] width 30 height 30
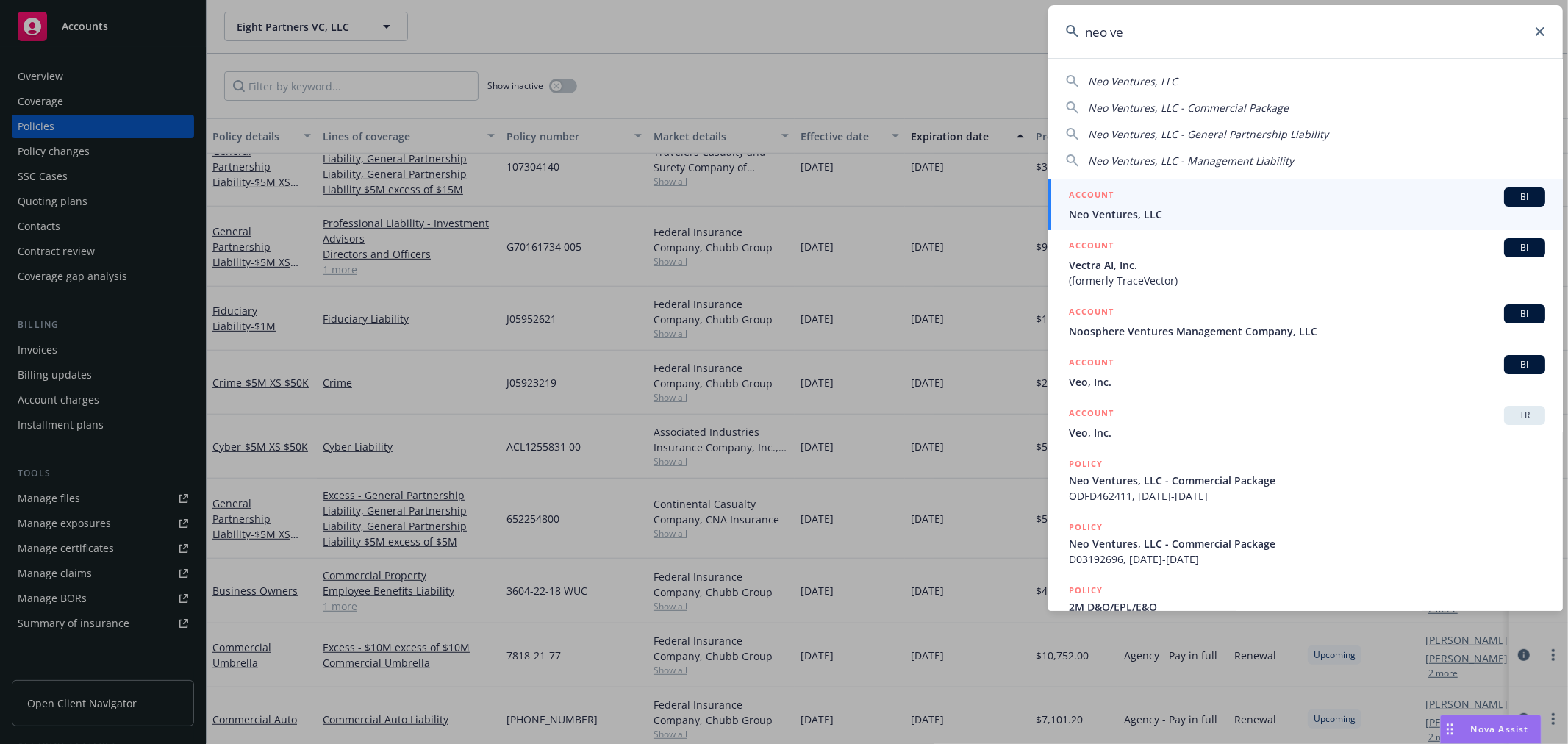
type input "neo ve"
click at [1185, 192] on div "ACCOUNT BI" at bounding box center [1308, 196] width 477 height 19
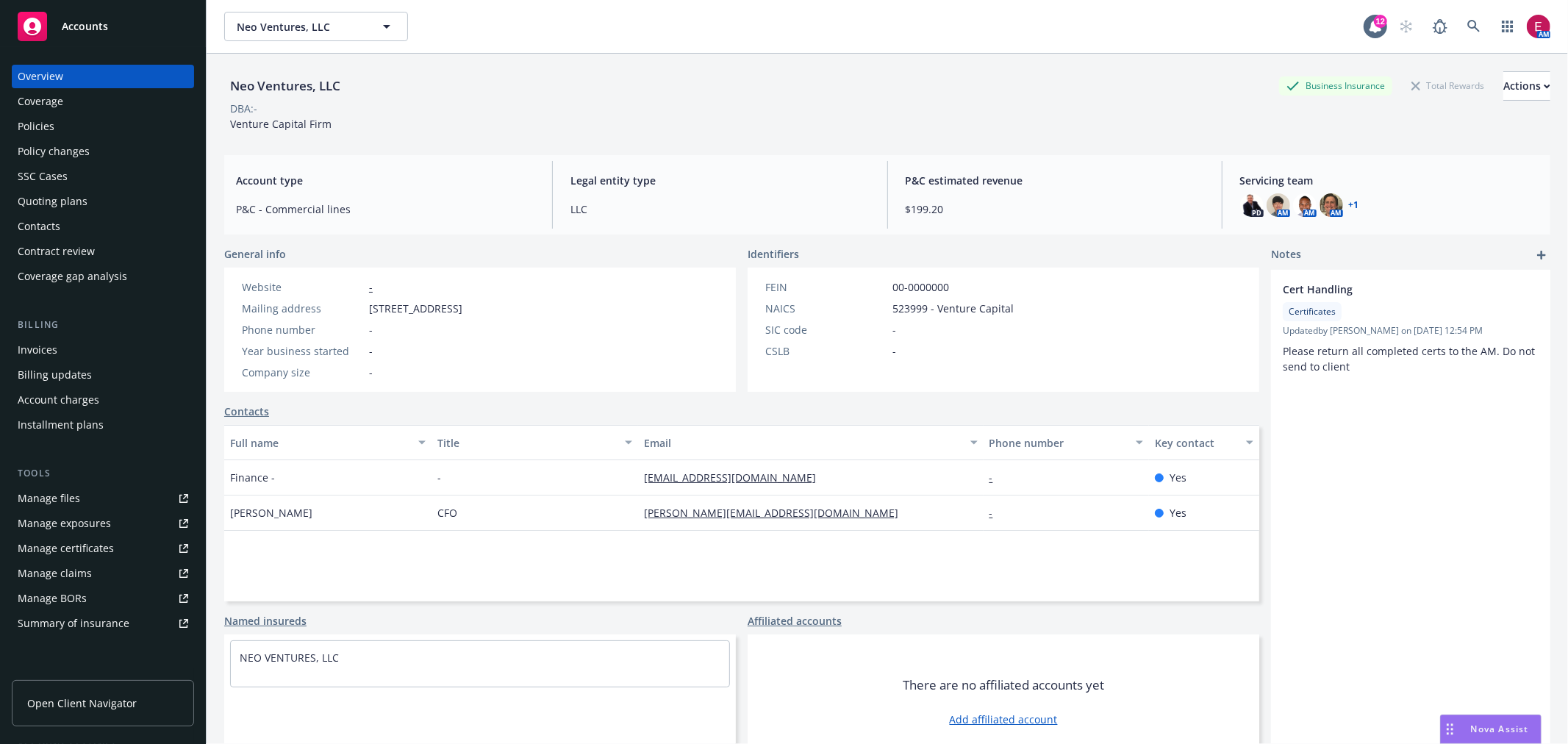
click at [107, 115] on div "Policies" at bounding box center [103, 126] width 171 height 24
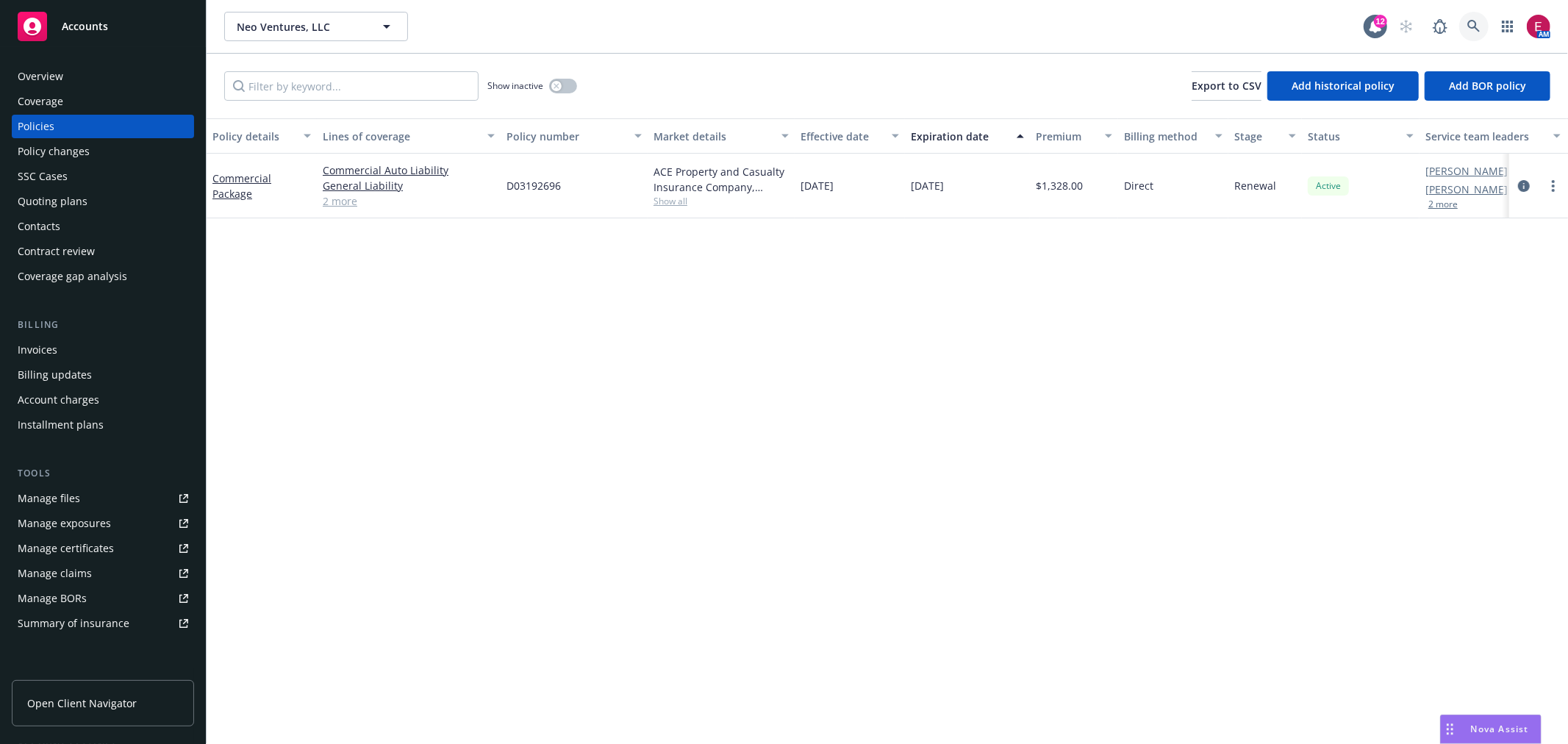
click at [1464, 23] on link at bounding box center [1474, 26] width 30 height 30
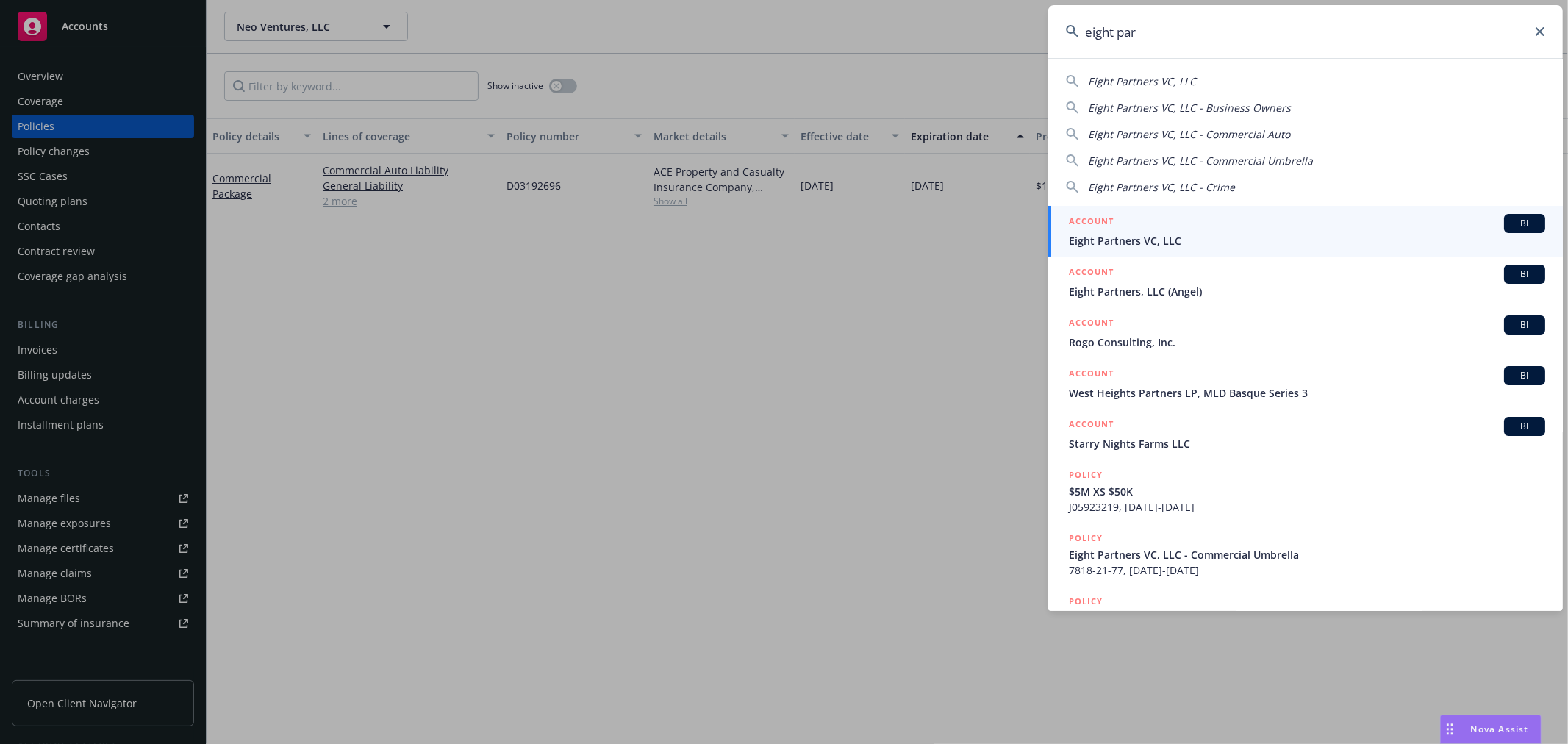
click at [1171, 41] on input "eight par" at bounding box center [1305, 32] width 515 height 53
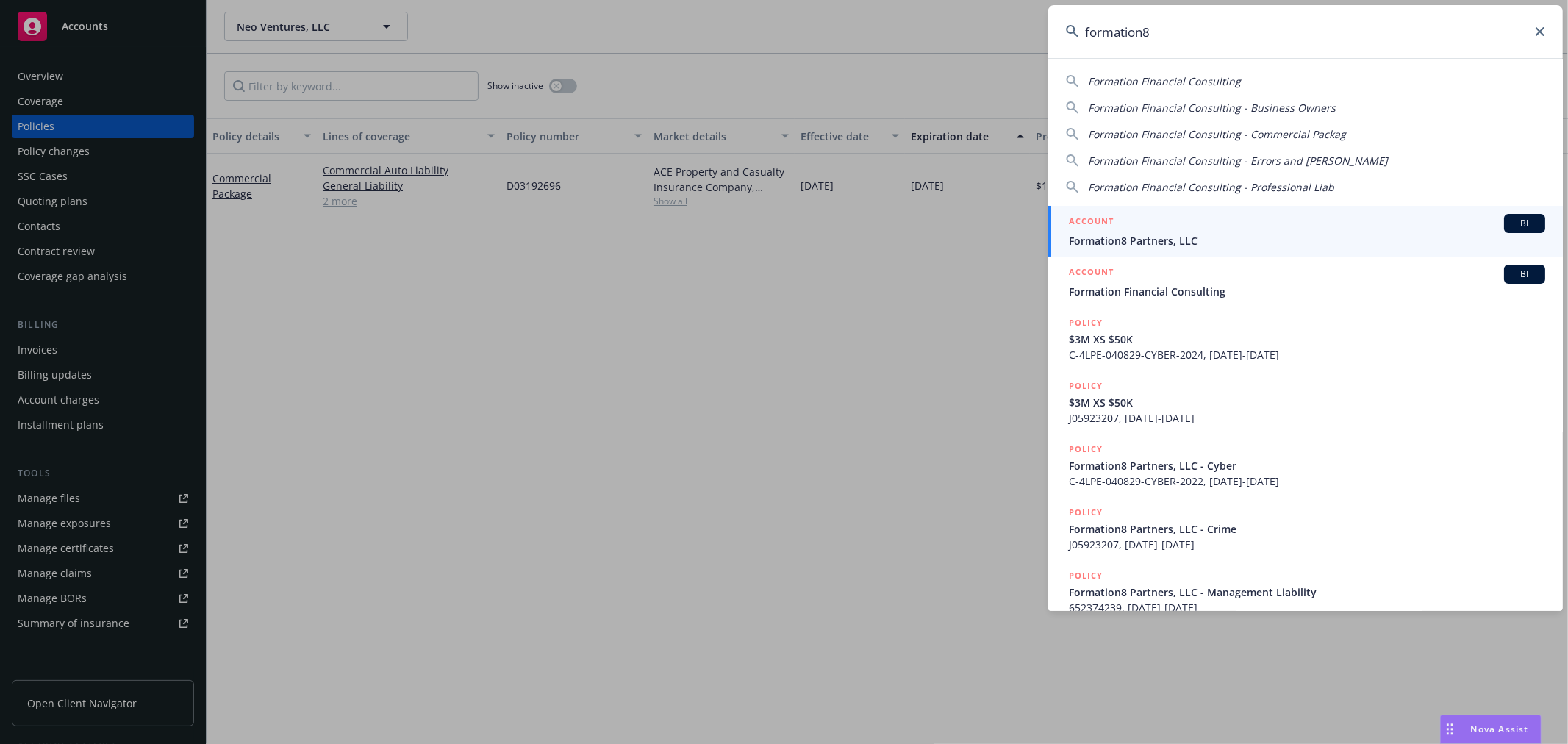
type input "formation8"
click at [1167, 202] on div "Formation Financial Consulting Formation Financial Consulting - Business Owners…" at bounding box center [1305, 334] width 515 height 553
click at [1161, 222] on div "ACCOUNT BI" at bounding box center [1308, 223] width 477 height 19
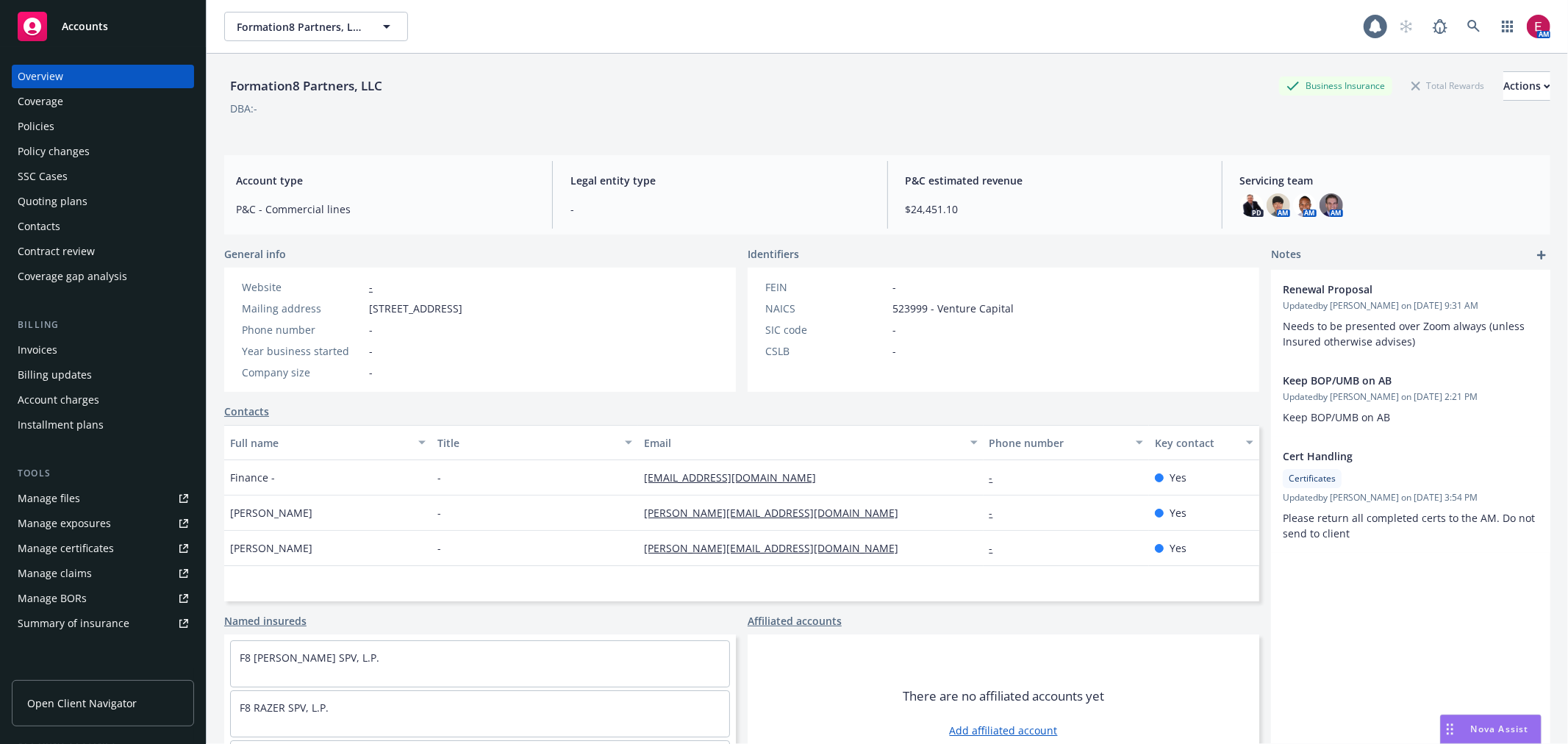
click at [56, 346] on div "Invoices" at bounding box center [103, 350] width 171 height 24
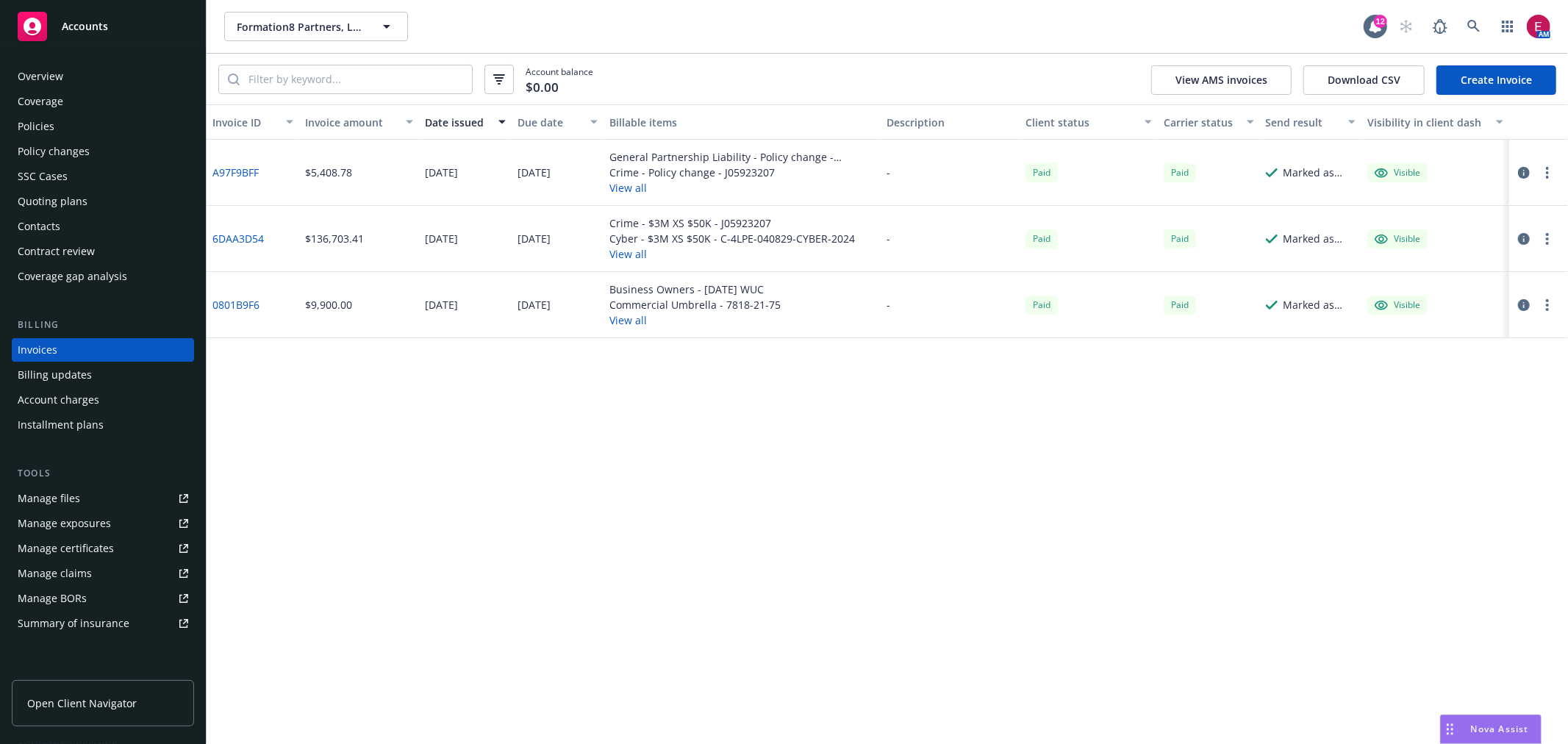
click at [113, 75] on div "Overview" at bounding box center [103, 76] width 171 height 24
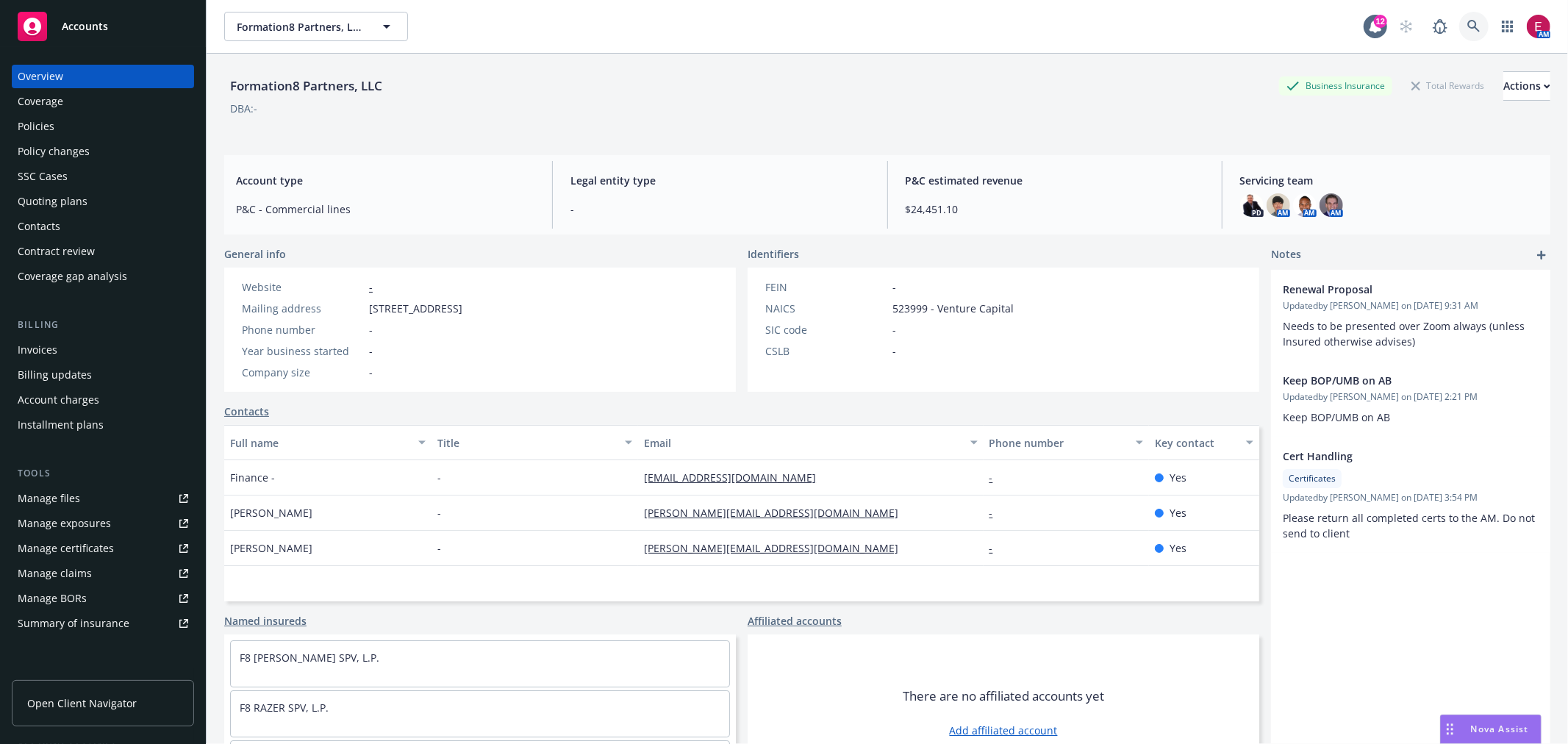
click at [1467, 25] on icon at bounding box center [1474, 26] width 12 height 12
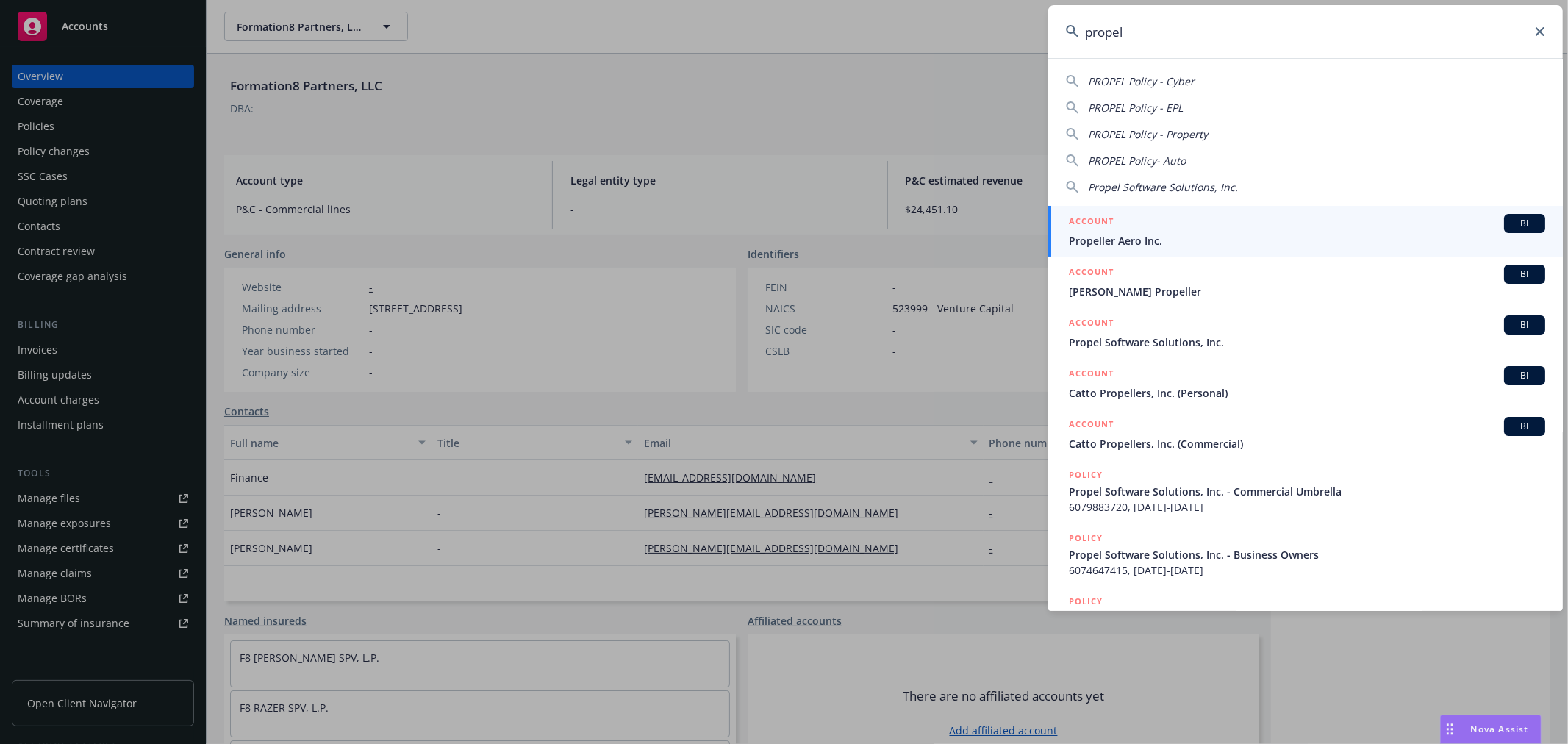
click at [1244, 24] on input "propel" at bounding box center [1305, 32] width 515 height 53
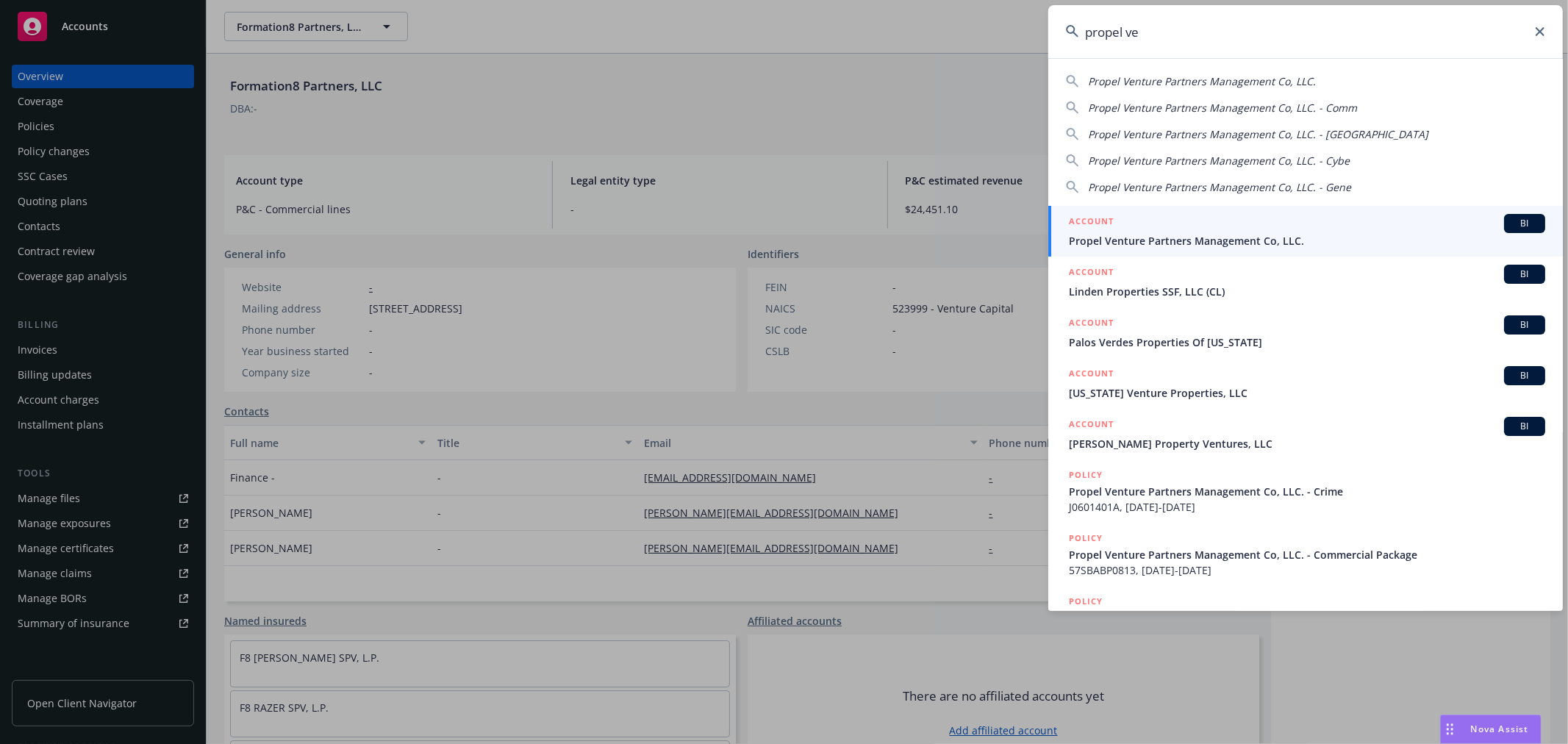
type input "propel ve"
click at [1166, 219] on div "ACCOUNT BI" at bounding box center [1308, 223] width 477 height 19
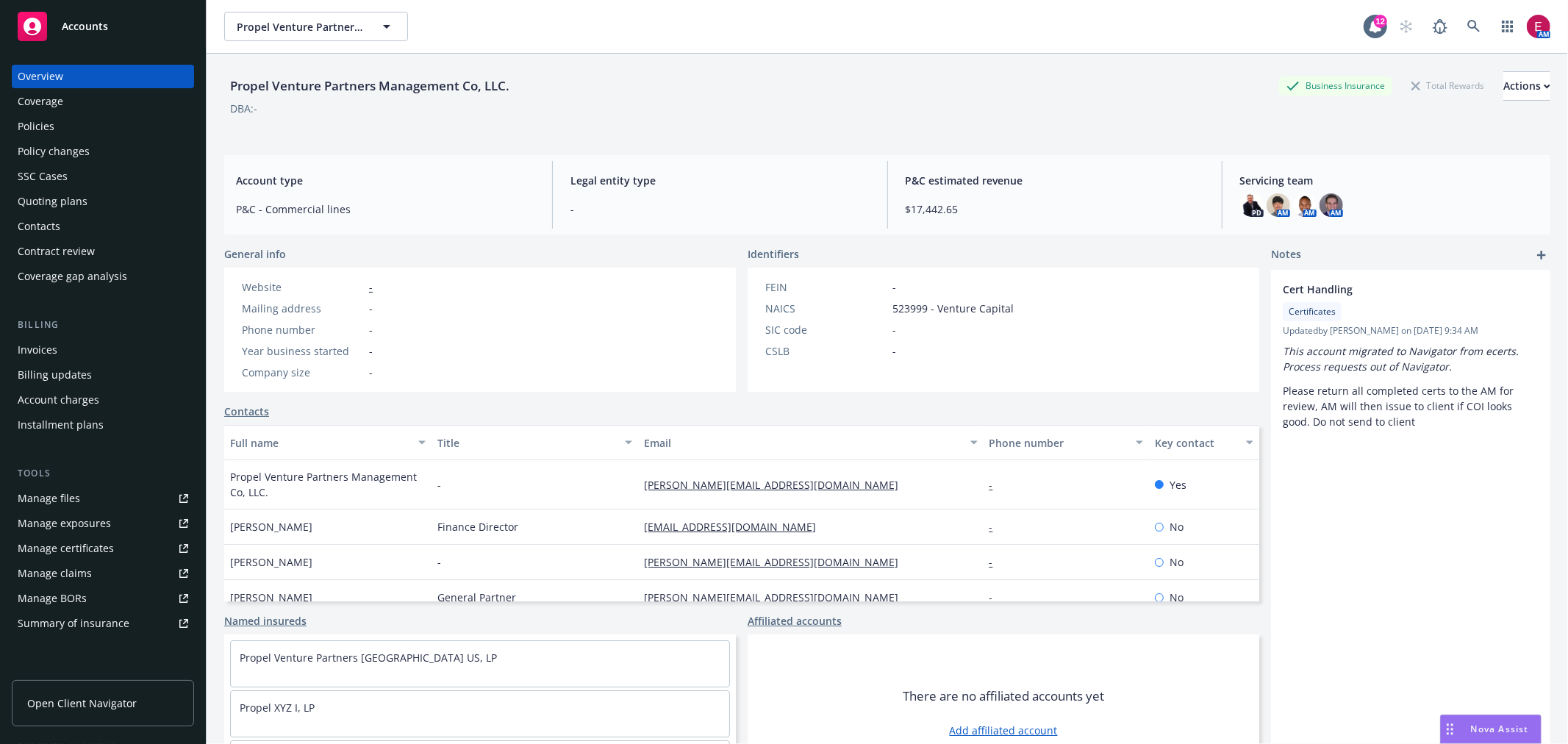
click at [94, 122] on div "Policies" at bounding box center [103, 126] width 171 height 24
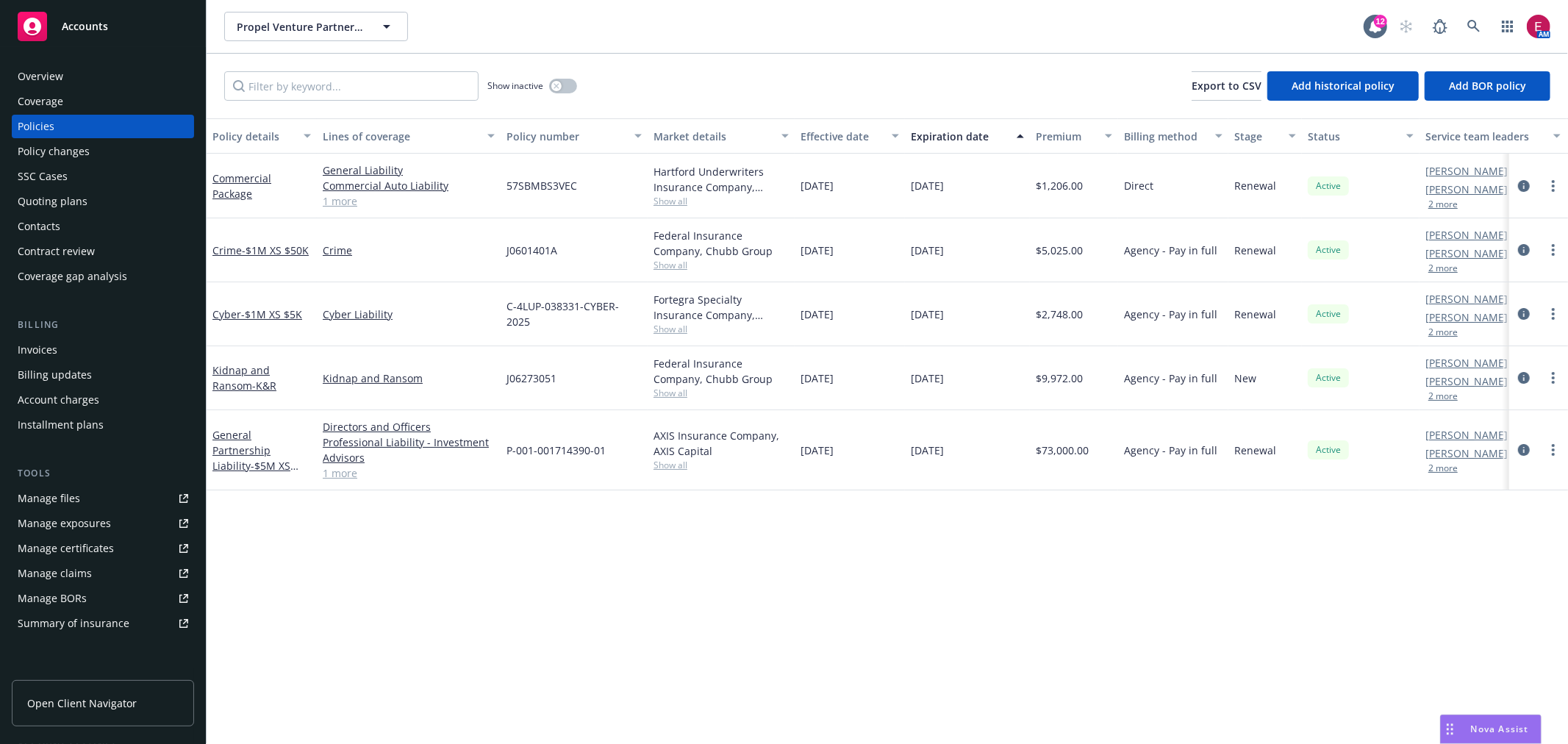
click at [326, 200] on link "1 more" at bounding box center [409, 201] width 172 height 15
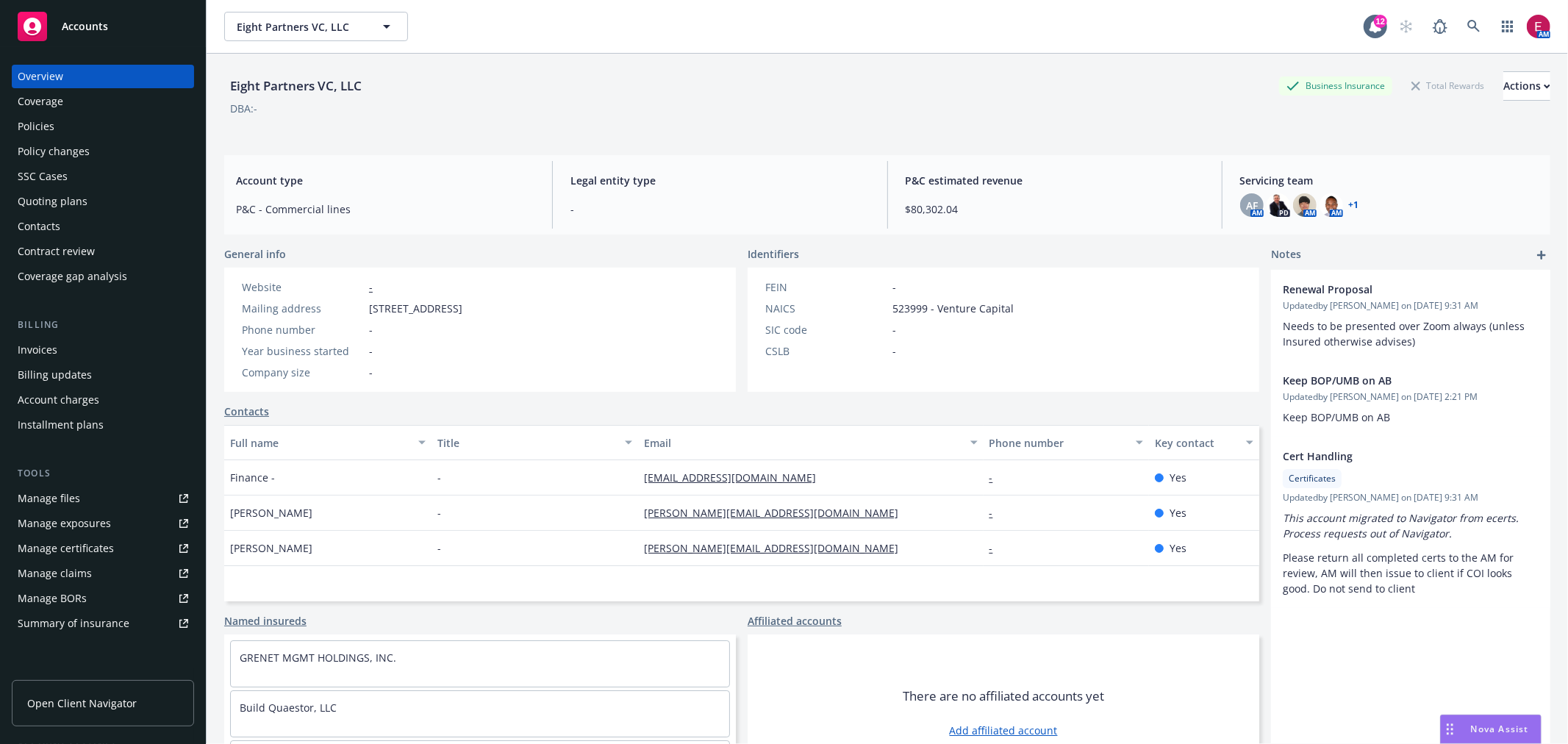
click at [79, 338] on div "Invoices" at bounding box center [103, 350] width 171 height 24
